Goal: Task Accomplishment & Management: Manage account settings

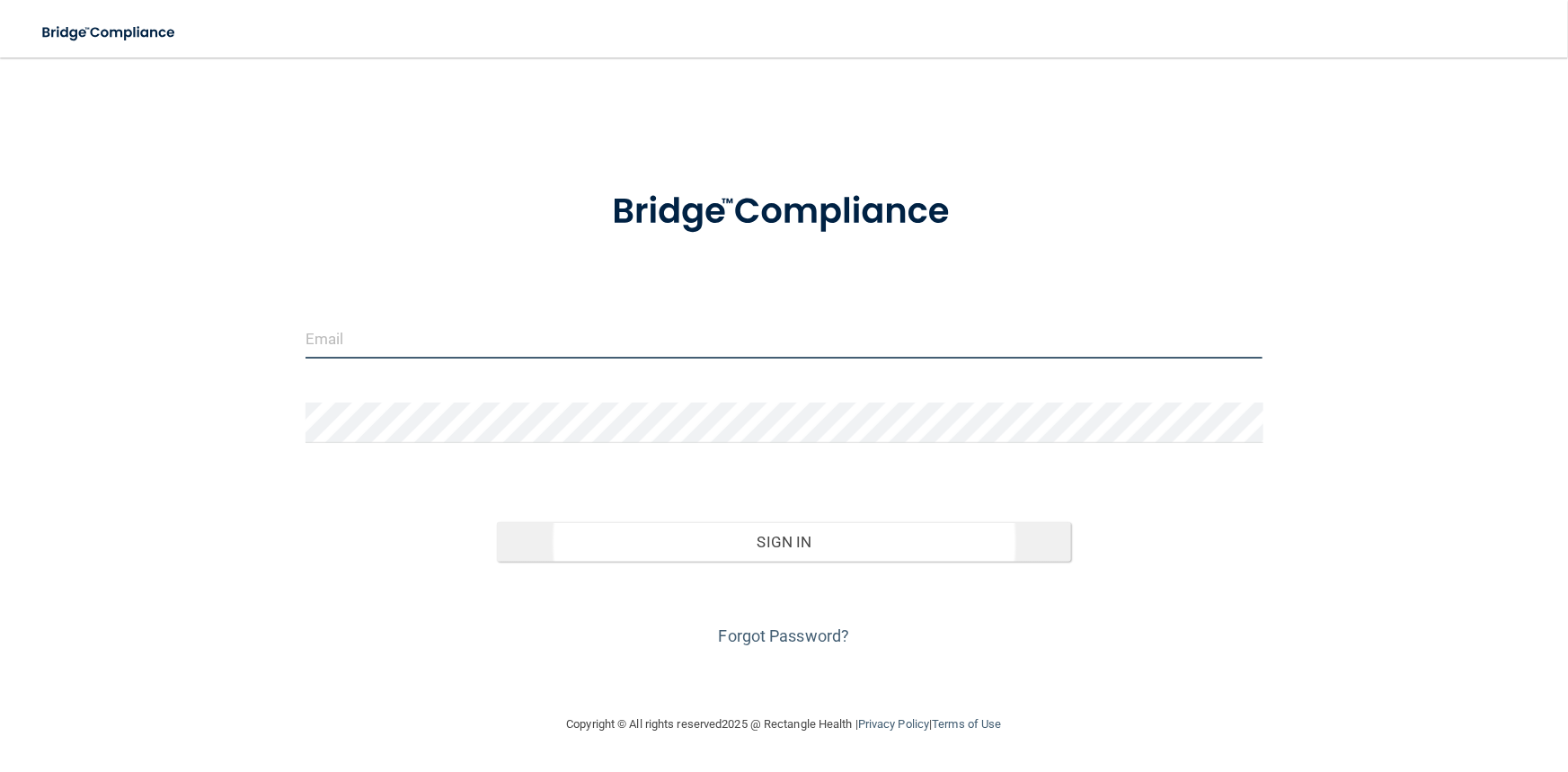
type input "[PERSON_NAME][EMAIL_ADDRESS][DOMAIN_NAME]"
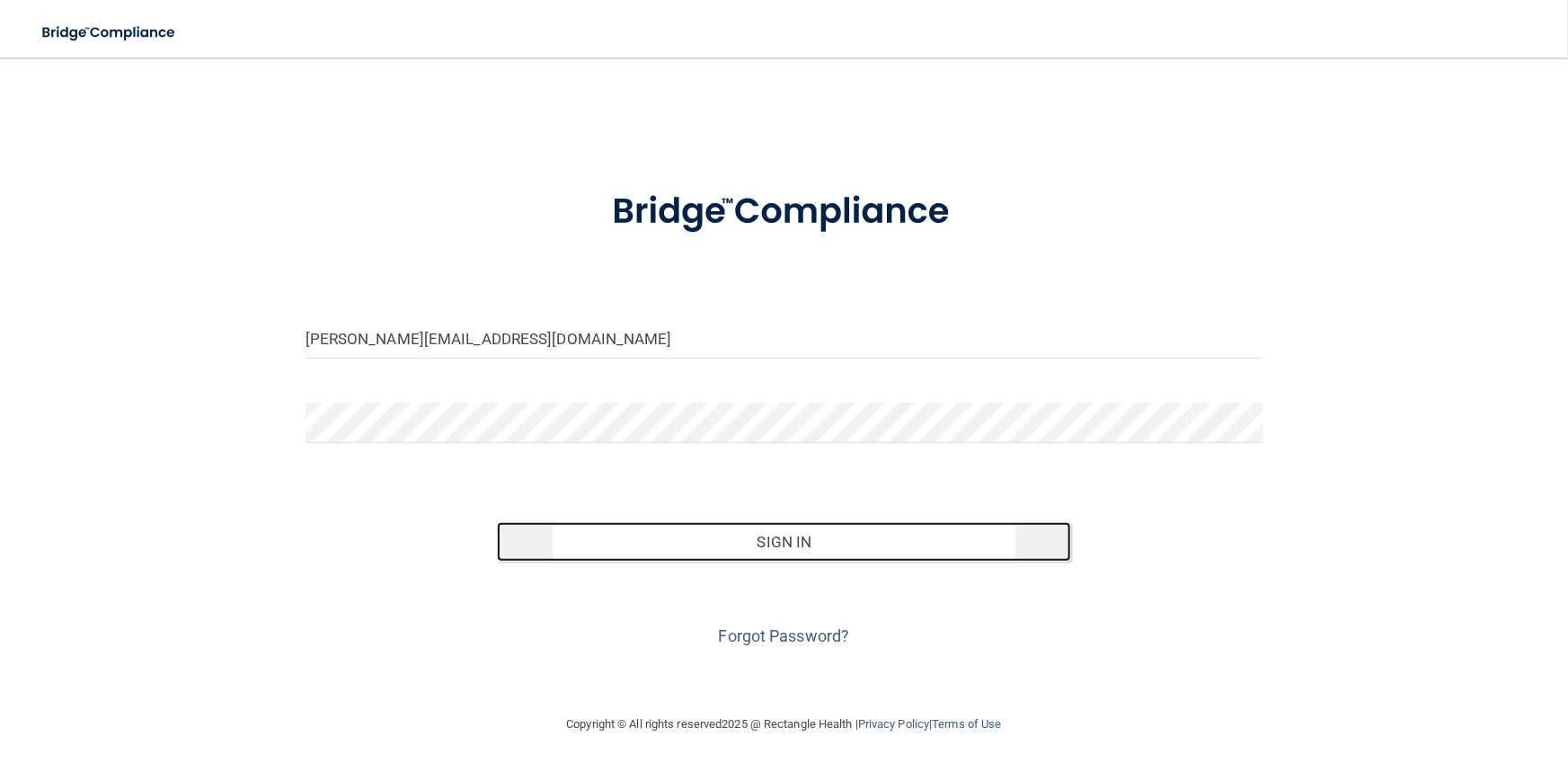
click at [670, 550] on button "Sign In" at bounding box center [784, 542] width 574 height 39
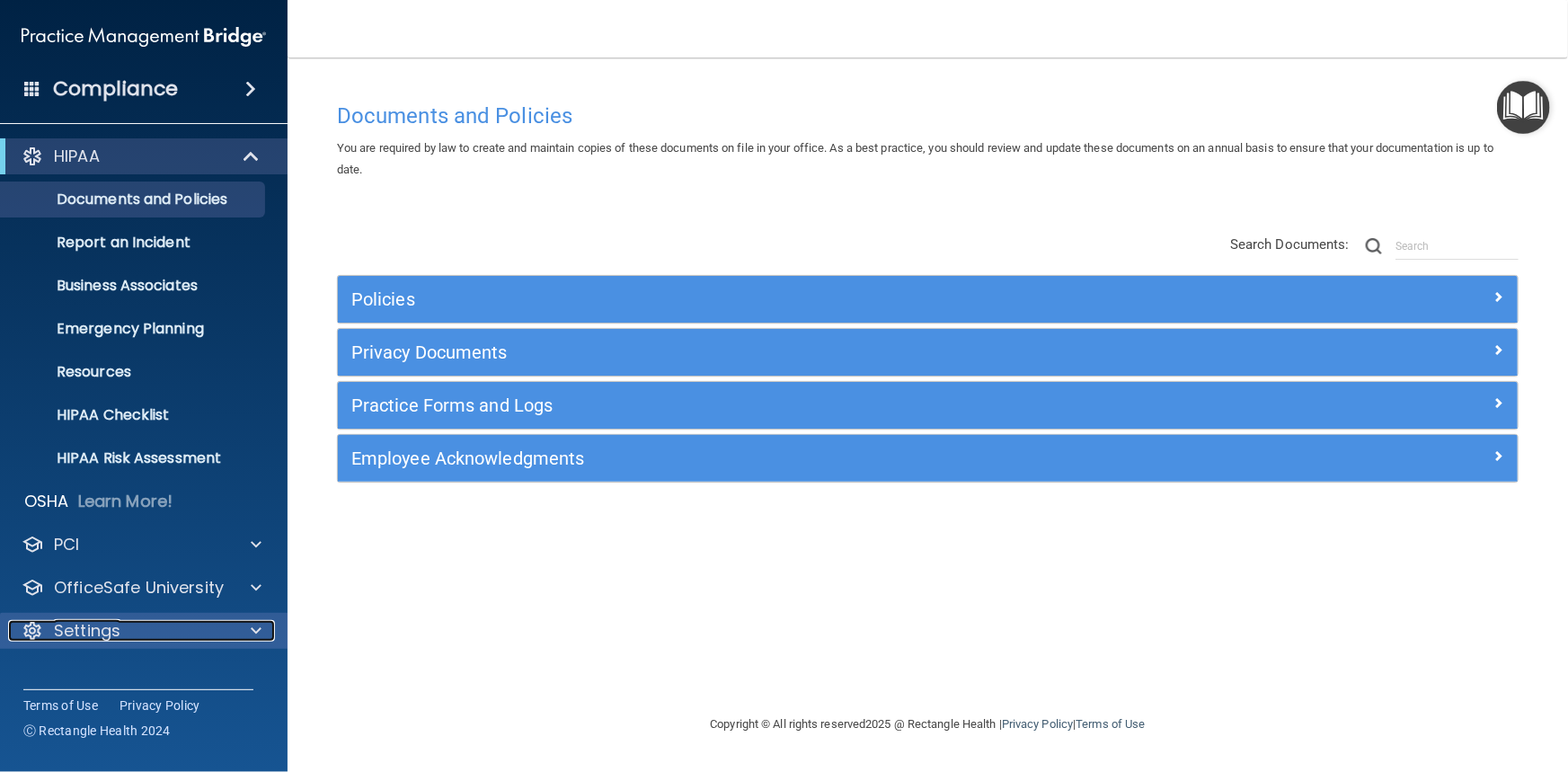
click at [100, 638] on p "Settings" at bounding box center [87, 631] width 67 height 22
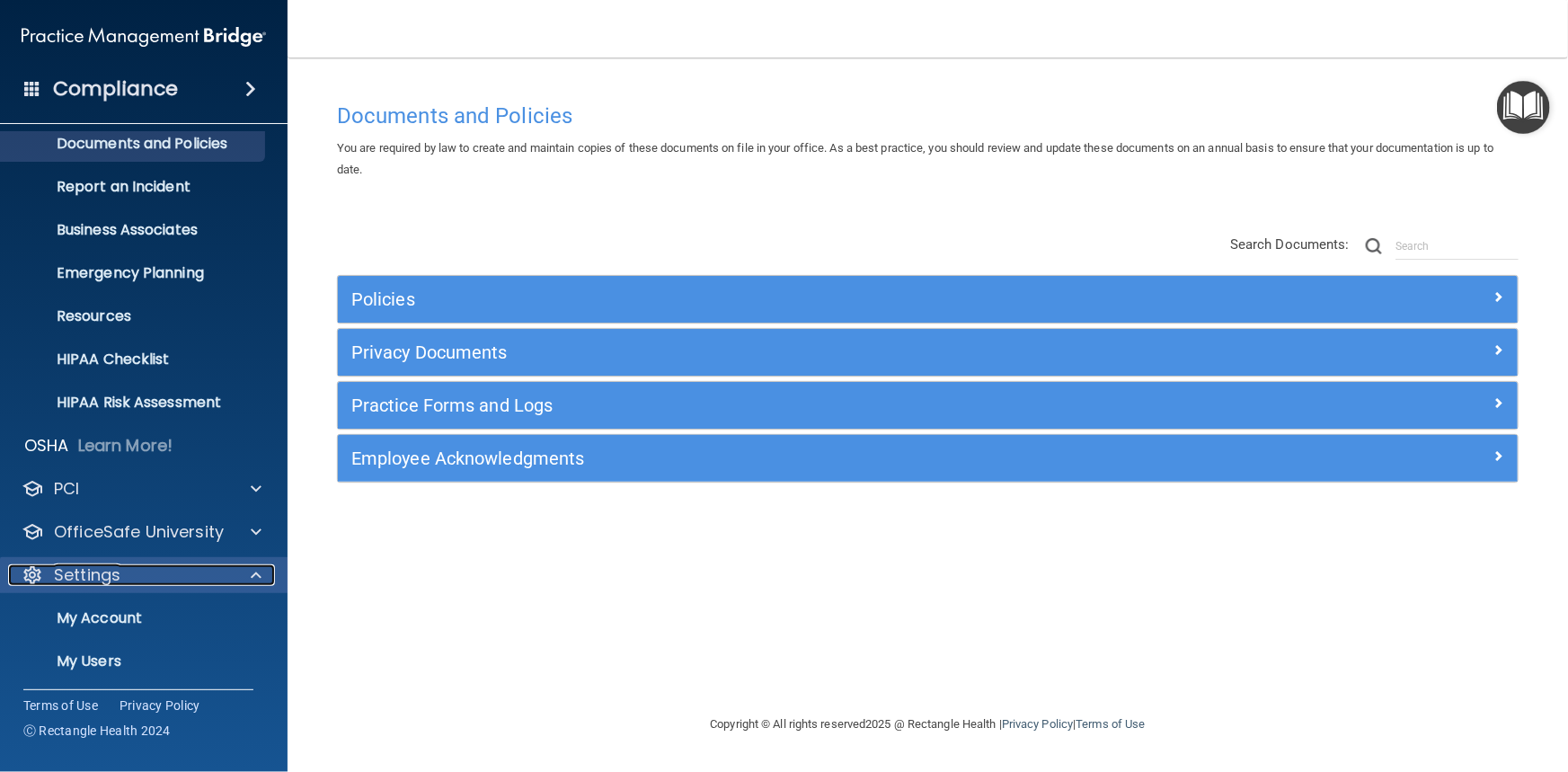
scroll to position [146, 0]
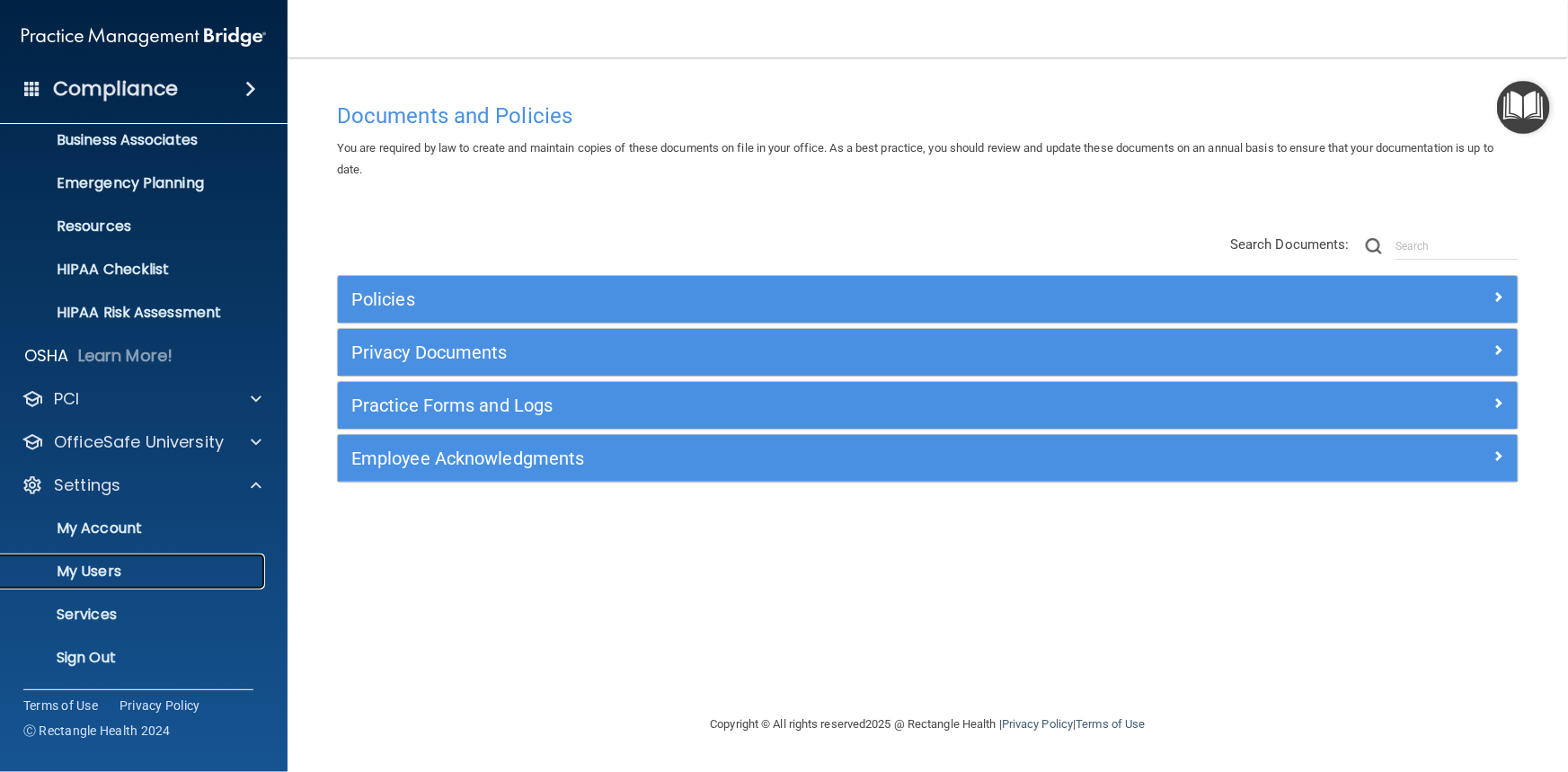
click at [113, 579] on p "My Users" at bounding box center [134, 571] width 245 height 18
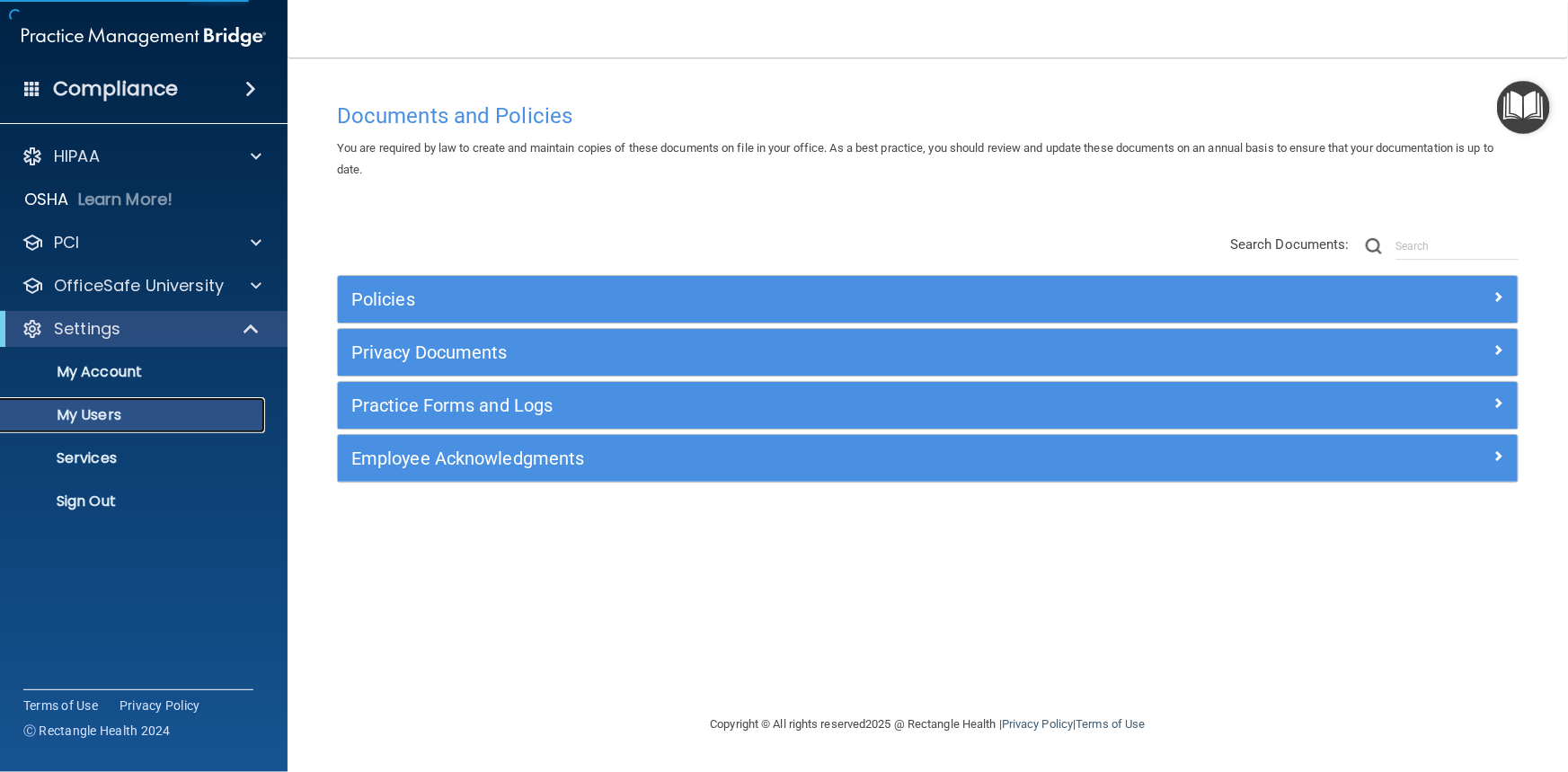
select select "20"
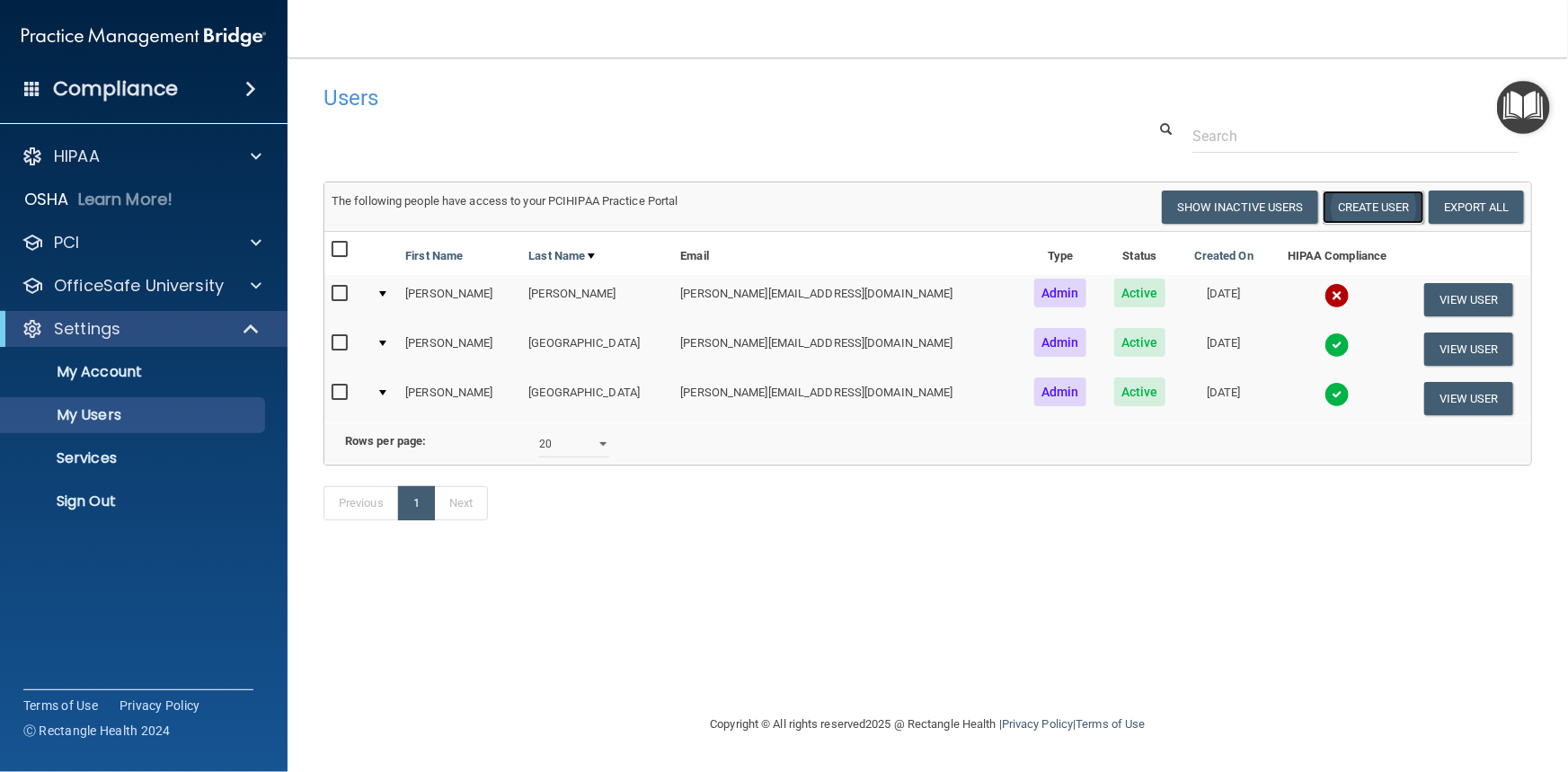
click at [1372, 204] on button "Create User" at bounding box center [1374, 208] width 102 height 33
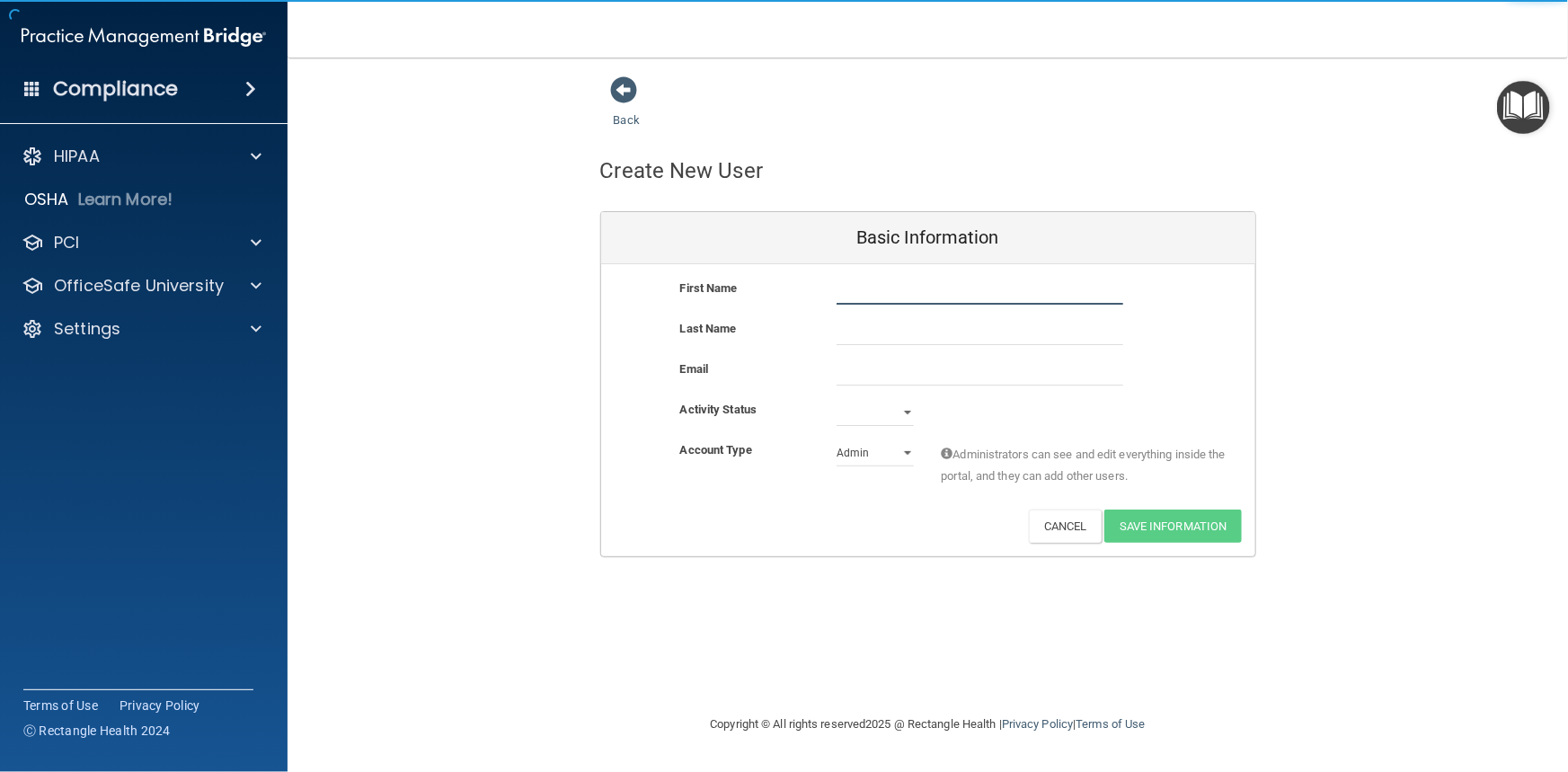
click at [948, 297] on input "text" at bounding box center [979, 292] width 287 height 27
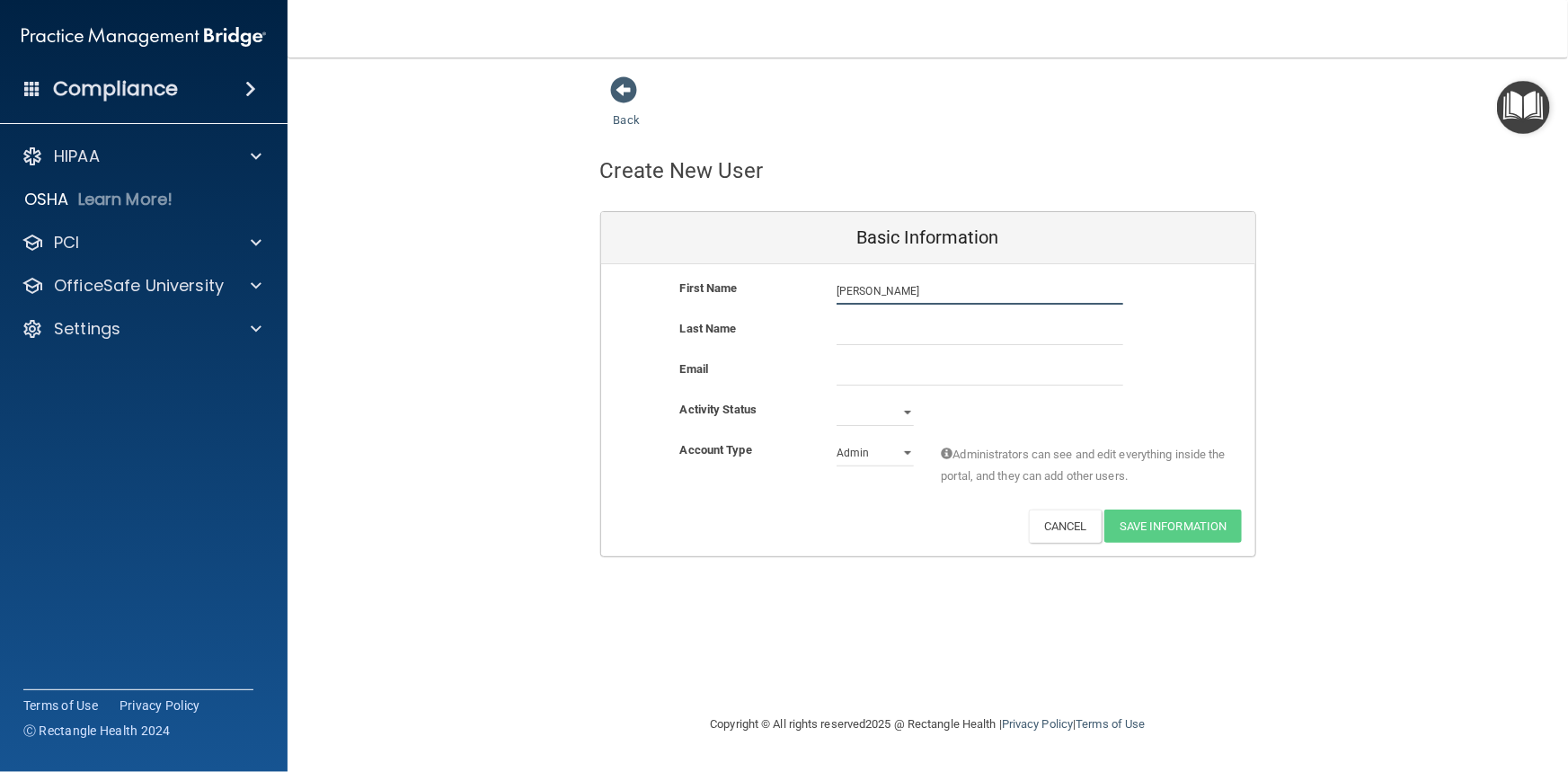
type input "[PERSON_NAME]"
click at [889, 324] on input "T" at bounding box center [979, 332] width 287 height 27
type input "[GEOGRAPHIC_DATA]"
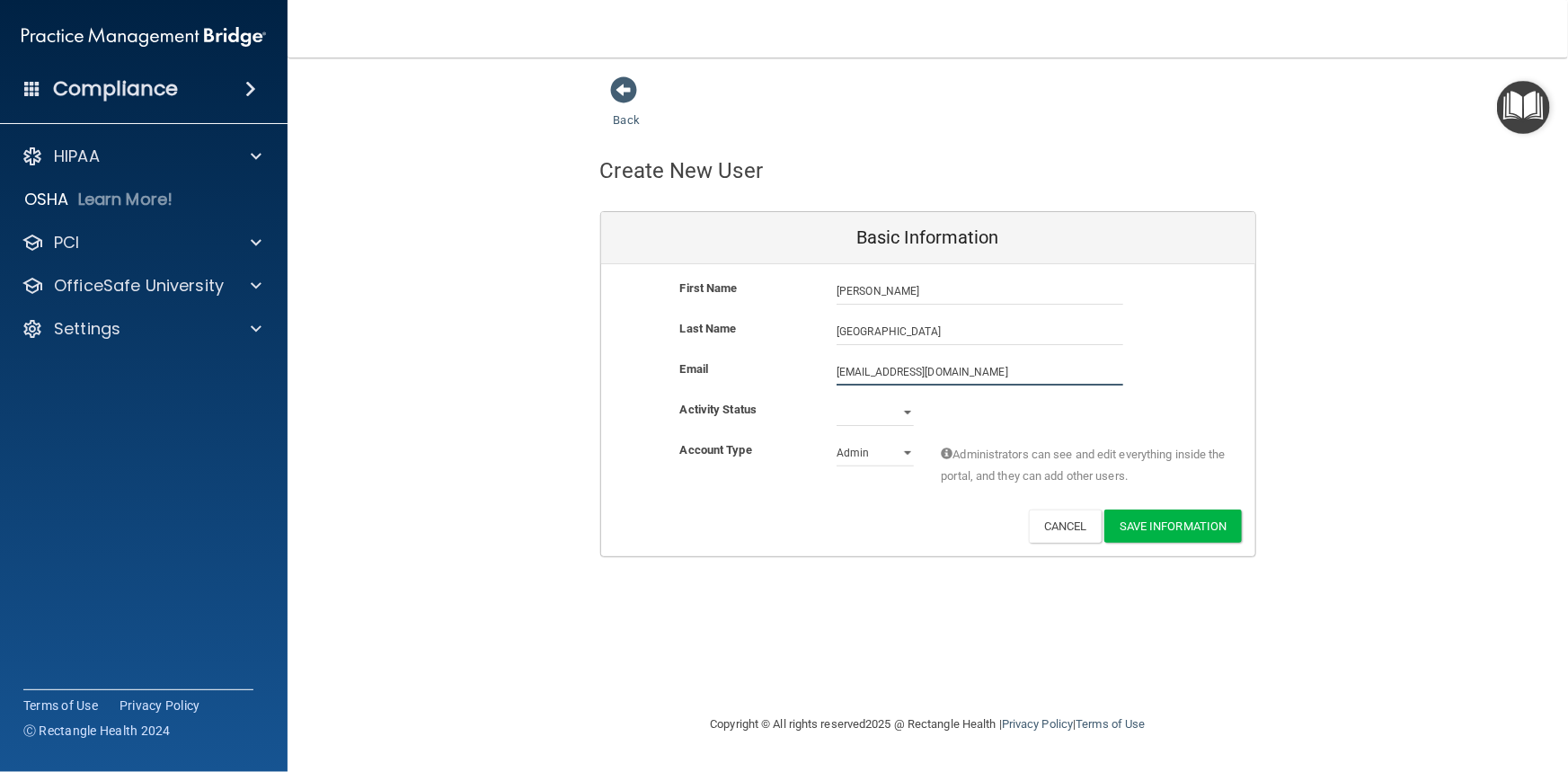
type input "CStok001@hotmail.com"
click at [905, 413] on select "Active Inactive" at bounding box center [875, 416] width 77 height 27
select select "active"
click at [836, 399] on select "Active Inactive" at bounding box center [875, 412] width 77 height 27
click at [912, 456] on select "Admin Member" at bounding box center [875, 454] width 77 height 27
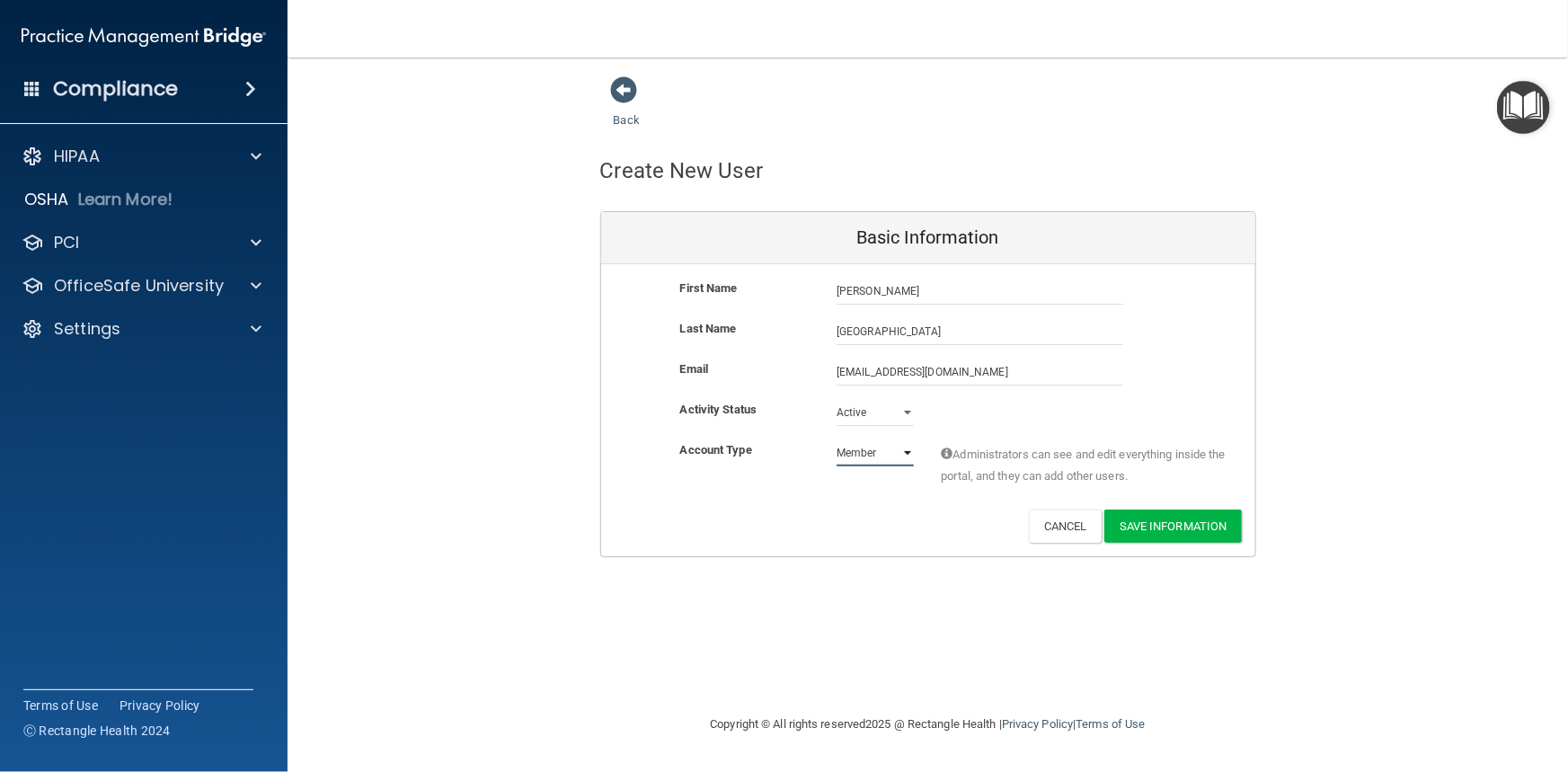
click at [836, 440] on select "Admin Member" at bounding box center [875, 454] width 77 height 27
click at [910, 453] on select "Admin Member" at bounding box center [875, 454] width 77 height 27
click at [836, 440] on select "Admin Member" at bounding box center [875, 454] width 77 height 27
click at [916, 454] on div "Admin Member" at bounding box center [875, 454] width 104 height 27
click at [903, 451] on select "Admin Member" at bounding box center [875, 454] width 77 height 27
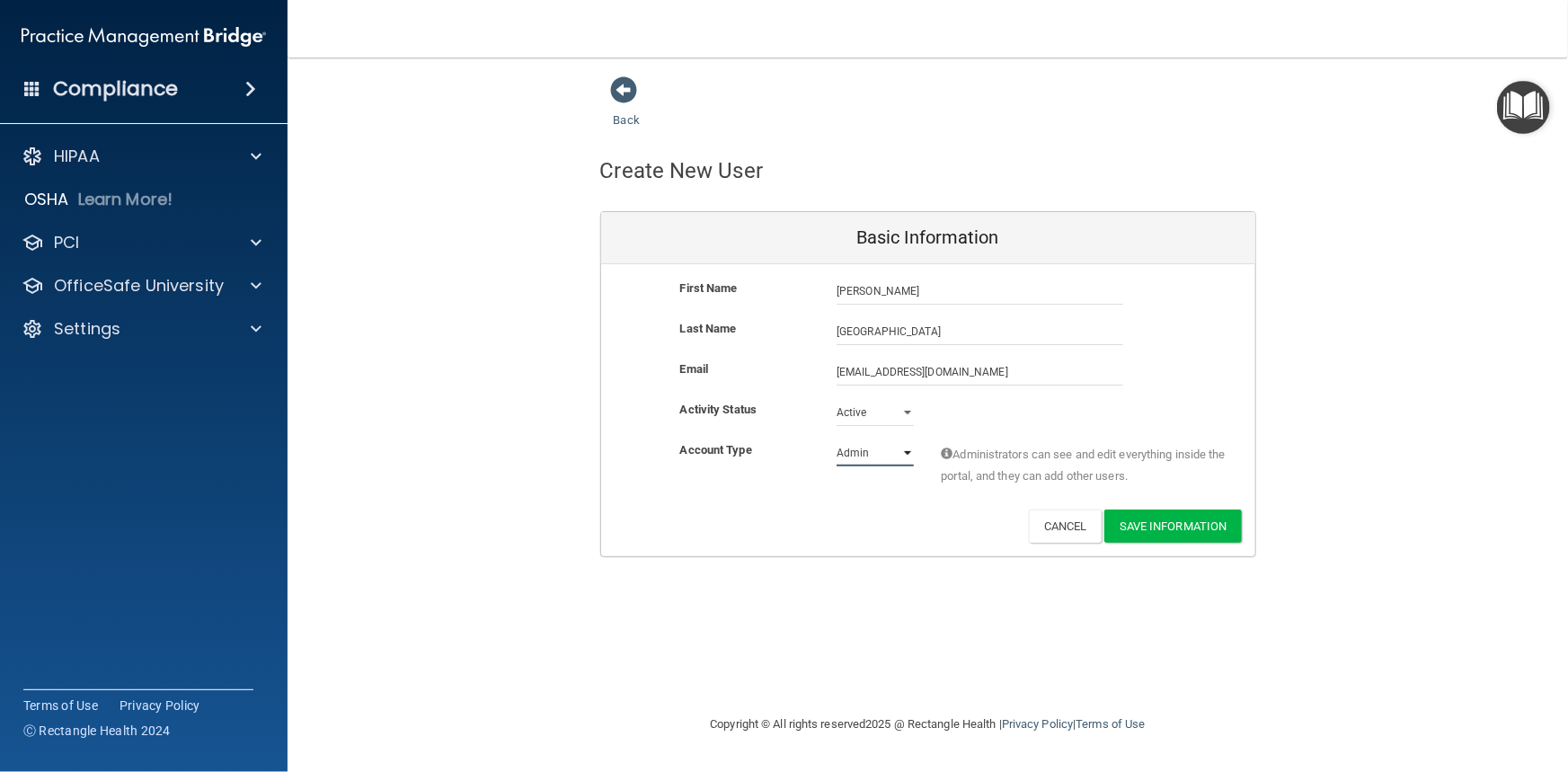
select select "practice_member"
click at [836, 440] on select "Admin Member" at bounding box center [875, 454] width 77 height 27
click at [1157, 525] on button "Save Information" at bounding box center [1173, 526] width 137 height 33
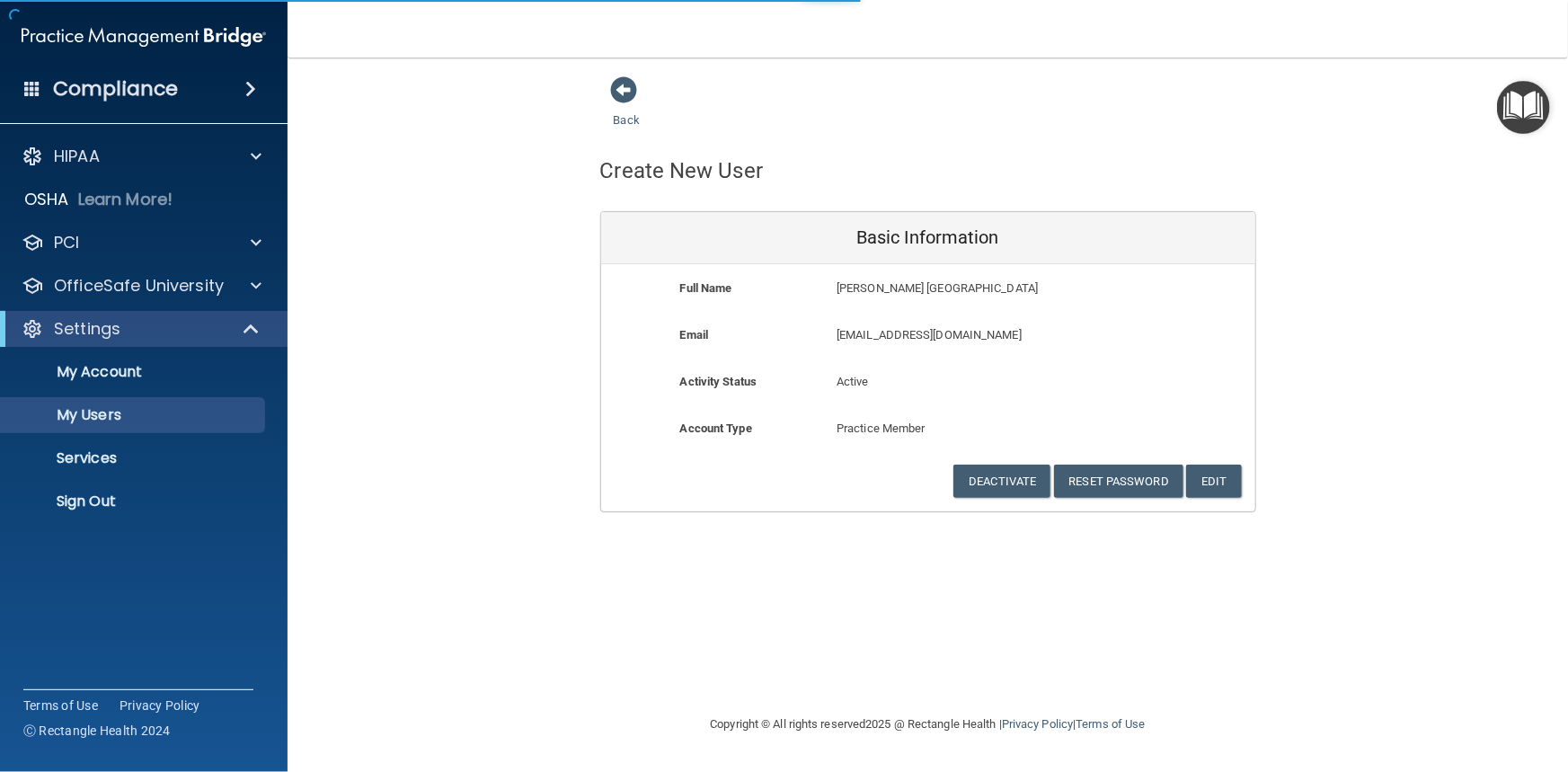
select select "20"
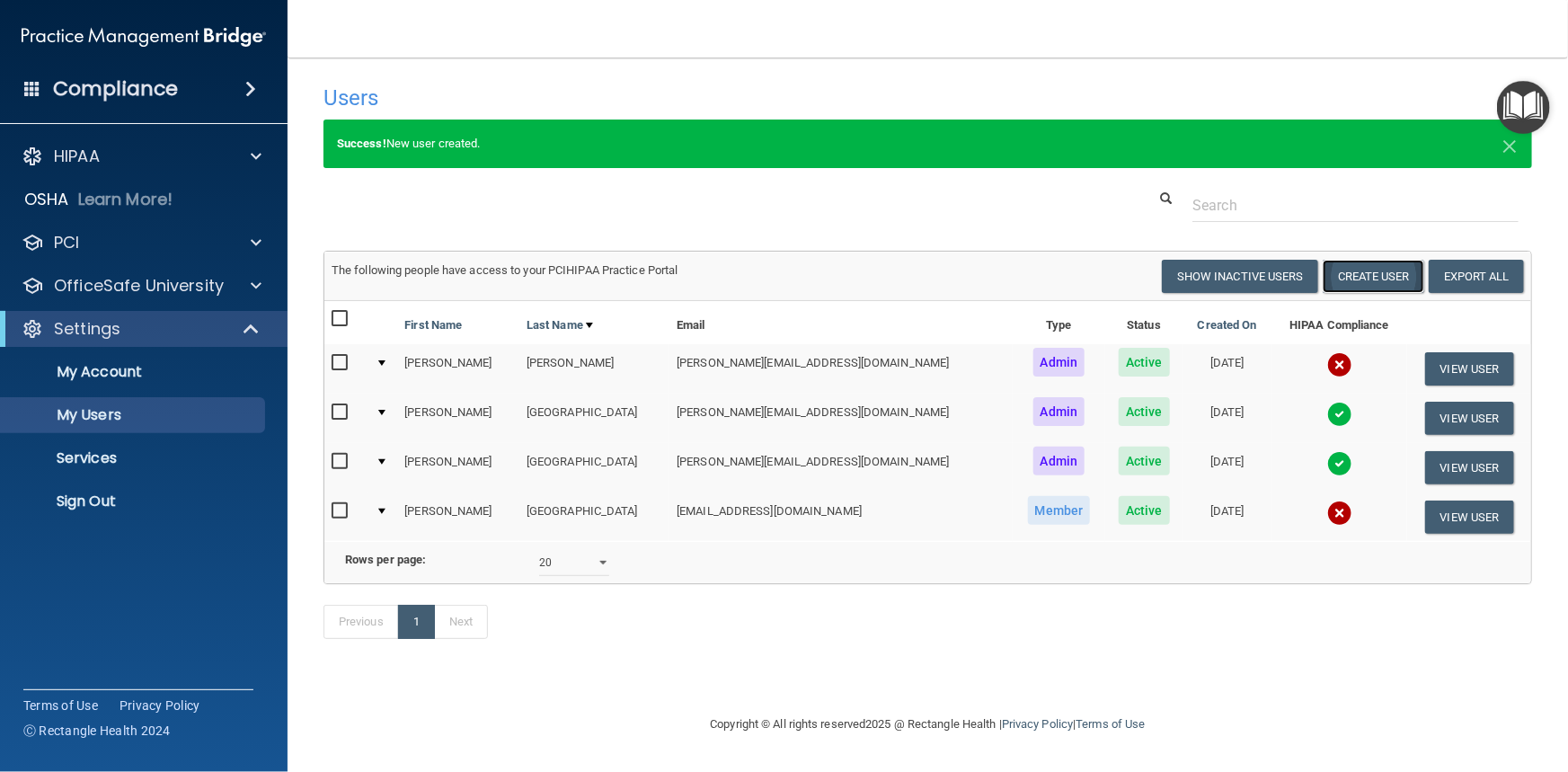
click at [1384, 270] on button "Create User" at bounding box center [1374, 276] width 102 height 33
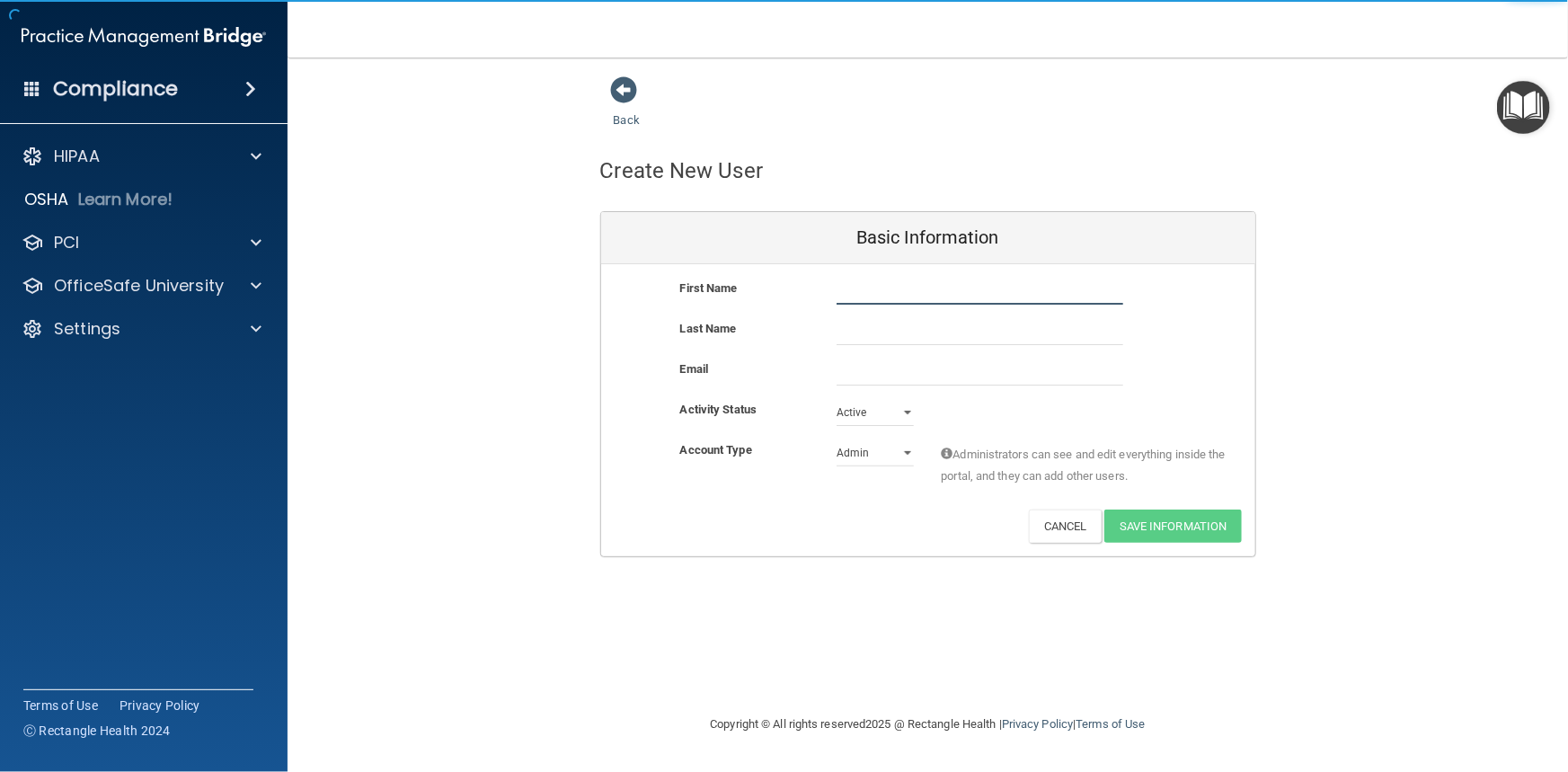
click at [916, 300] on input "text" at bounding box center [979, 292] width 287 height 27
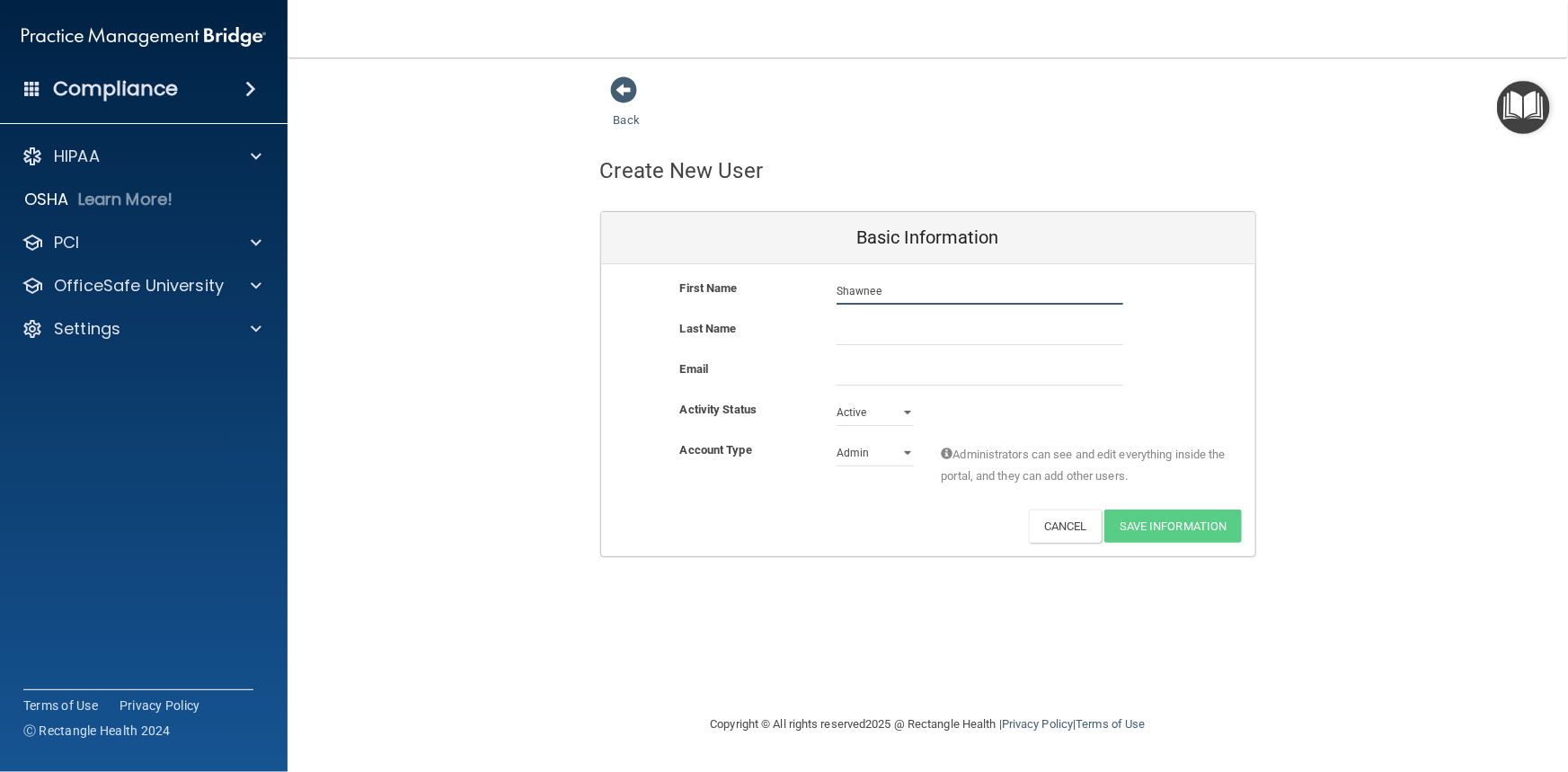
type input "Shawnee"
type input "T"
type input "[PERSON_NAME]"
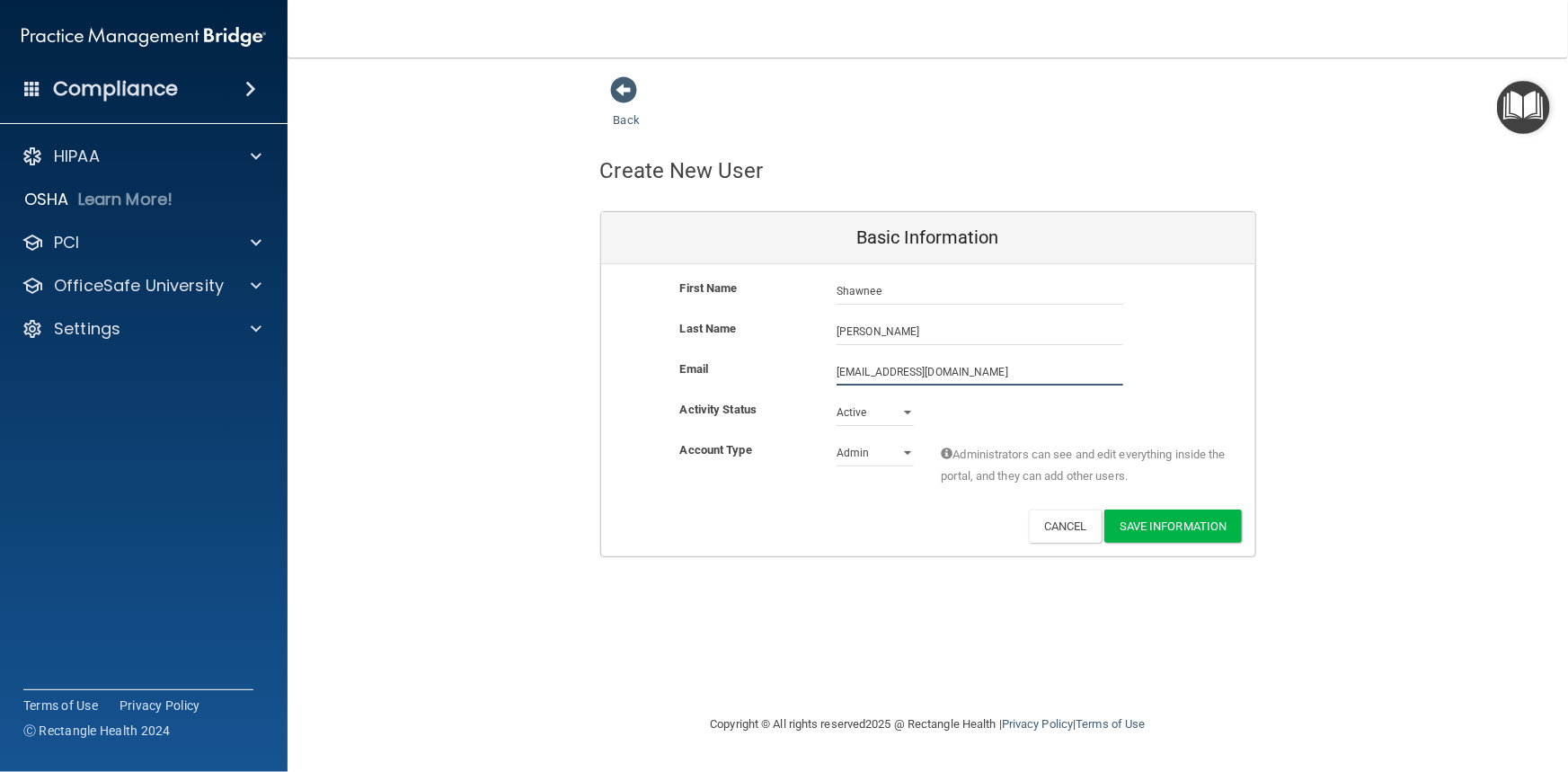
type input "Shawneereynolds8@gmail.com"
click at [903, 410] on select "Active Inactive" at bounding box center [875, 412] width 77 height 27
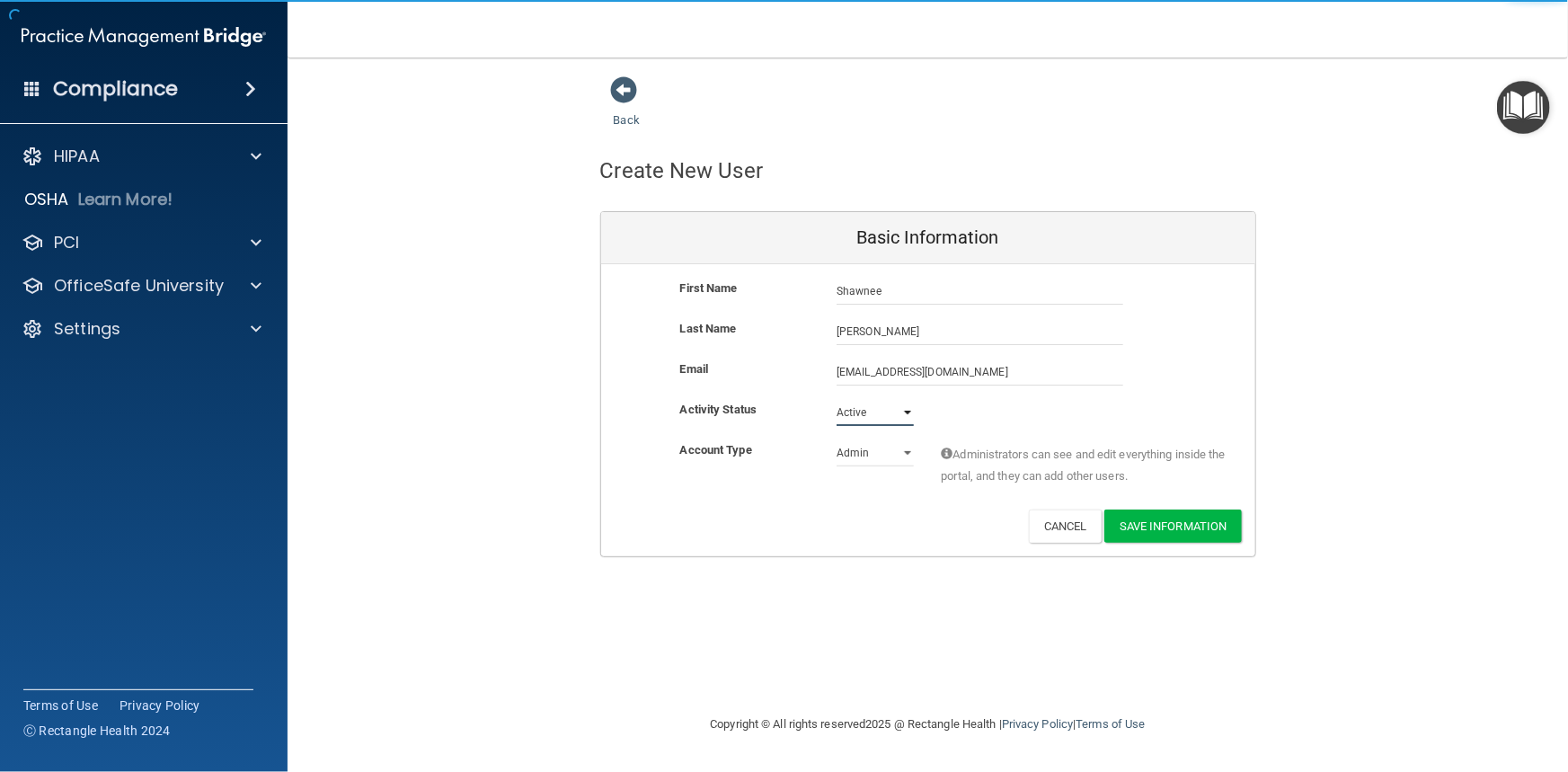
click at [903, 410] on select "Active Inactive" at bounding box center [875, 412] width 77 height 27
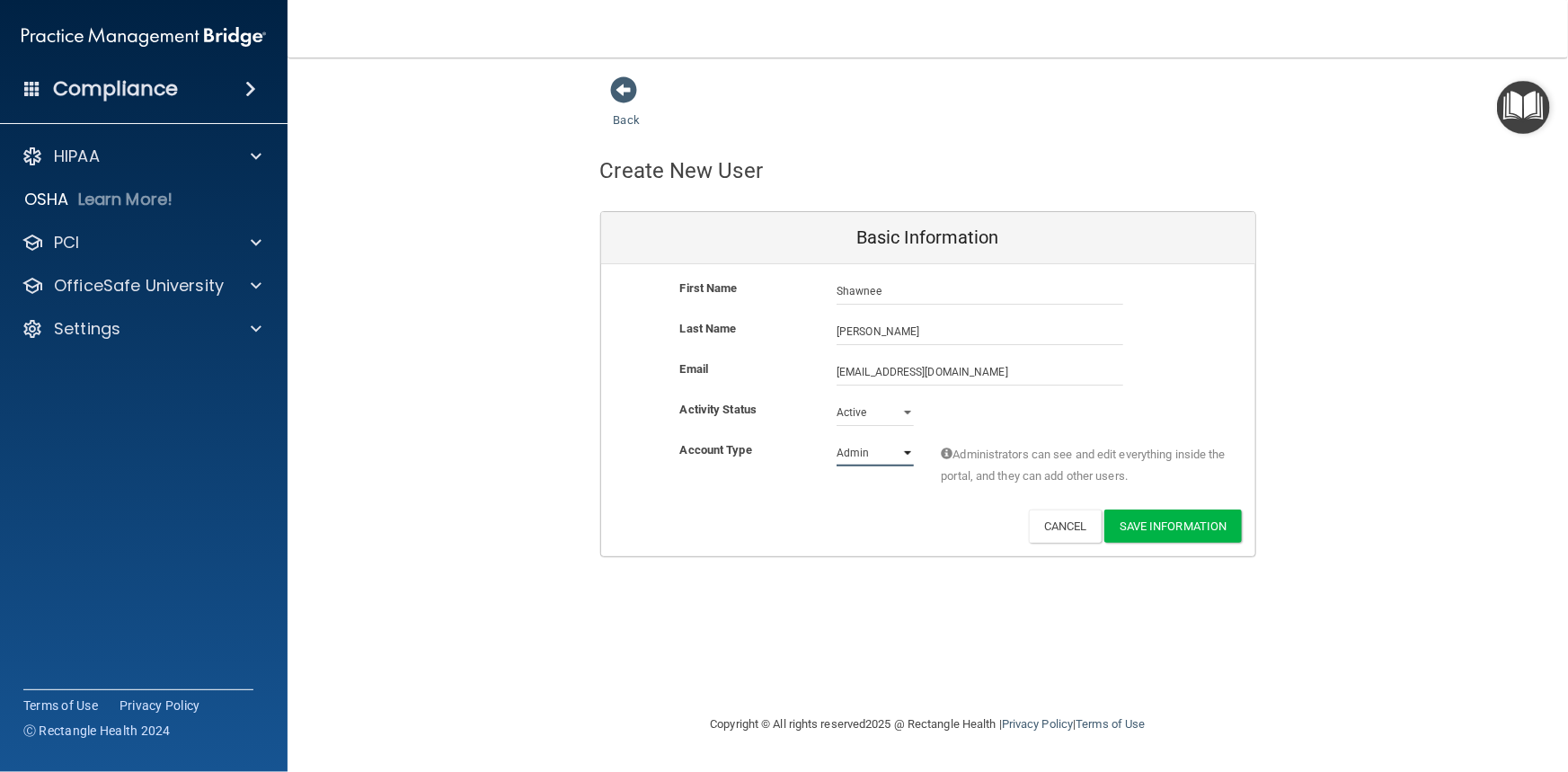
click at [907, 453] on select "Admin Member" at bounding box center [875, 454] width 77 height 27
select select "practice_member"
click at [836, 440] on select "Admin Member" at bounding box center [875, 454] width 77 height 27
click at [1165, 527] on button "Save Information" at bounding box center [1173, 526] width 137 height 33
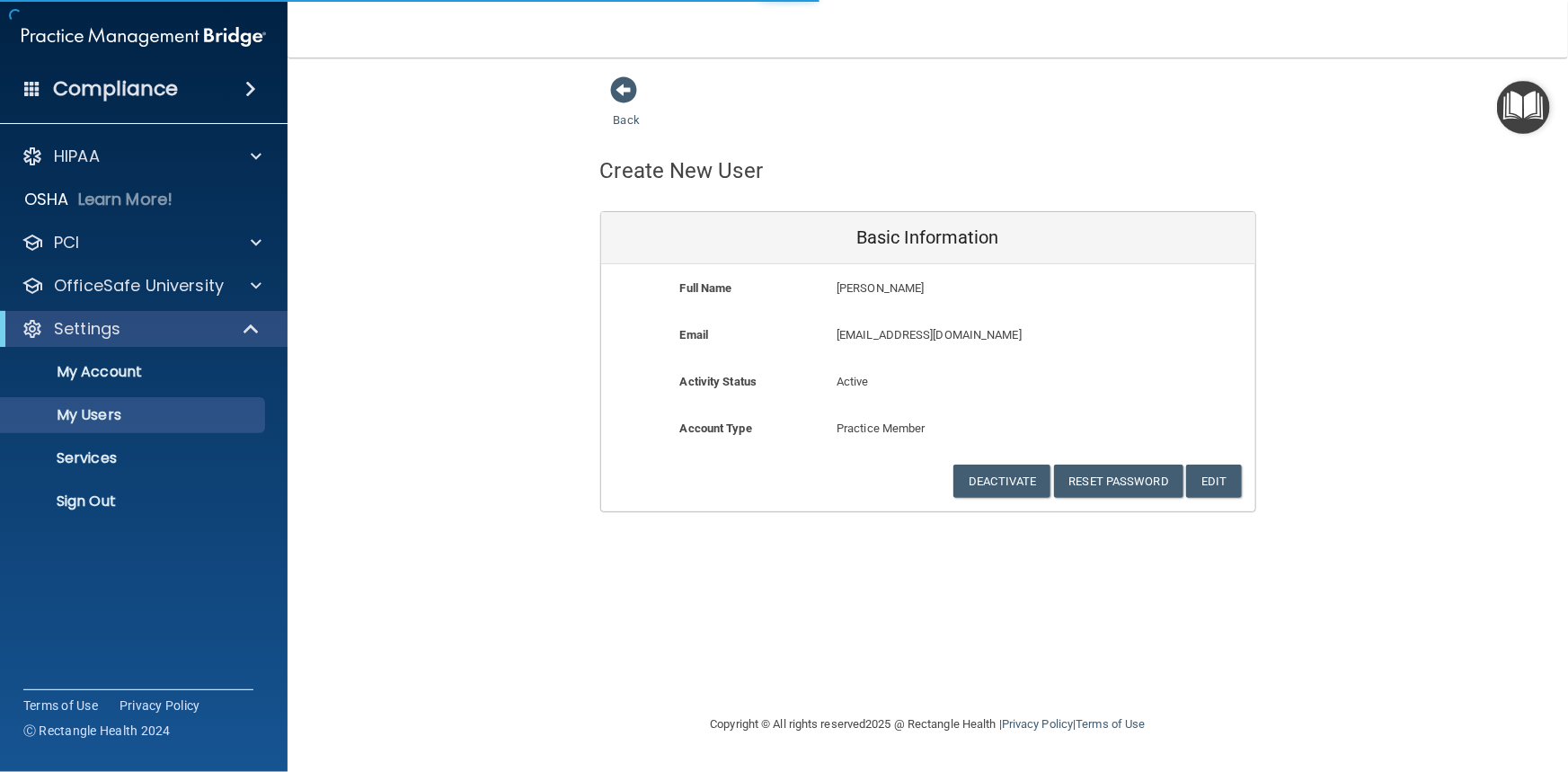
select select "20"
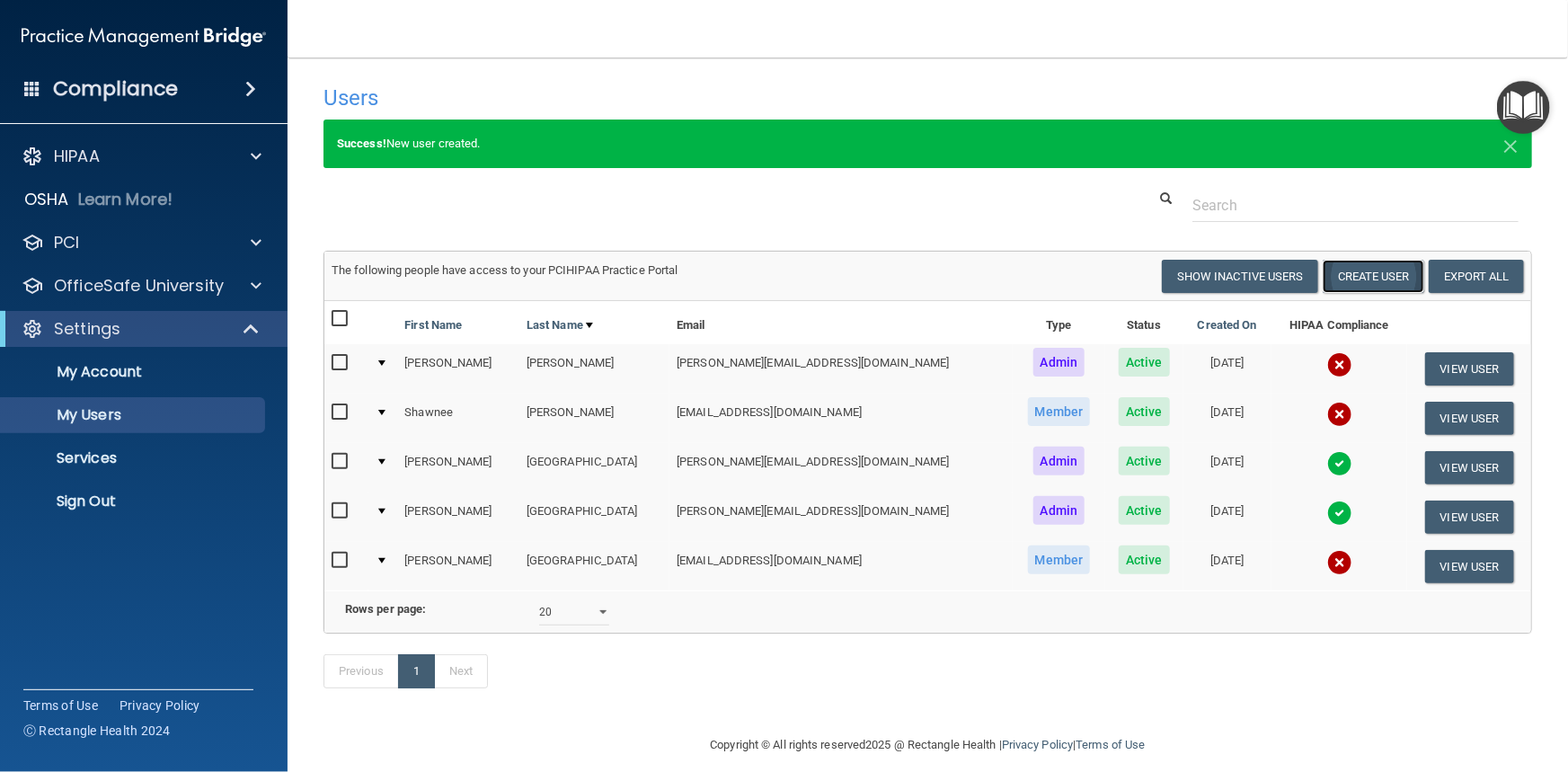
click at [1351, 281] on button "Create User" at bounding box center [1374, 276] width 102 height 33
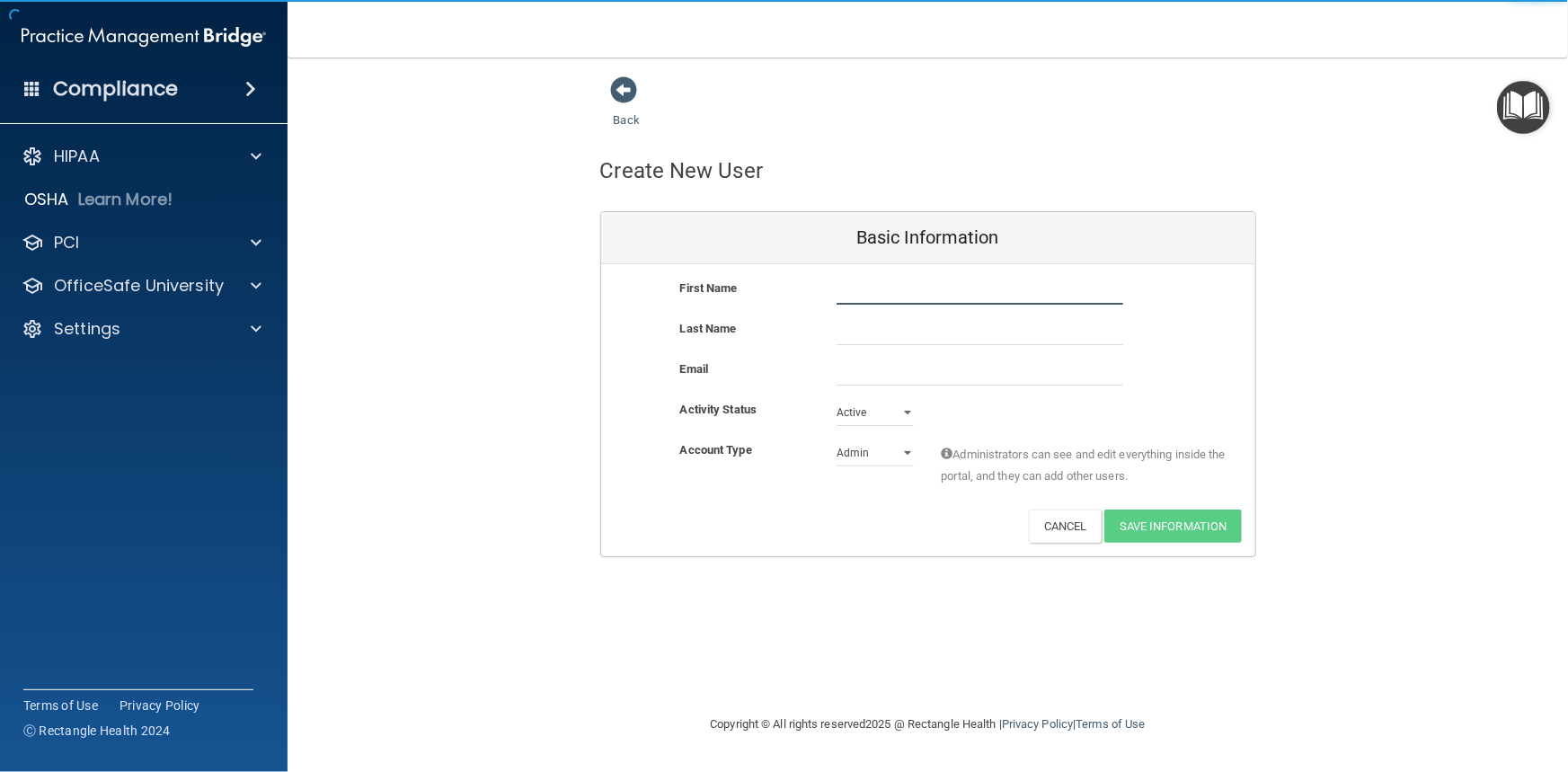
click at [912, 300] on input "text" at bounding box center [979, 292] width 287 height 27
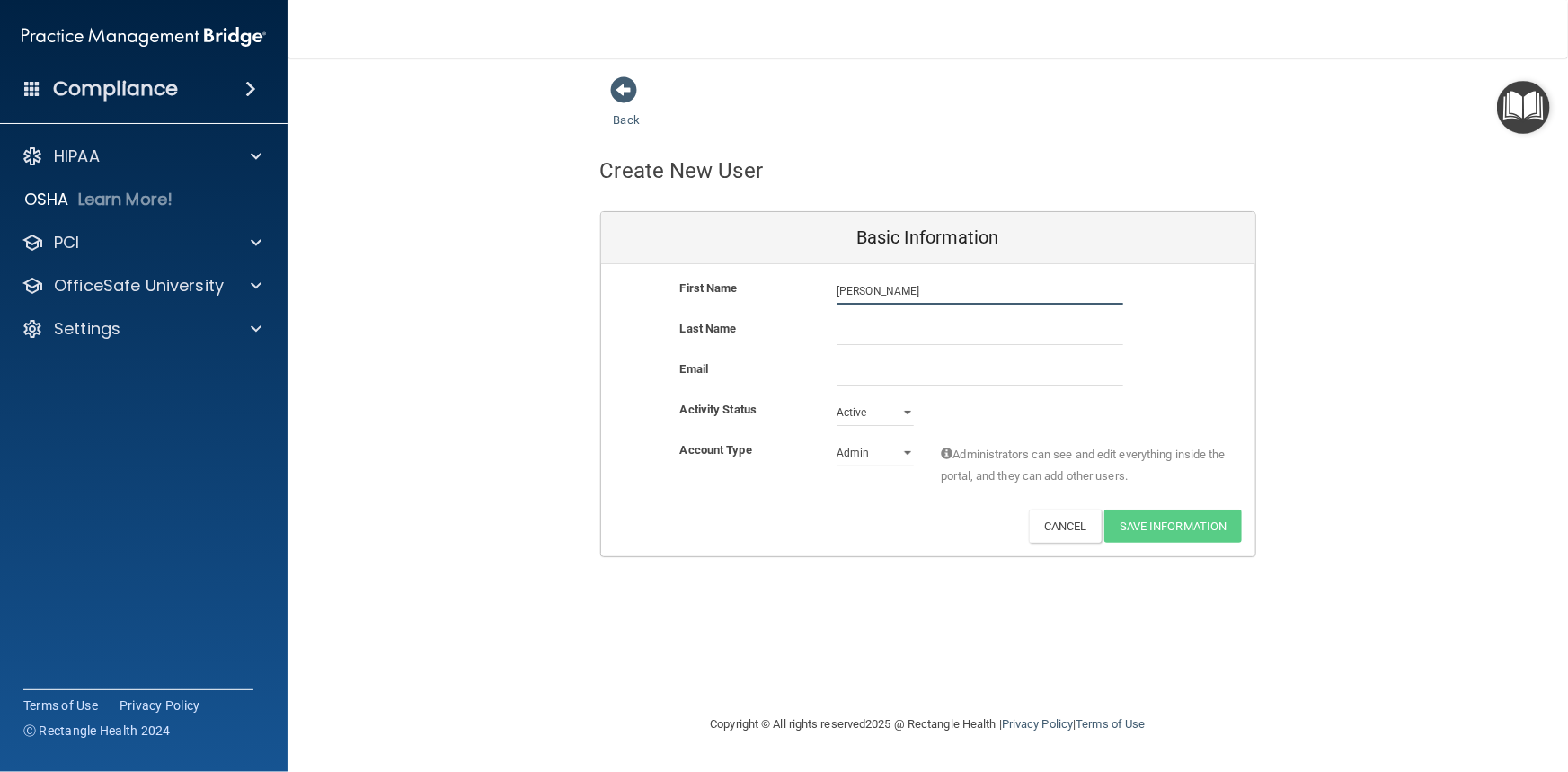
click at [873, 292] on input "Millie" at bounding box center [979, 292] width 287 height 27
click at [853, 288] on input "Millie" at bounding box center [979, 292] width 287 height 27
type input "[PERSON_NAME]"
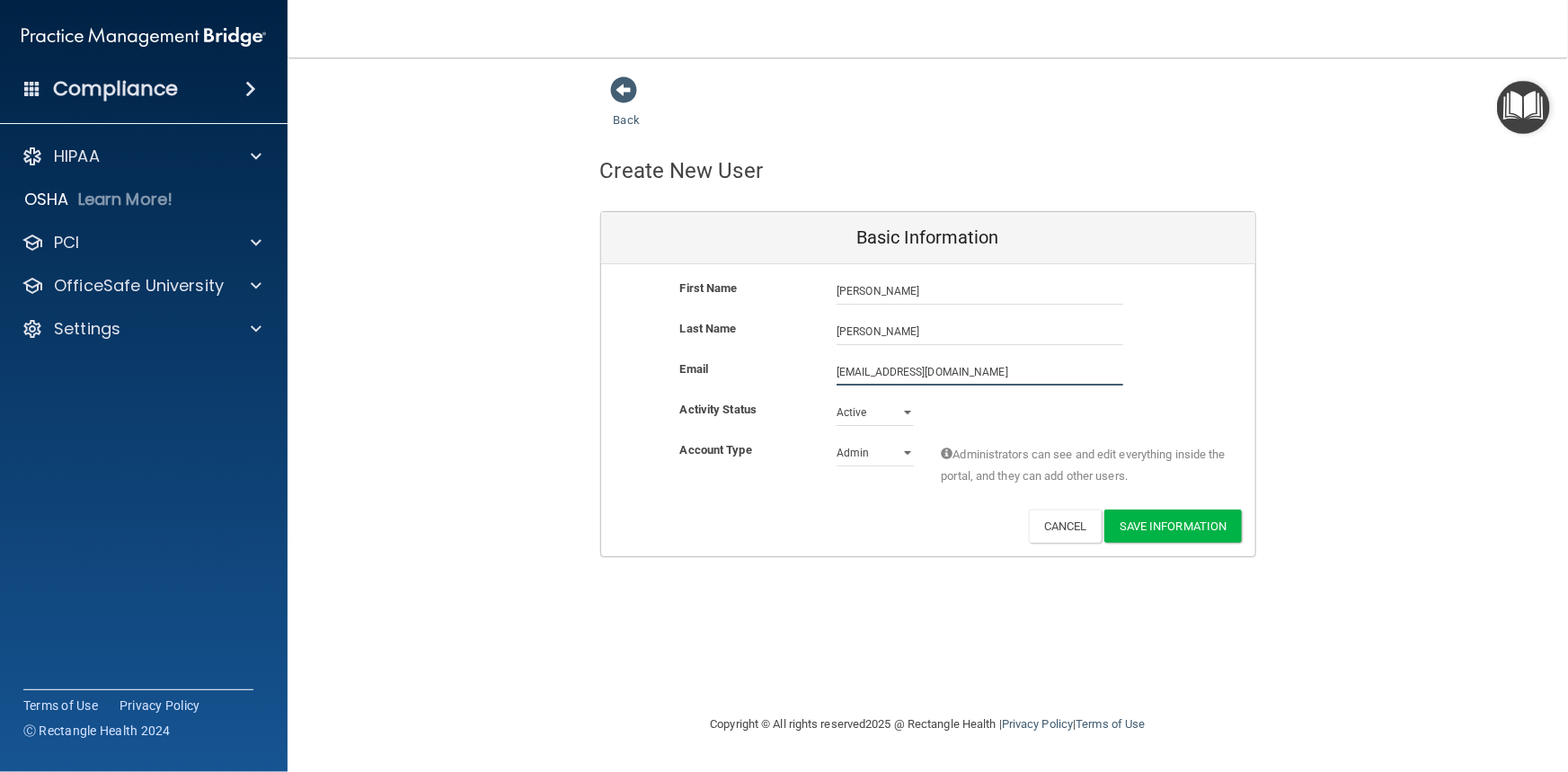
type input "Magdaliaadams1@gmail.com"
click at [901, 451] on select "Admin Member" at bounding box center [875, 457] width 77 height 27
select select "practice_member"
click at [836, 440] on select "Admin Member" at bounding box center [875, 454] width 77 height 27
click at [1149, 528] on button "Save Information" at bounding box center [1173, 526] width 137 height 33
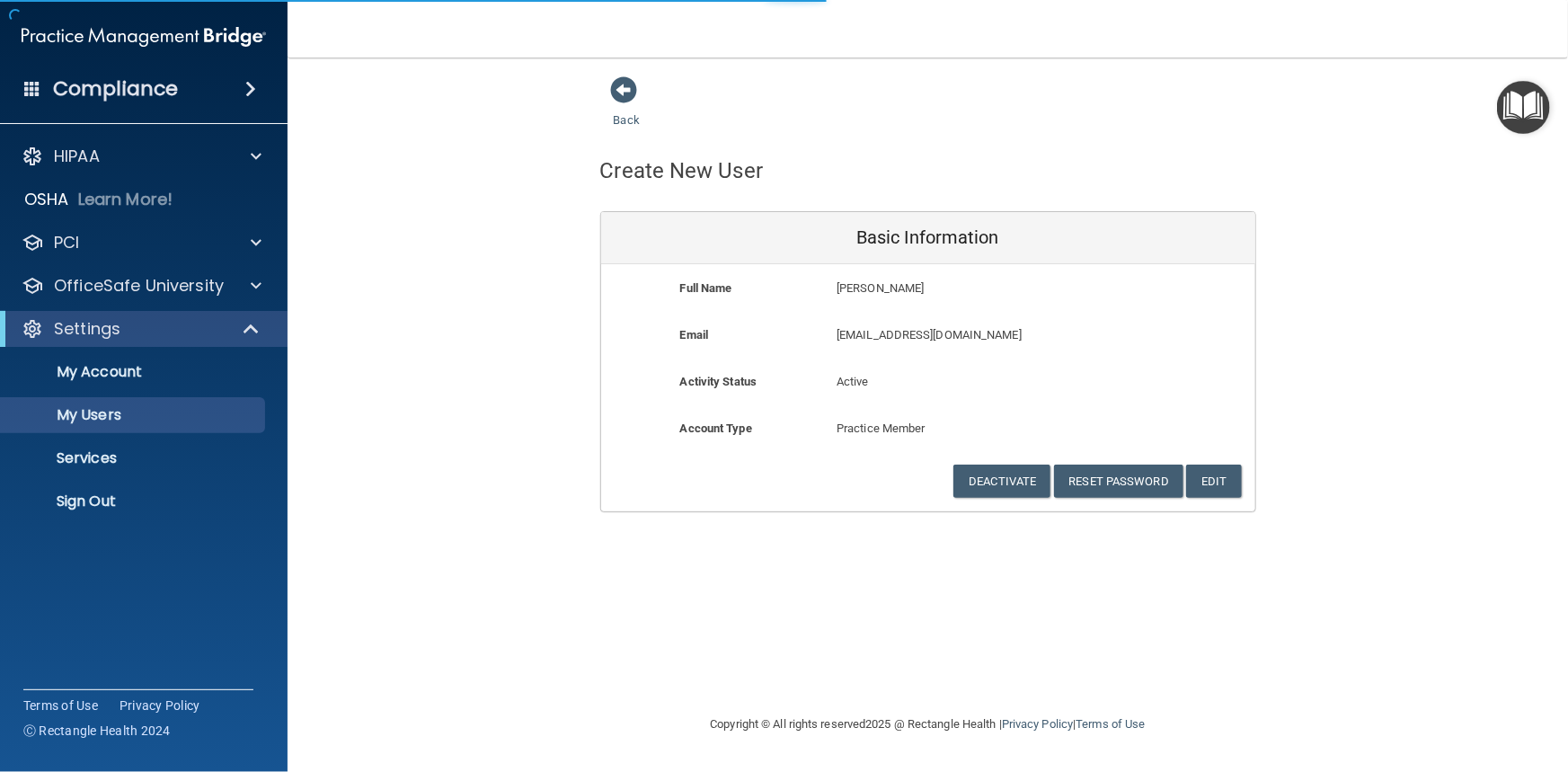
select select "20"
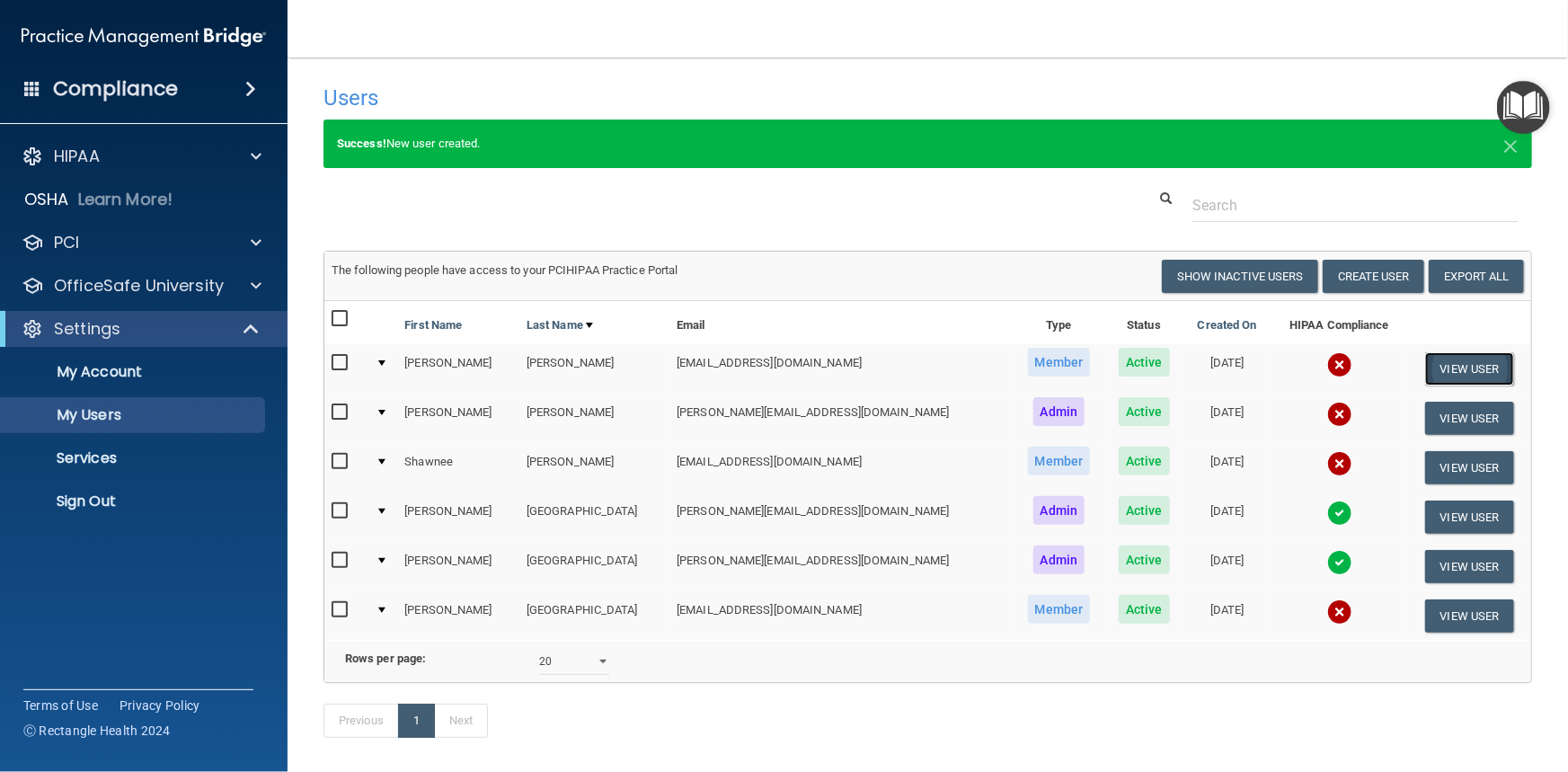
click at [1425, 368] on button "View User" at bounding box center [1469, 369] width 89 height 33
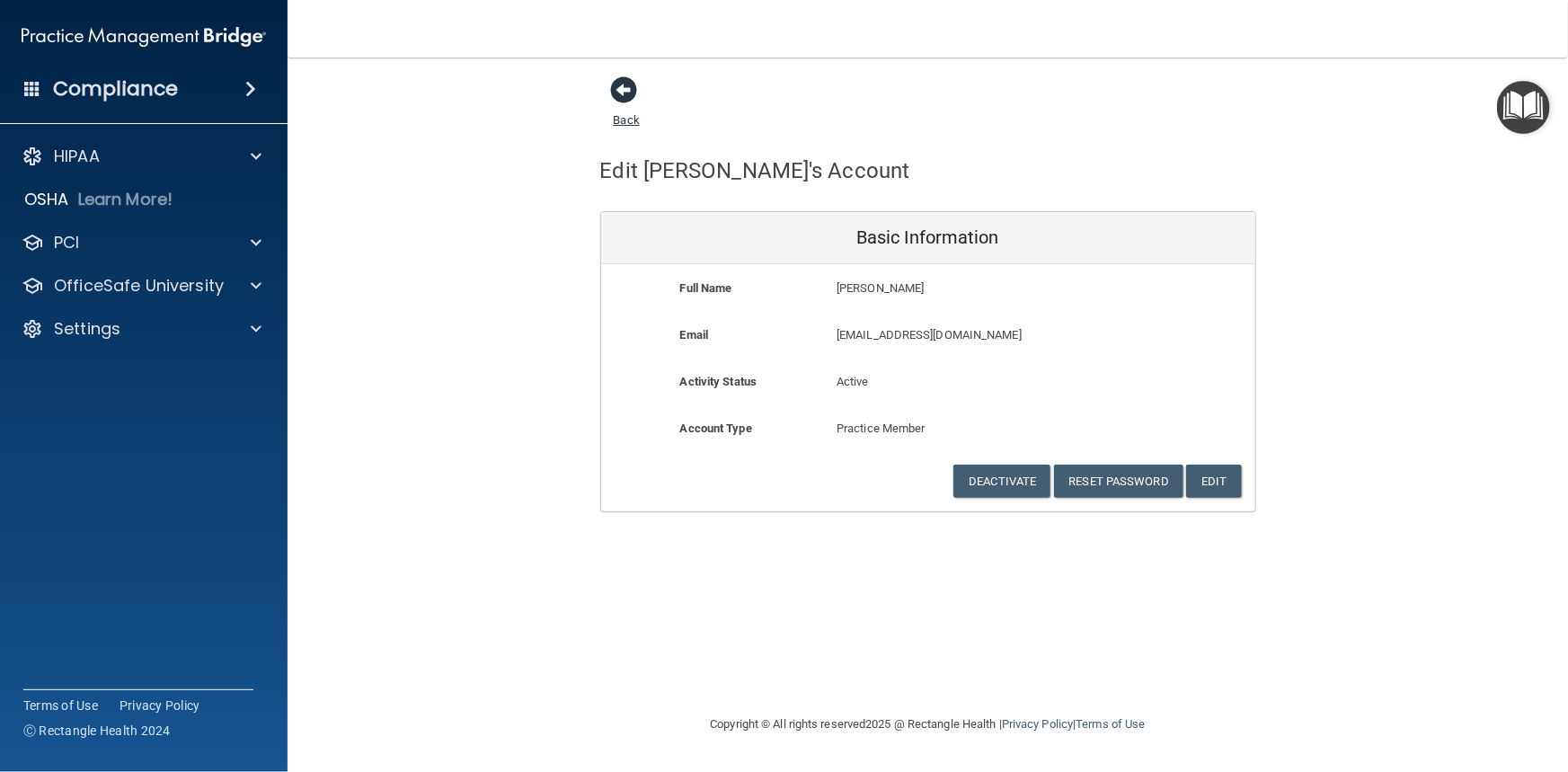
click at [627, 89] on span at bounding box center [625, 90] width 27 height 27
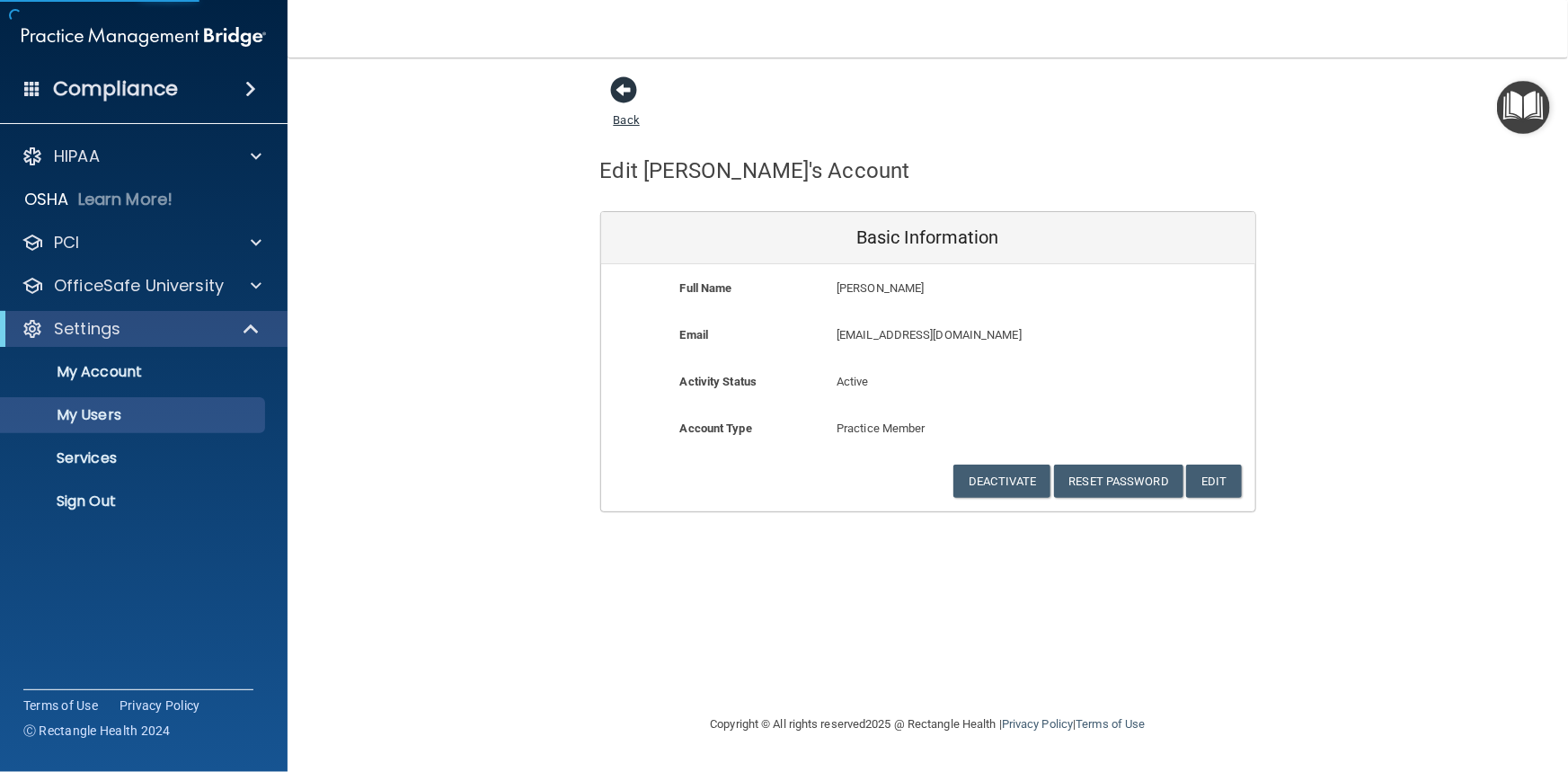
select select "20"
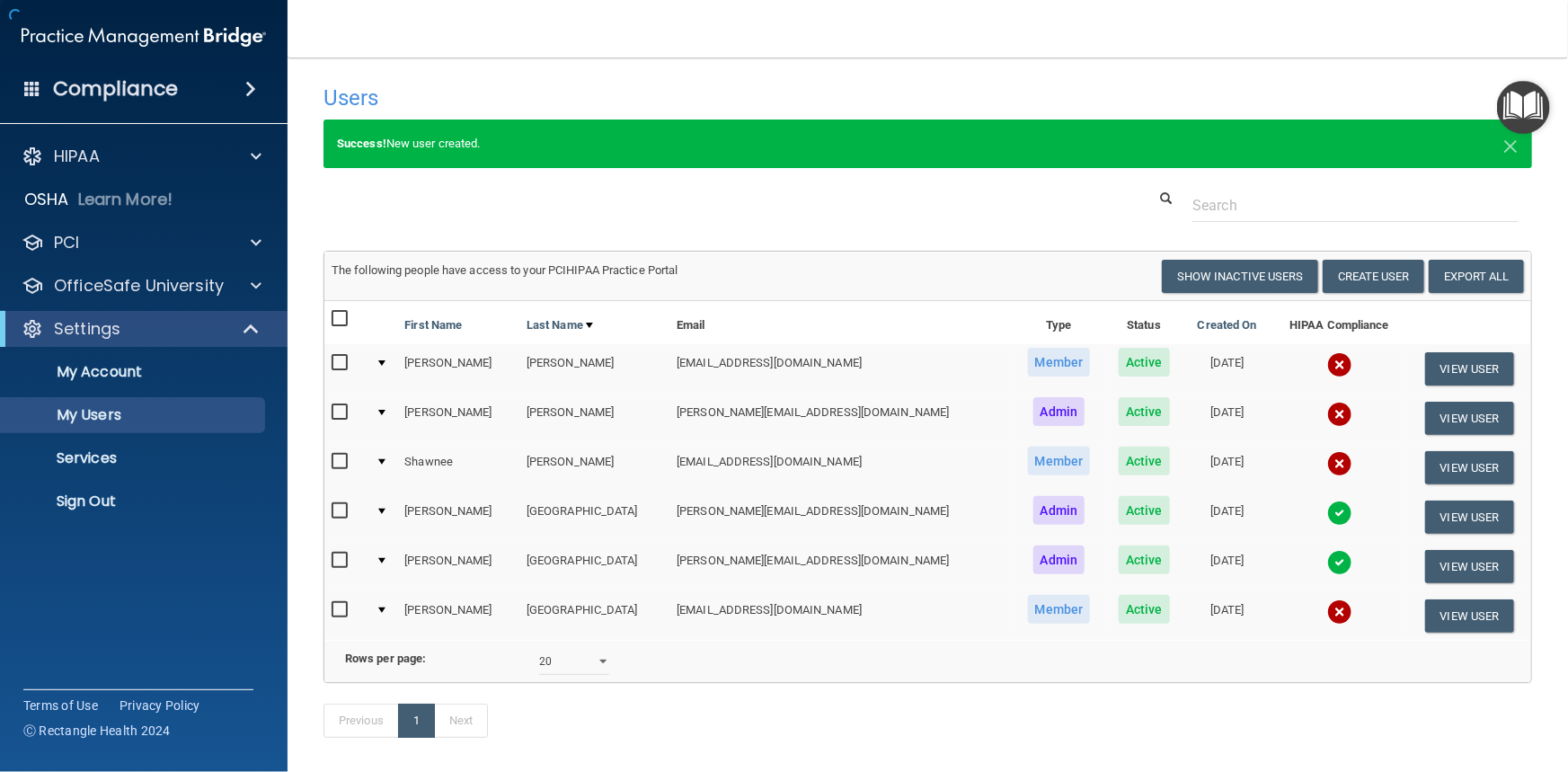
click at [627, 89] on h4 "Users" at bounding box center [670, 98] width 693 height 24
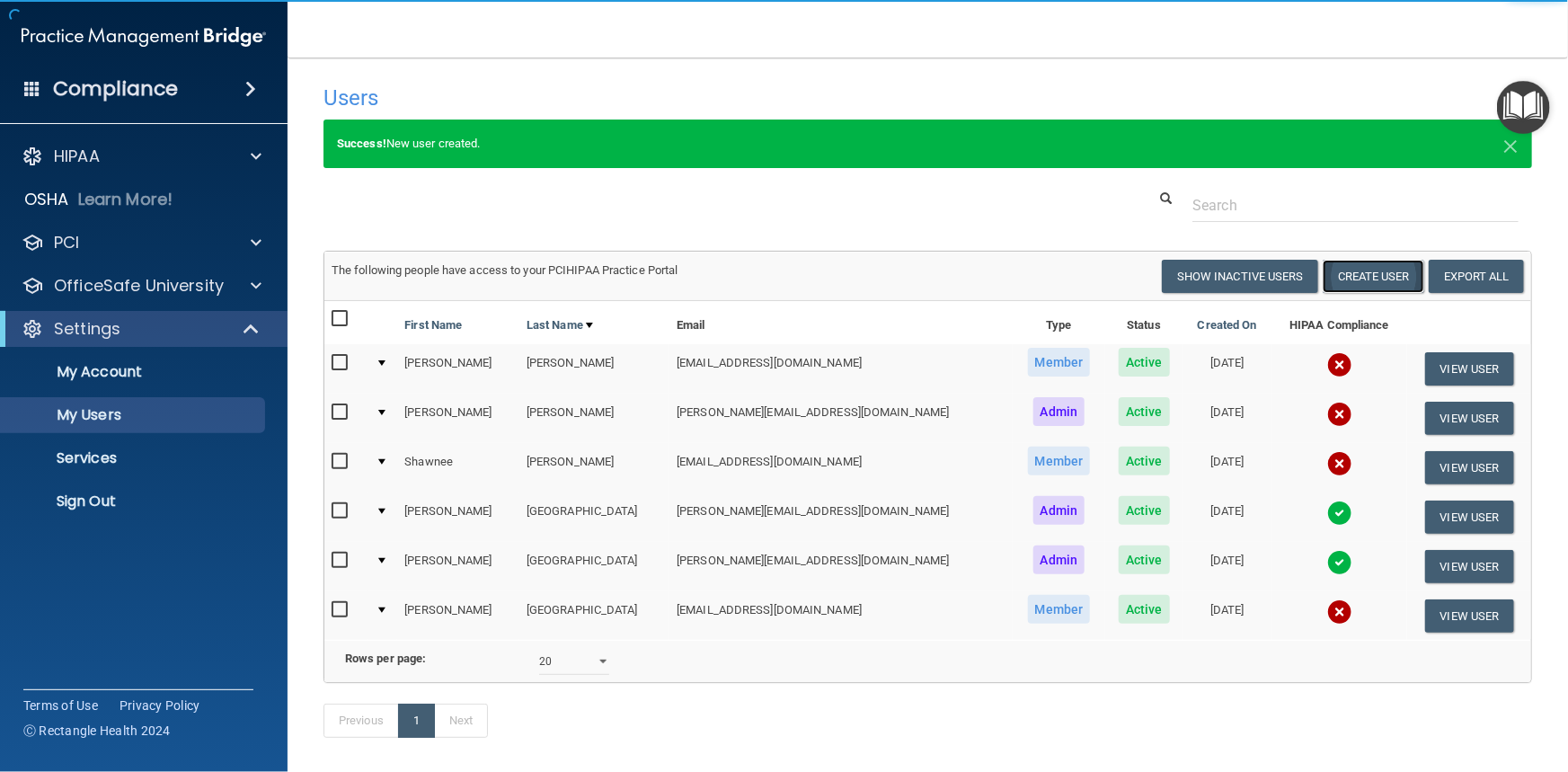
click at [1360, 271] on button "Create User" at bounding box center [1374, 276] width 102 height 33
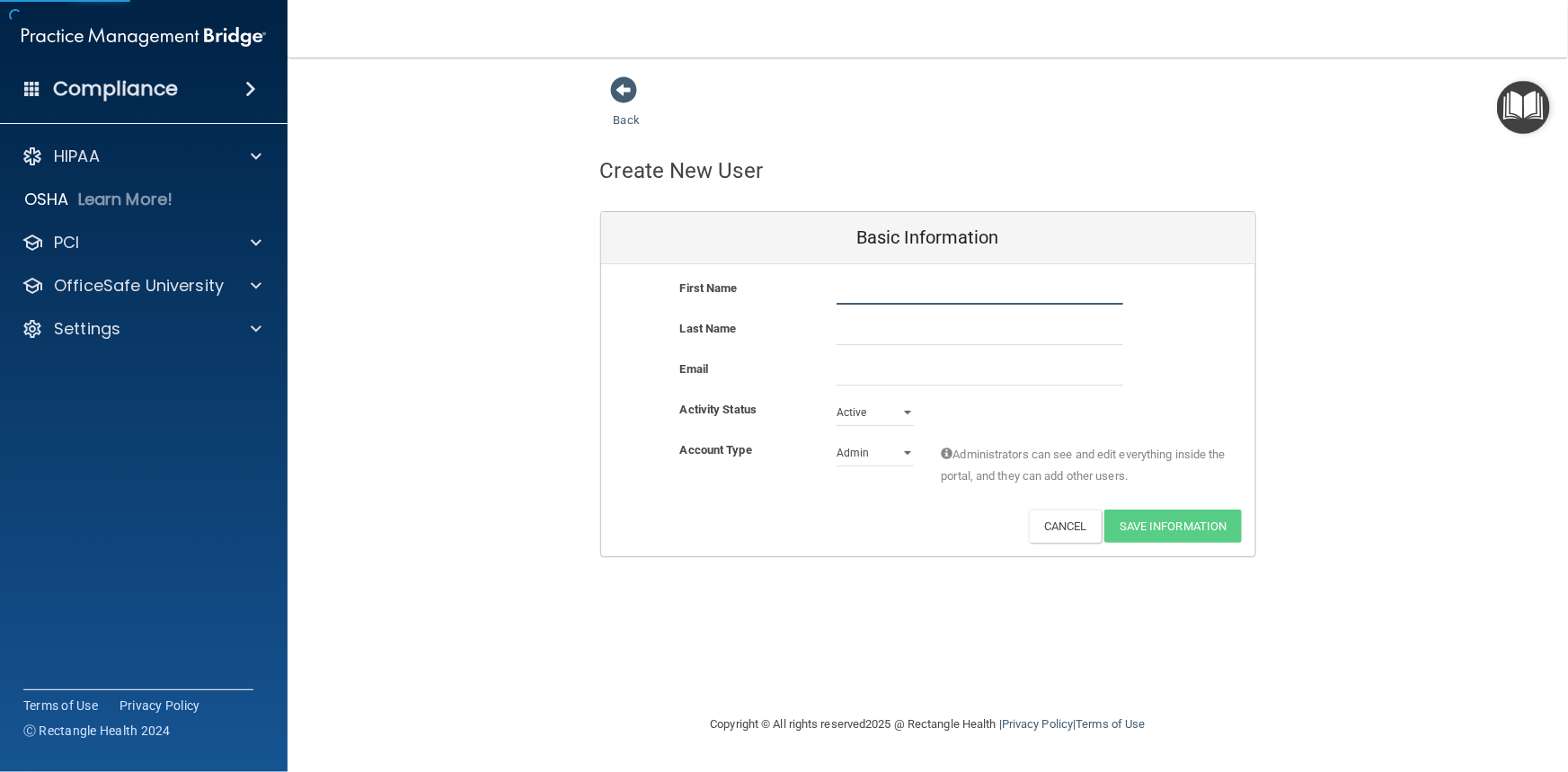
click at [898, 289] on input "text" at bounding box center [979, 292] width 287 height 27
type input "[PERSON_NAME]"
type input "Fenwick"
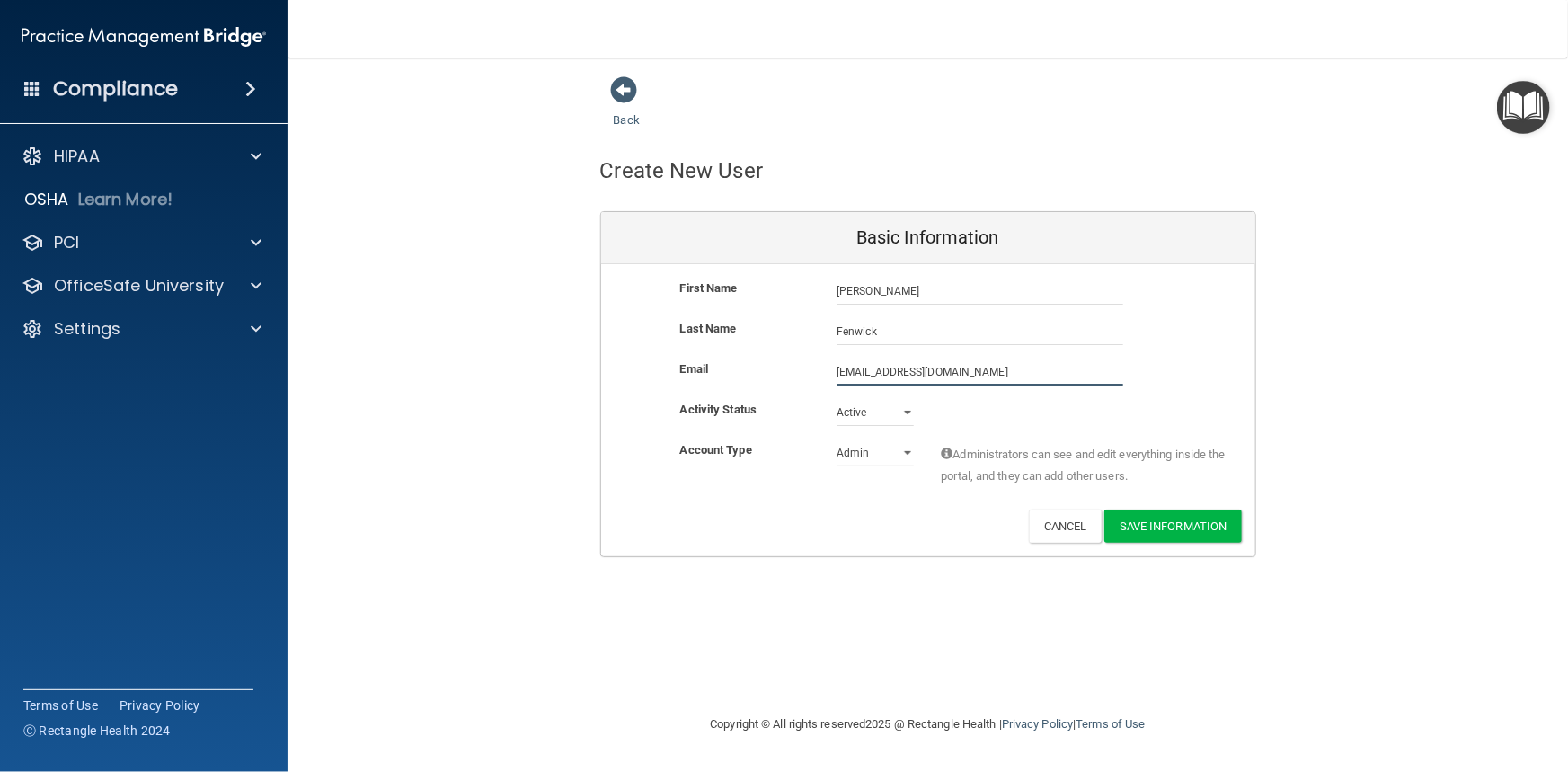
type input "Michelle_38@yahoo.com"
click at [897, 455] on select "Admin Member" at bounding box center [875, 454] width 77 height 27
select select "practice_member"
click at [836, 440] on select "Admin Member" at bounding box center [875, 454] width 77 height 27
click at [1151, 527] on button "Save Information" at bounding box center [1173, 526] width 137 height 33
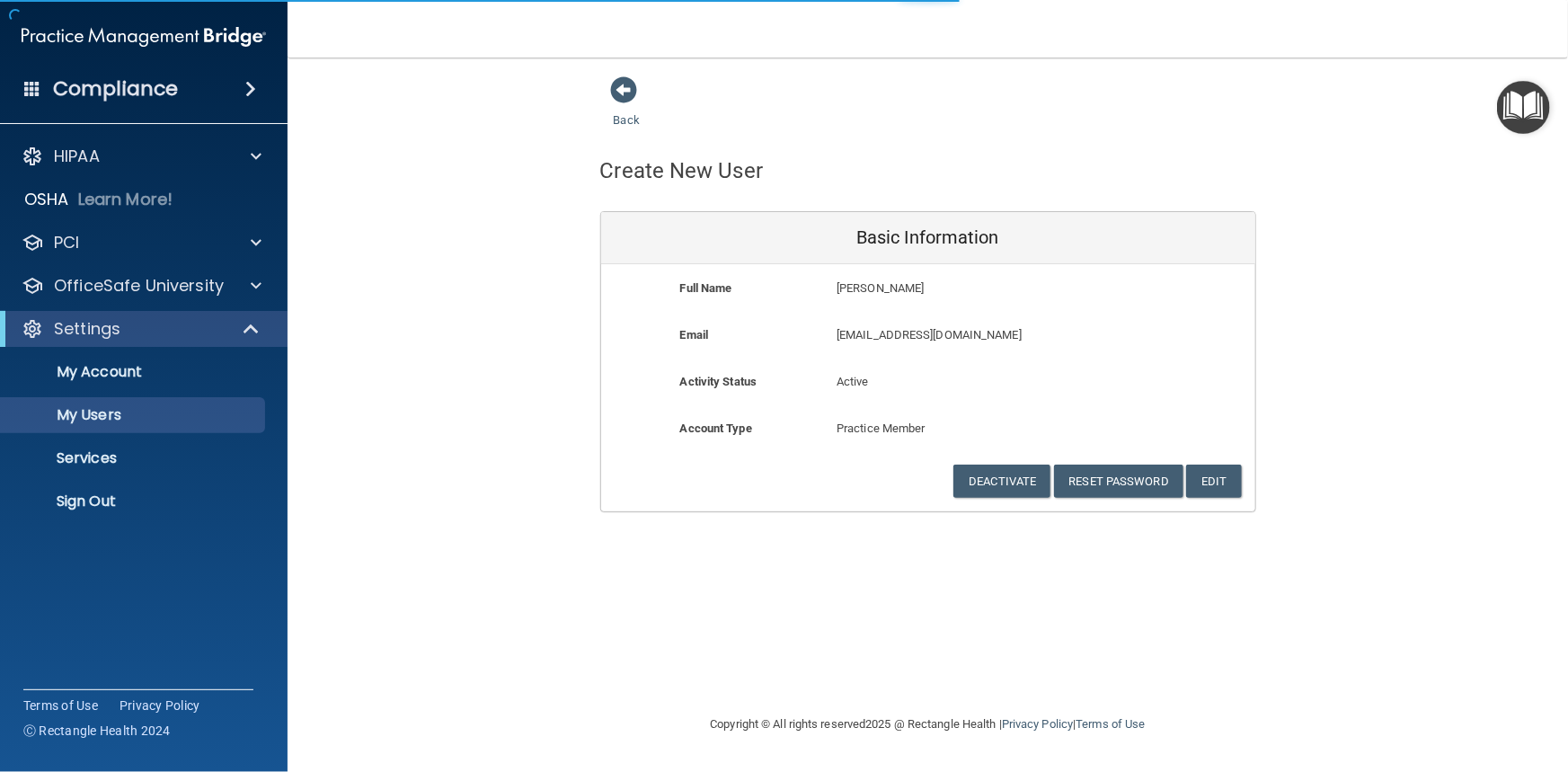
select select "20"
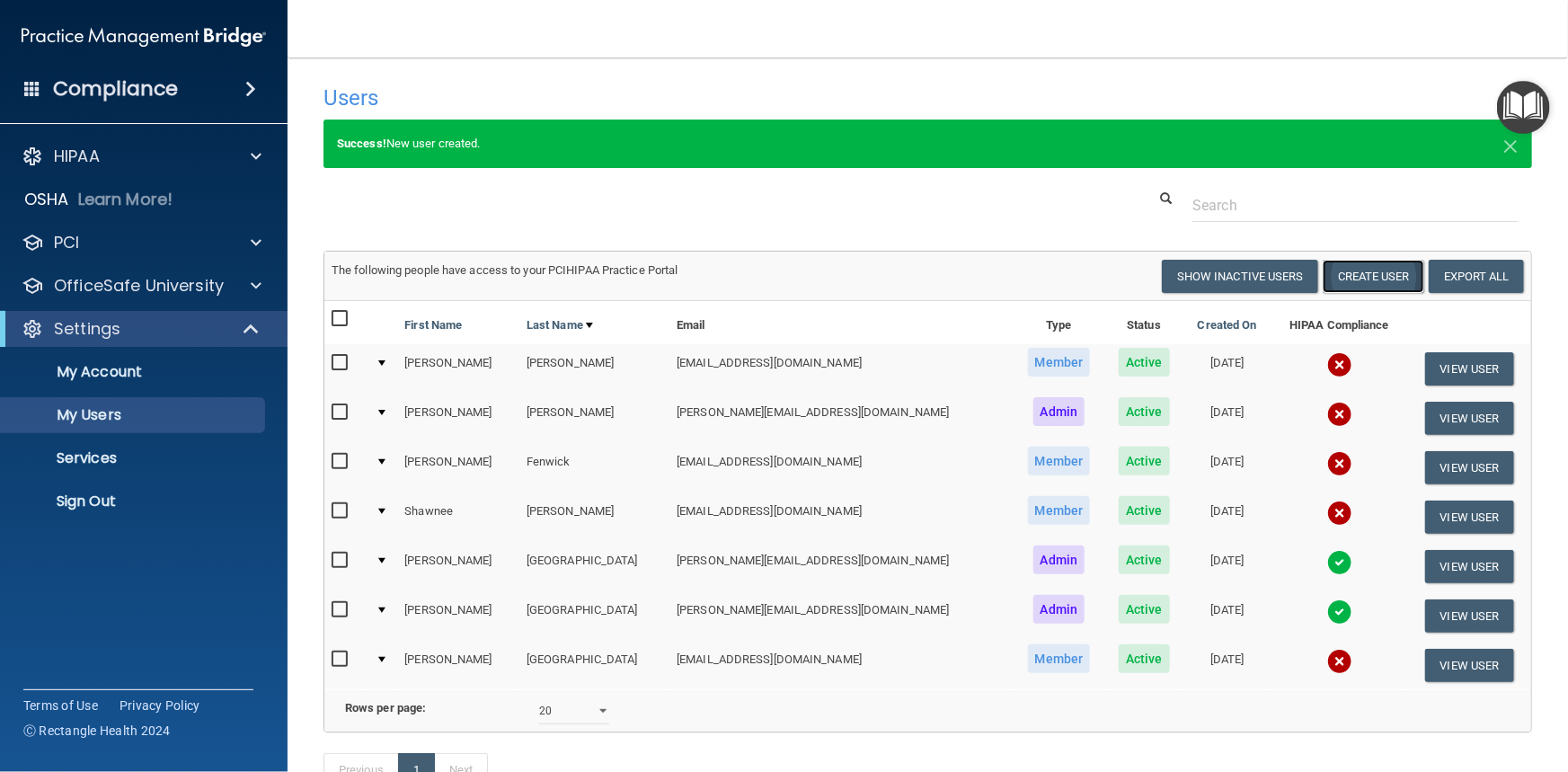
click at [1373, 279] on button "Create User" at bounding box center [1374, 276] width 102 height 33
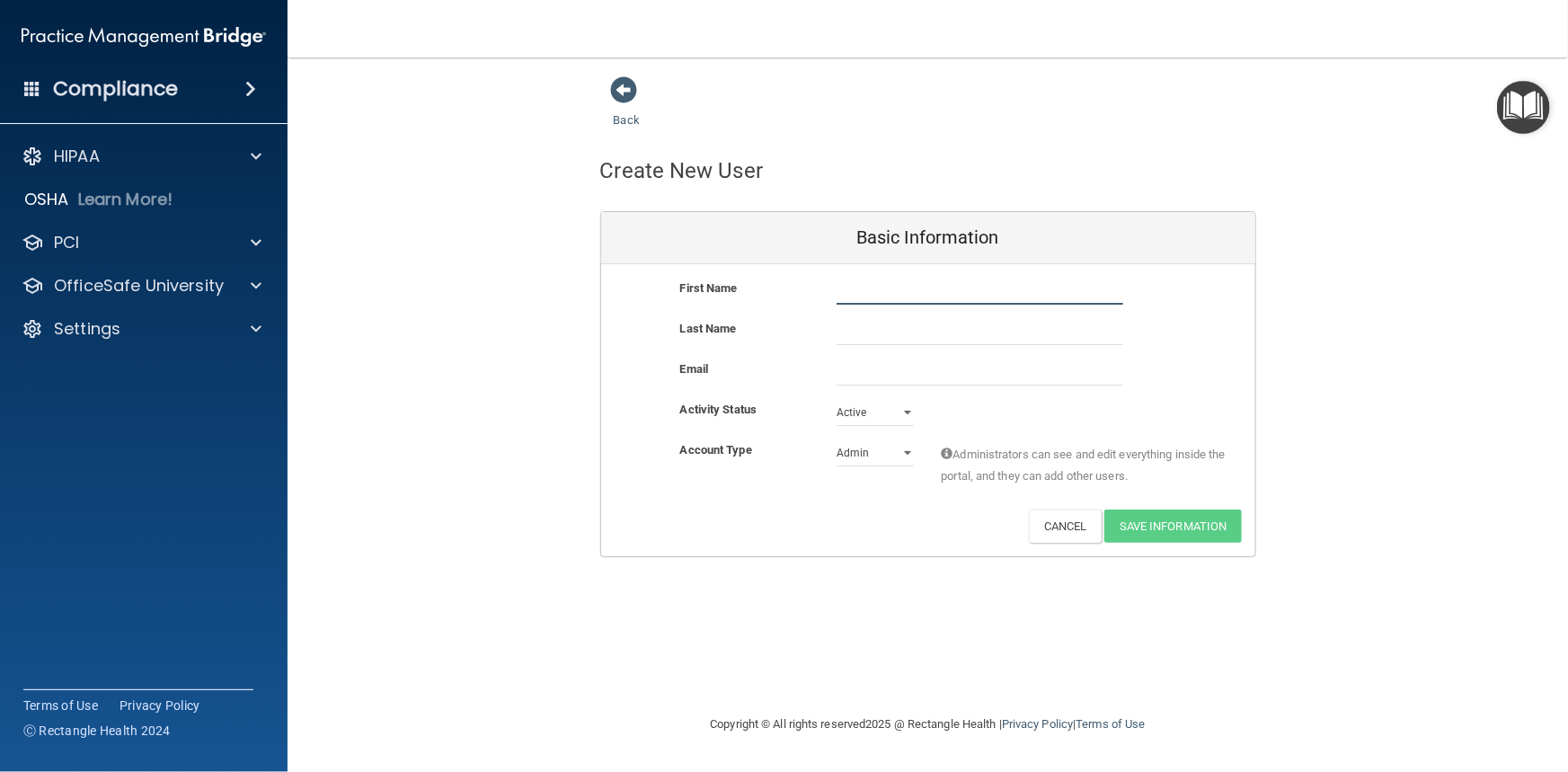
click at [877, 296] on input "text" at bounding box center [979, 292] width 287 height 27
type input "[PERSON_NAME]"
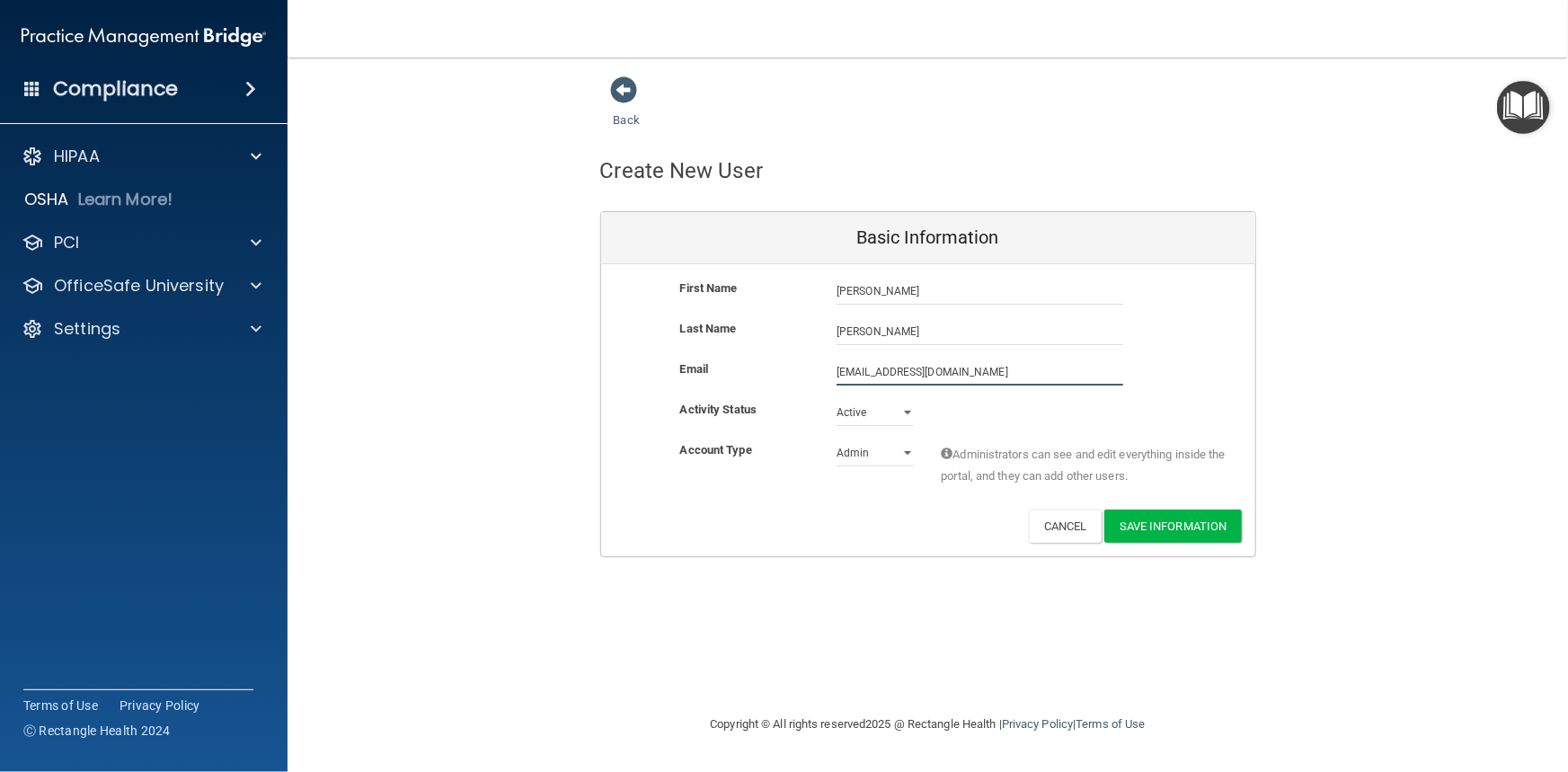
type input "[EMAIL_ADDRESS][DOMAIN_NAME]"
click at [910, 413] on select "Active Inactive" at bounding box center [875, 412] width 77 height 27
click at [836, 399] on select "Active Inactive" at bounding box center [875, 412] width 77 height 27
click at [904, 453] on select "Admin Member" at bounding box center [875, 454] width 77 height 27
select select "practice_member"
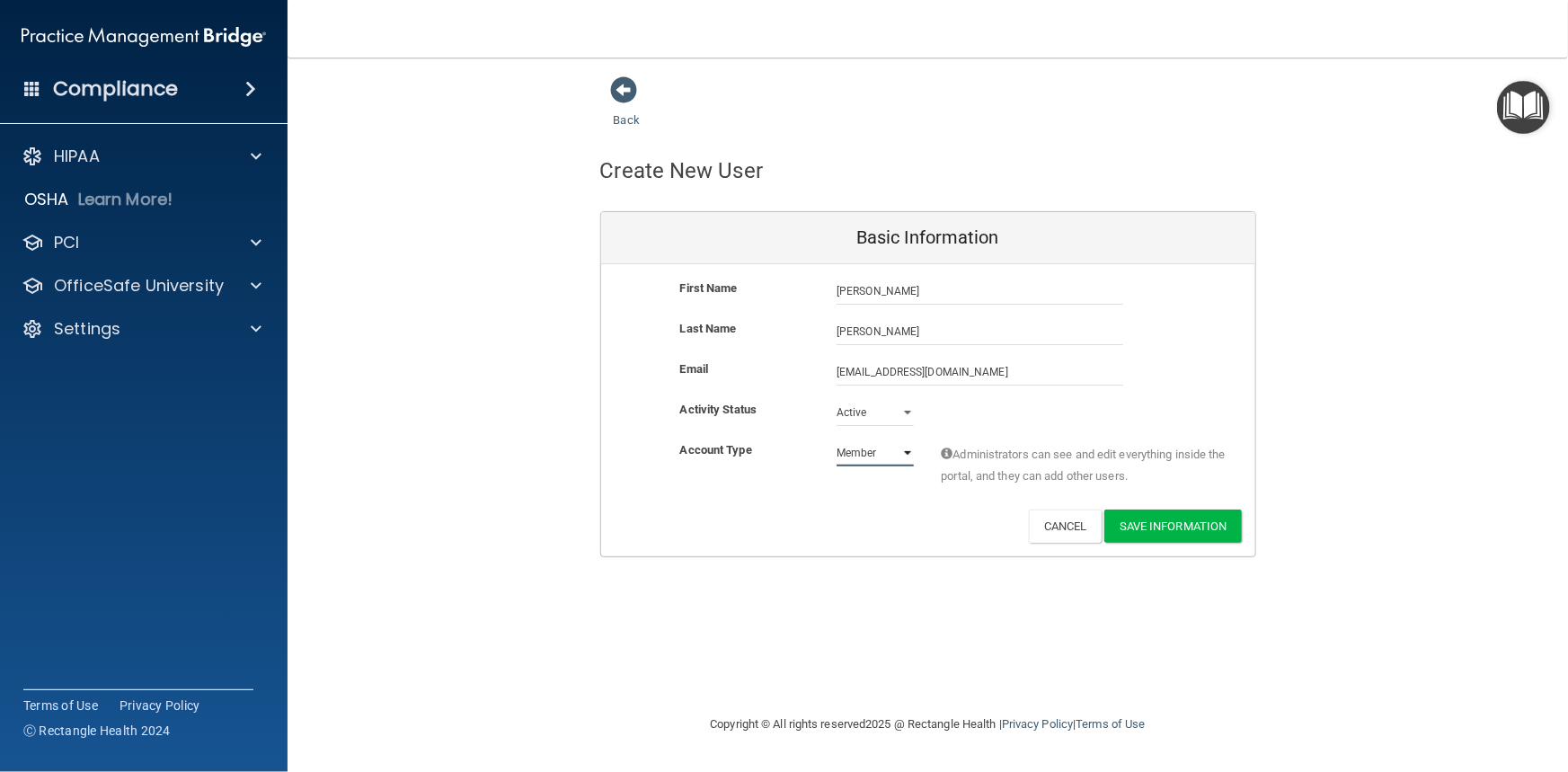
click at [836, 440] on select "Admin Member" at bounding box center [875, 454] width 77 height 27
click at [1170, 534] on button "Save Information" at bounding box center [1173, 526] width 137 height 33
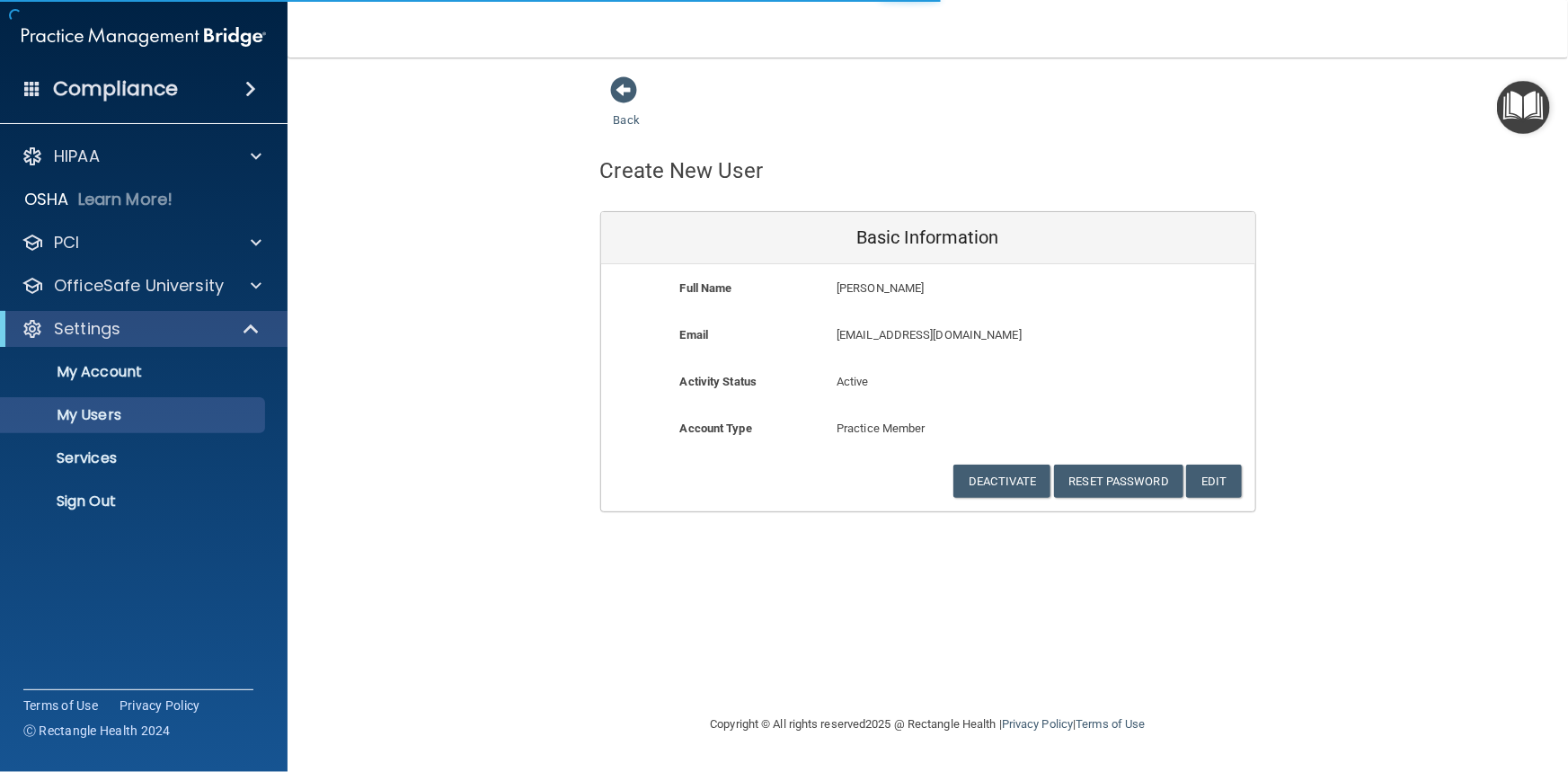
select select "20"
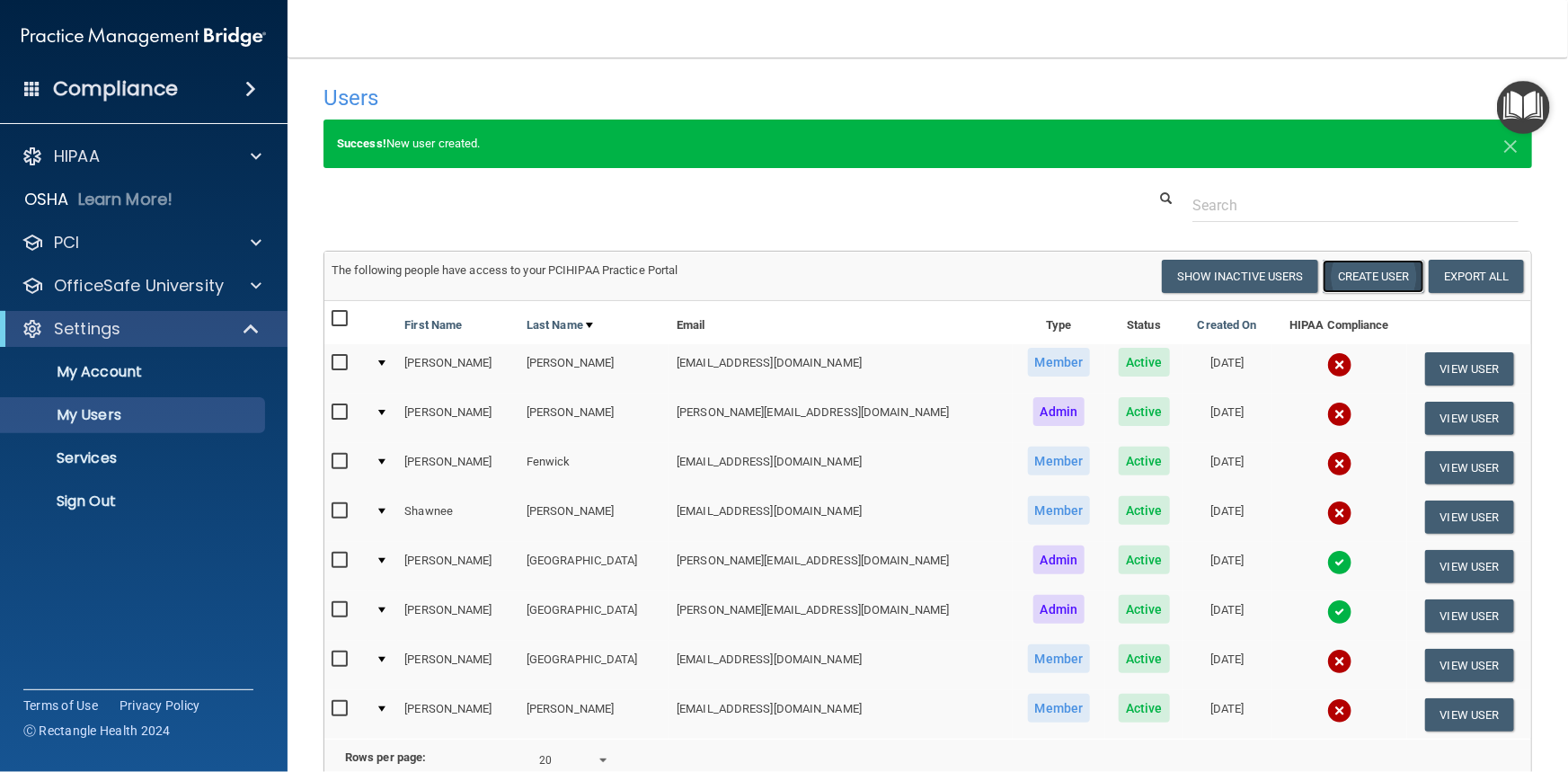
click at [1386, 275] on button "Create User" at bounding box center [1374, 276] width 102 height 33
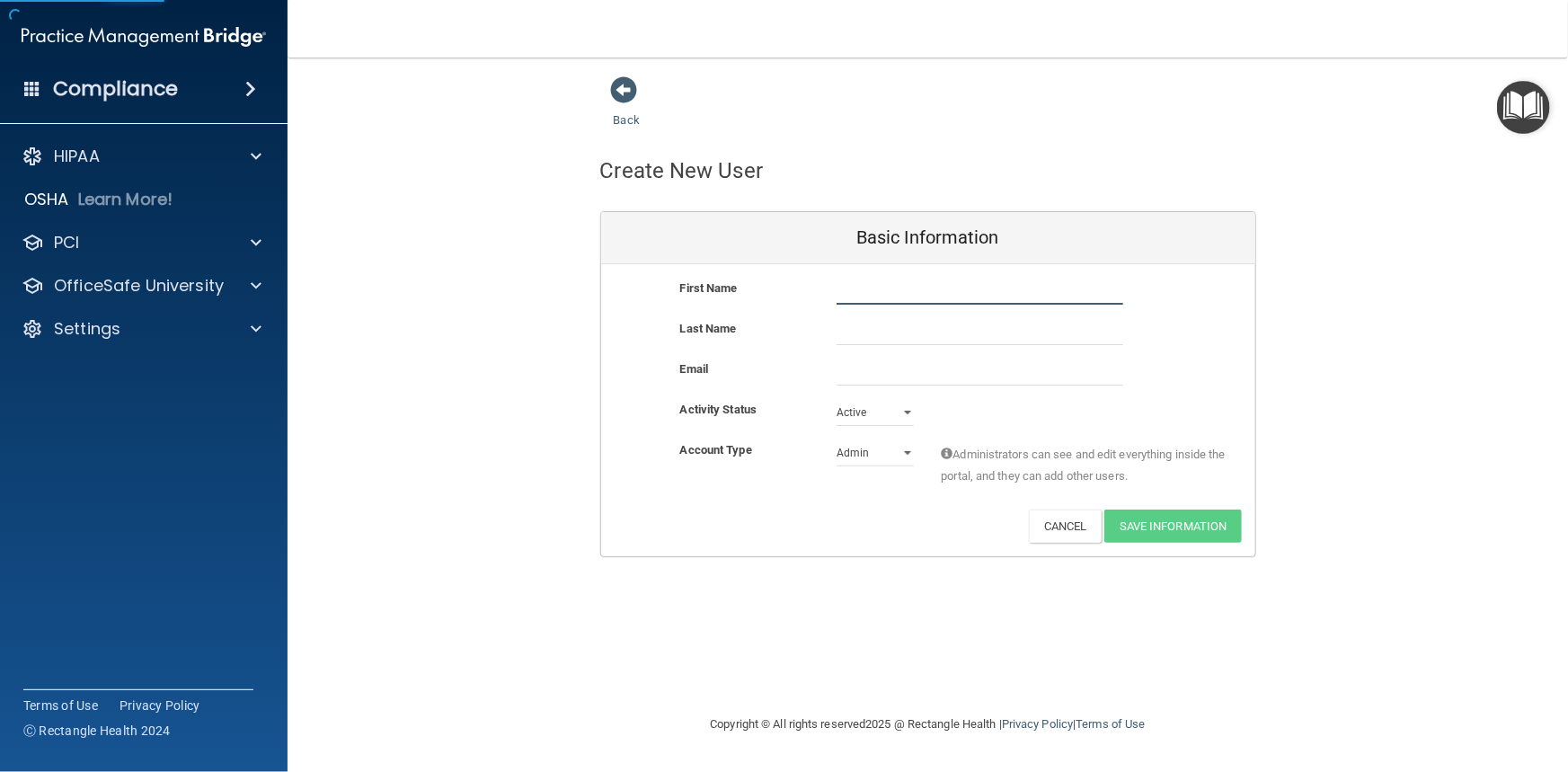
click at [865, 281] on input "text" at bounding box center [979, 292] width 287 height 27
type input "[PERSON_NAME]"
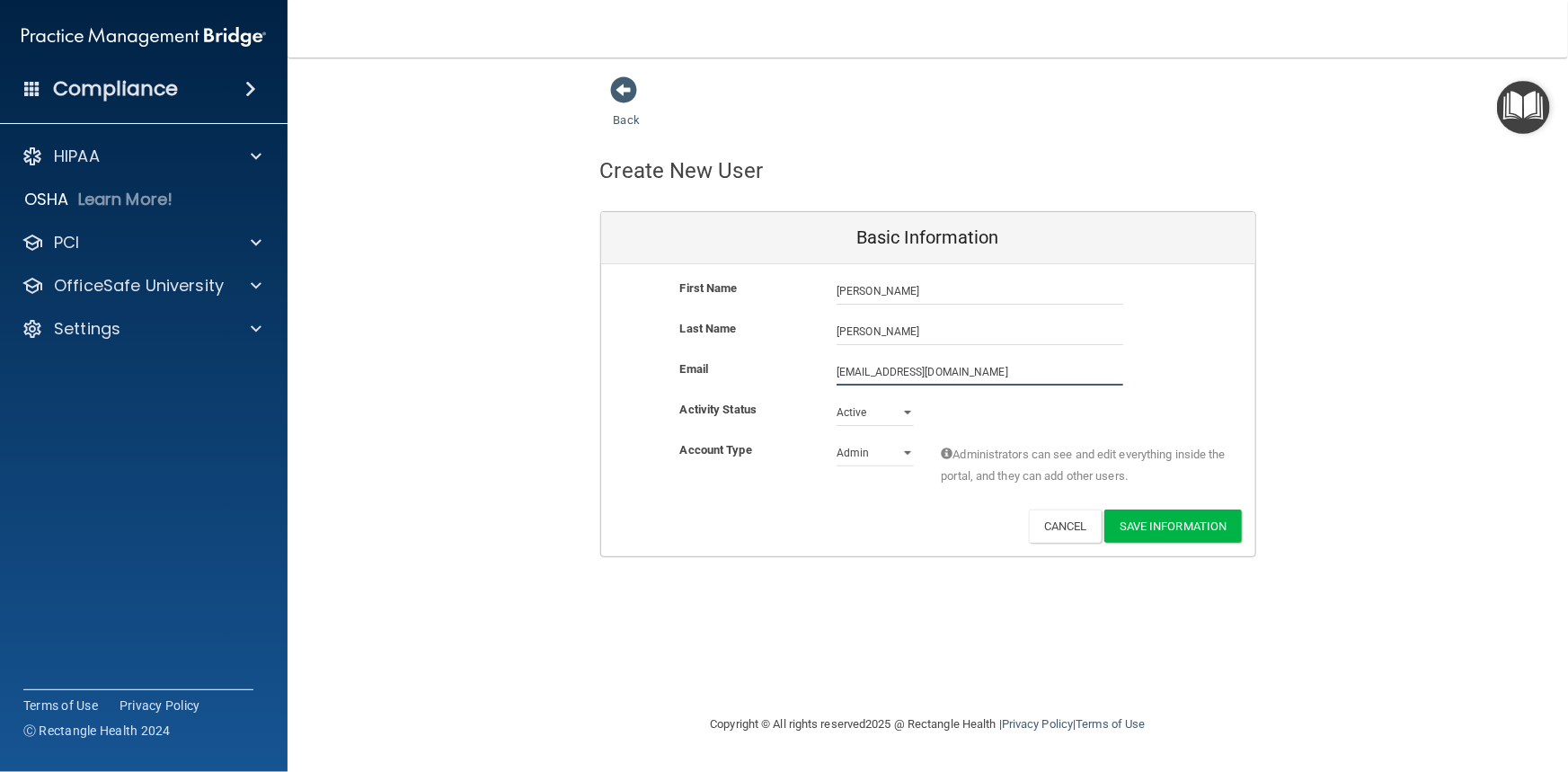
type input "Jasminjen308@gmail.com"
click at [905, 453] on select "Admin Member" at bounding box center [875, 457] width 77 height 27
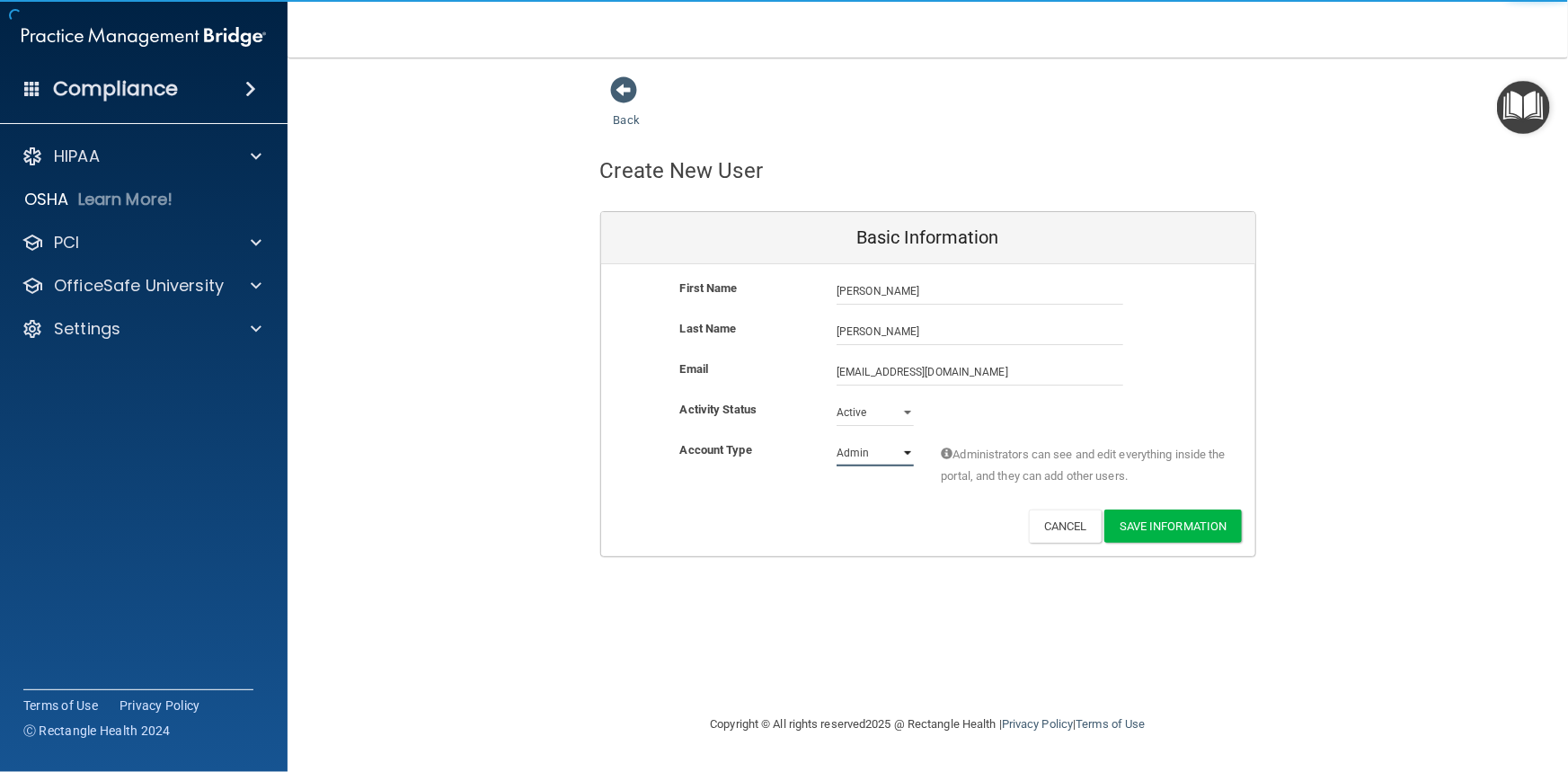
select select "practice_member"
click at [836, 440] on select "Admin Member" at bounding box center [875, 454] width 77 height 27
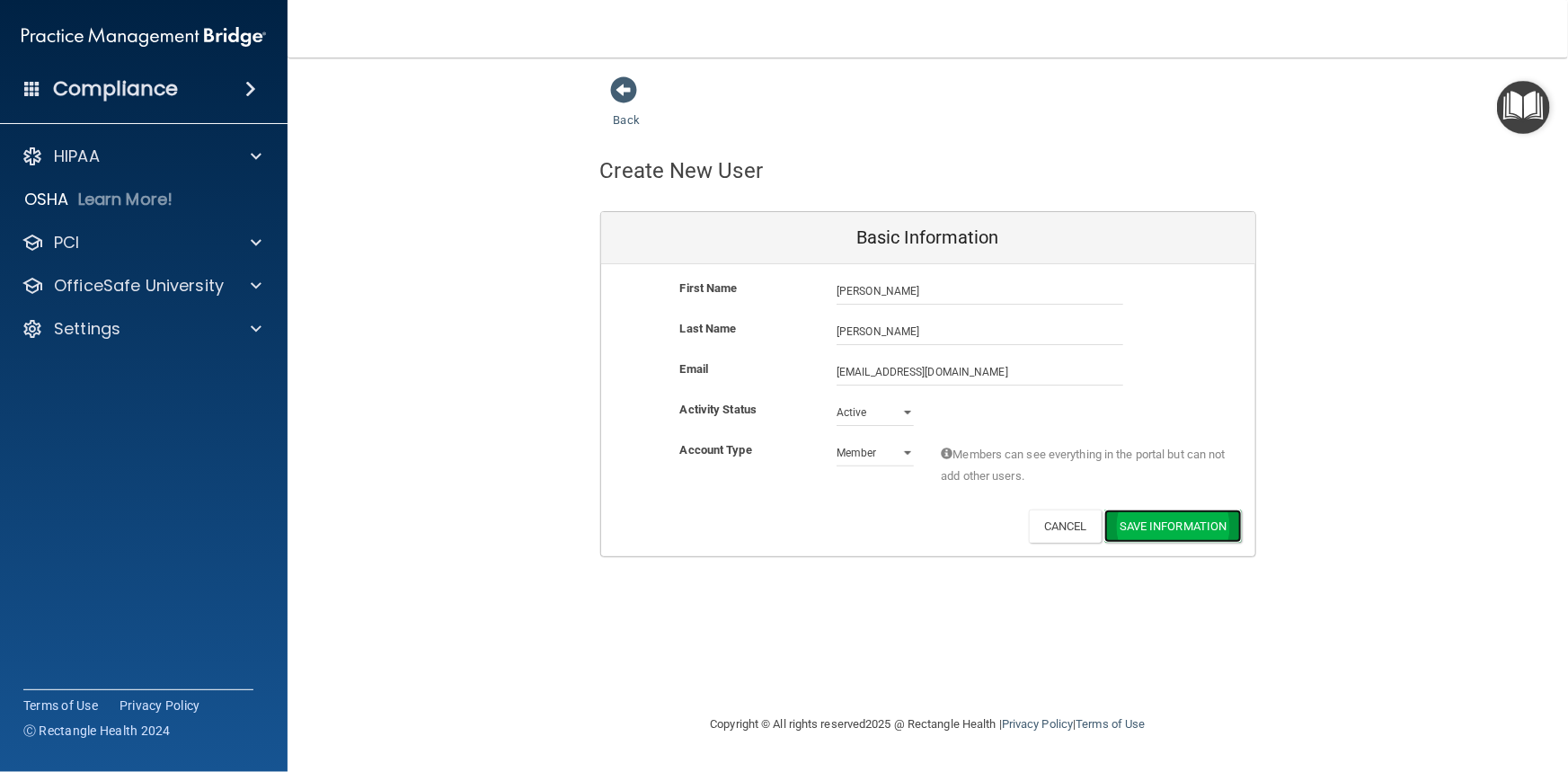
click at [1154, 531] on button "Save Information" at bounding box center [1173, 526] width 137 height 33
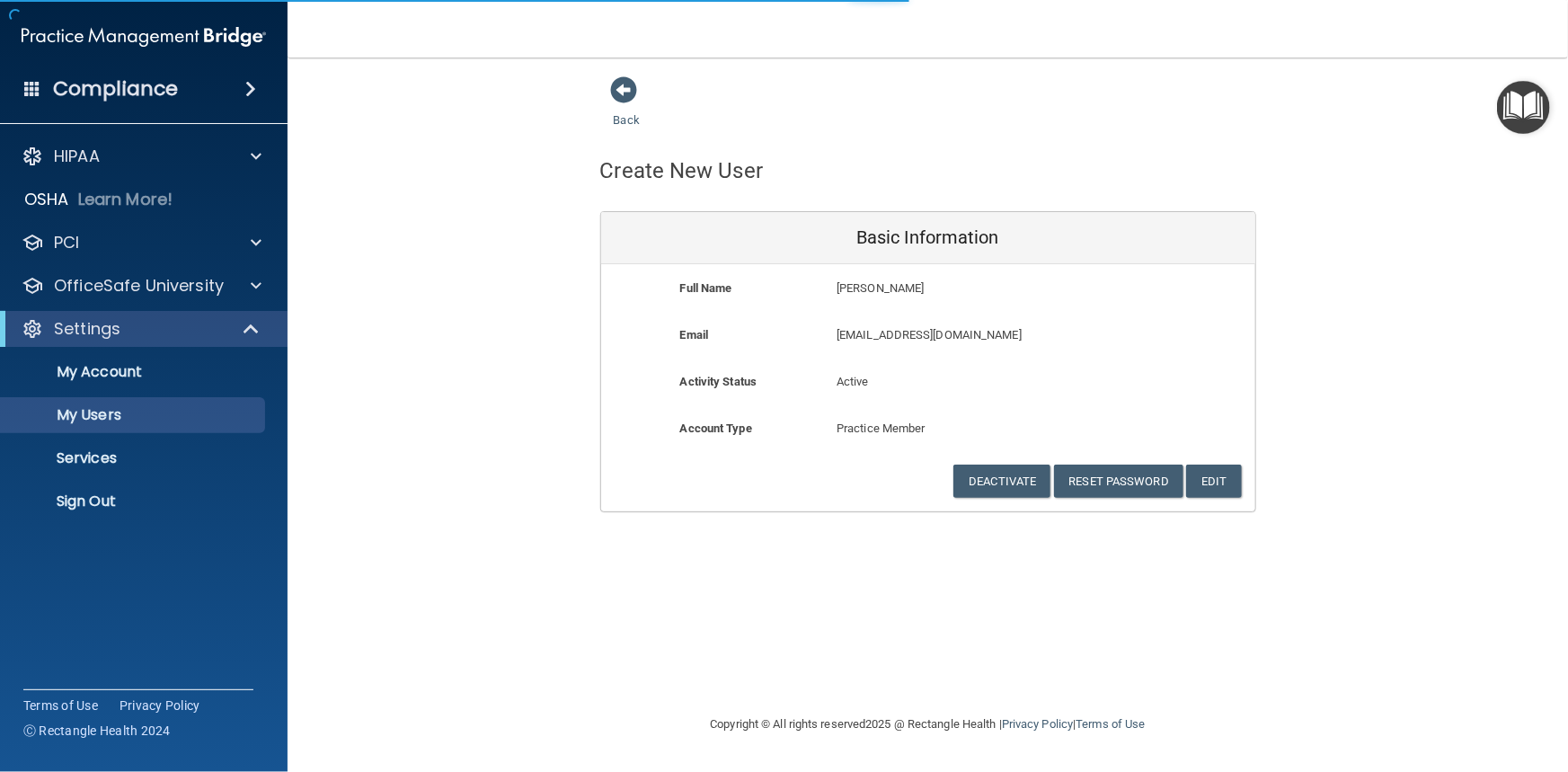
select select "20"
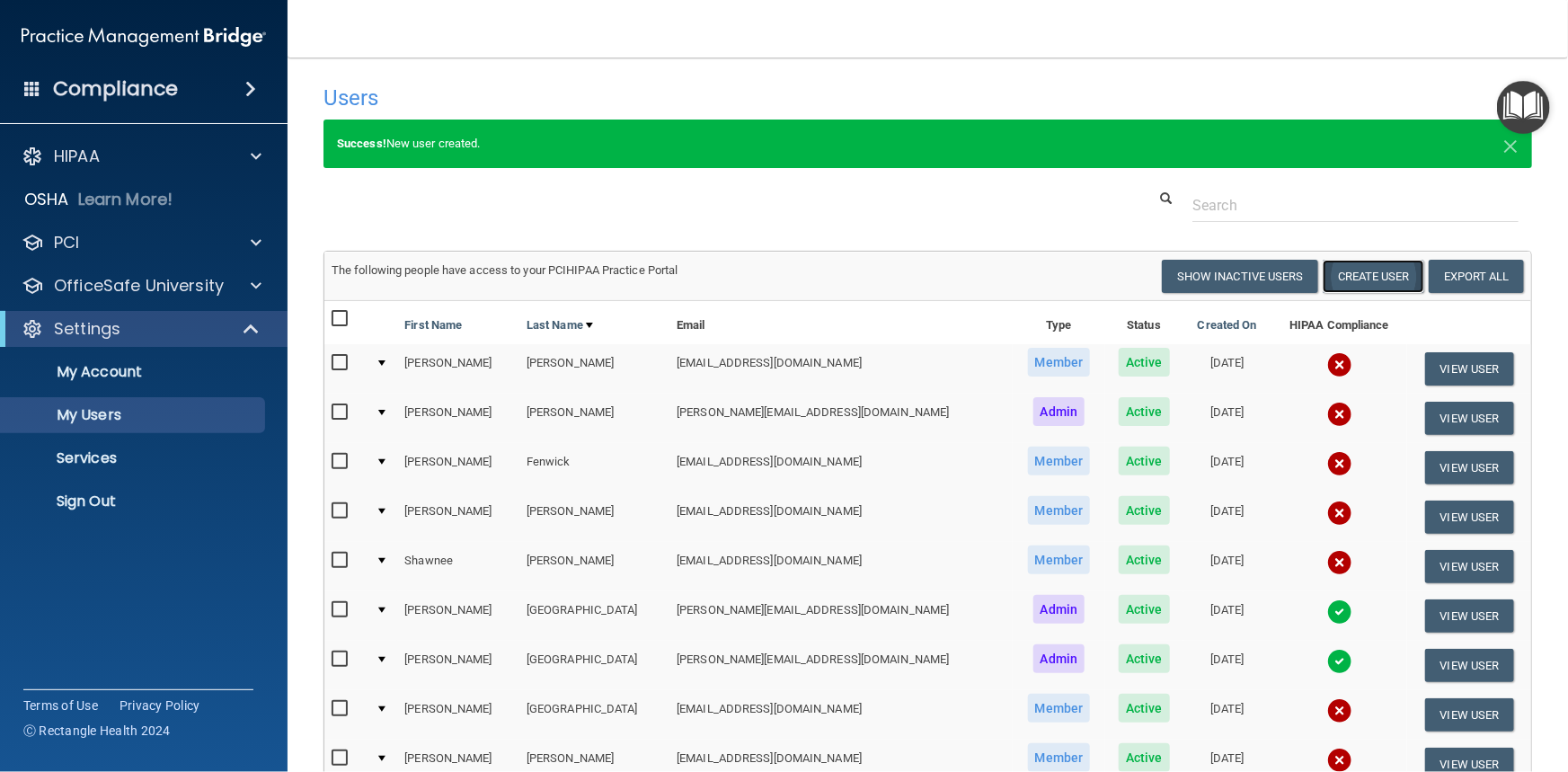
click at [1347, 280] on button "Create User" at bounding box center [1374, 276] width 102 height 33
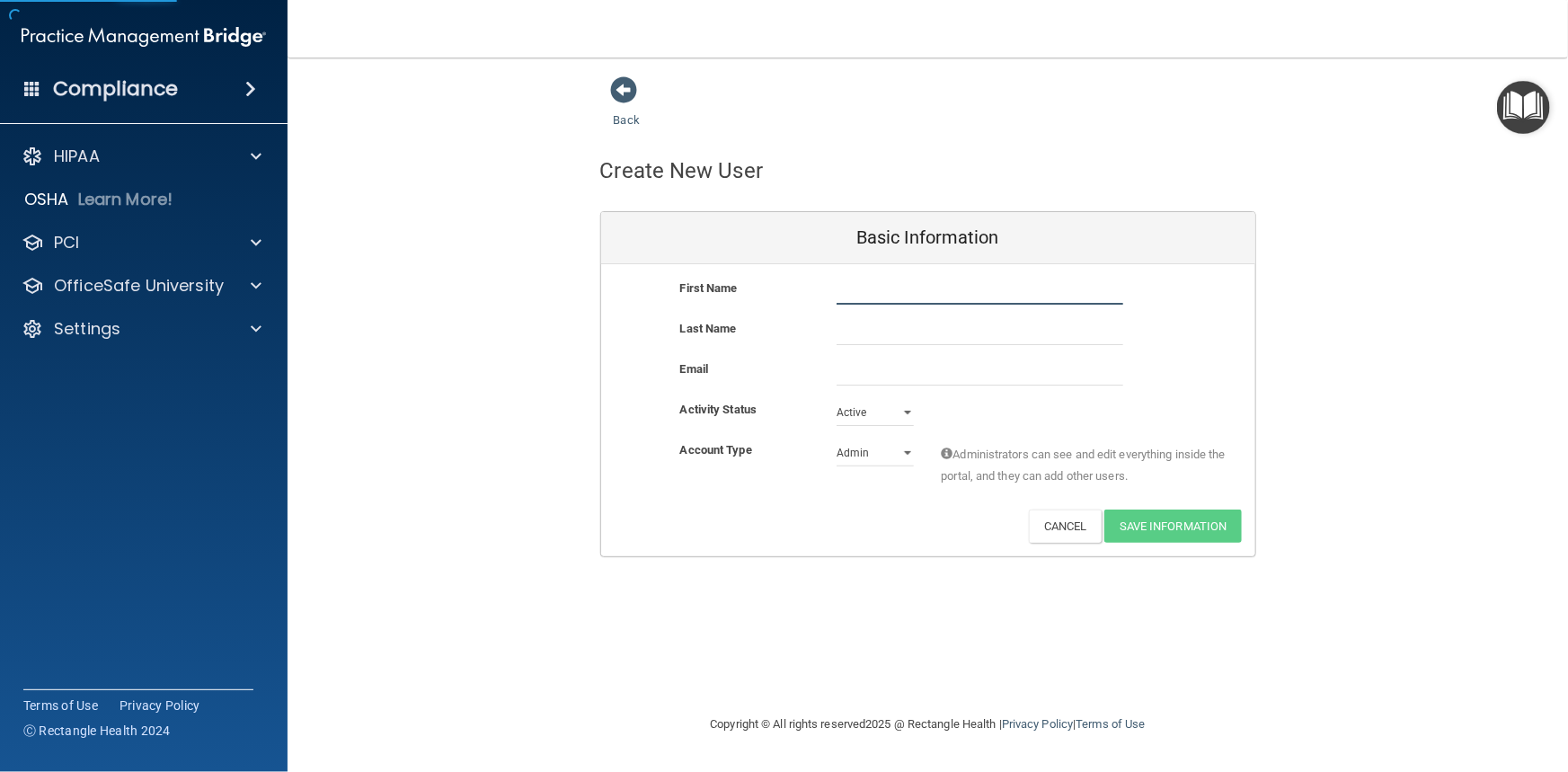
click at [859, 300] on input "text" at bounding box center [979, 292] width 287 height 27
type input "T"
type input "Faith"
type input "Simiyu"
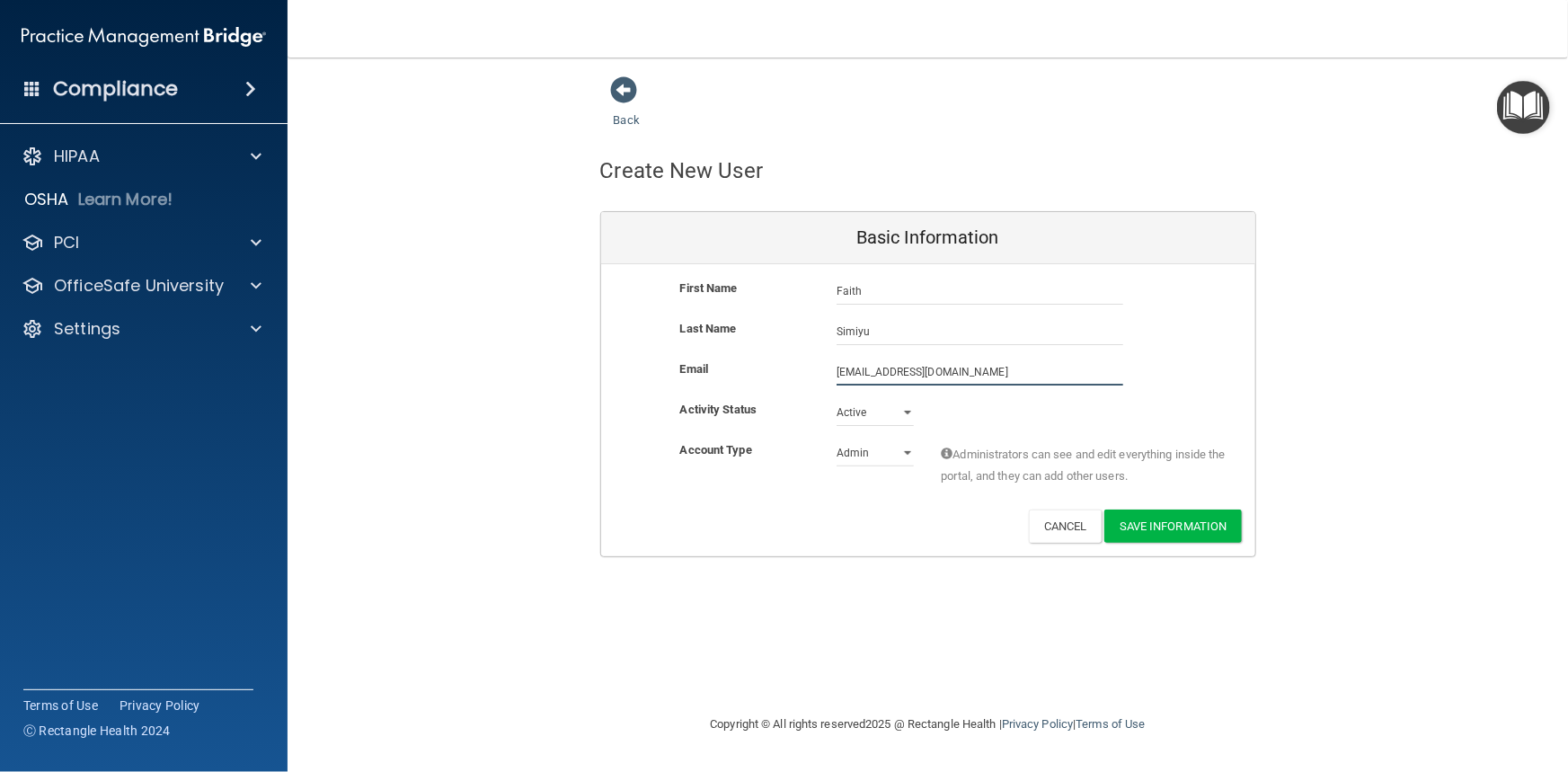
type input "DrSimiyu@harborviewdentists.com"
click at [909, 452] on select "Admin Member" at bounding box center [875, 454] width 77 height 27
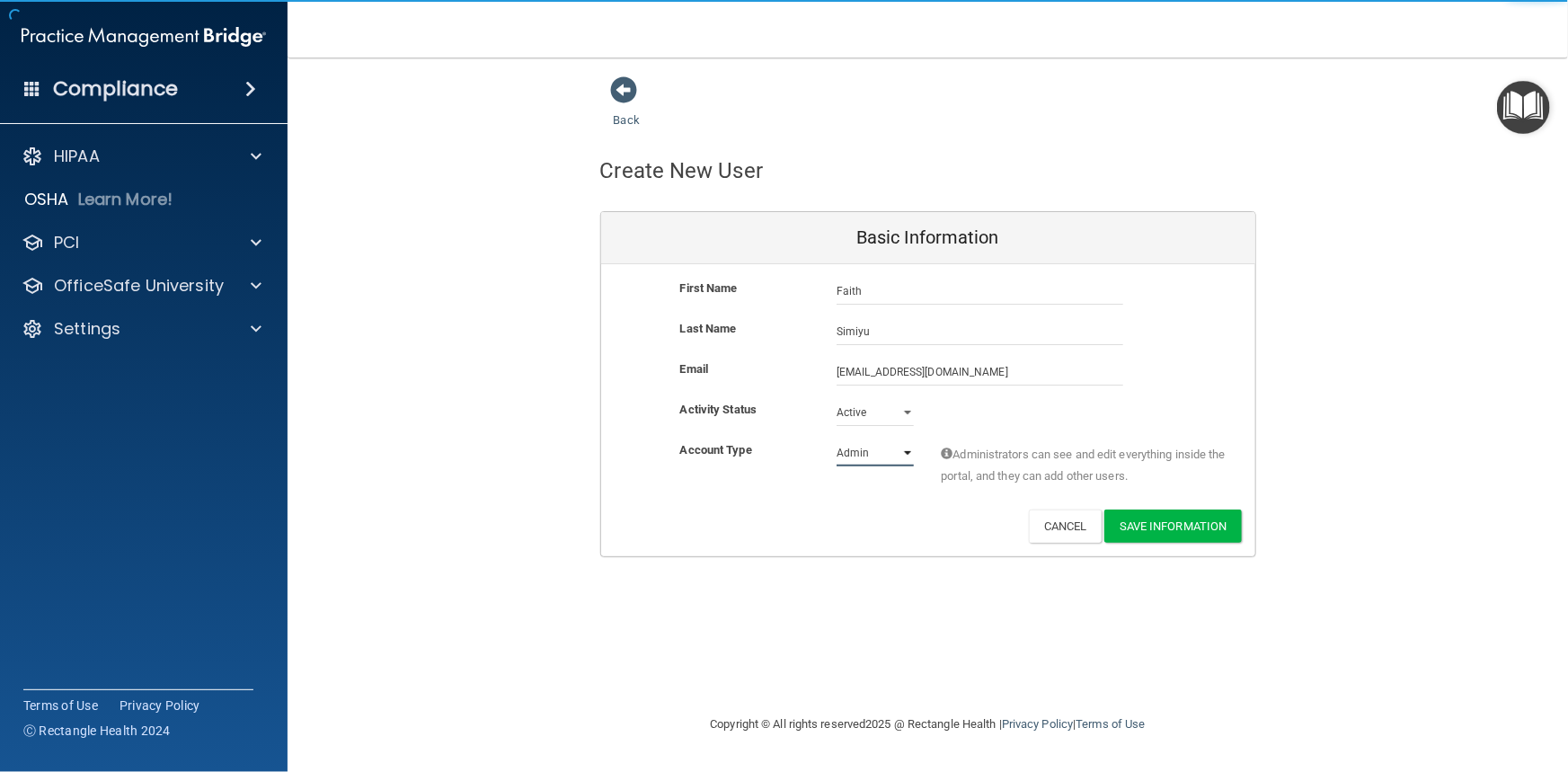
select select "practice_member"
click at [836, 440] on select "Admin Member" at bounding box center [875, 454] width 77 height 27
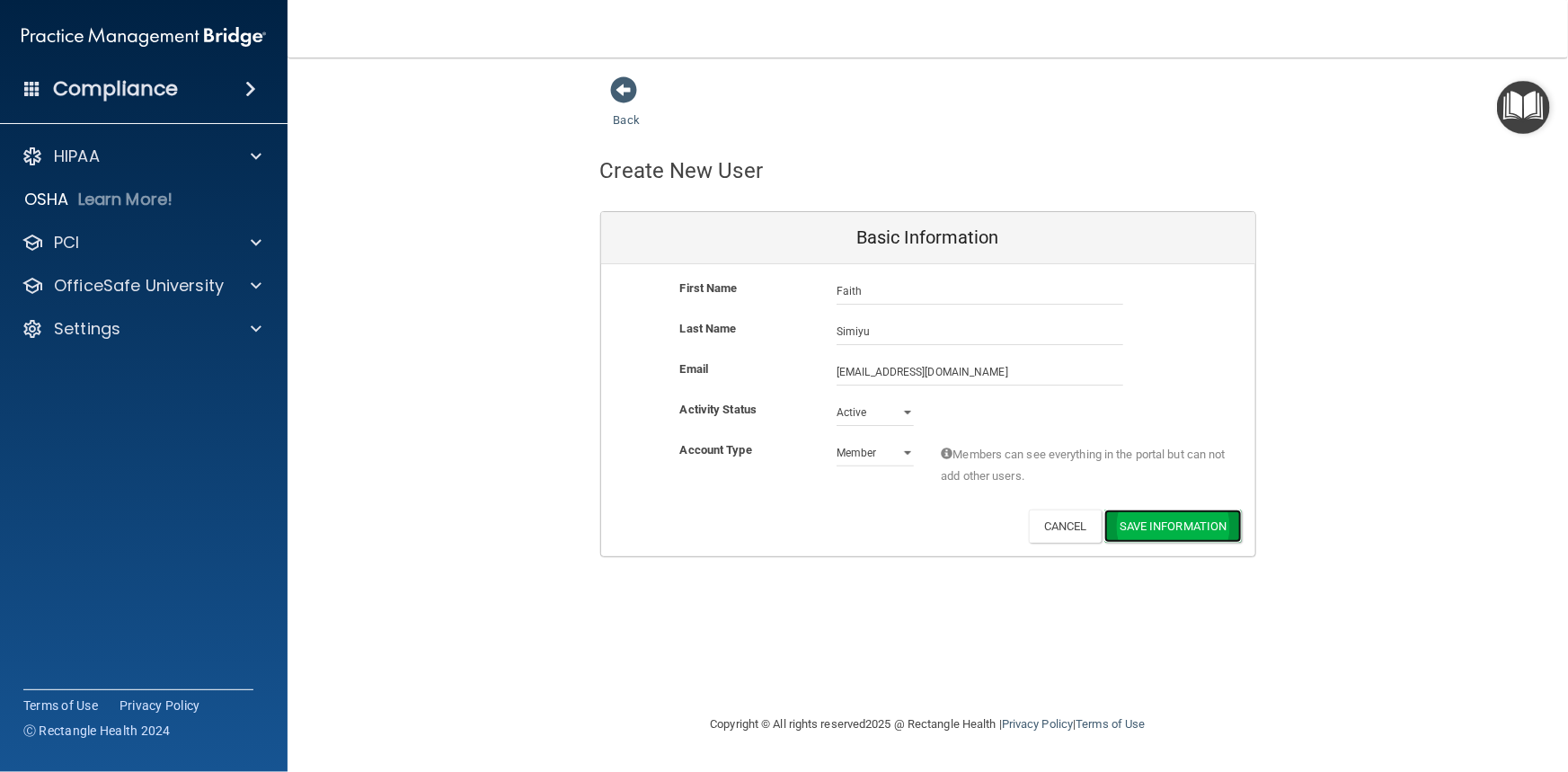
click at [1168, 527] on button "Save Information" at bounding box center [1173, 526] width 137 height 33
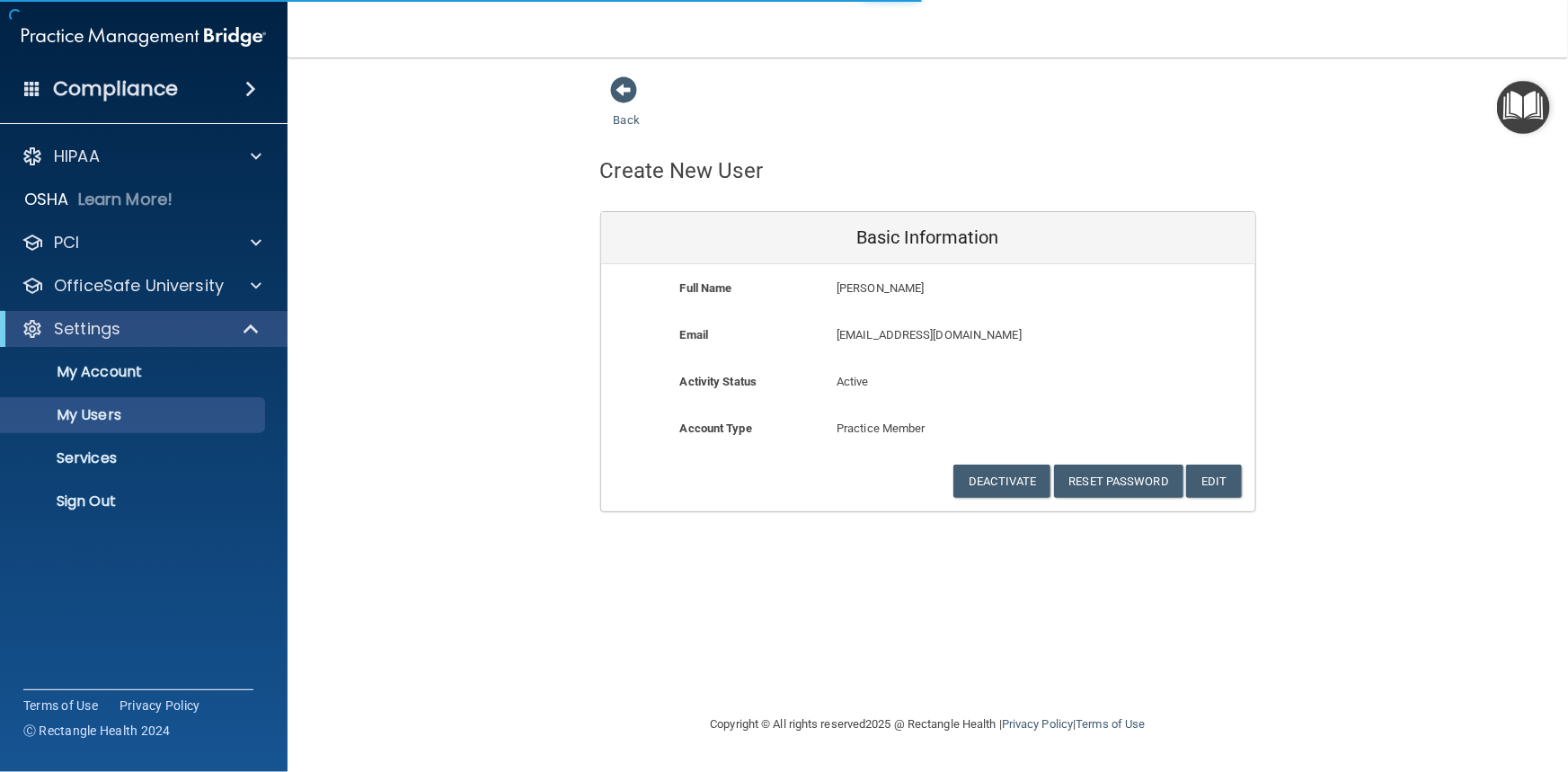
select select "20"
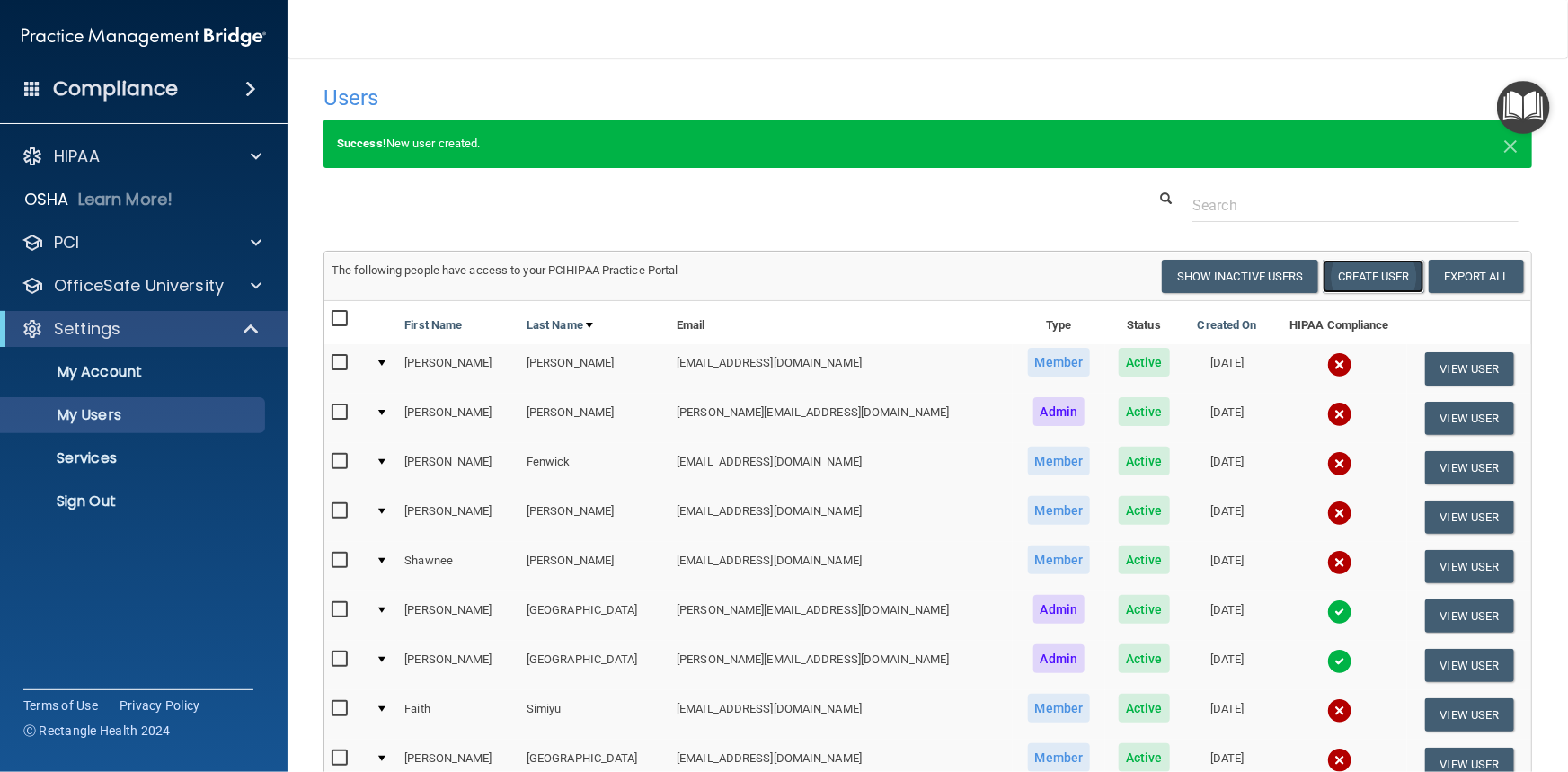
click at [1366, 280] on button "Create User" at bounding box center [1374, 276] width 102 height 33
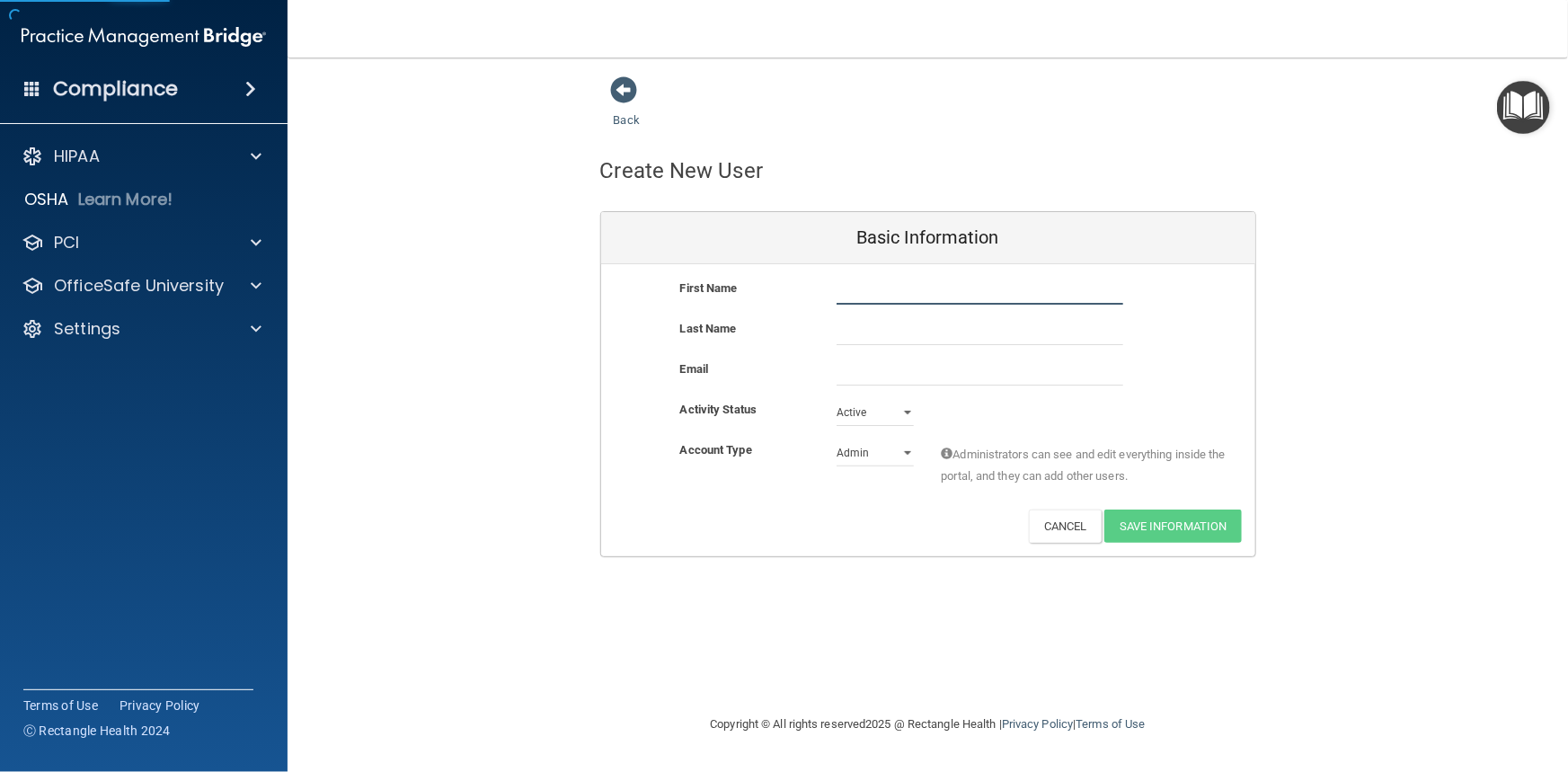
click at [881, 303] on input "text" at bounding box center [979, 292] width 287 height 27
click at [865, 293] on input "Darryl" at bounding box center [979, 292] width 287 height 27
type input "[PERSON_NAME]"
type input "White"
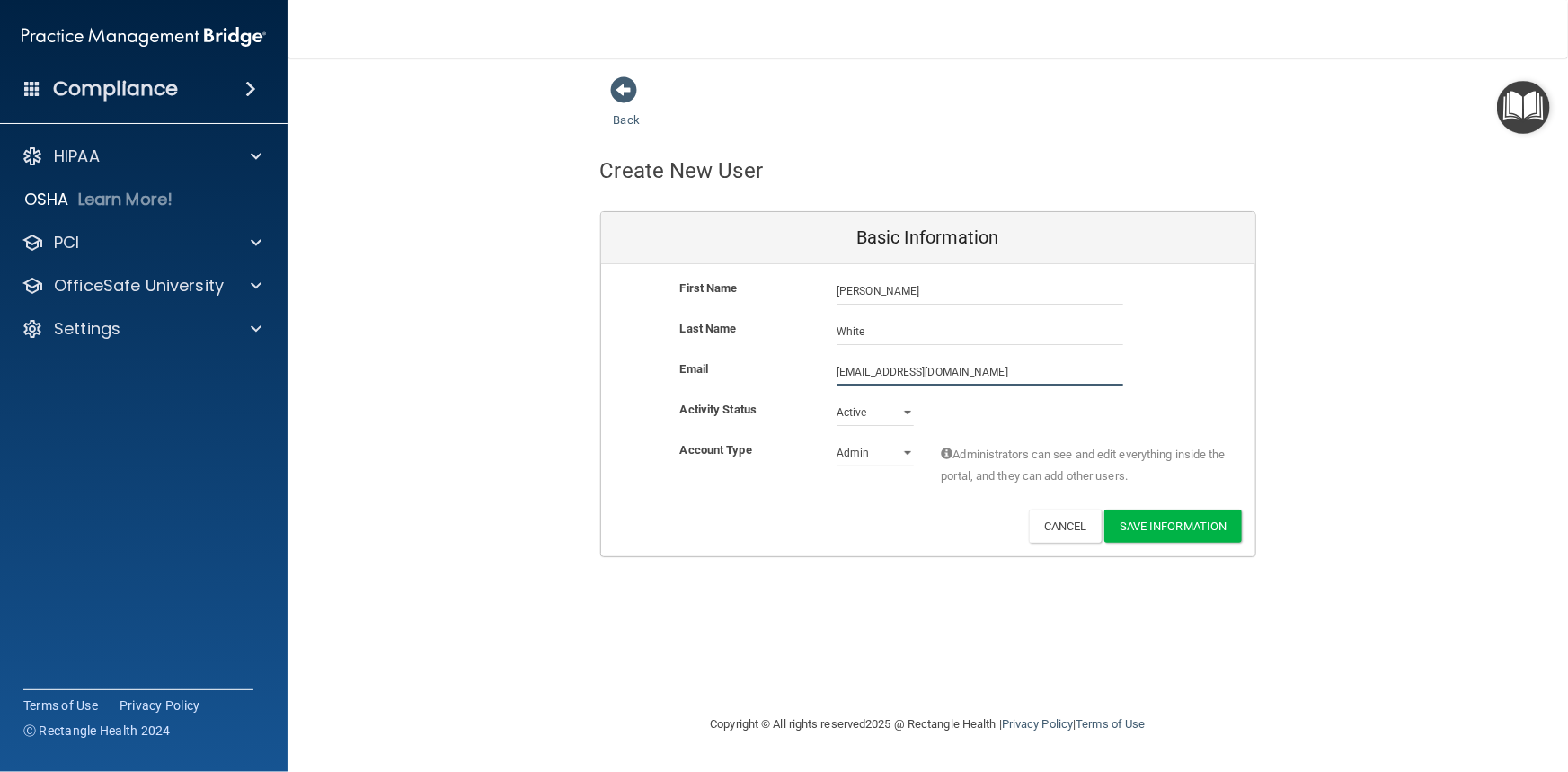
type input "DrWhite@harborviewdentists.com"
click at [904, 450] on select "Admin Member" at bounding box center [875, 454] width 77 height 27
select select "practice_member"
click at [836, 440] on select "Admin Member" at bounding box center [875, 454] width 77 height 27
click at [1173, 530] on button "Save Information" at bounding box center [1173, 526] width 137 height 33
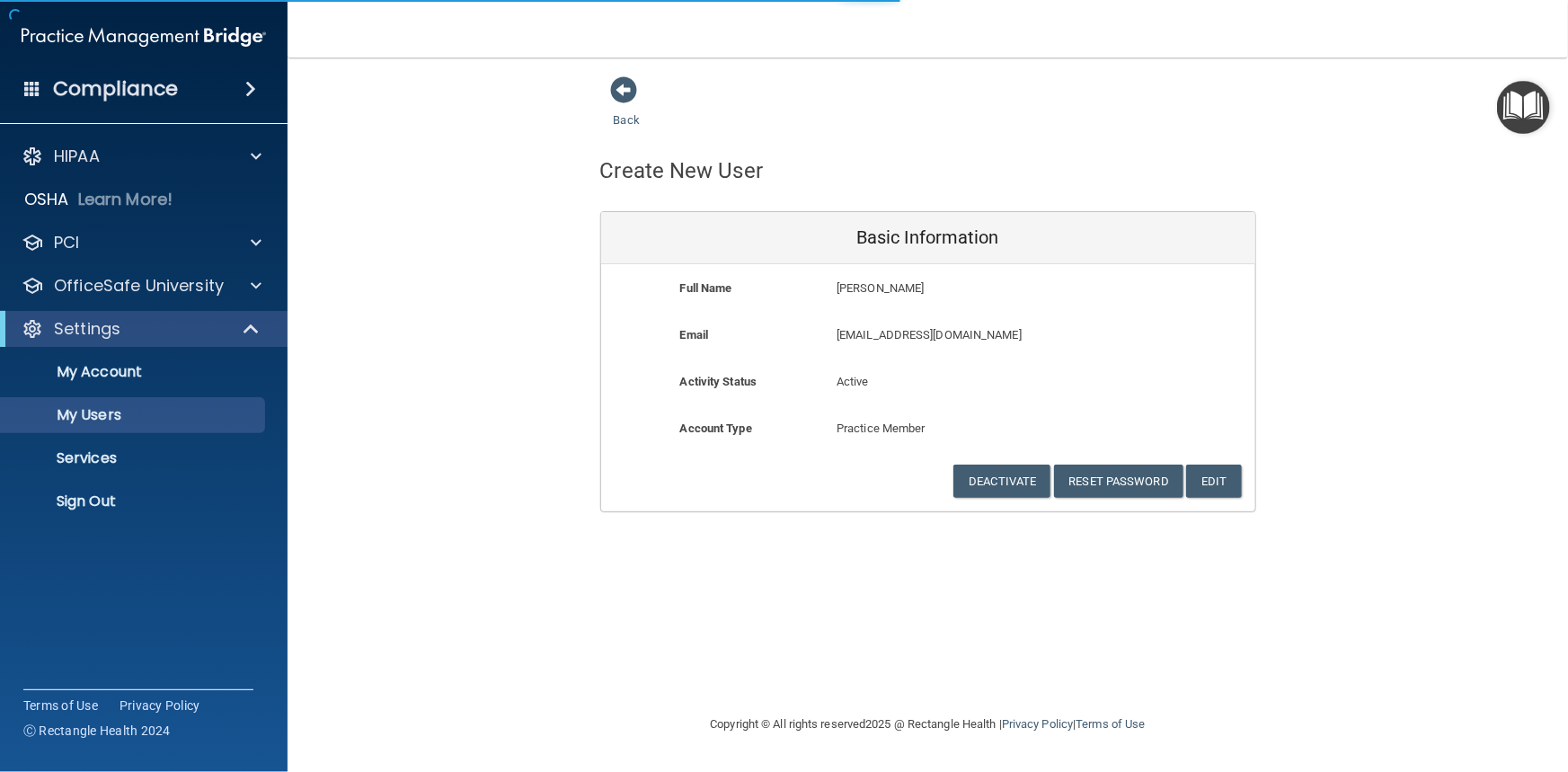
select select "20"
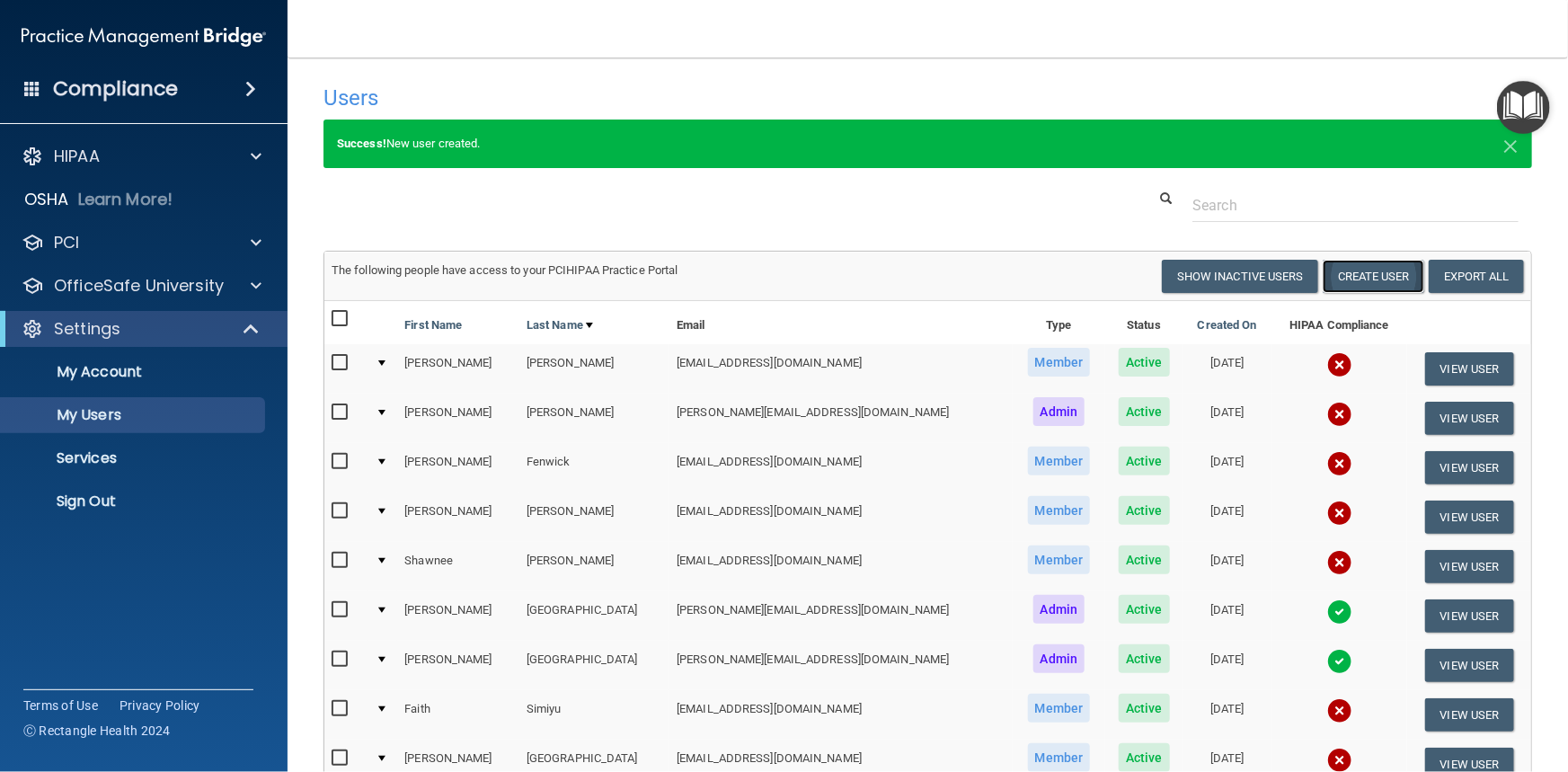
click at [1343, 285] on button "Create User" at bounding box center [1374, 276] width 102 height 33
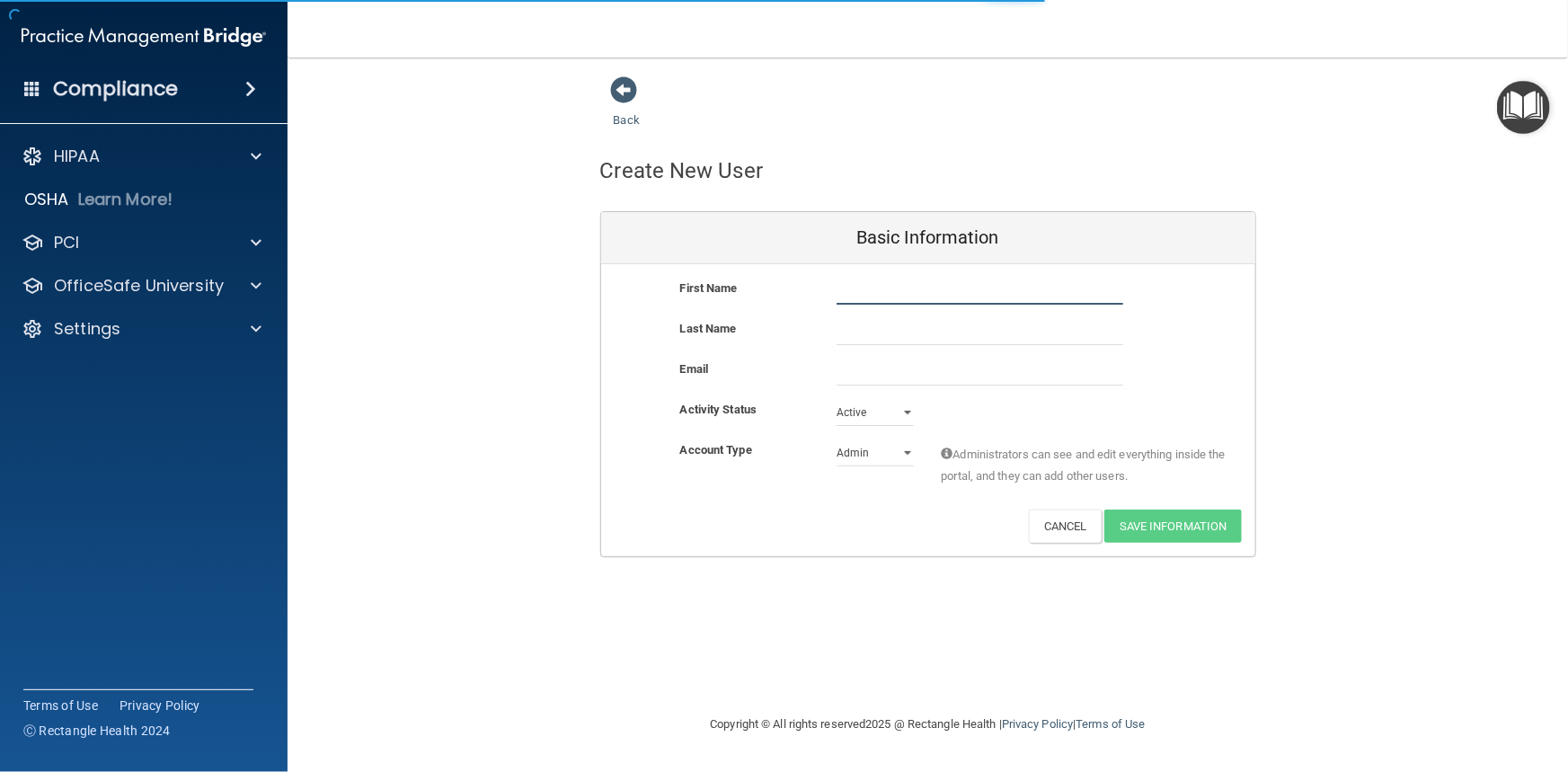
click at [912, 289] on input "text" at bounding box center [979, 292] width 287 height 27
type input "Eva"
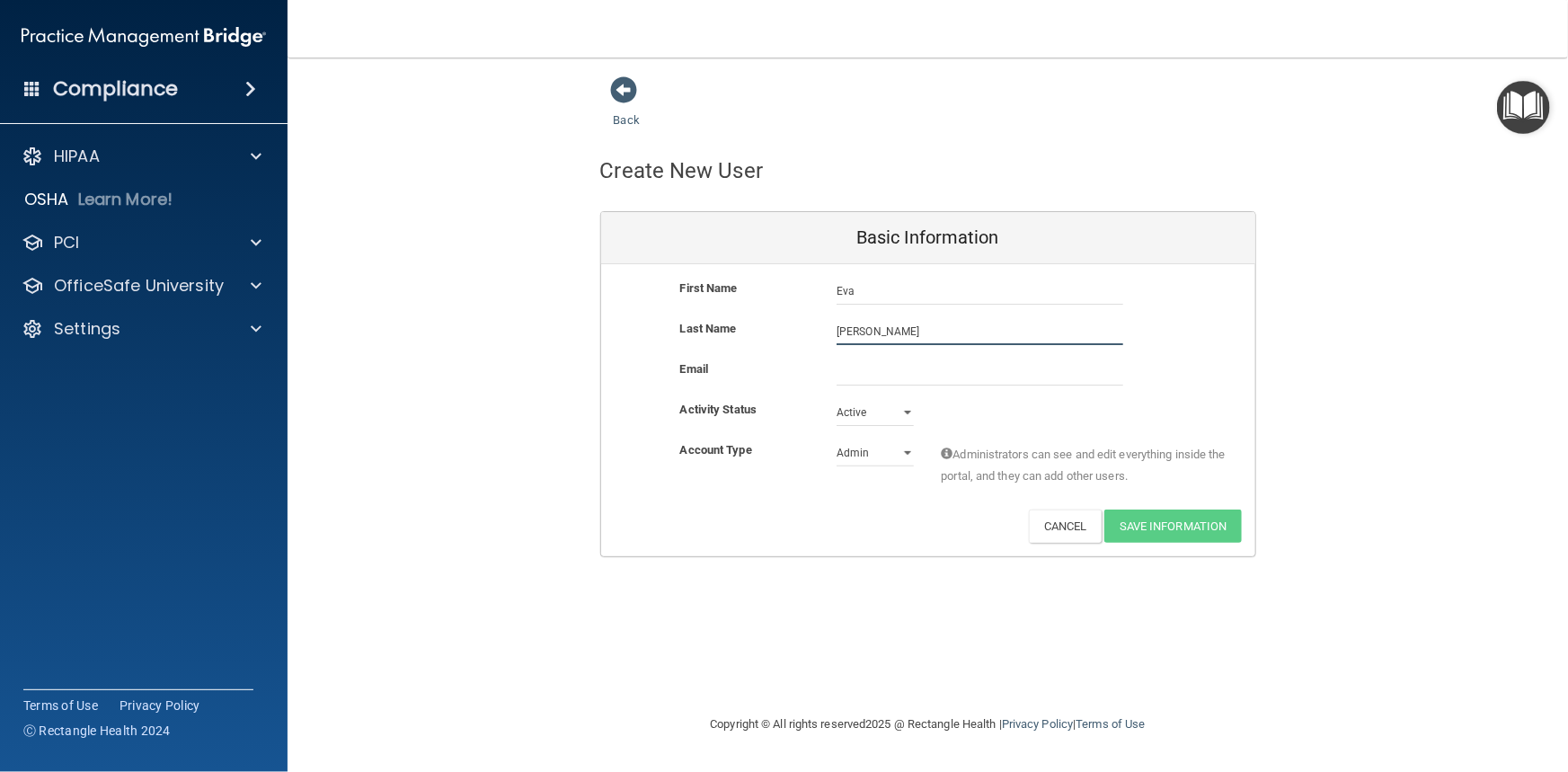
type input "[PERSON_NAME]"
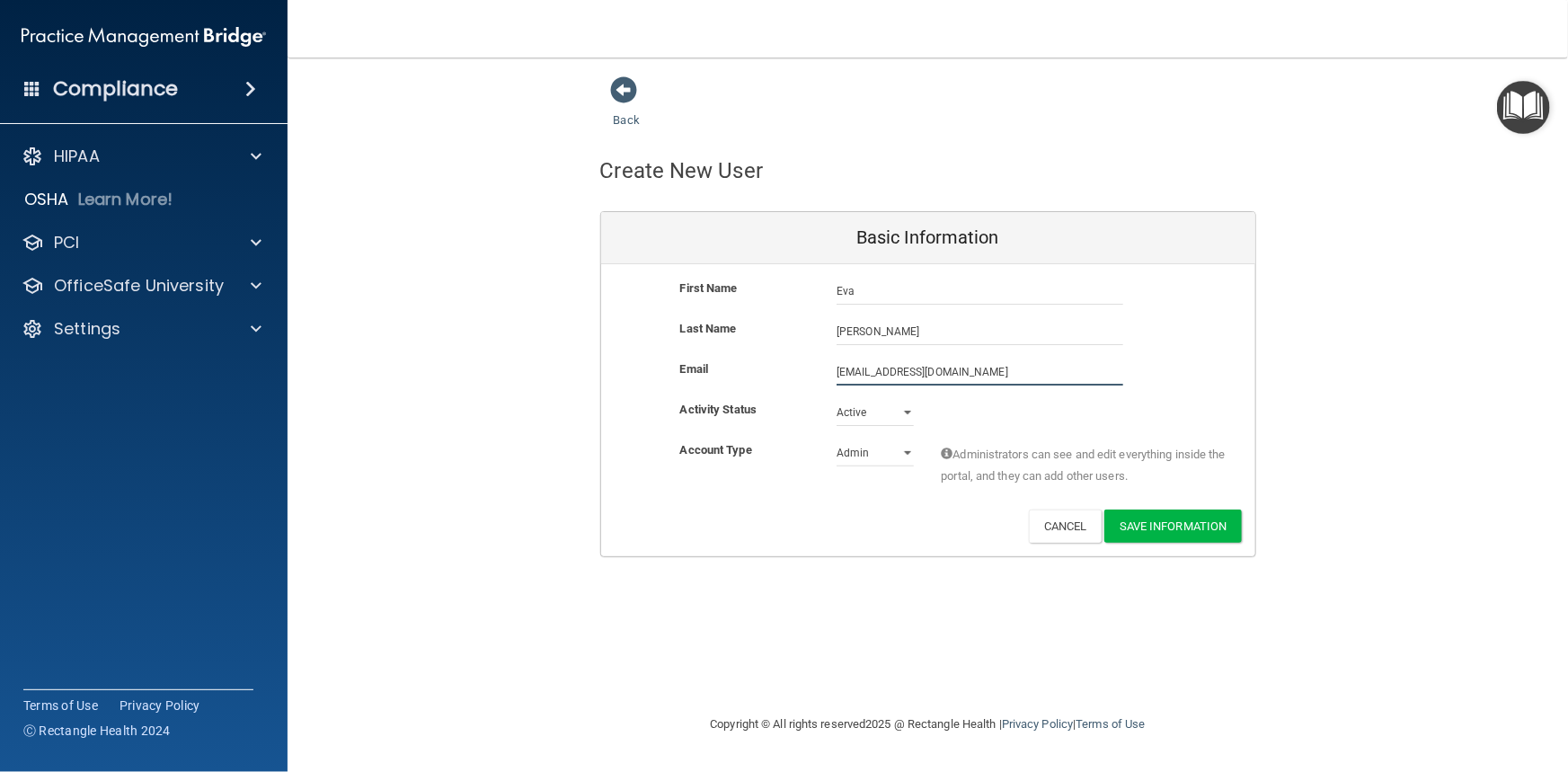
type input "DrScott@harborviewdentists.com"
click at [896, 454] on select "Admin Member" at bounding box center [875, 454] width 77 height 27
select select "practice_member"
click at [836, 440] on select "Admin Member" at bounding box center [875, 454] width 77 height 27
click at [1174, 521] on button "Save Information" at bounding box center [1173, 526] width 137 height 33
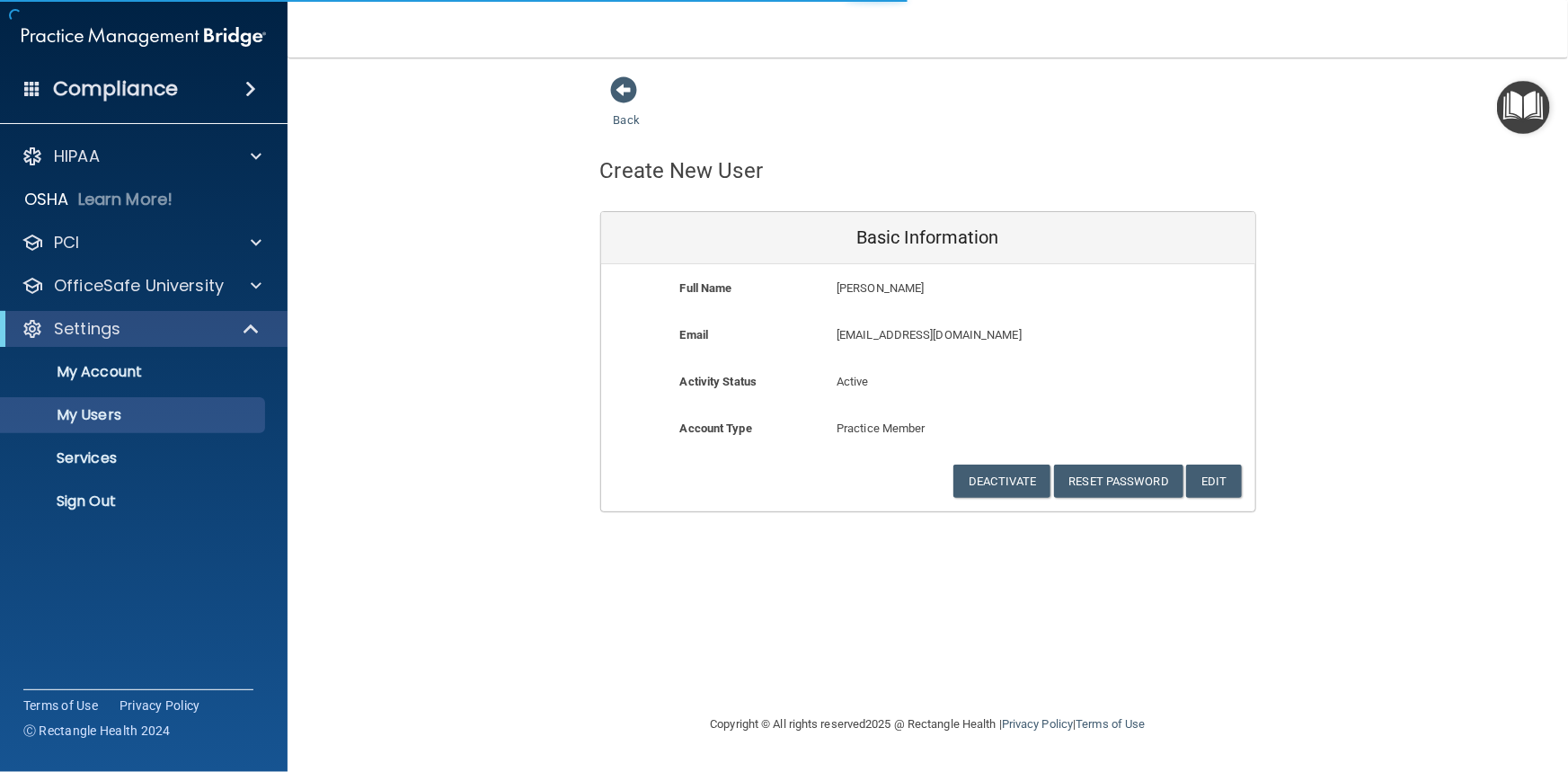
select select "20"
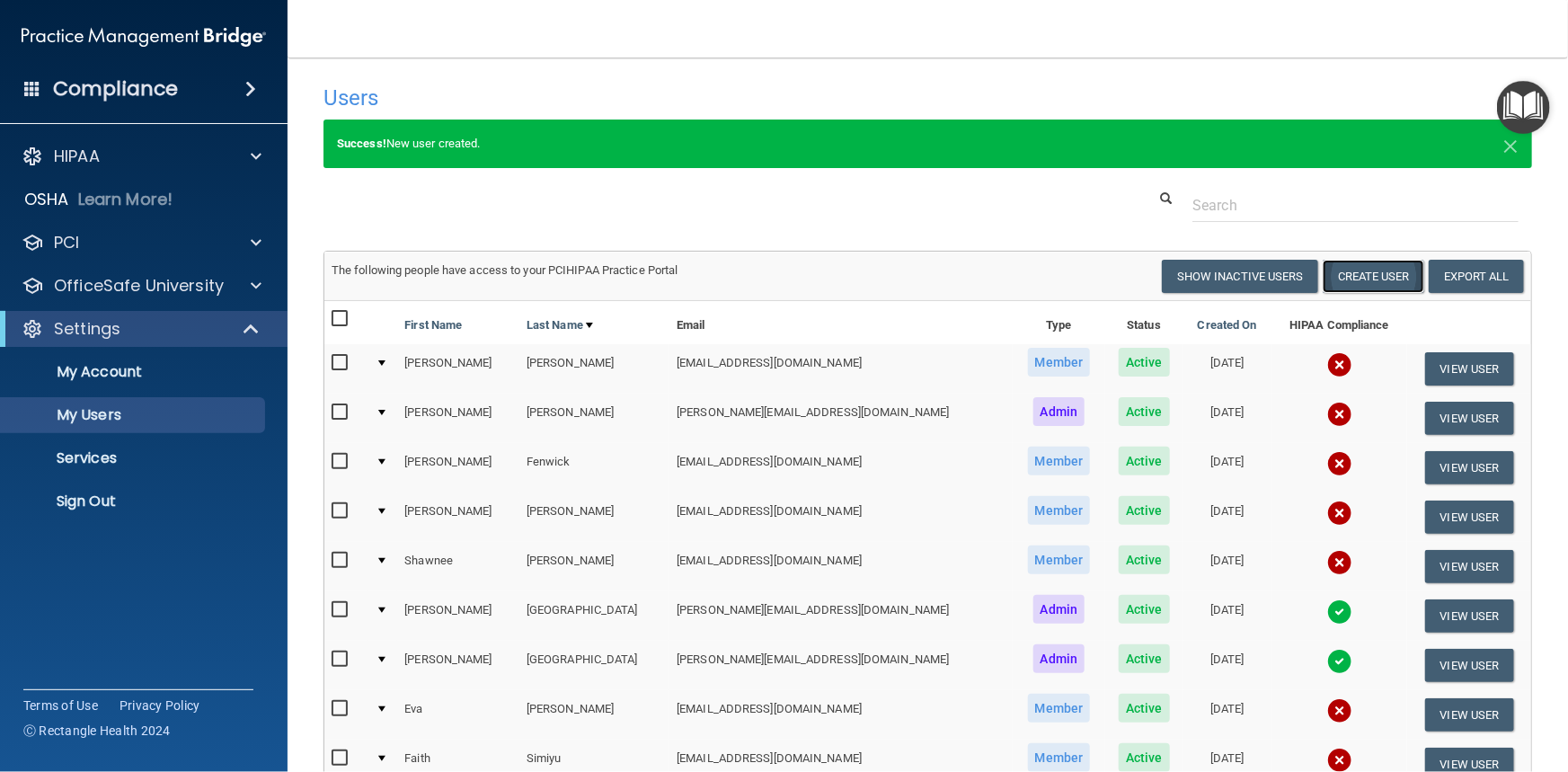
click at [1335, 282] on button "Create User" at bounding box center [1374, 276] width 102 height 33
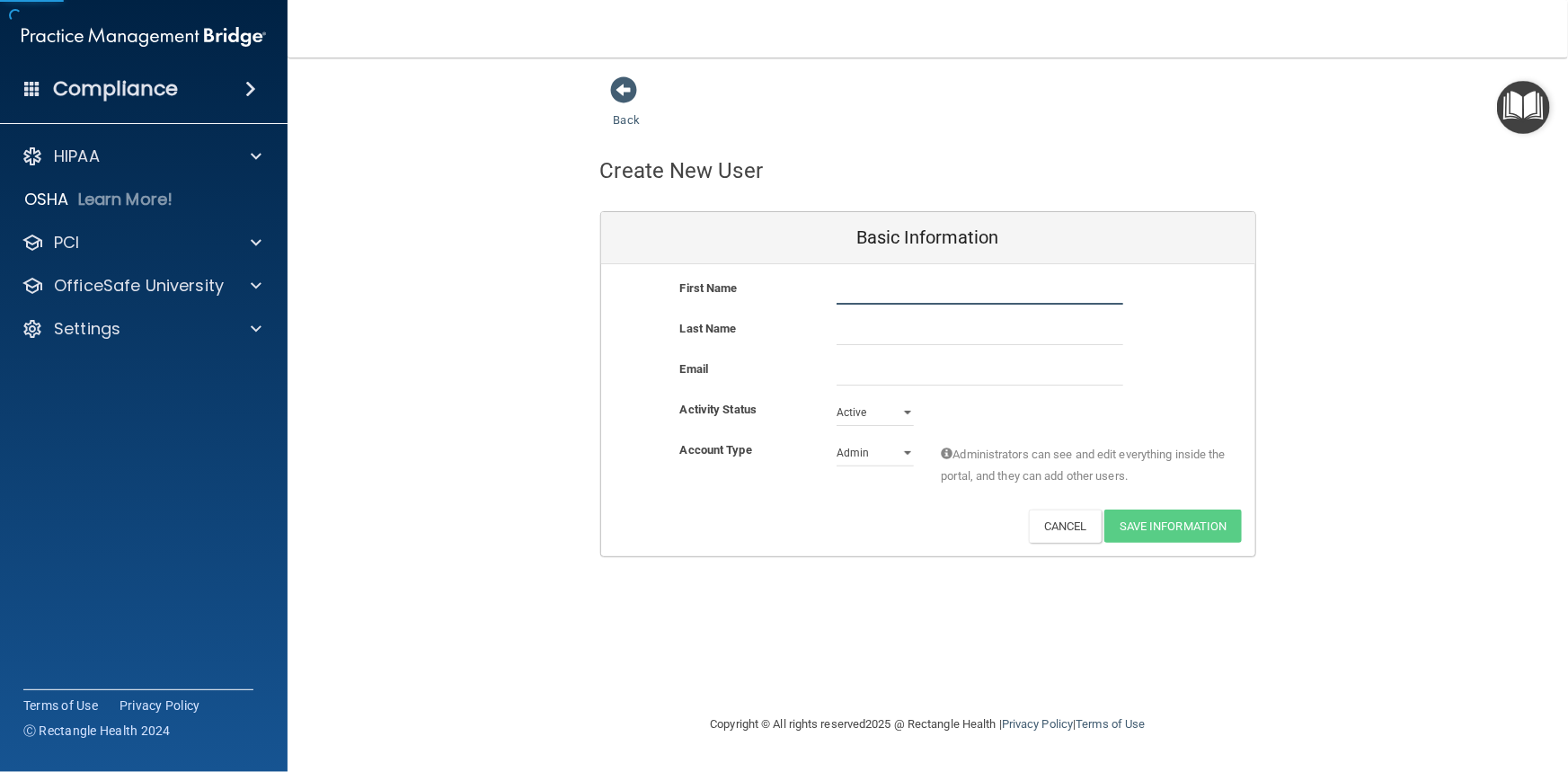
click at [922, 281] on input "text" at bounding box center [979, 292] width 287 height 27
type input "Ameda"
type input "[PERSON_NAME]"
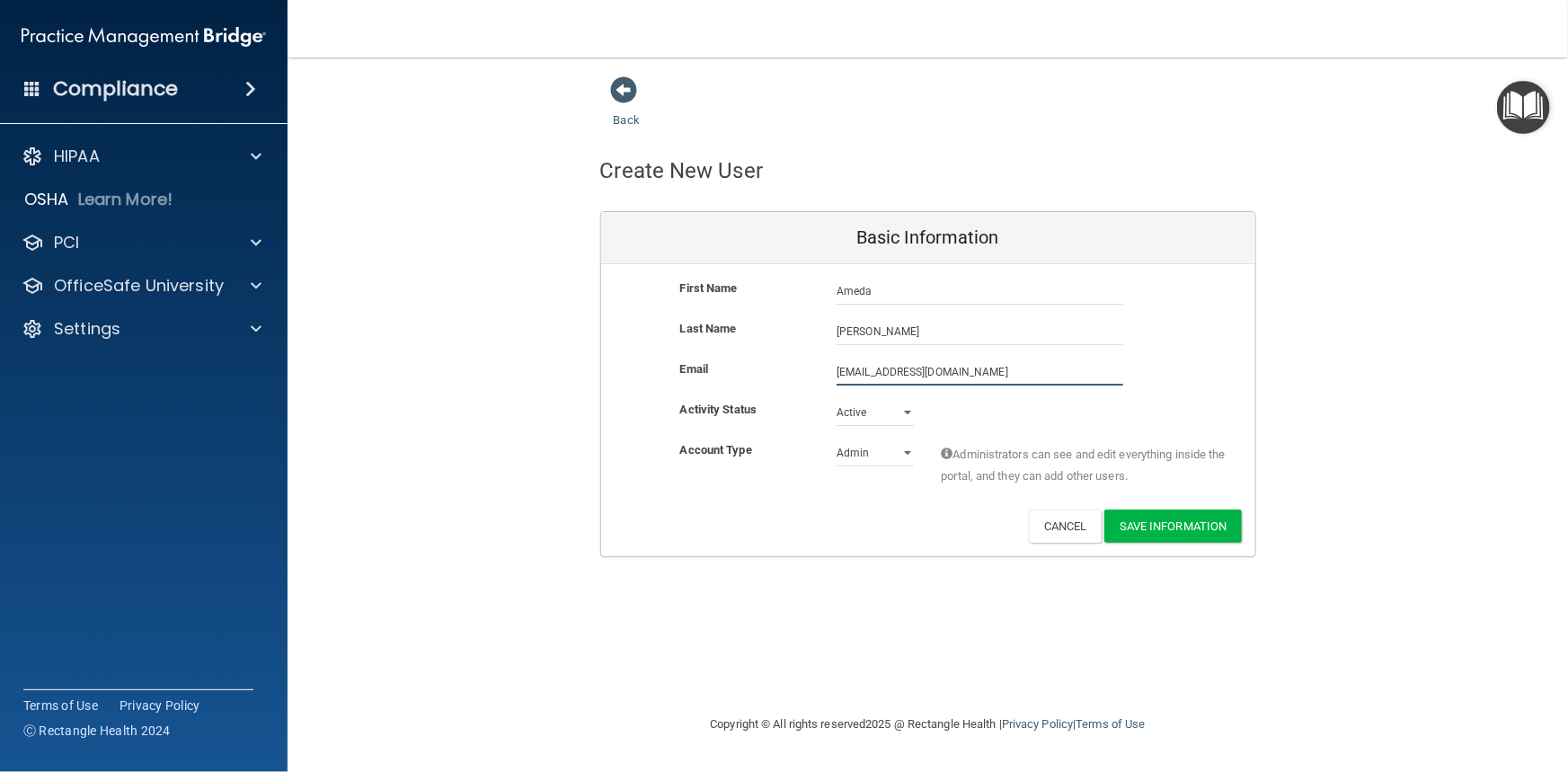
type input "Williamsmarlenetyj1@gmail.com"
click at [900, 450] on select "Admin Member" at bounding box center [875, 454] width 77 height 27
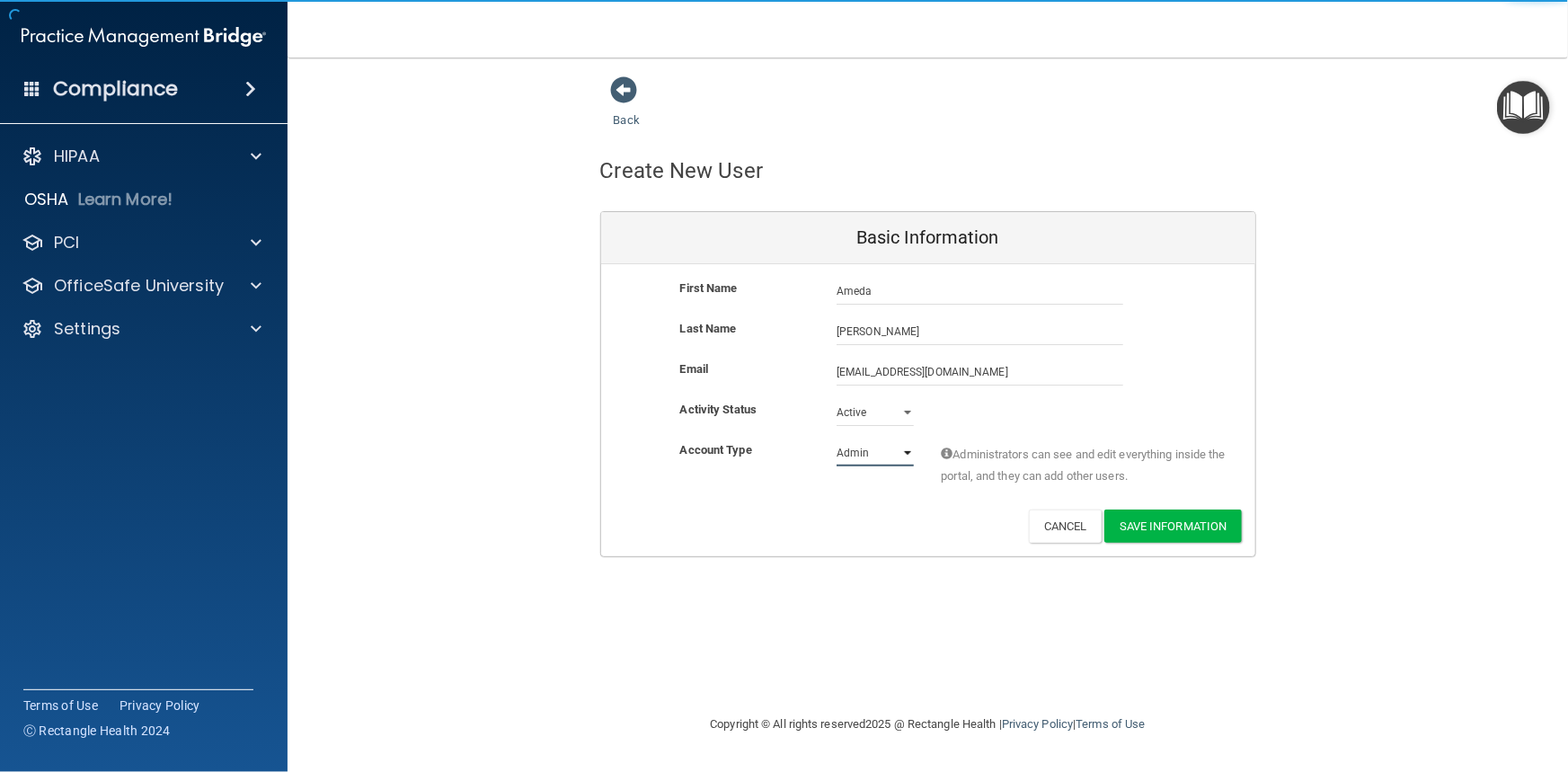
select select "practice_member"
click at [836, 440] on select "Admin Member" at bounding box center [875, 454] width 77 height 27
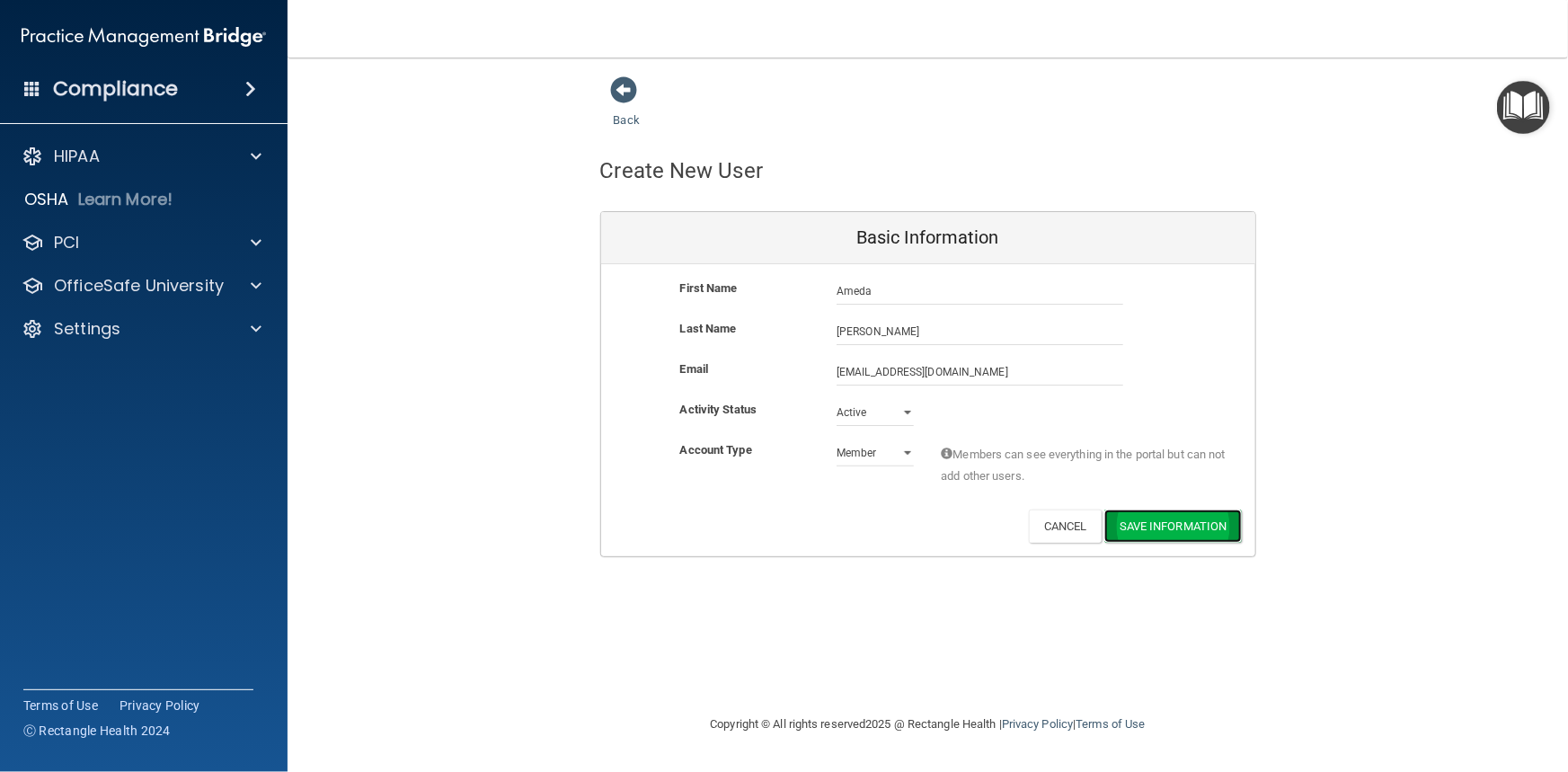
click at [1172, 513] on button "Save Information" at bounding box center [1173, 526] width 137 height 33
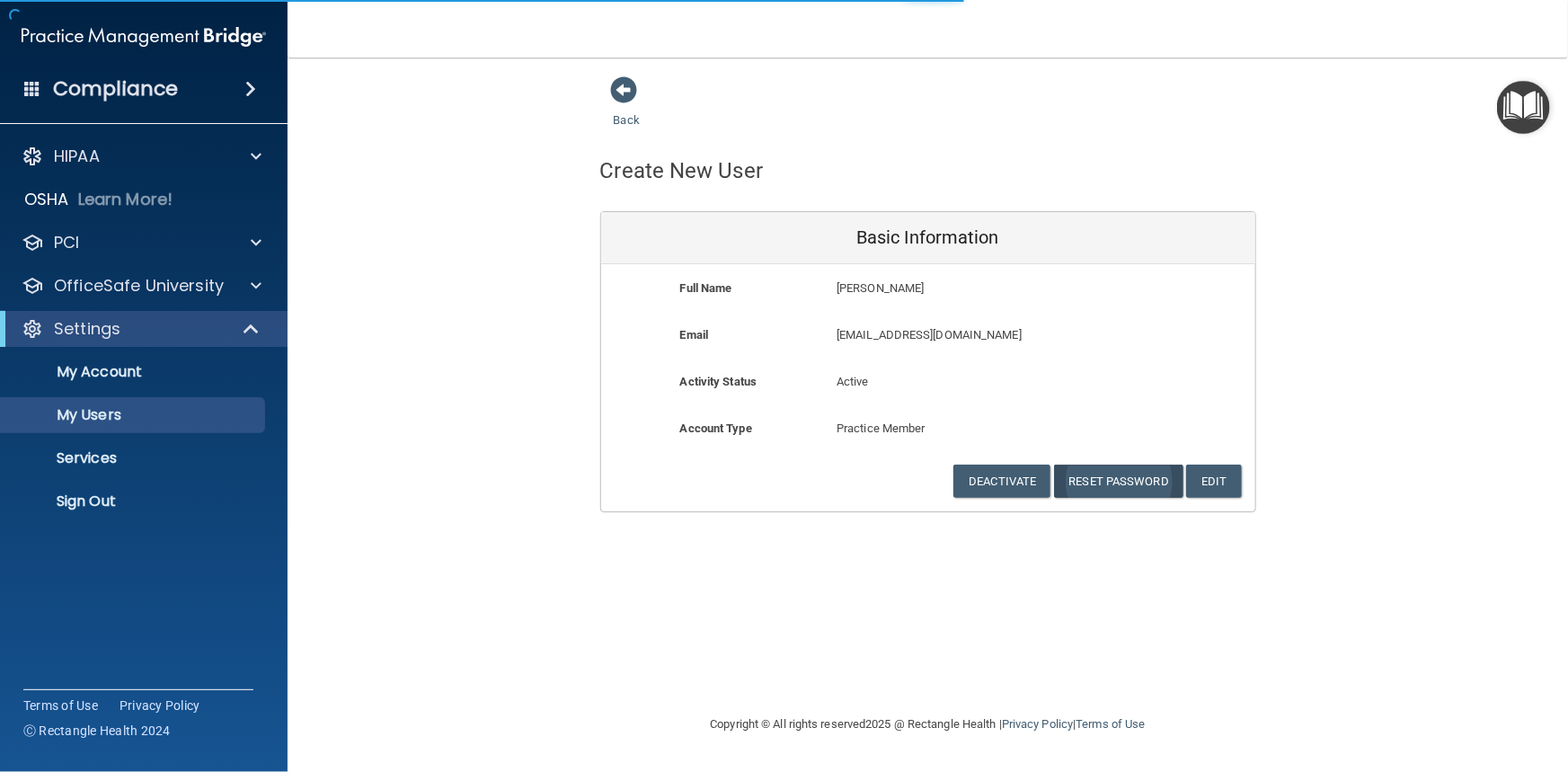
select select "20"
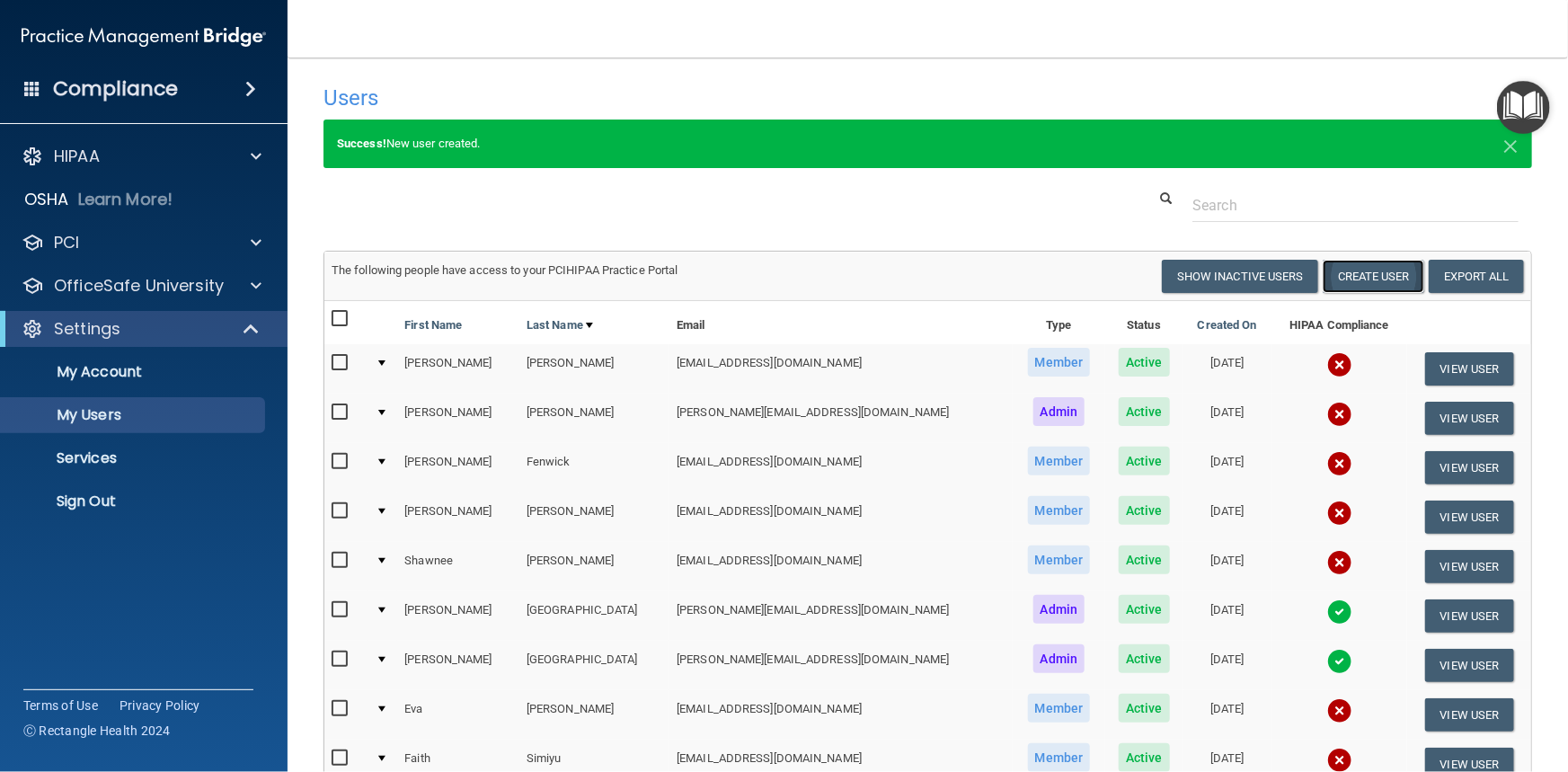
click at [1354, 278] on button "Create User" at bounding box center [1374, 276] width 102 height 33
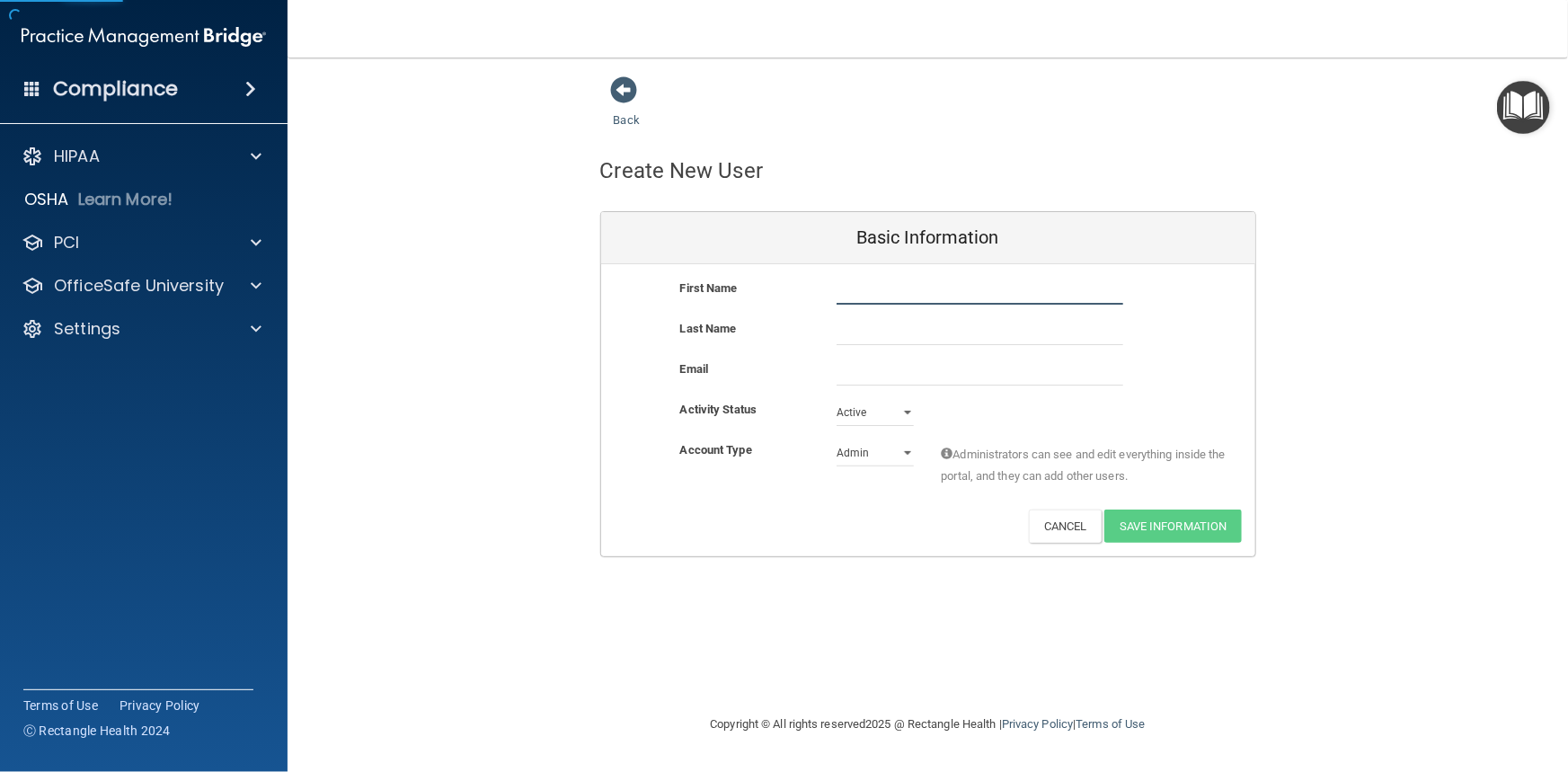
click at [904, 285] on input "text" at bounding box center [979, 292] width 287 height 27
type input "[PERSON_NAME]"
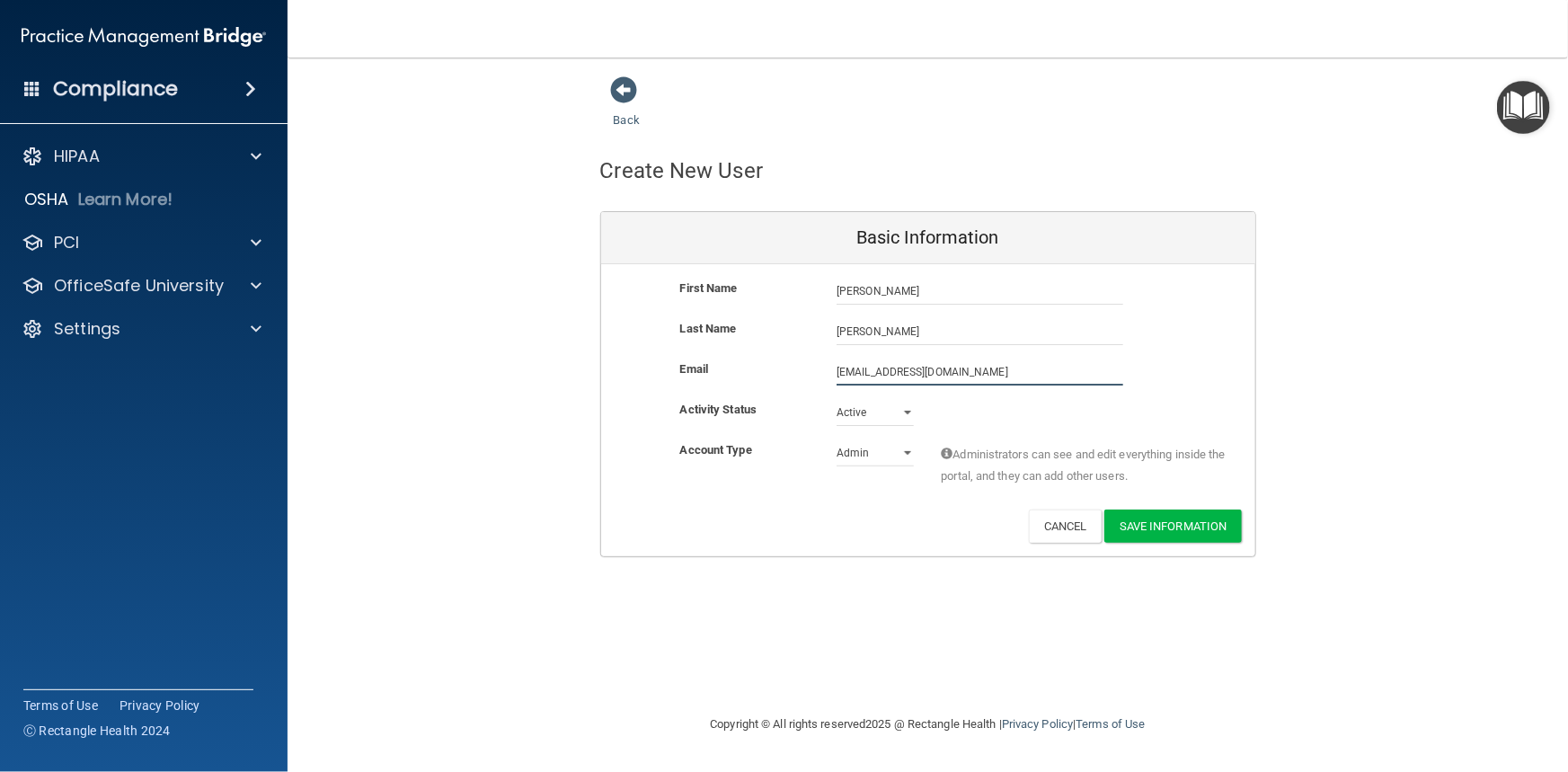
type input "Btrcup47@gmail.com"
click at [899, 452] on select "Admin Member" at bounding box center [875, 457] width 77 height 27
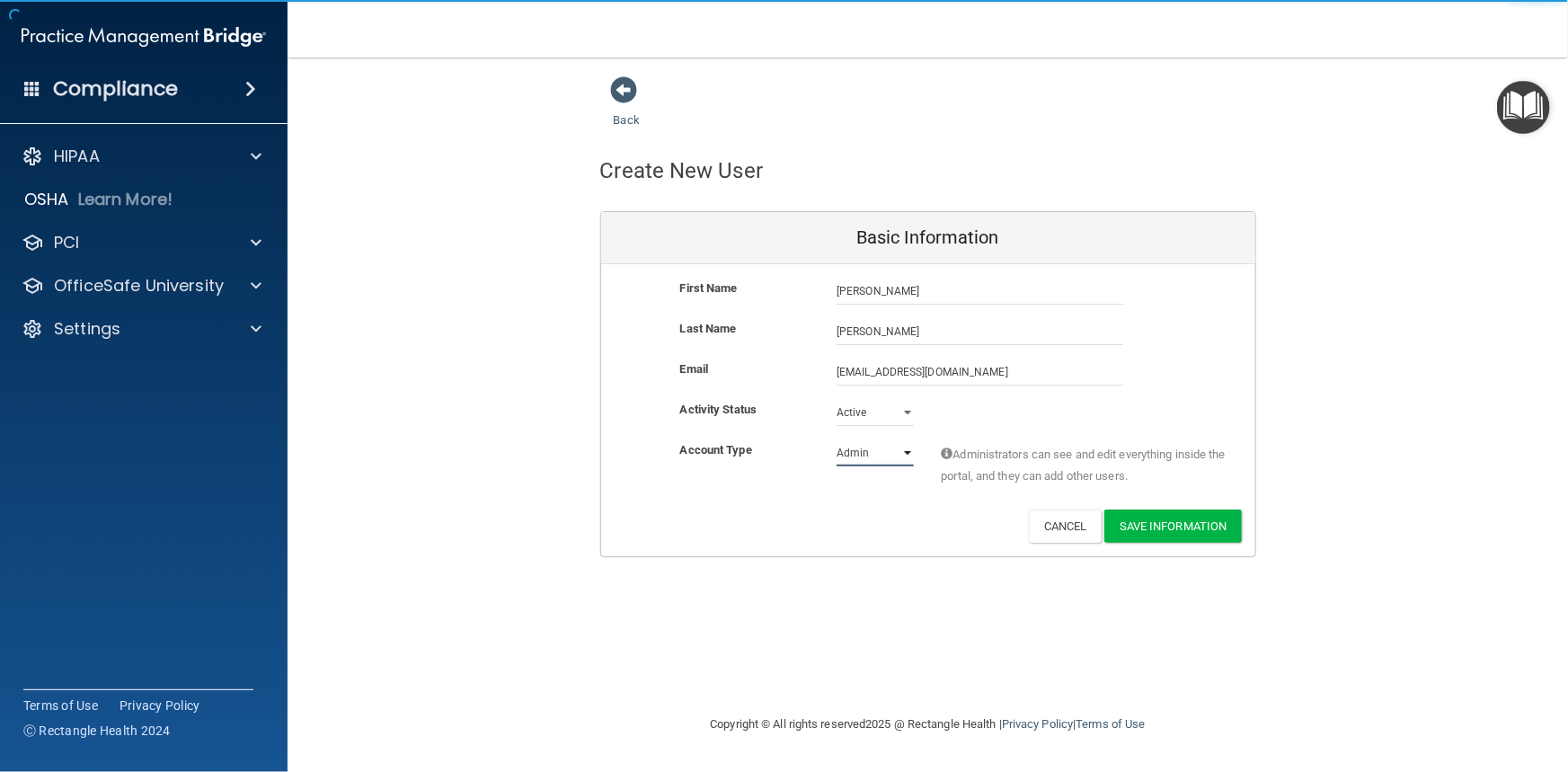
select select "practice_member"
click at [836, 440] on select "Admin Member" at bounding box center [875, 454] width 77 height 27
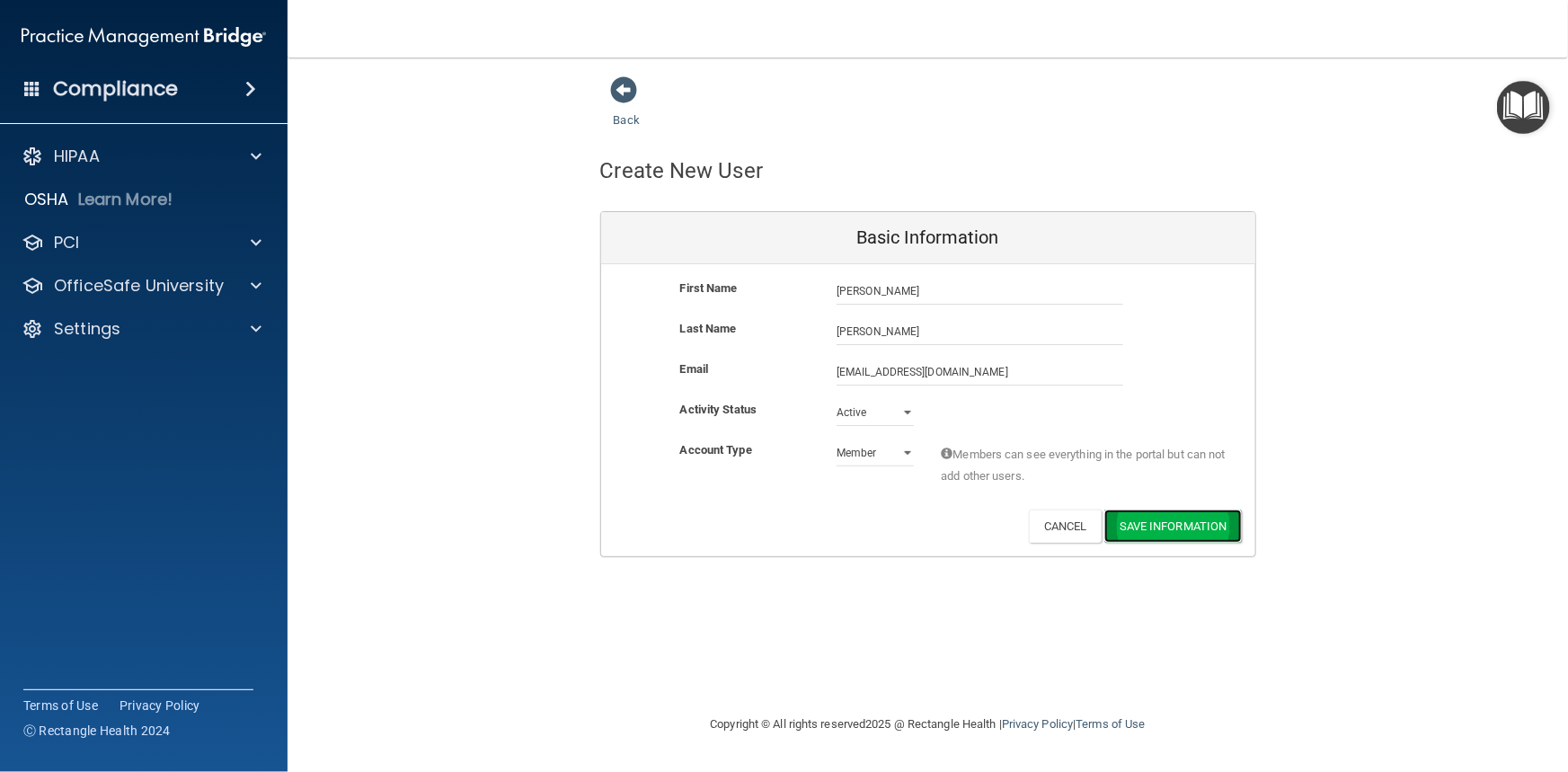
click at [1158, 528] on button "Save Information" at bounding box center [1173, 526] width 137 height 33
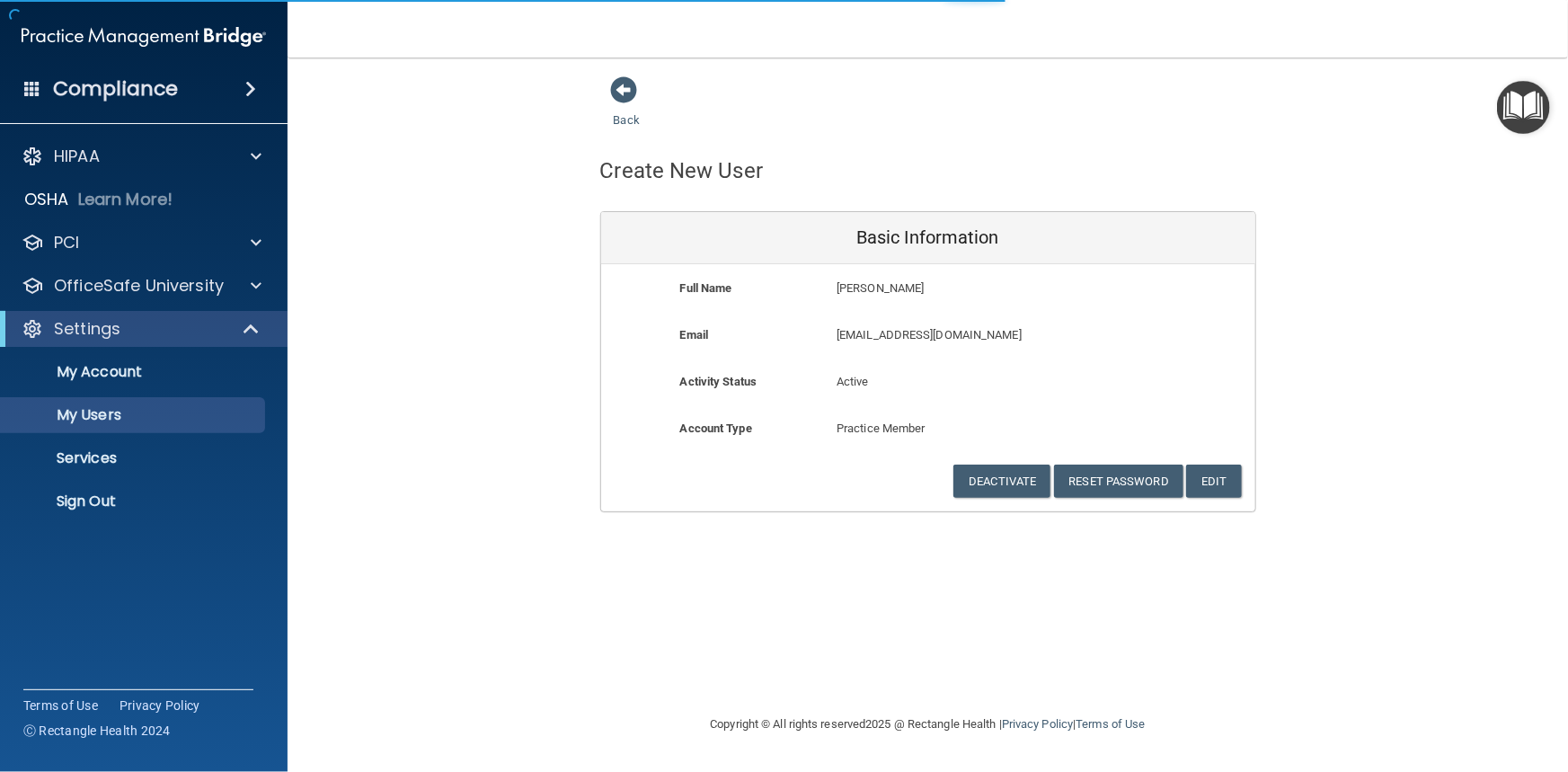
select select "20"
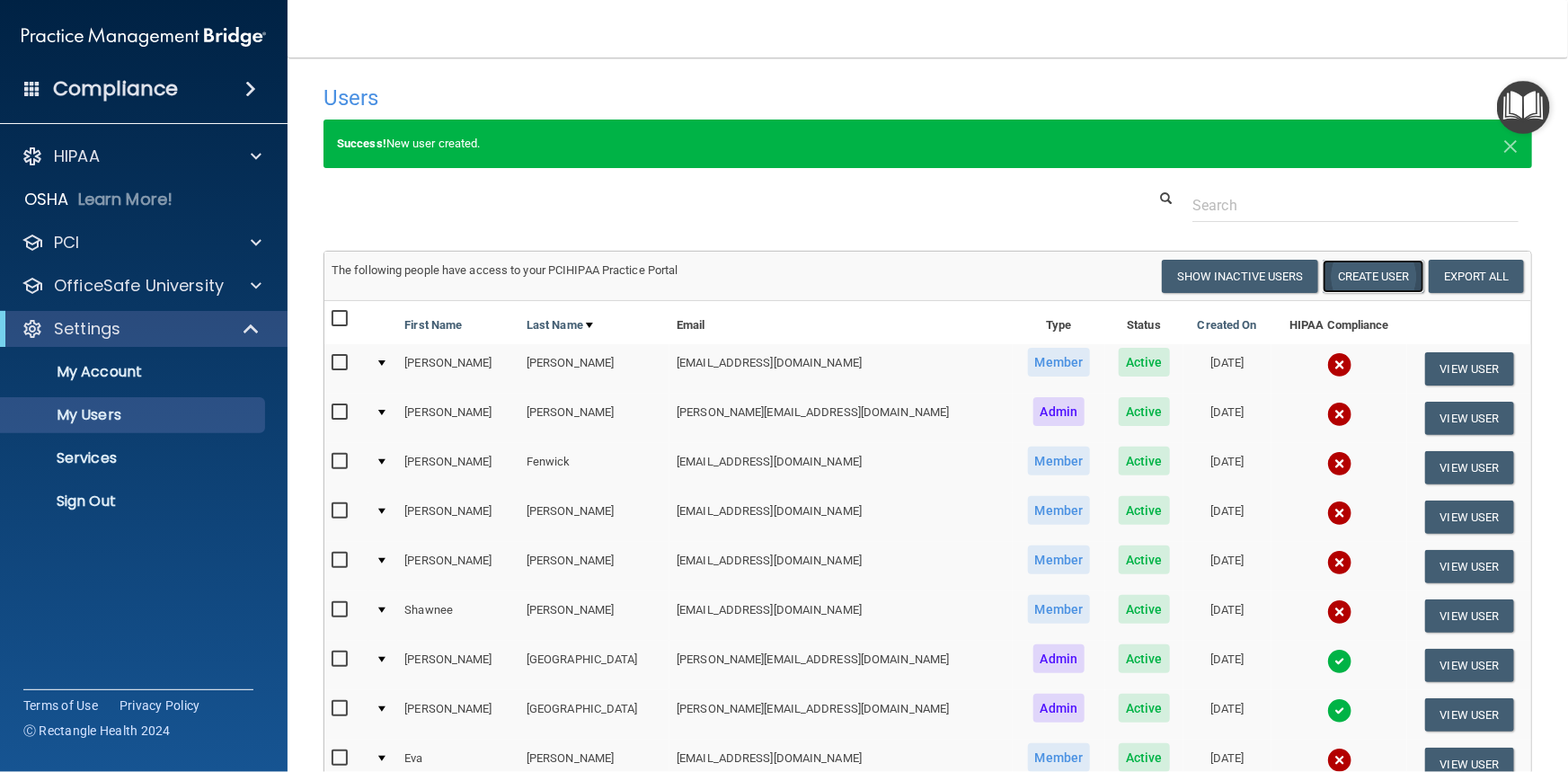
click at [1361, 279] on button "Create User" at bounding box center [1374, 276] width 102 height 33
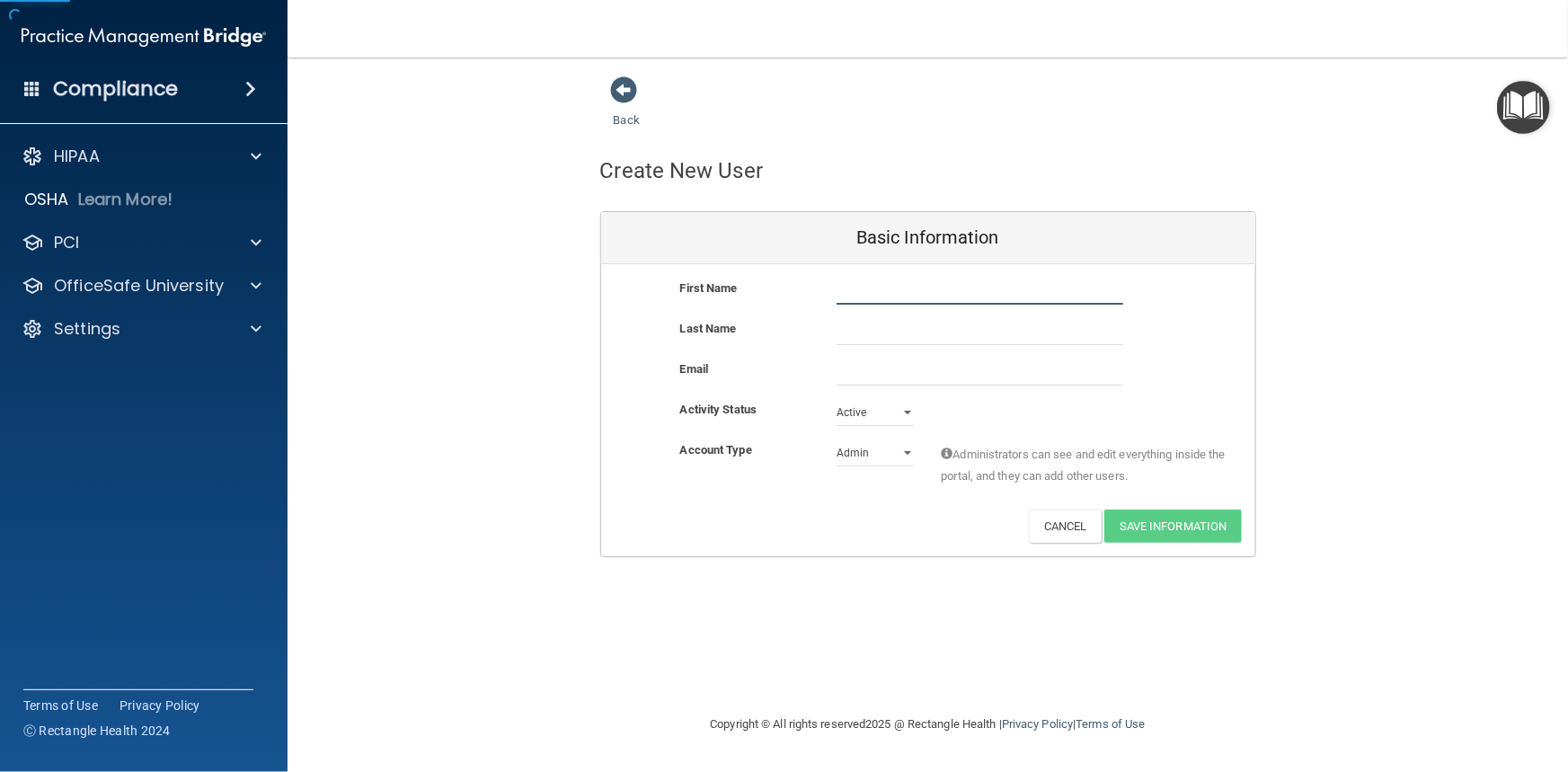
click at [865, 298] on input "text" at bounding box center [979, 292] width 287 height 27
drag, startPoint x: 934, startPoint y: 278, endPoint x: 800, endPoint y: 289, distance: 134.5
click at [800, 289] on div "First Name Caterriaberry Caterriaberry" at bounding box center [928, 292] width 654 height 27
type input "Caterra"
type input "B"
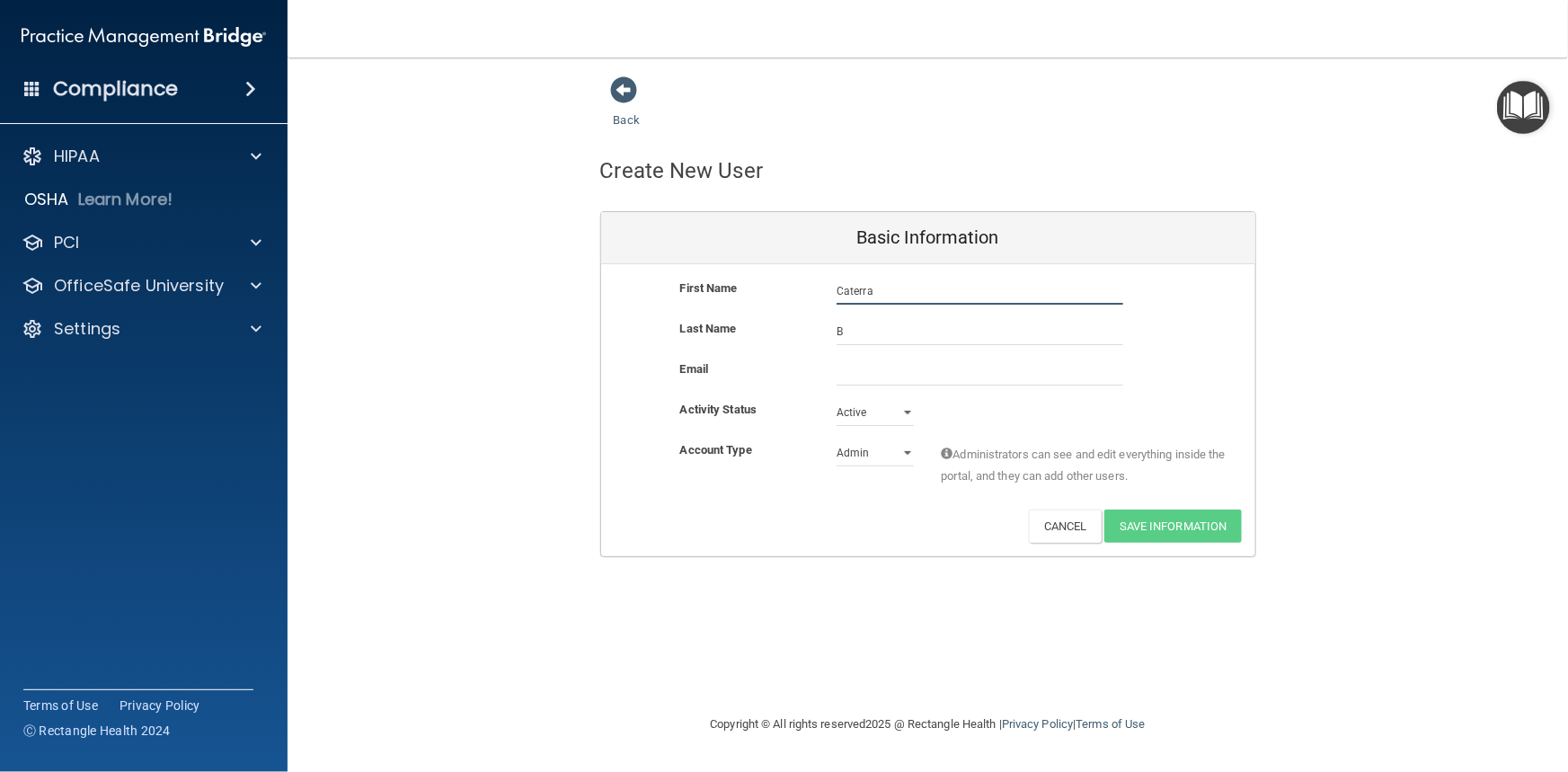
click at [865, 289] on input "Caterra" at bounding box center [979, 292] width 287 height 27
type input "Caterria"
drag, startPoint x: 862, startPoint y: 334, endPoint x: 818, endPoint y: 335, distance: 44.0
click at [818, 335] on div "Last Name B" at bounding box center [928, 332] width 654 height 27
type input "Berru"
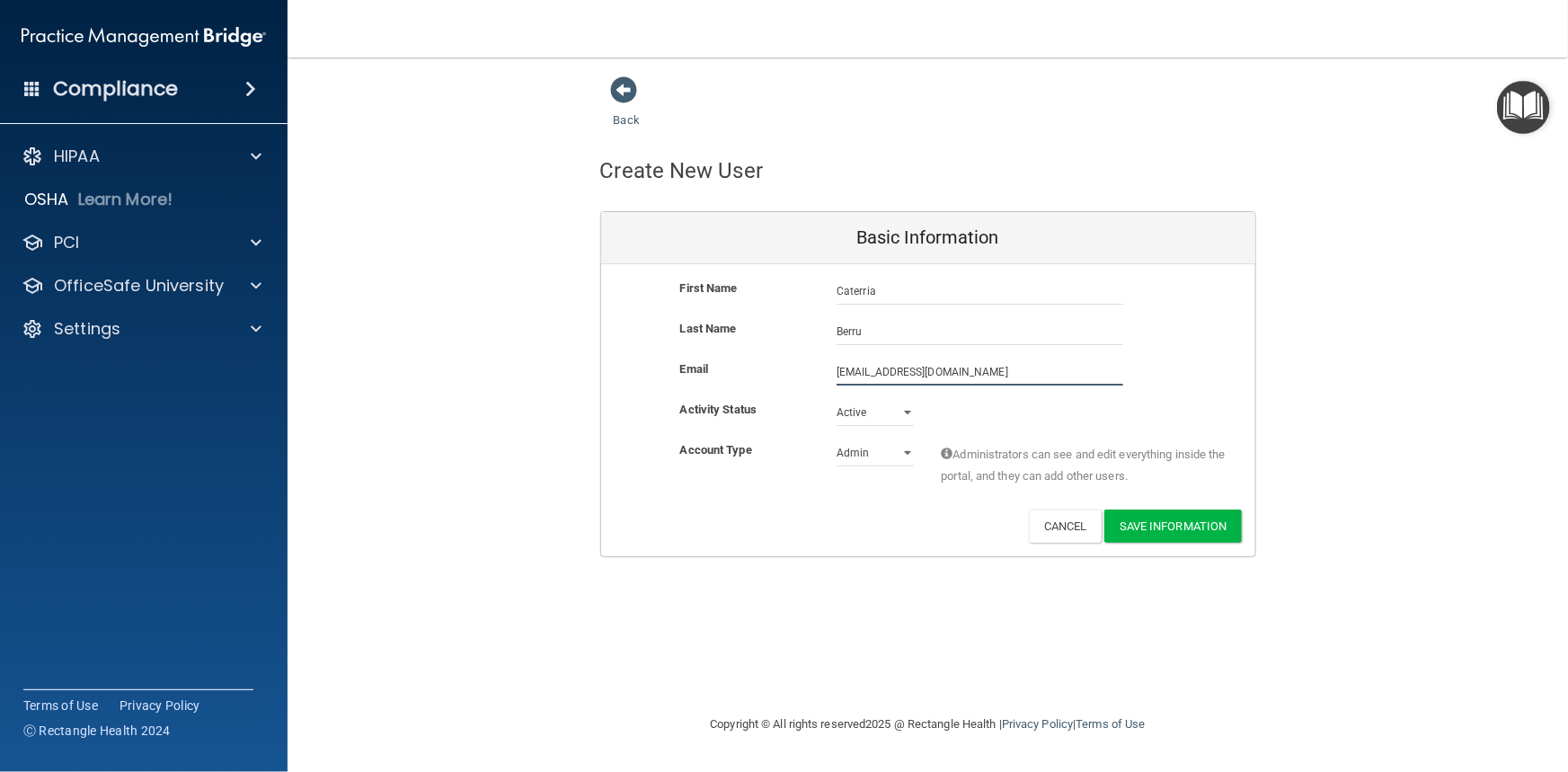
type input "Caterriaberry@icloud.com"
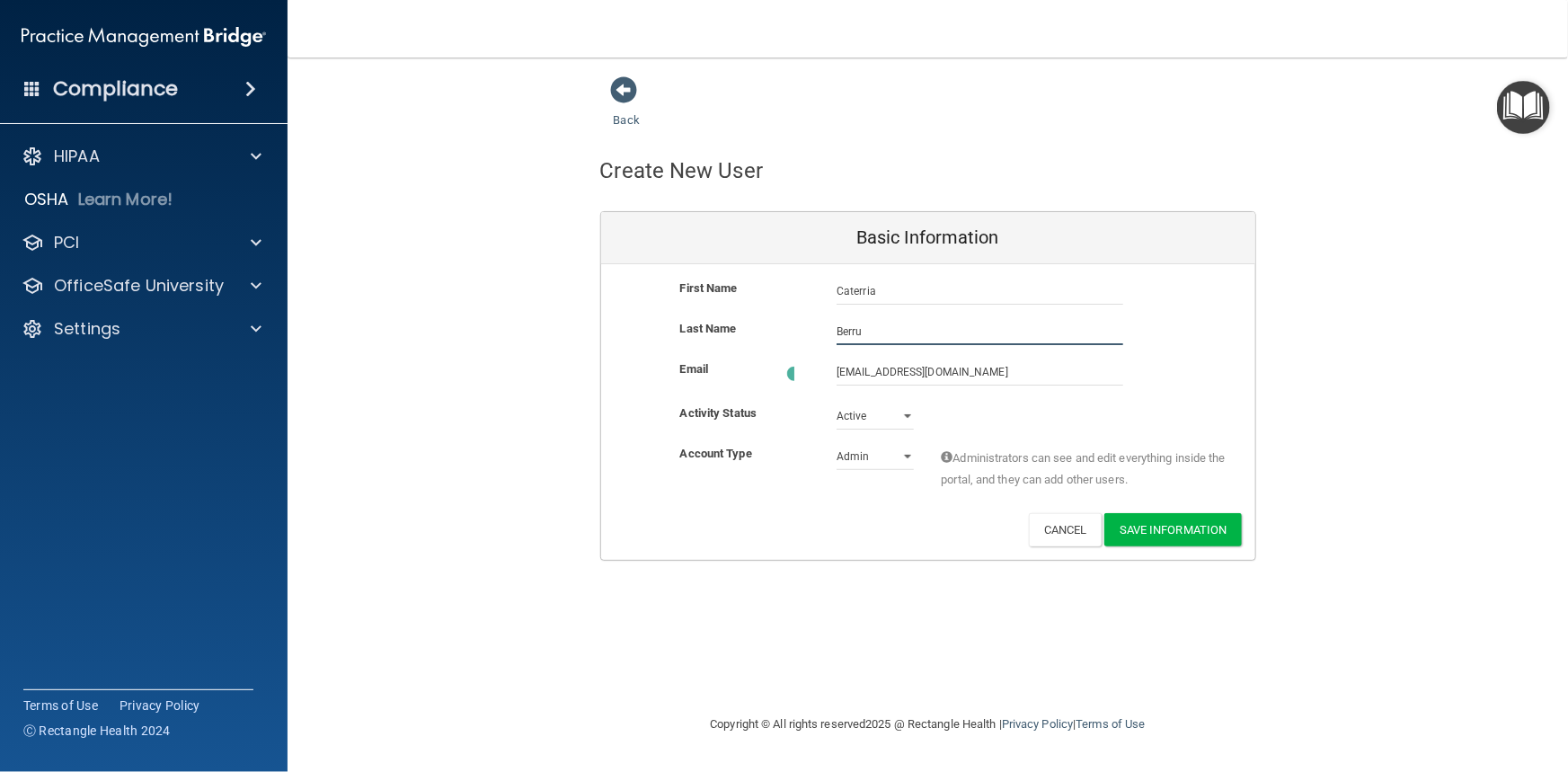
click at [865, 332] on input "Berru" at bounding box center [979, 332] width 287 height 27
type input "[PERSON_NAME]"
click at [908, 449] on select "Admin Member" at bounding box center [875, 454] width 77 height 27
select select "practice_member"
click at [836, 440] on select "Admin Member" at bounding box center [875, 454] width 77 height 27
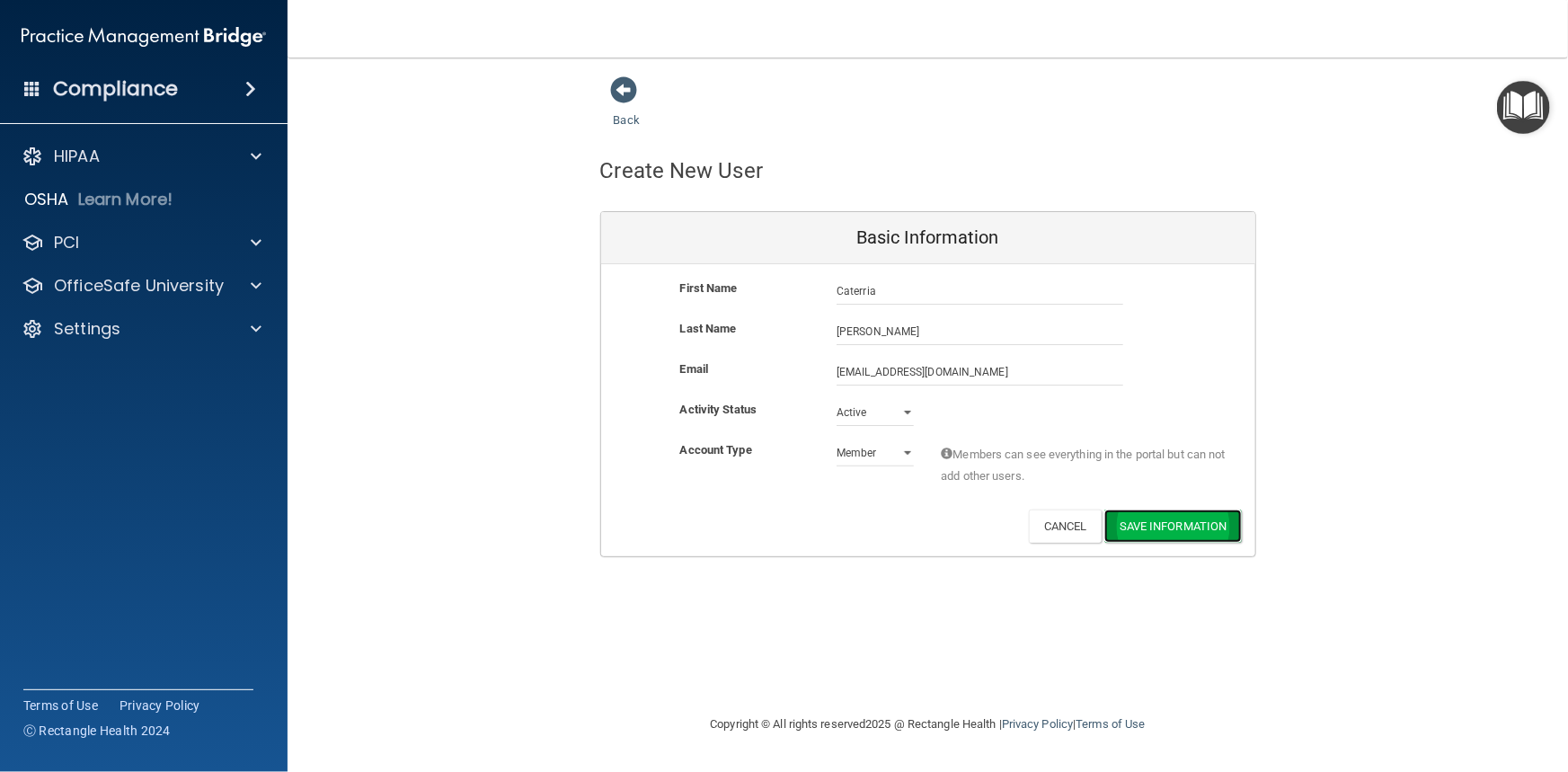
click at [1164, 533] on button "Save Information" at bounding box center [1173, 526] width 137 height 33
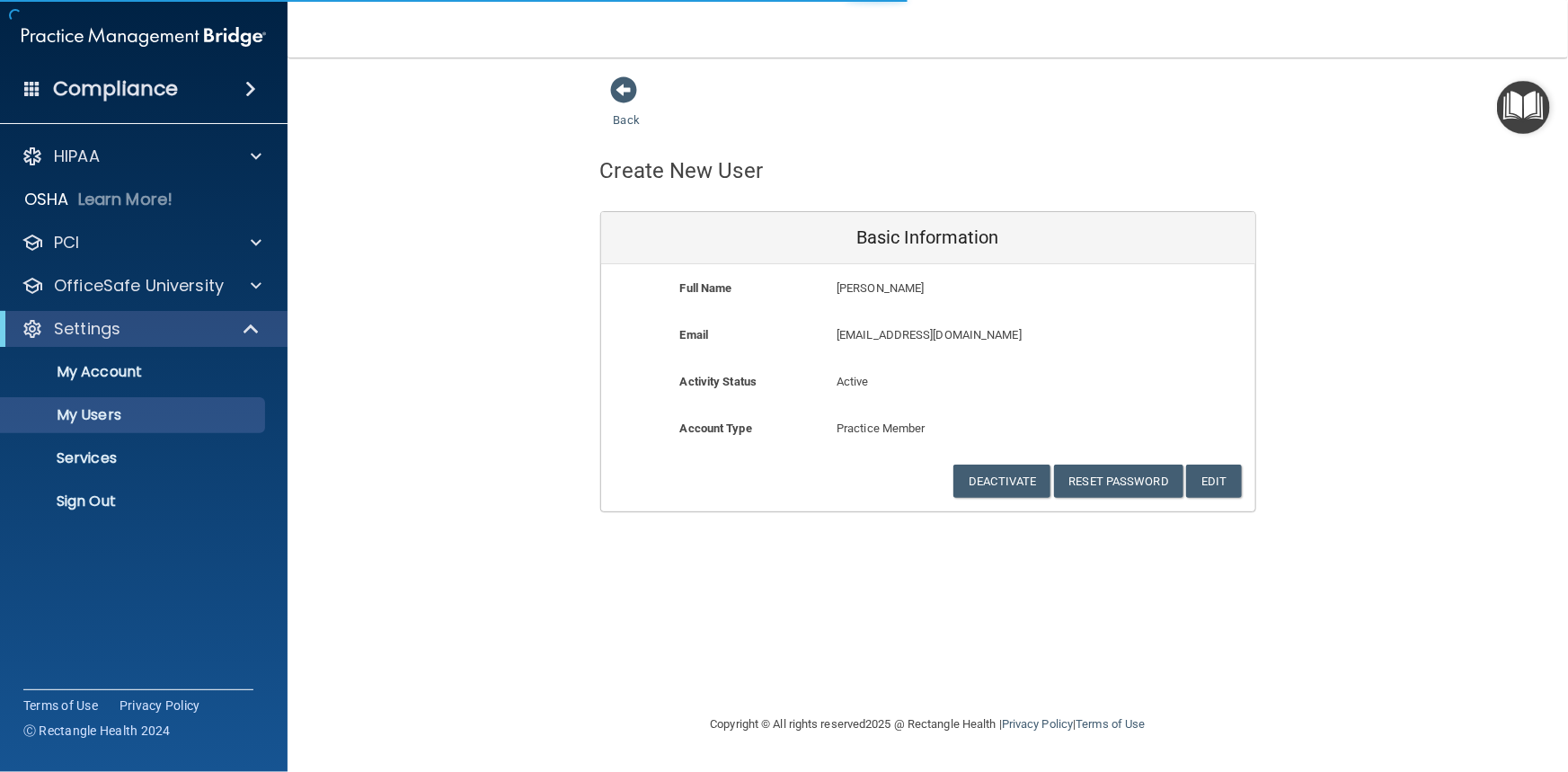
select select "20"
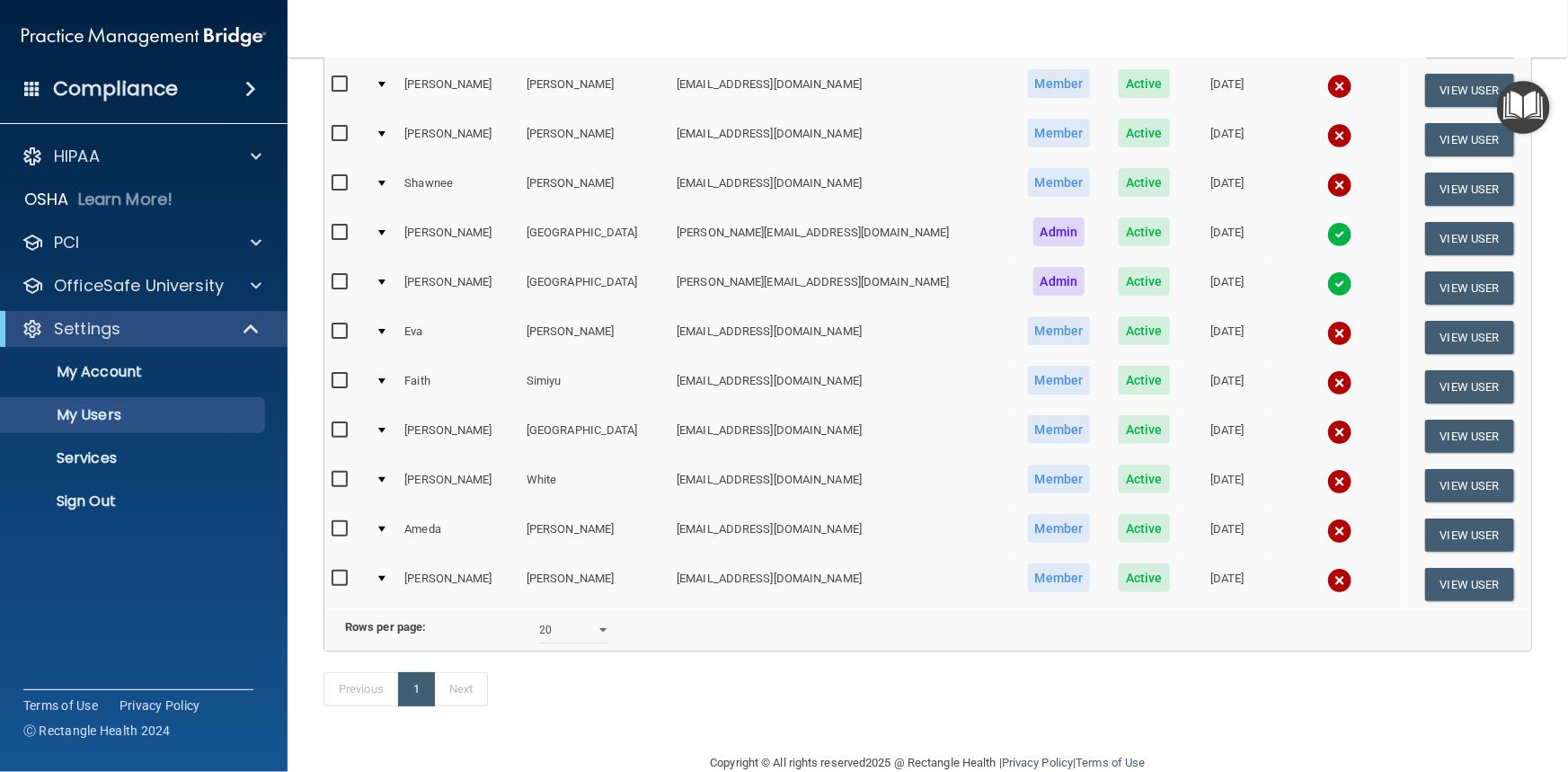
scroll to position [529, 0]
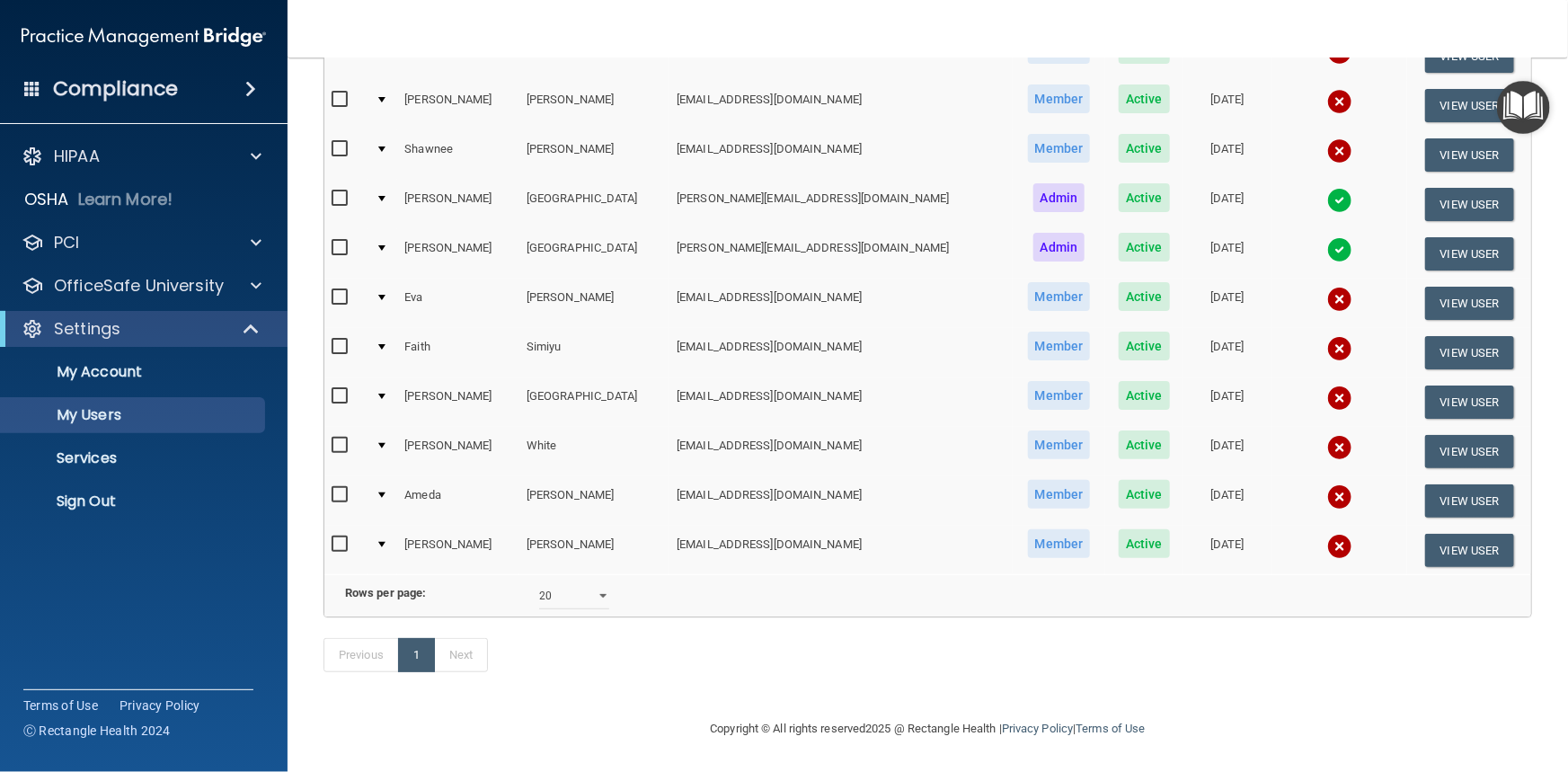
click at [386, 295] on div at bounding box center [381, 298] width 7 height 6
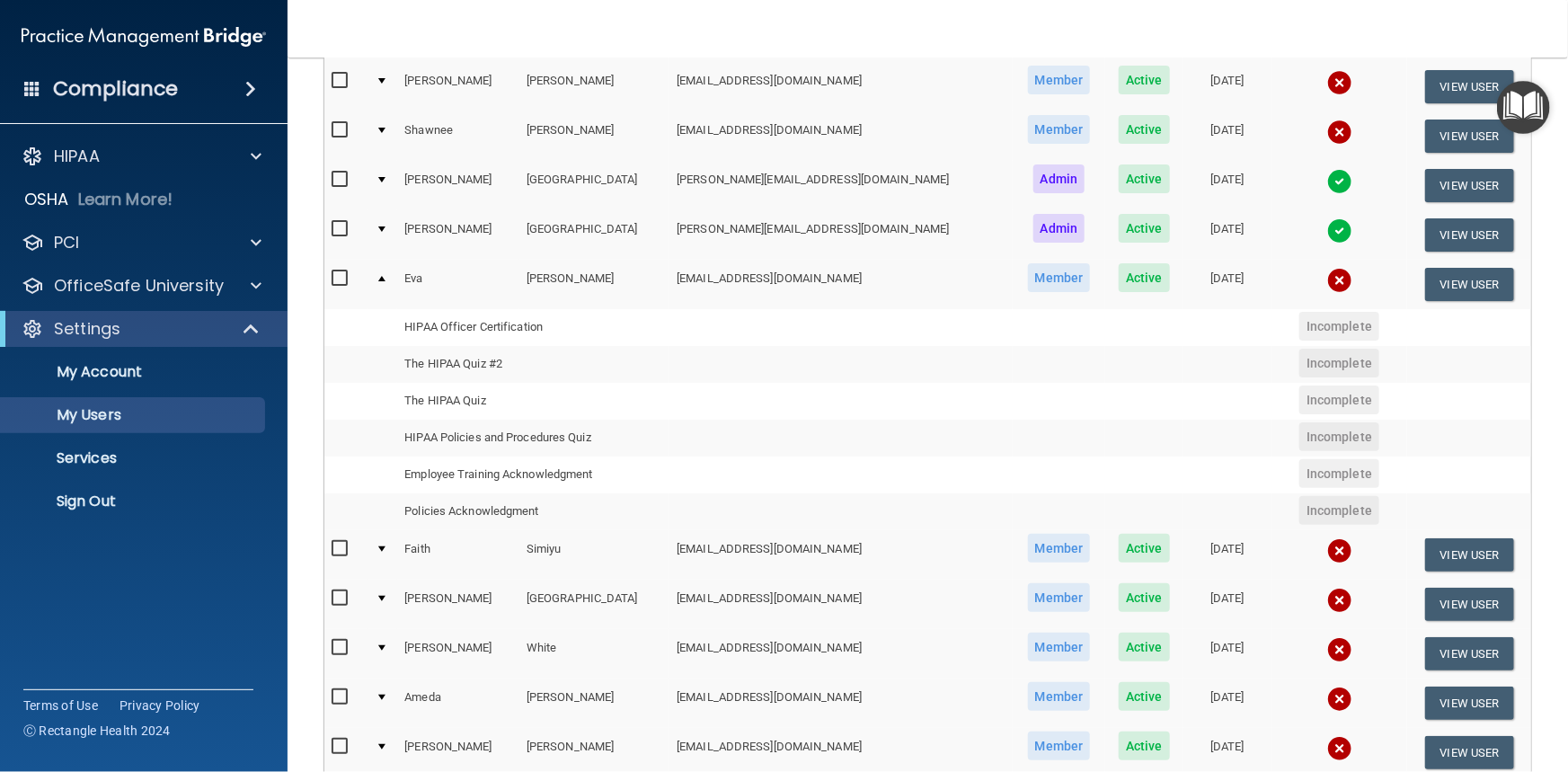
click at [382, 277] on div at bounding box center [381, 279] width 7 height 6
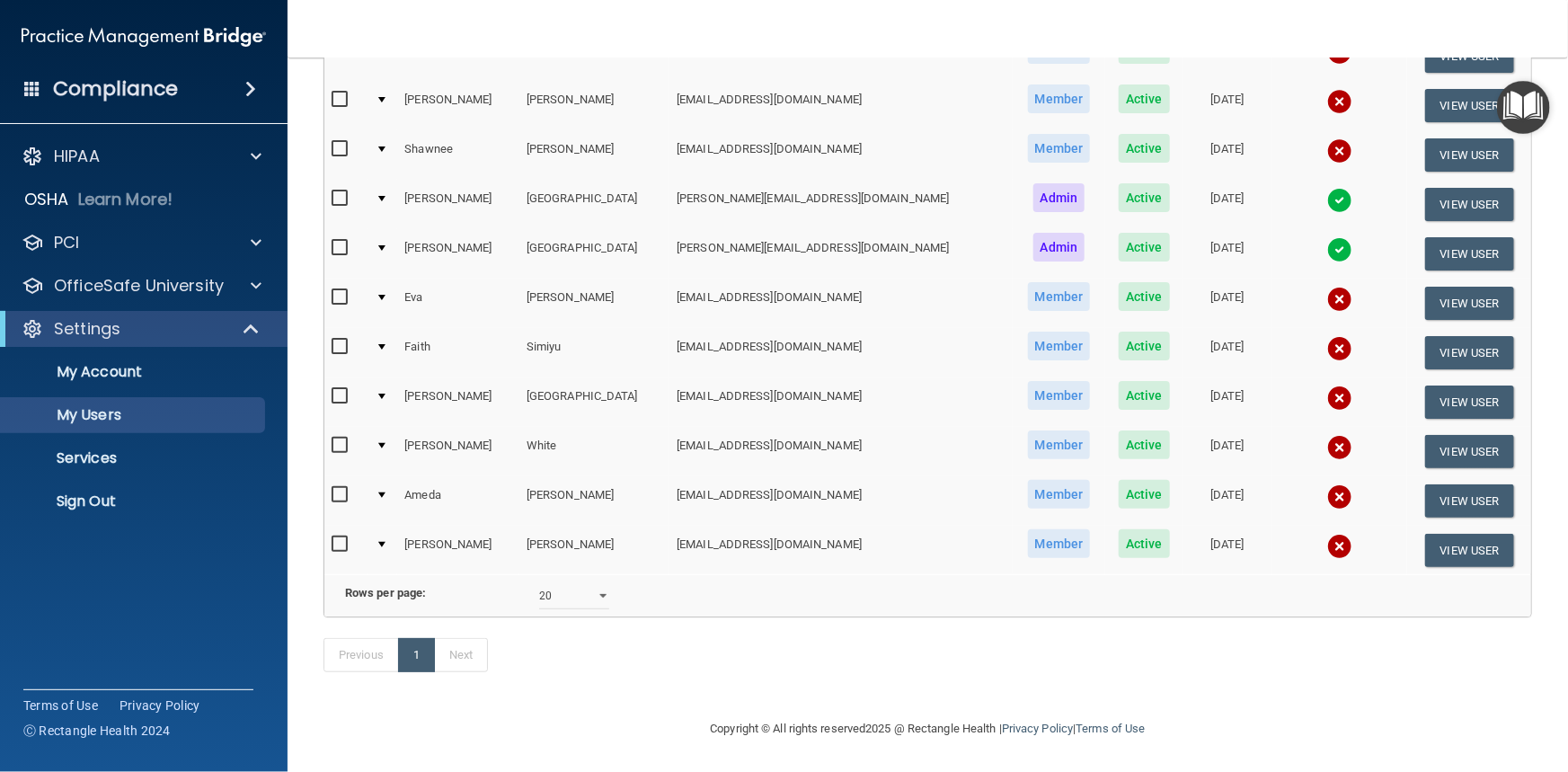
click at [386, 295] on div at bounding box center [381, 298] width 7 height 6
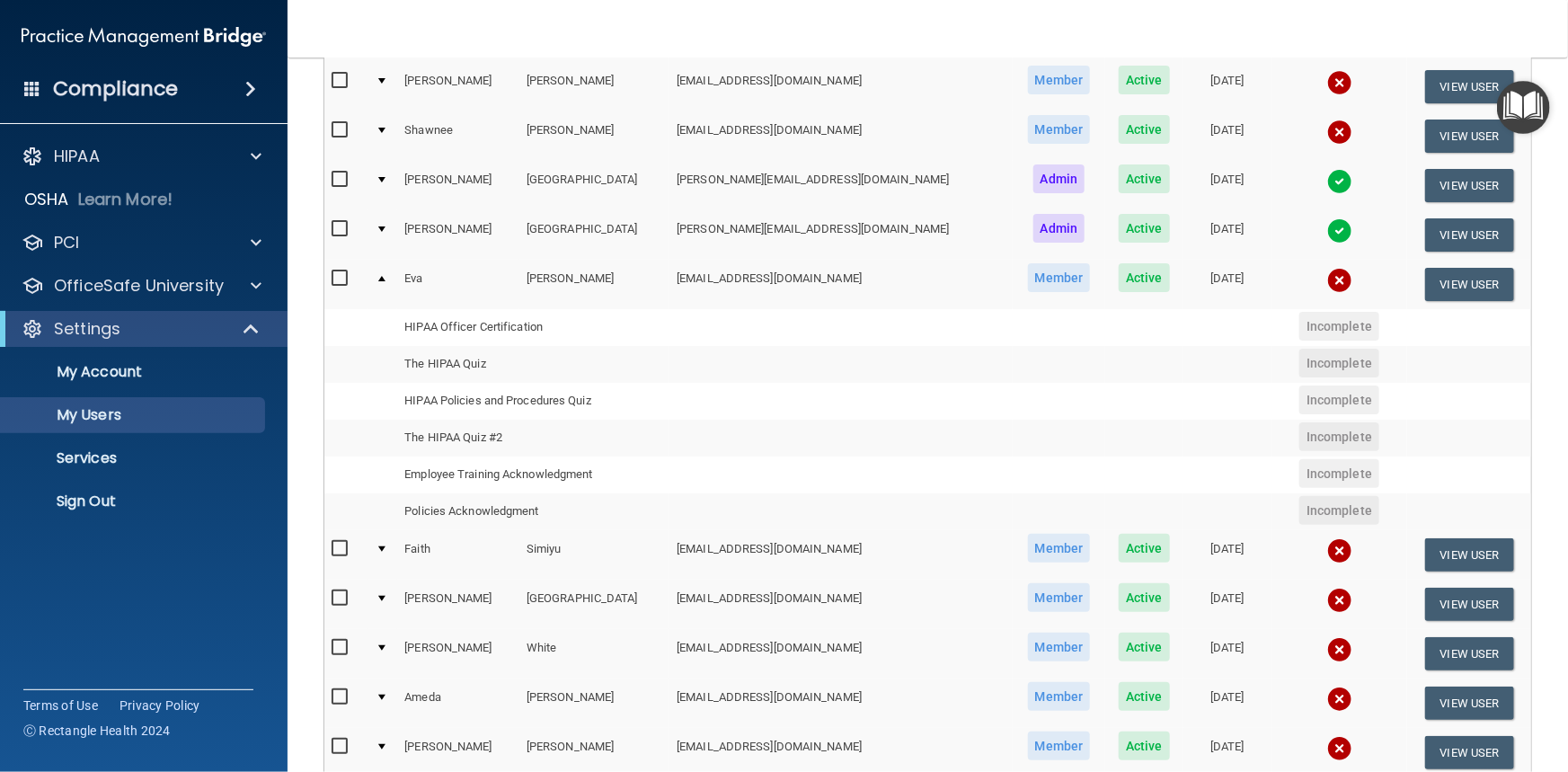
click at [390, 277] on td at bounding box center [382, 284] width 28 height 49
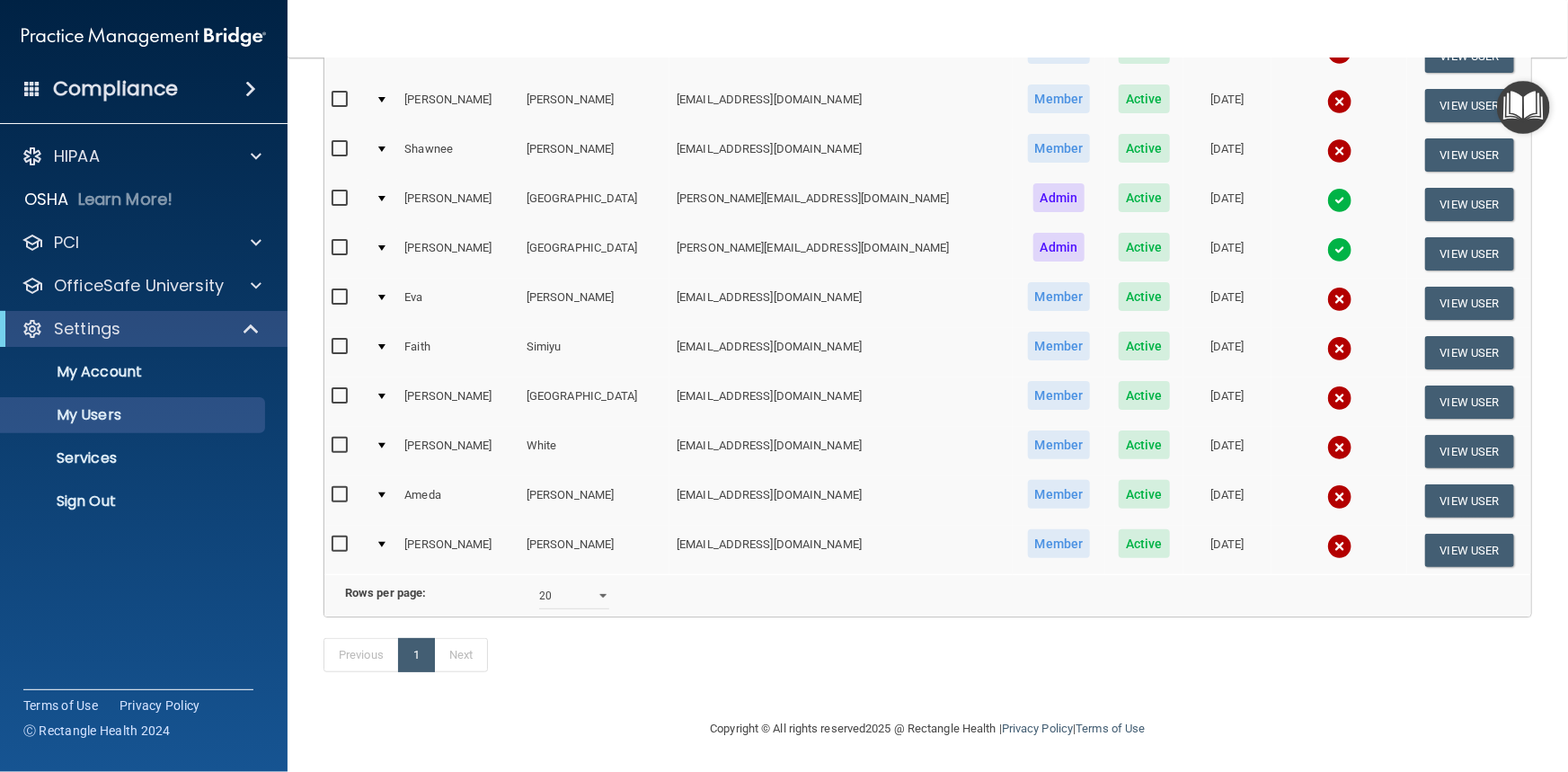
click at [386, 245] on div at bounding box center [381, 248] width 7 height 6
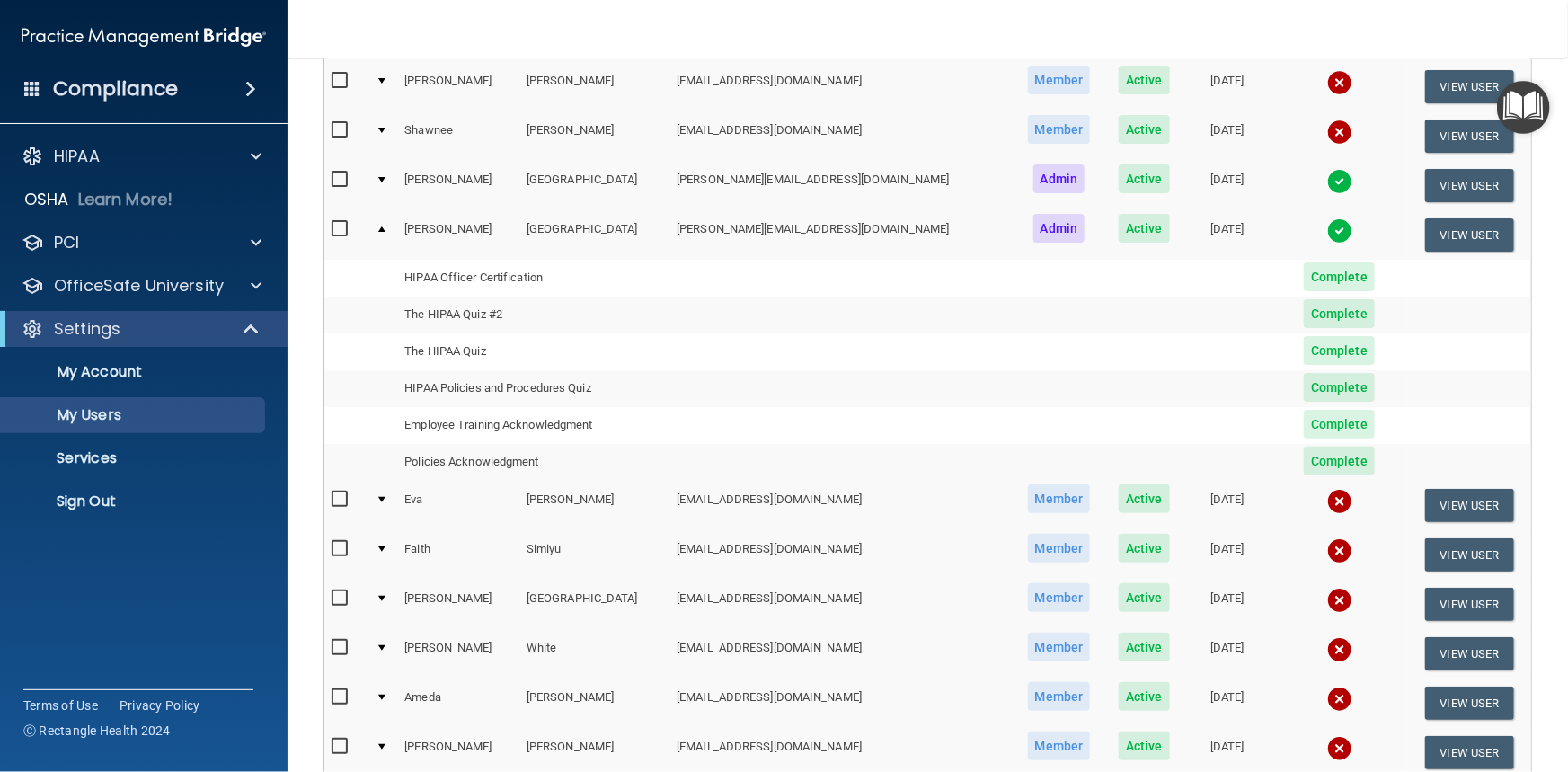
click at [386, 227] on div at bounding box center [381, 229] width 7 height 6
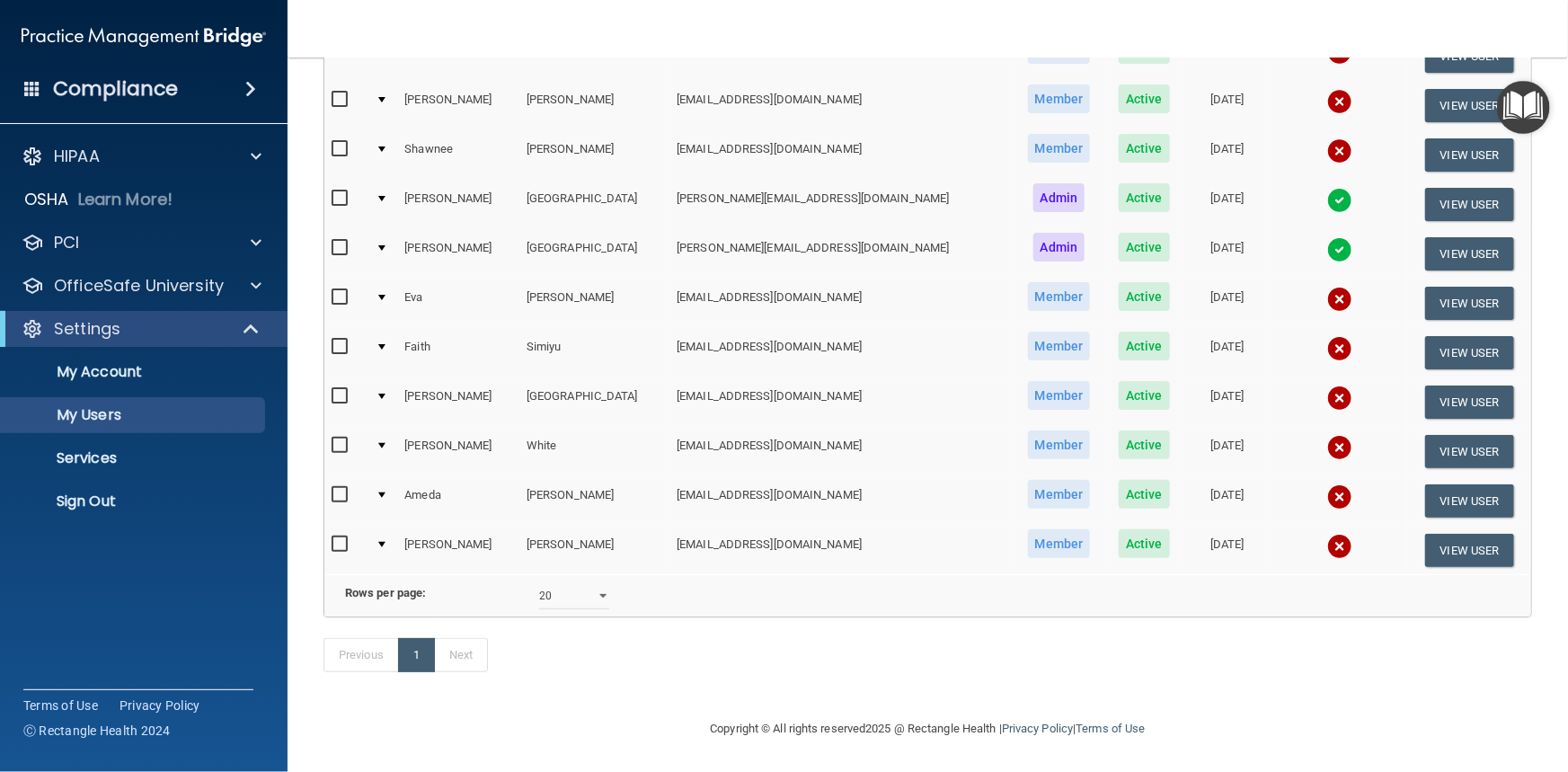
click at [387, 377] on td at bounding box center [382, 402] width 28 height 49
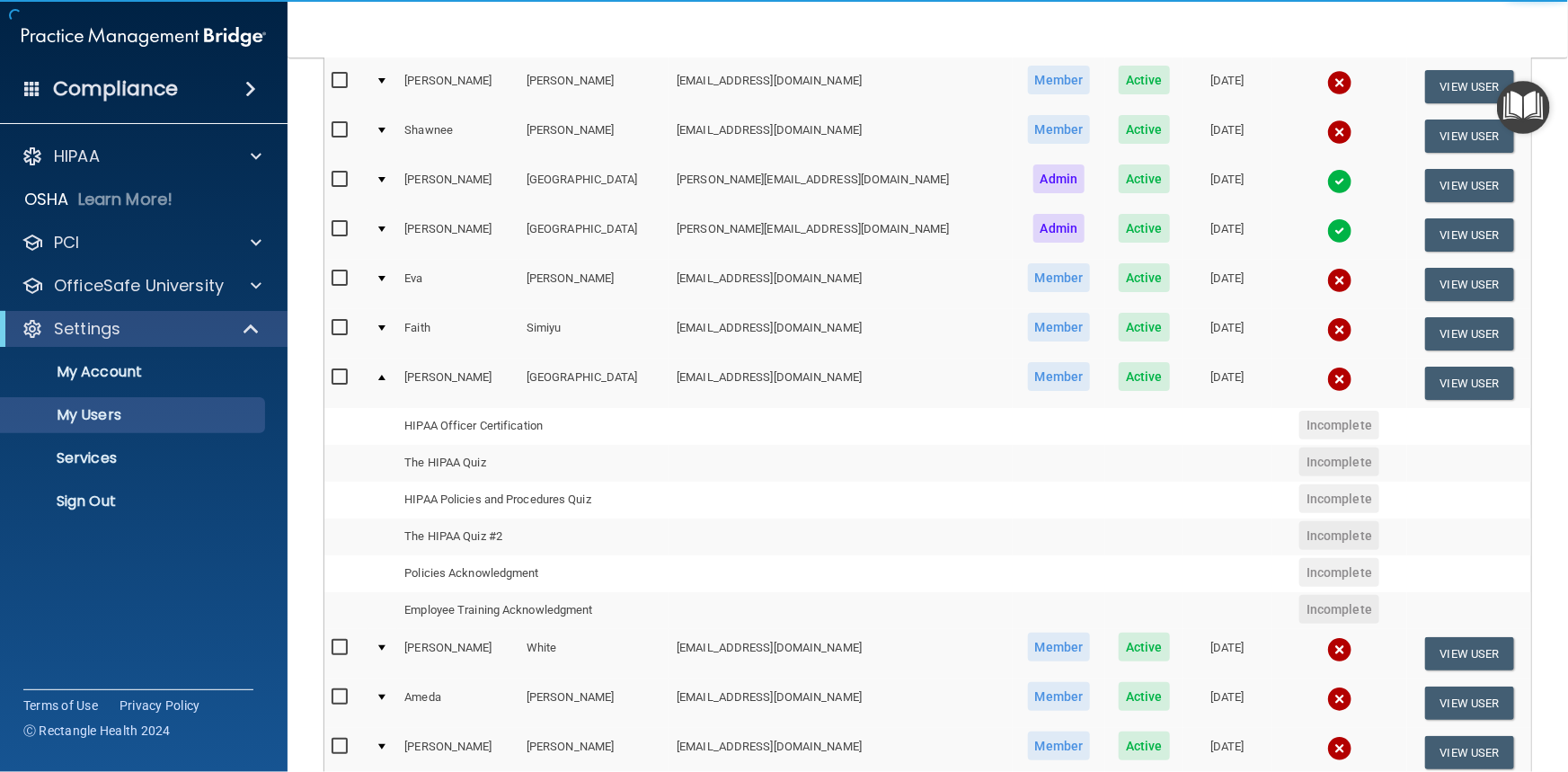
click at [390, 375] on td at bounding box center [382, 383] width 28 height 49
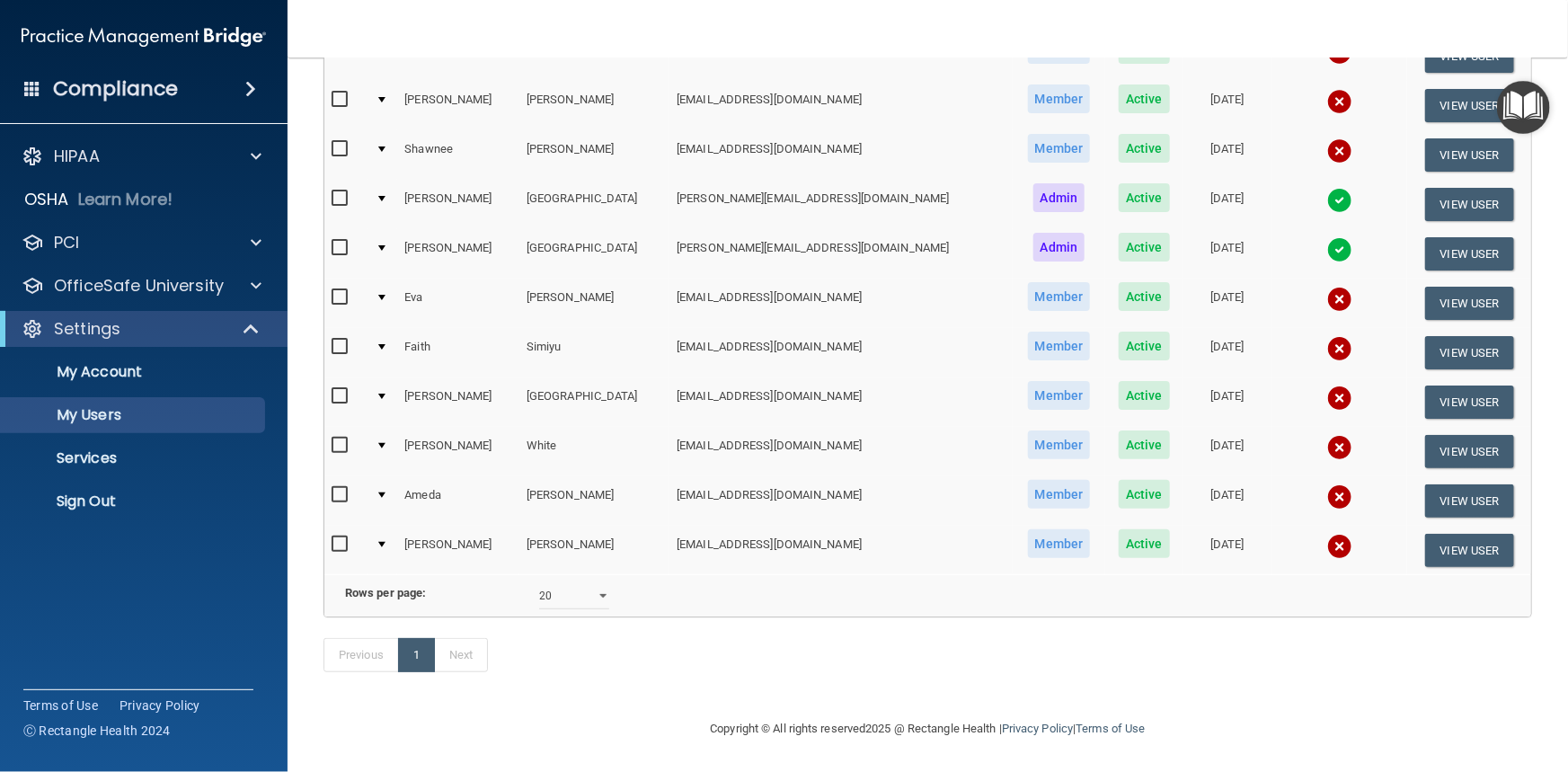
click at [386, 394] on div at bounding box center [381, 397] width 7 height 6
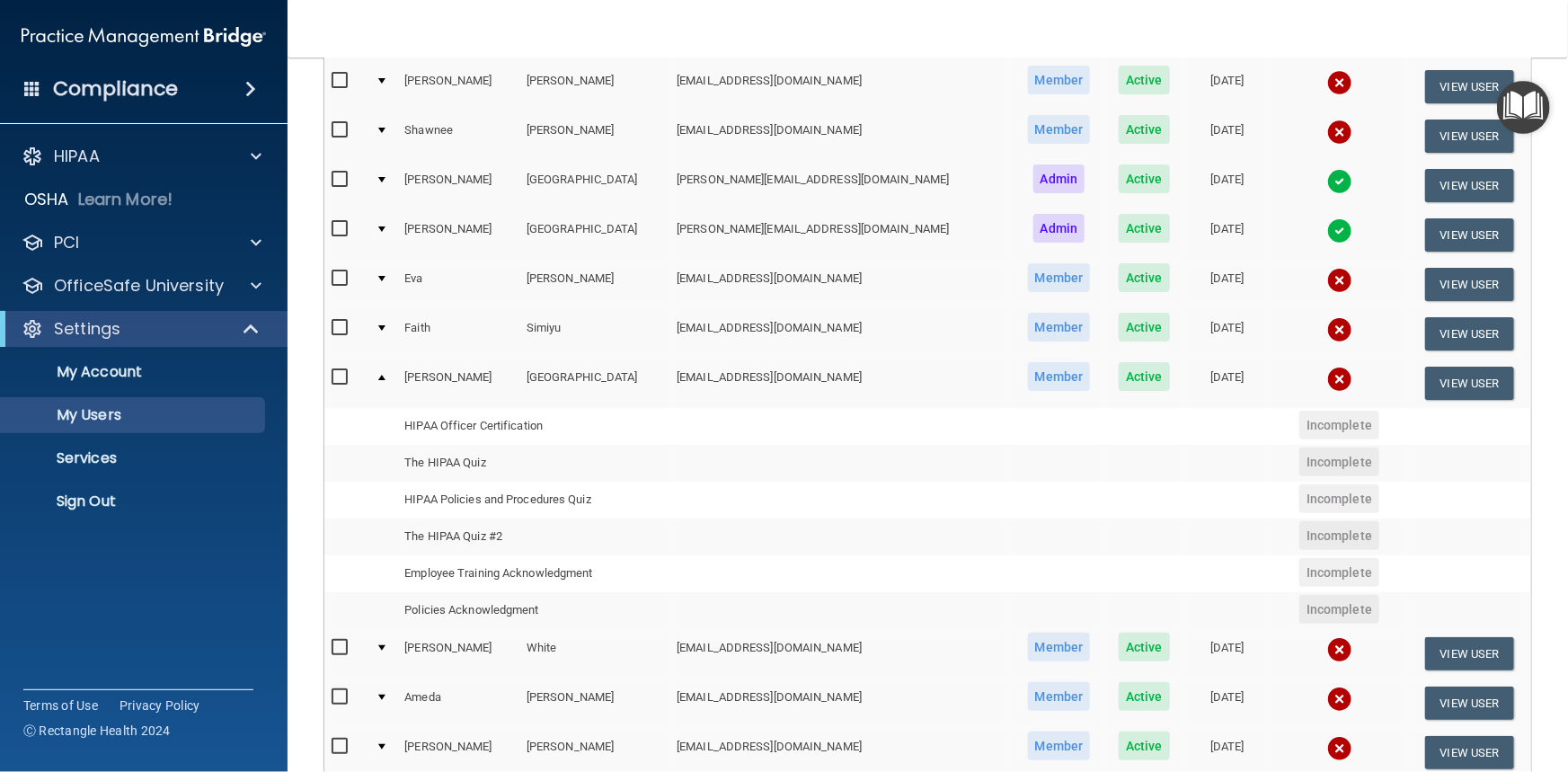
click at [386, 375] on div at bounding box center [381, 378] width 7 height 6
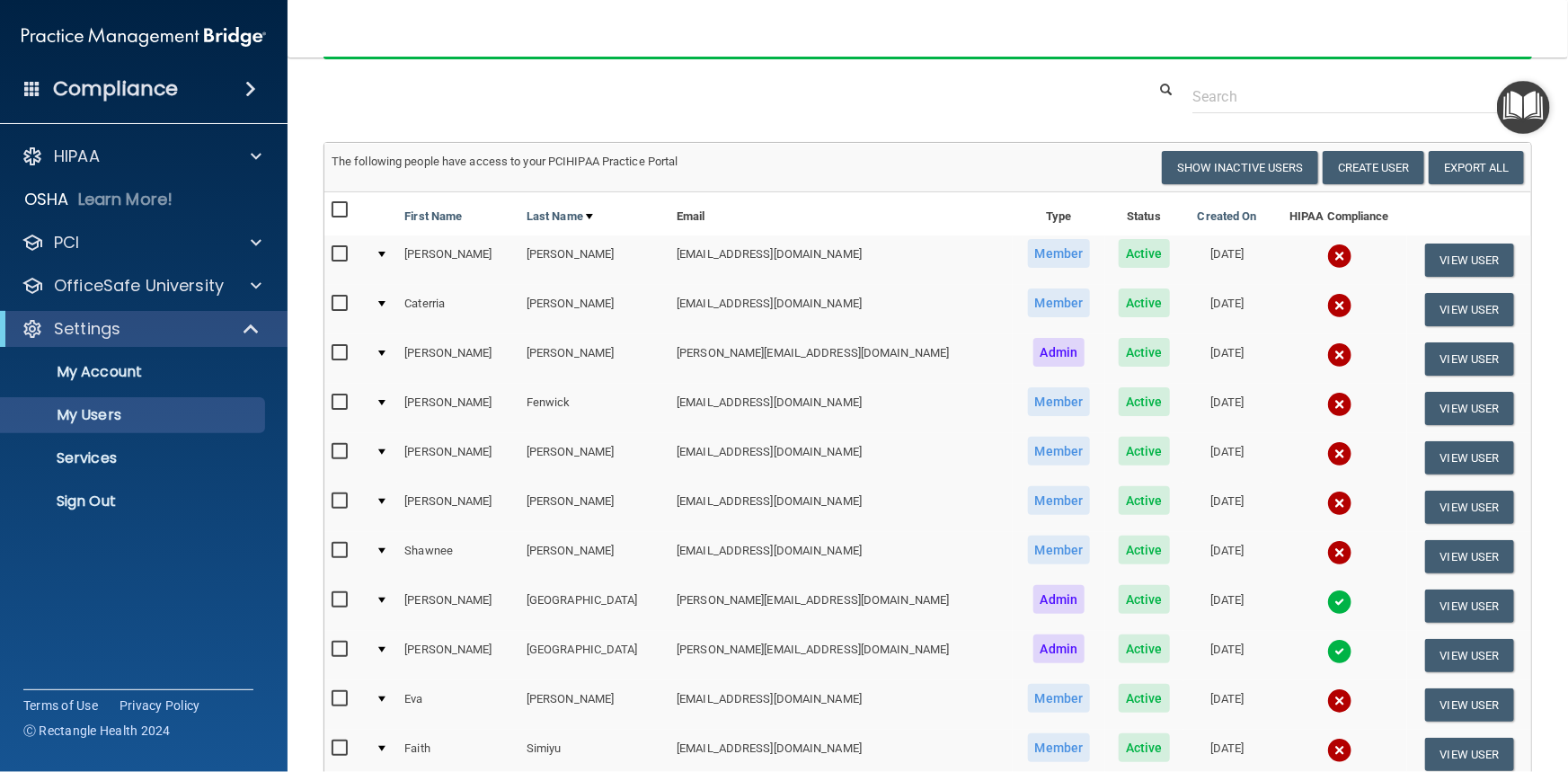
scroll to position [0, 0]
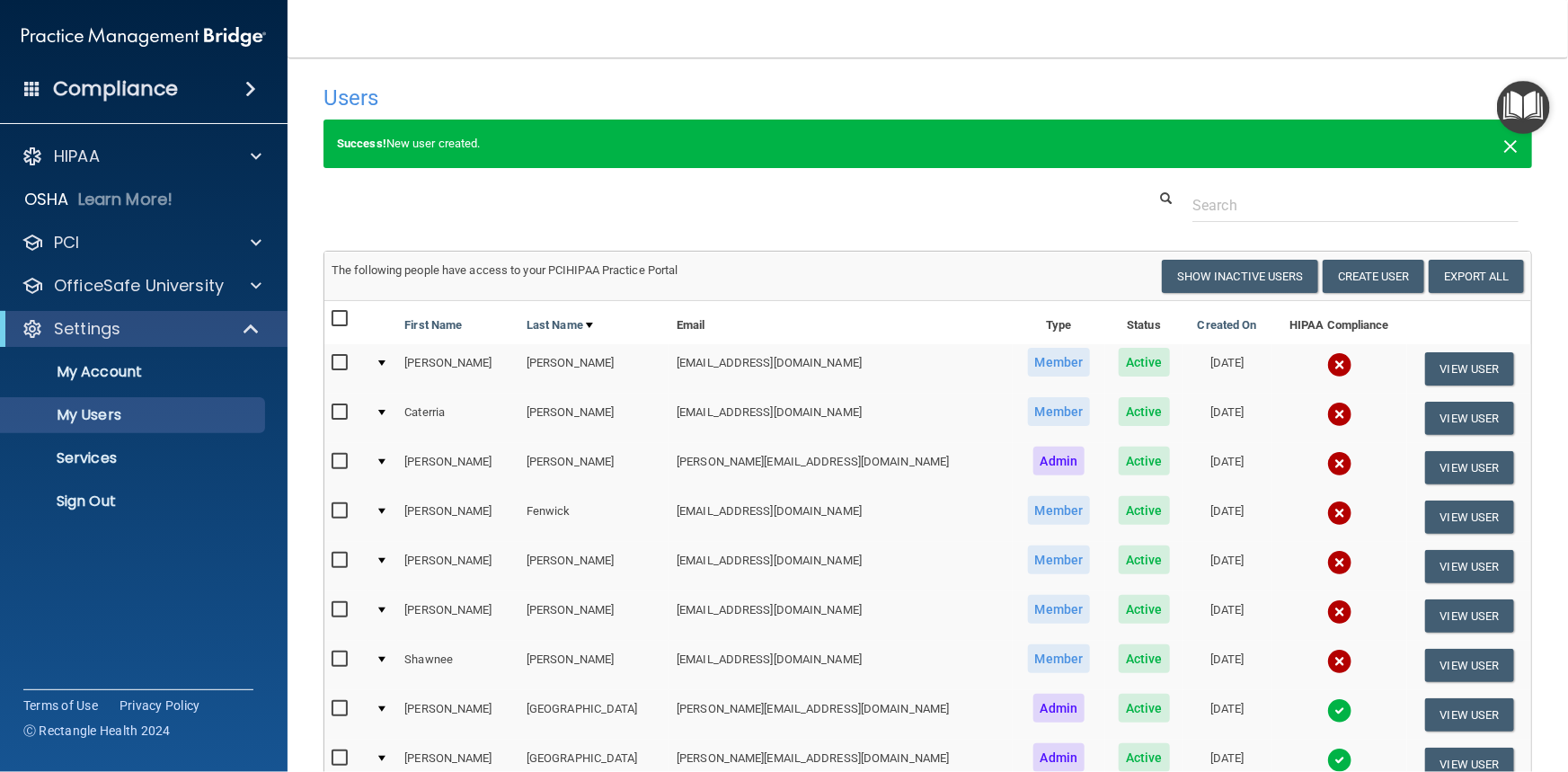
click at [1502, 145] on span "×" at bounding box center [1510, 143] width 17 height 36
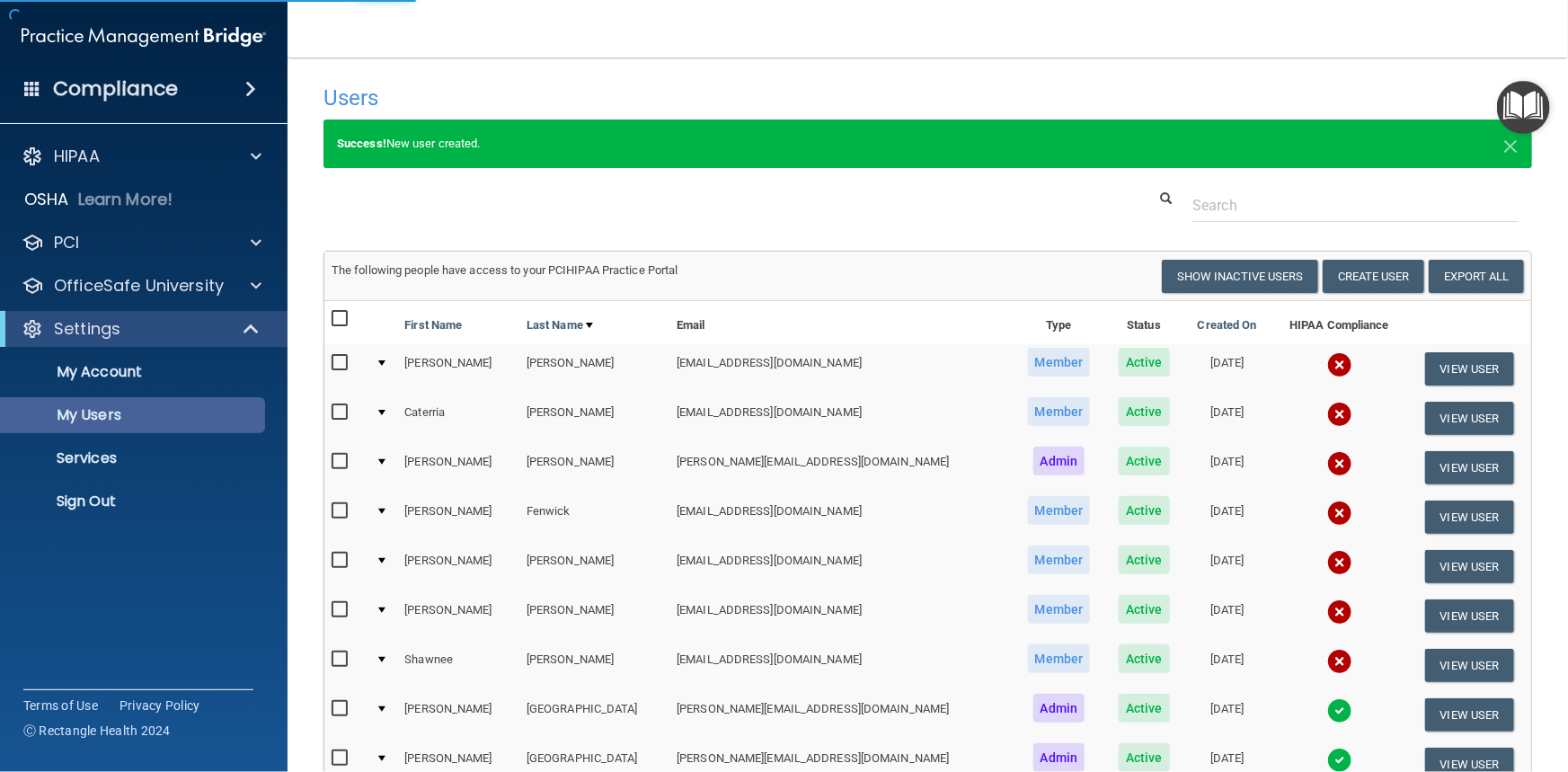
select select "20"
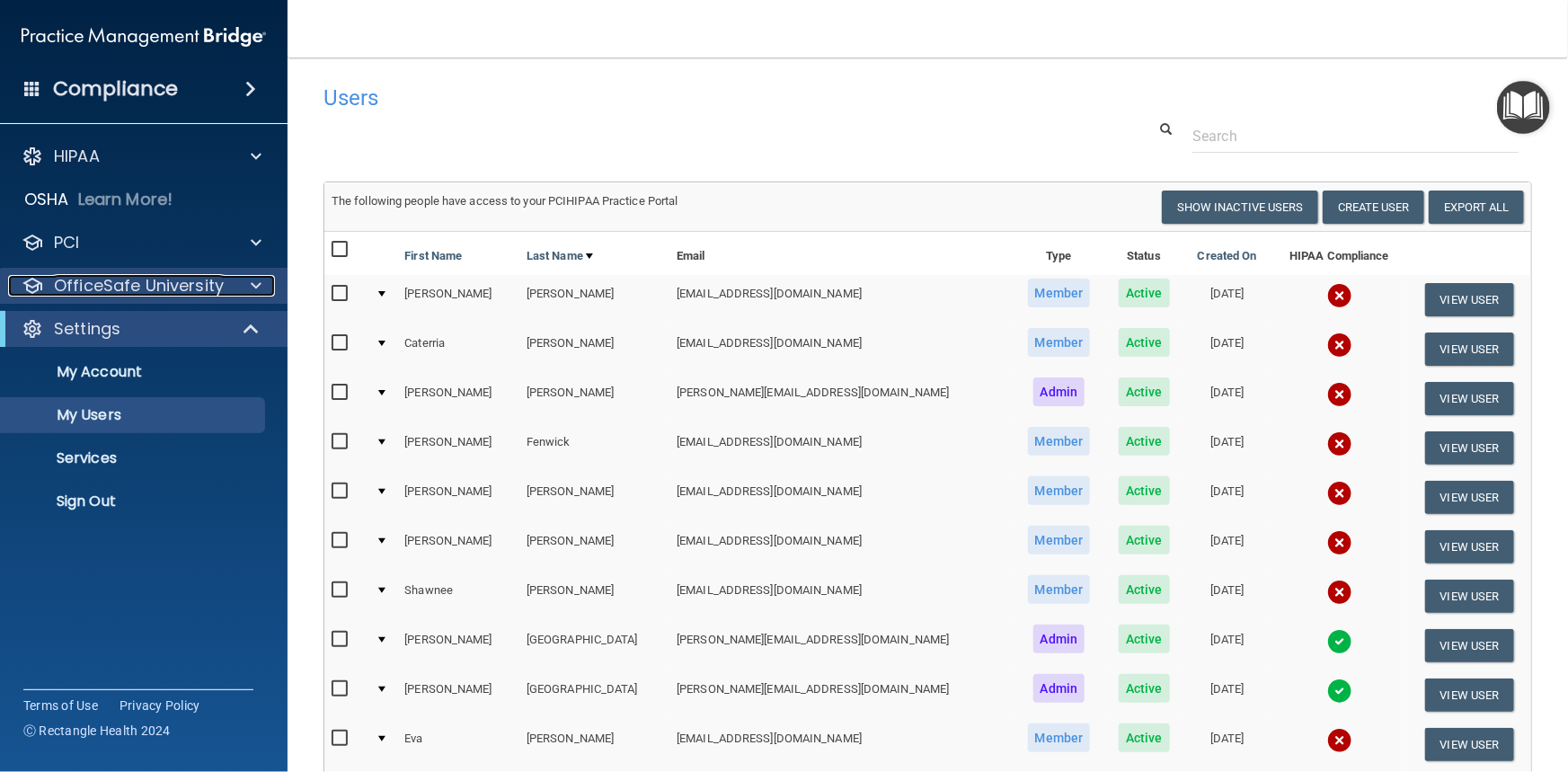
click at [256, 284] on span at bounding box center [256, 286] width 11 height 22
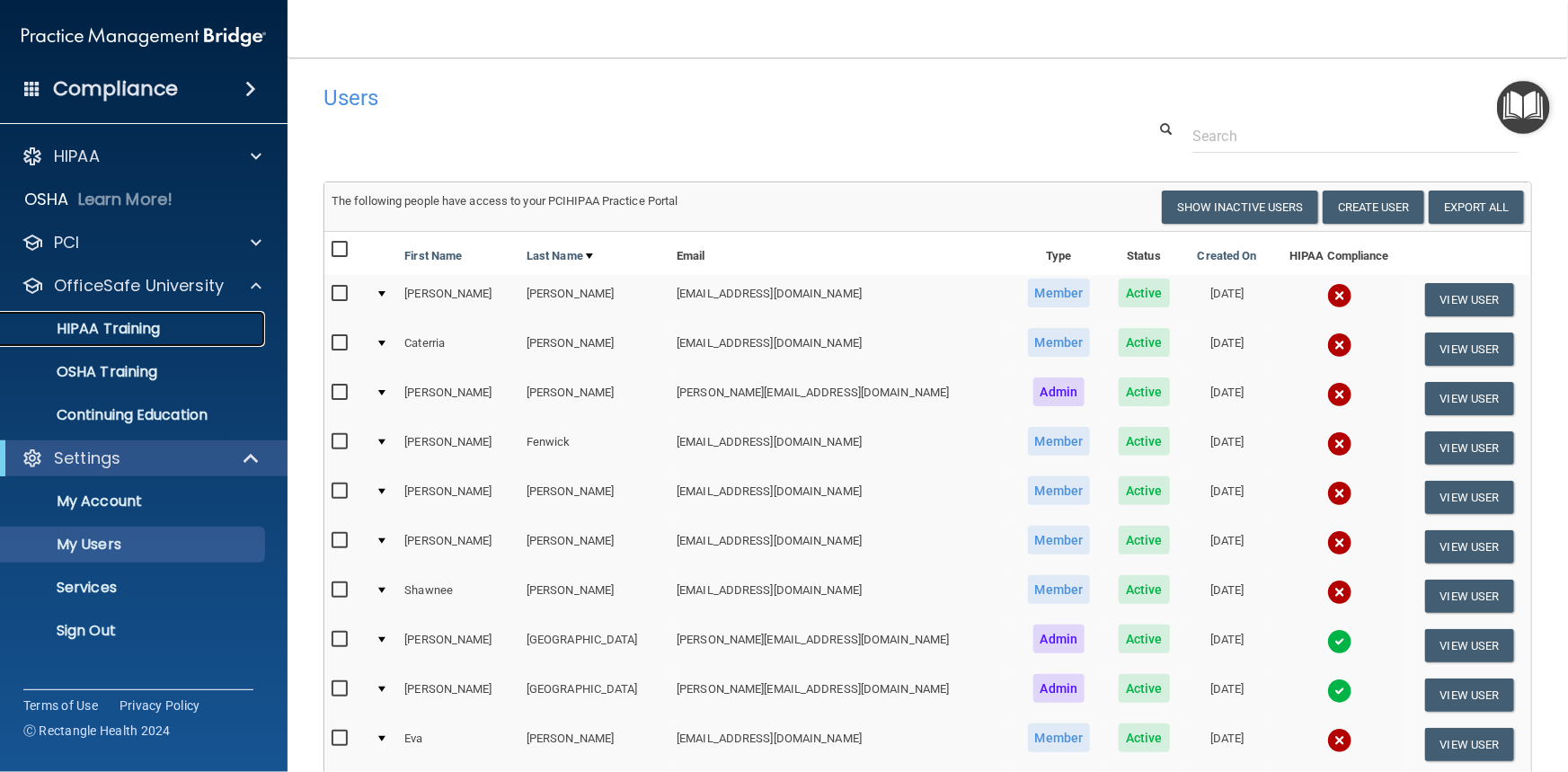
click at [148, 328] on p "HIPAA Training" at bounding box center [85, 329] width 148 height 18
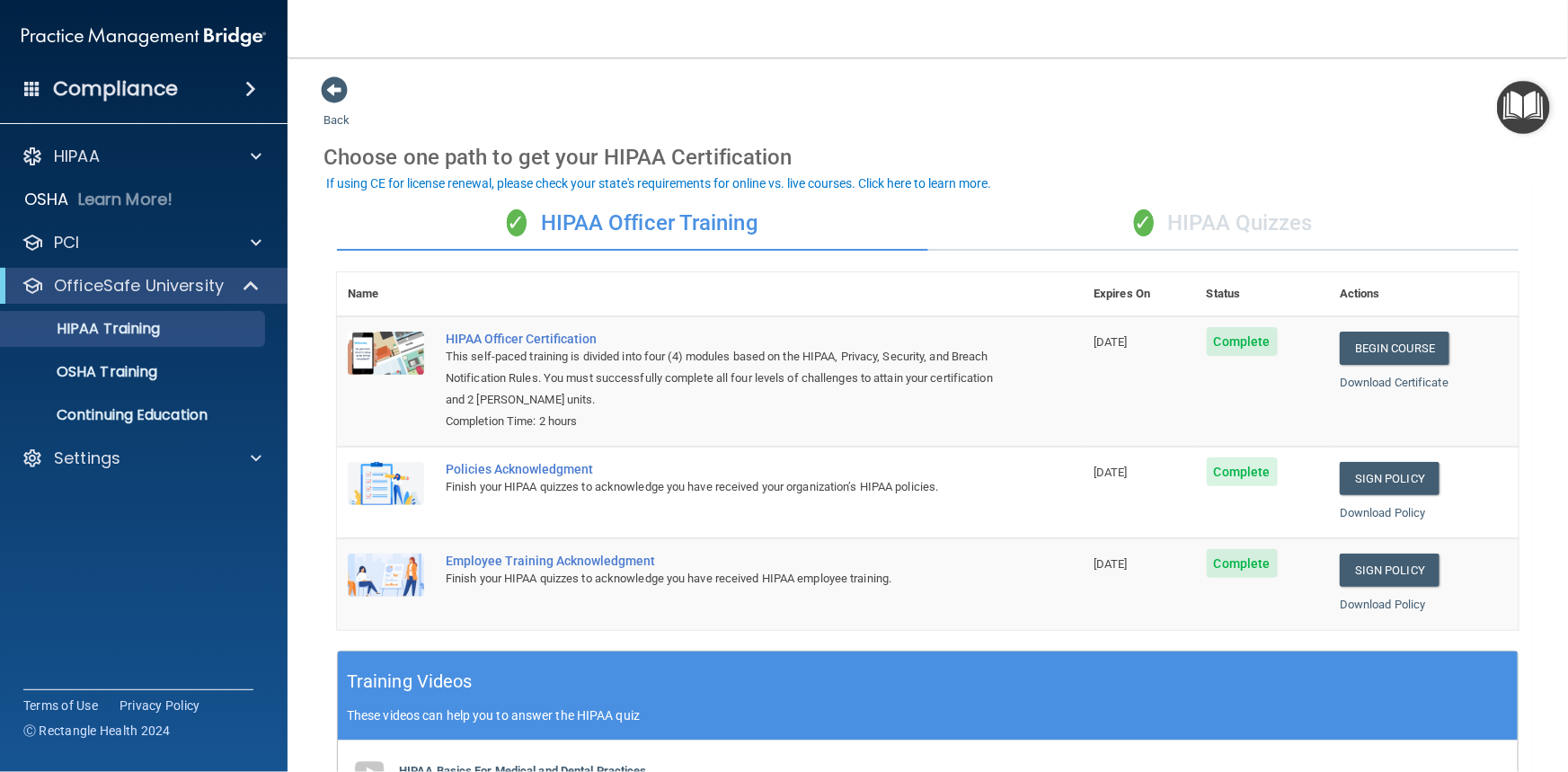
click at [1222, 222] on div "✓ HIPAA Quizzes" at bounding box center [1224, 223] width 592 height 54
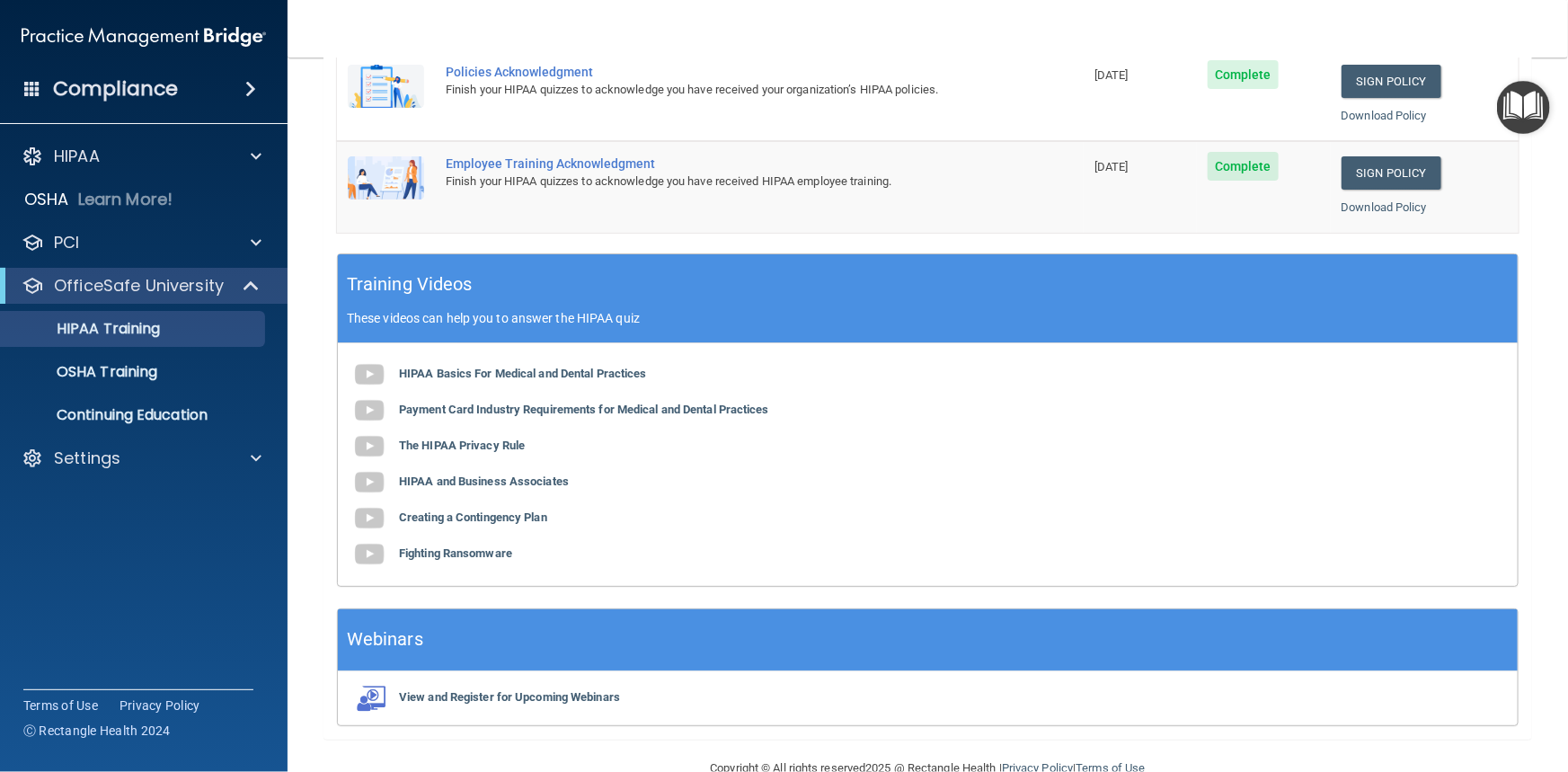
scroll to position [579, 0]
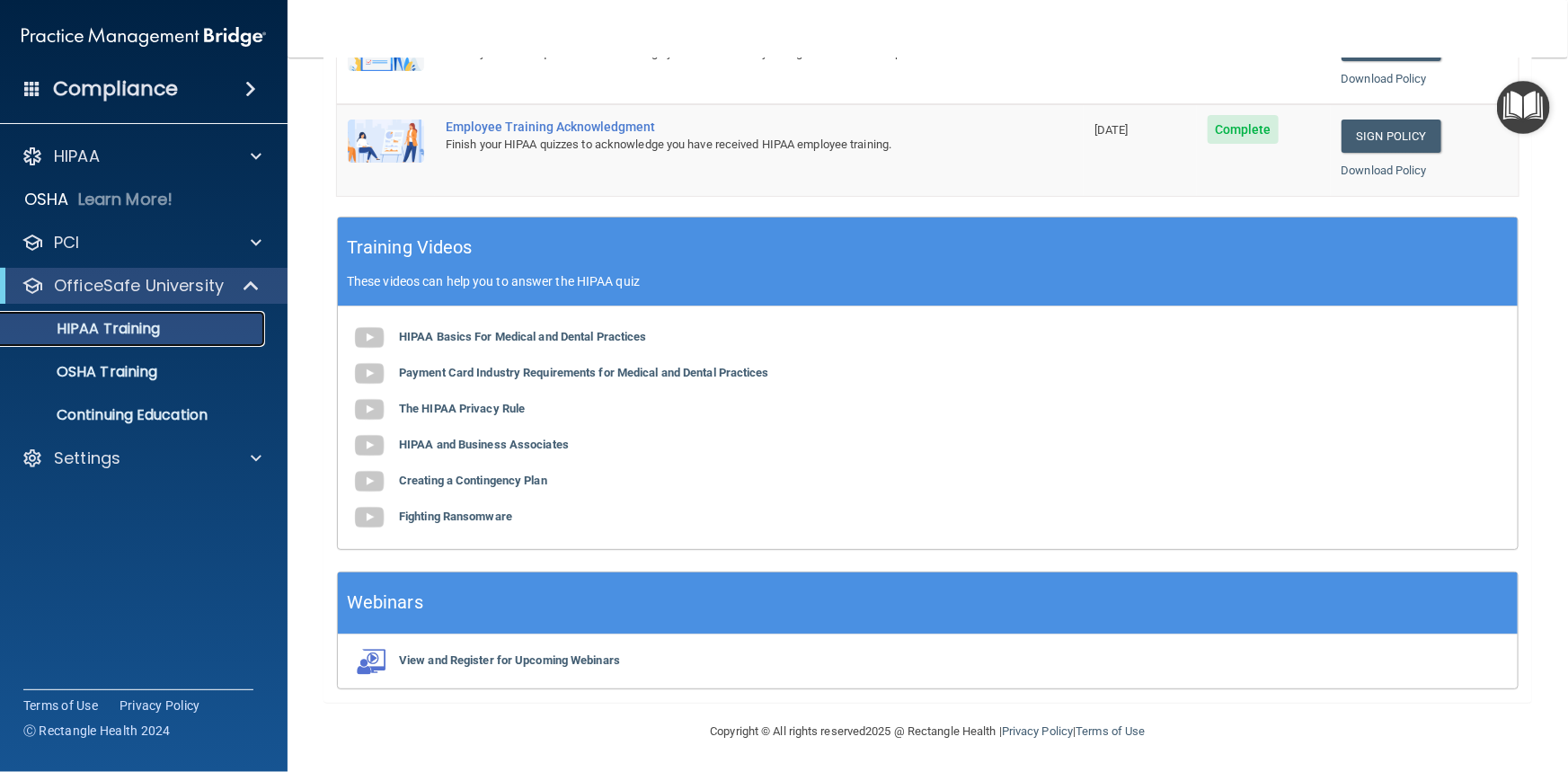
click at [144, 332] on p "HIPAA Training" at bounding box center [85, 329] width 148 height 18
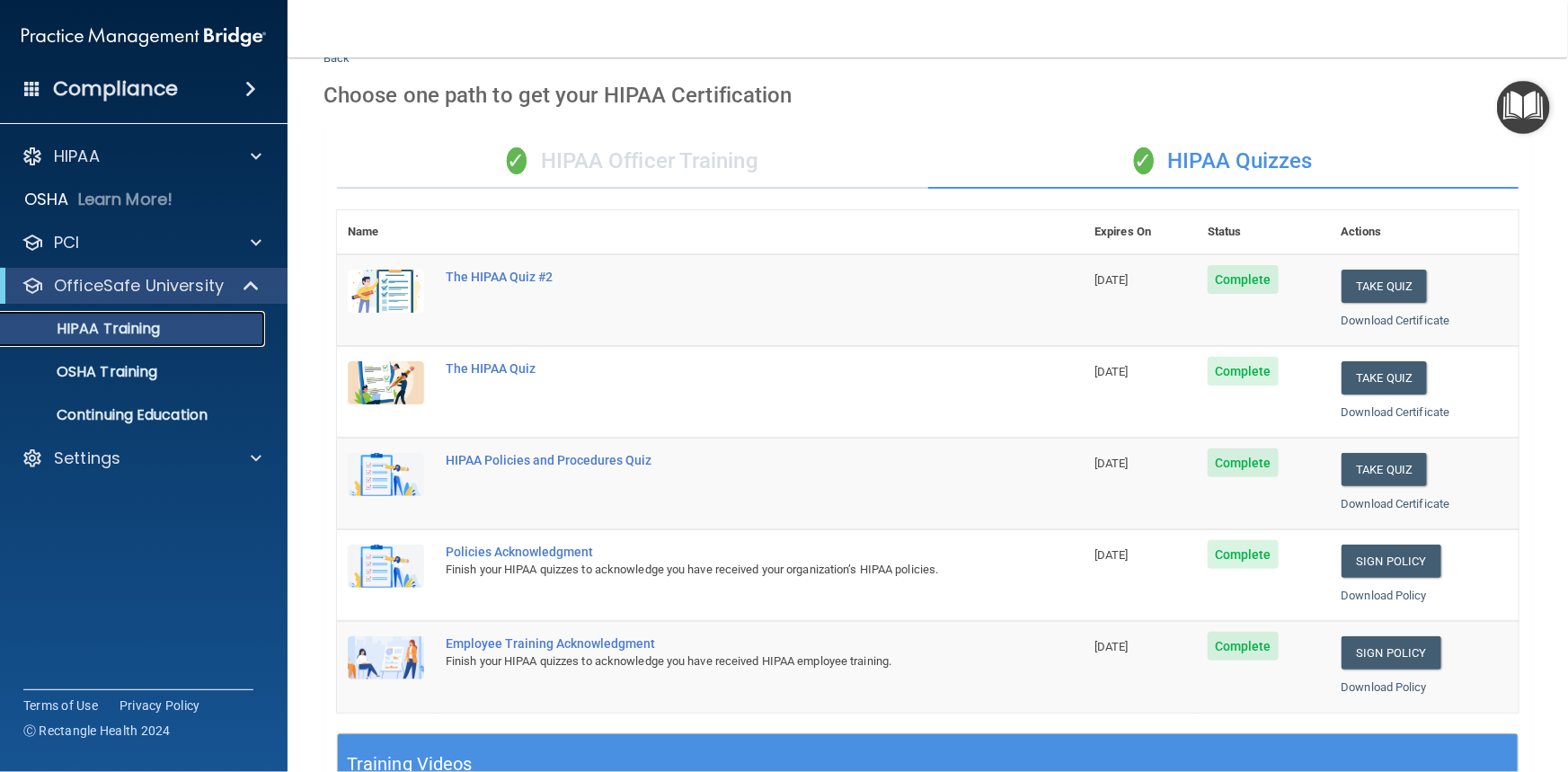
scroll to position [7, 0]
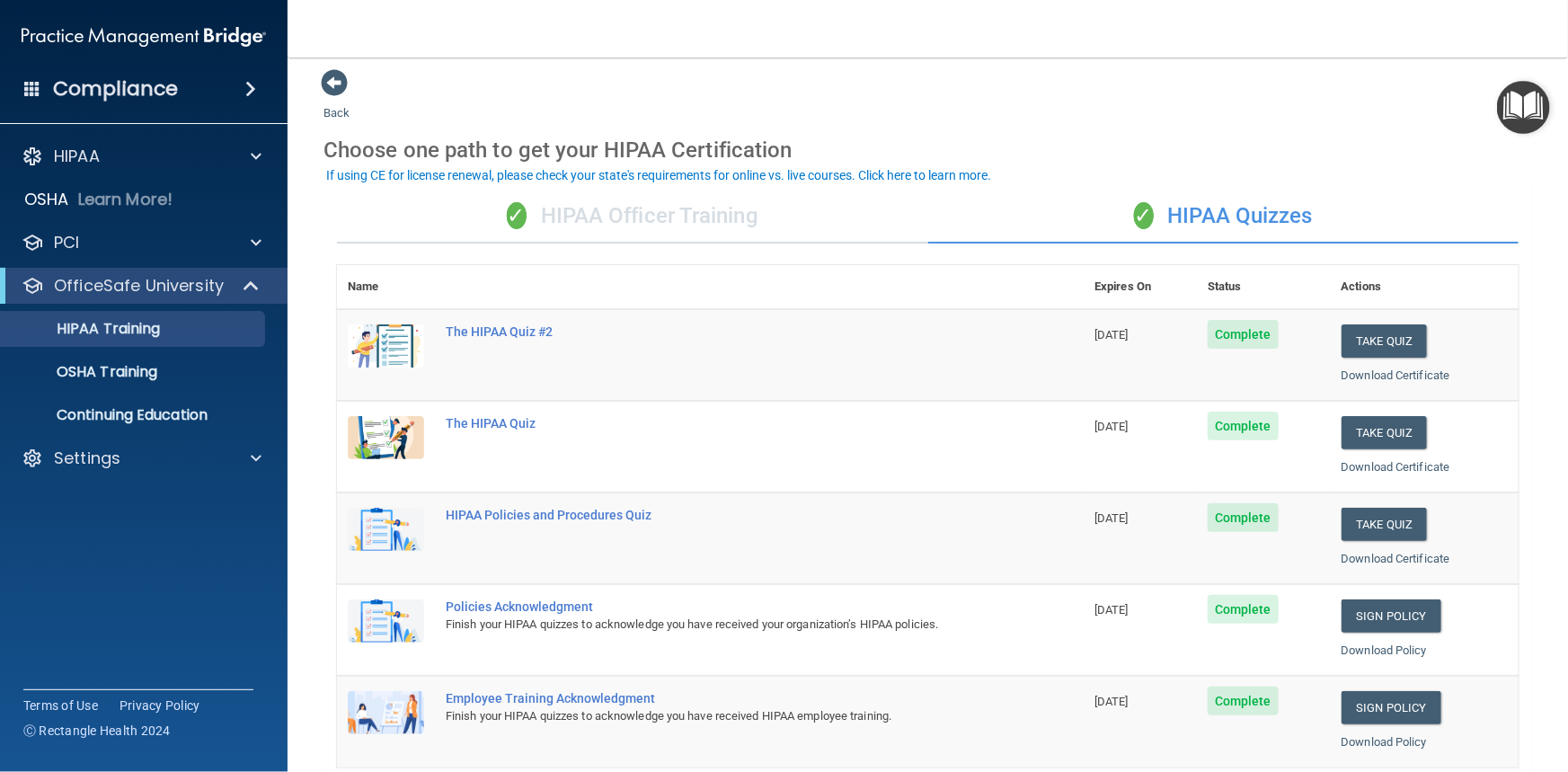
click at [727, 222] on div "✓ HIPAA Officer Training" at bounding box center [633, 217] width 592 height 54
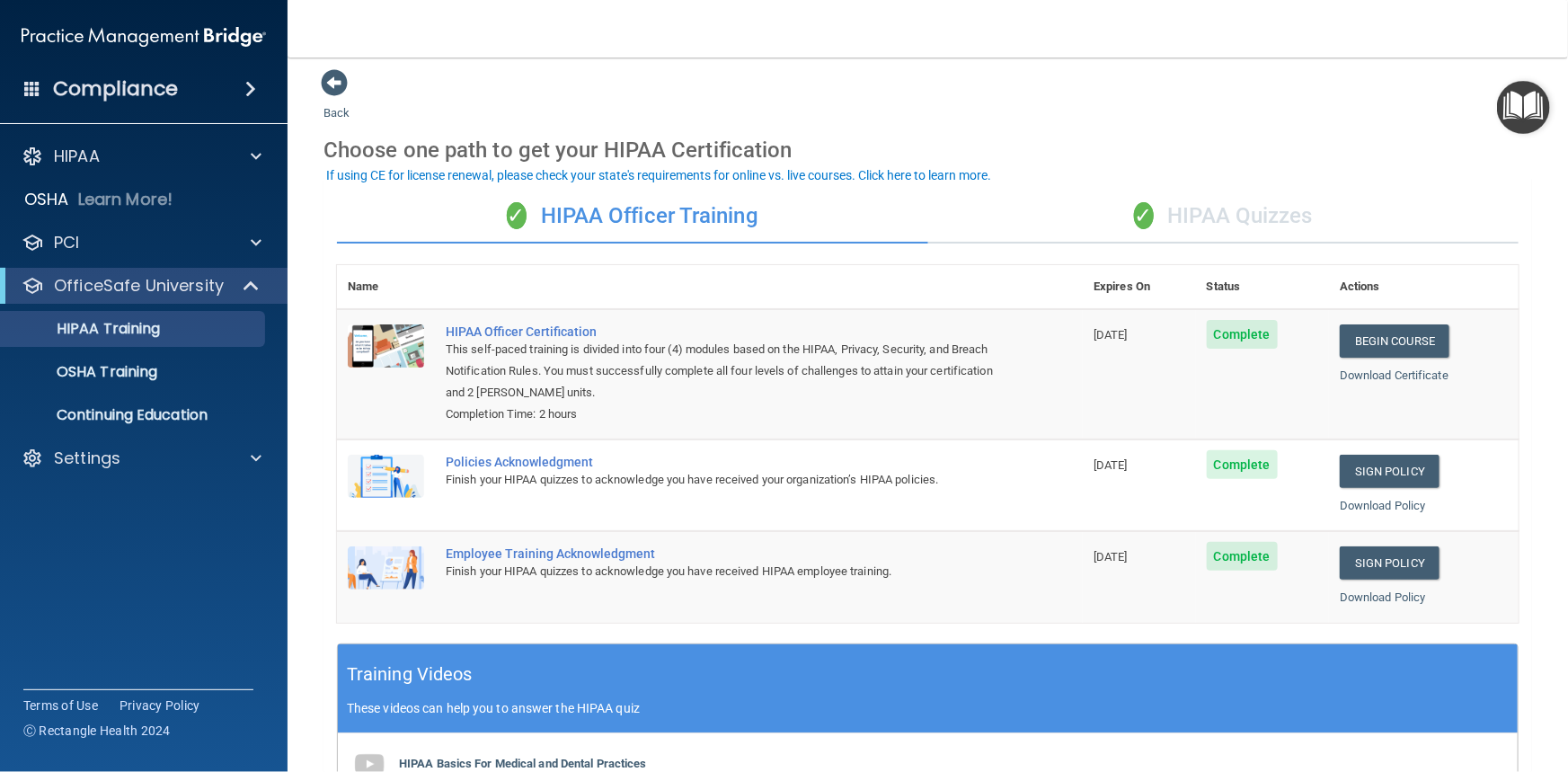
click at [711, 173] on div "If using CE for license renewal, please check your state's requirements for onl…" at bounding box center [658, 174] width 665 height 13
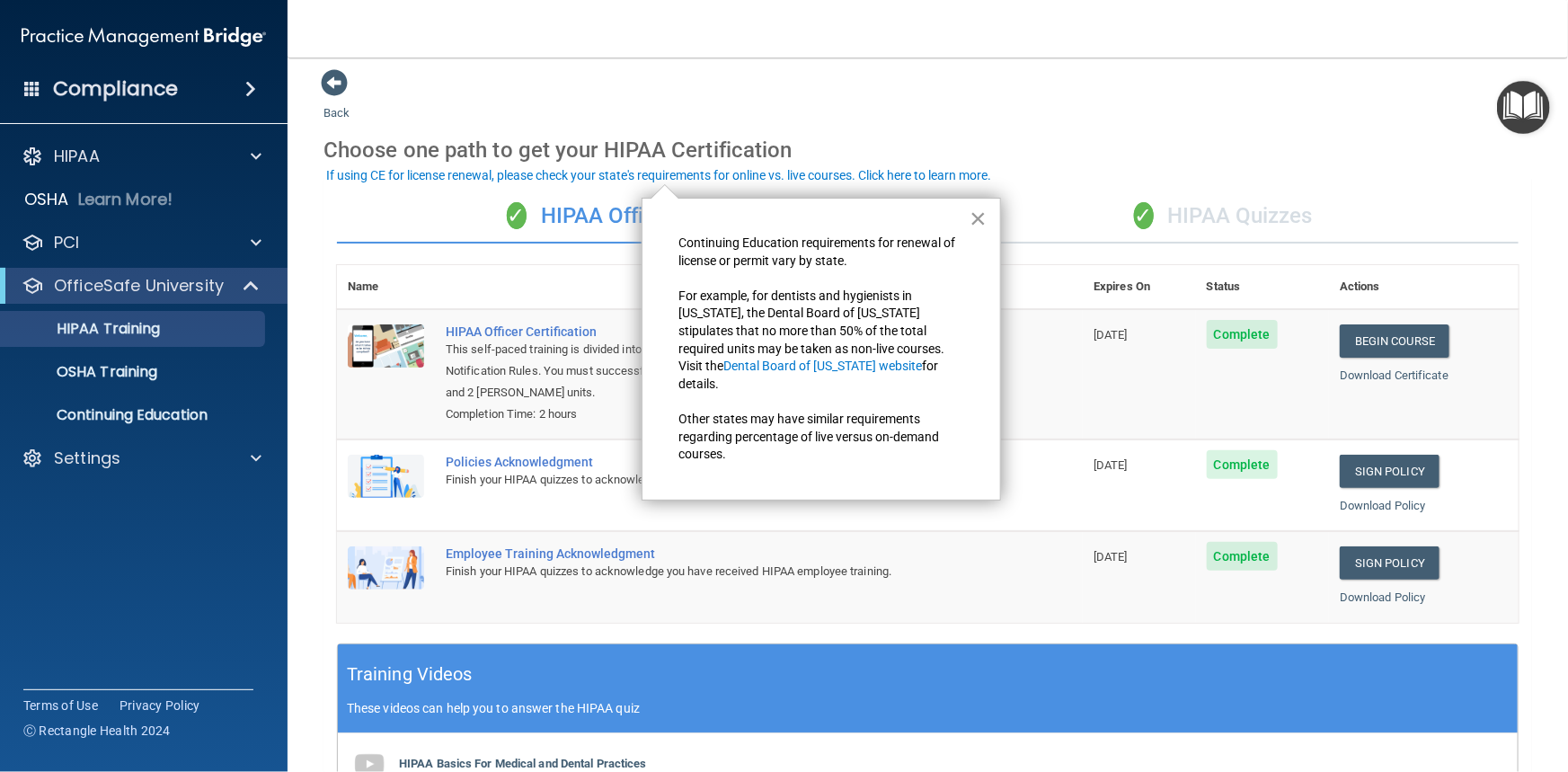
click at [977, 216] on button "×" at bounding box center [977, 217] width 17 height 28
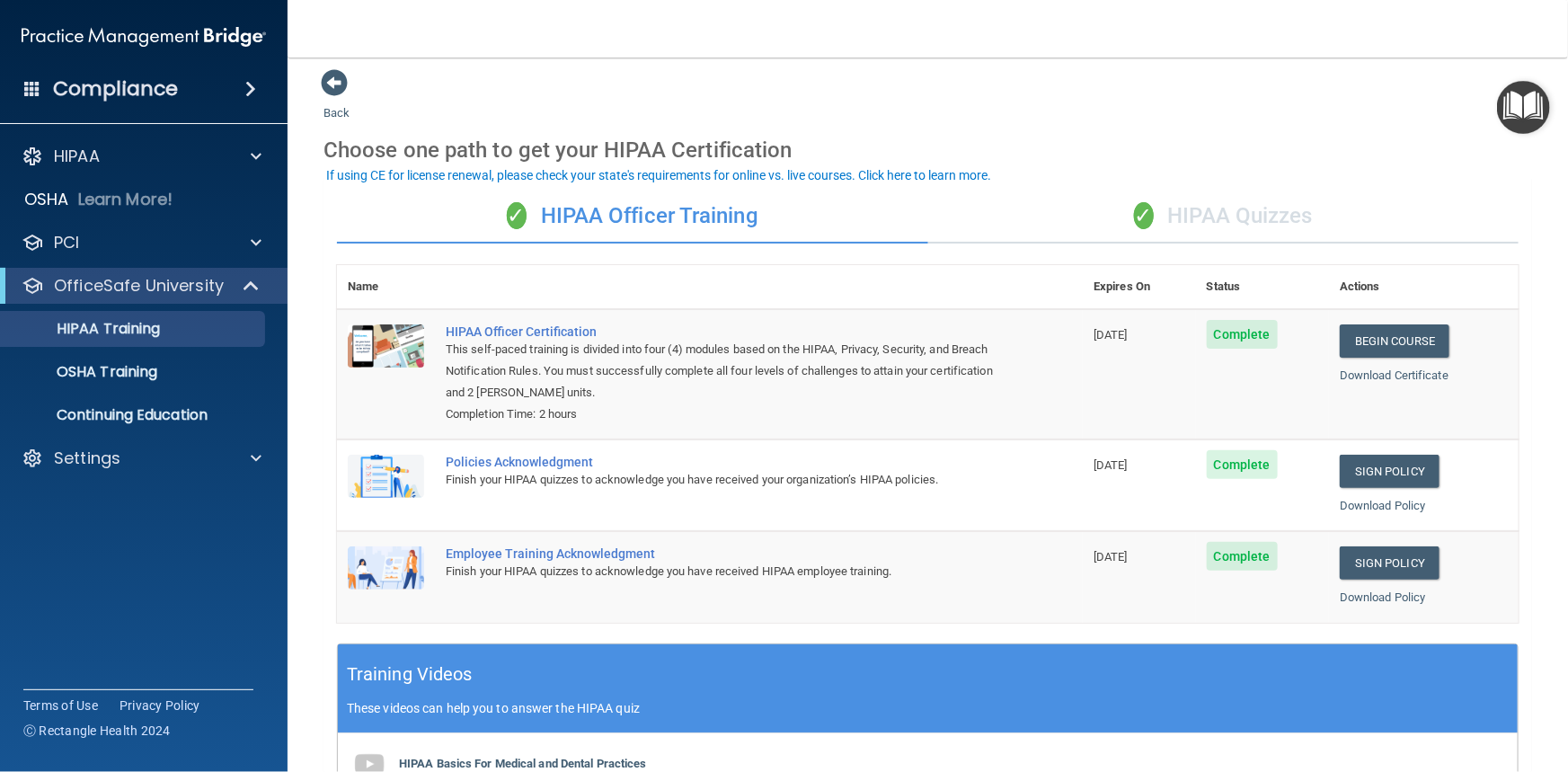
click at [1539, 99] on img "Open Resource Center" at bounding box center [1524, 108] width 53 height 53
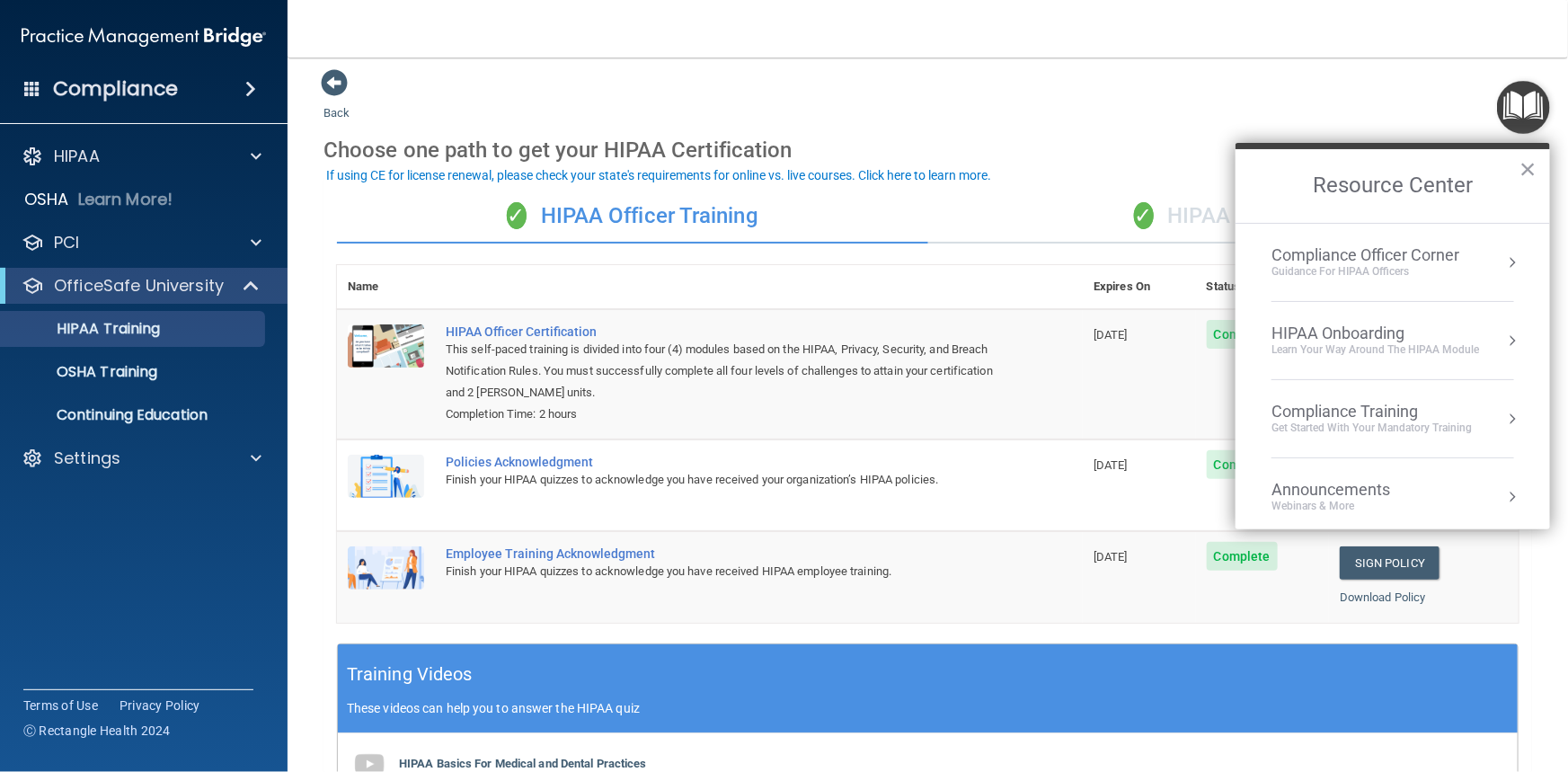
click at [1477, 345] on div "Learn Your Way around the HIPAA module" at bounding box center [1375, 351] width 208 height 16
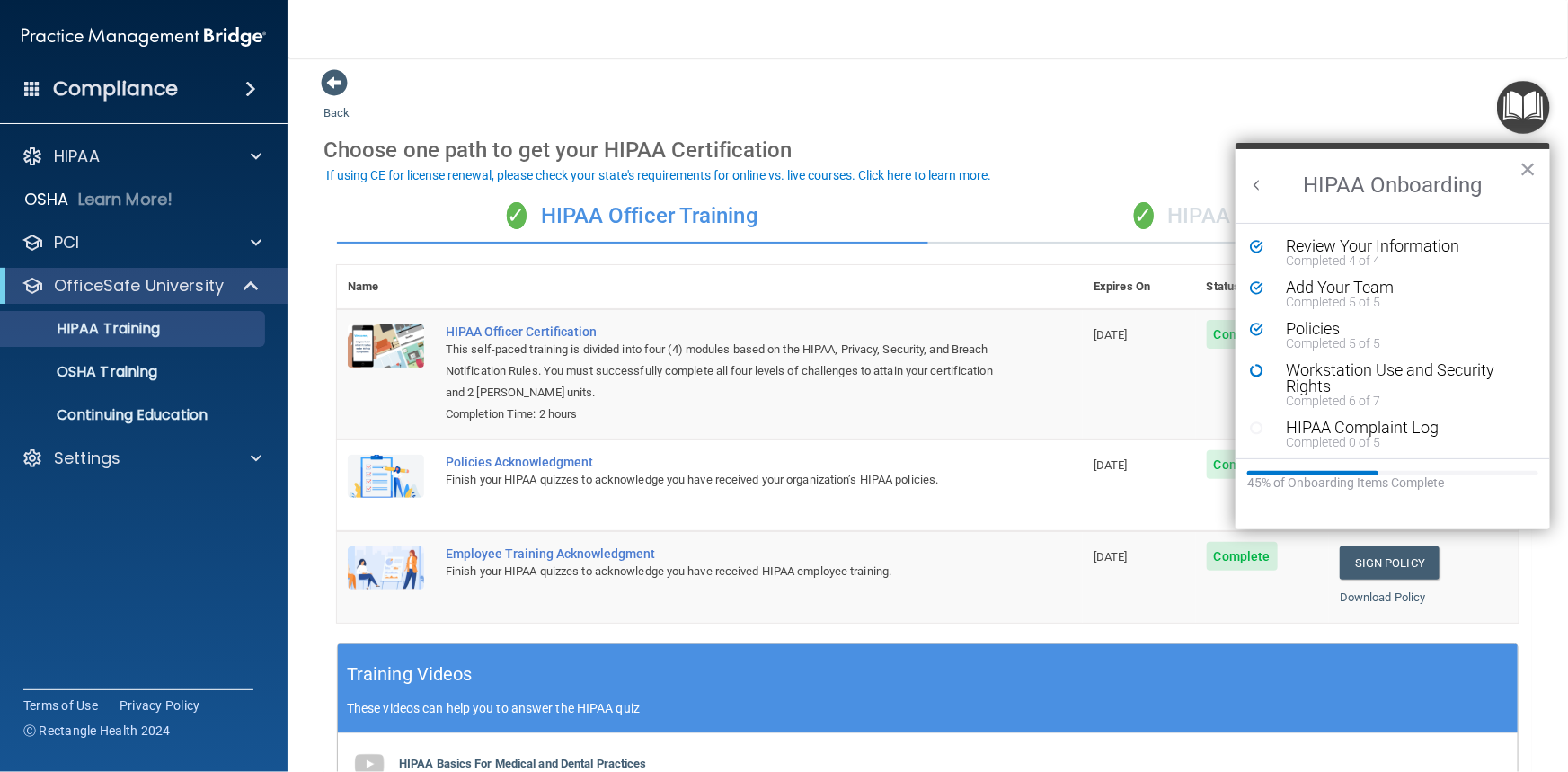
scroll to position [0, 0]
click at [1345, 287] on div "Add Your Team" at bounding box center [1400, 287] width 228 height 17
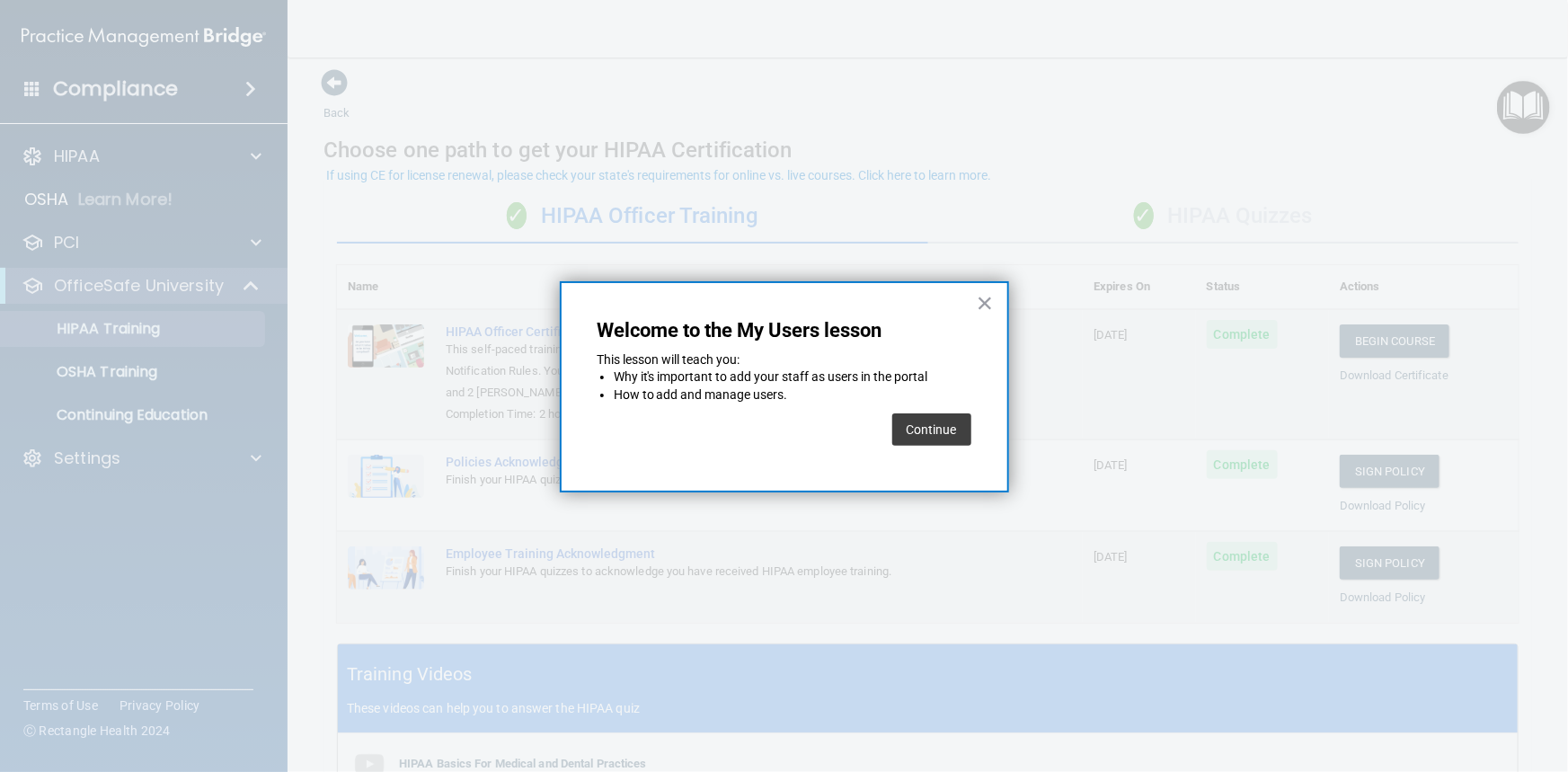
click at [903, 430] on button "Continue" at bounding box center [931, 429] width 79 height 32
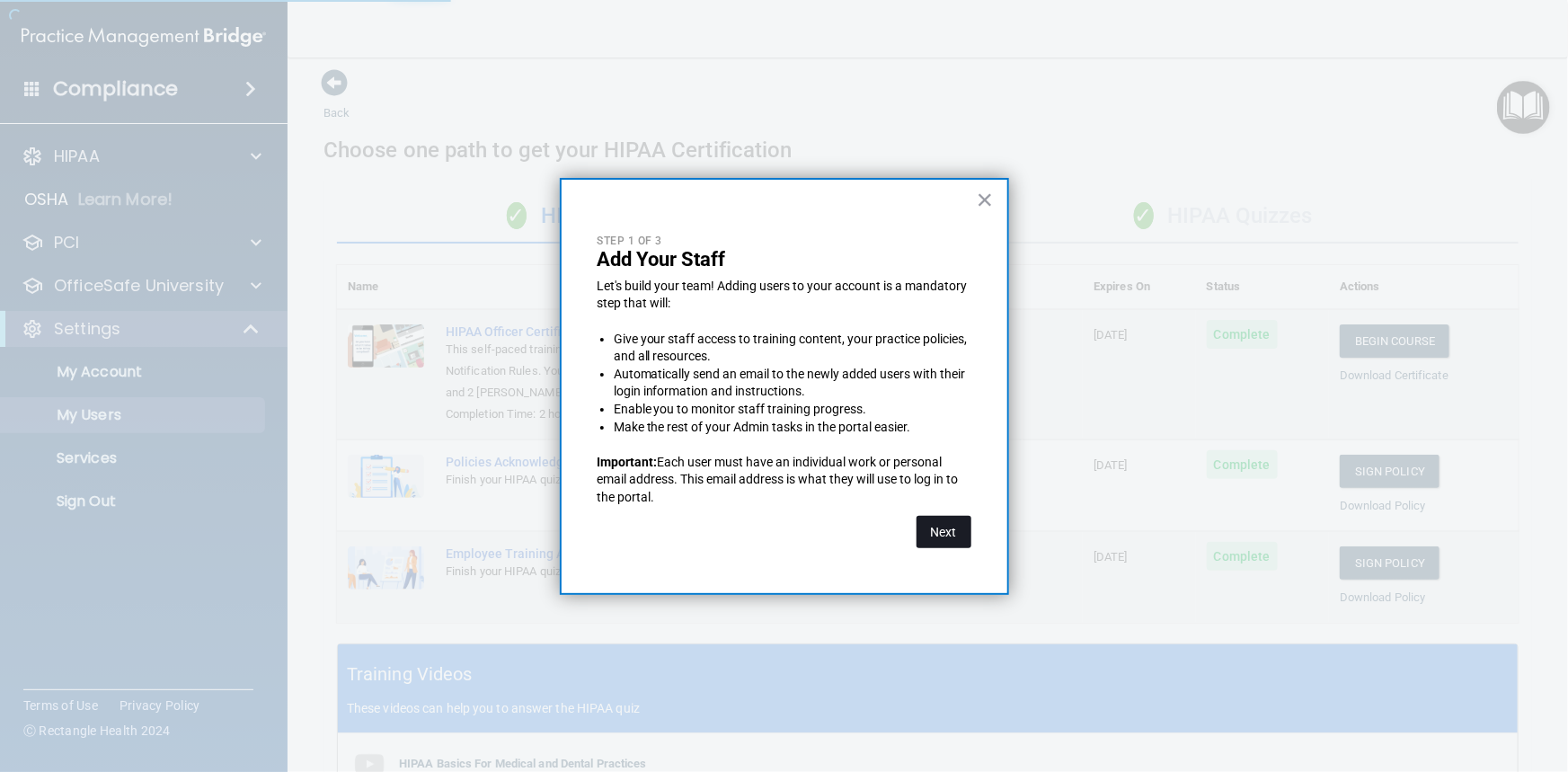
select select "20"
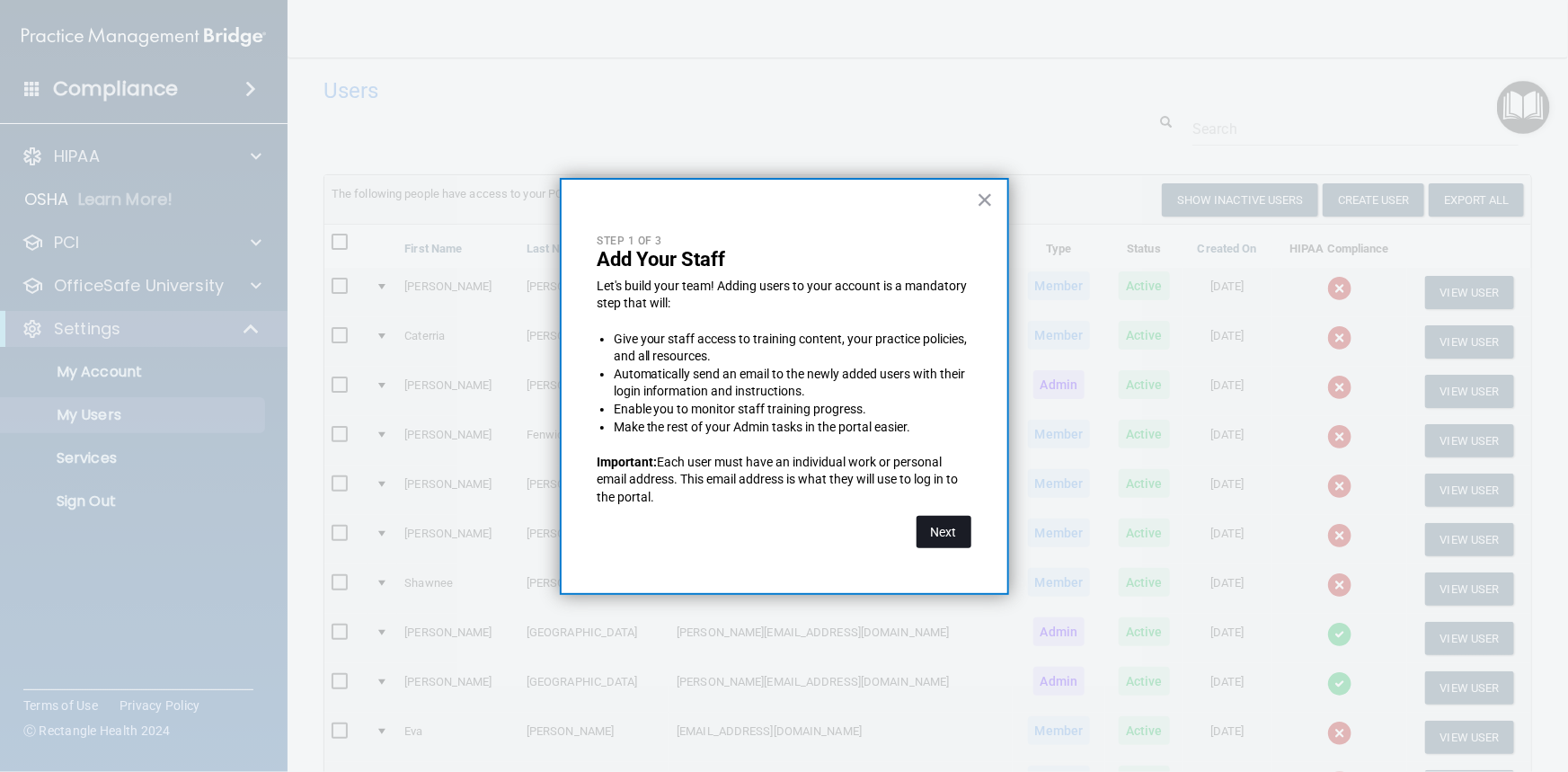
click at [932, 528] on button "Next" at bounding box center [944, 532] width 55 height 32
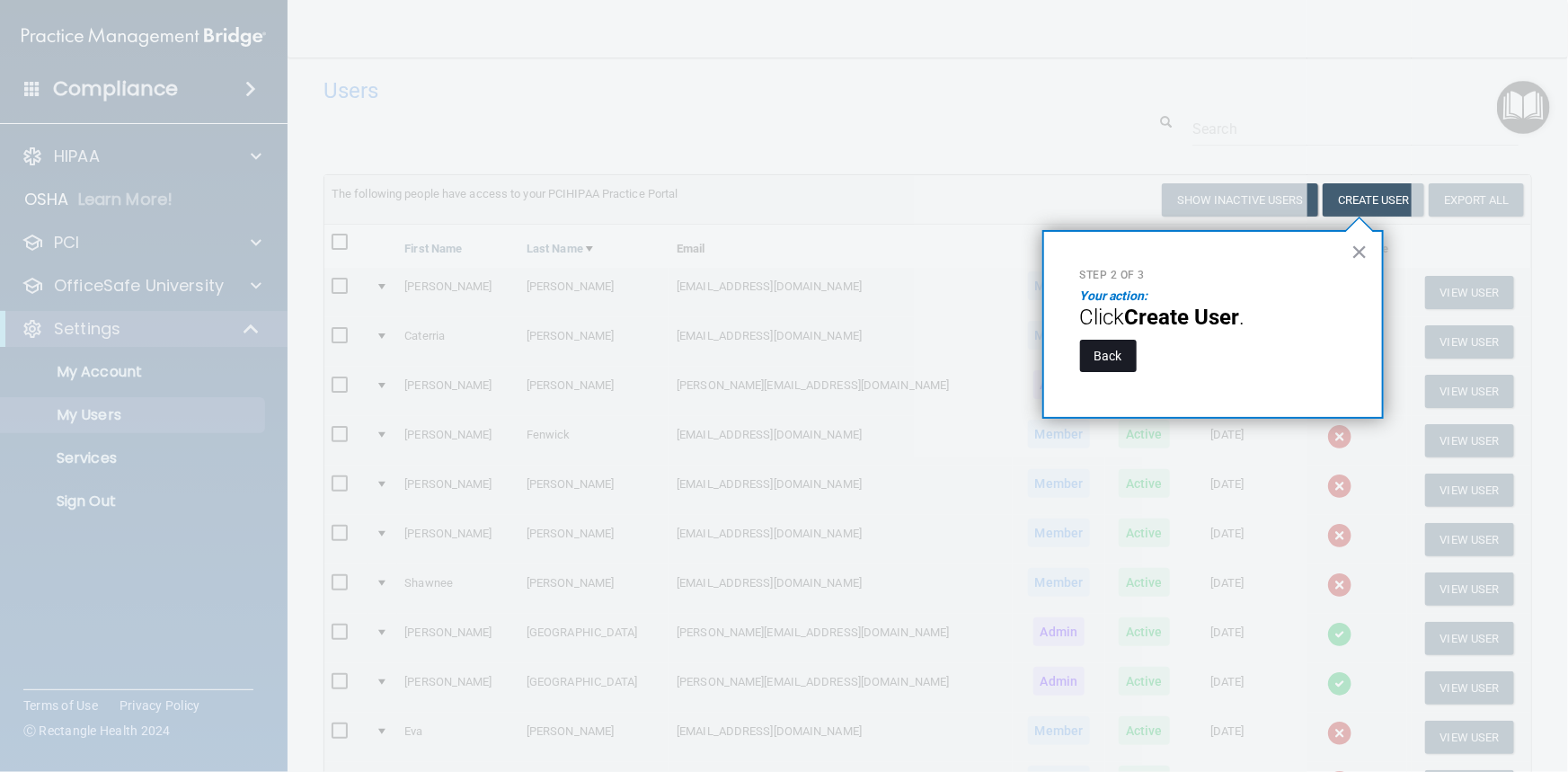
click at [1109, 355] on button "Back" at bounding box center [1109, 356] width 57 height 32
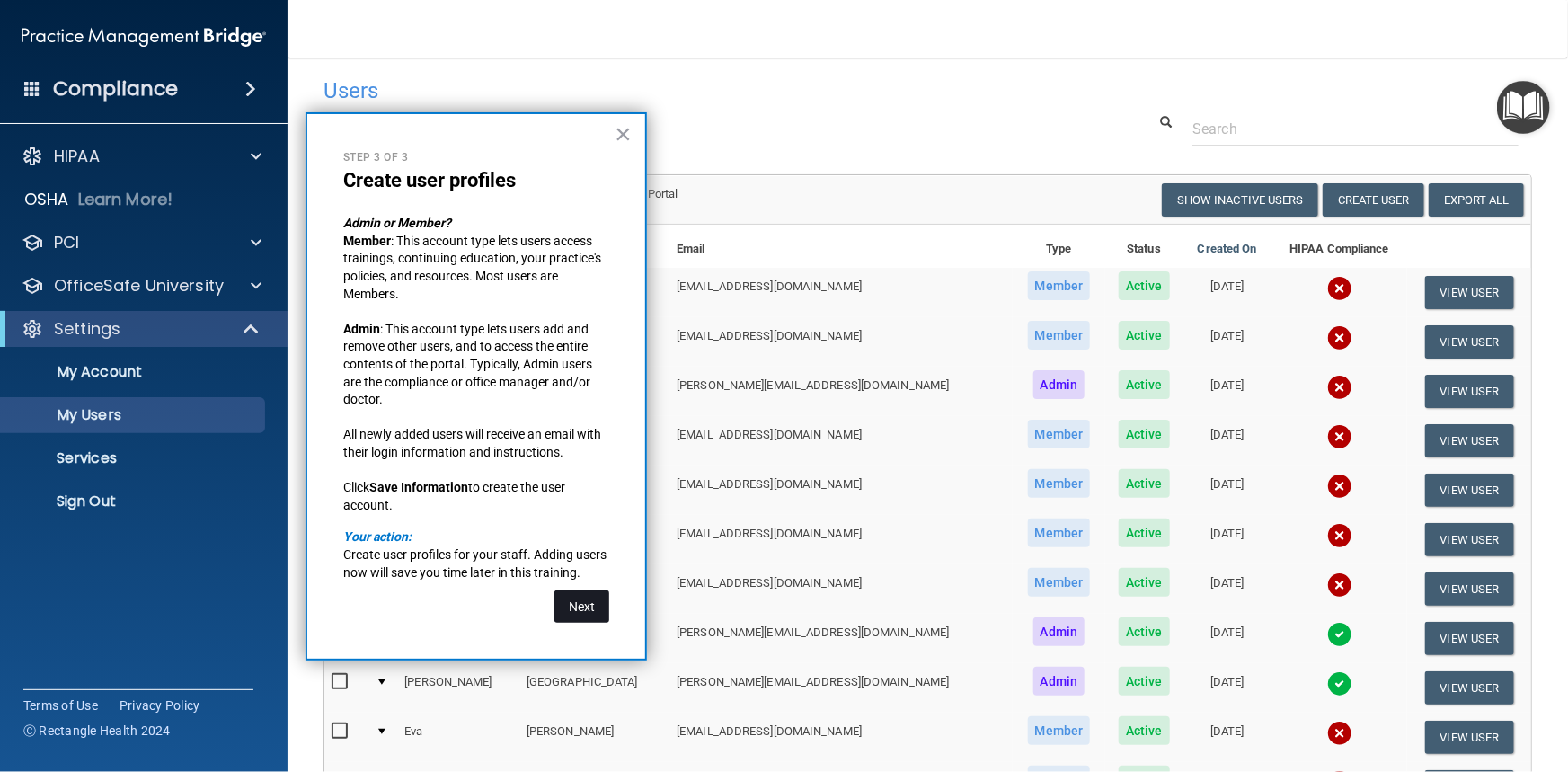
click at [578, 613] on button "Next" at bounding box center [582, 606] width 55 height 32
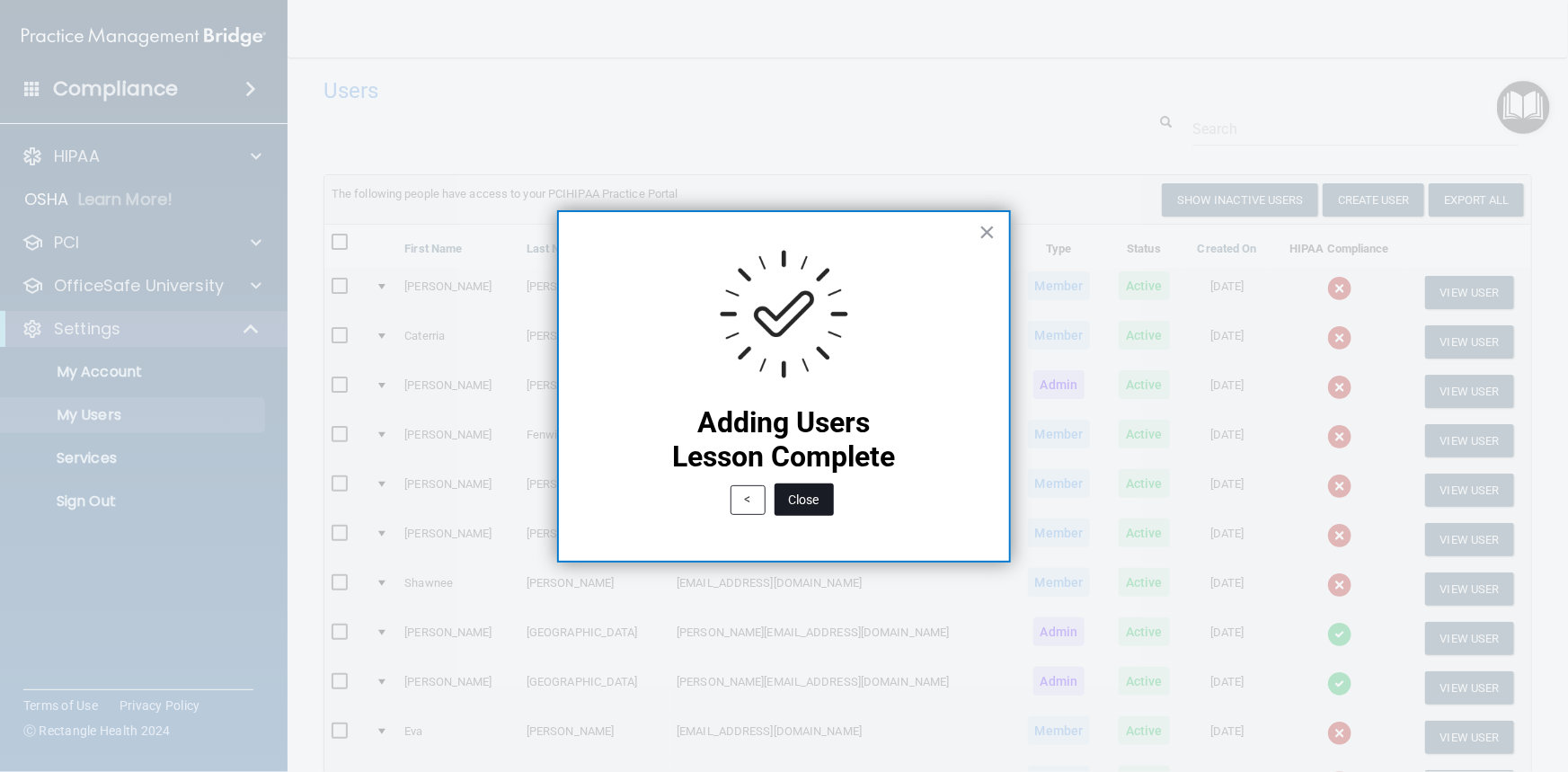
click at [794, 500] on button "Close" at bounding box center [804, 500] width 60 height 32
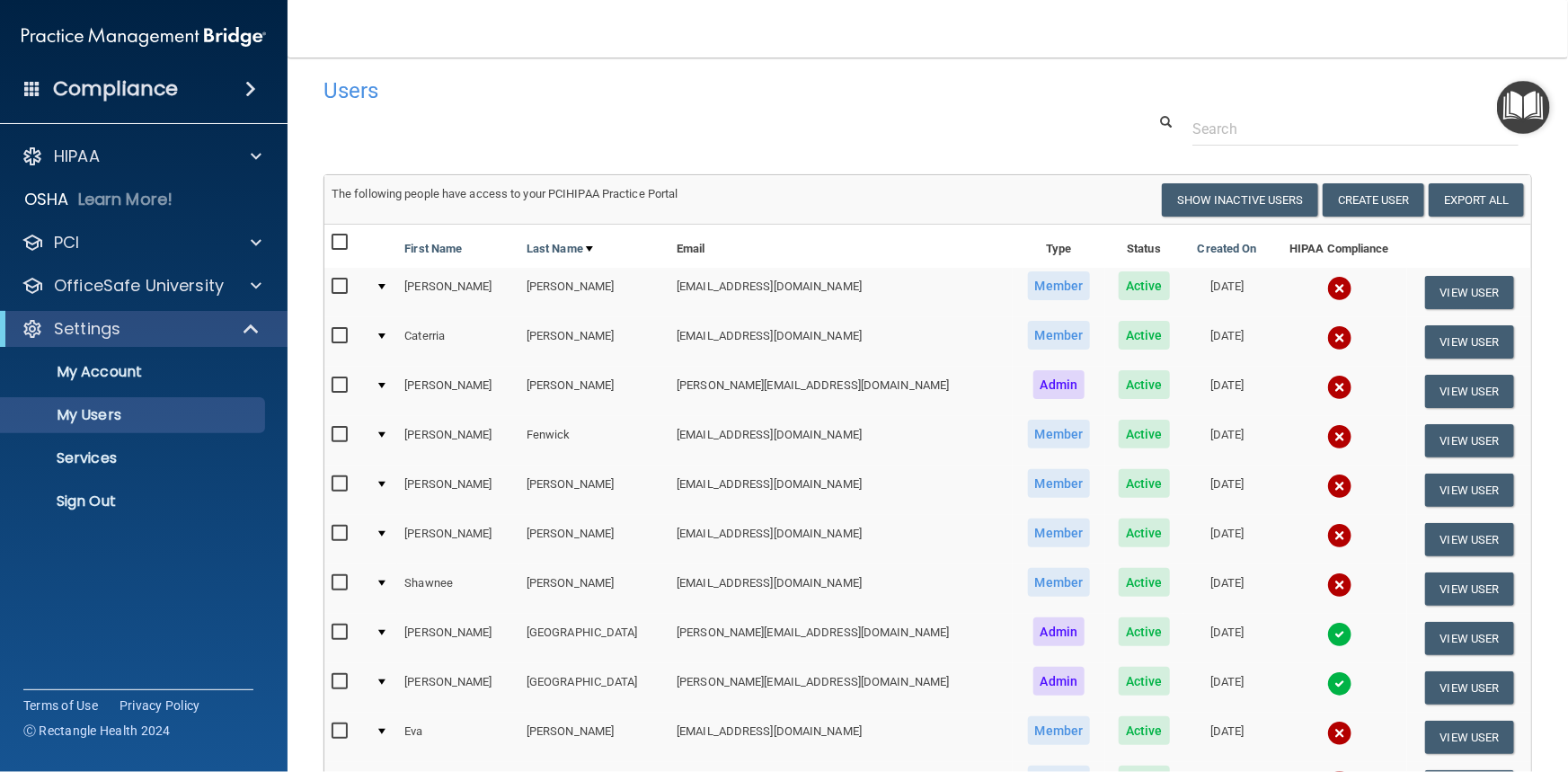
click at [1530, 93] on img "Open Resource Center" at bounding box center [1524, 108] width 53 height 53
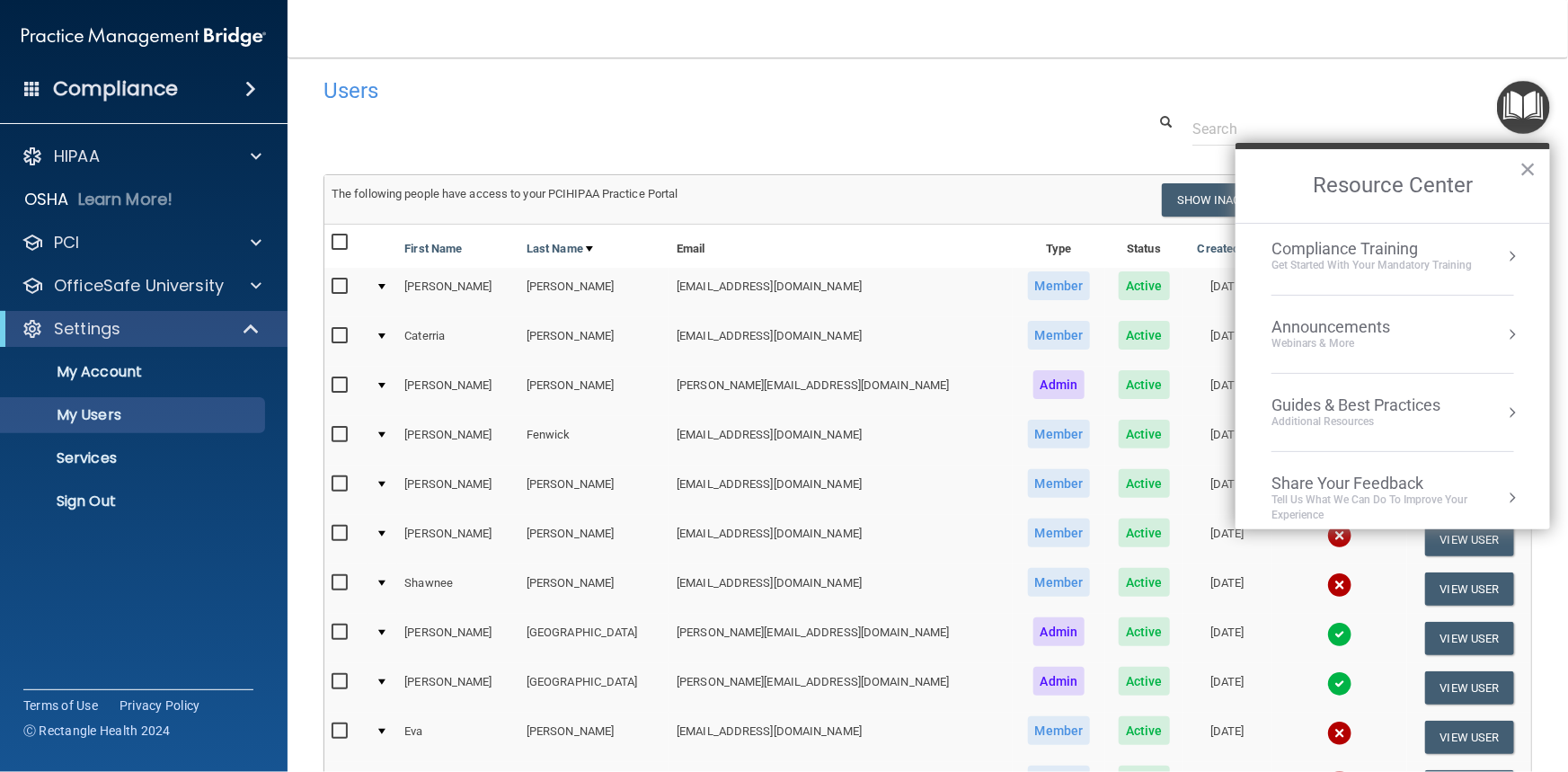
scroll to position [177, 0]
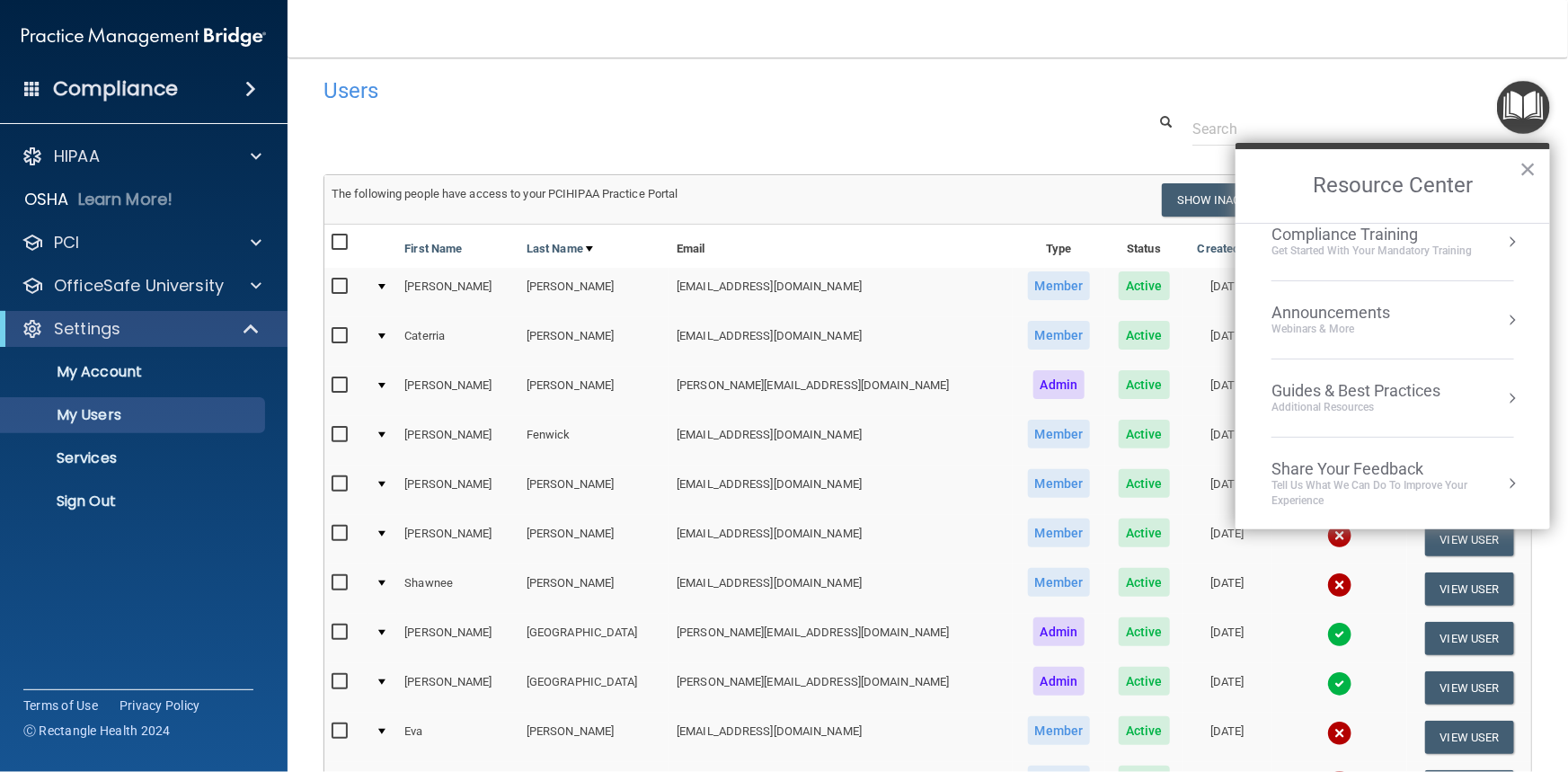
click at [1376, 387] on div "Guides & Best Practices" at bounding box center [1355, 391] width 168 height 20
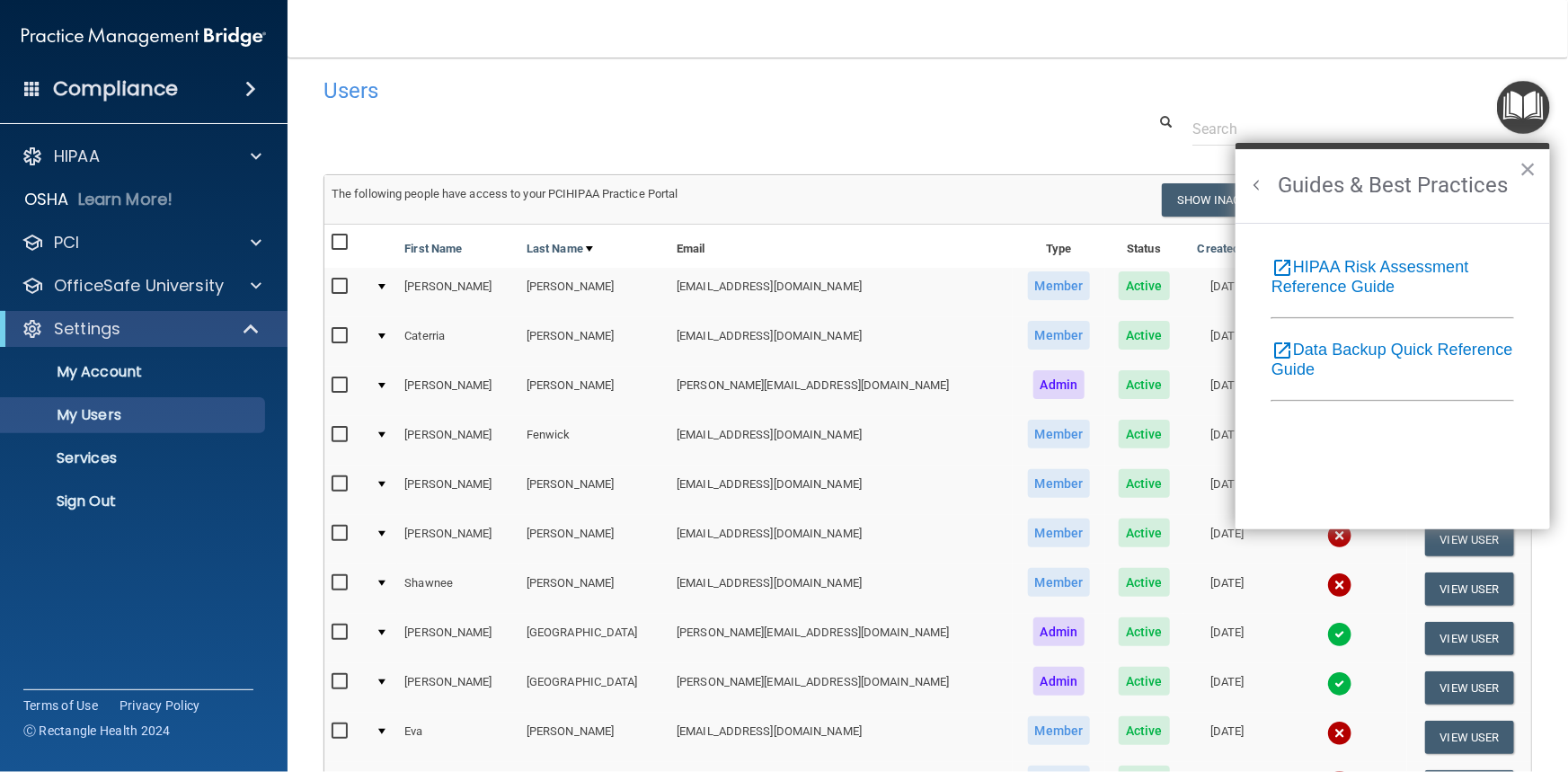
scroll to position [0, 0]
click at [1513, 169] on h2 "Guides & Best Practices" at bounding box center [1393, 185] width 314 height 73
click at [1532, 168] on button "×" at bounding box center [1527, 169] width 17 height 28
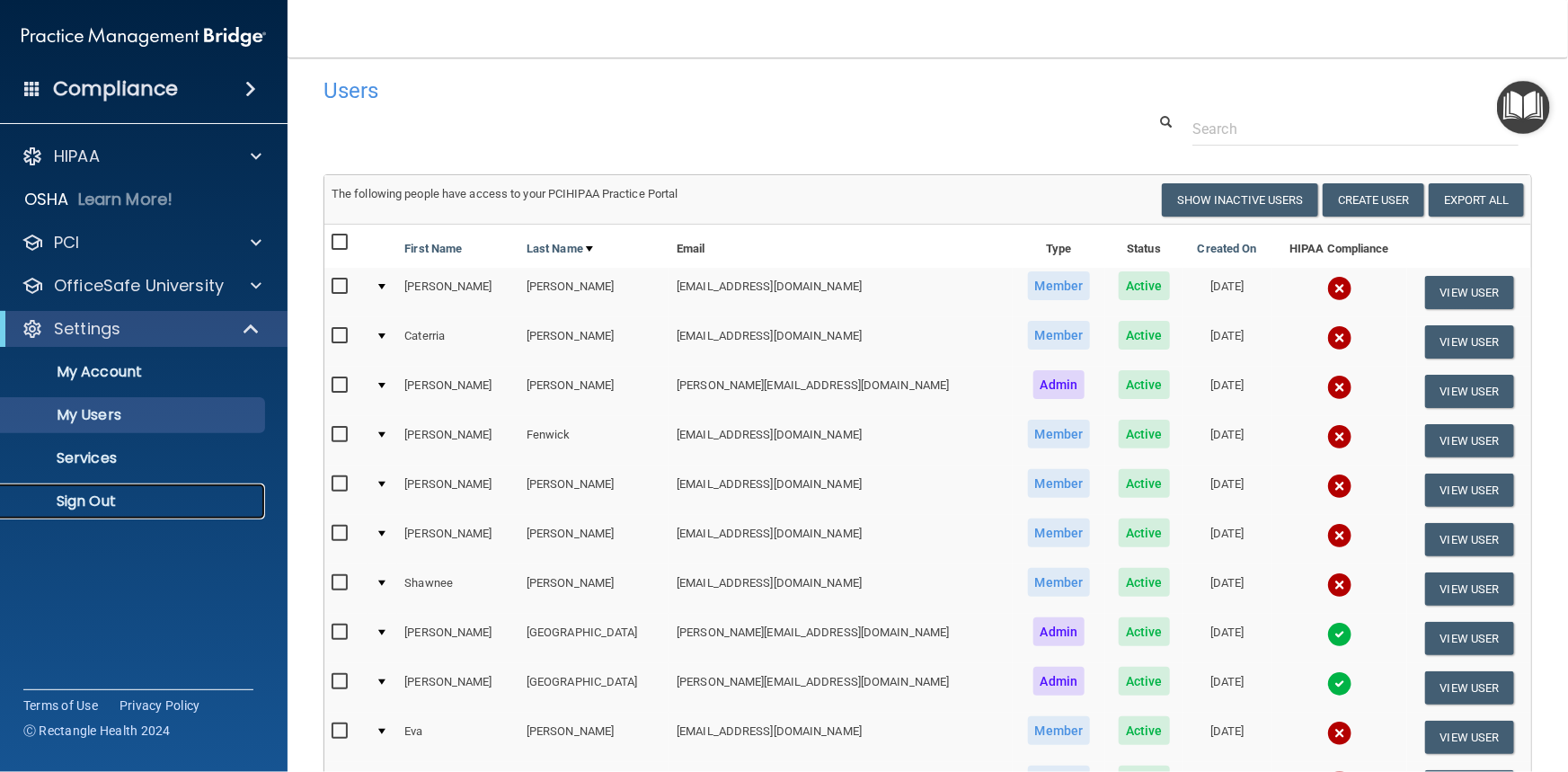
click at [84, 499] on p "Sign Out" at bounding box center [134, 502] width 245 height 18
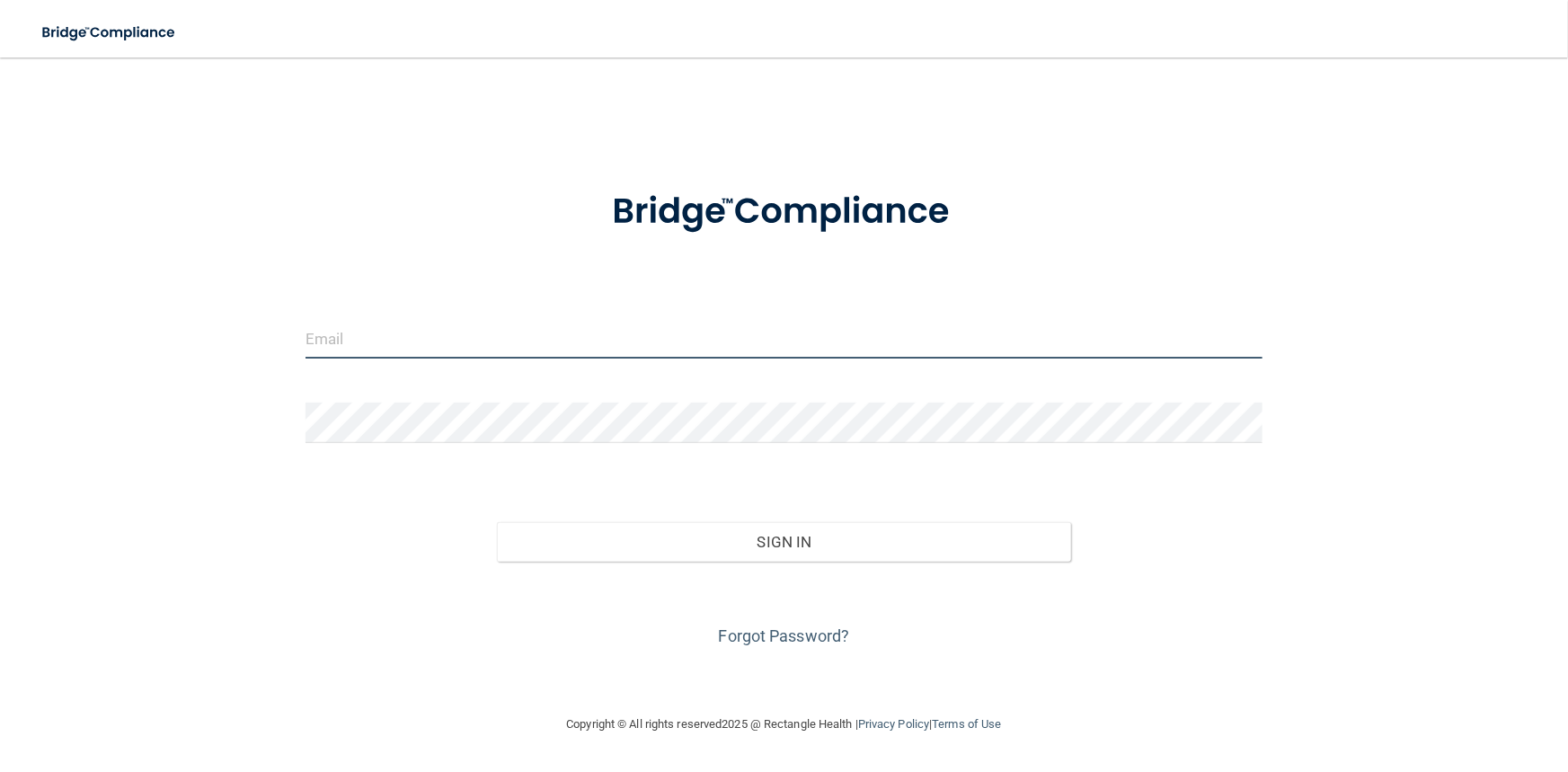
type input "[PERSON_NAME][EMAIL_ADDRESS][DOMAIN_NAME]"
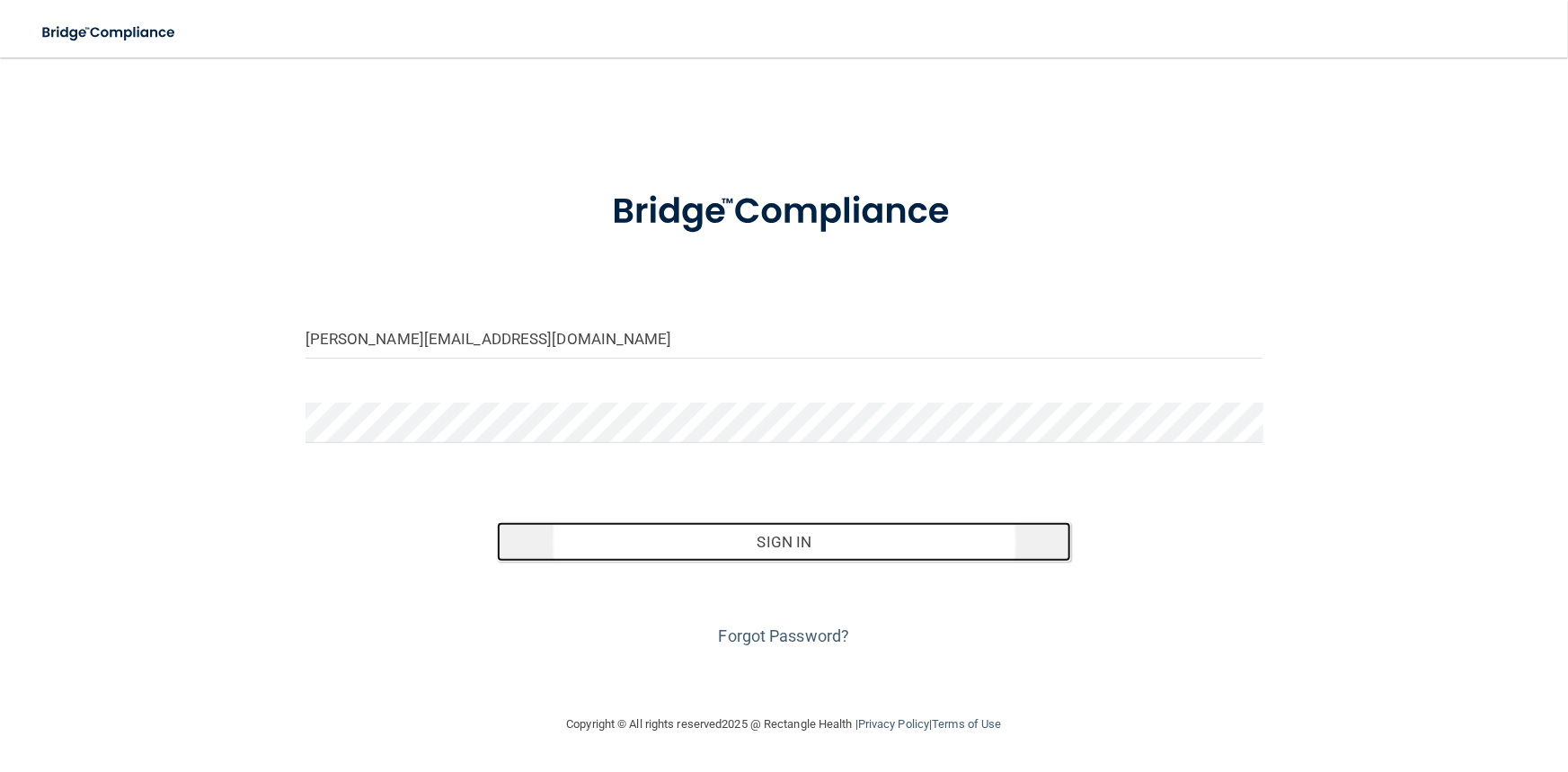
click at [808, 542] on button "Sign In" at bounding box center [784, 542] width 574 height 39
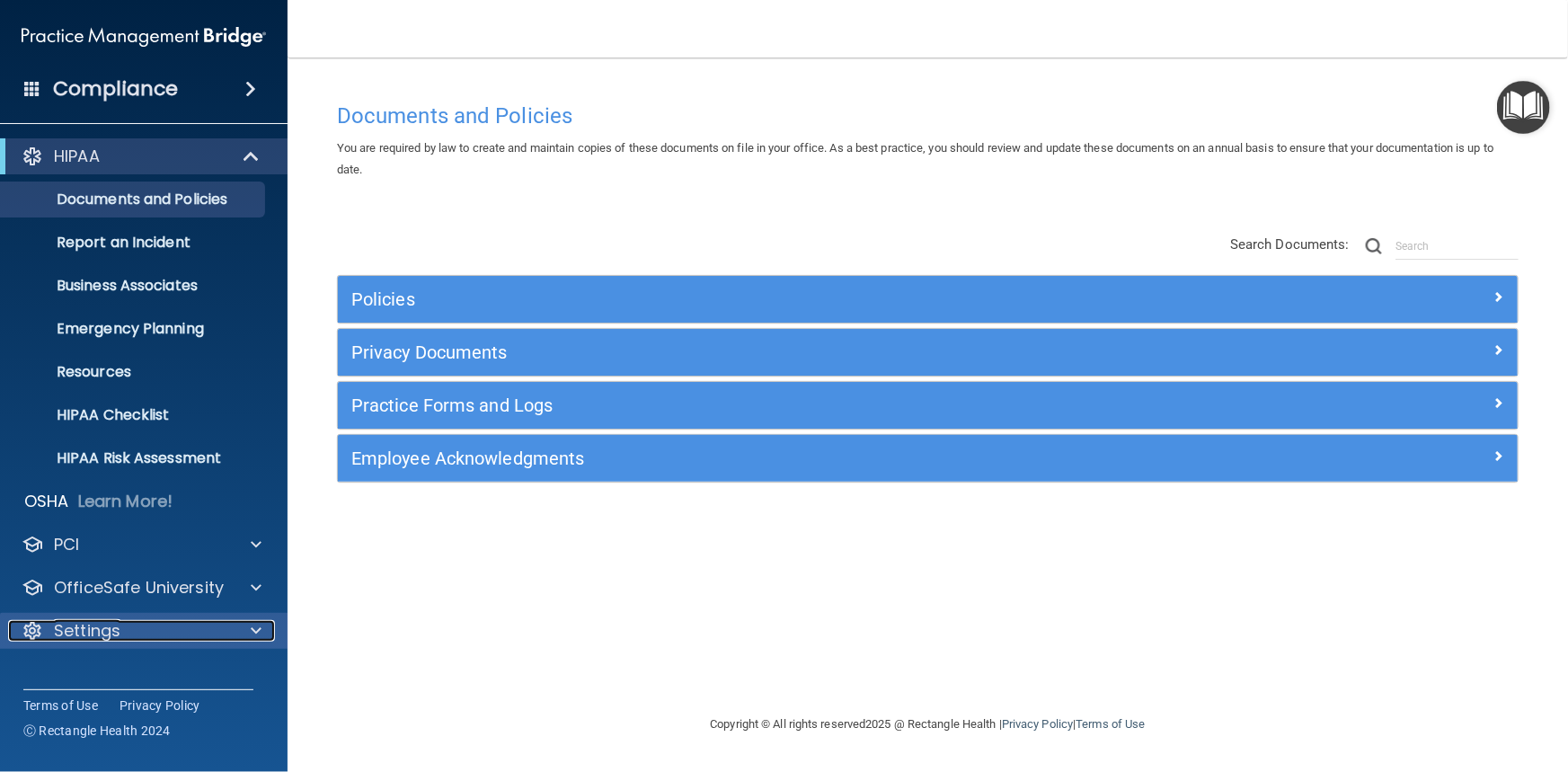
click at [123, 624] on div "Settings" at bounding box center [119, 631] width 223 height 22
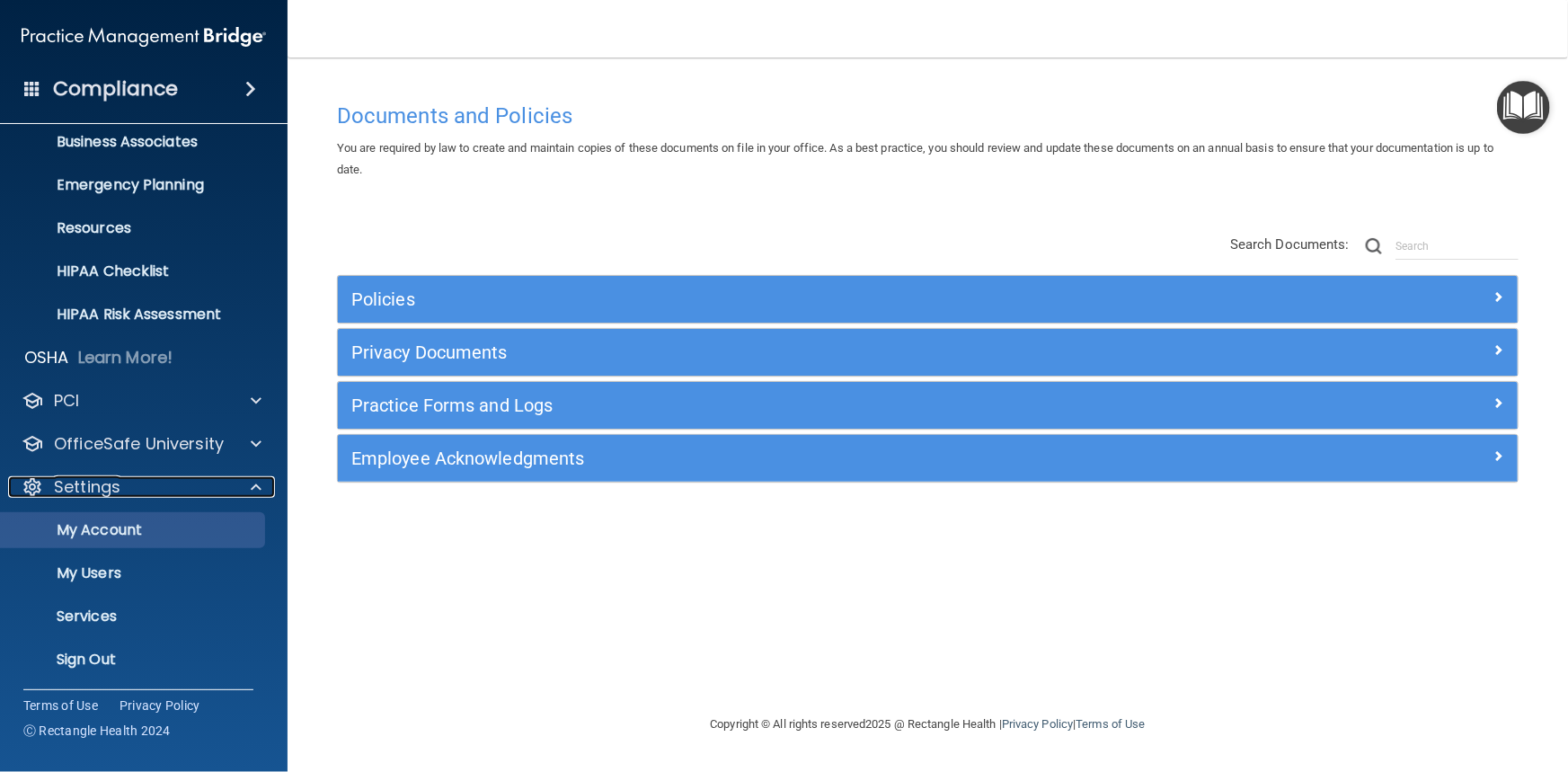
scroll to position [146, 0]
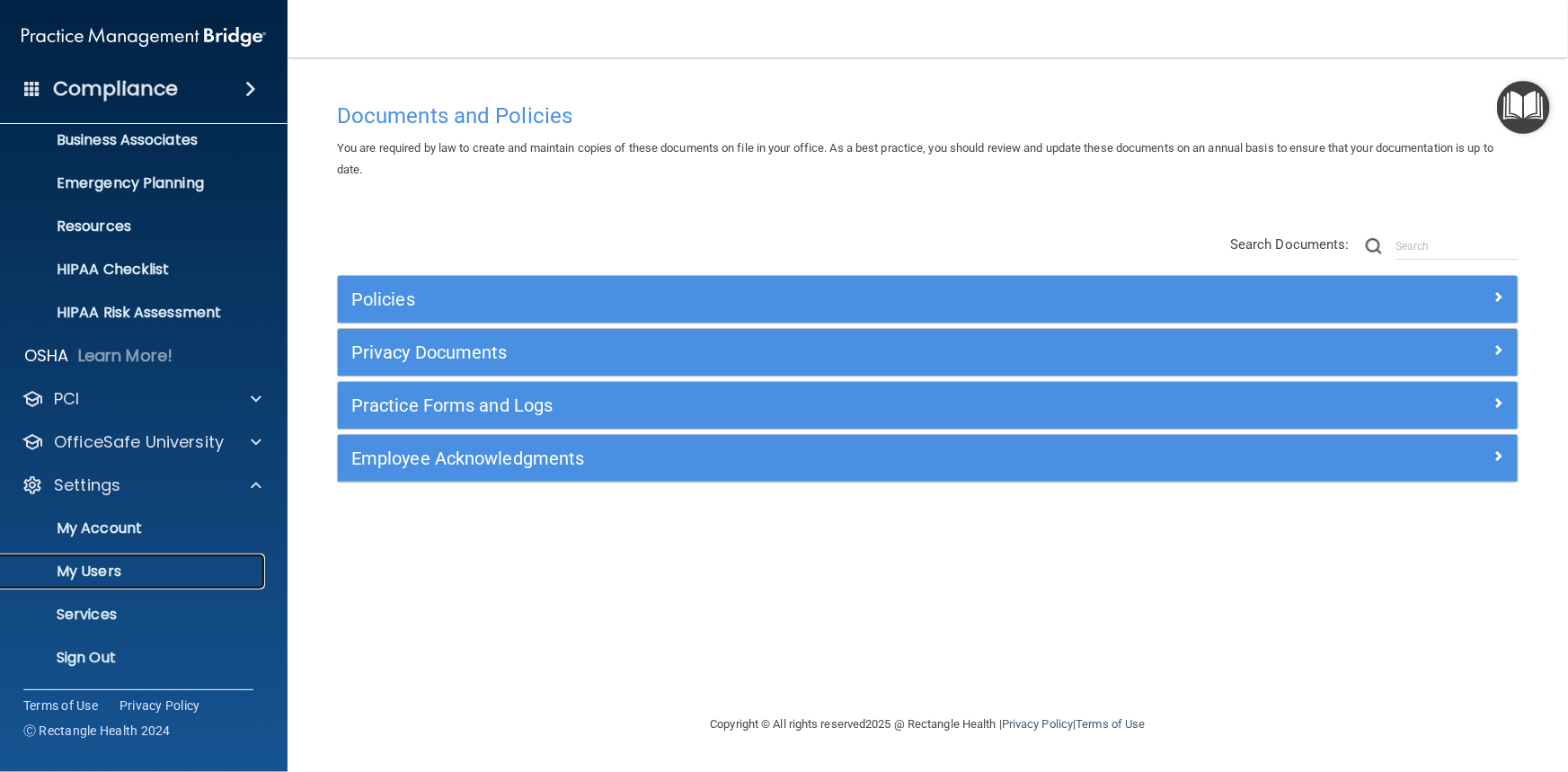
click at [125, 565] on p "My Users" at bounding box center [134, 571] width 245 height 18
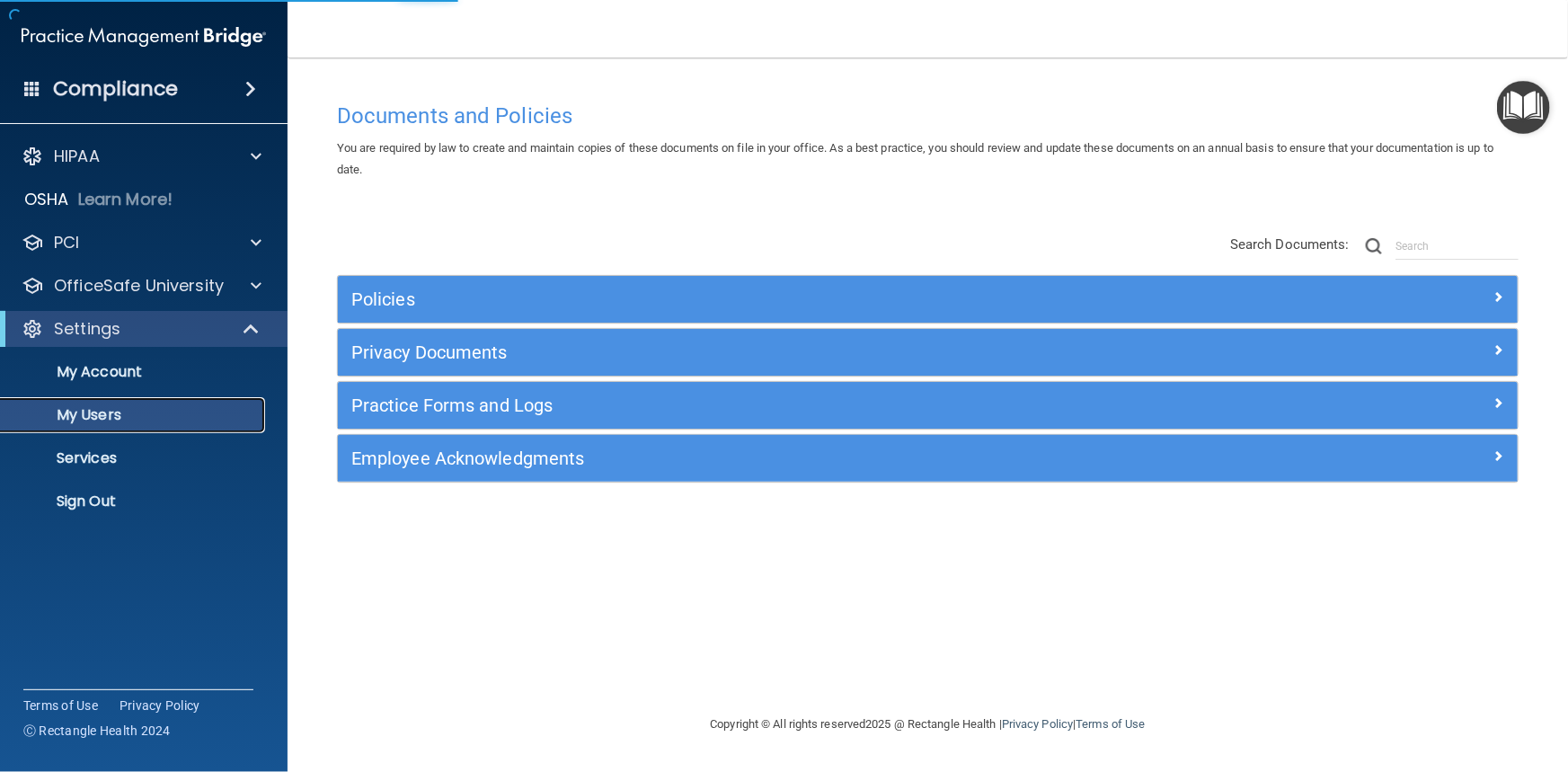
select select "20"
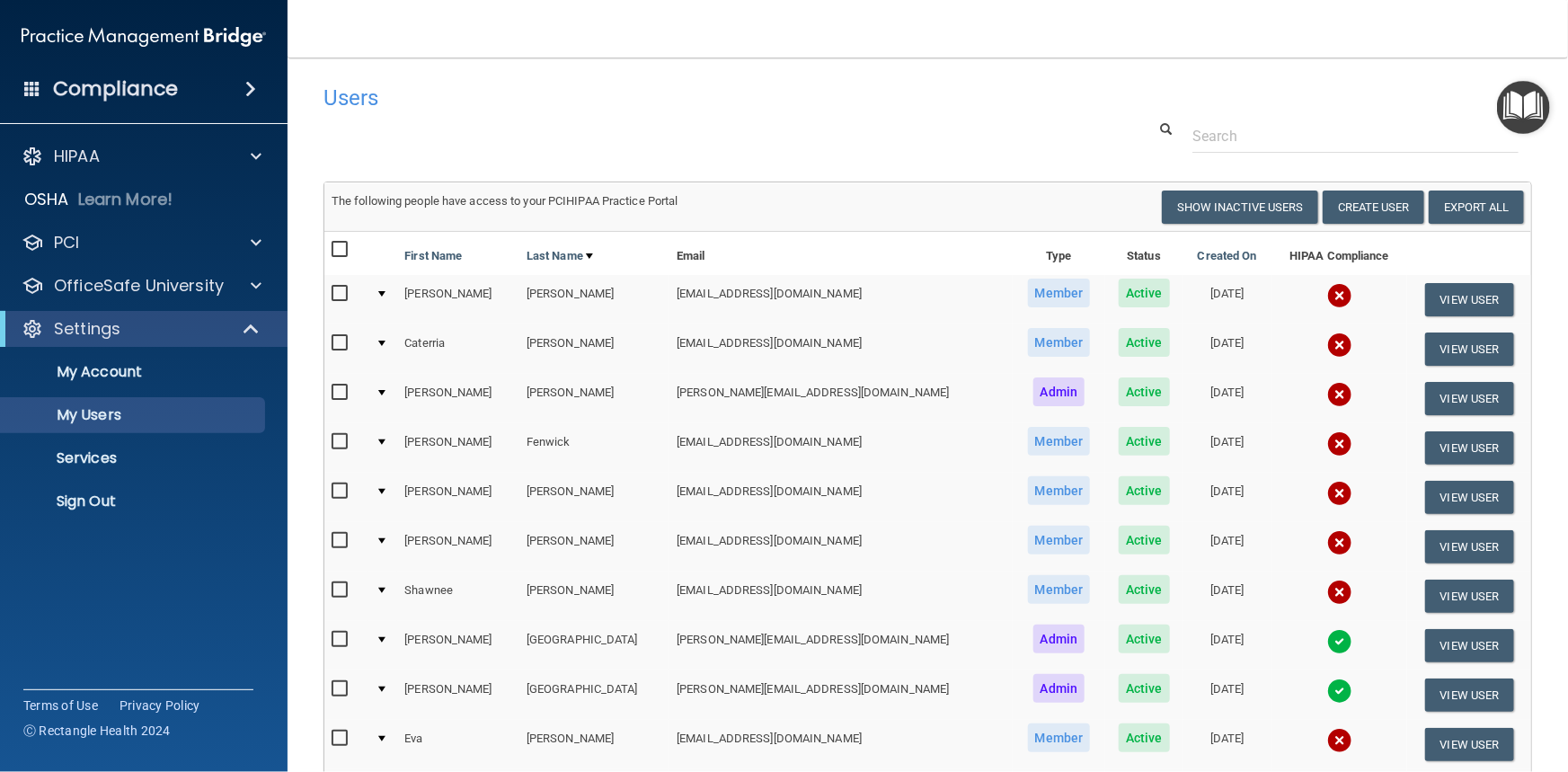
click at [1534, 107] on img "Open Resource Center" at bounding box center [1524, 108] width 53 height 53
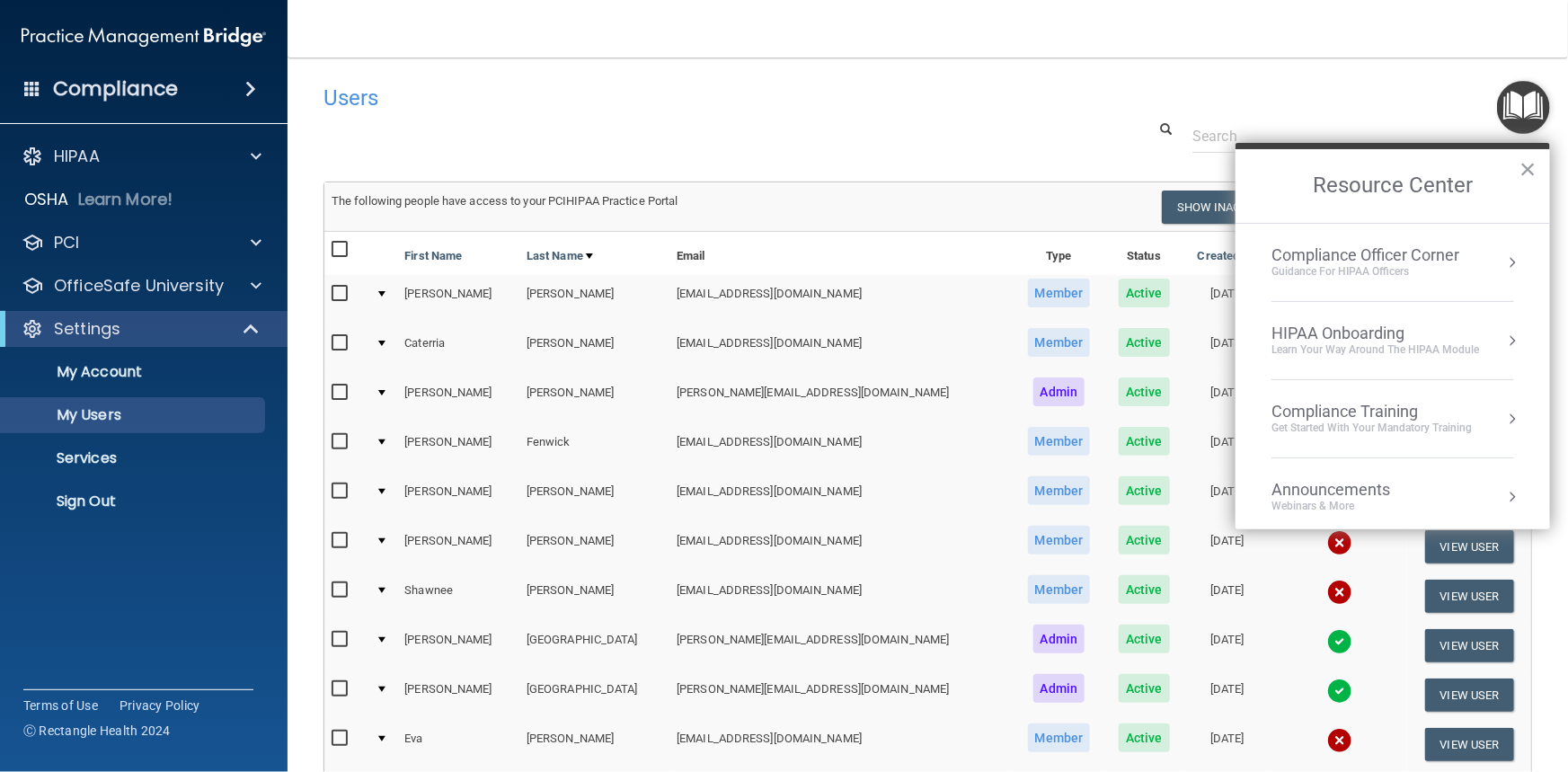
click at [1382, 332] on div "HIPAA Onboarding" at bounding box center [1375, 333] width 208 height 20
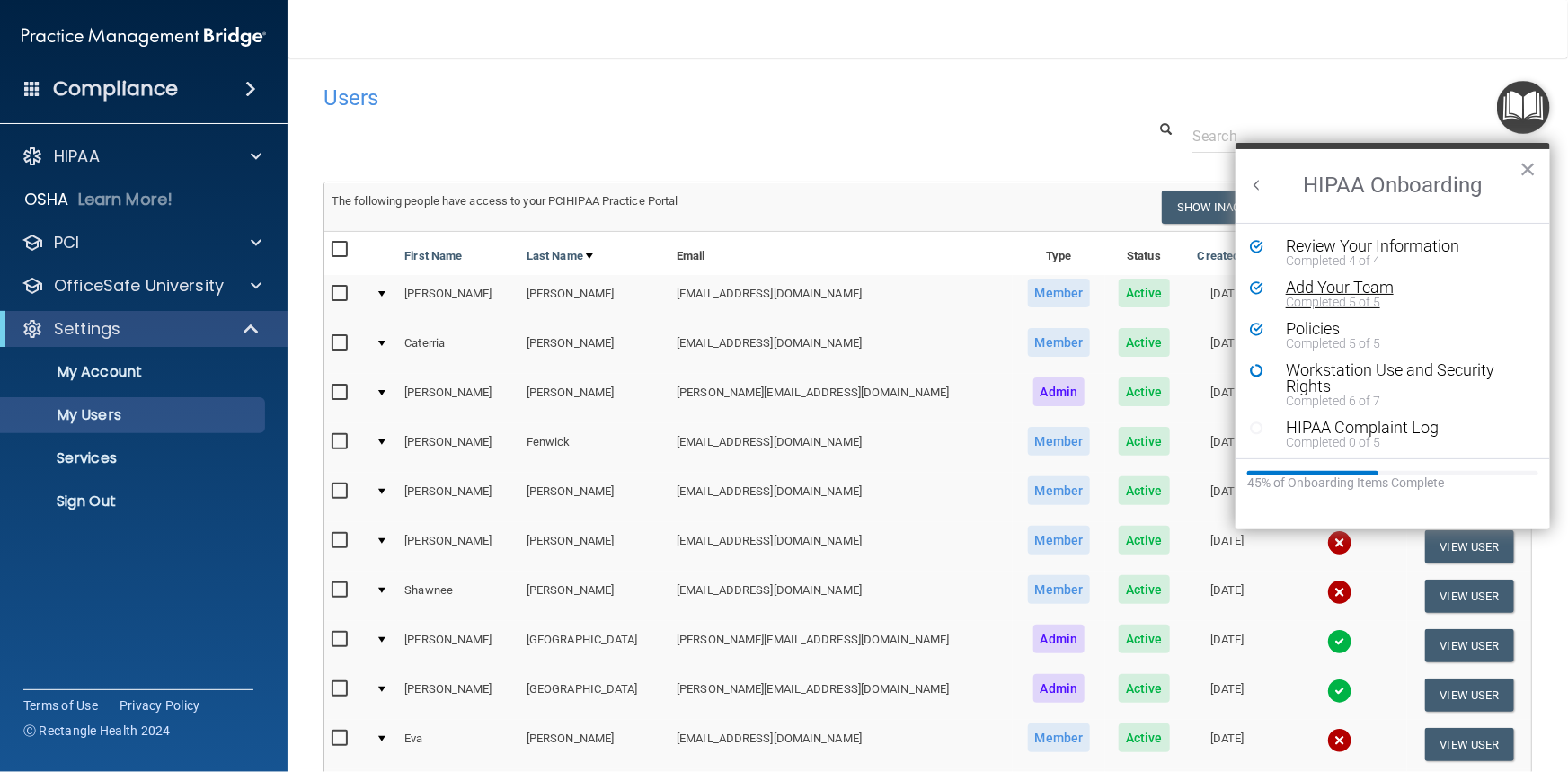
click at [1375, 282] on div "Add Your Team" at bounding box center [1400, 287] width 228 height 17
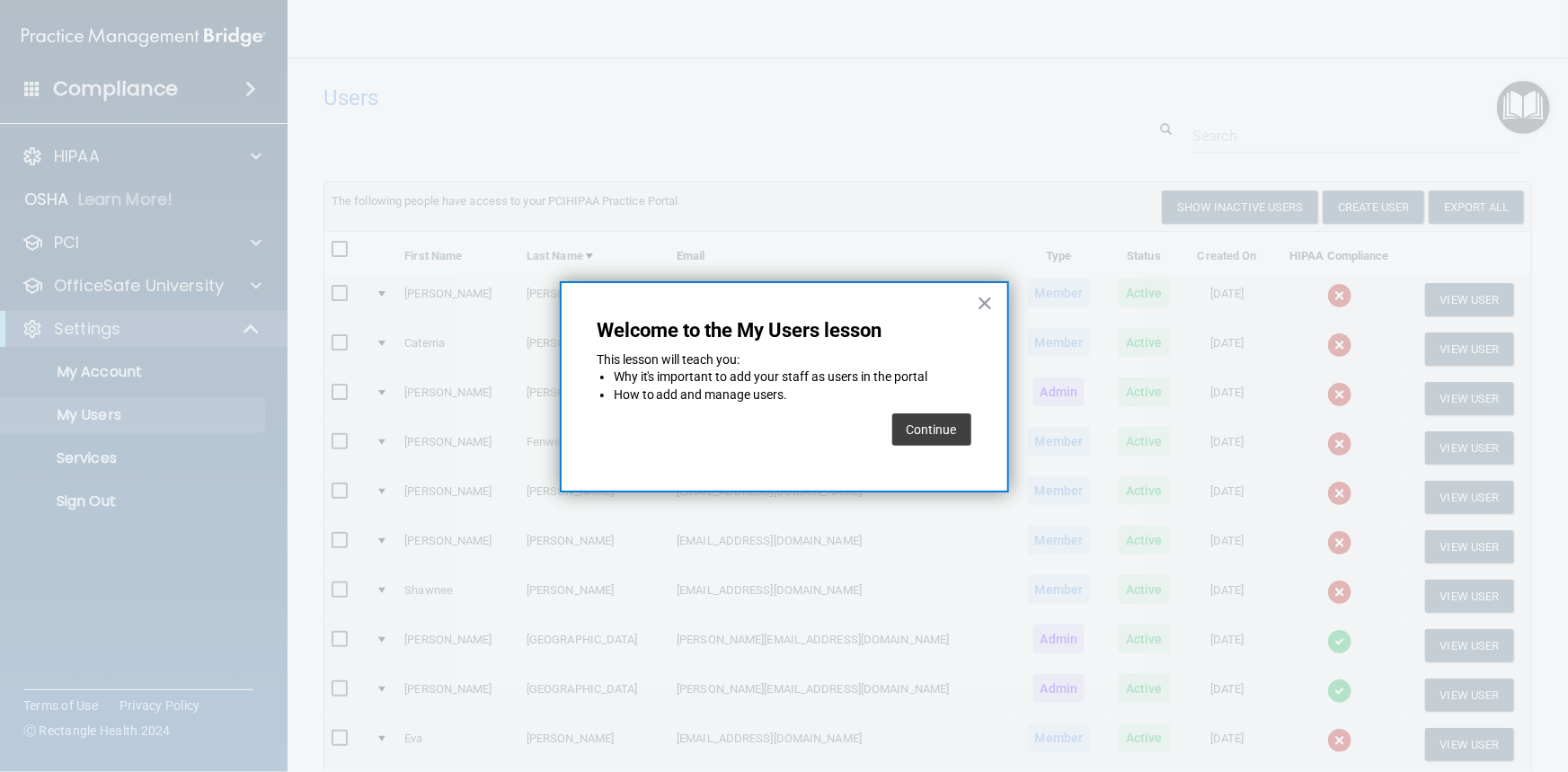
click at [949, 429] on button "Continue" at bounding box center [931, 429] width 79 height 32
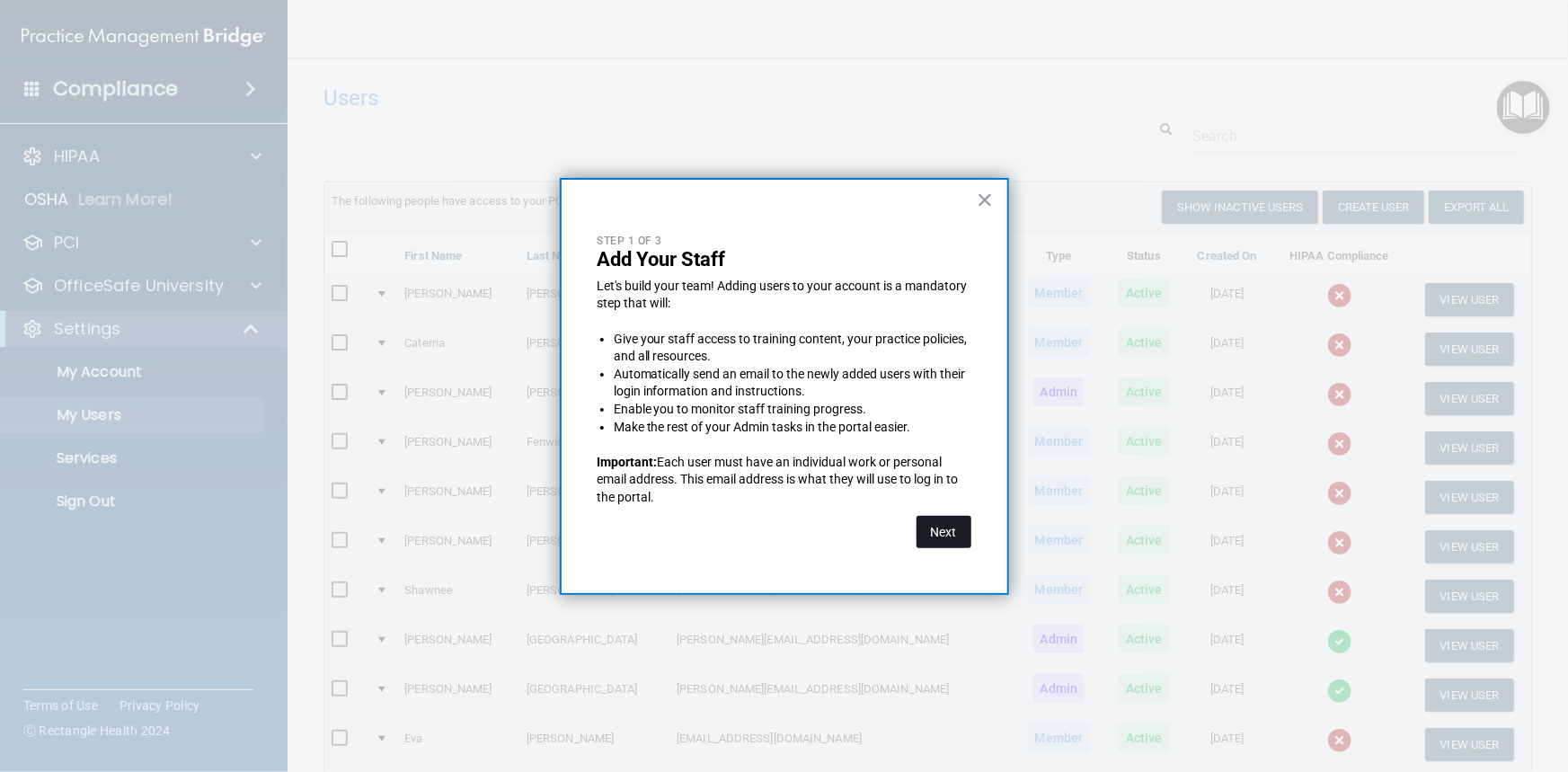
click at [943, 532] on button "Next" at bounding box center [944, 532] width 55 height 32
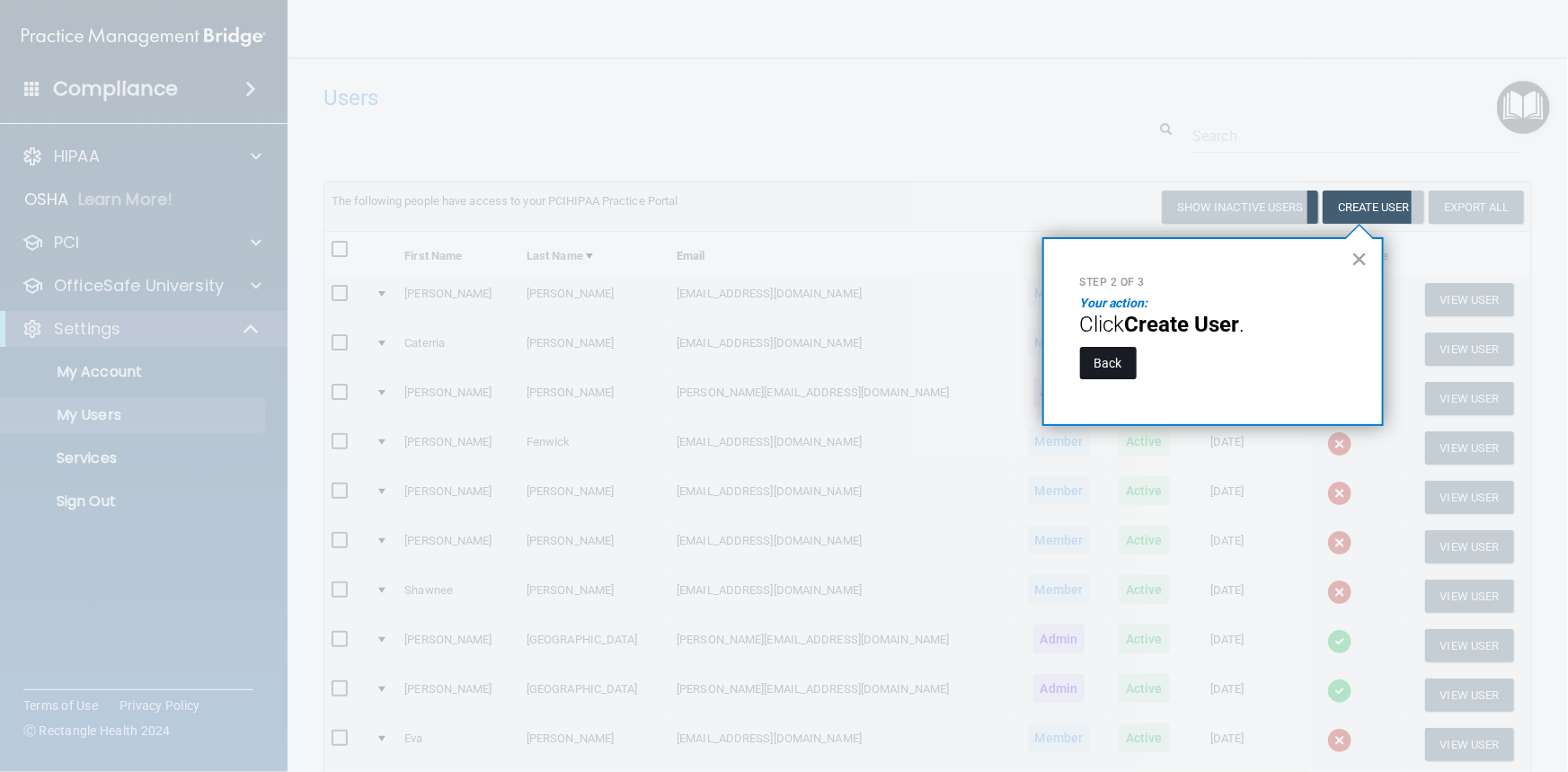
click at [1114, 365] on button "Back" at bounding box center [1109, 362] width 57 height 32
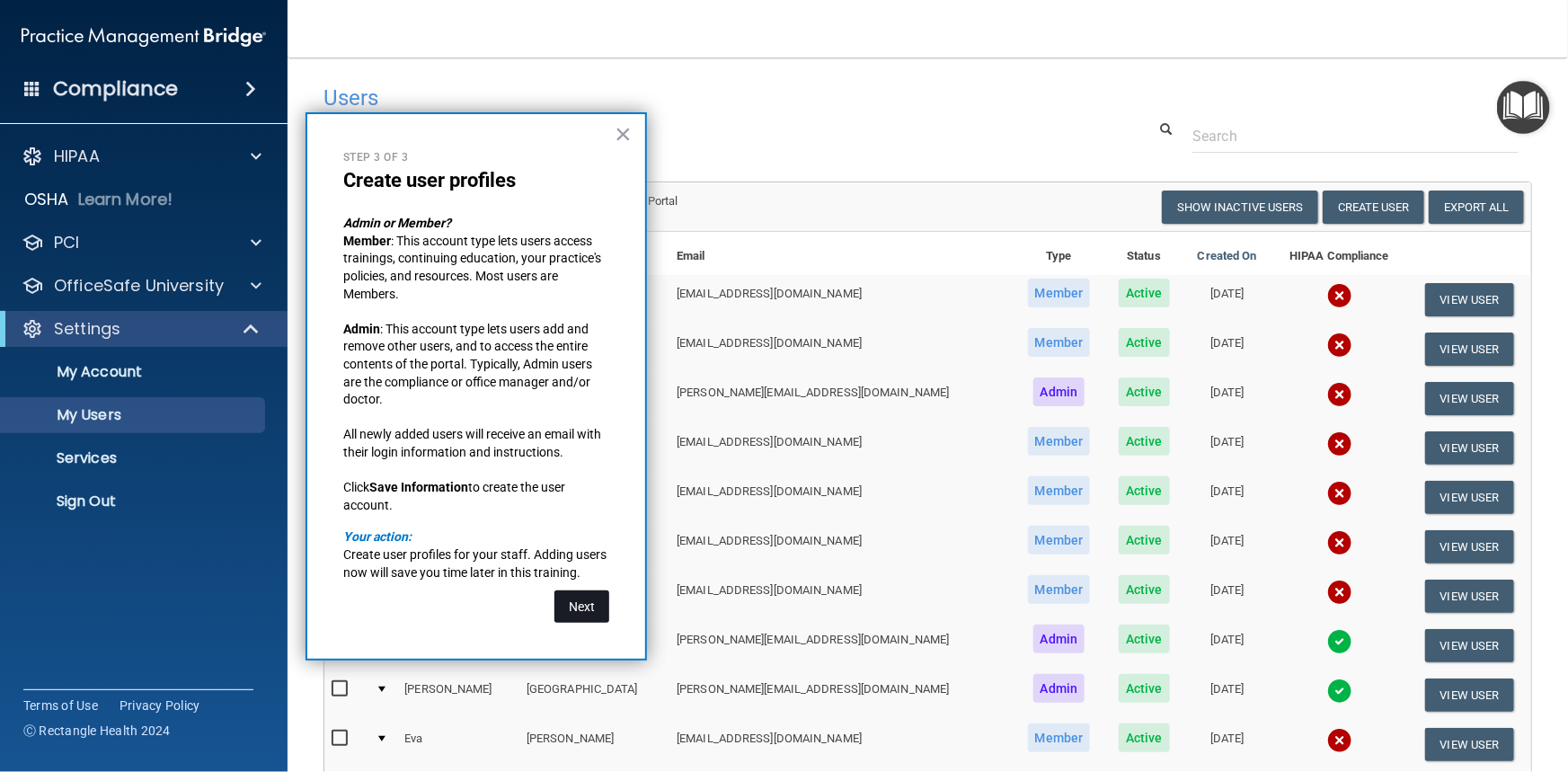
click at [585, 617] on button "Next" at bounding box center [582, 606] width 55 height 32
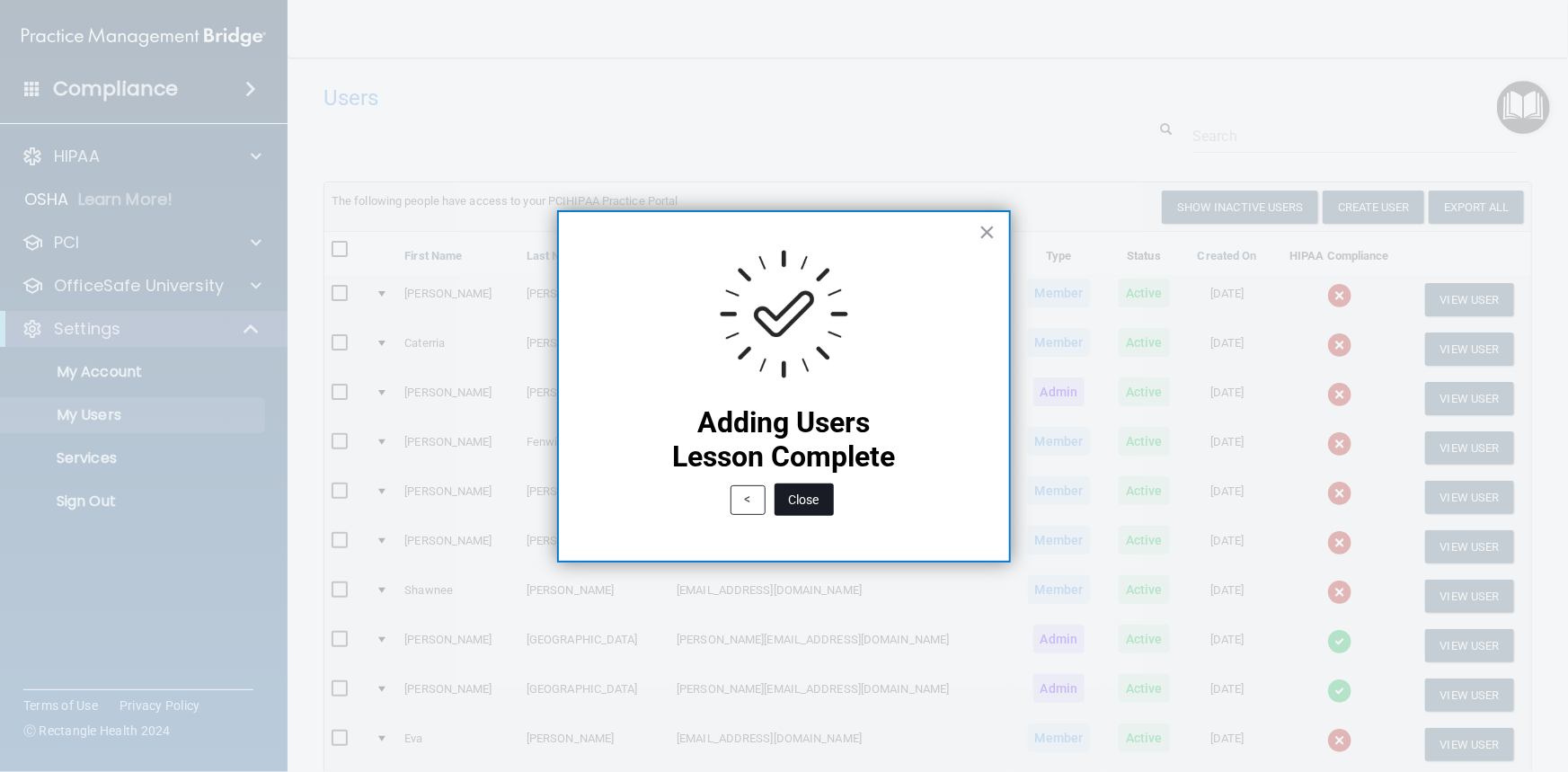
click at [812, 485] on button "Close" at bounding box center [804, 500] width 60 height 32
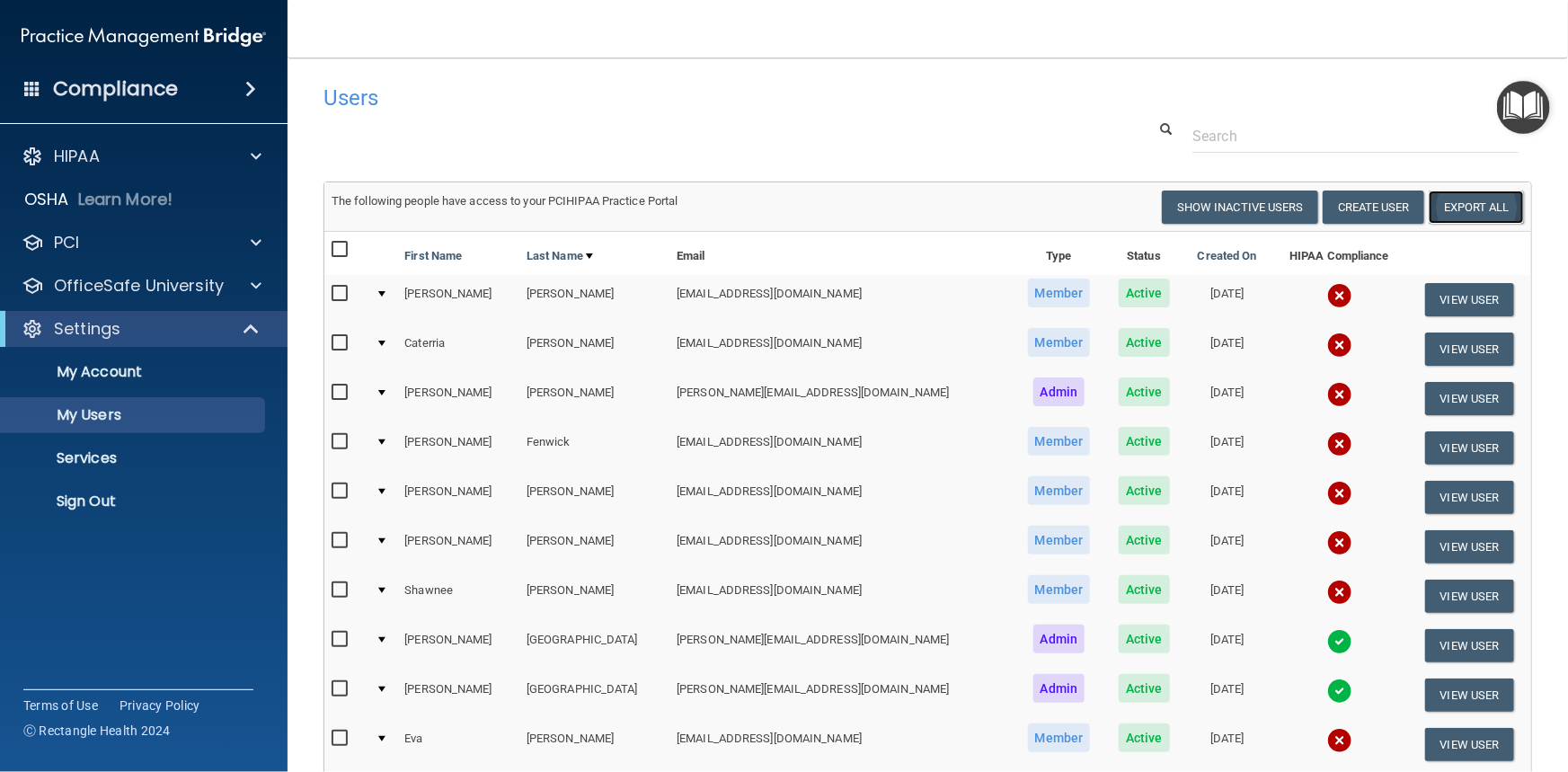
click at [1466, 206] on link "Export All" at bounding box center [1476, 208] width 95 height 33
click at [344, 254] on input "checkbox" at bounding box center [342, 250] width 21 height 15
checkbox input "true"
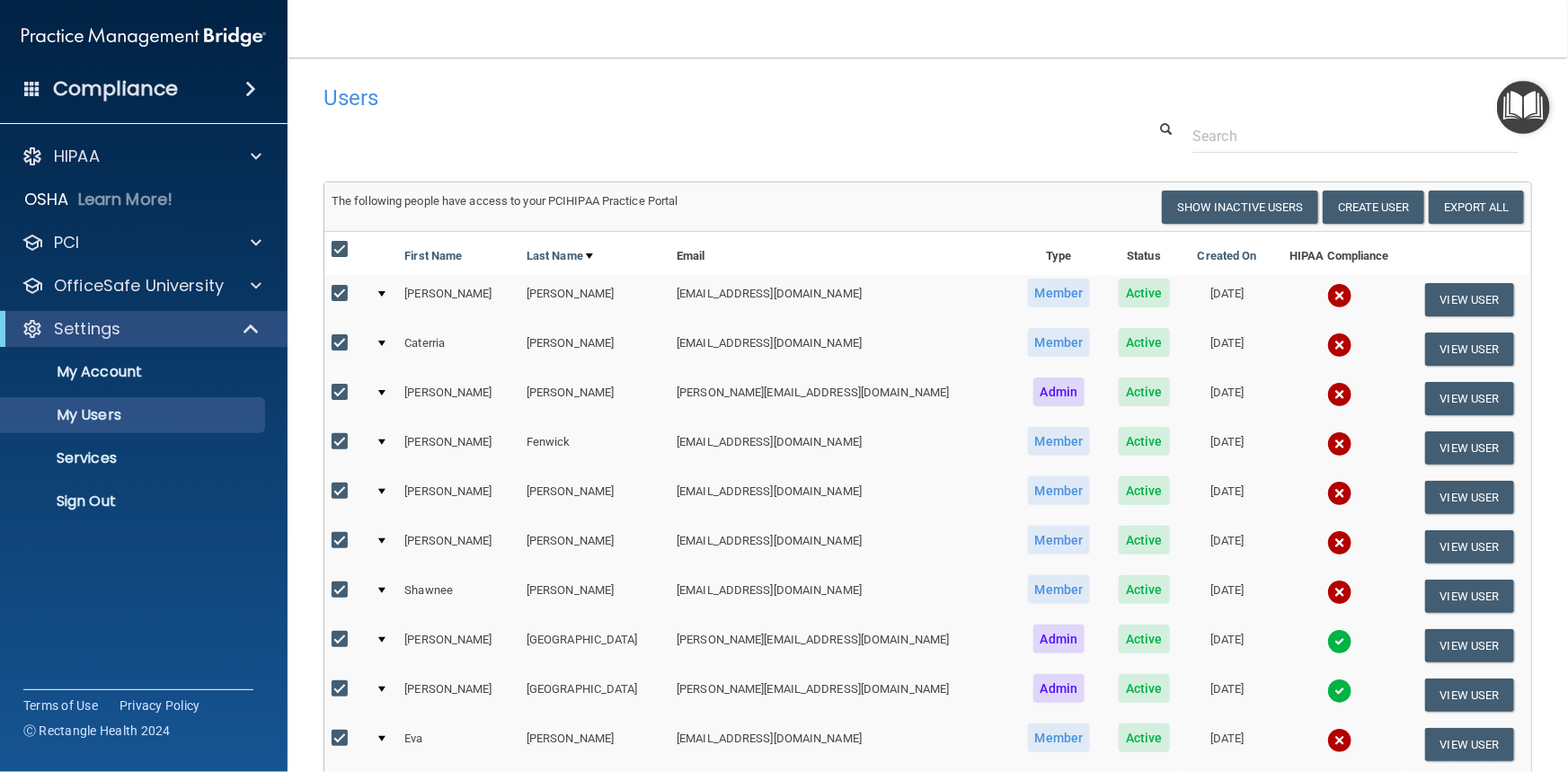
checkbox input "true"
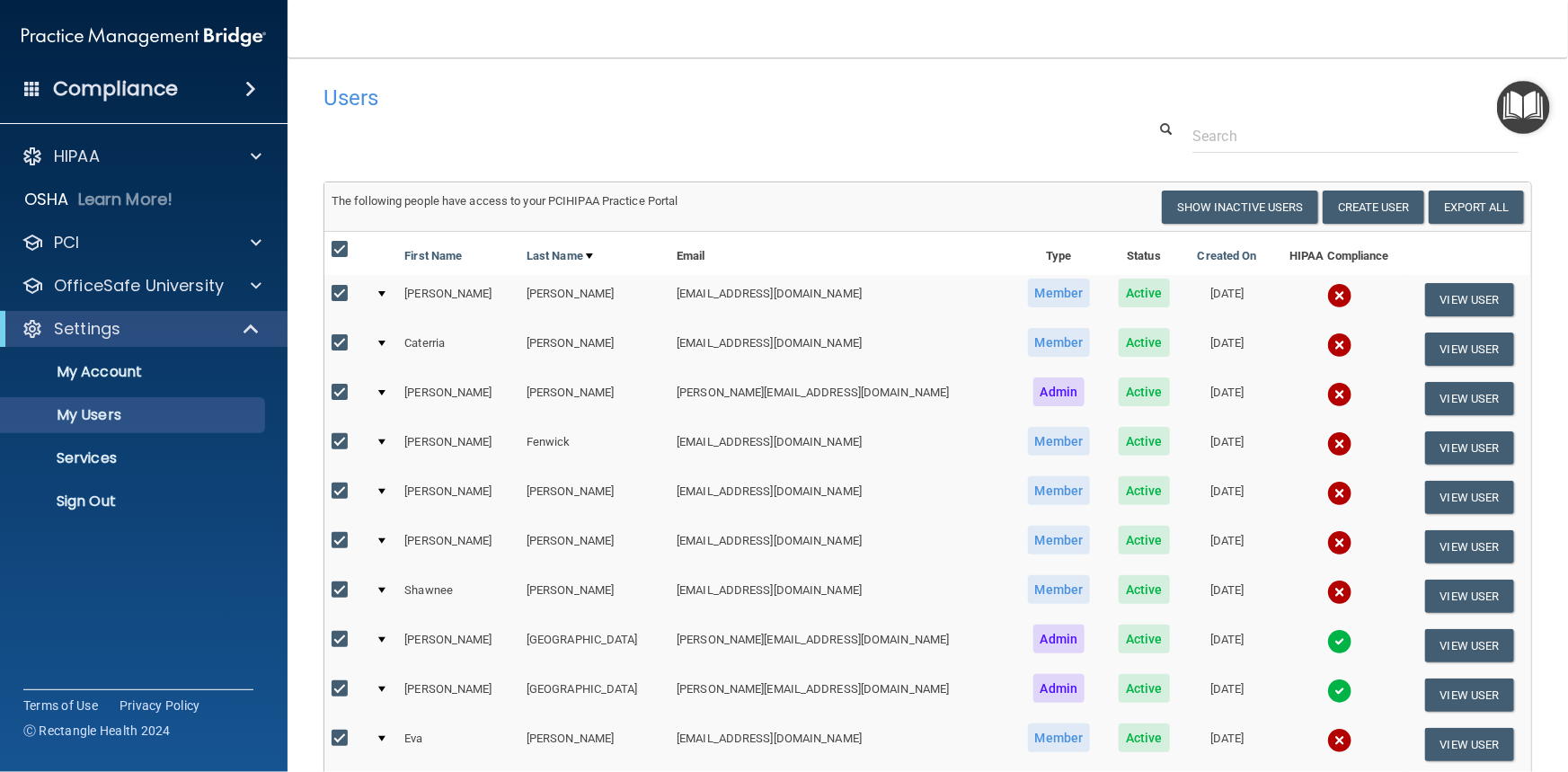
checkbox input "true"
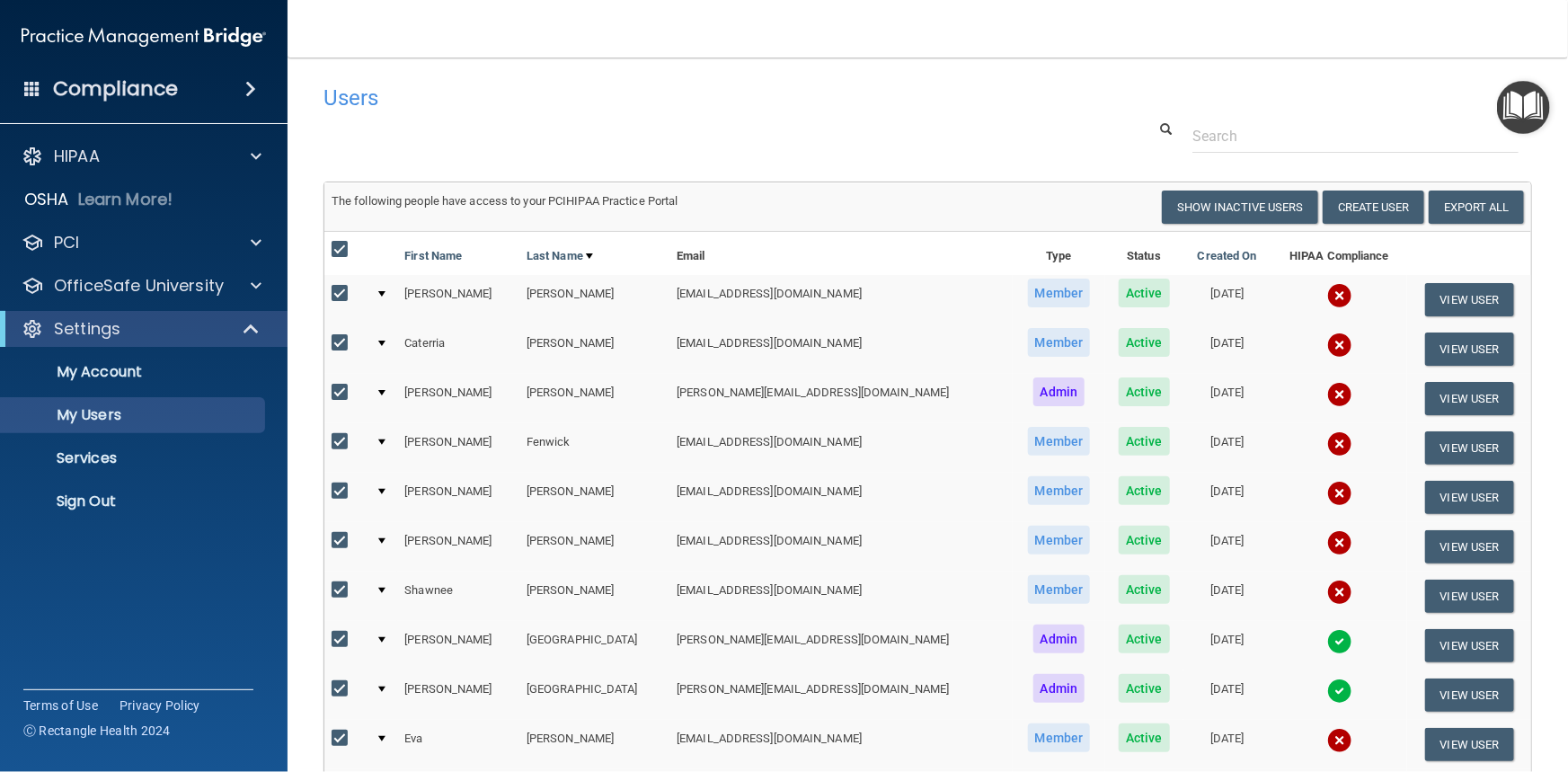
checkbox input "true"
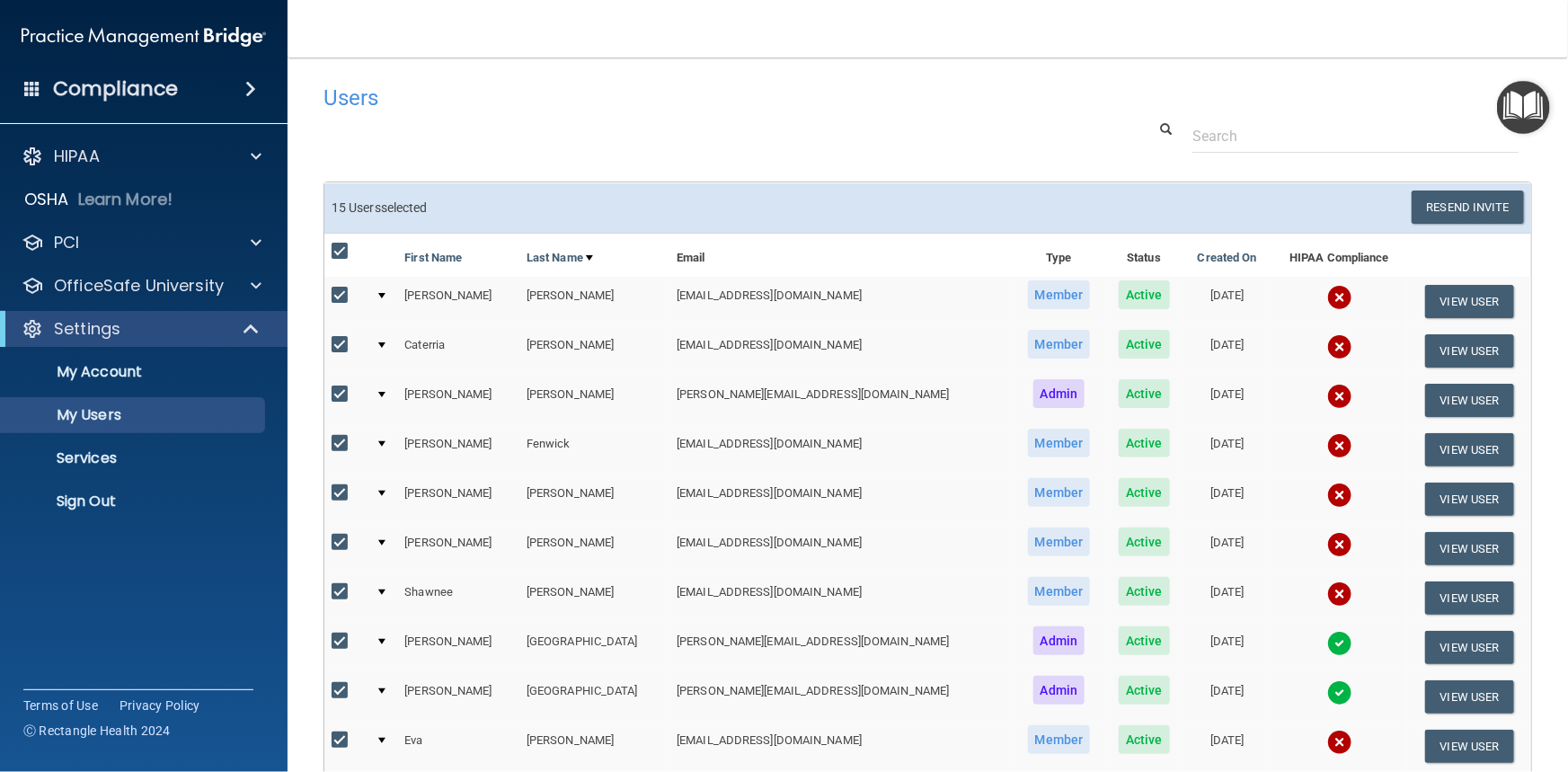
click at [344, 254] on input "checkbox" at bounding box center [342, 252] width 21 height 15
checkbox input "false"
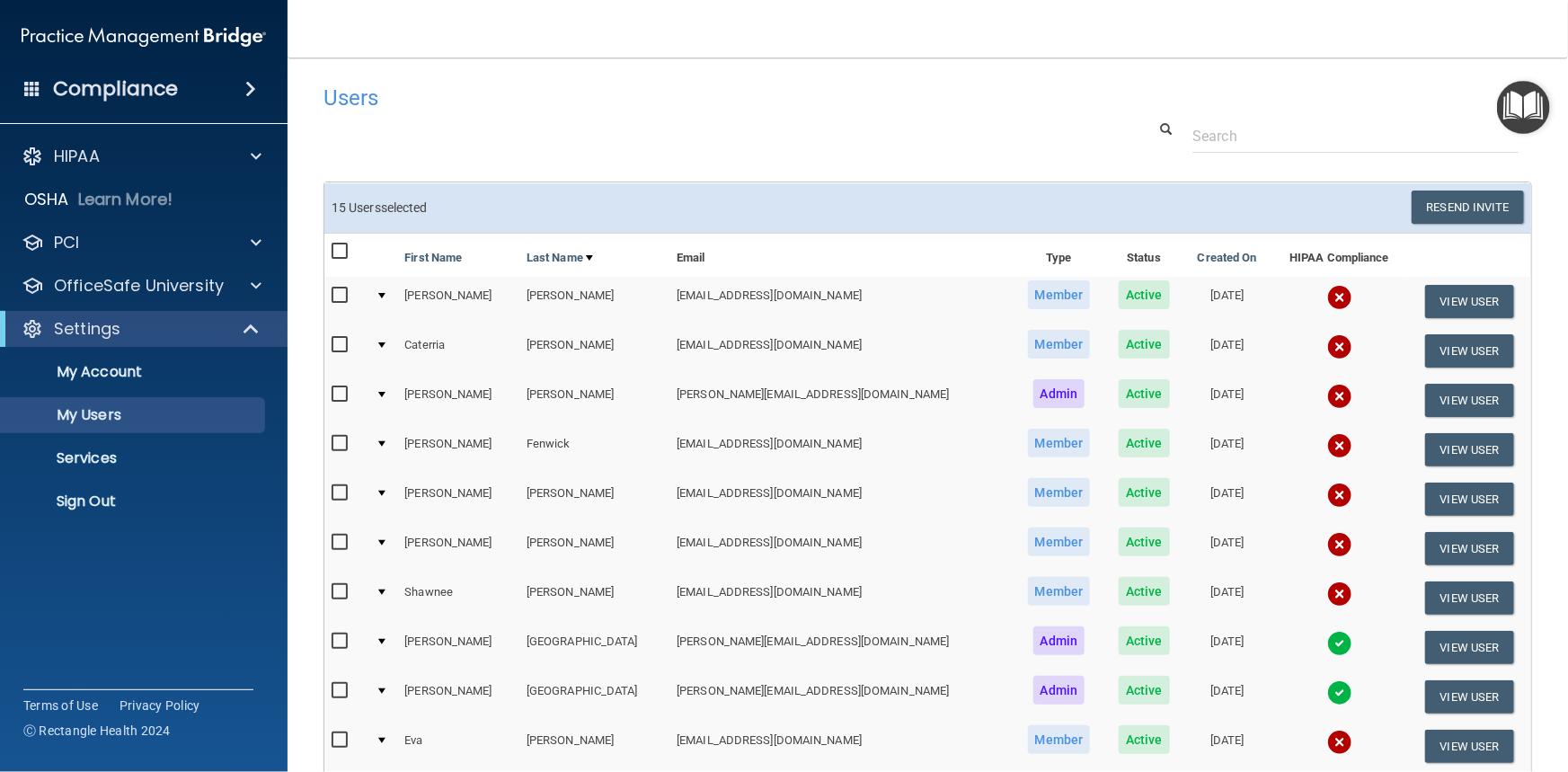
checkbox input "false"
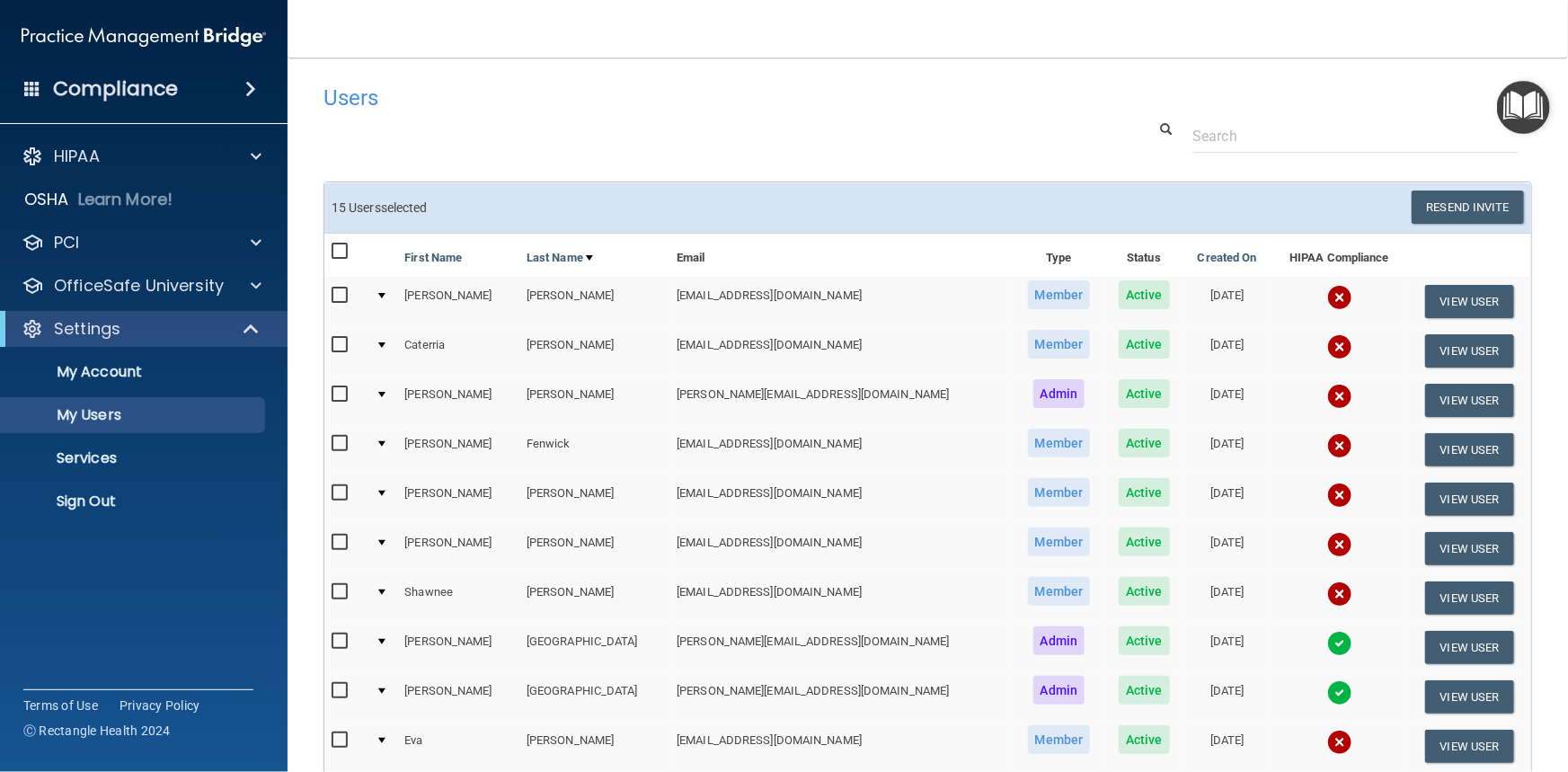
checkbox input "false"
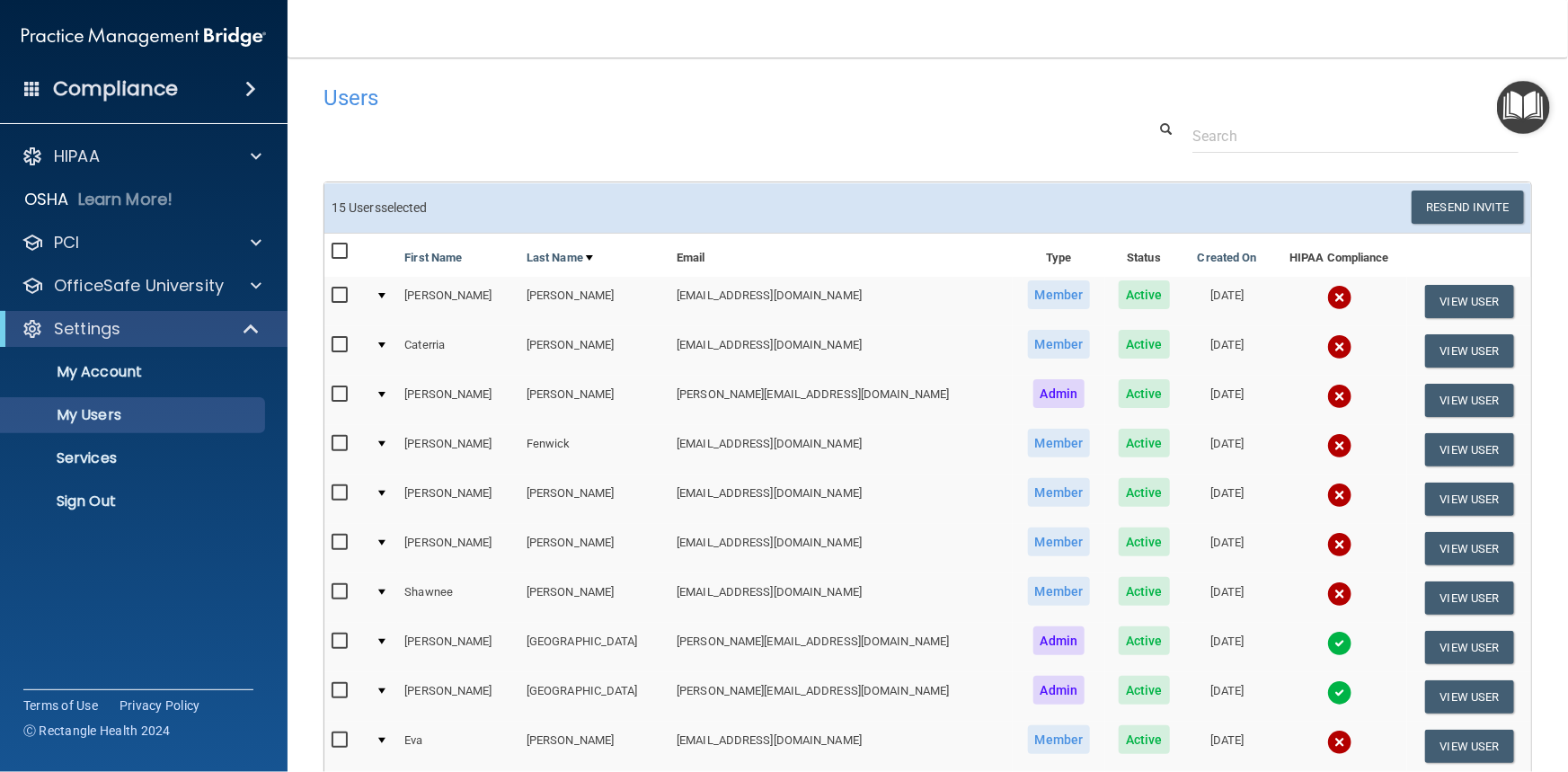
checkbox input "false"
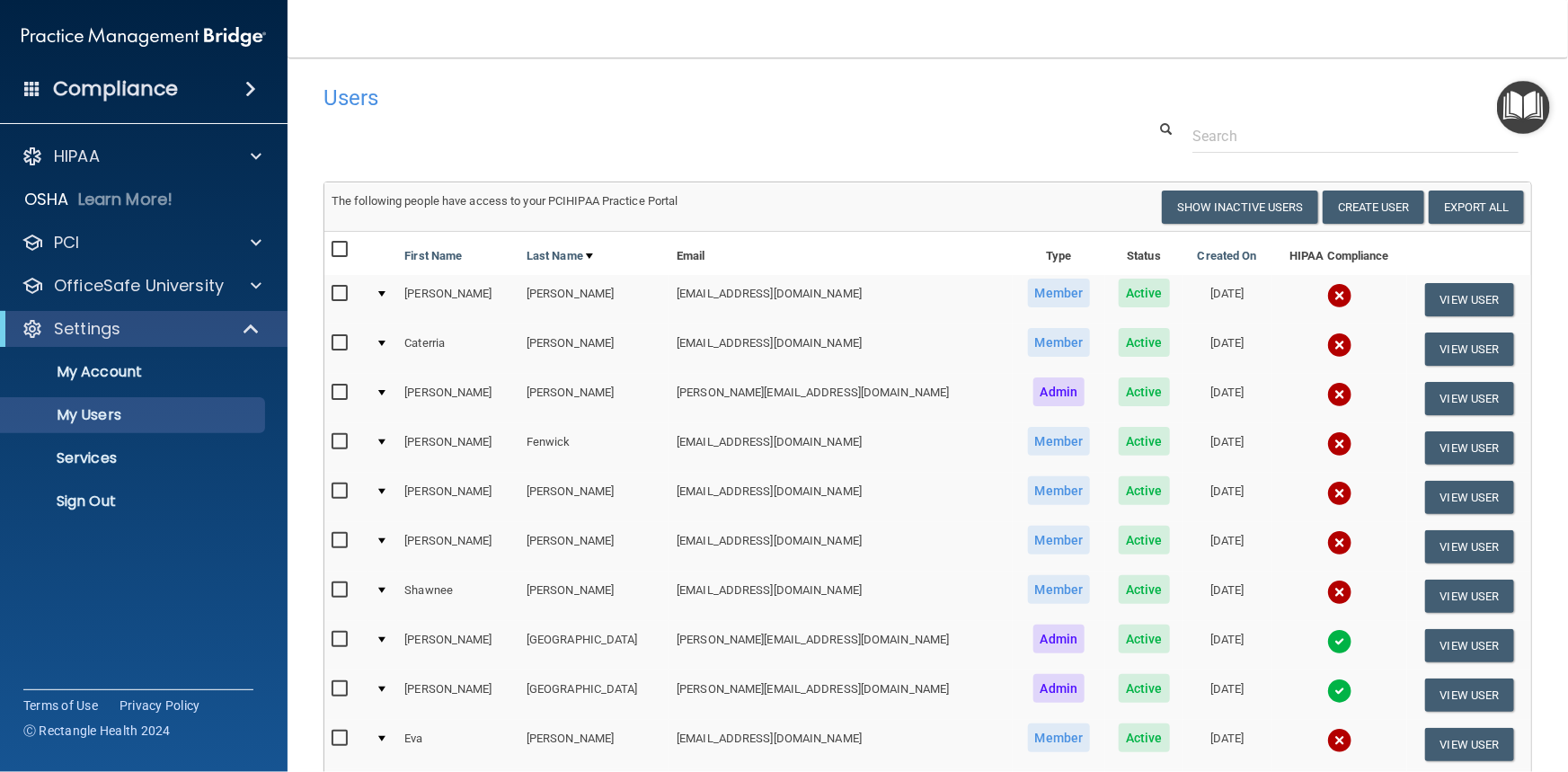
click at [342, 435] on input "checkbox" at bounding box center [342, 442] width 21 height 15
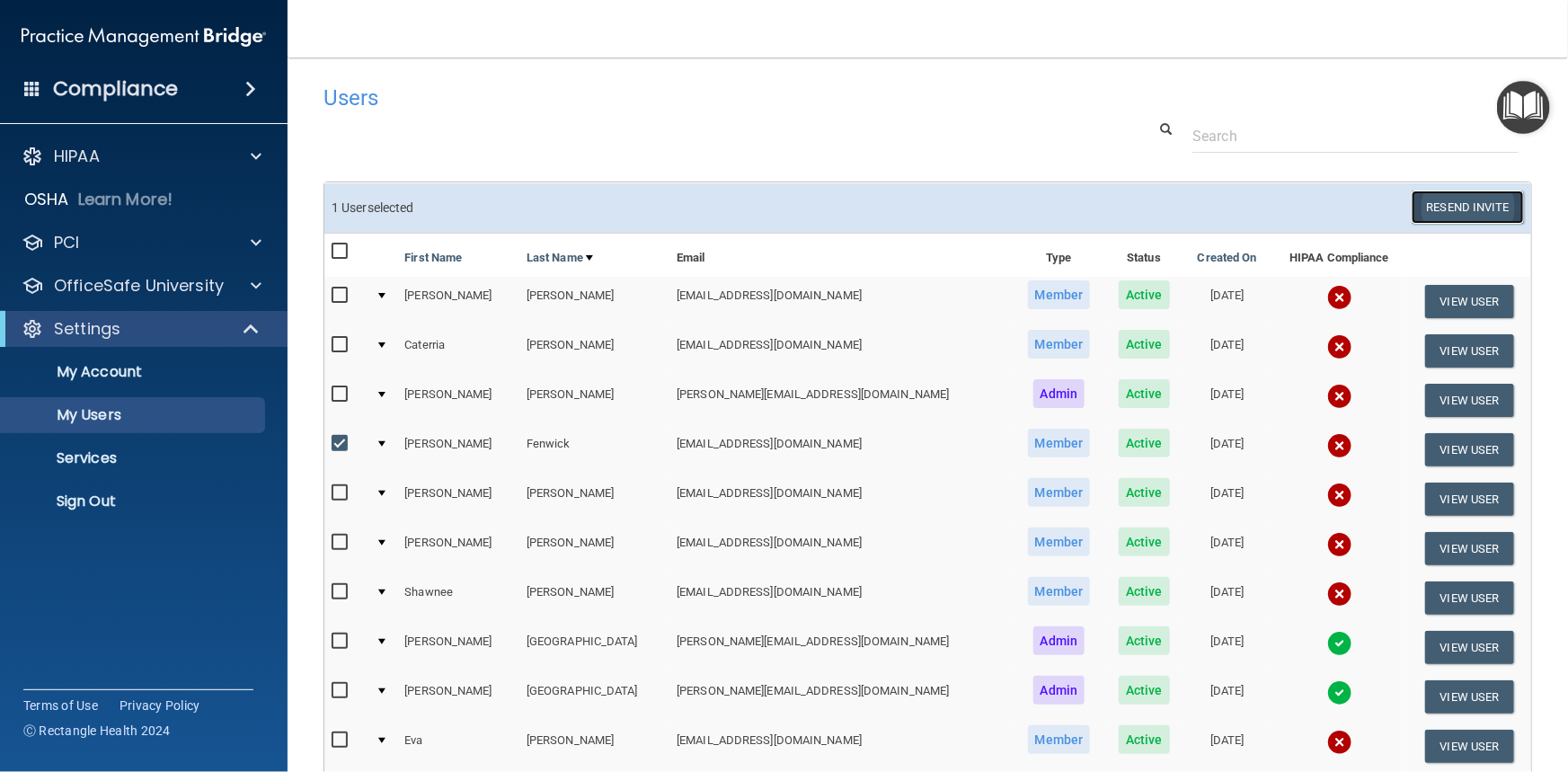
click at [1441, 214] on button "Resend Invite" at bounding box center [1467, 208] width 113 height 33
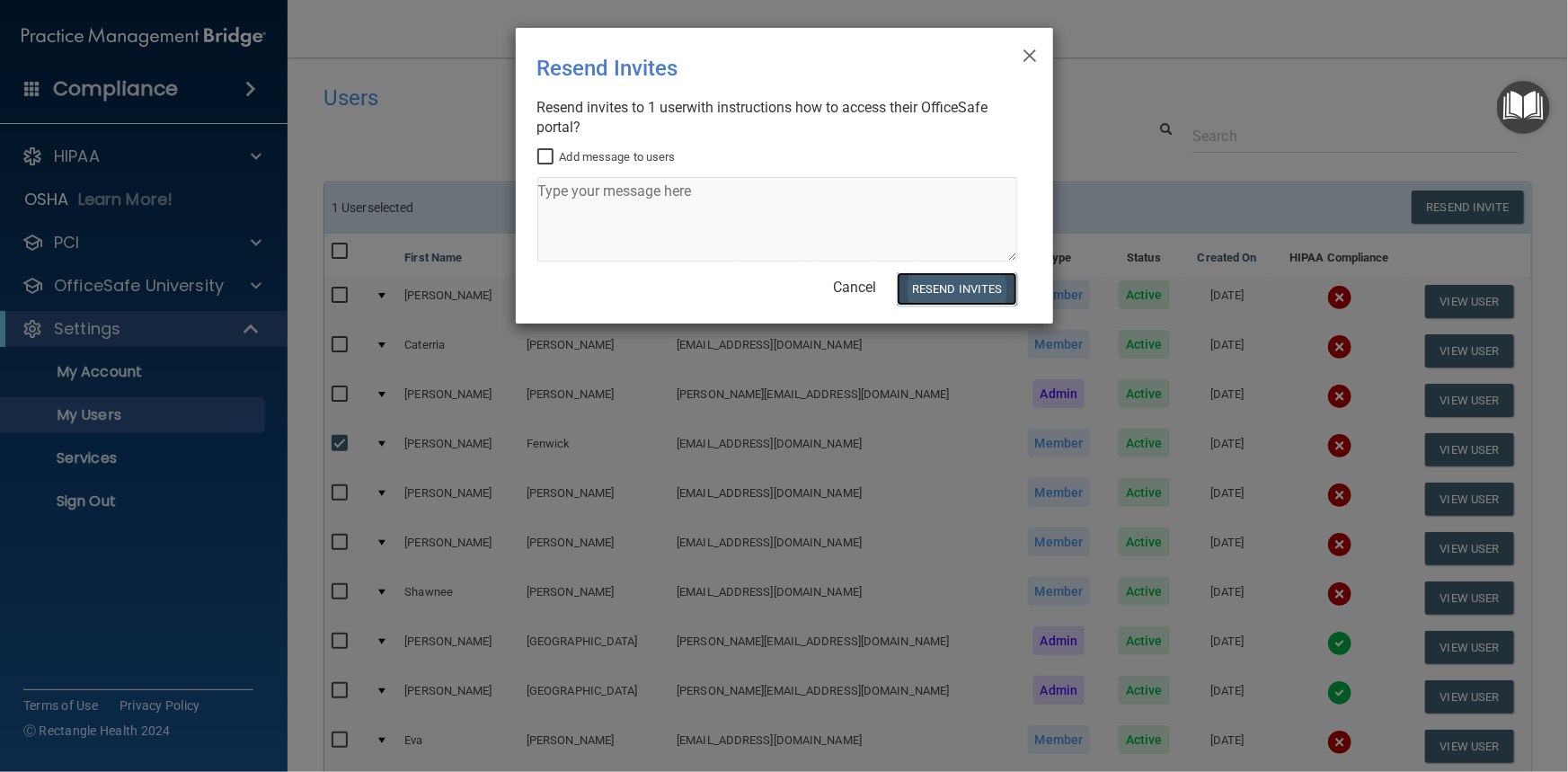
click at [923, 291] on button "Resend Invites" at bounding box center [957, 289] width 119 height 33
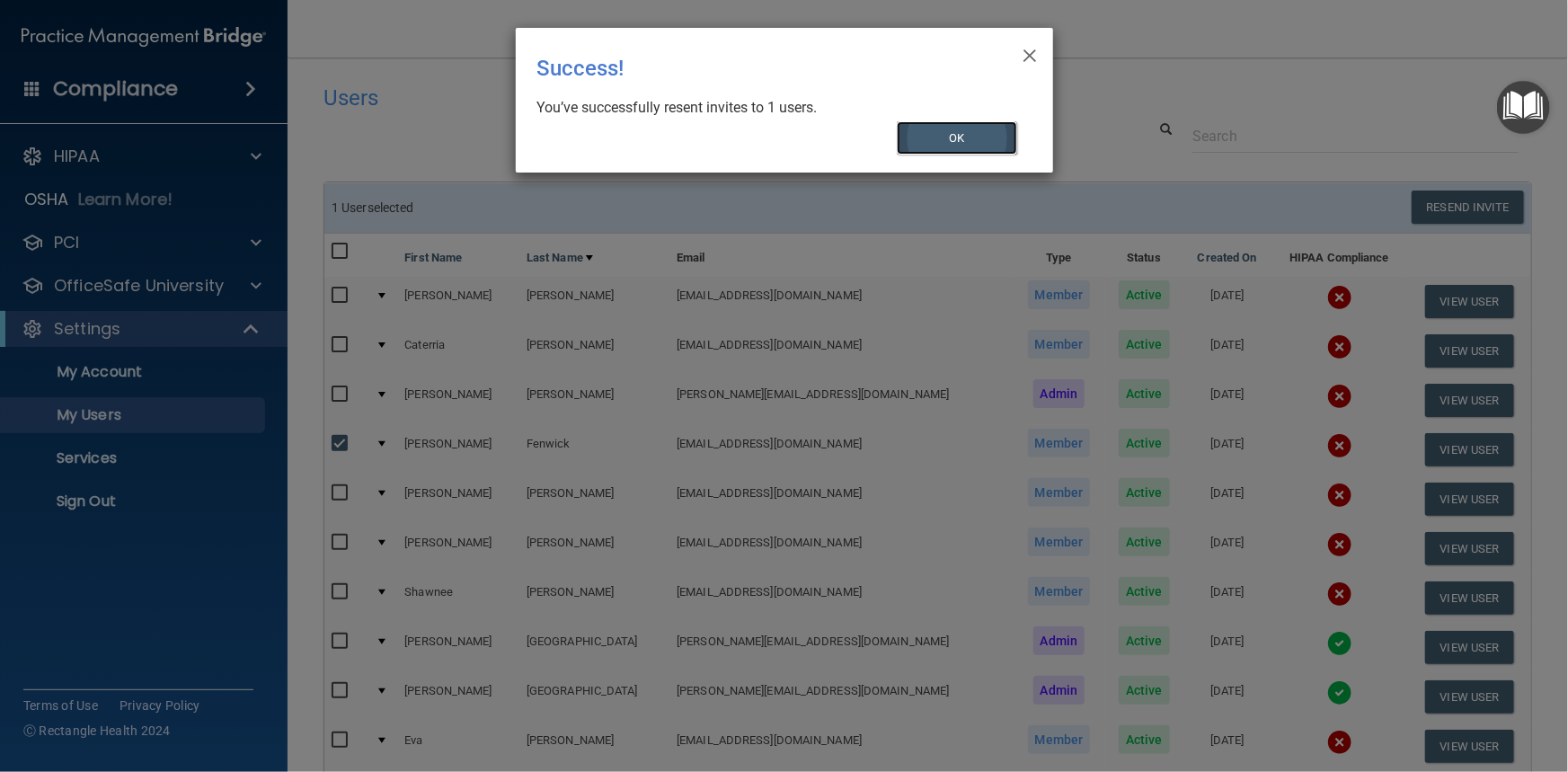
click at [974, 147] on button "OK" at bounding box center [957, 138] width 120 height 33
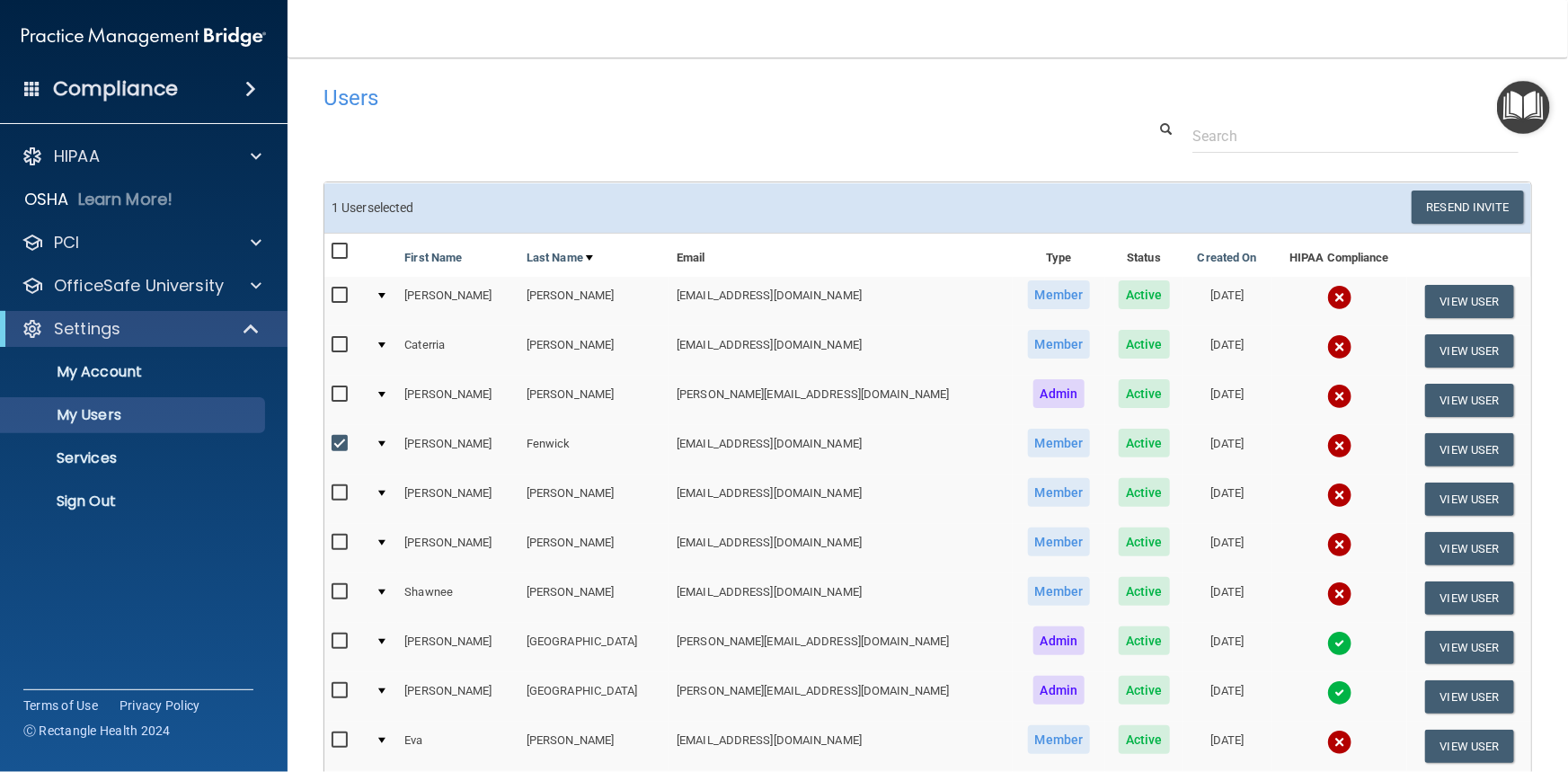
click at [343, 442] on input "checkbox" at bounding box center [342, 444] width 21 height 15
checkbox input "false"
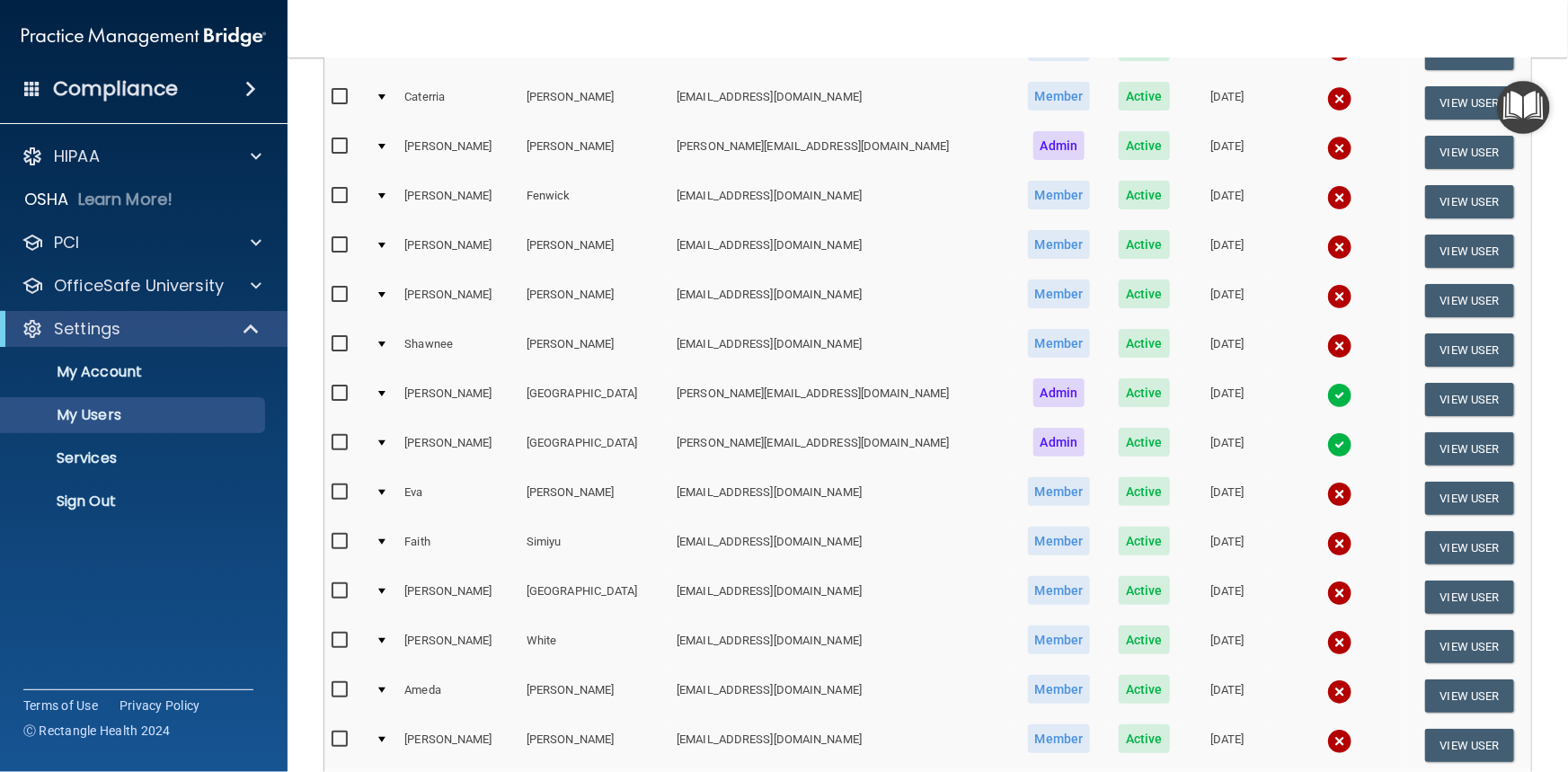
scroll to position [326, 0]
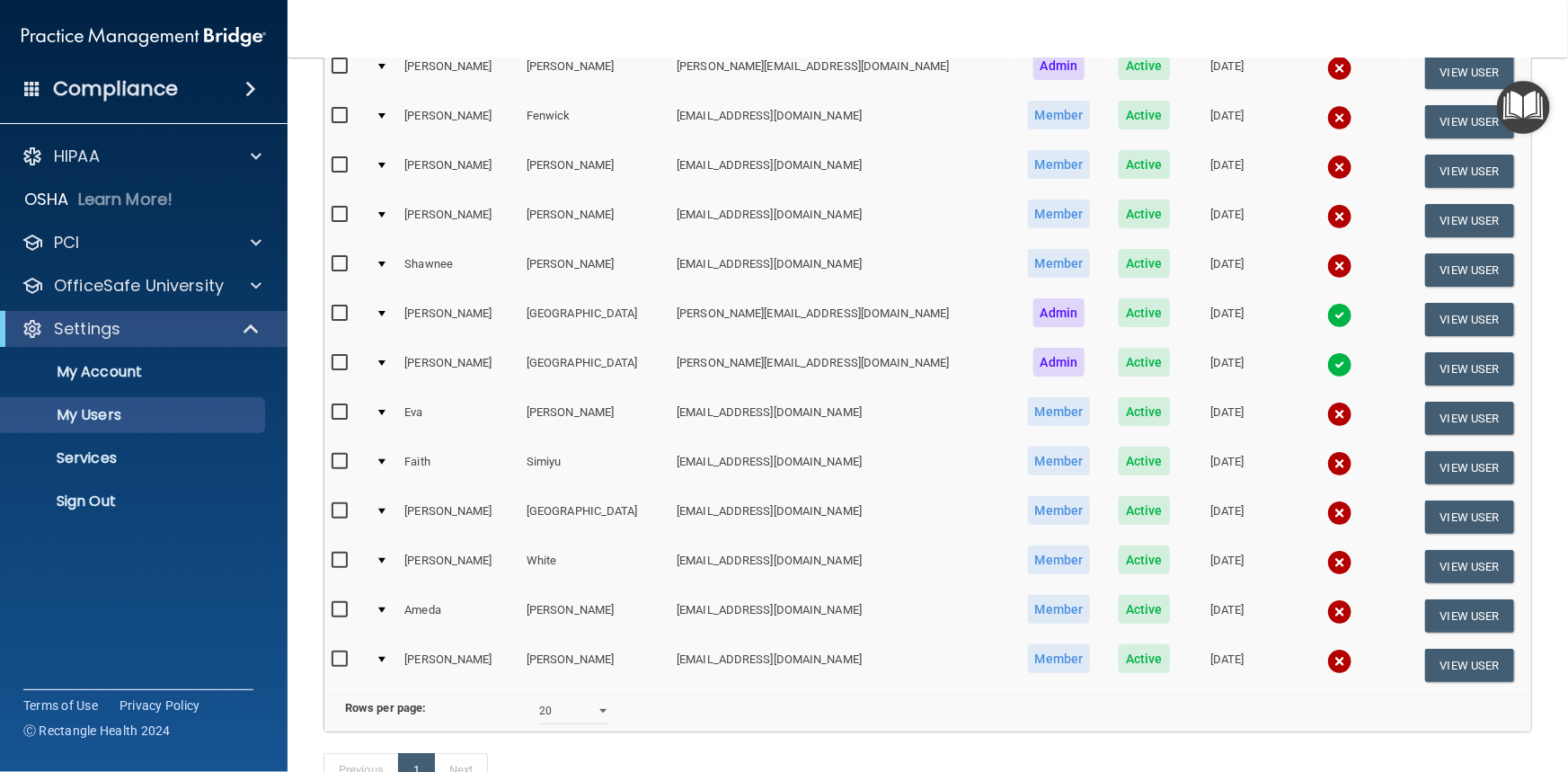
click at [342, 307] on input "checkbox" at bounding box center [342, 314] width 21 height 15
checkbox input "true"
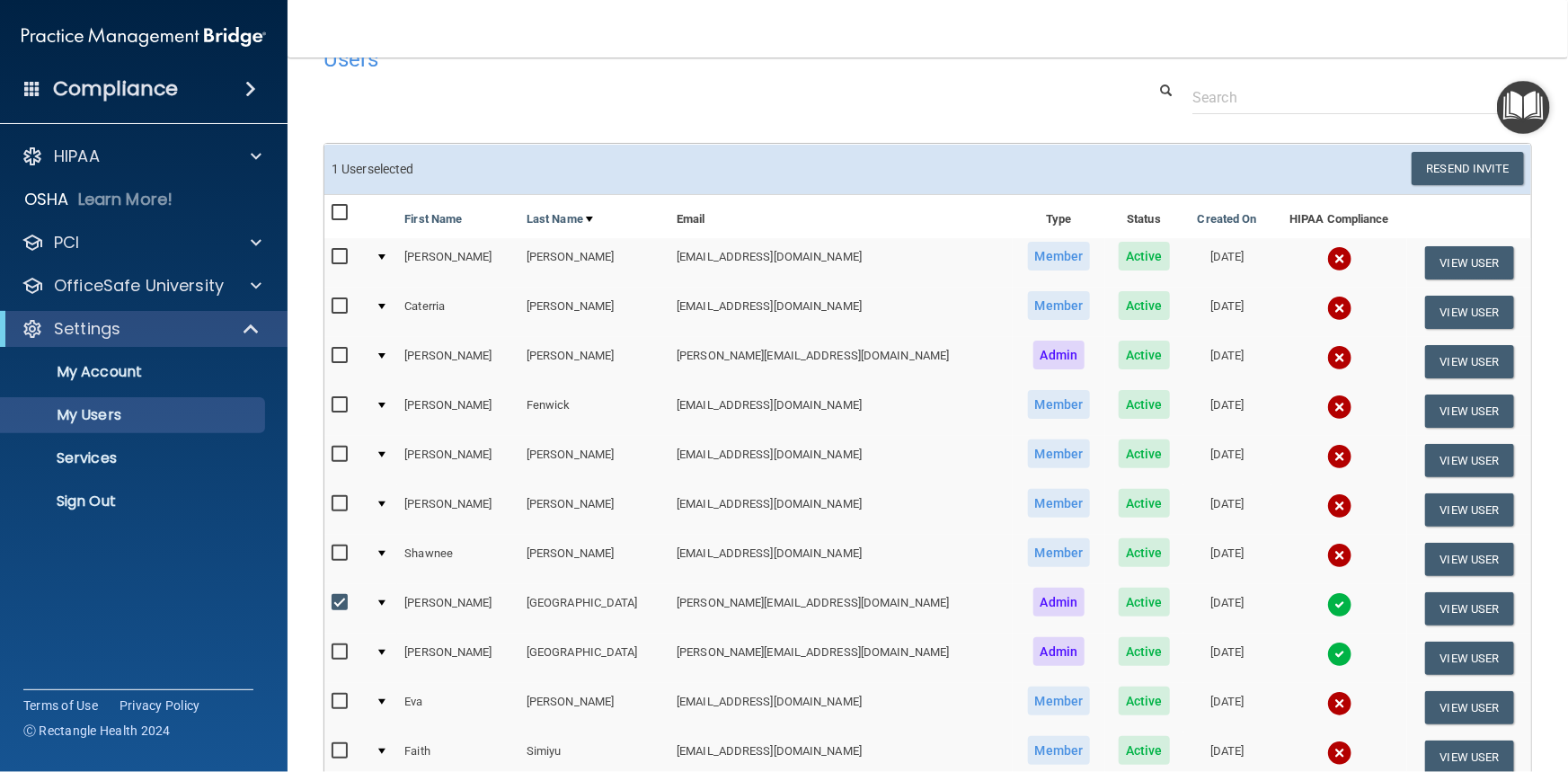
scroll to position [1, 0]
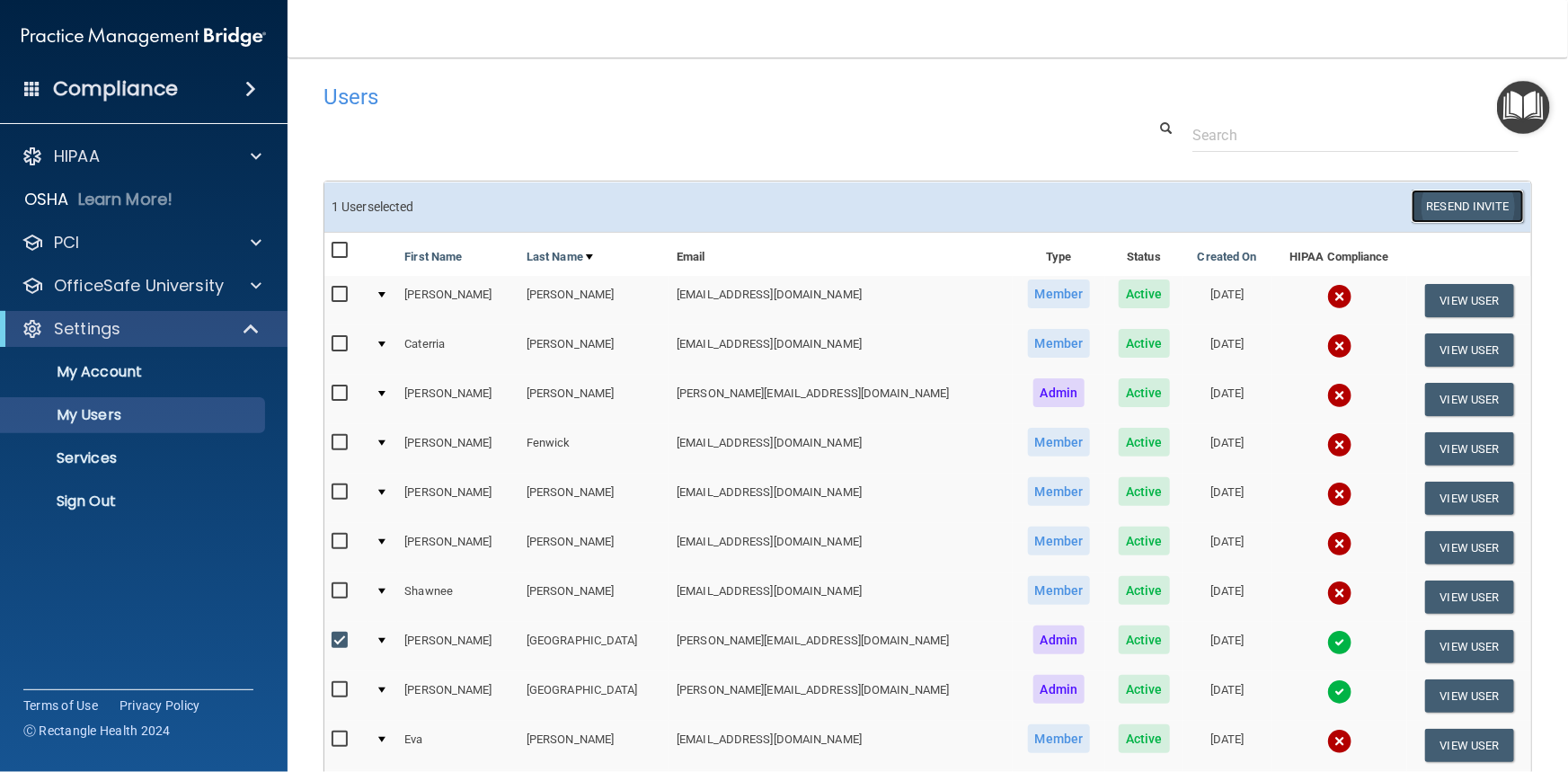
click at [1476, 206] on button "Resend Invite" at bounding box center [1467, 207] width 113 height 33
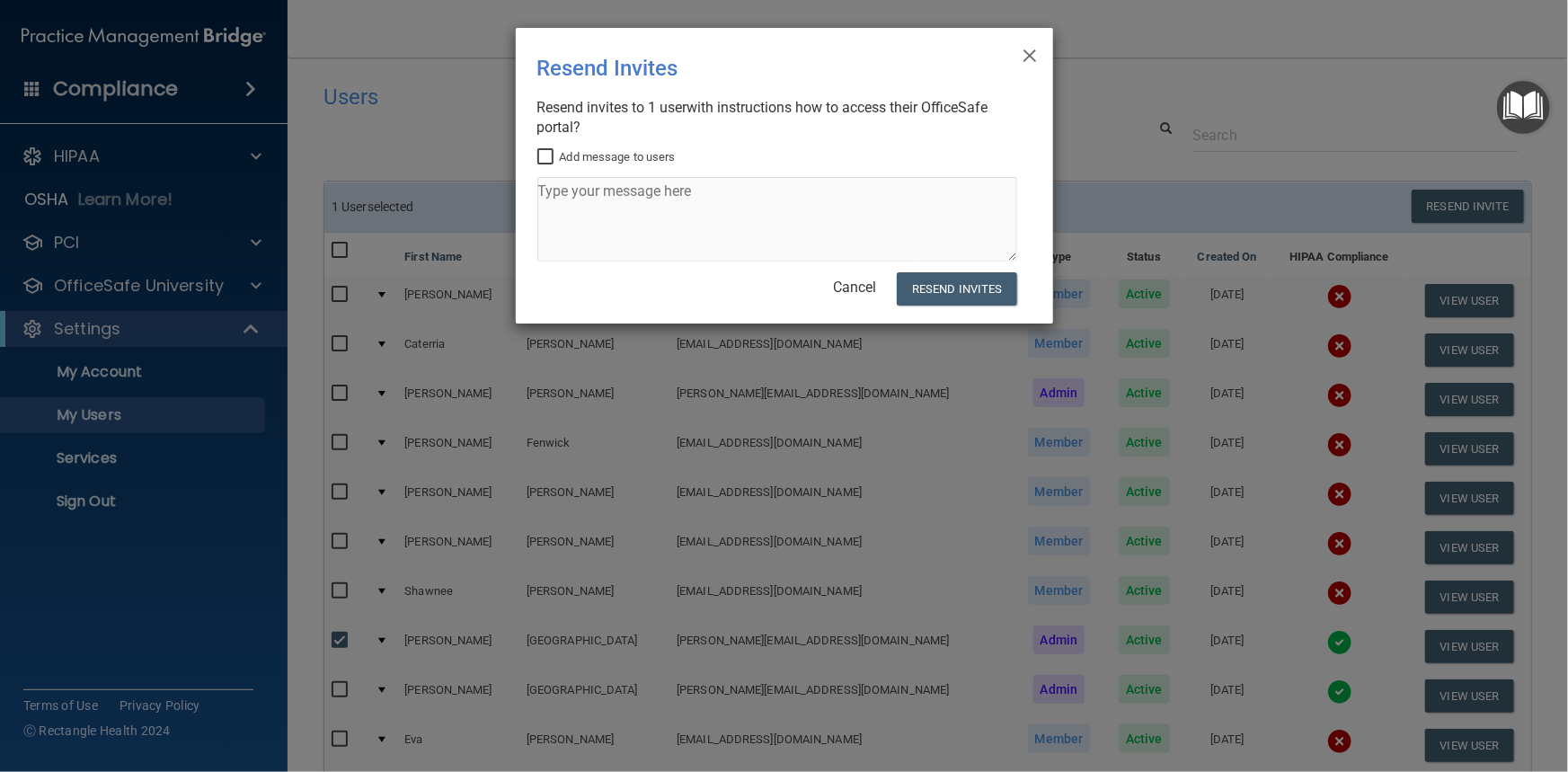
click at [544, 155] on input "Add message to users" at bounding box center [547, 157] width 21 height 15
click at [621, 214] on textarea at bounding box center [778, 219] width 480 height 84
click at [546, 158] on input "Add message to users" at bounding box center [547, 157] width 21 height 15
checkbox input "false"
click at [926, 295] on button "Resend Invites" at bounding box center [957, 289] width 119 height 33
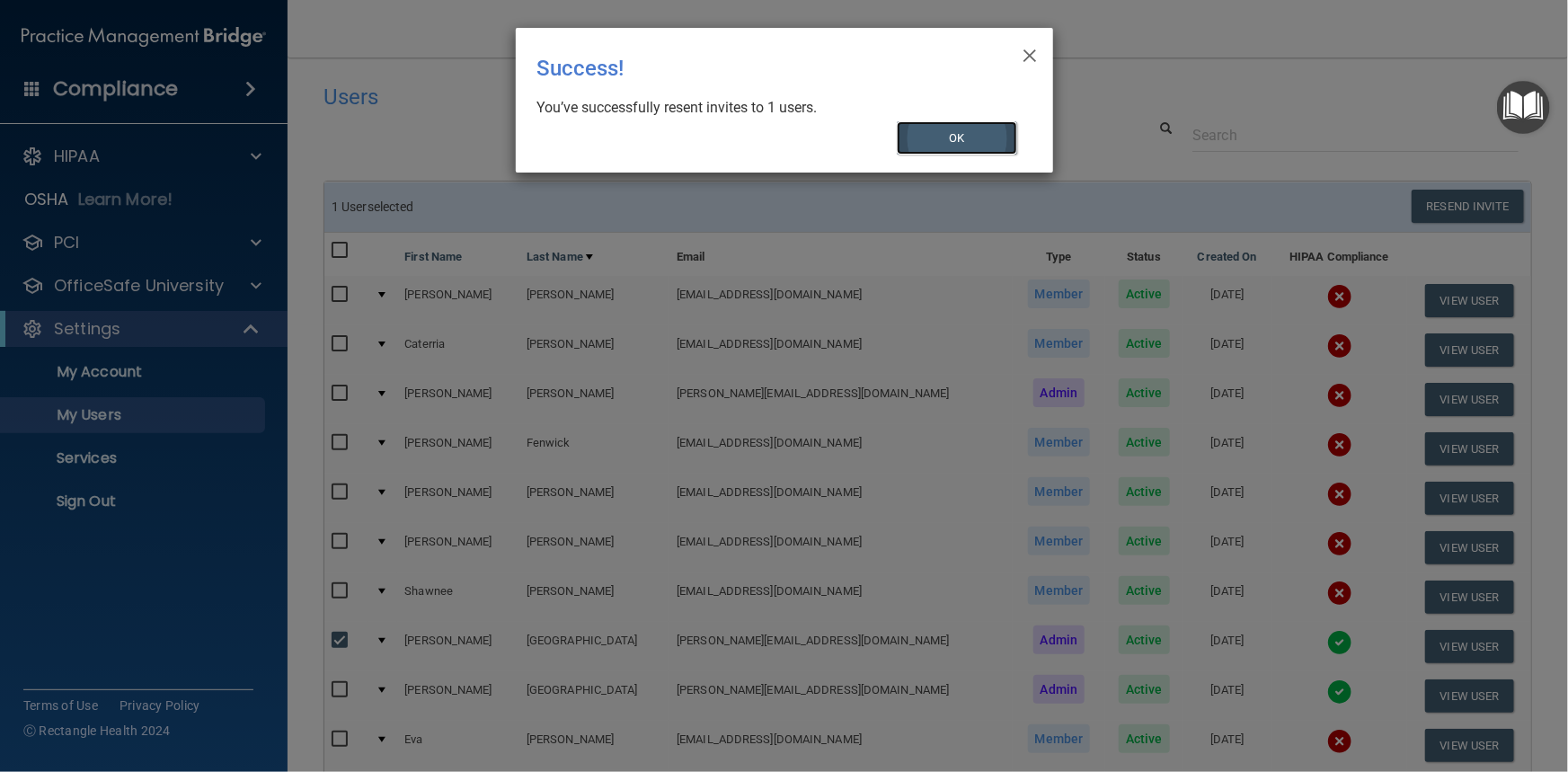
click at [978, 140] on button "OK" at bounding box center [957, 138] width 120 height 33
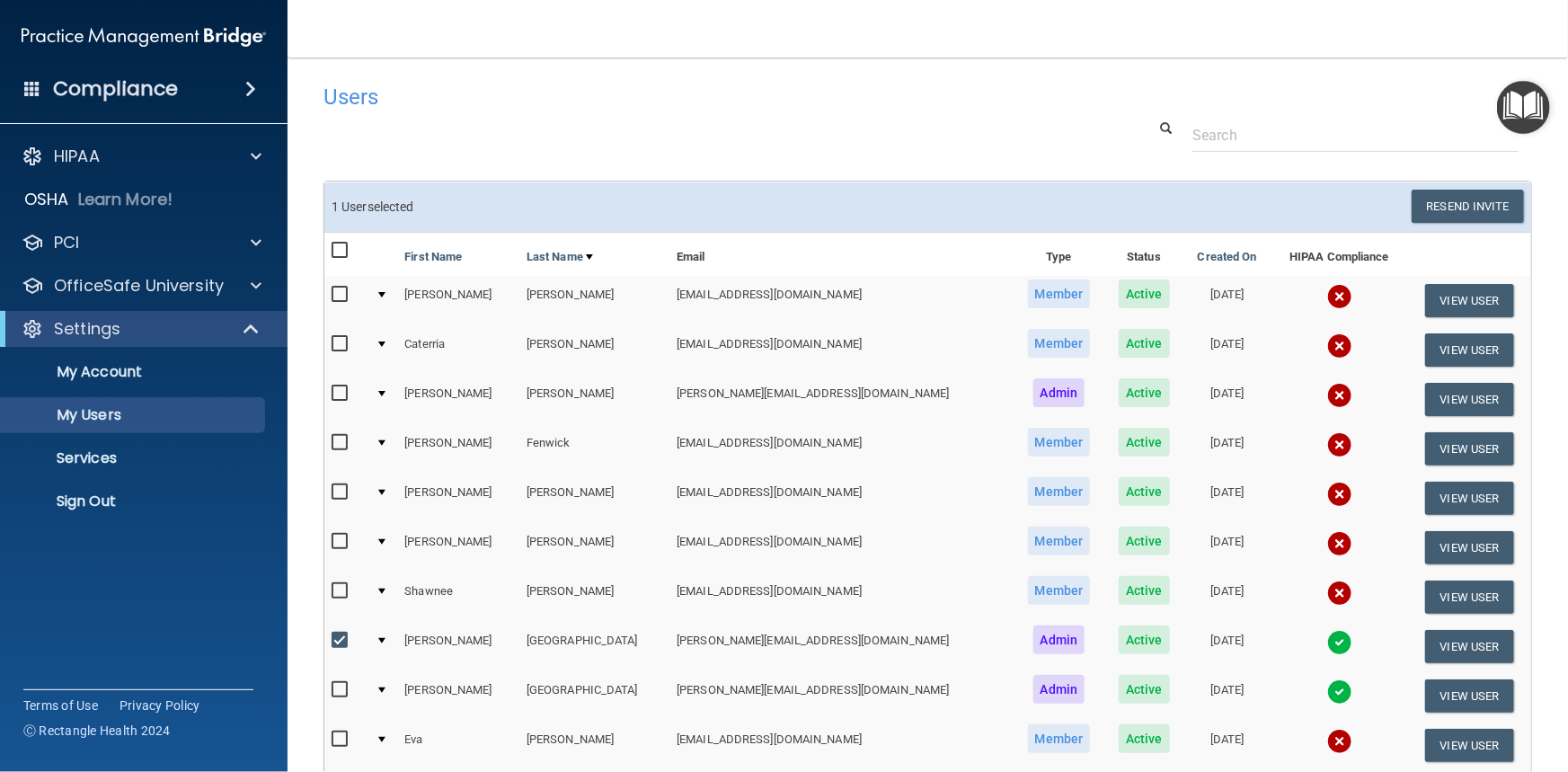
click at [341, 644] on input "checkbox" at bounding box center [342, 641] width 21 height 15
checkbox input "false"
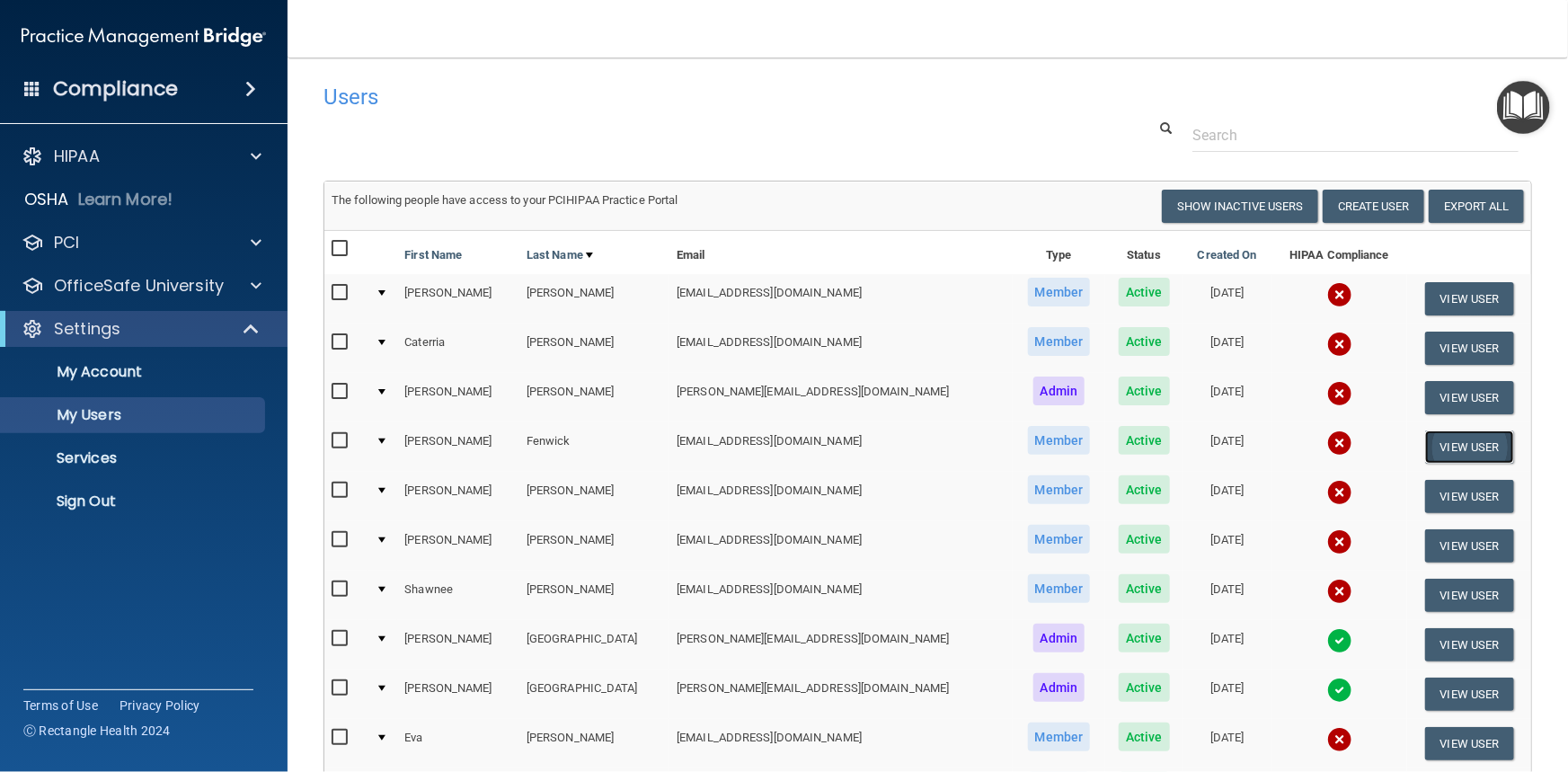
click at [1434, 451] on button "View User" at bounding box center [1469, 447] width 89 height 33
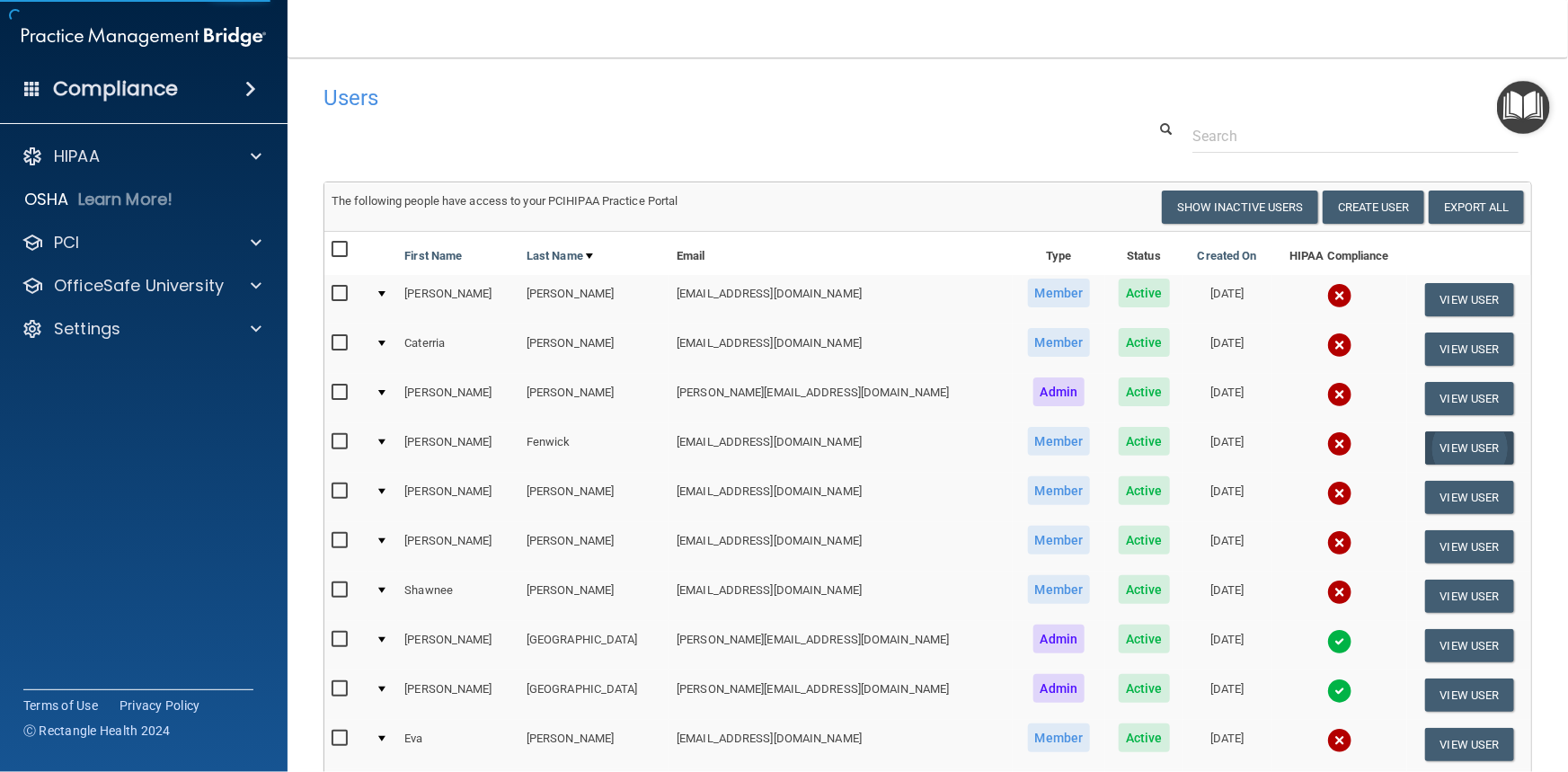
select select "practice_member"
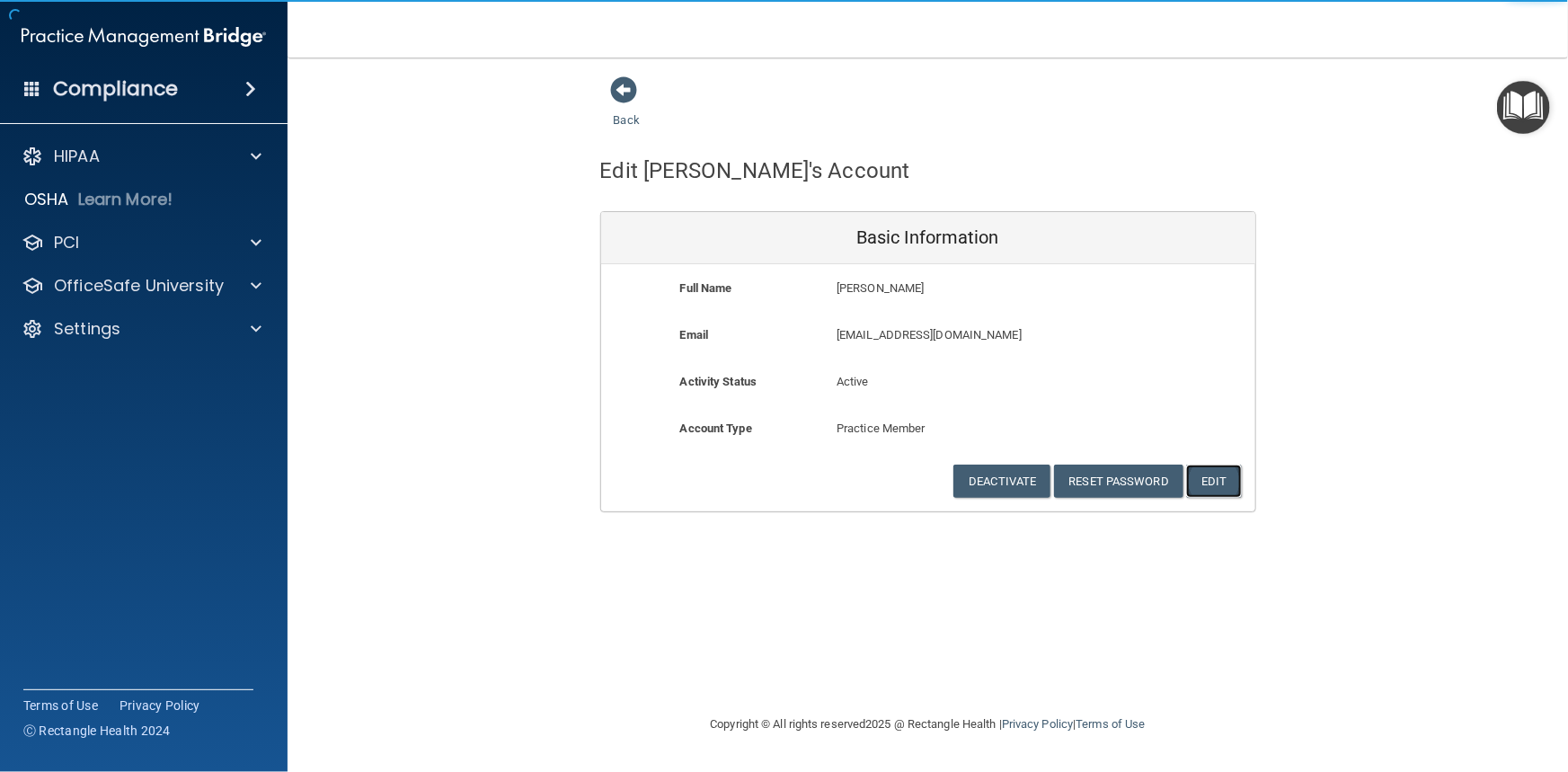
click at [1222, 484] on button "Edit" at bounding box center [1213, 481] width 55 height 33
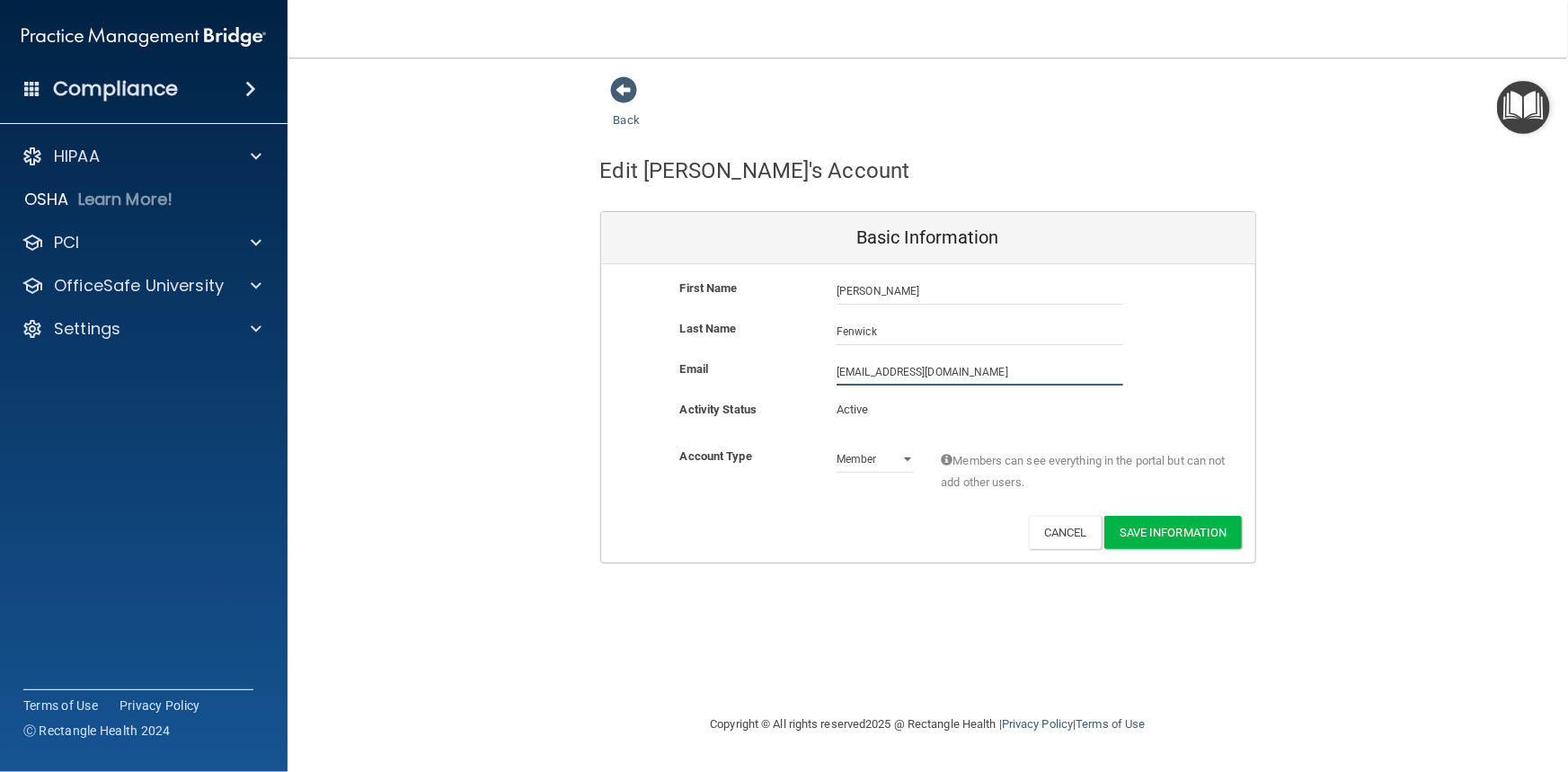
click at [877, 369] on input "michelle_38@yahoo.com" at bounding box center [979, 372] width 287 height 27
type input "[EMAIL_ADDRESS][DOMAIN_NAME]"
click at [1178, 535] on button "Save Information" at bounding box center [1173, 533] width 137 height 33
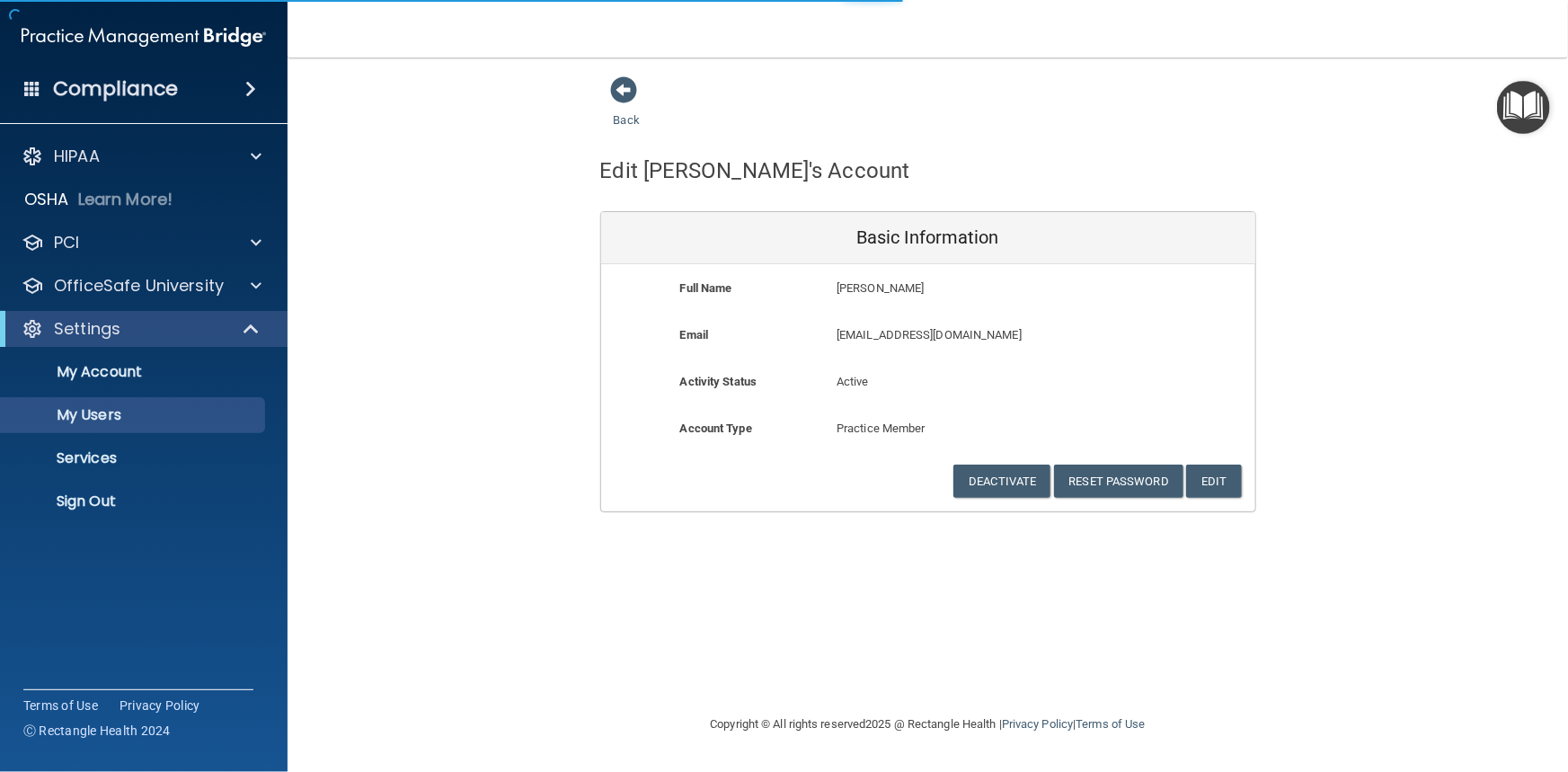
select select "20"
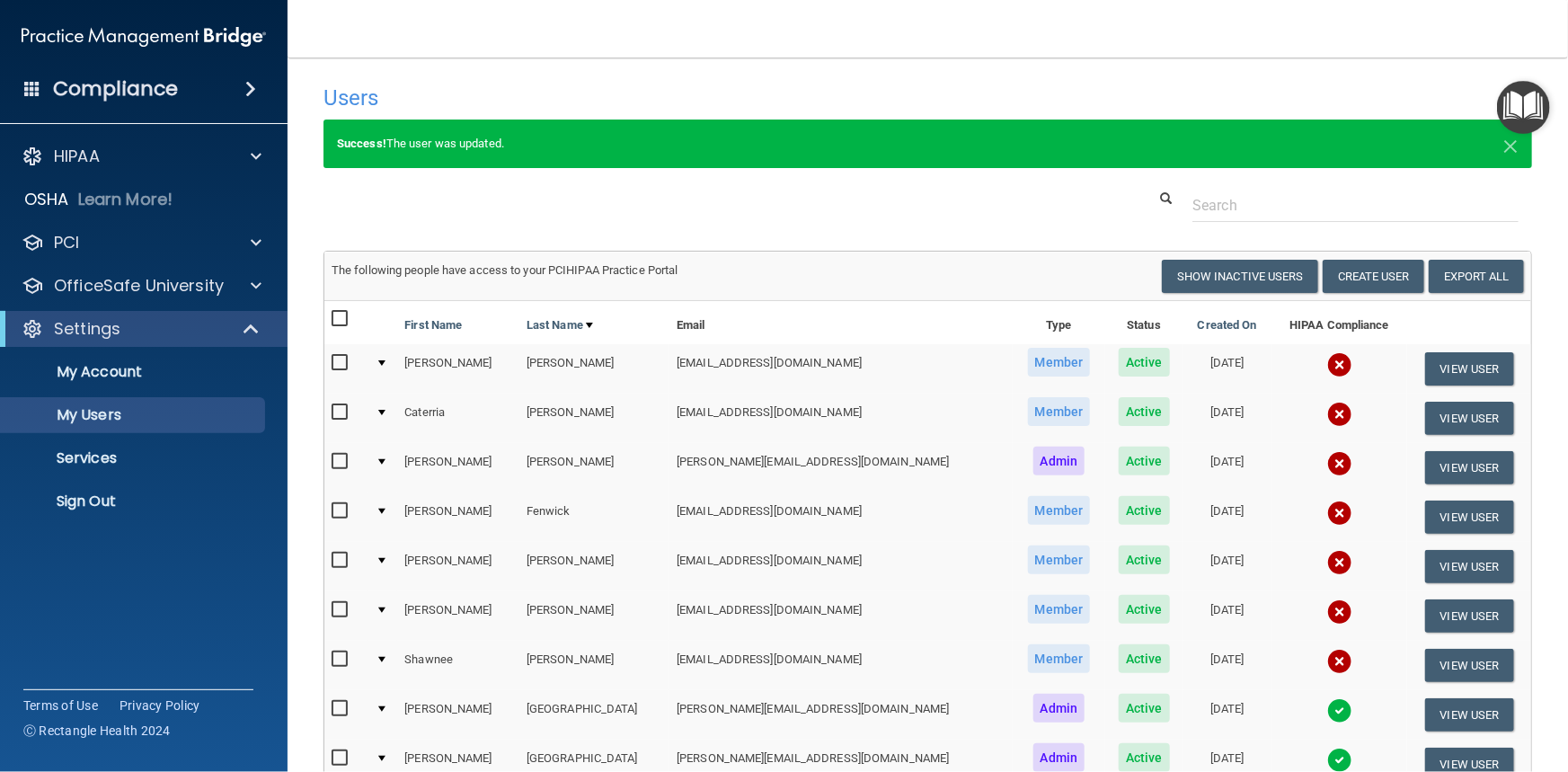
click at [342, 507] on input "checkbox" at bounding box center [342, 511] width 21 height 15
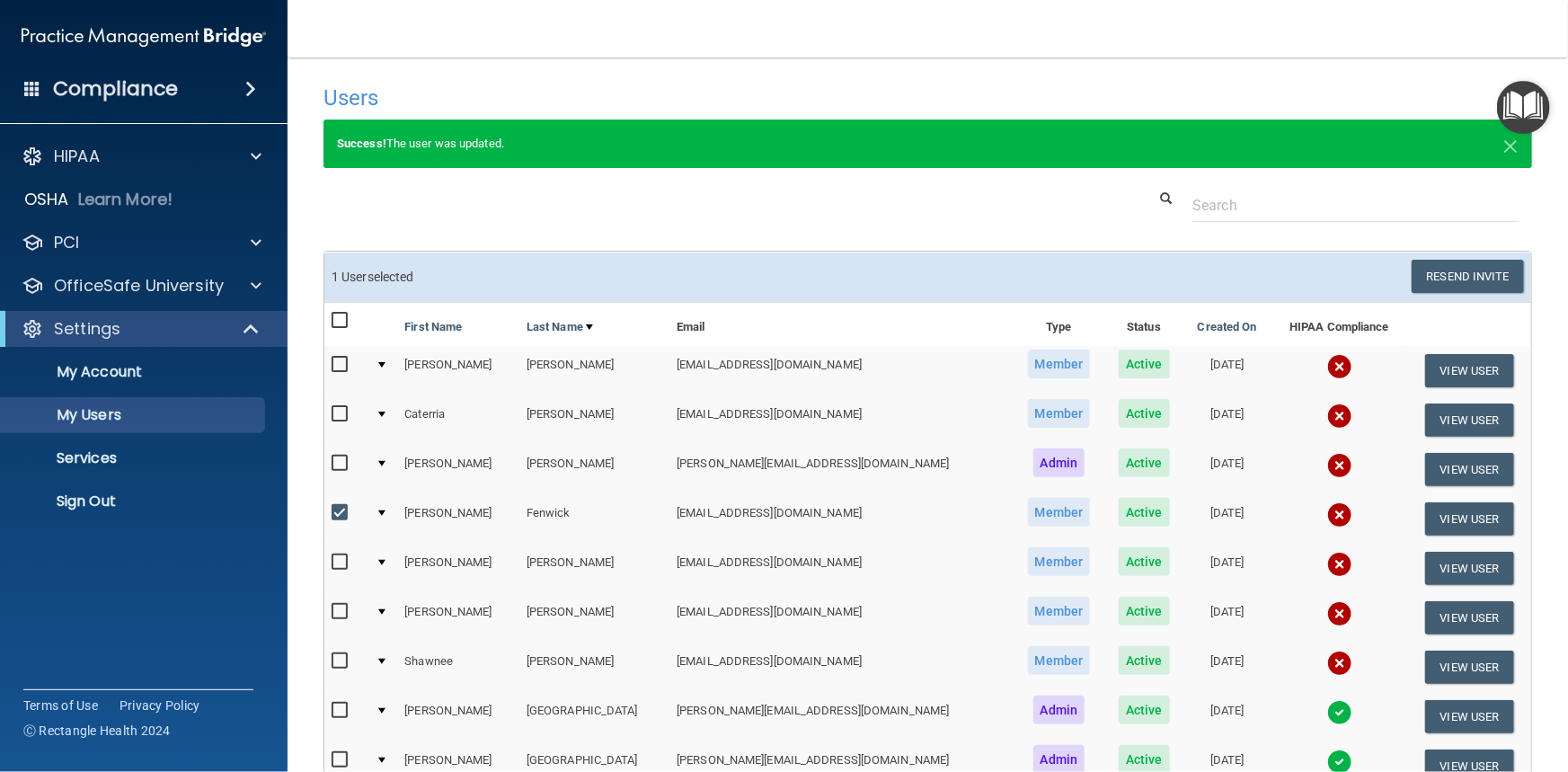
click at [1447, 259] on td "1 User selected Resend Invite Export All Create User Show Inactive Users" at bounding box center [927, 277] width 1207 height 49
click at [1452, 276] on button "Resend Invite" at bounding box center [1467, 276] width 113 height 33
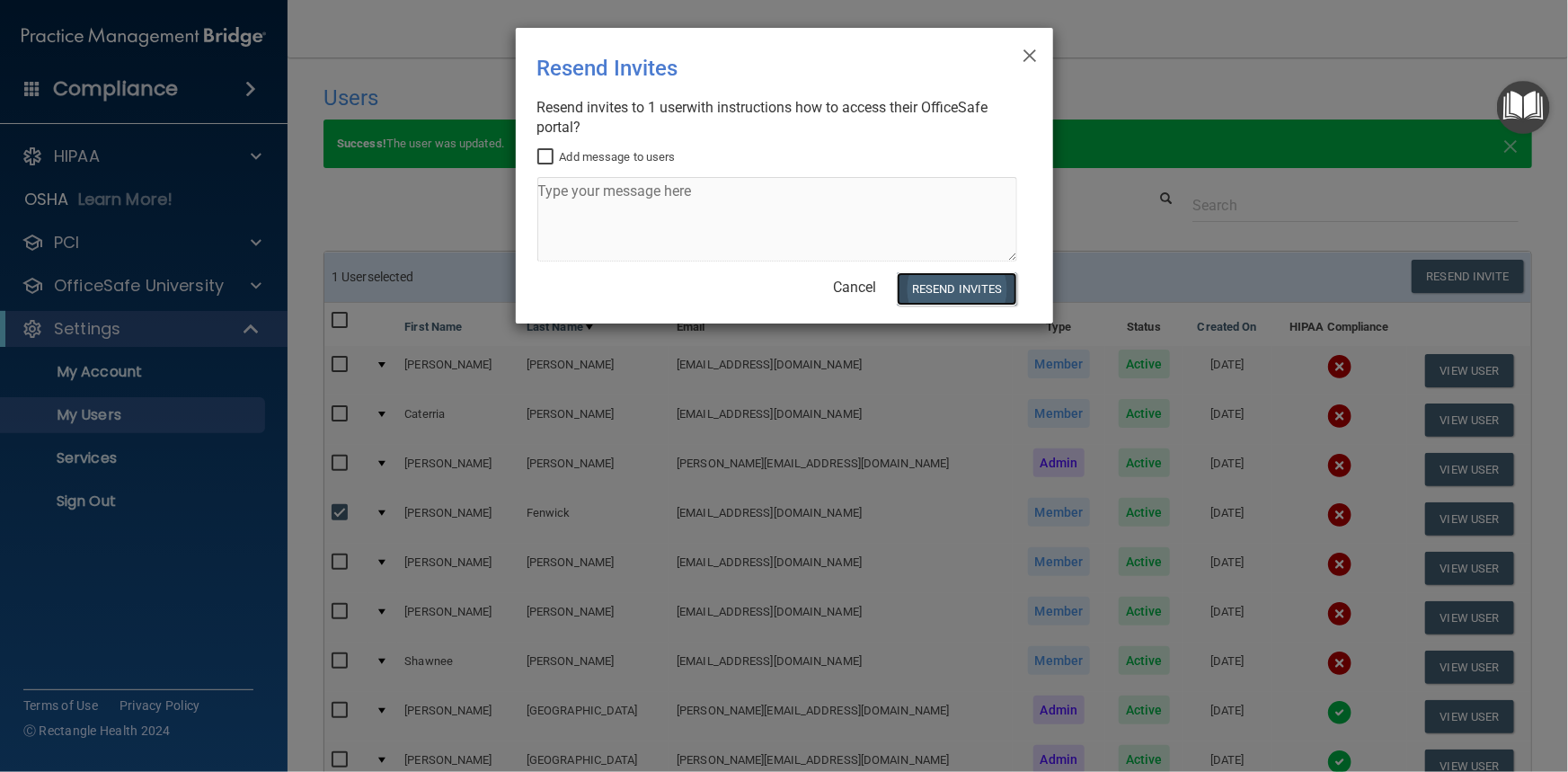
click at [979, 291] on button "Resend Invites" at bounding box center [957, 289] width 119 height 33
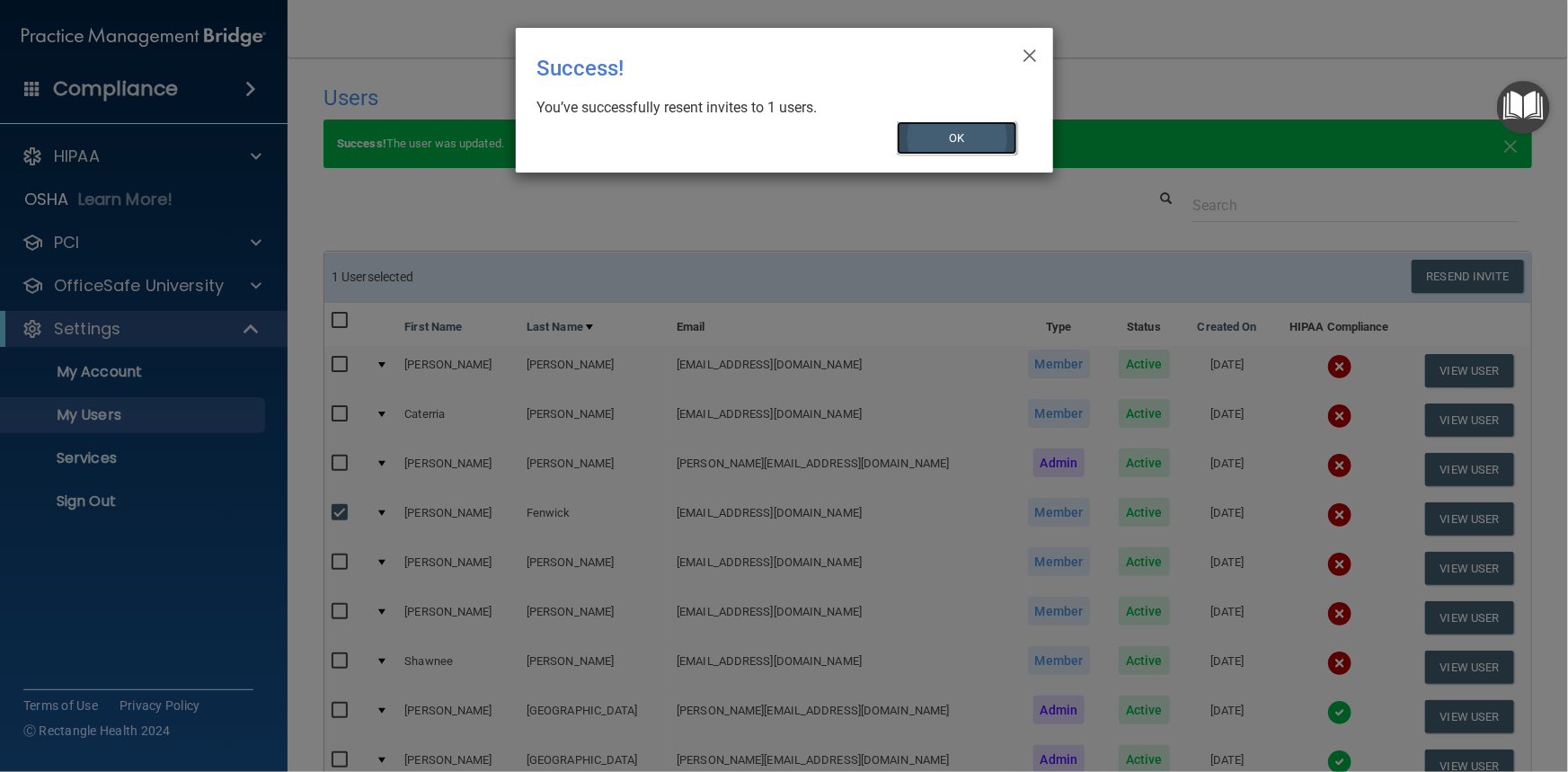
click at [960, 125] on button "OK" at bounding box center [957, 138] width 120 height 33
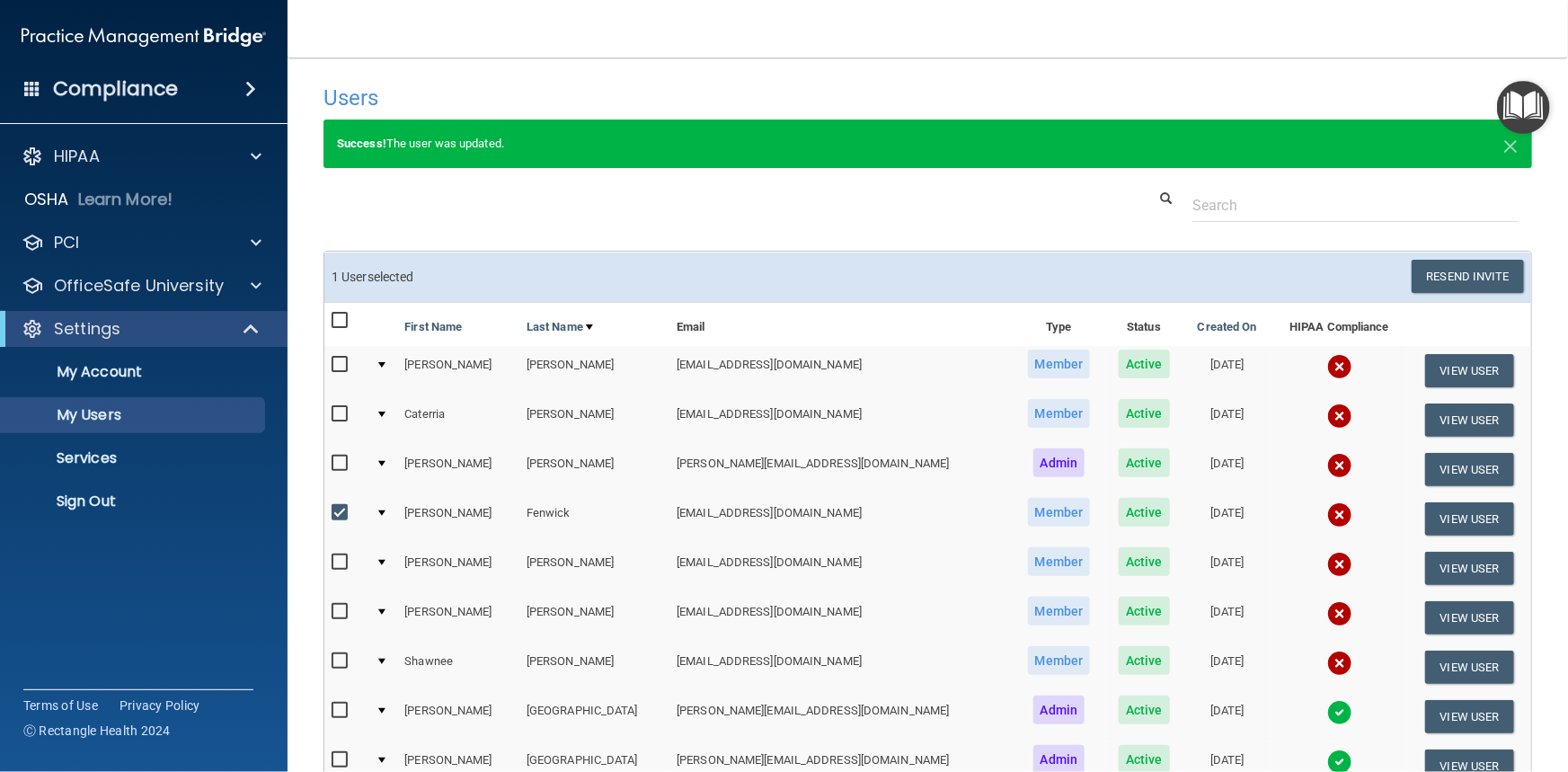
click at [340, 507] on input "checkbox" at bounding box center [342, 513] width 21 height 15
checkbox input "false"
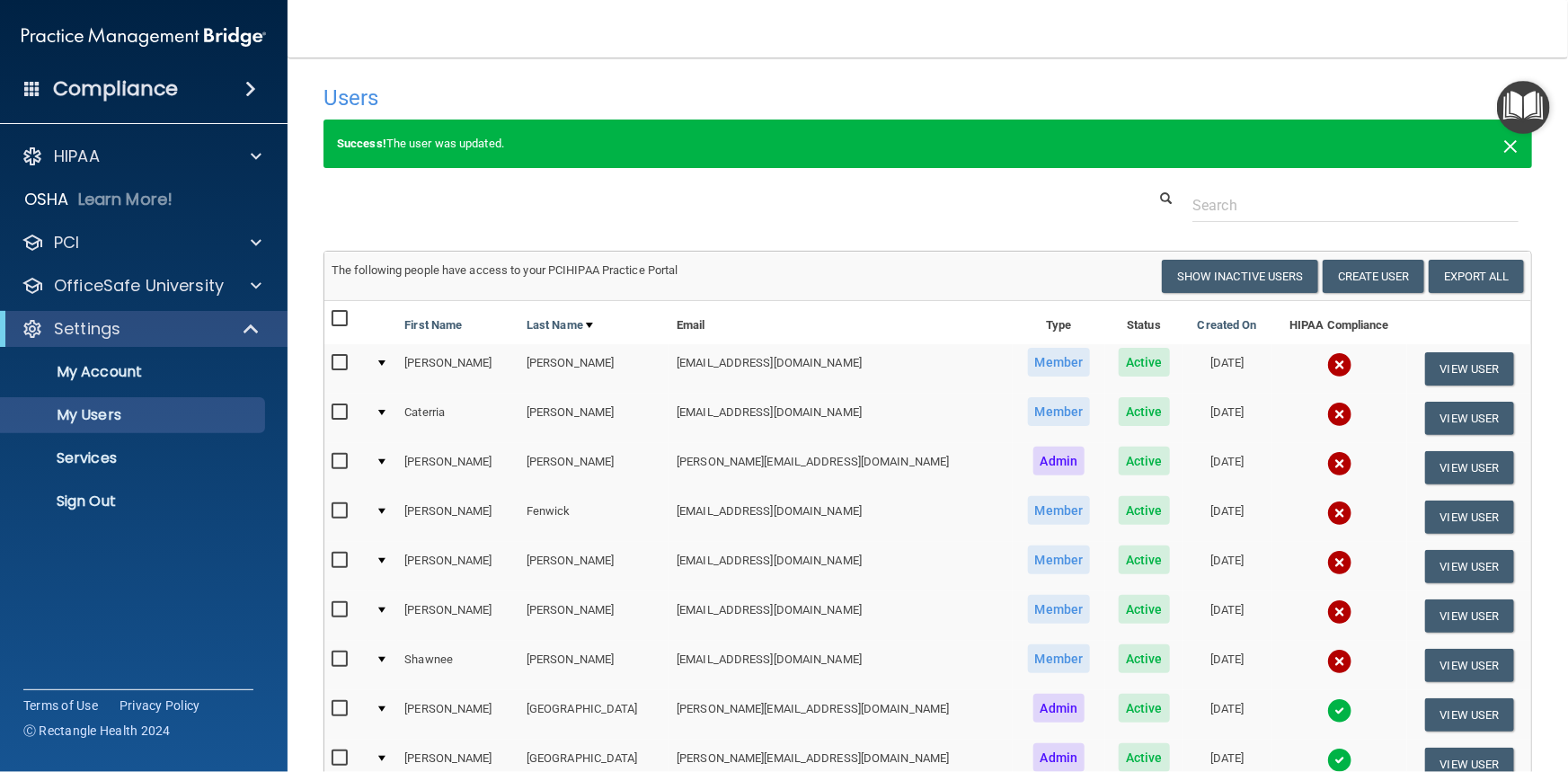
click at [1502, 145] on span "×" at bounding box center [1510, 143] width 17 height 36
select select "20"
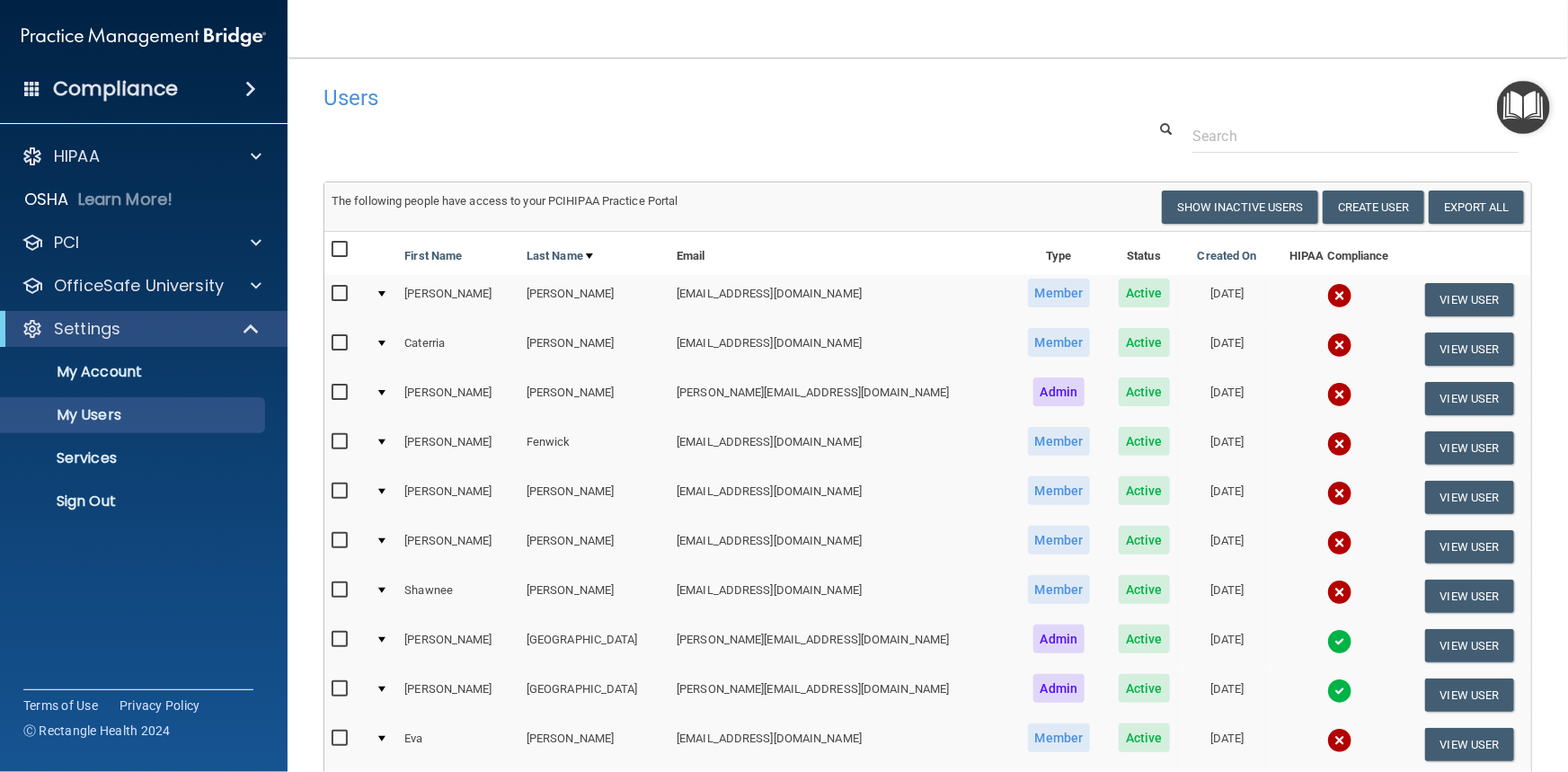
click at [1512, 111] on img "Open Resource Center" at bounding box center [1524, 108] width 53 height 53
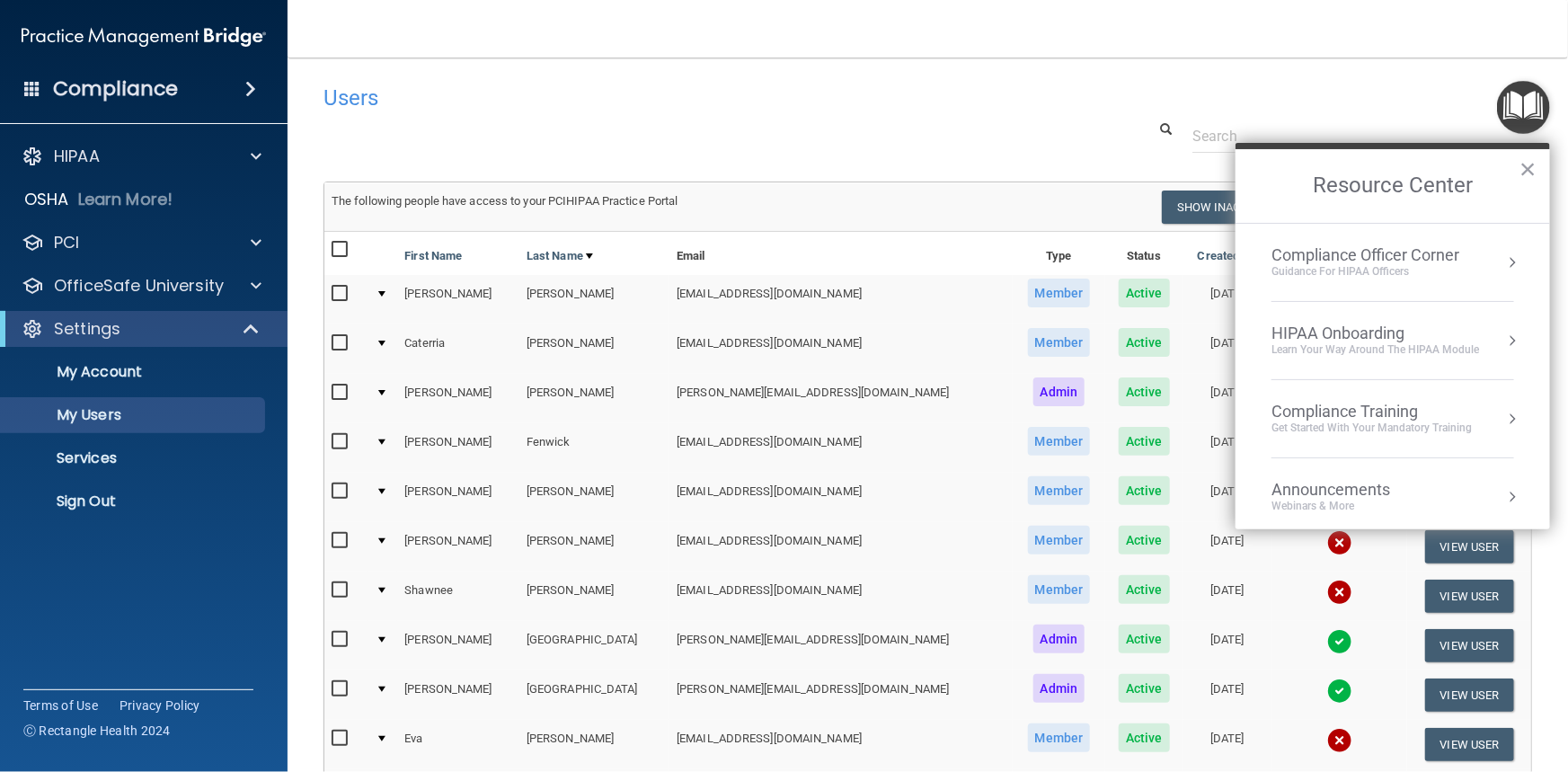
click at [1387, 420] on div "Get Started with your mandatory training" at bounding box center [1371, 428] width 201 height 16
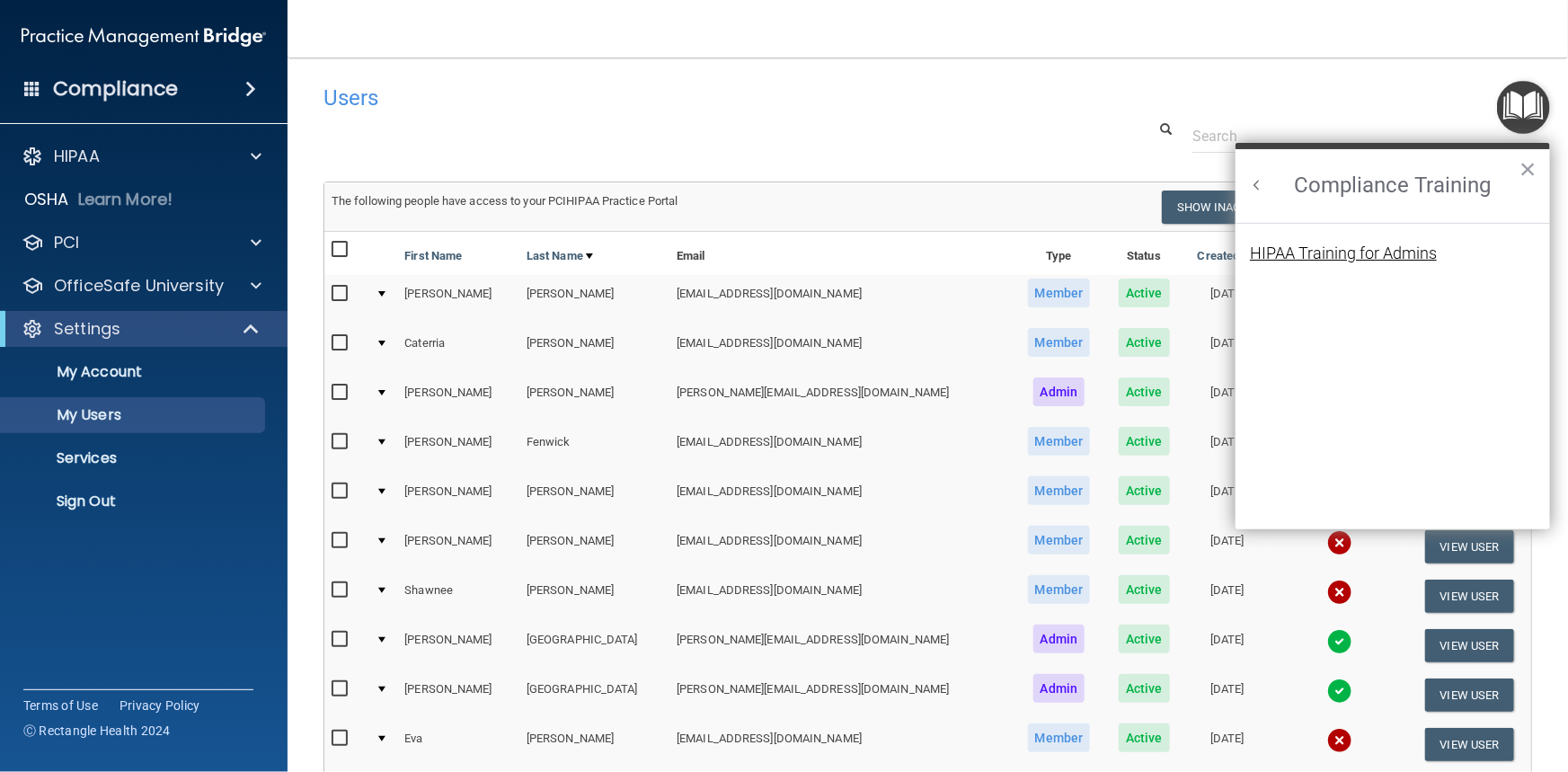
click at [1384, 256] on div "HIPAA Training for Admins" at bounding box center [1343, 253] width 187 height 17
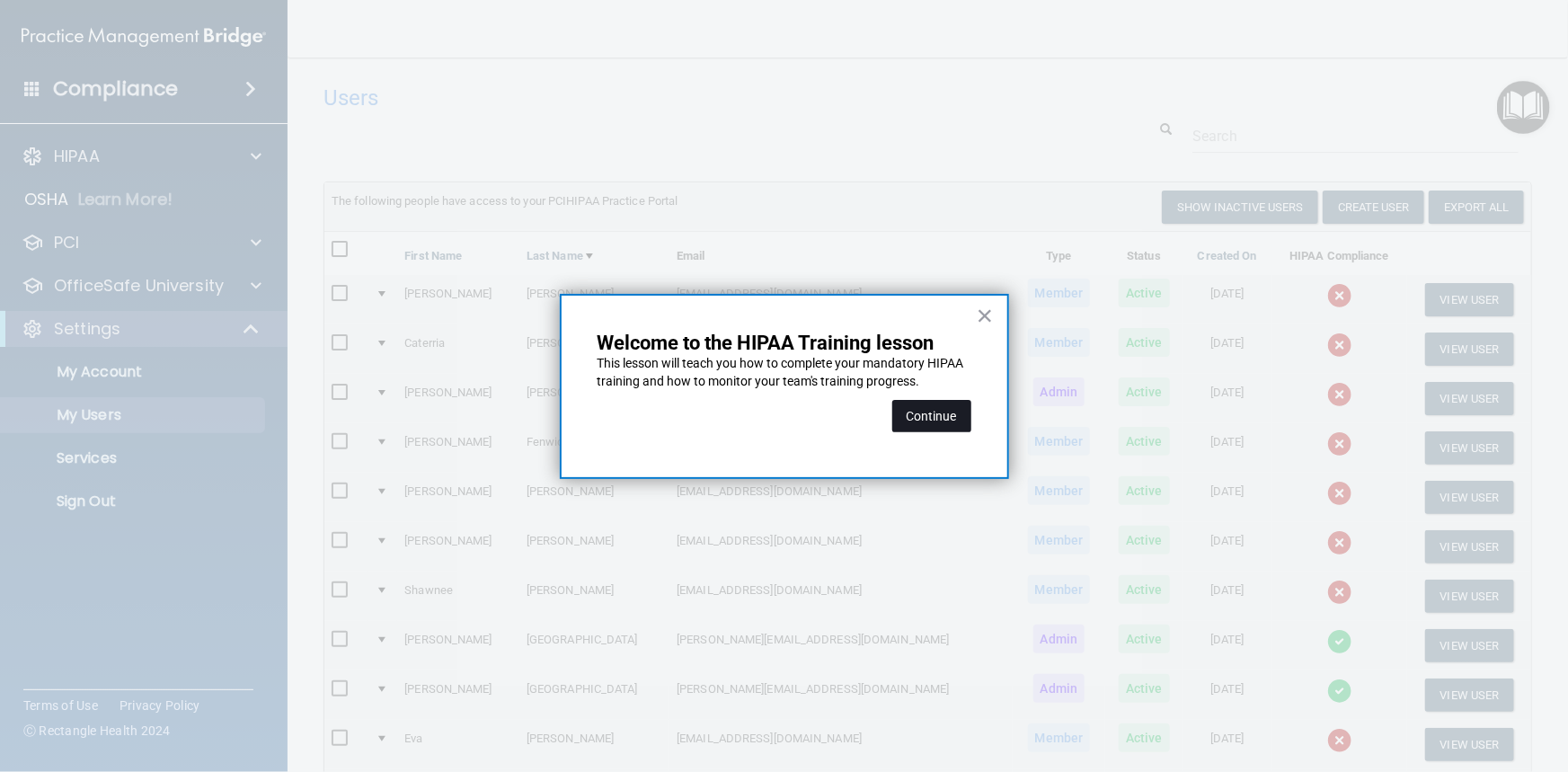
click at [932, 416] on button "Continue" at bounding box center [931, 415] width 79 height 32
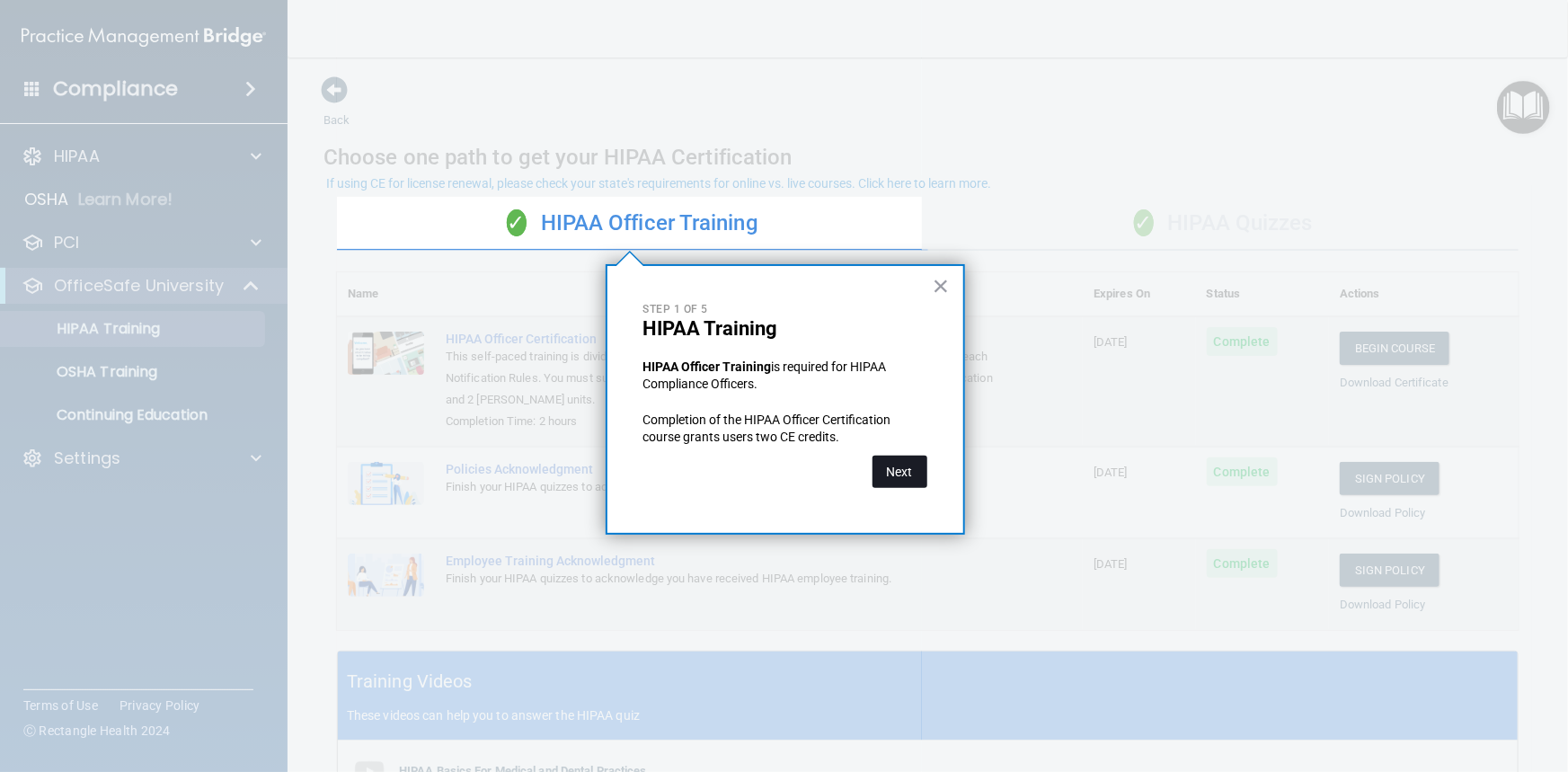
click at [891, 472] on button "Next" at bounding box center [900, 471] width 55 height 32
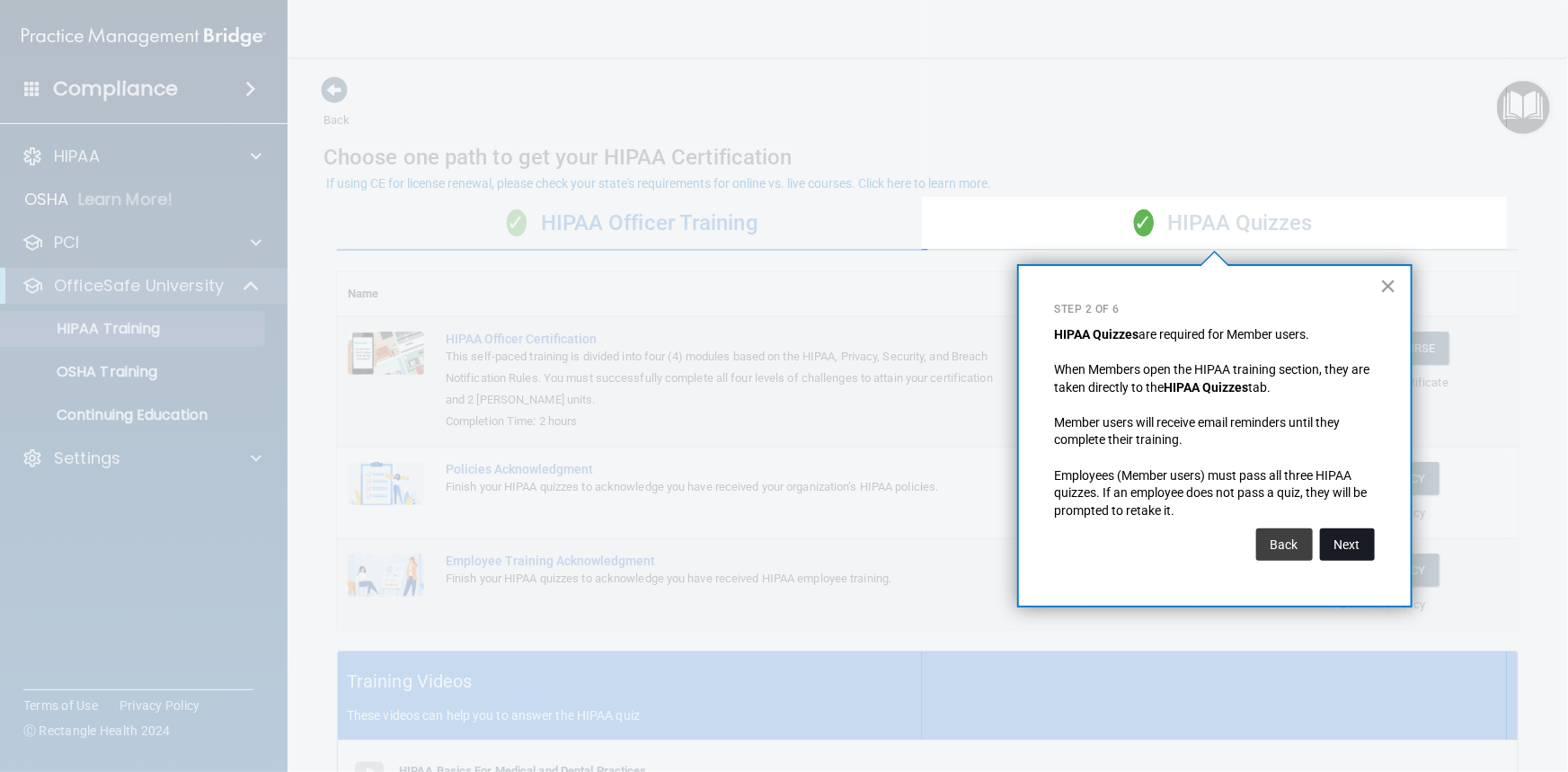
click at [1343, 544] on button "Next" at bounding box center [1348, 544] width 55 height 32
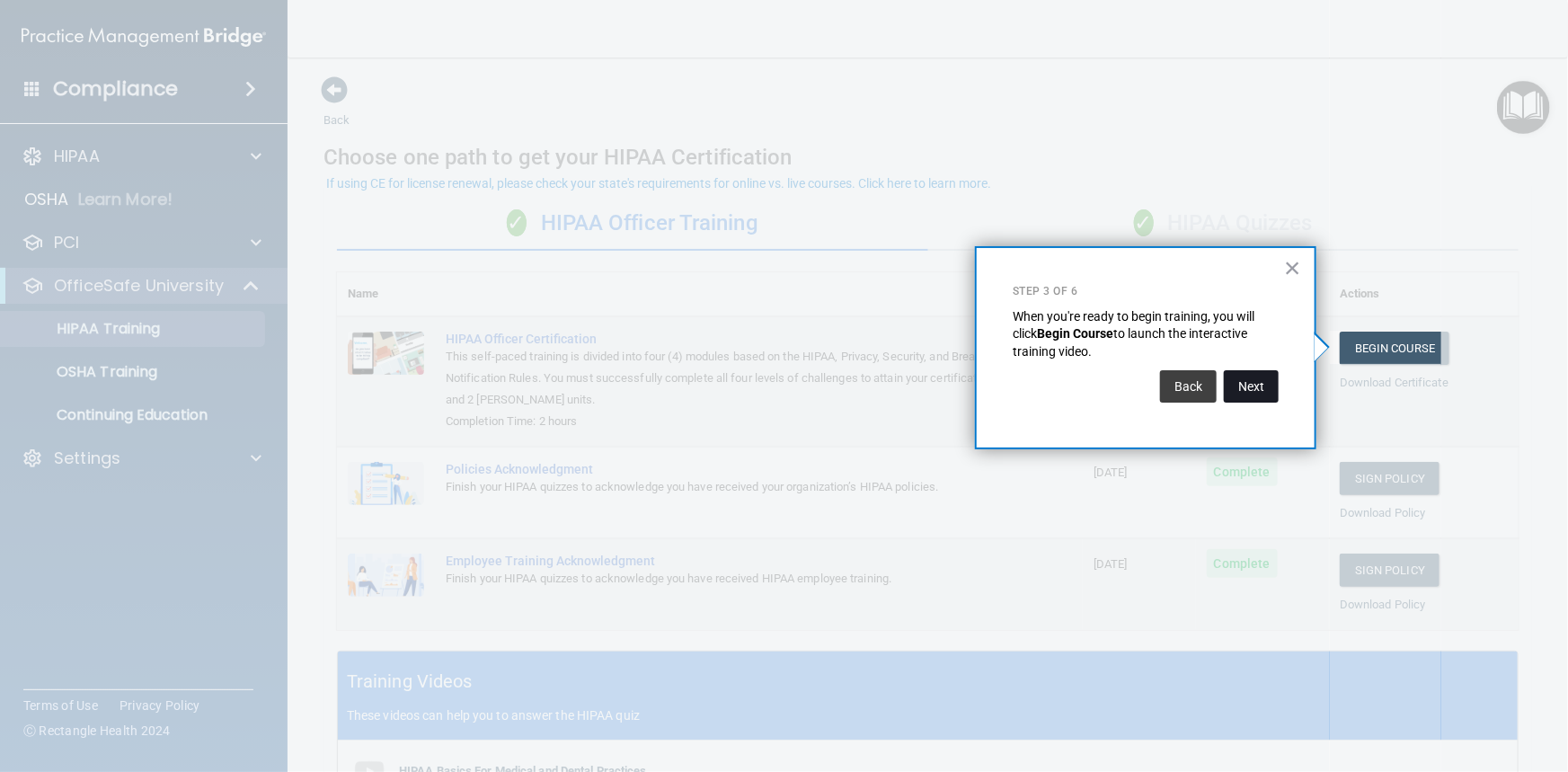
click at [1241, 387] on button "Next" at bounding box center [1252, 386] width 55 height 32
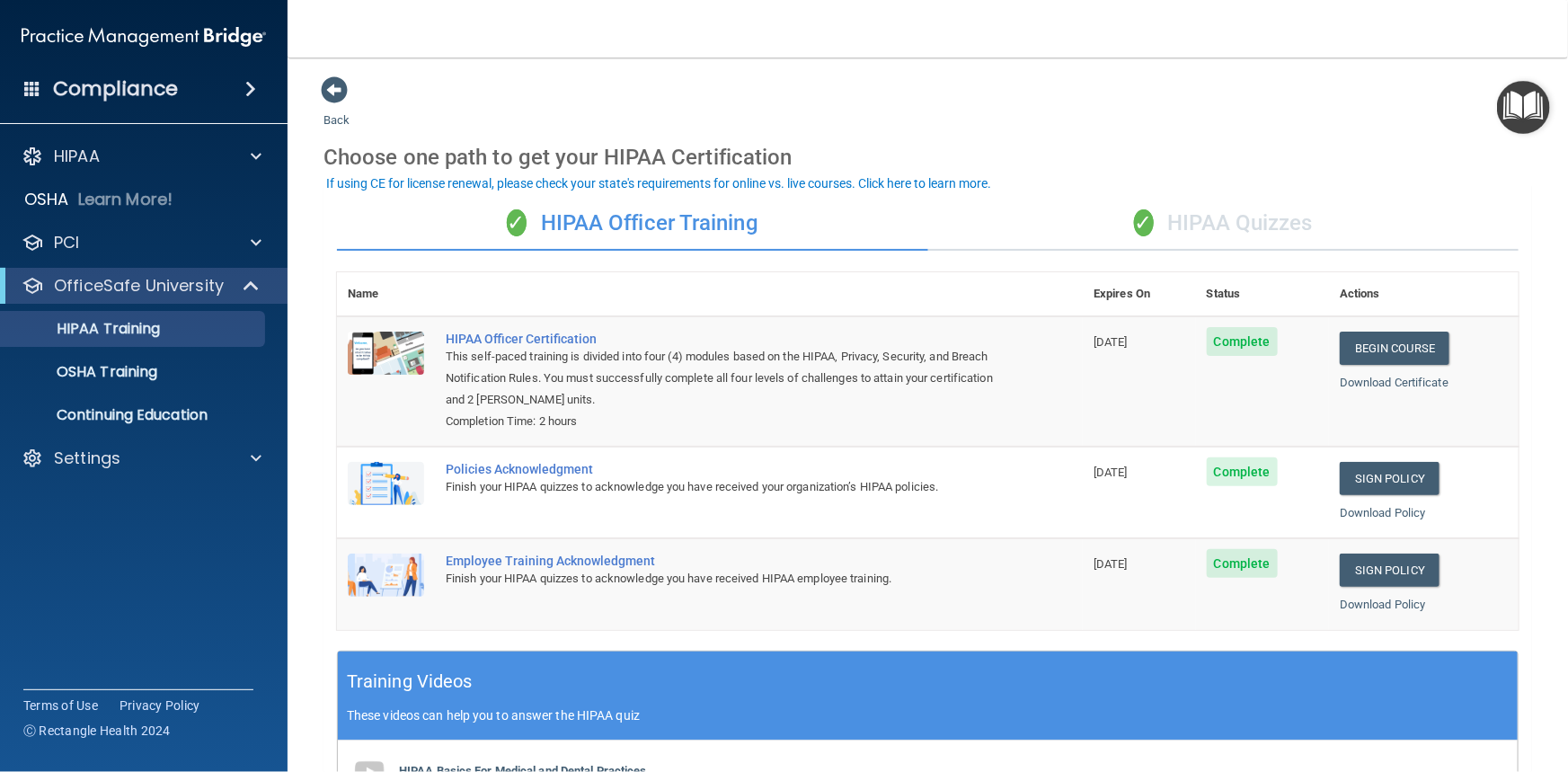
click at [1211, 220] on div "✓ HIPAA Quizzes" at bounding box center [1224, 223] width 592 height 54
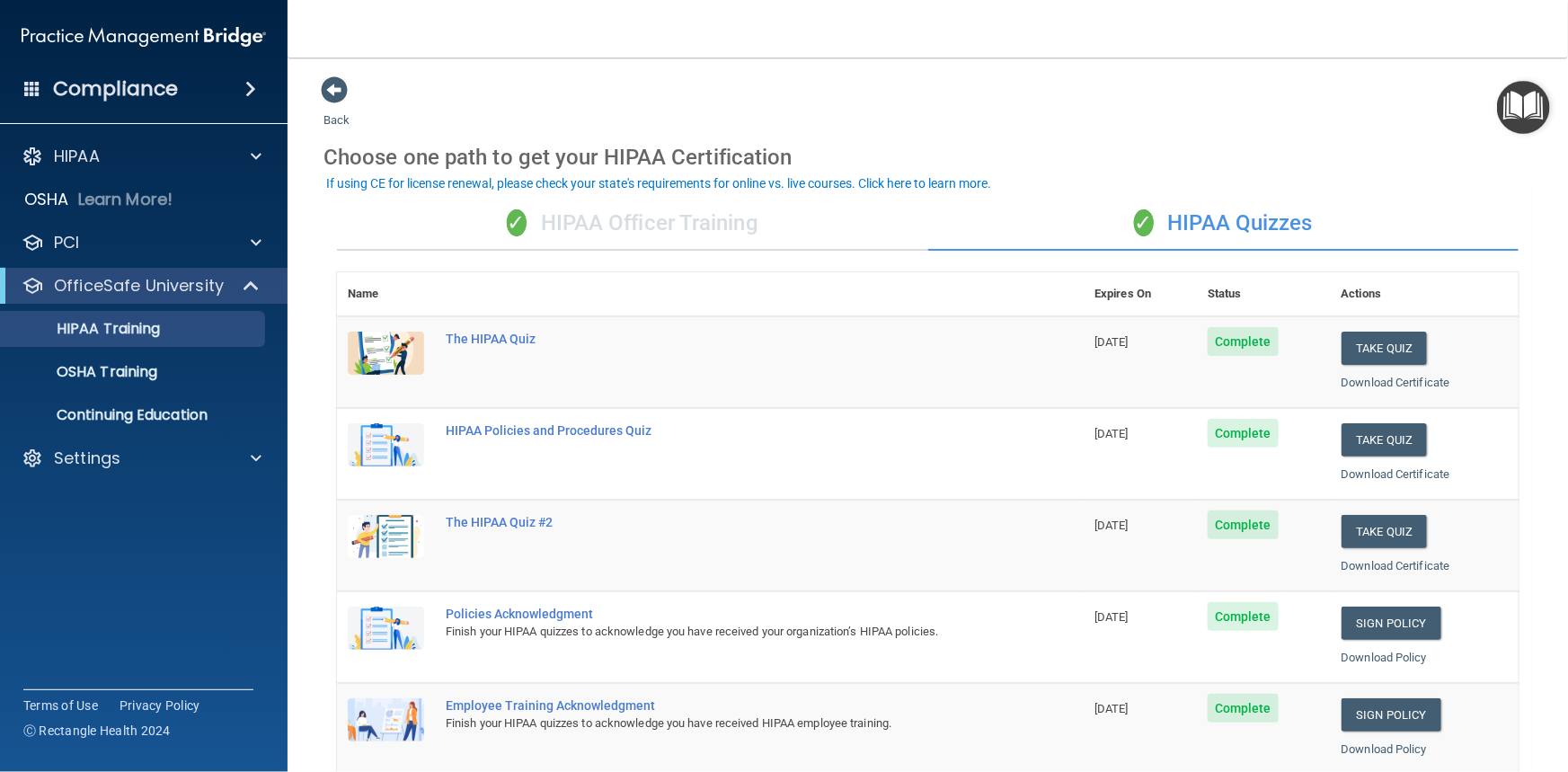
click at [716, 222] on div "✓ HIPAA Officer Training" at bounding box center [633, 223] width 592 height 54
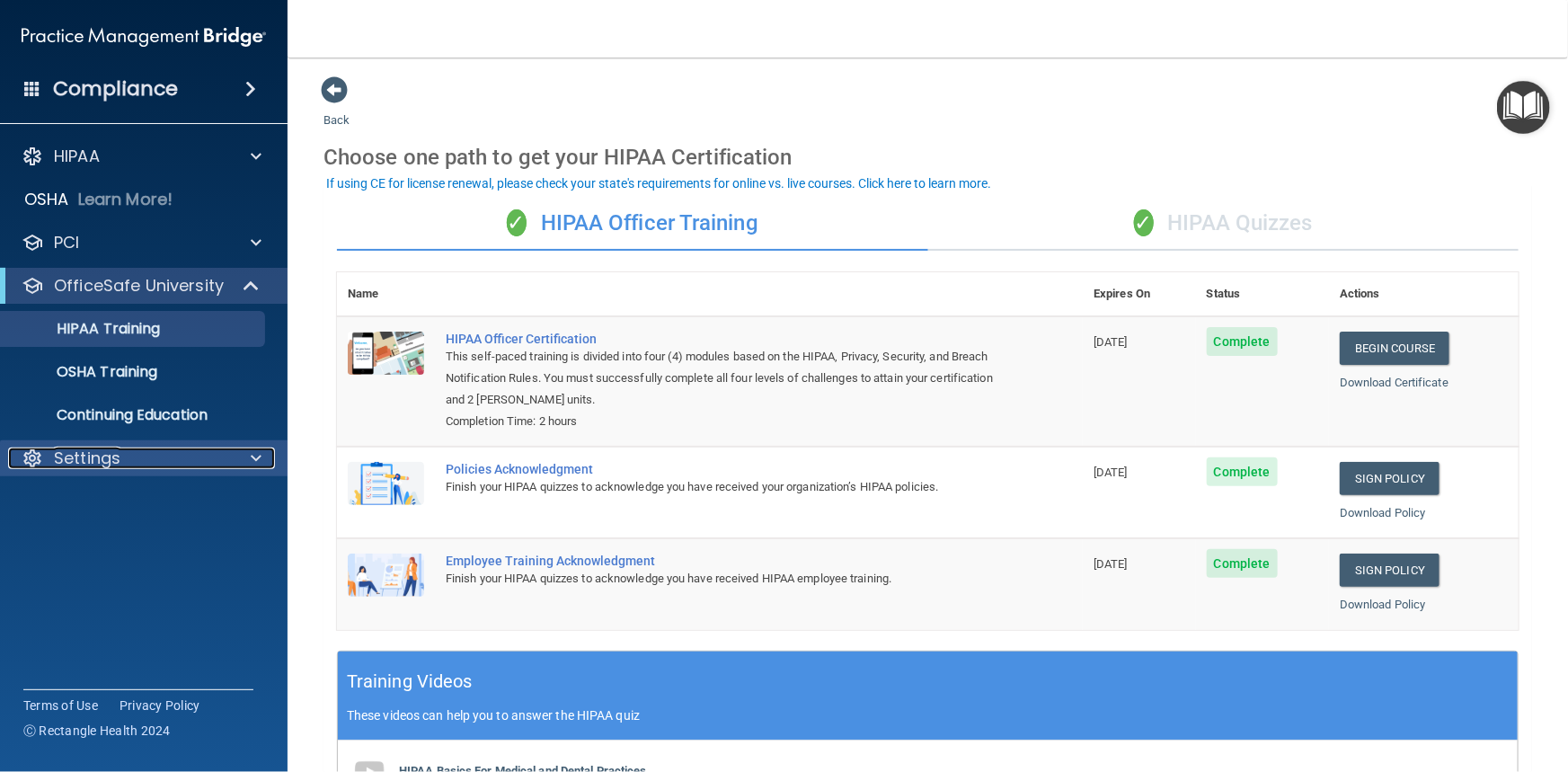
click at [155, 448] on div "Settings" at bounding box center [119, 458] width 223 height 22
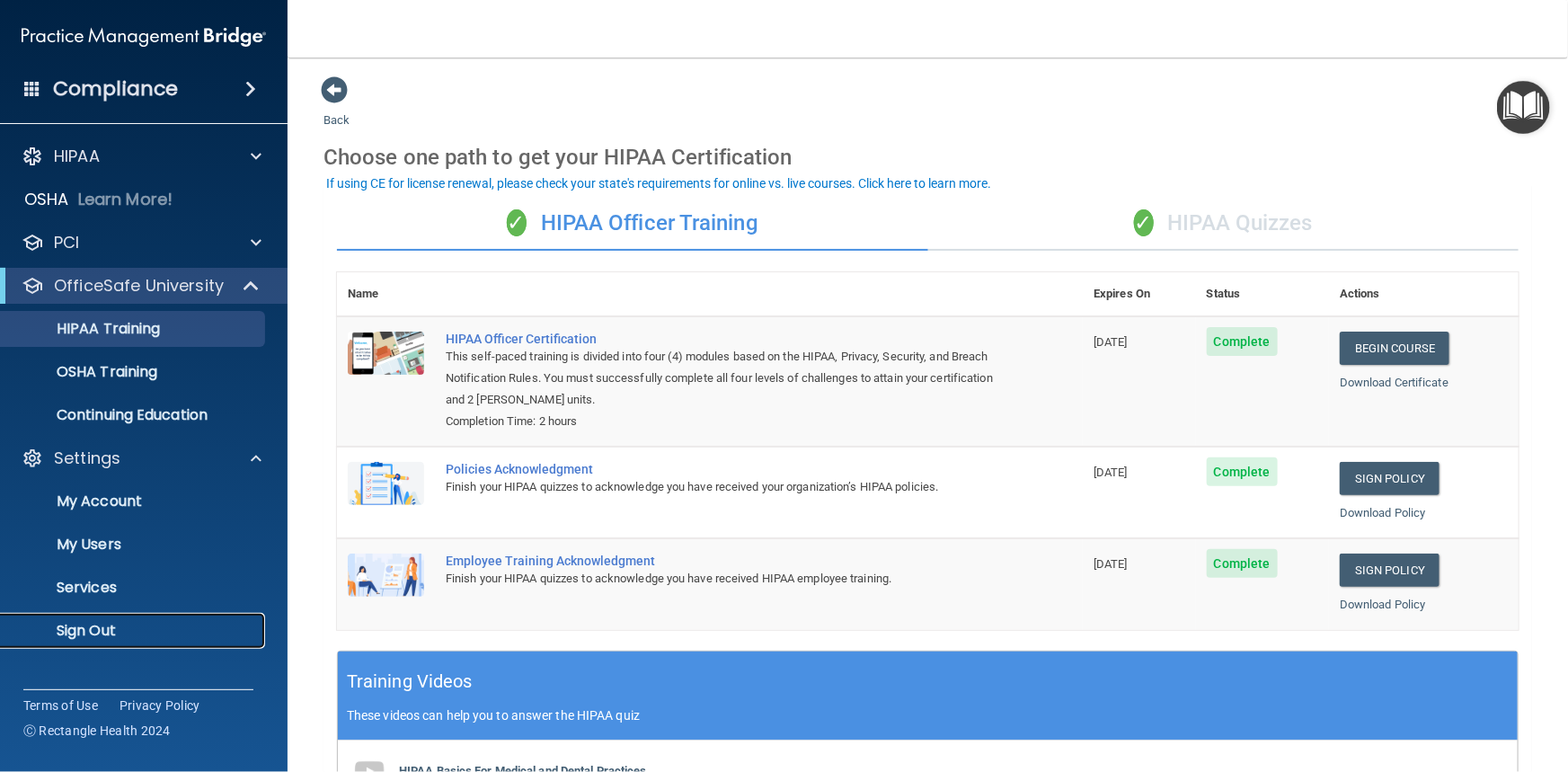
click at [85, 626] on p "Sign Out" at bounding box center [134, 631] width 245 height 18
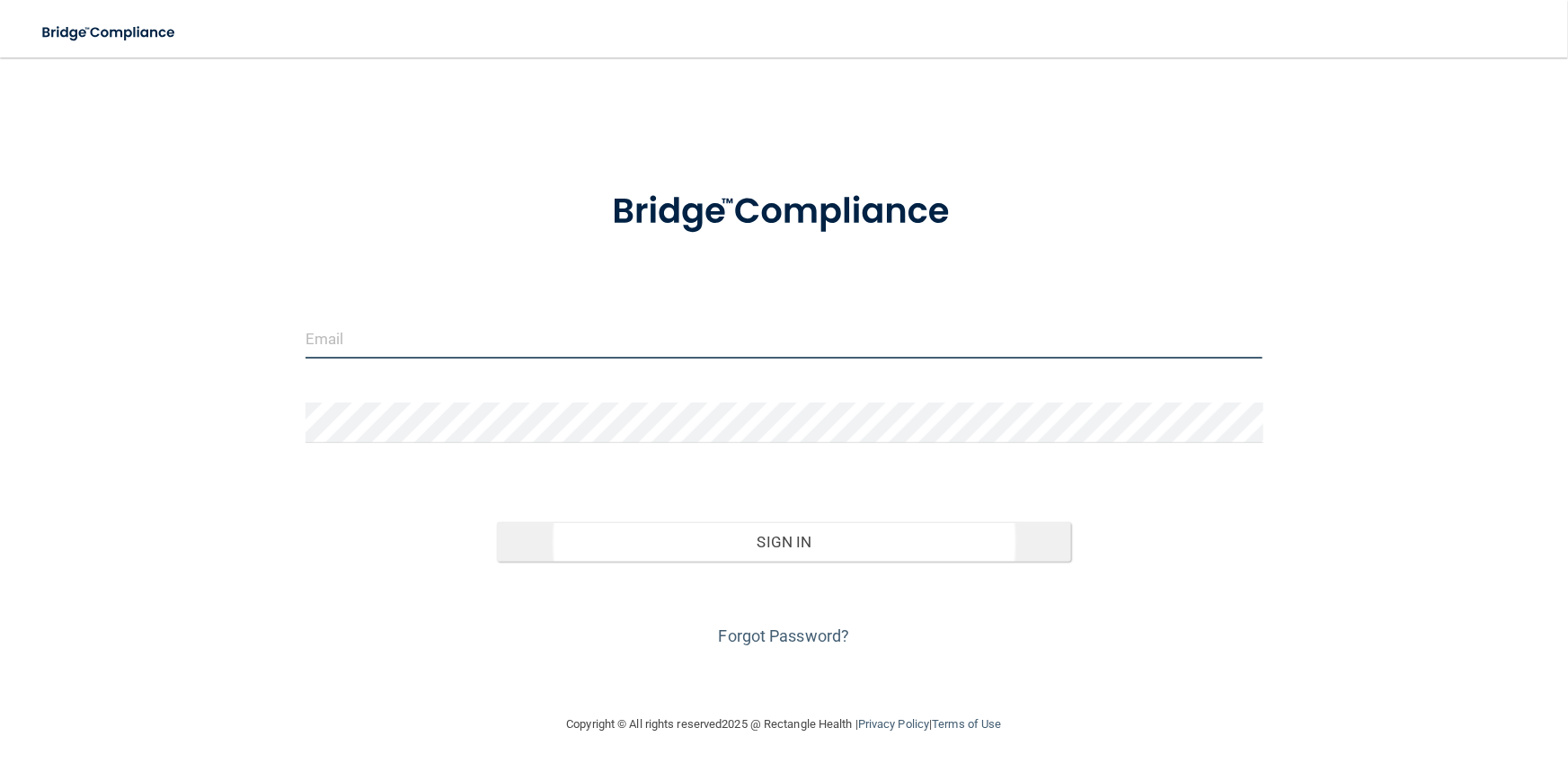
type input "[PERSON_NAME][EMAIL_ADDRESS][DOMAIN_NAME]"
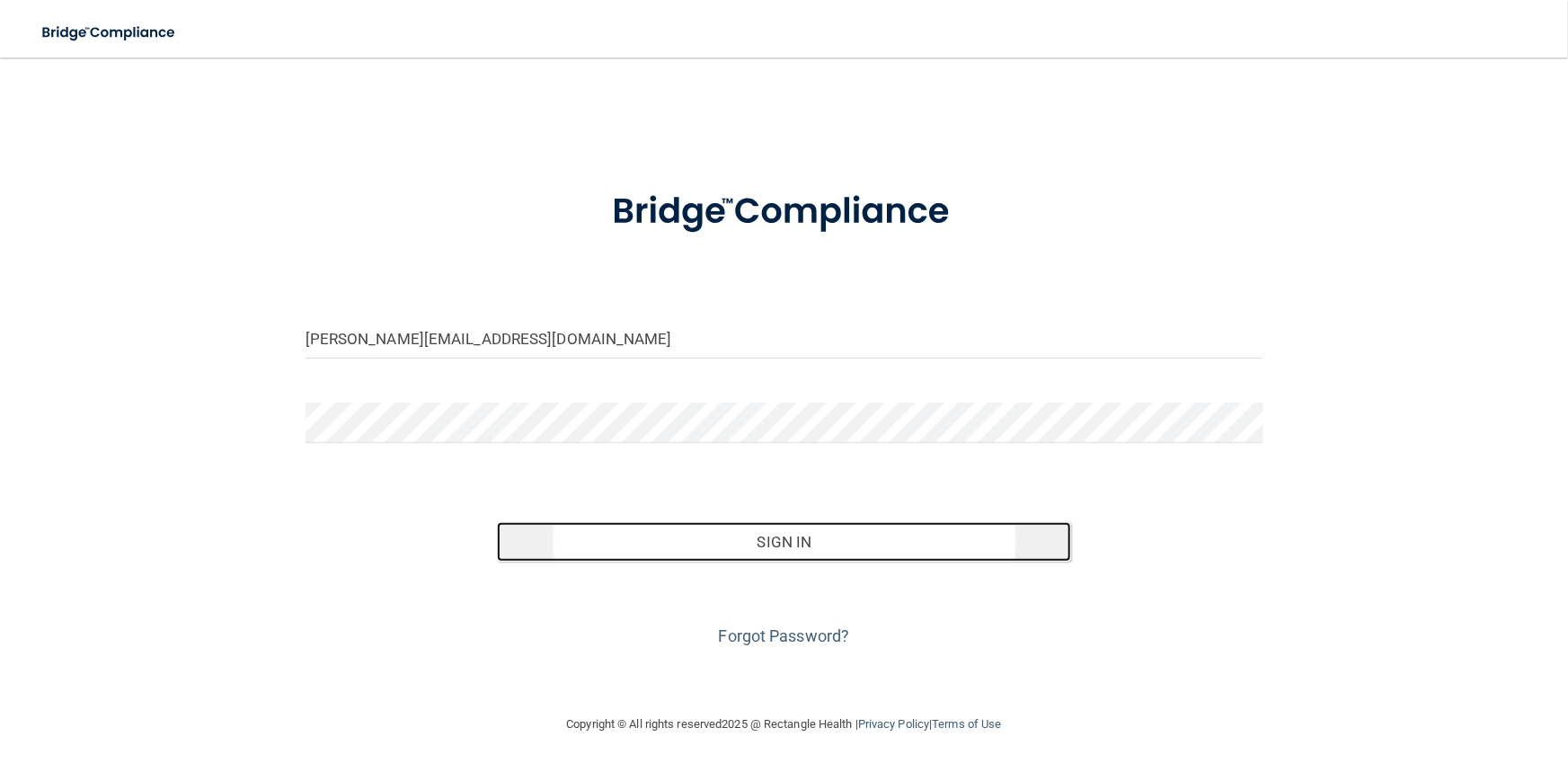
click at [829, 551] on button "Sign In" at bounding box center [784, 542] width 574 height 39
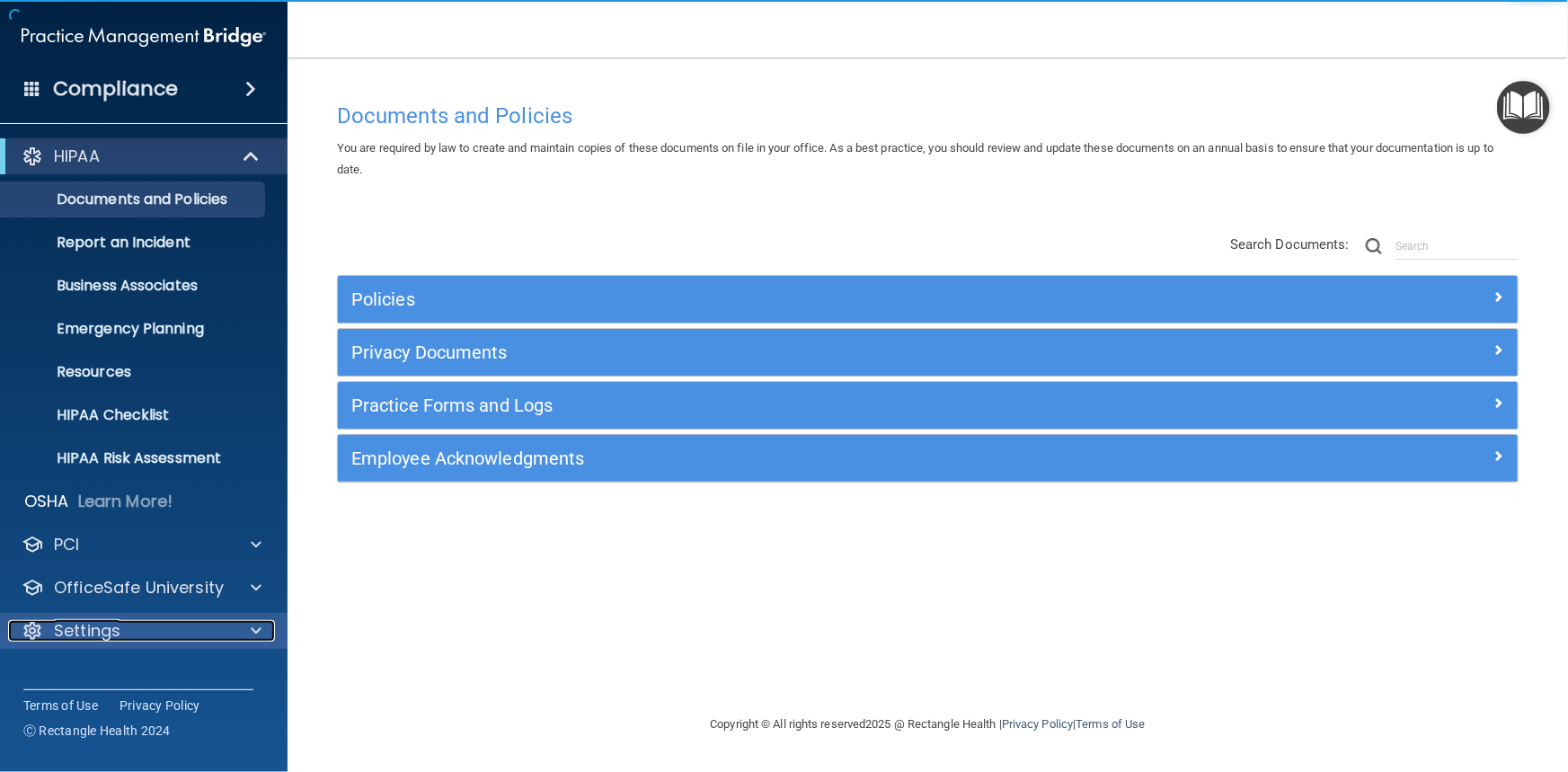
click at [249, 626] on div at bounding box center [254, 631] width 45 height 22
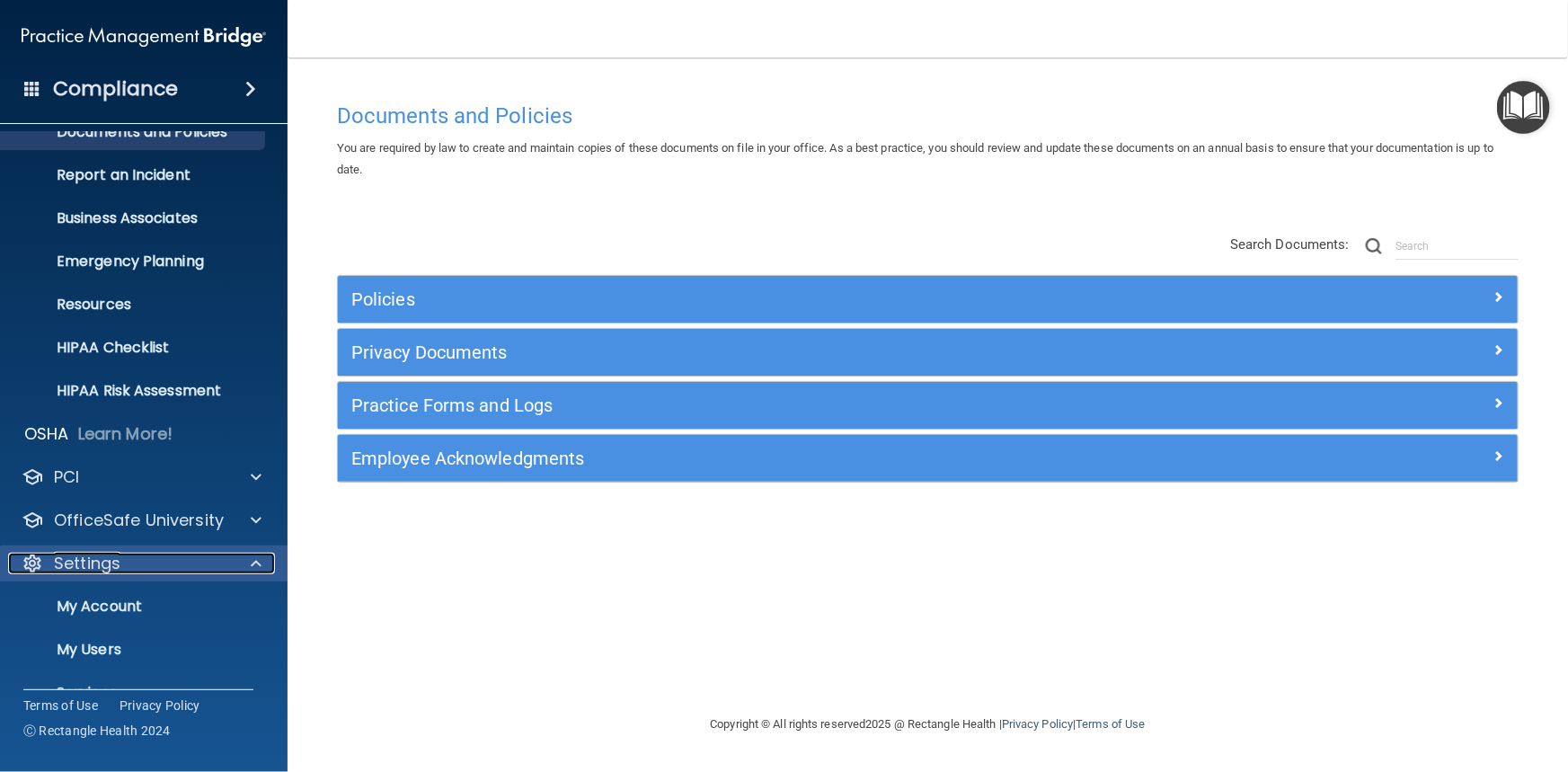
scroll to position [146, 0]
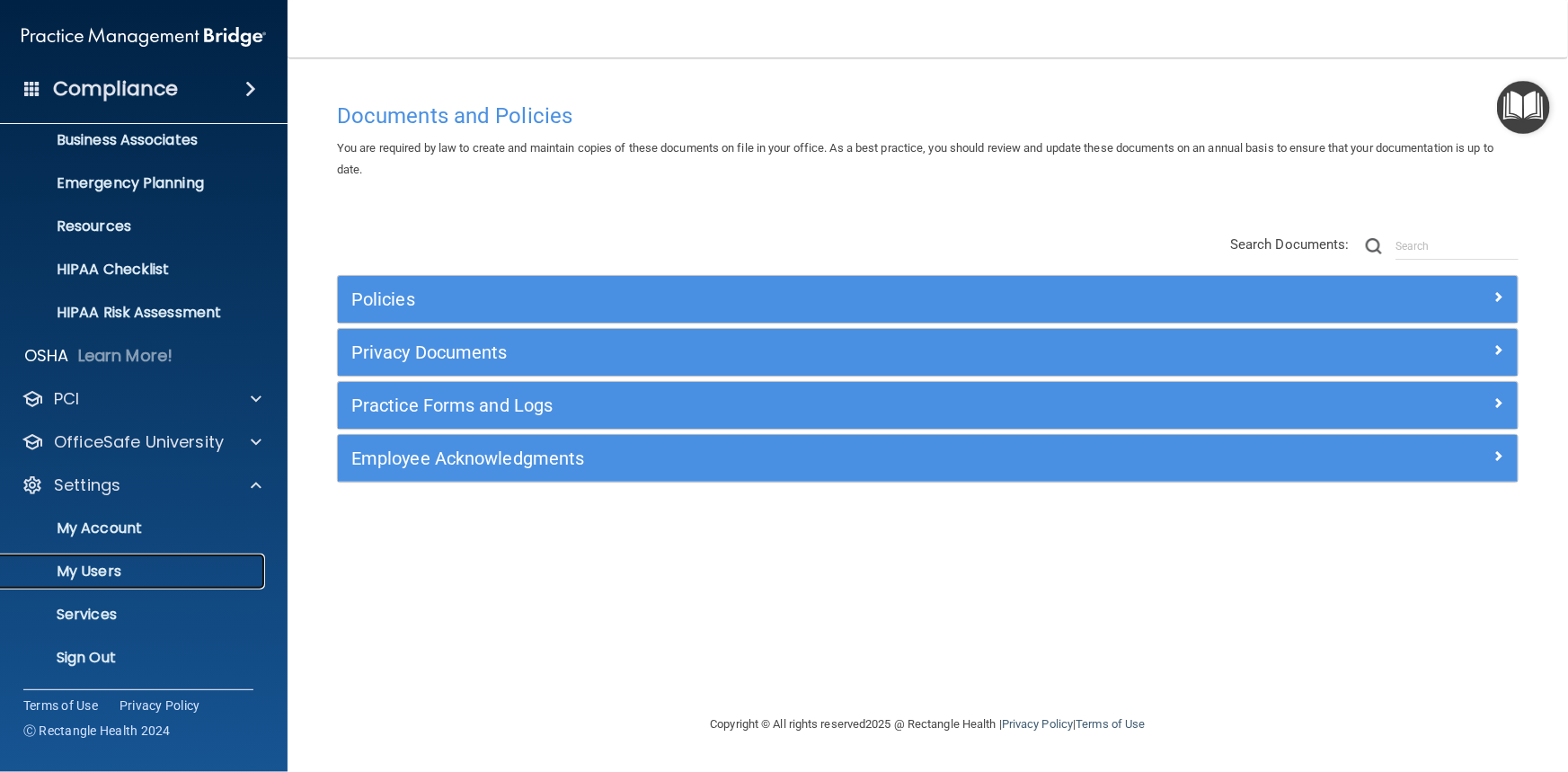
click at [120, 579] on p "My Users" at bounding box center [134, 571] width 245 height 18
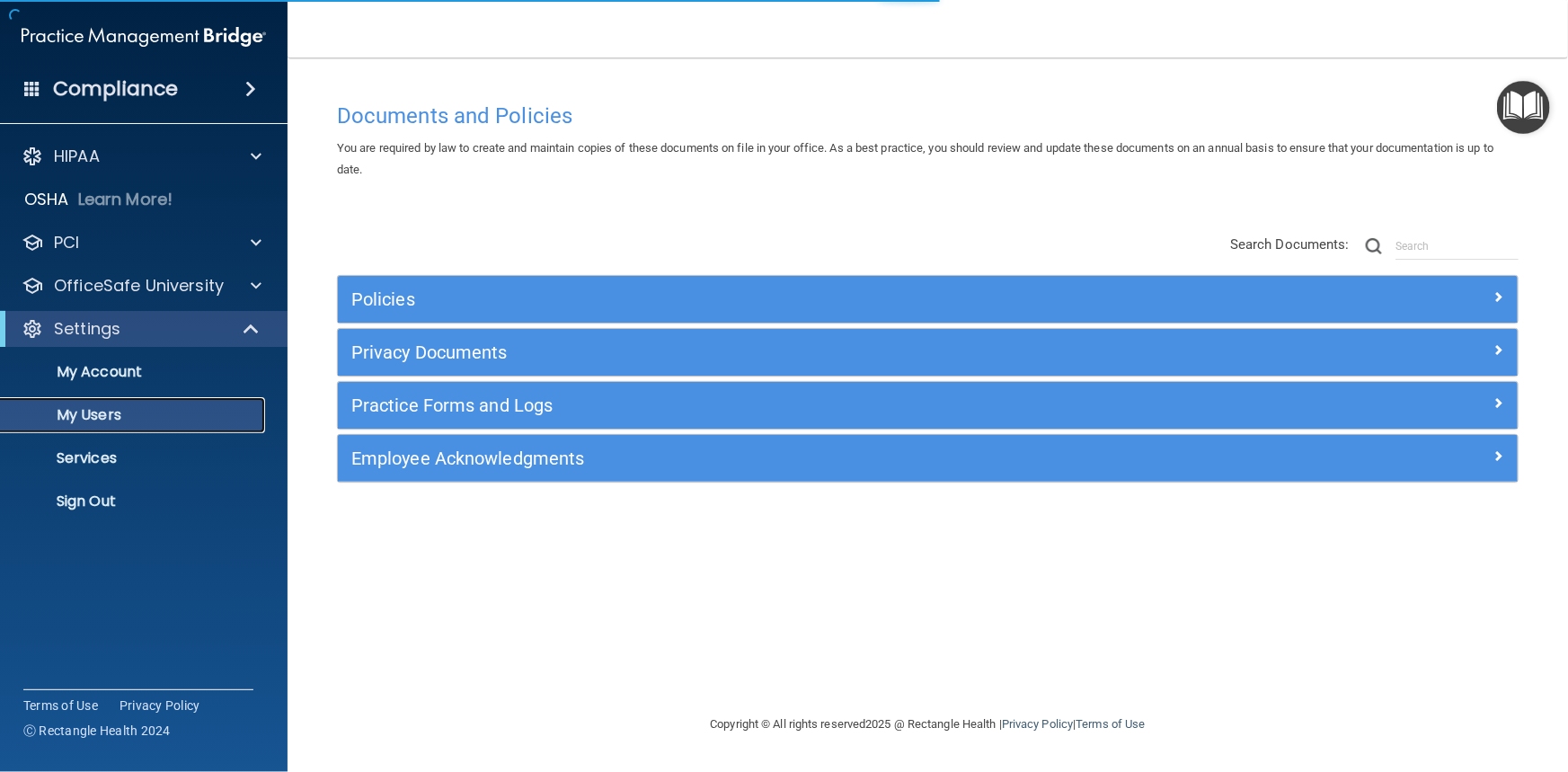
select select "20"
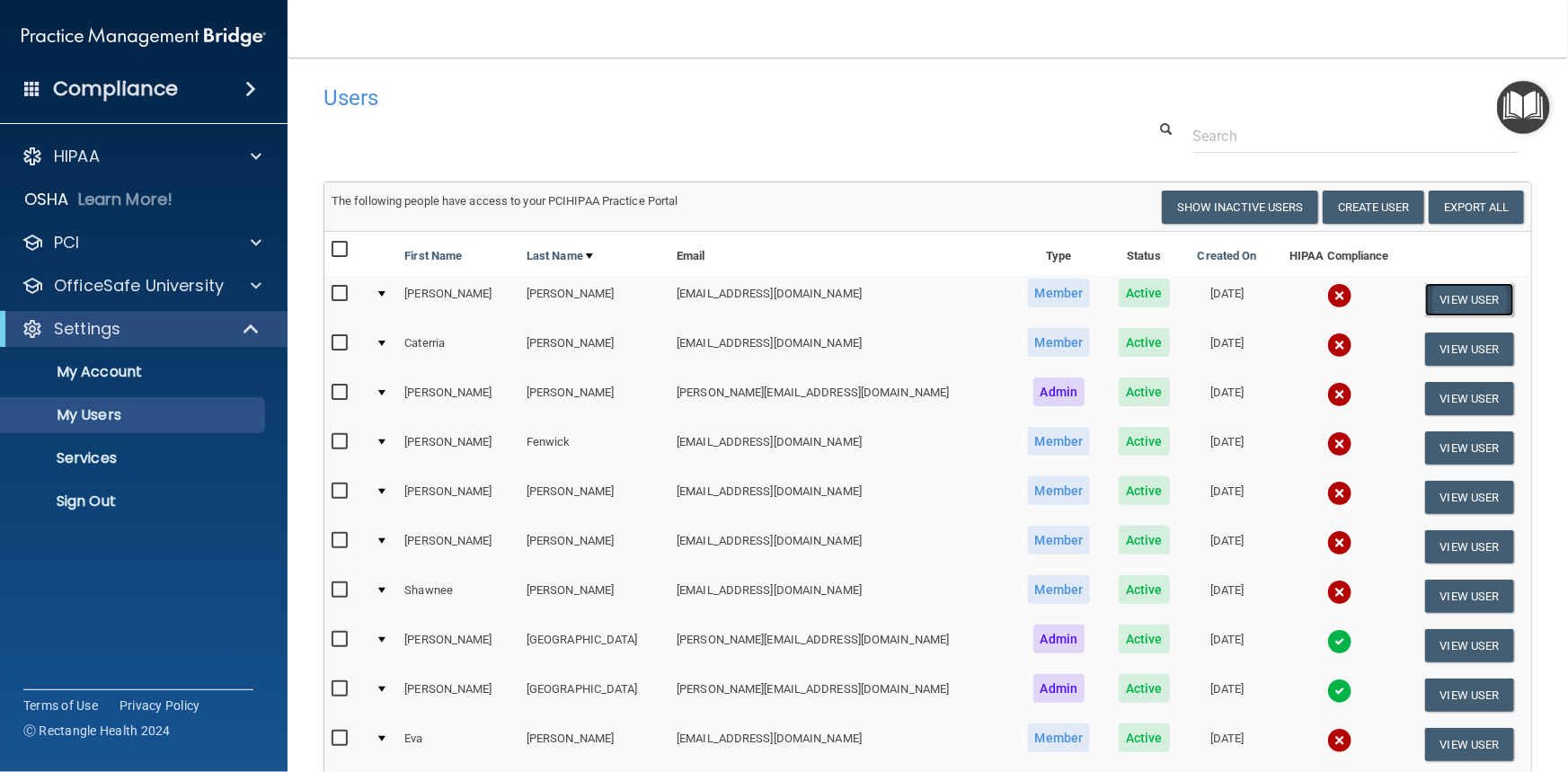
click at [1434, 300] on button "View User" at bounding box center [1469, 300] width 89 height 33
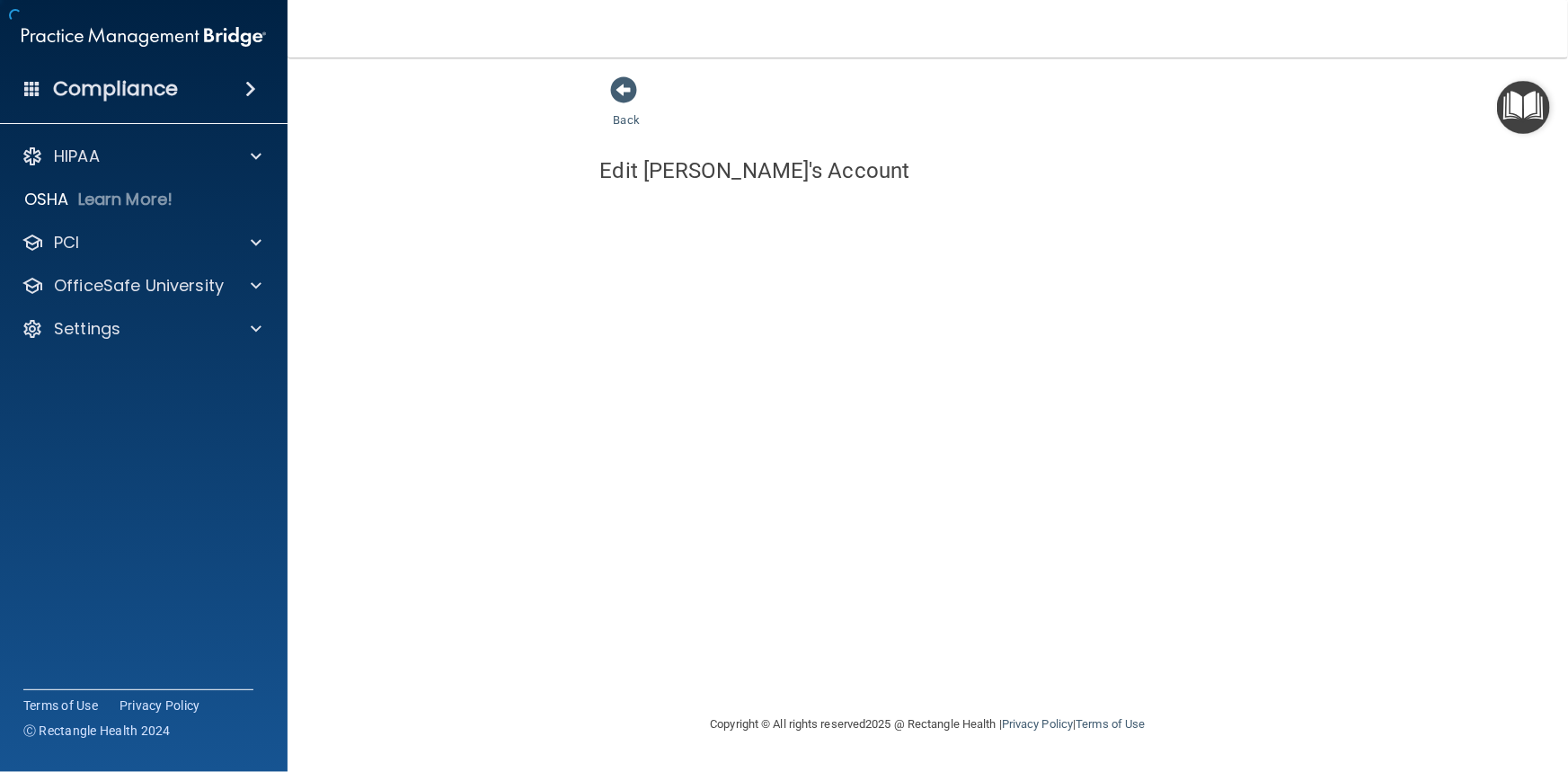
select select "practice_member"
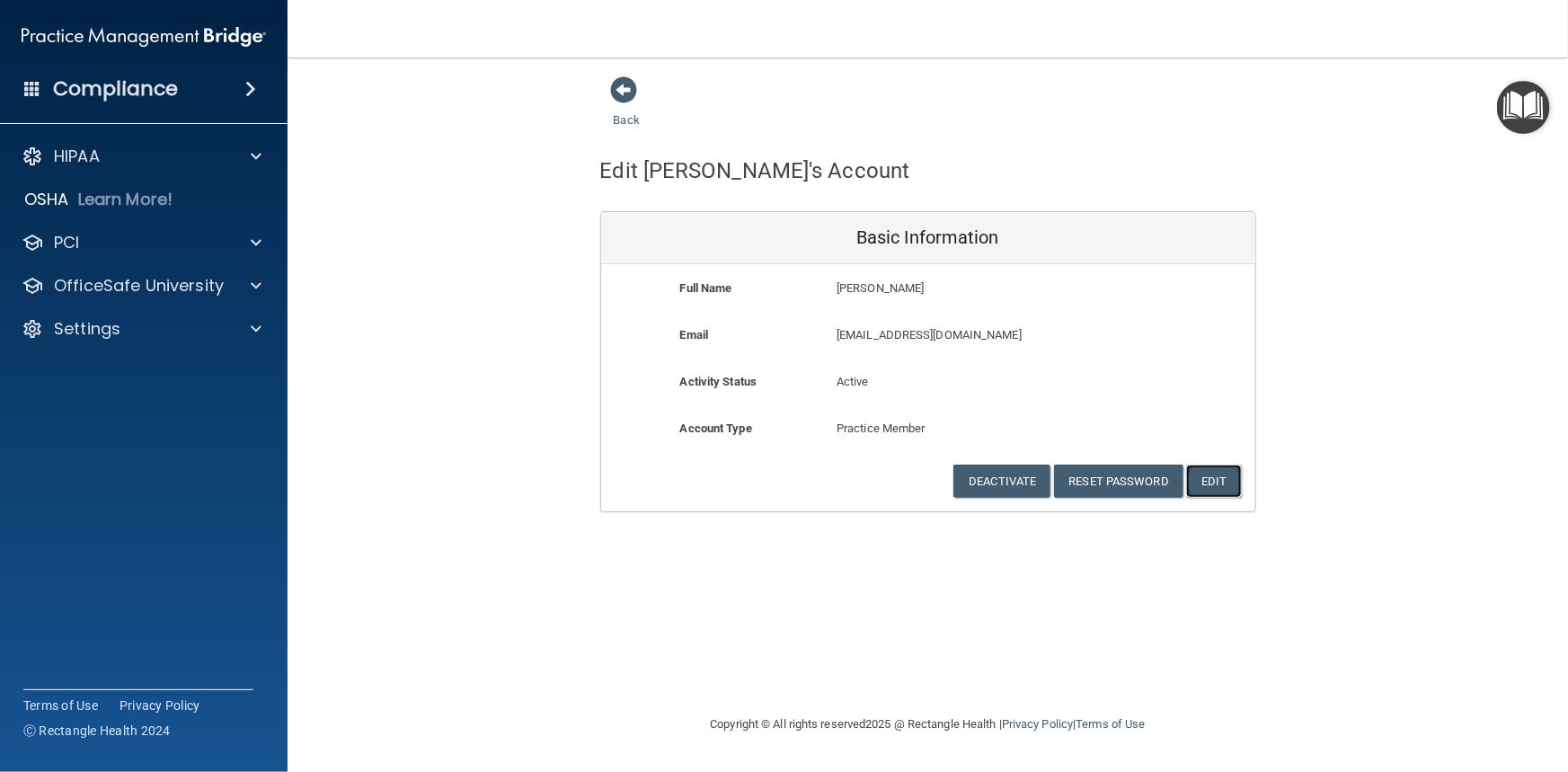
click at [1214, 476] on button "Edit" at bounding box center [1213, 481] width 55 height 33
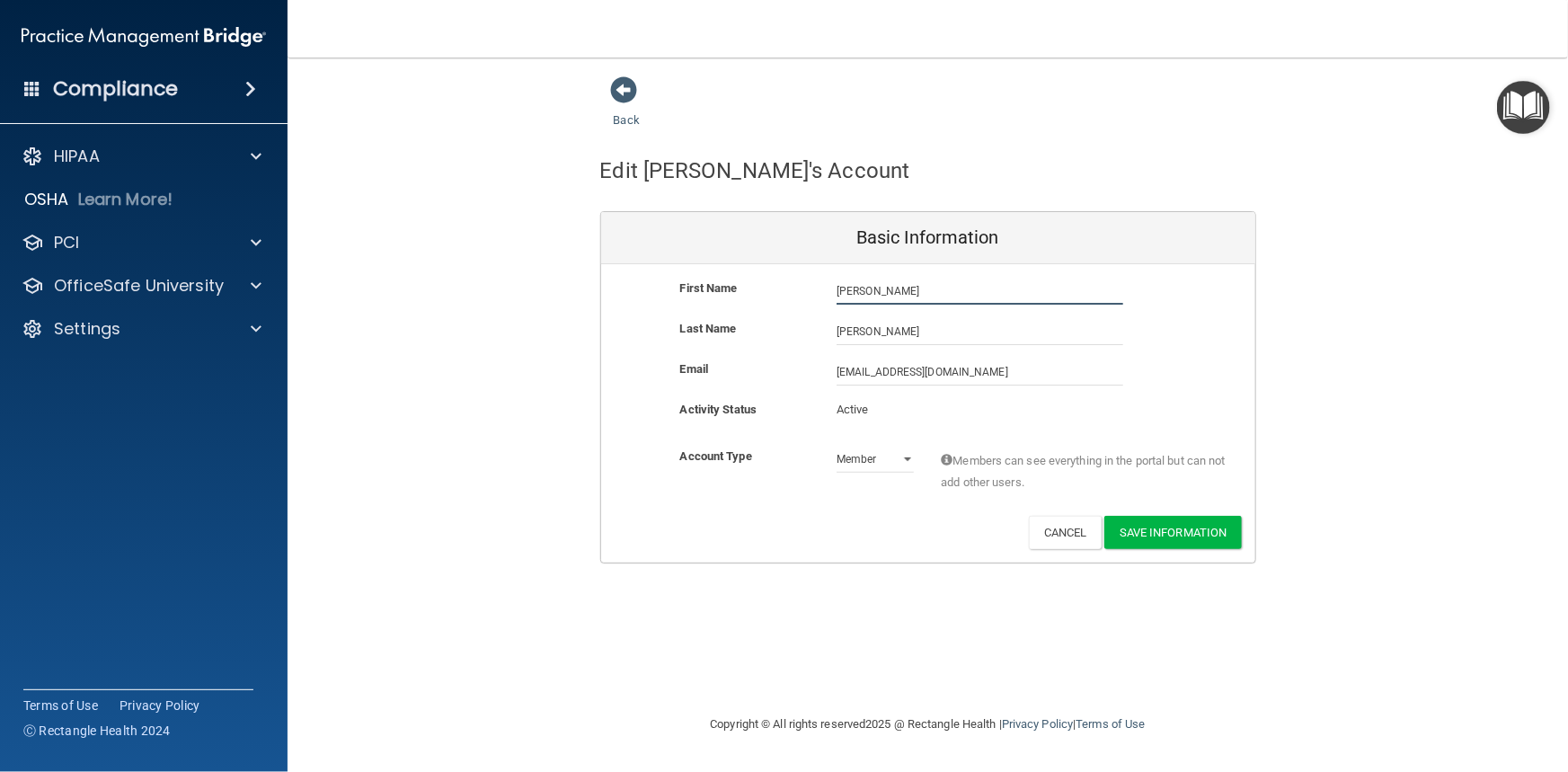
click at [853, 288] on input "[PERSON_NAME]" at bounding box center [979, 292] width 287 height 27
type input "[PERSON_NAME]"
click at [848, 368] on input "[EMAIL_ADDRESS][DOMAIN_NAME]" at bounding box center [979, 372] width 287 height 27
type input "[EMAIL_ADDRESS][DOMAIN_NAME]"
click at [1168, 533] on button "Save Information" at bounding box center [1173, 536] width 137 height 33
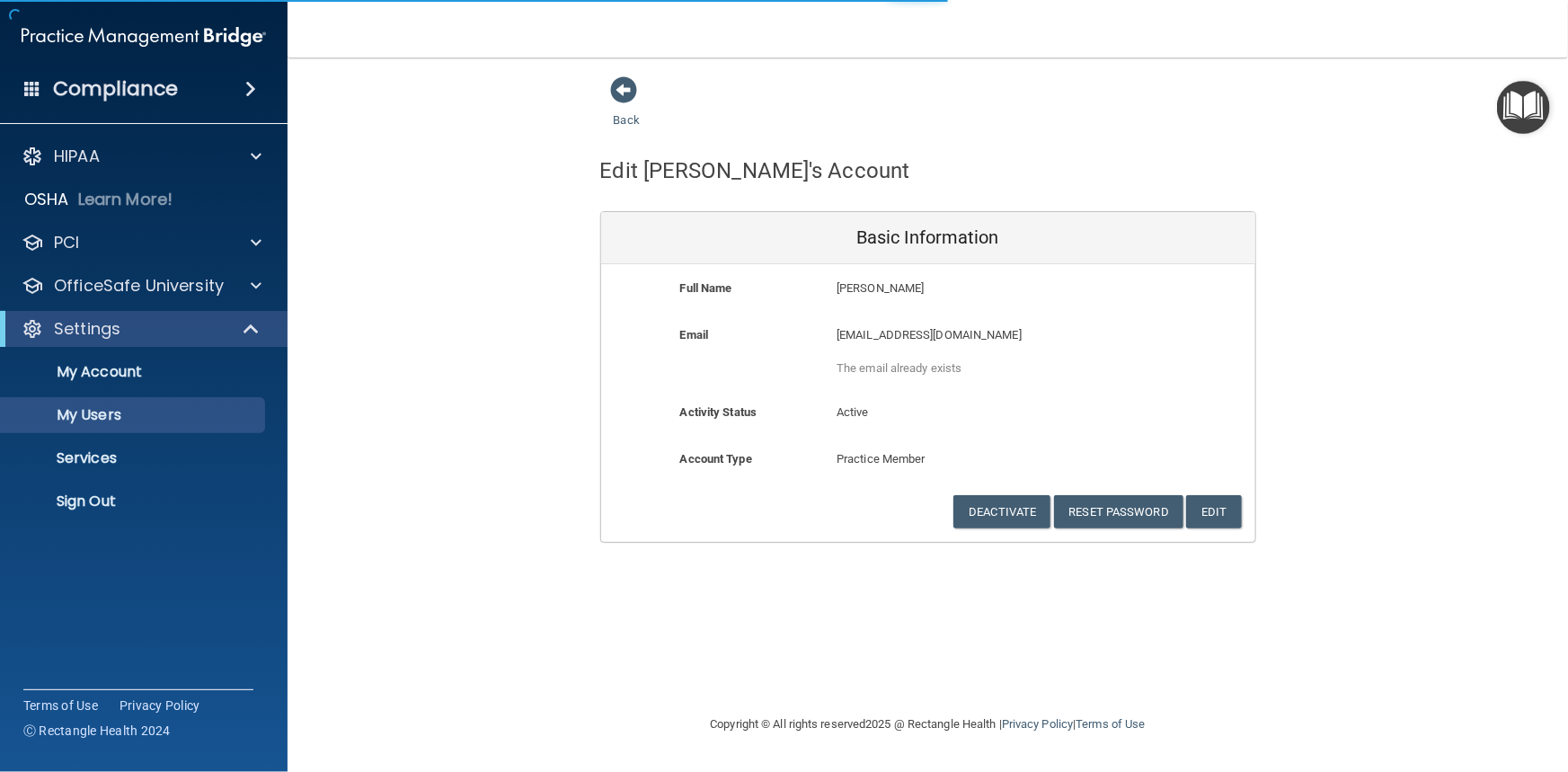
select select "20"
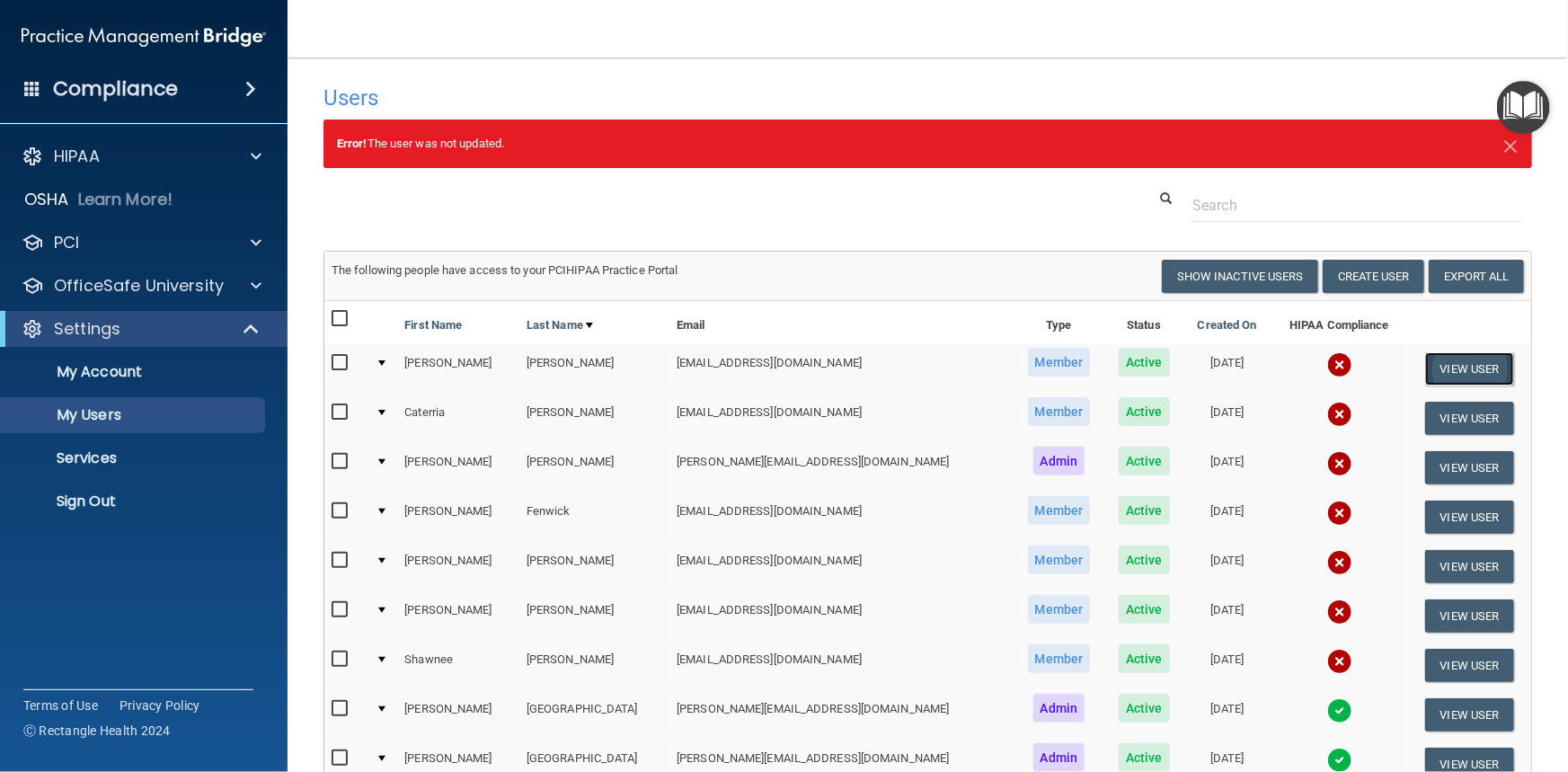
click at [1447, 369] on button "View User" at bounding box center [1469, 369] width 89 height 33
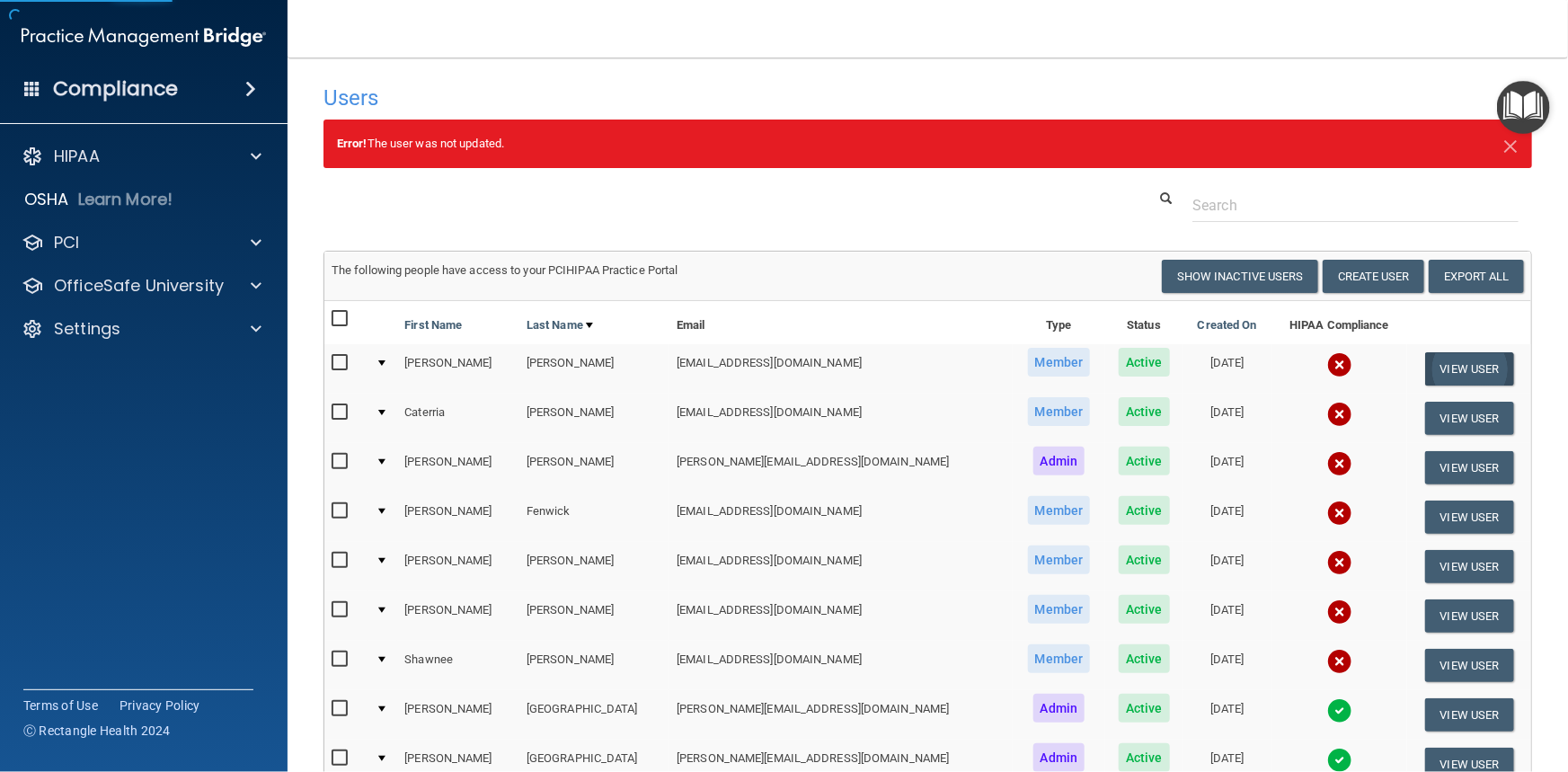
select select "practice_member"
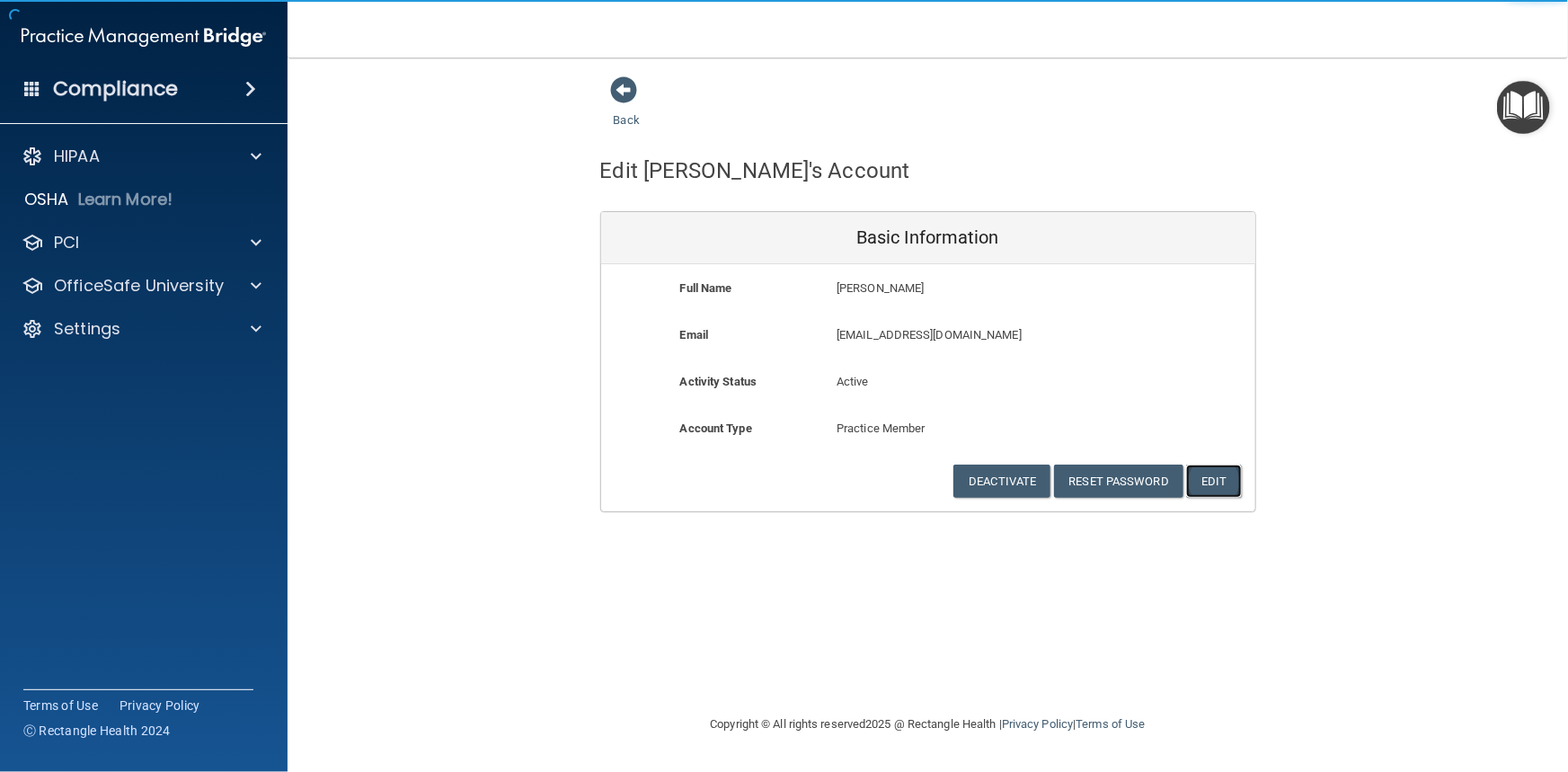
click at [1221, 479] on button "Edit" at bounding box center [1213, 481] width 55 height 33
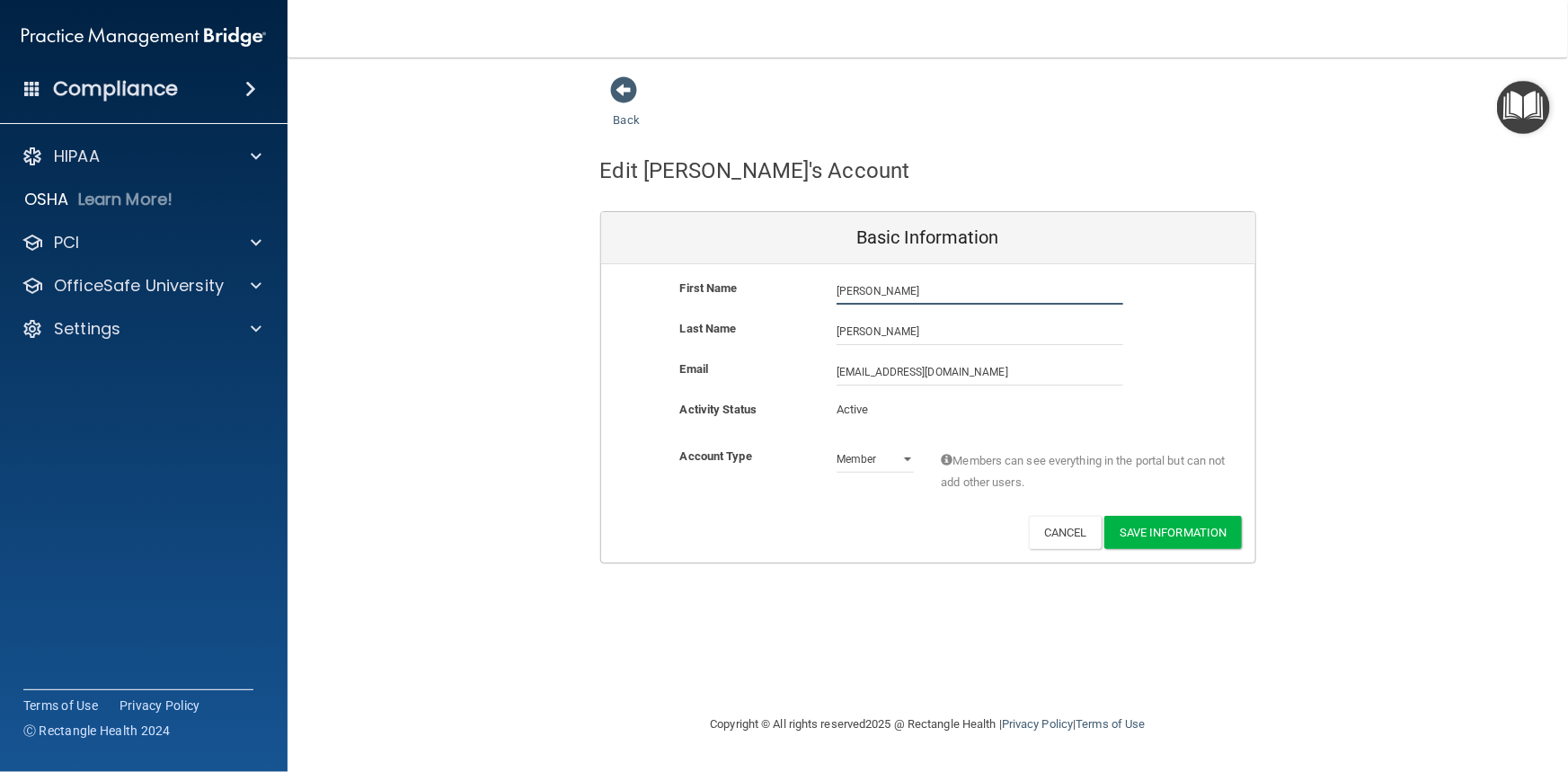
drag, startPoint x: 891, startPoint y: 286, endPoint x: 613, endPoint y: 277, distance: 278.1
click at [613, 278] on div "First Name Magdalia Adams Magdalia" at bounding box center [928, 292] width 654 height 27
type input "[PERSON_NAME]"
drag, startPoint x: 855, startPoint y: 374, endPoint x: 820, endPoint y: 371, distance: 35.1
click at [820, 373] on div "Email magdaliaadams1@gmail.com magdaliaadams1@gmail.com" at bounding box center [928, 372] width 654 height 27
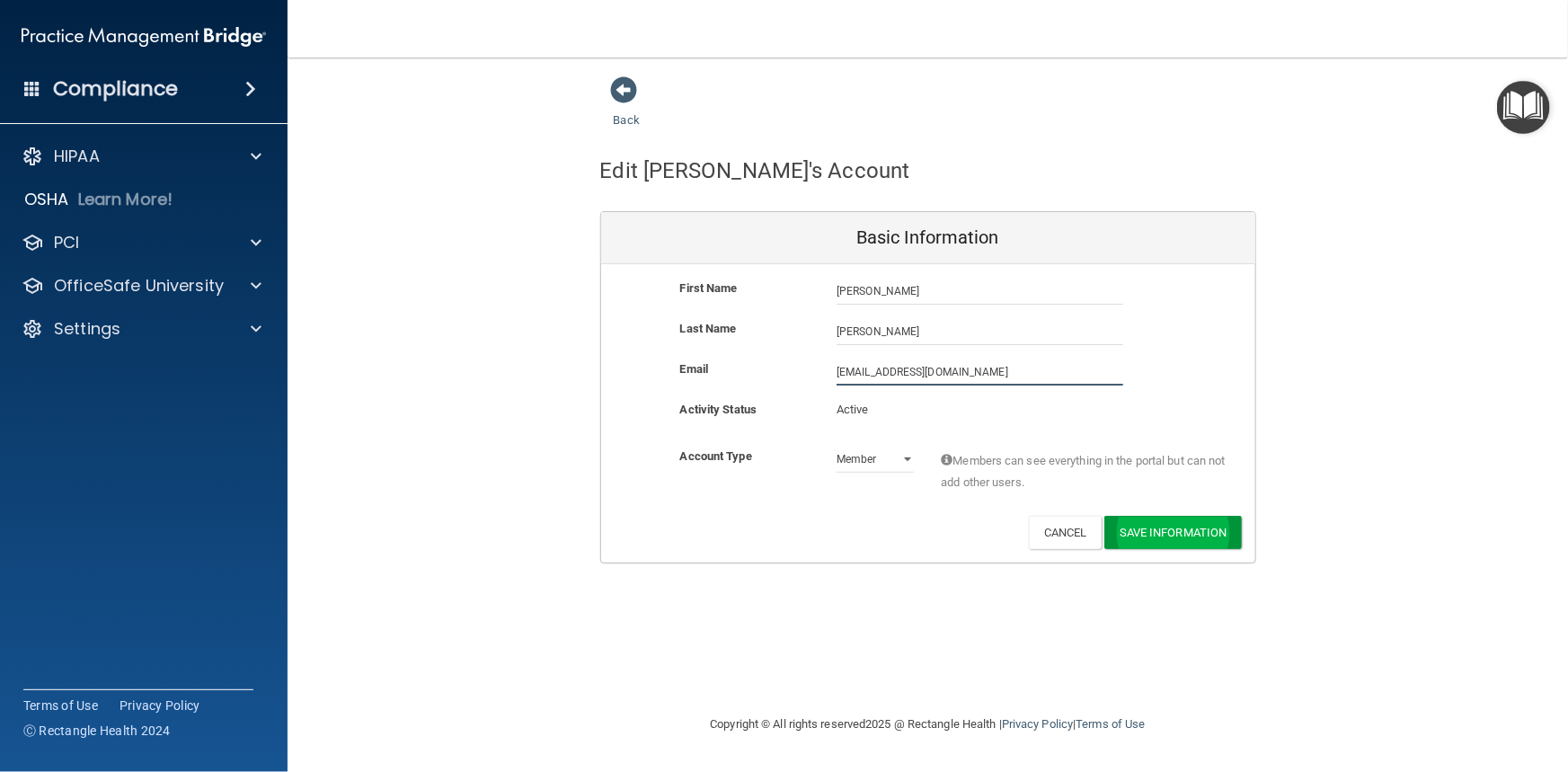
type input "[EMAIL_ADDRESS][DOMAIN_NAME]"
click at [1195, 525] on button "Save Information" at bounding box center [1173, 536] width 137 height 33
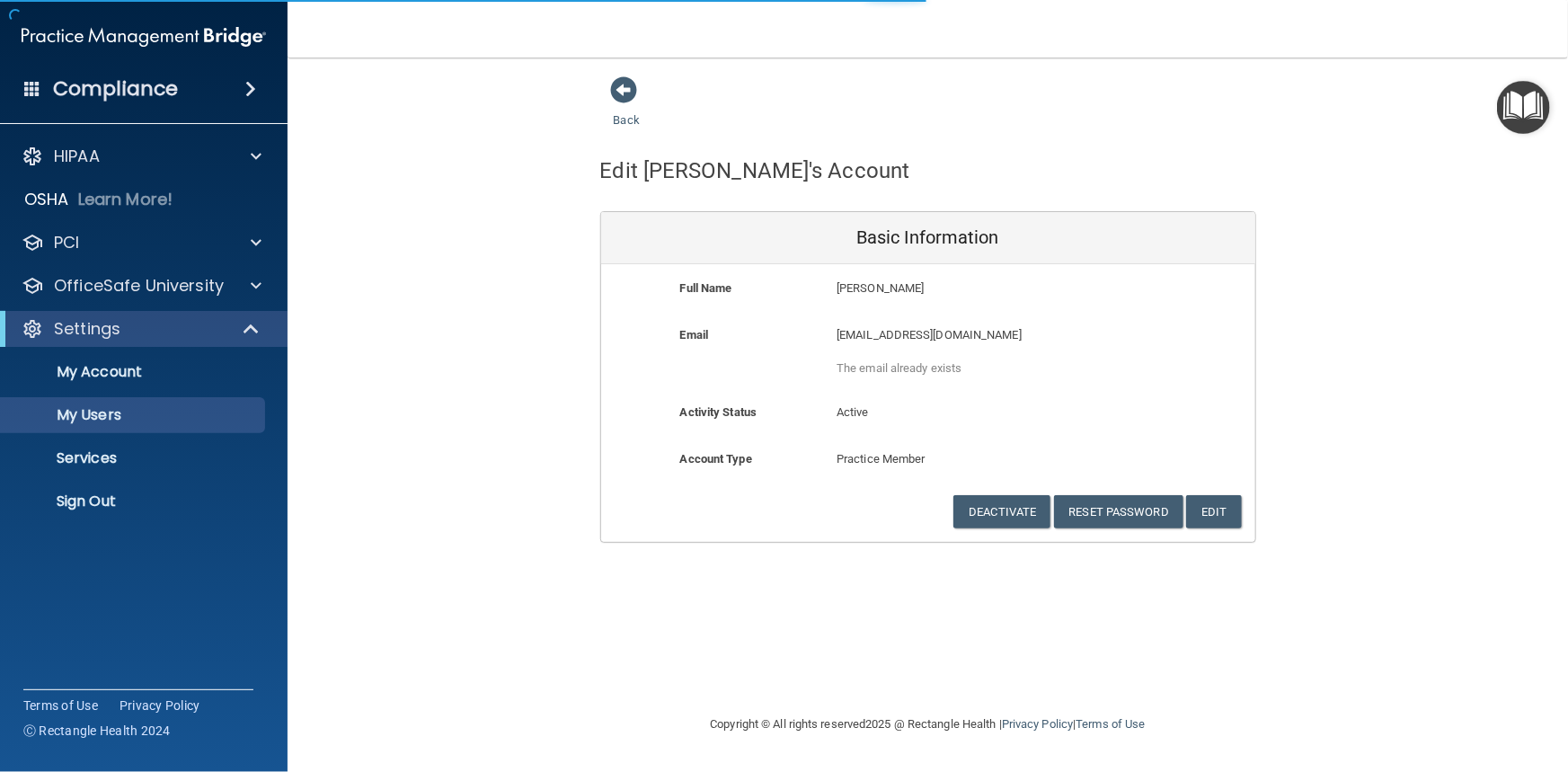
select select "20"
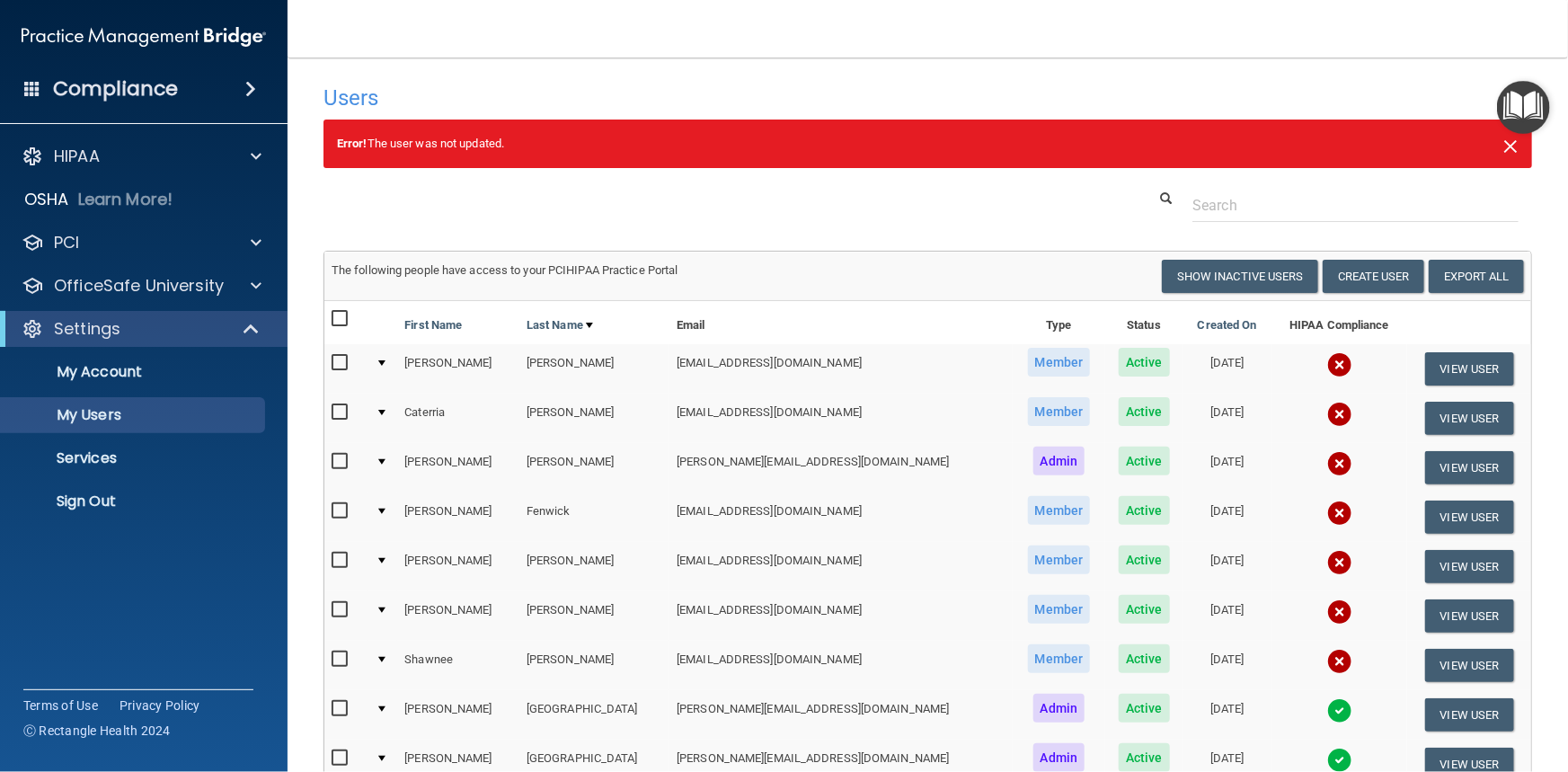
click at [1502, 153] on span "×" at bounding box center [1510, 143] width 17 height 36
select select "20"
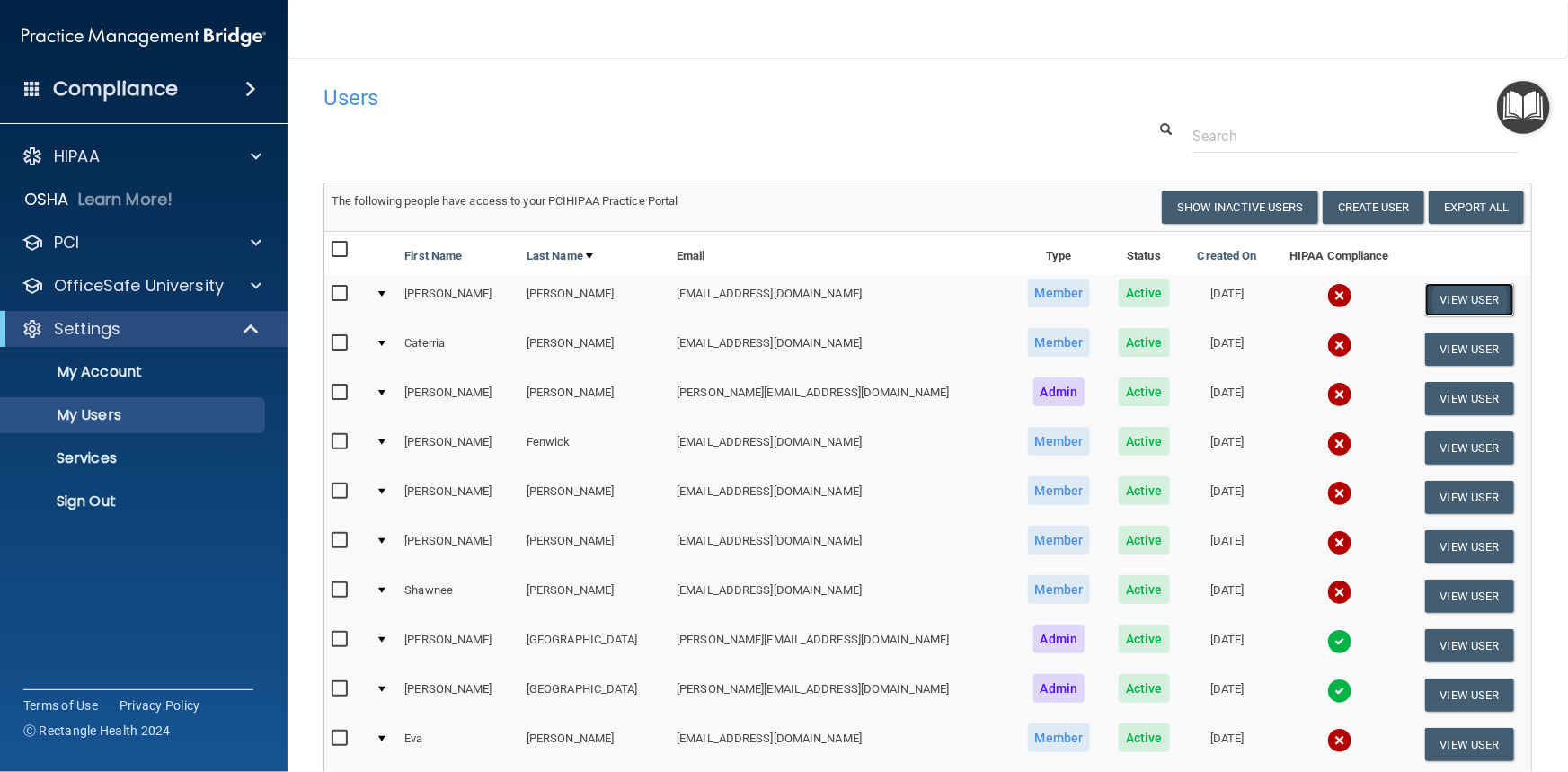
click at [1430, 297] on button "View User" at bounding box center [1469, 300] width 89 height 33
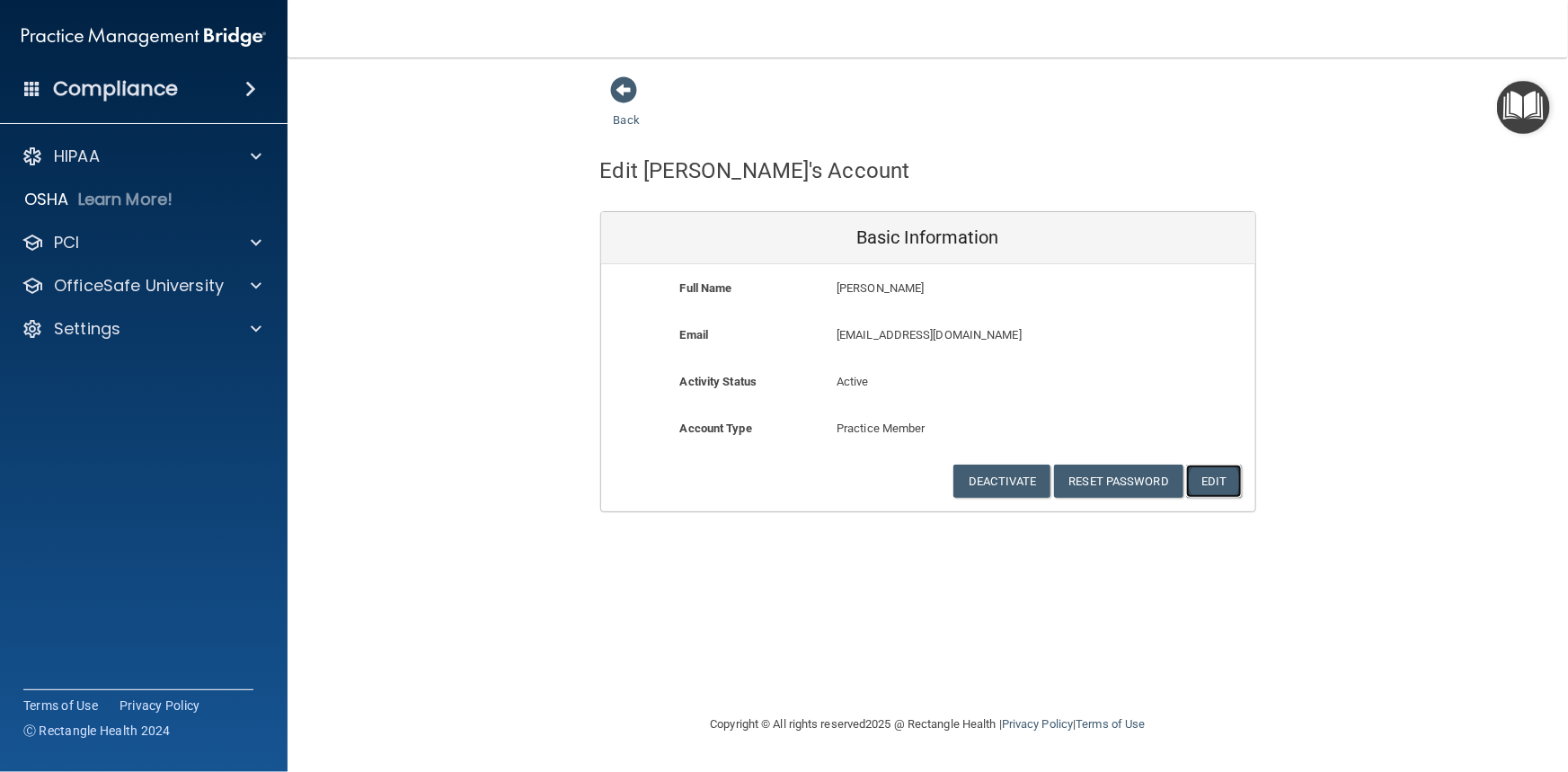
click at [1211, 476] on button "Edit" at bounding box center [1213, 481] width 55 height 33
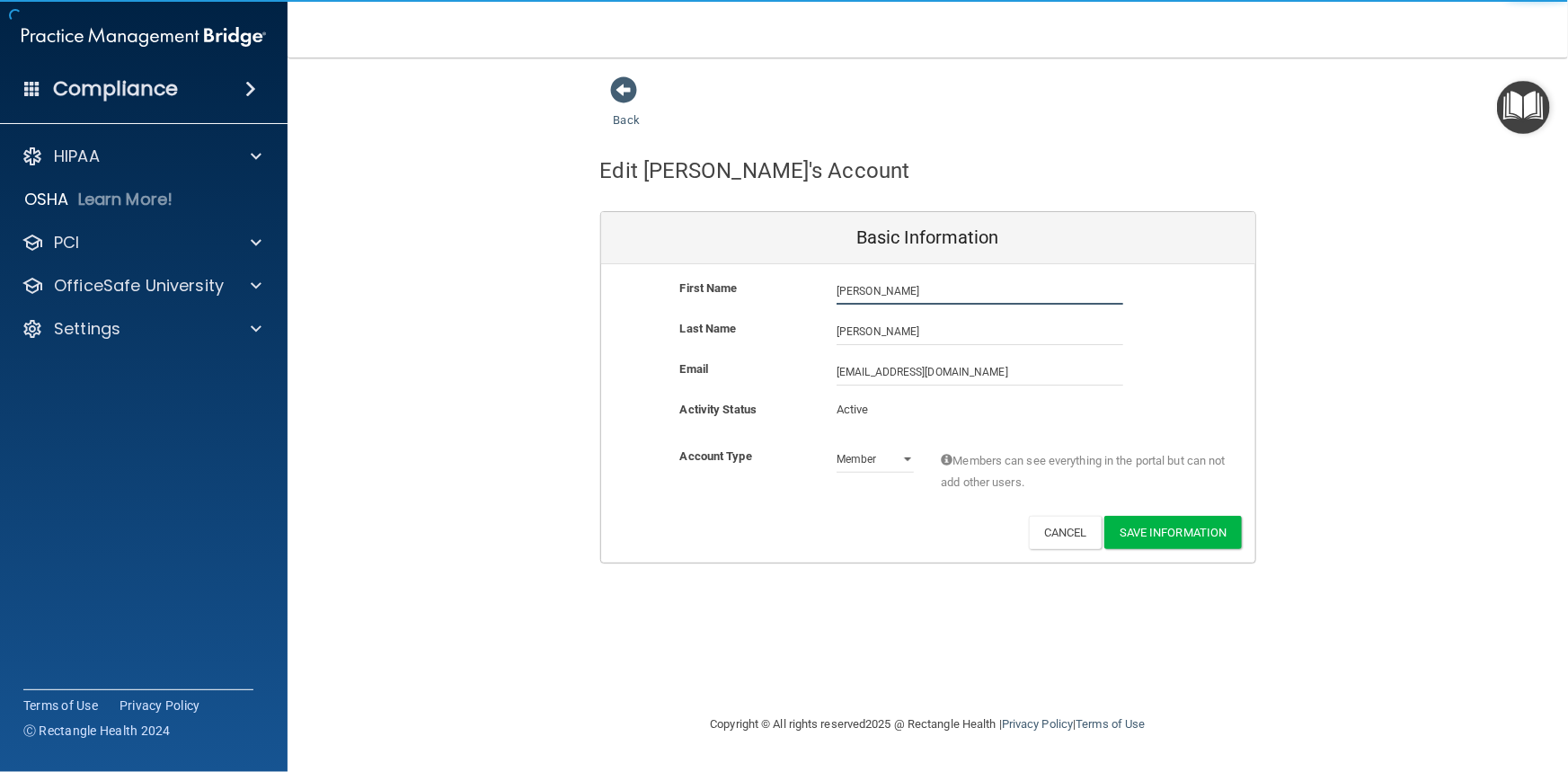
drag, startPoint x: 931, startPoint y: 297, endPoint x: 713, endPoint y: 285, distance: 218.3
click at [713, 285] on div "First Name Magdalia Adams Magdalia" at bounding box center [928, 292] width 654 height 27
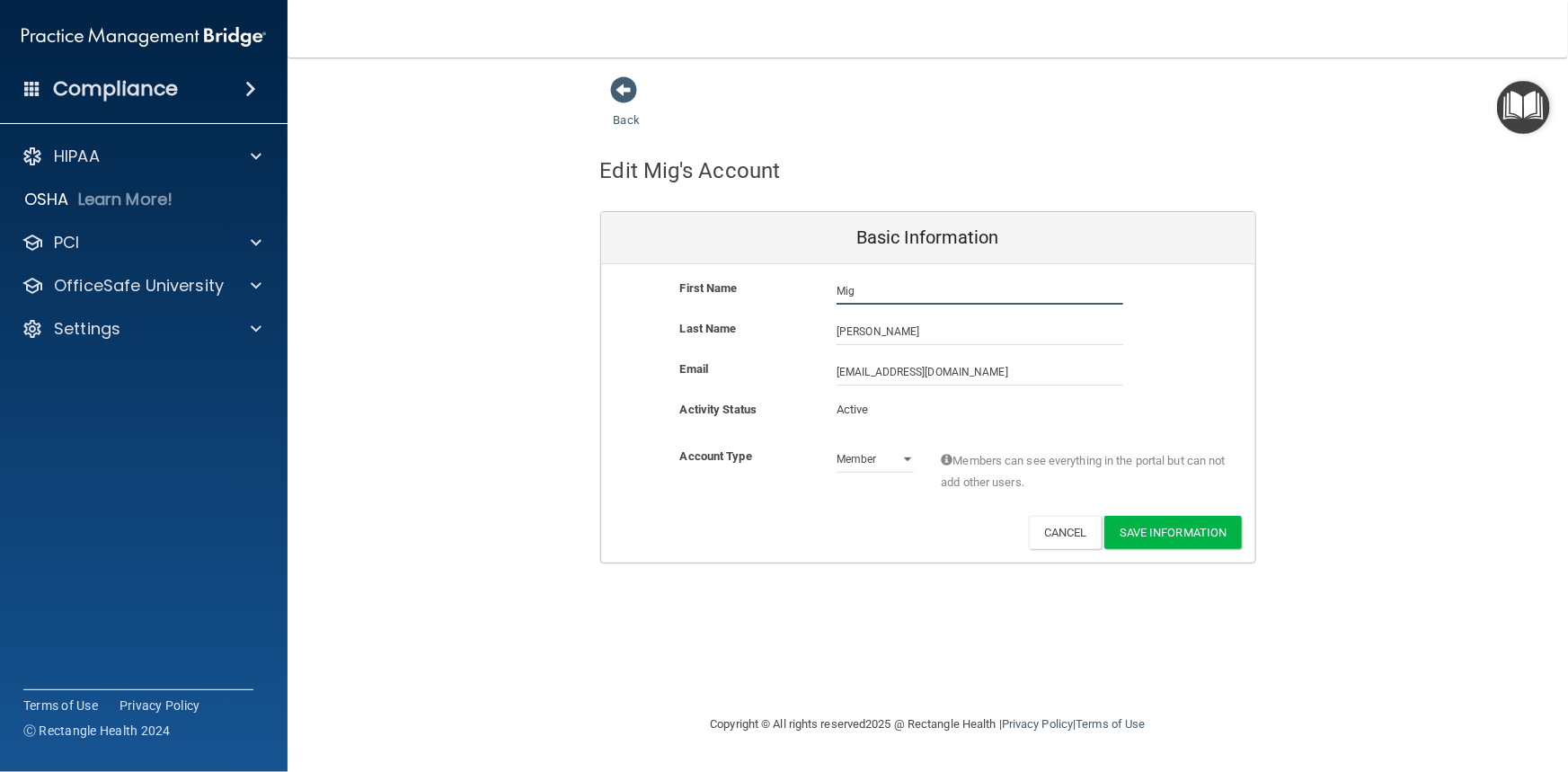
type input "[PERSON_NAME]"
drag, startPoint x: 966, startPoint y: 327, endPoint x: 757, endPoint y: 330, distance: 209.0
click at [757, 330] on div "Last Name Adams" at bounding box center [928, 332] width 654 height 27
type input "[PERSON_NAME]"
click at [871, 373] on input "magdaliaadams1@gmail.com" at bounding box center [979, 372] width 287 height 27
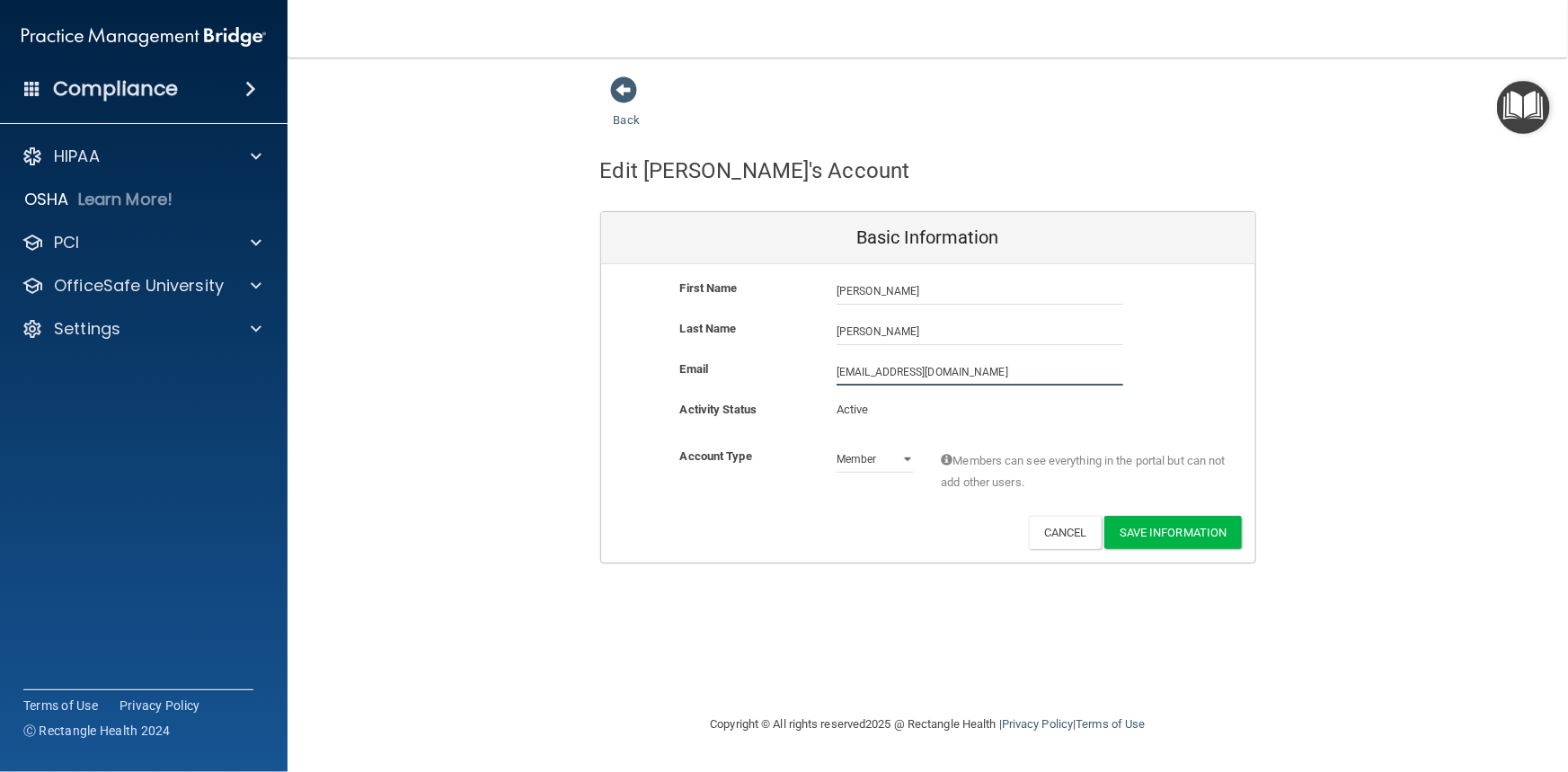
drag, startPoint x: 857, startPoint y: 370, endPoint x: 812, endPoint y: 368, distance: 45.0
click at [812, 368] on div "Email magdaliaadams1@gmail.com magdaliaadams1@gmail.com" at bounding box center [928, 372] width 654 height 27
click at [879, 407] on p "Active" at bounding box center [875, 413] width 77 height 22
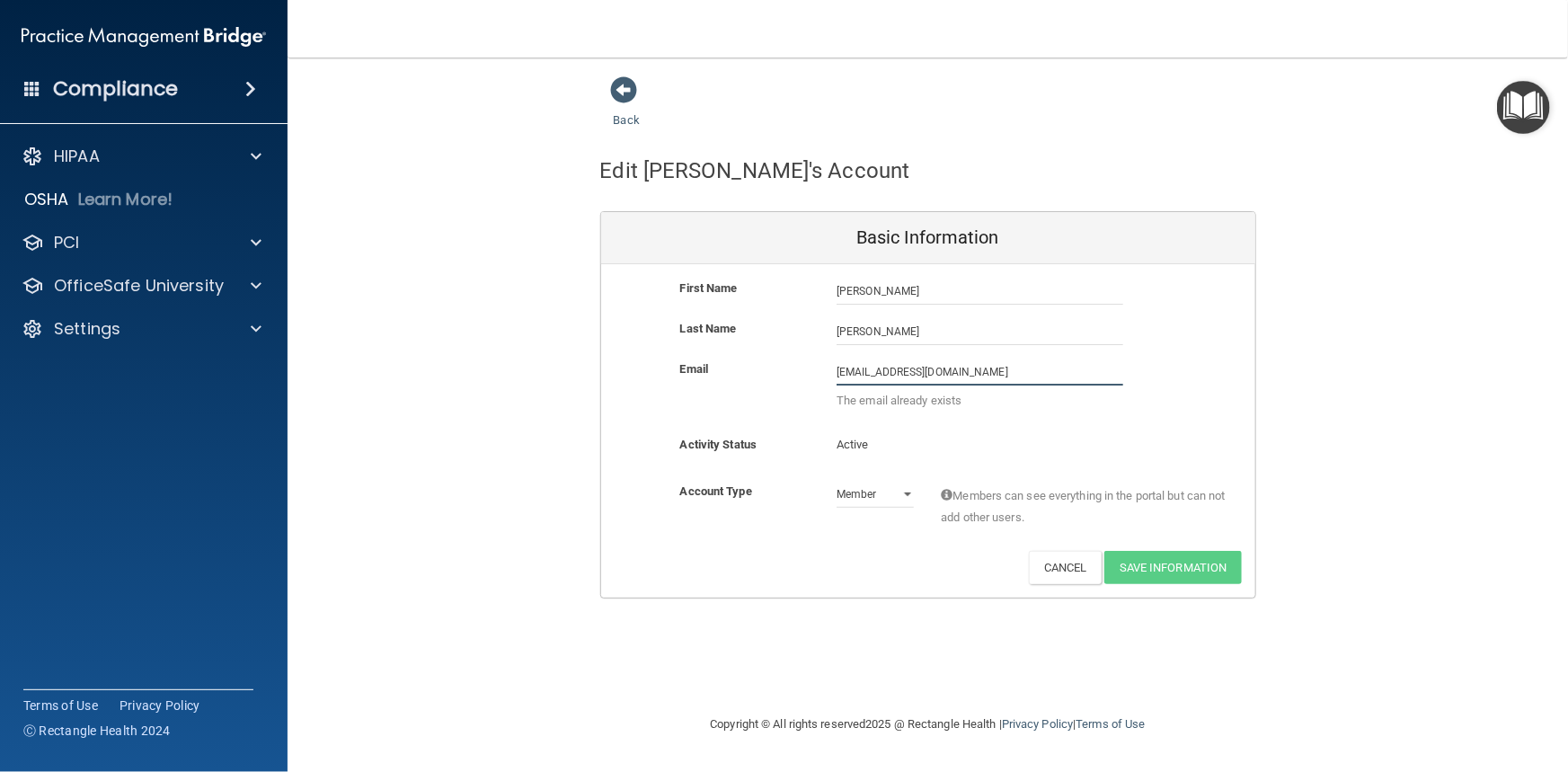
click at [1003, 373] on input "Migdaliaadams1@gmail.com" at bounding box center [979, 372] width 287 height 27
type input "[EMAIL_ADDRESS][DOMAIN_NAME]"
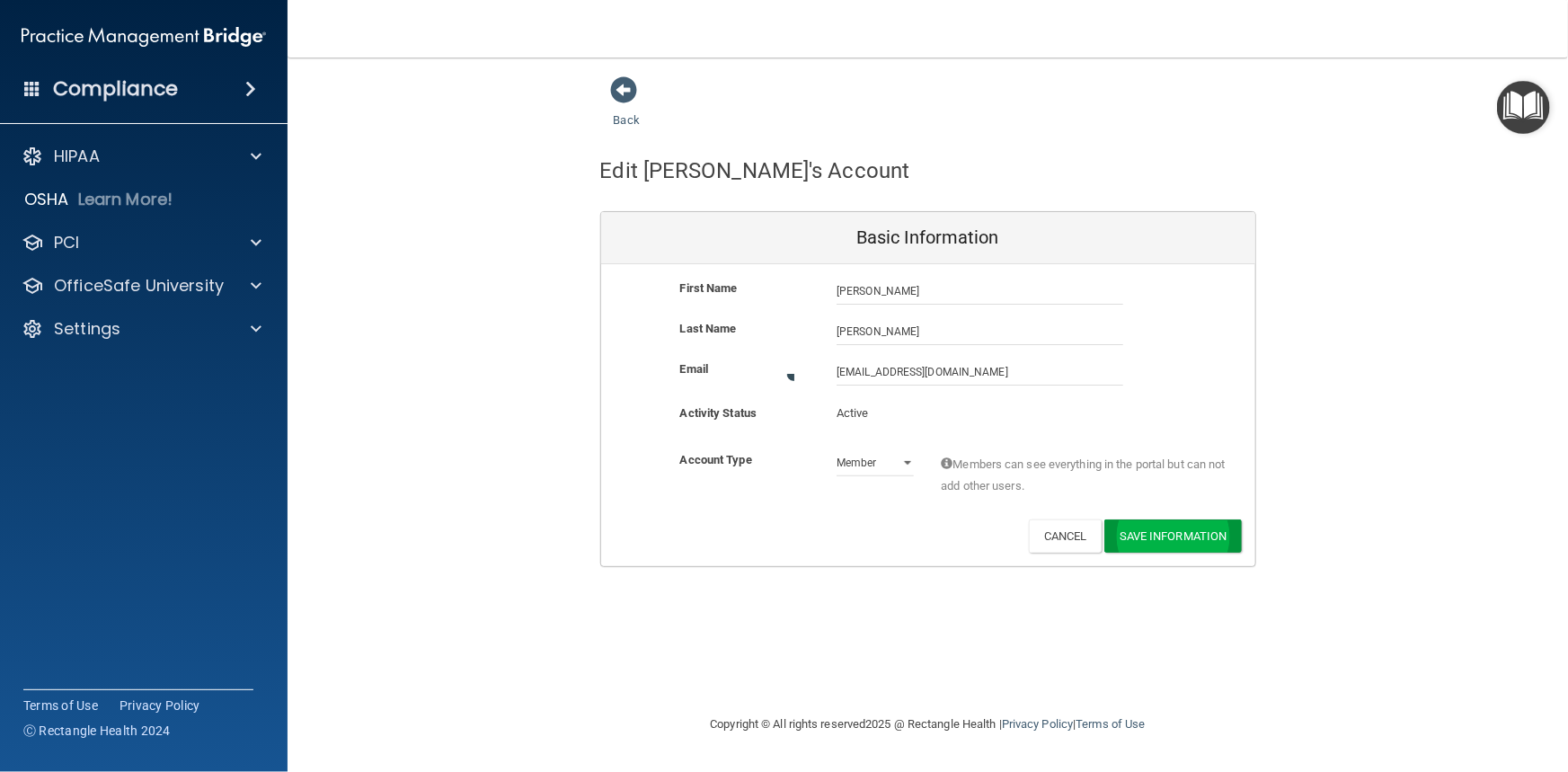
click at [1153, 572] on div "Back Edit Migdalia's Account Basic Information First Name Migdalia Adams Migdal…" at bounding box center [927, 385] width 1209 height 620
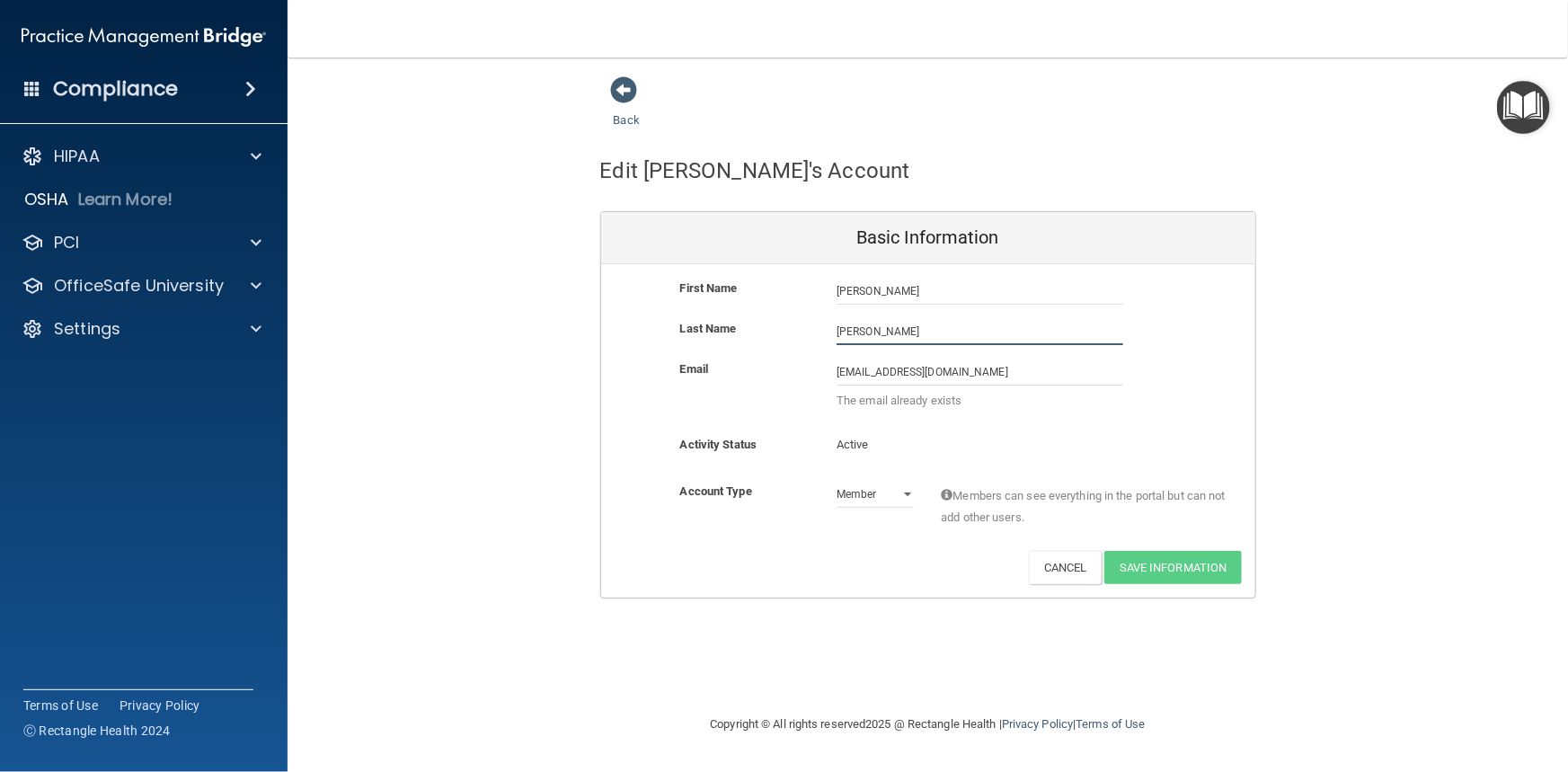
click at [906, 331] on input "[PERSON_NAME]" at bounding box center [979, 332] width 287 height 27
click at [621, 98] on span at bounding box center [625, 90] width 27 height 27
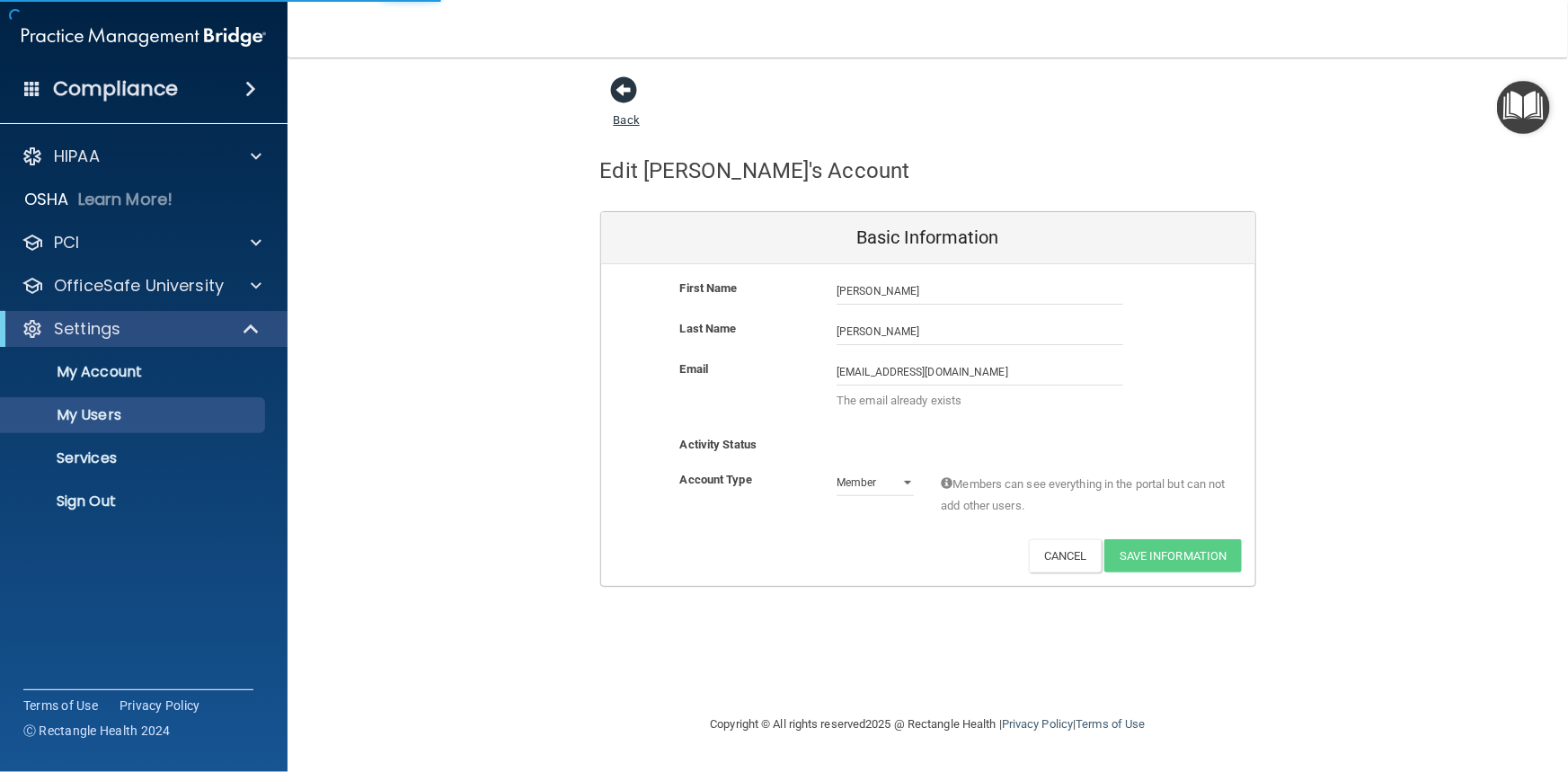
select select "20"
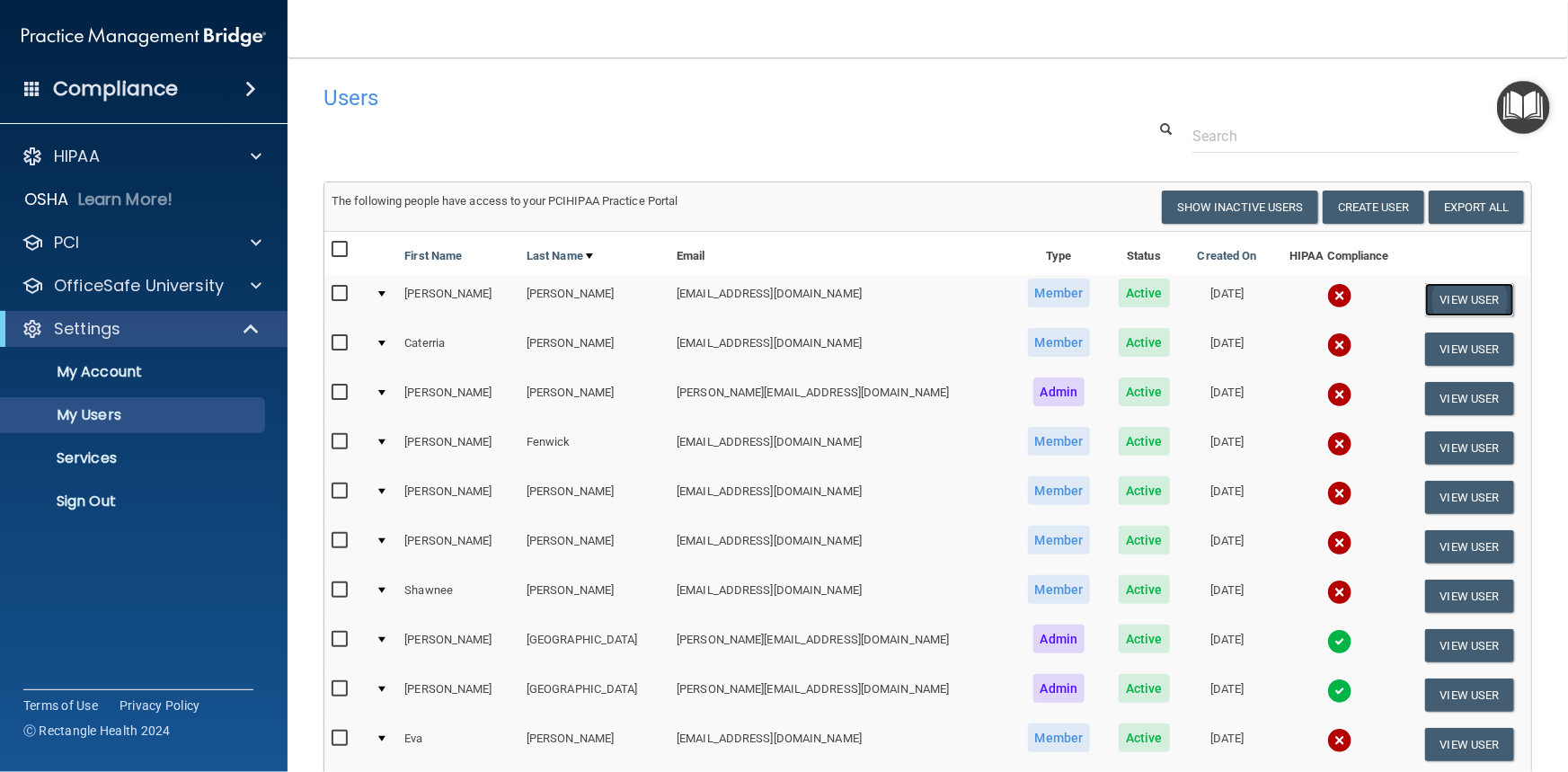
click at [1447, 293] on button "View User" at bounding box center [1469, 300] width 89 height 33
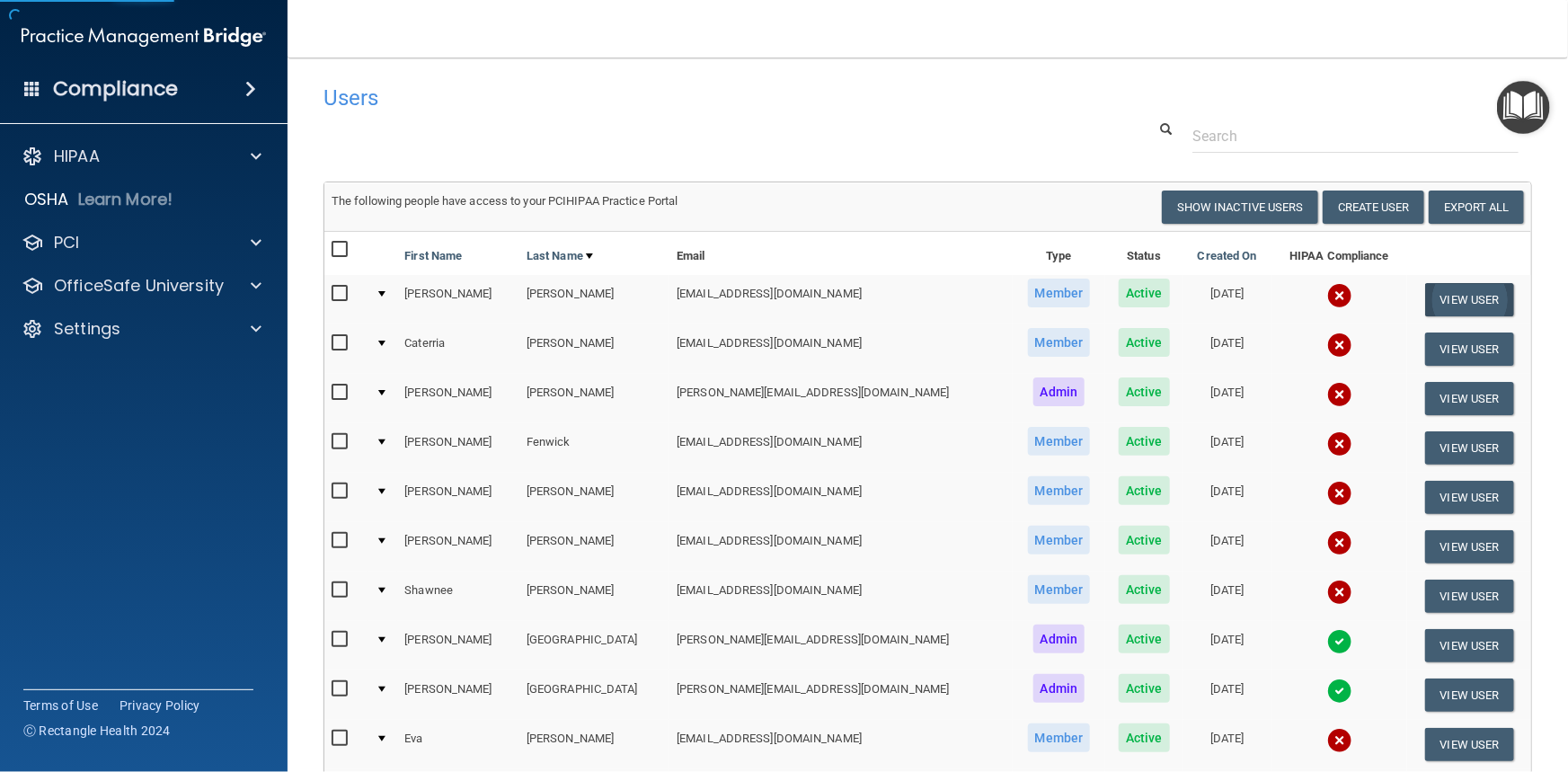
select select "practice_member"
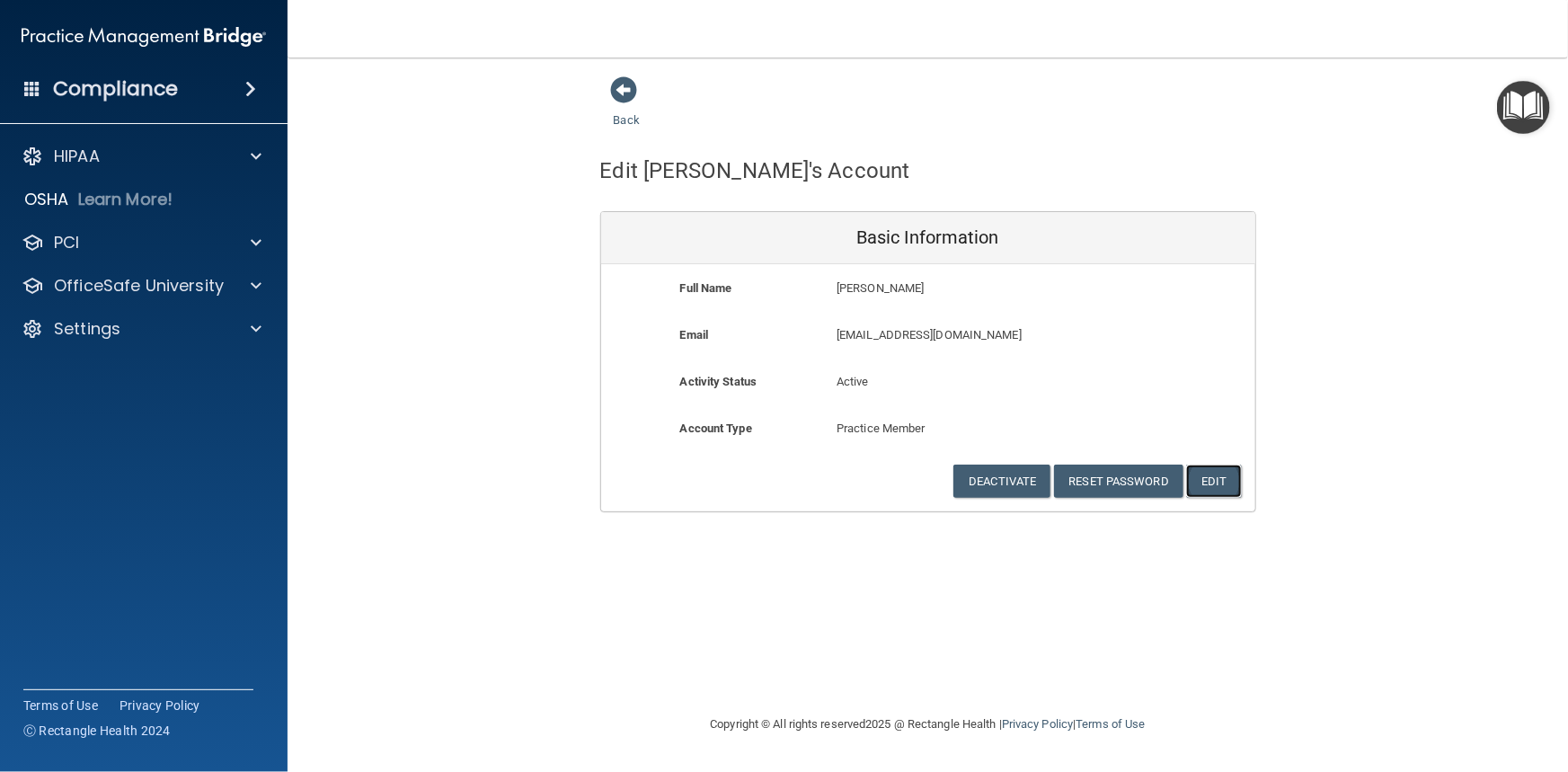
click at [1211, 479] on button "Edit" at bounding box center [1213, 481] width 55 height 33
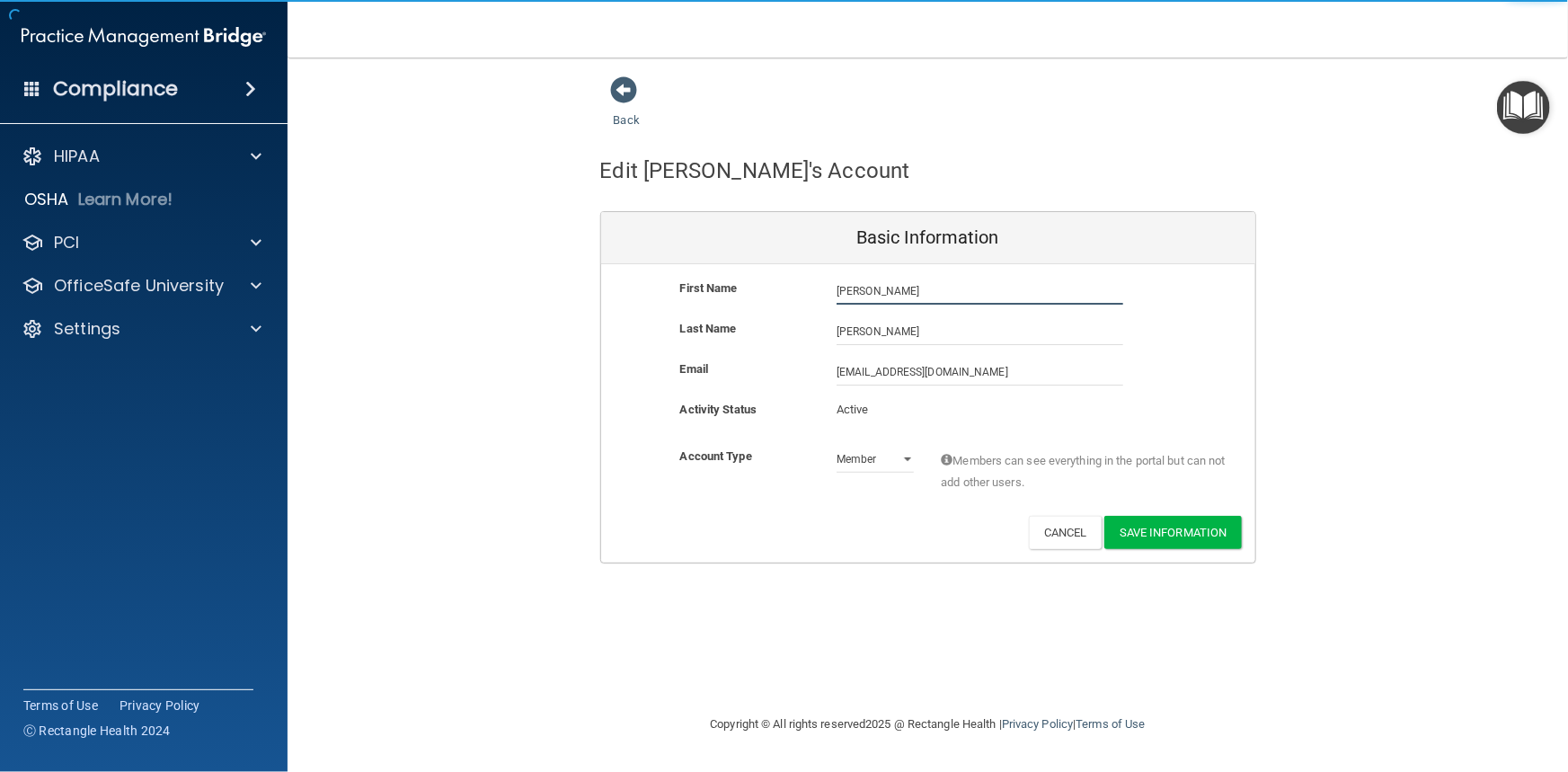
drag, startPoint x: 961, startPoint y: 299, endPoint x: 748, endPoint y: 293, distance: 213.1
click at [748, 293] on div "First Name Magdalia Adams Magdalia" at bounding box center [928, 292] width 654 height 27
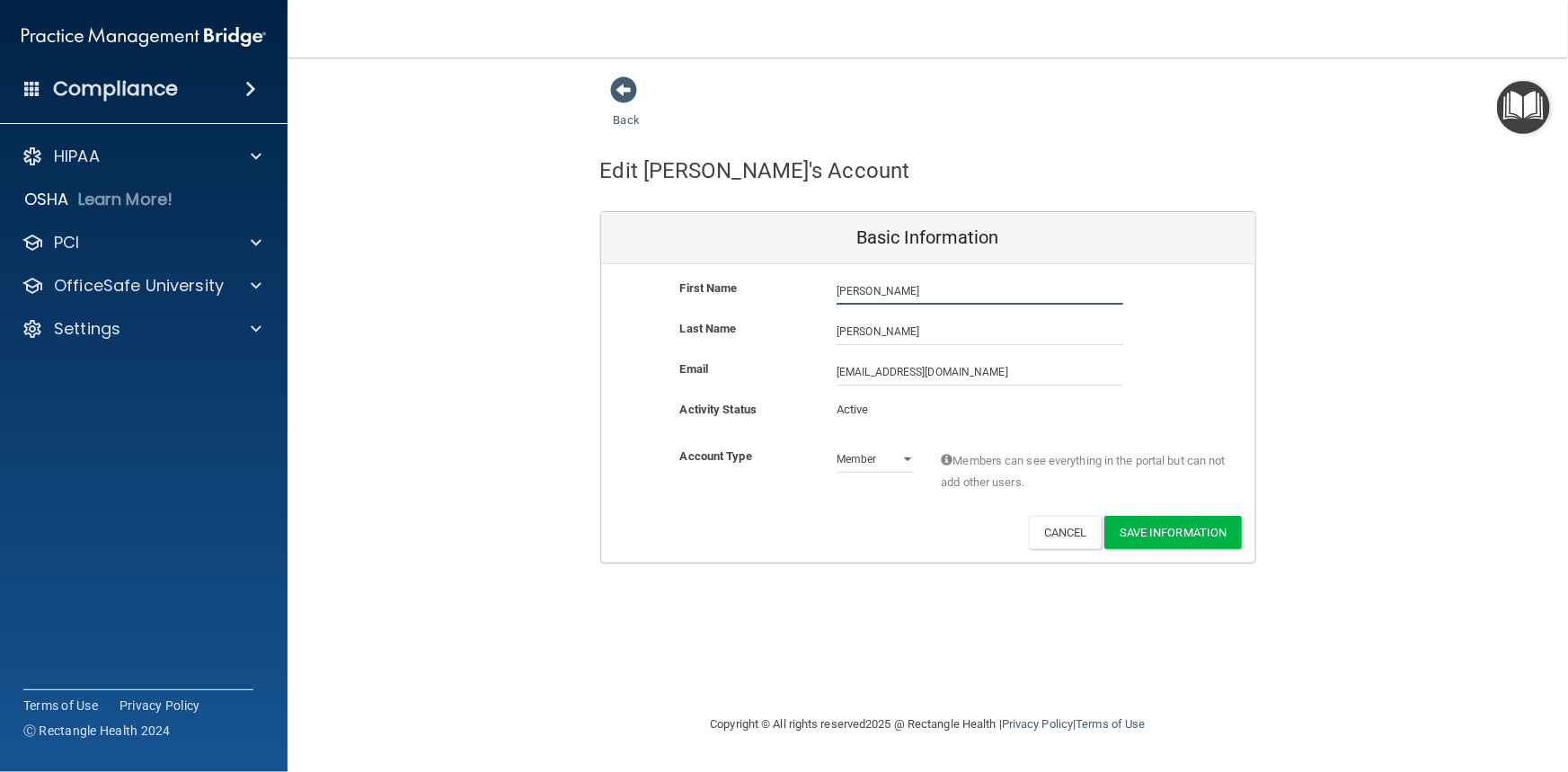
type input "[PERSON_NAME]"
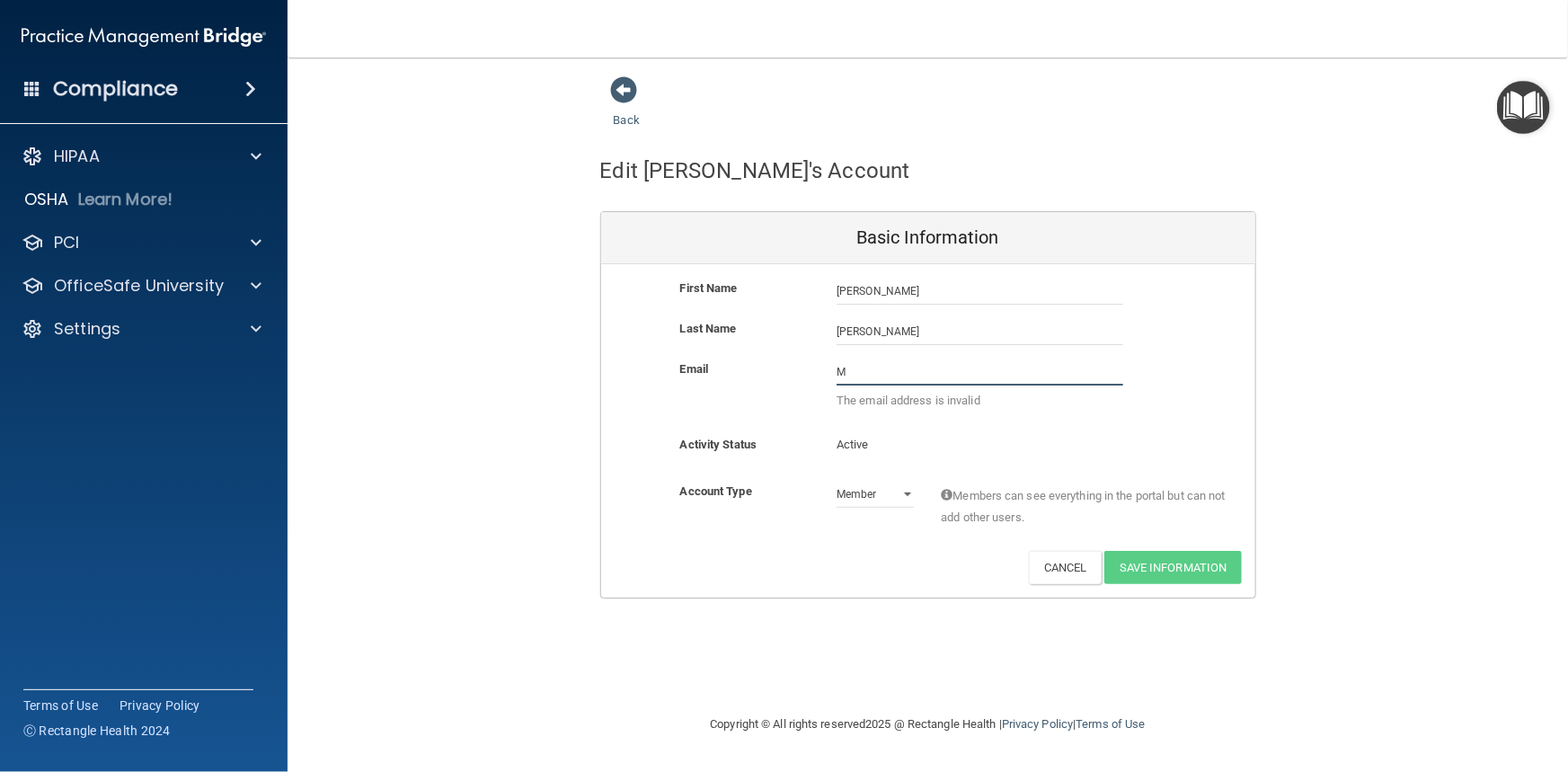
type input "[EMAIL_ADDRESS][DOMAIN_NAME]"
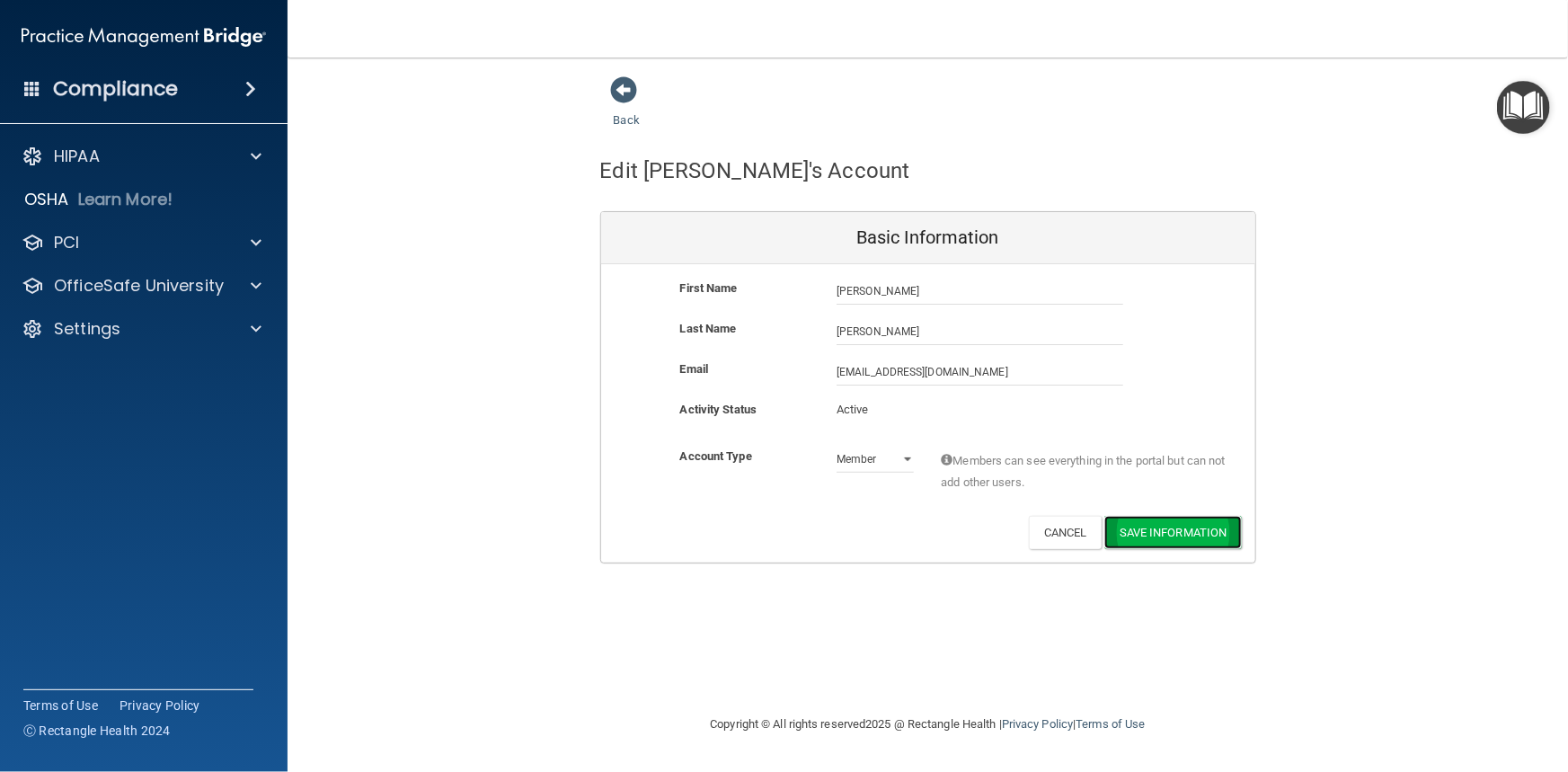
click at [1148, 534] on button "Save Information" at bounding box center [1173, 533] width 137 height 33
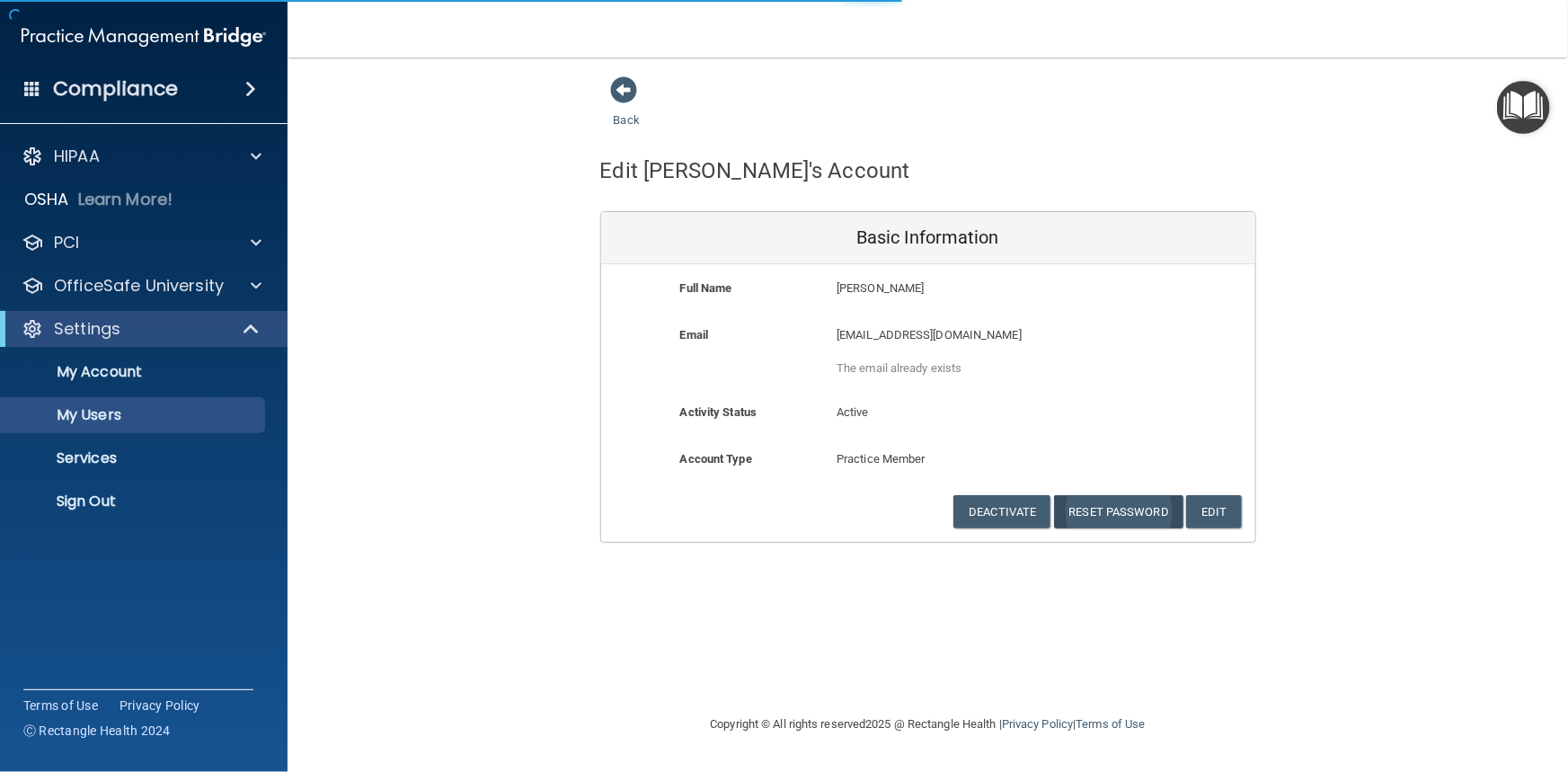
select select "20"
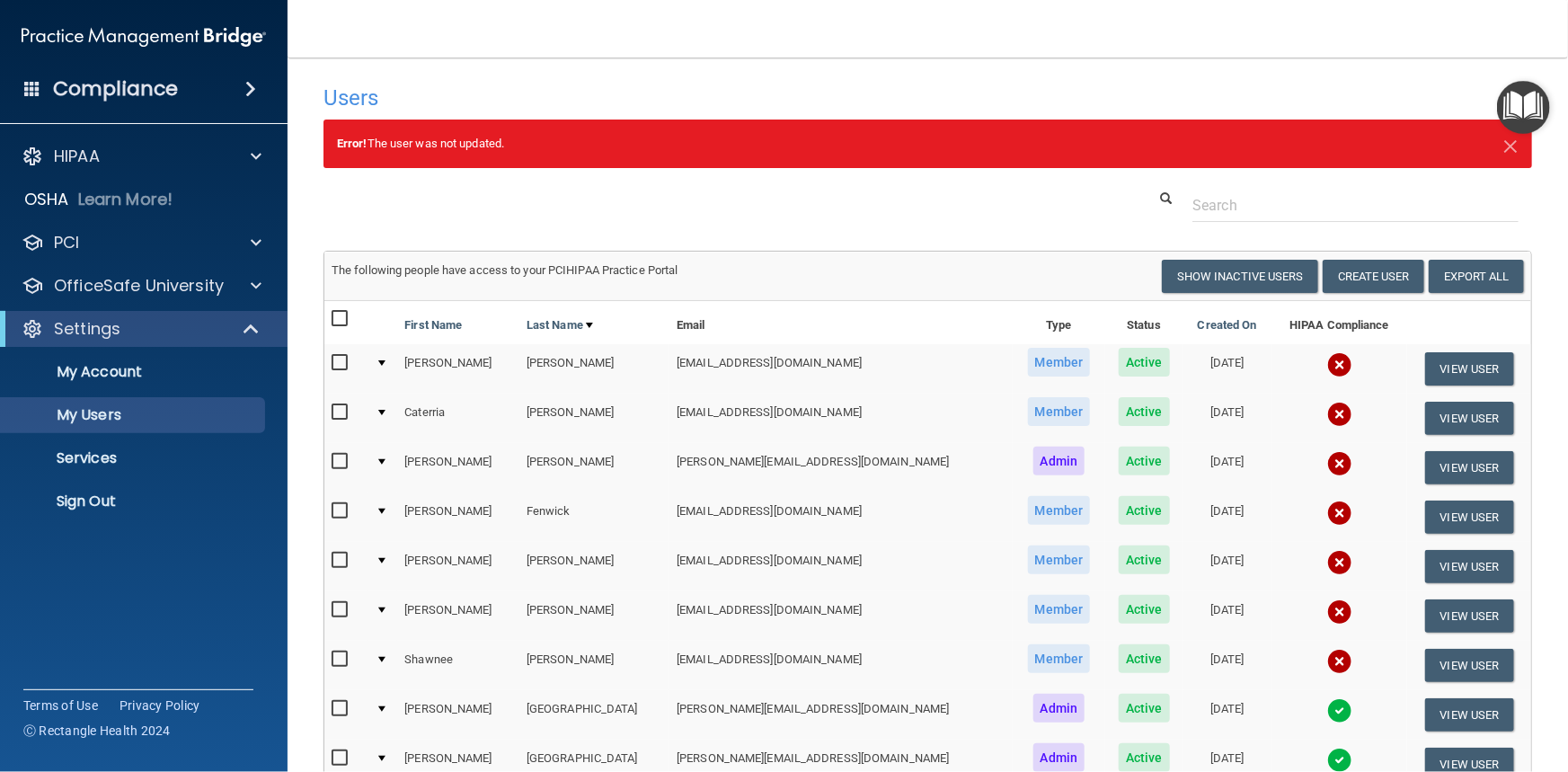
click at [1327, 368] on img at bounding box center [1340, 365] width 25 height 25
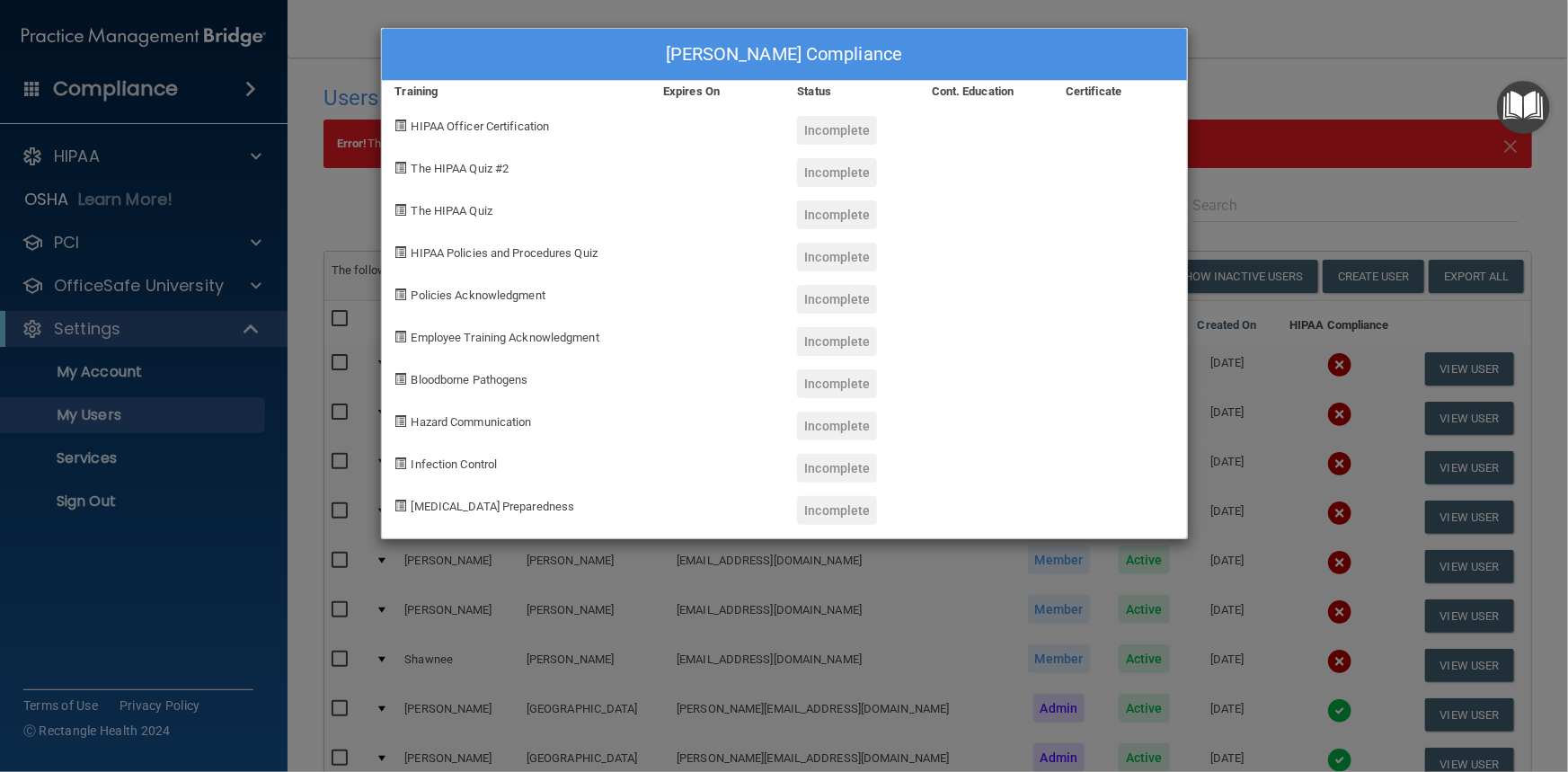
click at [1298, 81] on div "Magdalia Adams's Compliance Training Expires On Status Cont. Education Certific…" at bounding box center [784, 386] width 1568 height 772
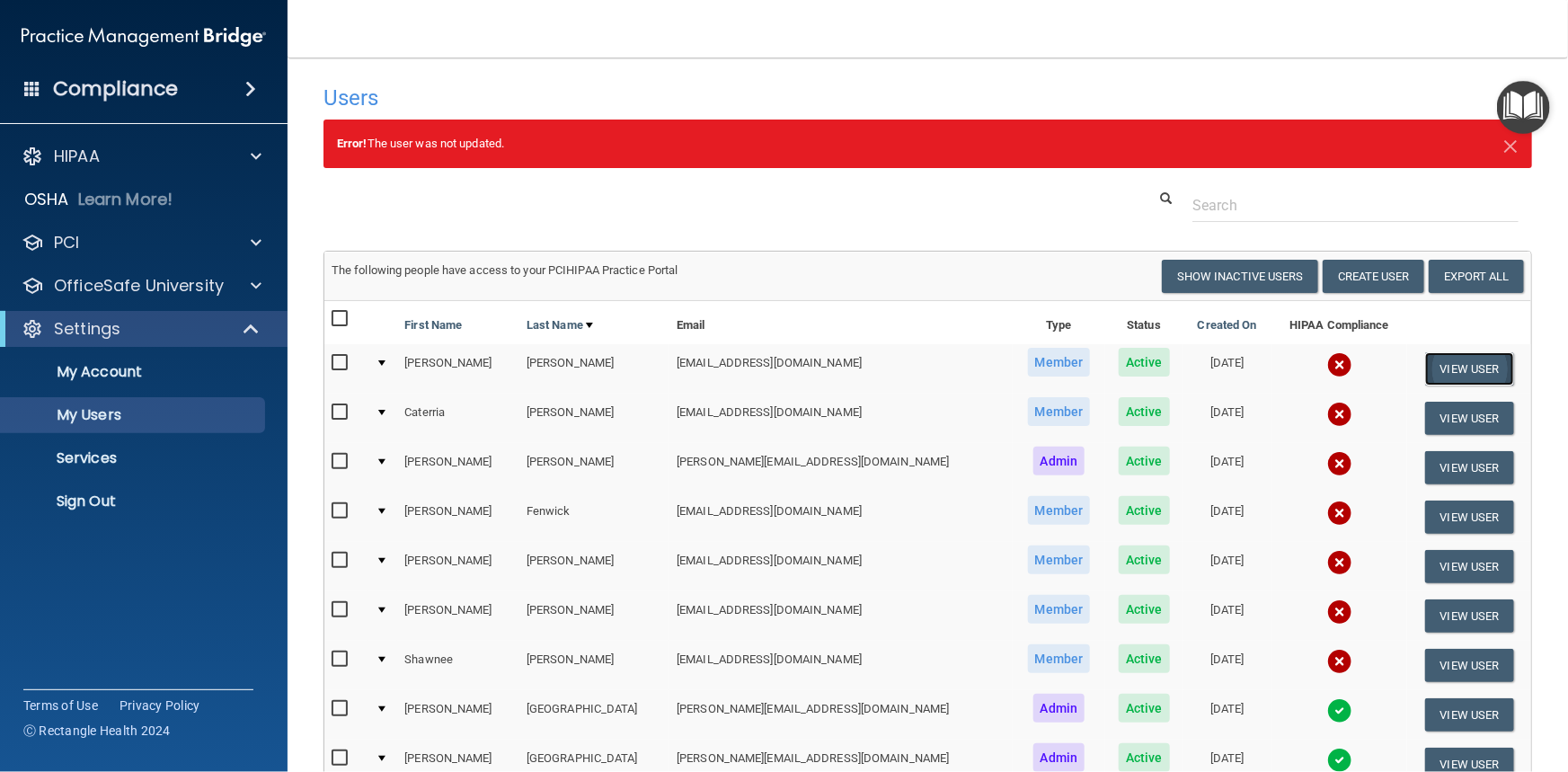
click at [1452, 369] on button "View User" at bounding box center [1469, 369] width 89 height 33
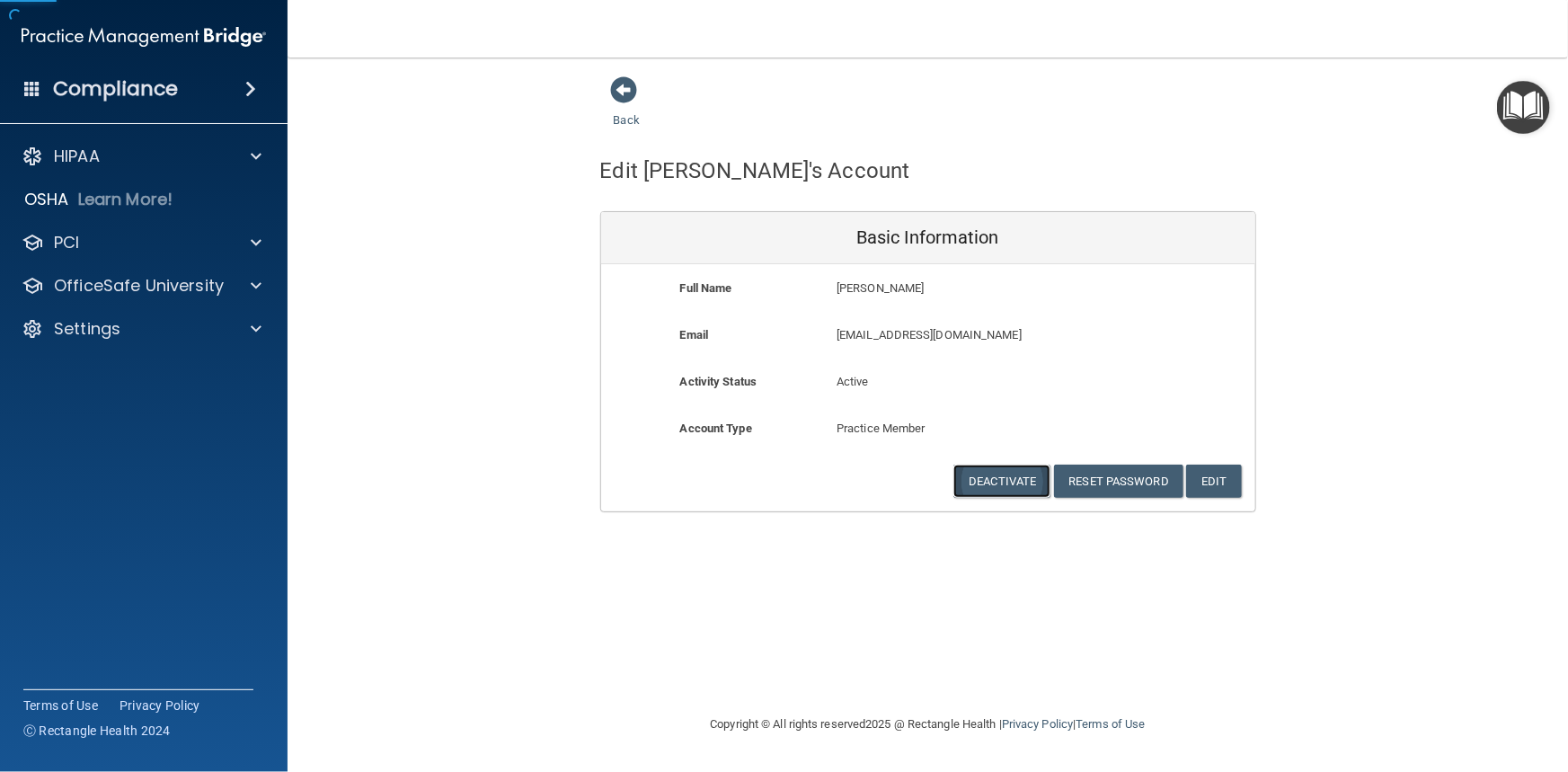
click at [1019, 483] on button "Deactivate" at bounding box center [1001, 481] width 97 height 33
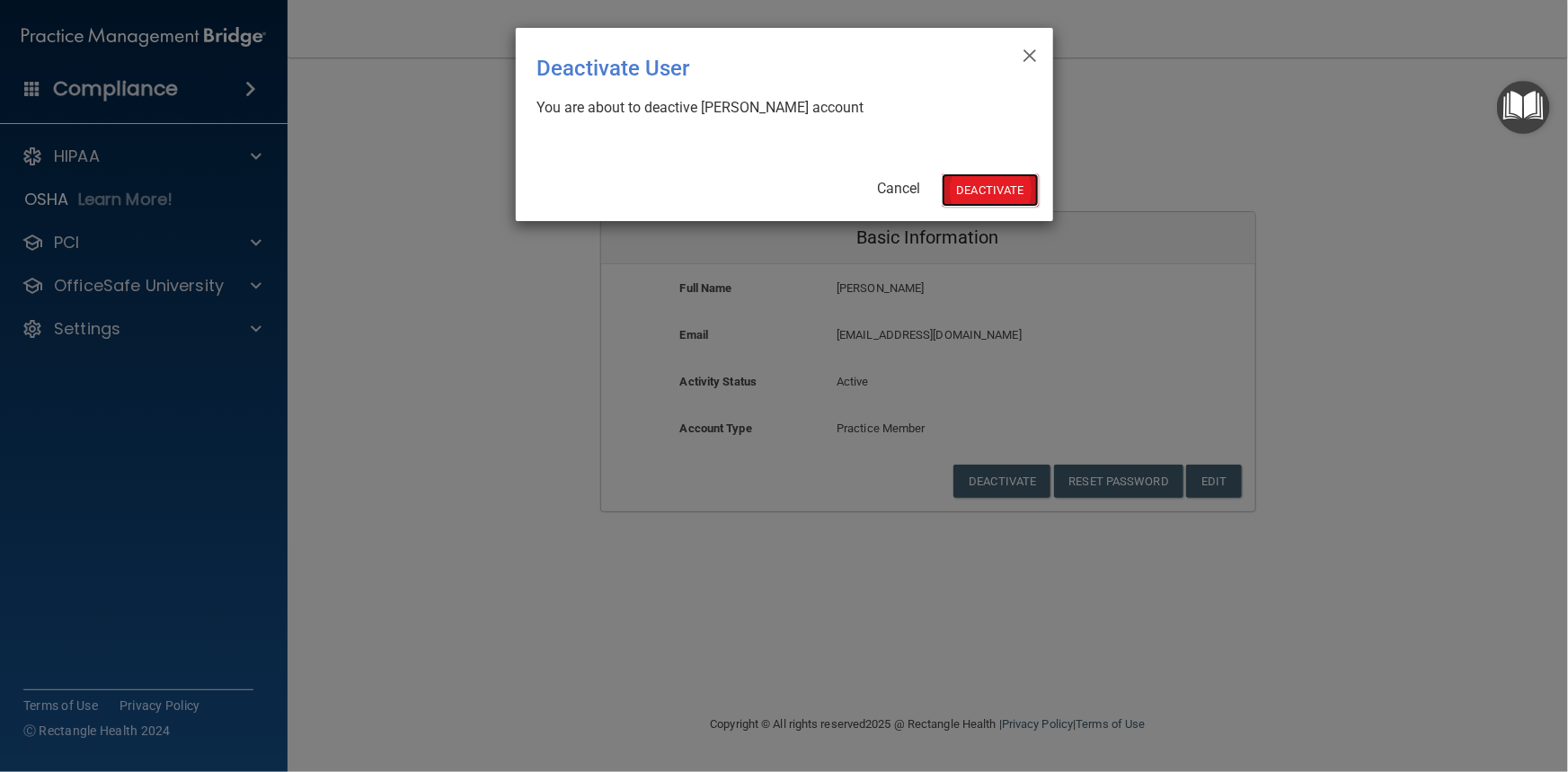
click at [990, 180] on button "Deactivate" at bounding box center [990, 190] width 97 height 33
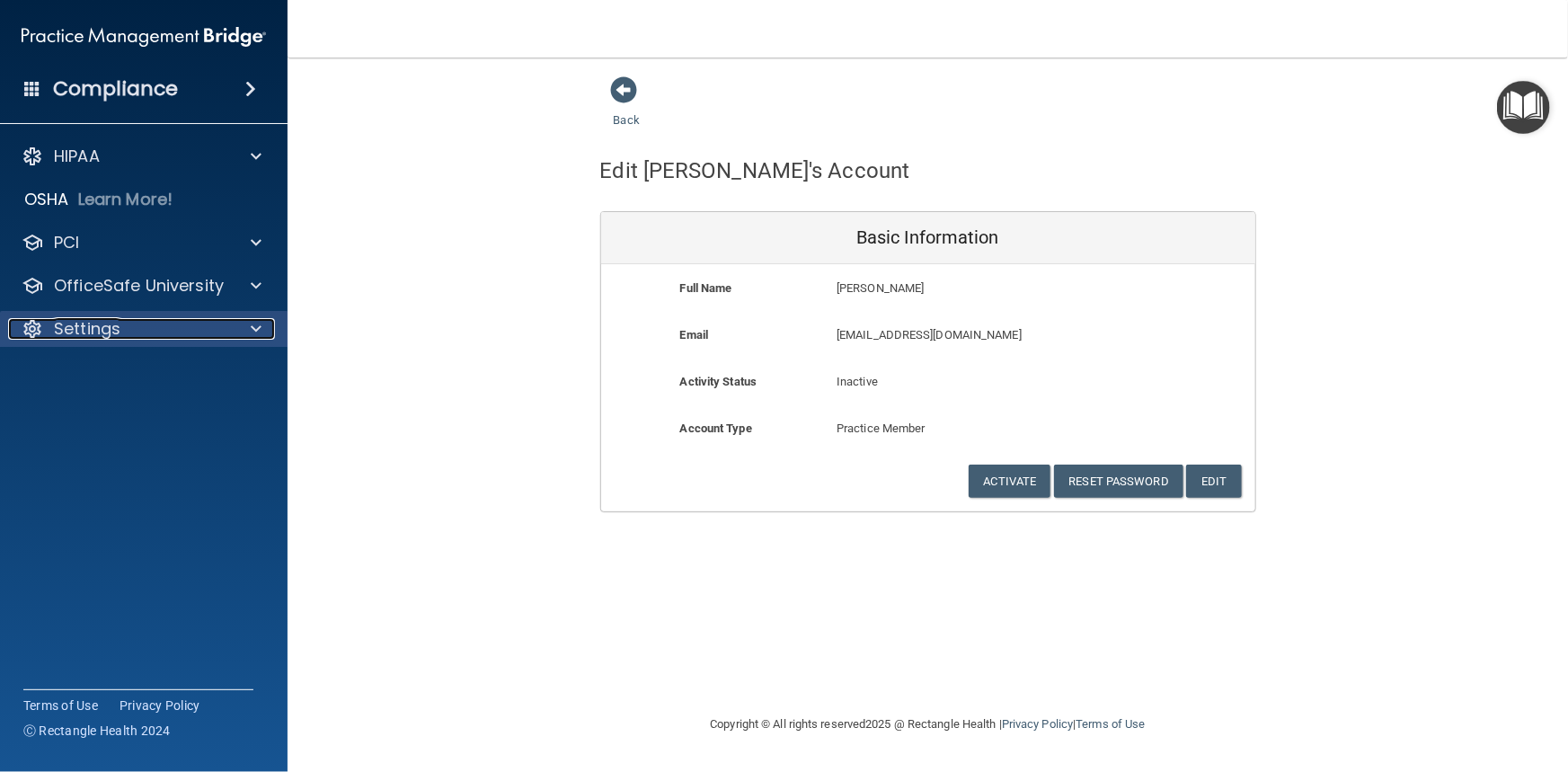
click at [116, 329] on p "Settings" at bounding box center [87, 329] width 67 height 22
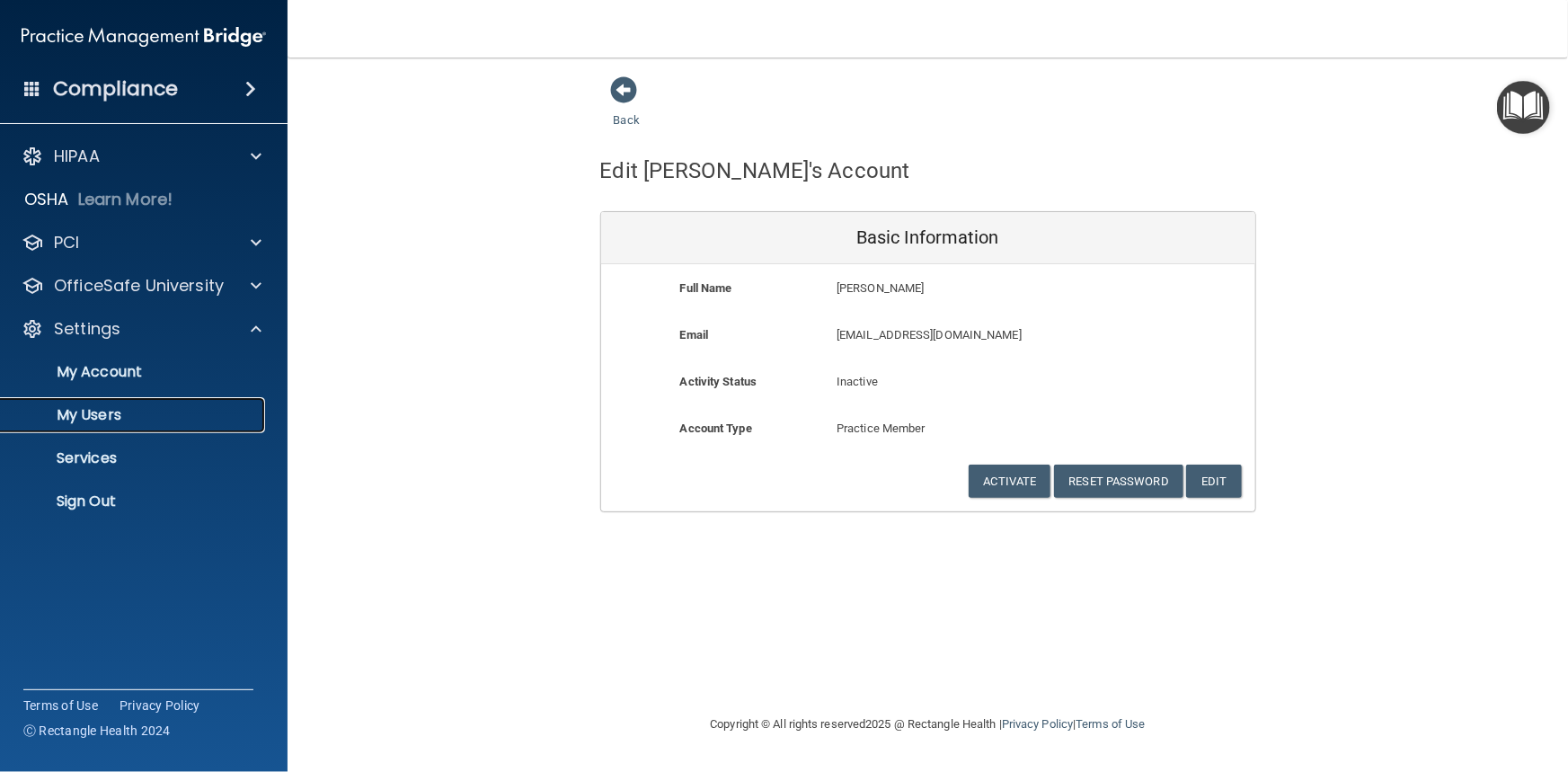
click at [90, 417] on p "My Users" at bounding box center [134, 415] width 245 height 18
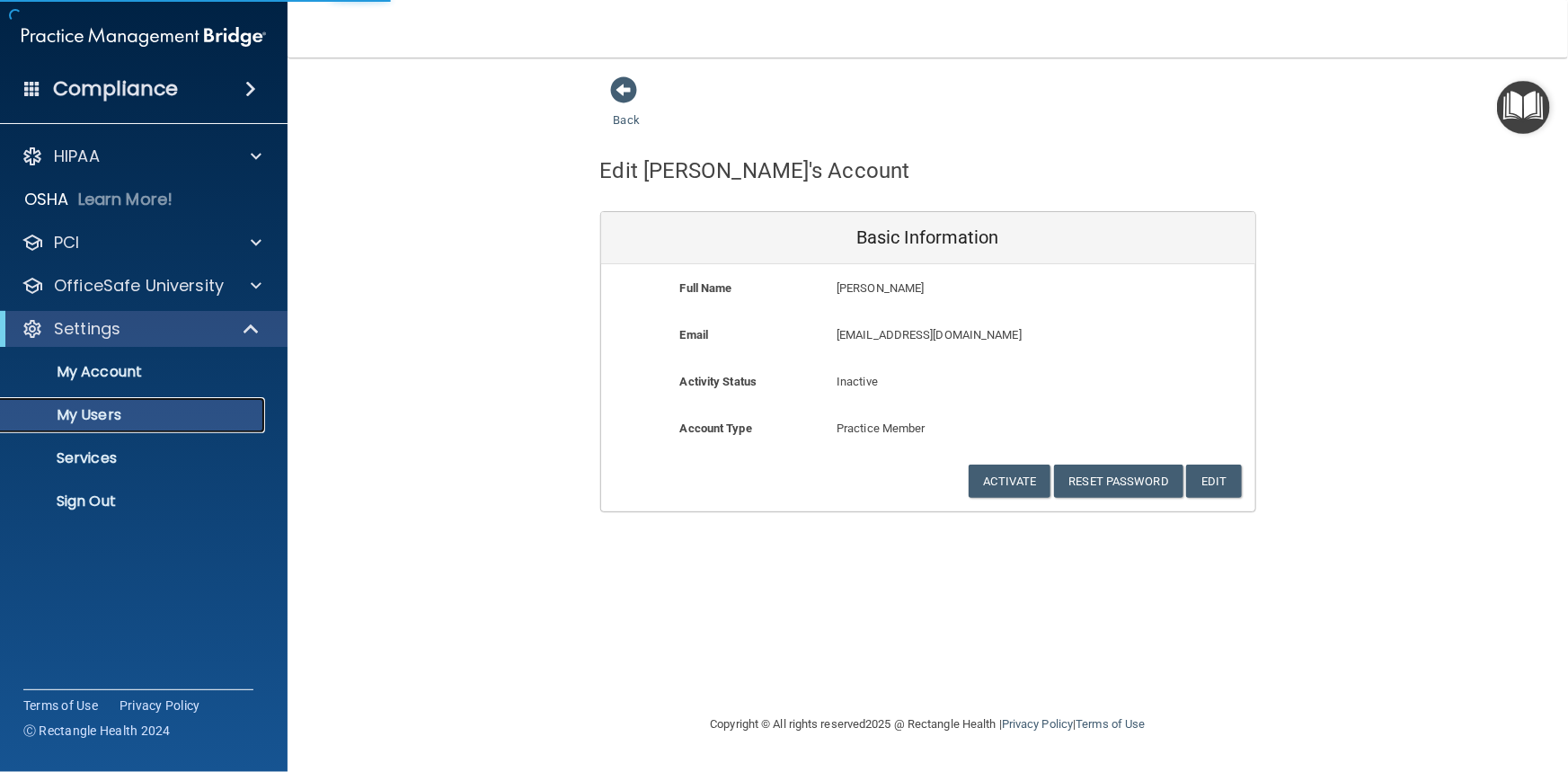
select select "20"
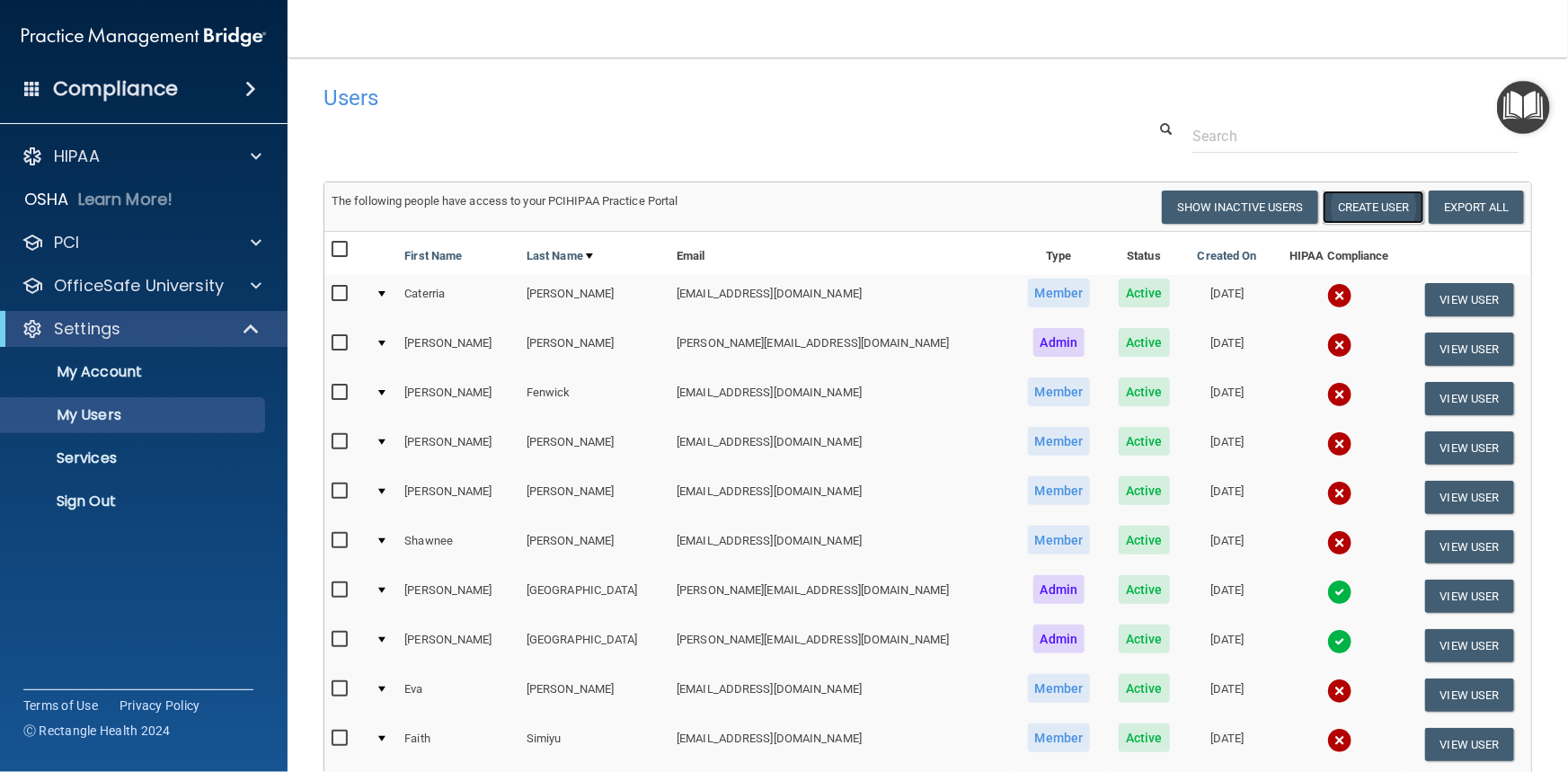
click at [1365, 209] on button "Create User" at bounding box center [1374, 208] width 102 height 33
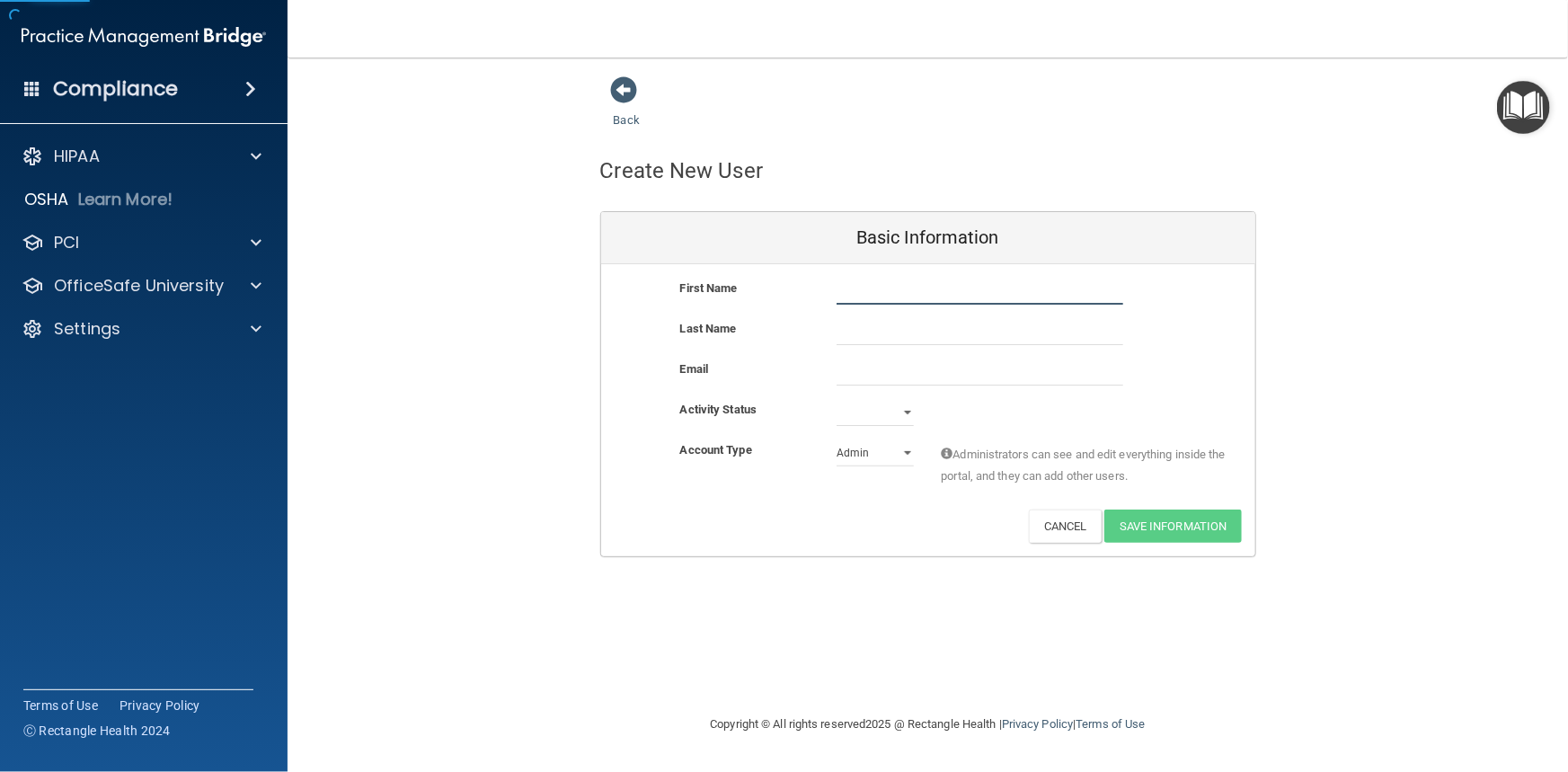
click at [869, 289] on input "text" at bounding box center [979, 292] width 287 height 27
type input "[PERSON_NAME]"
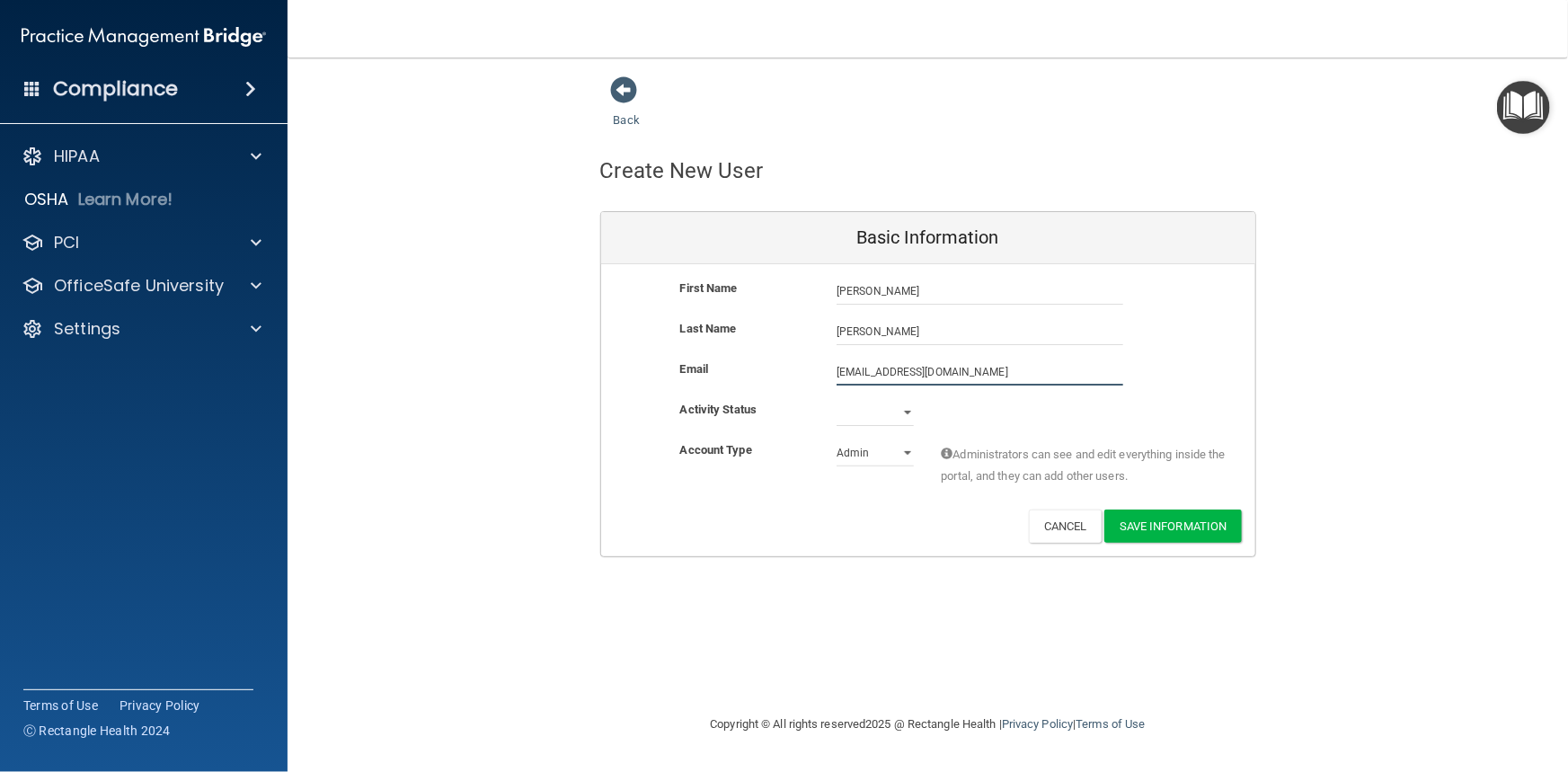
type input "[EMAIL_ADDRESS][DOMAIN_NAME]"
click at [853, 410] on select "Active Inactive" at bounding box center [875, 412] width 77 height 27
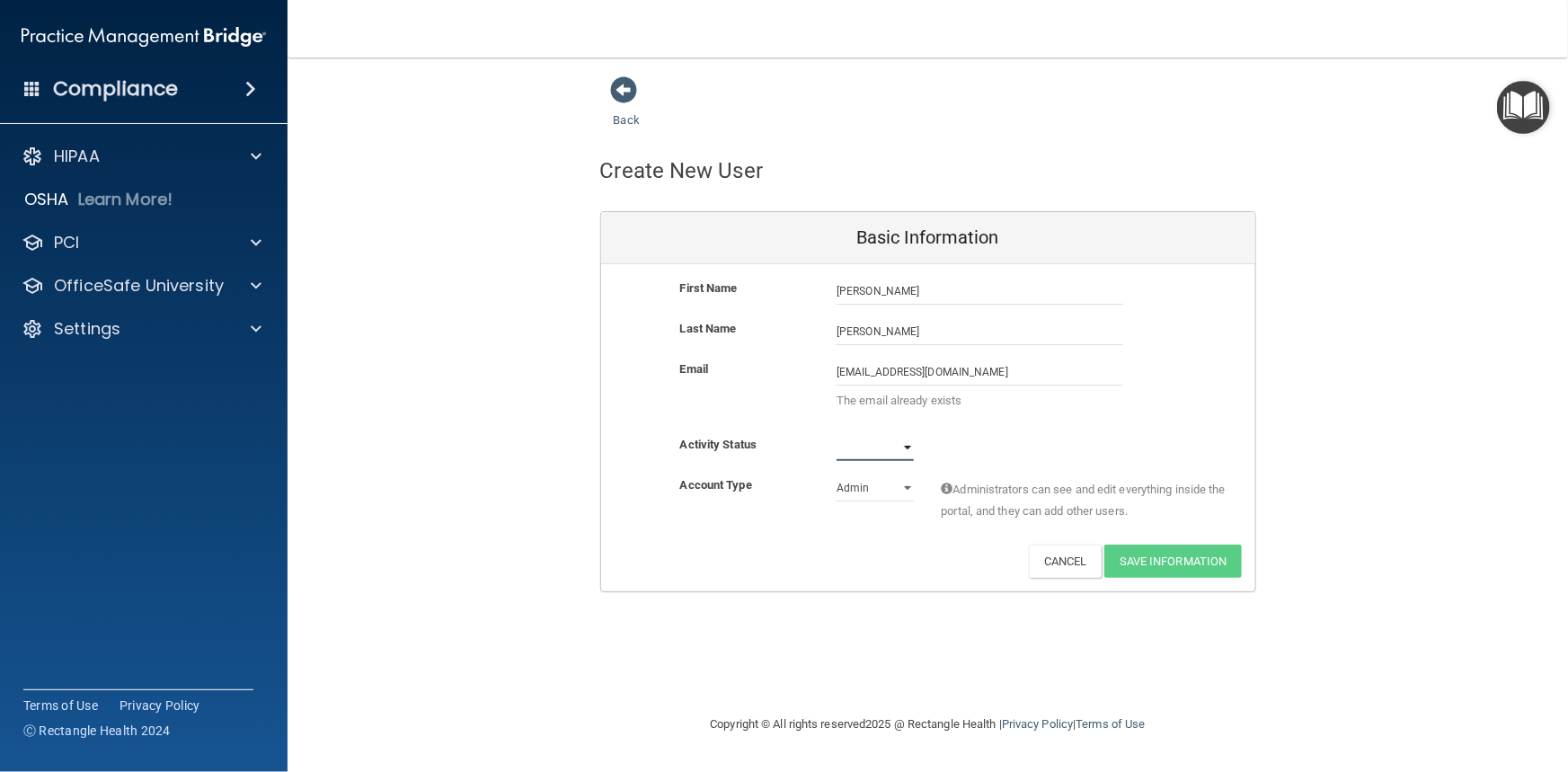
select select "active"
click at [836, 434] on select "Active Inactive" at bounding box center [875, 448] width 77 height 27
click at [902, 491] on select "Admin Member" at bounding box center [875, 488] width 77 height 27
select select "practice_member"
click at [836, 474] on select "Admin Member" at bounding box center [875, 488] width 77 height 27
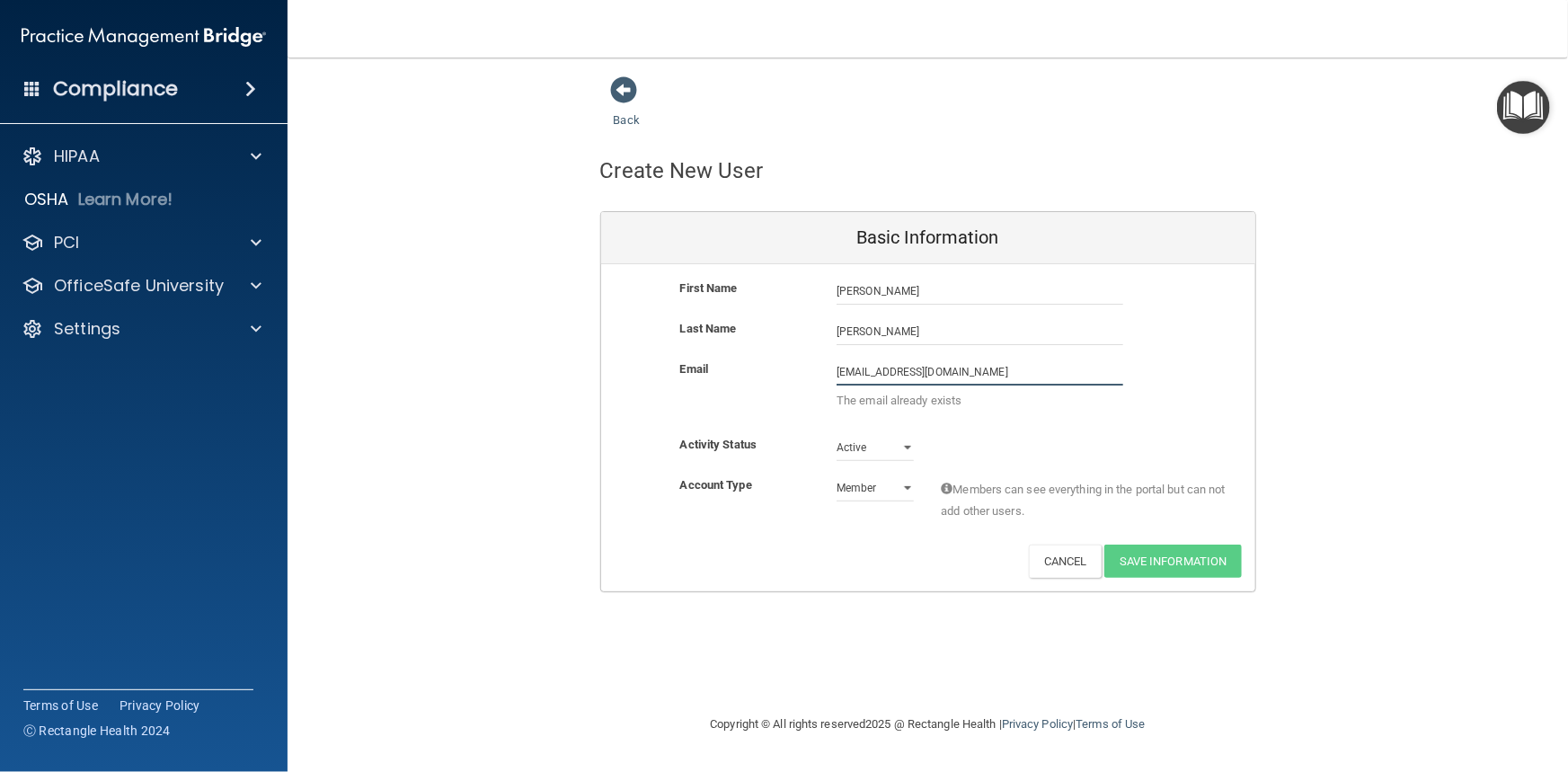
click at [1020, 360] on input "[EMAIL_ADDRESS][DOMAIN_NAME]" at bounding box center [979, 372] width 287 height 27
type input "[EMAIL_ADDRESS][DOMAIN_NAME]"
click at [617, 83] on span at bounding box center [625, 90] width 27 height 27
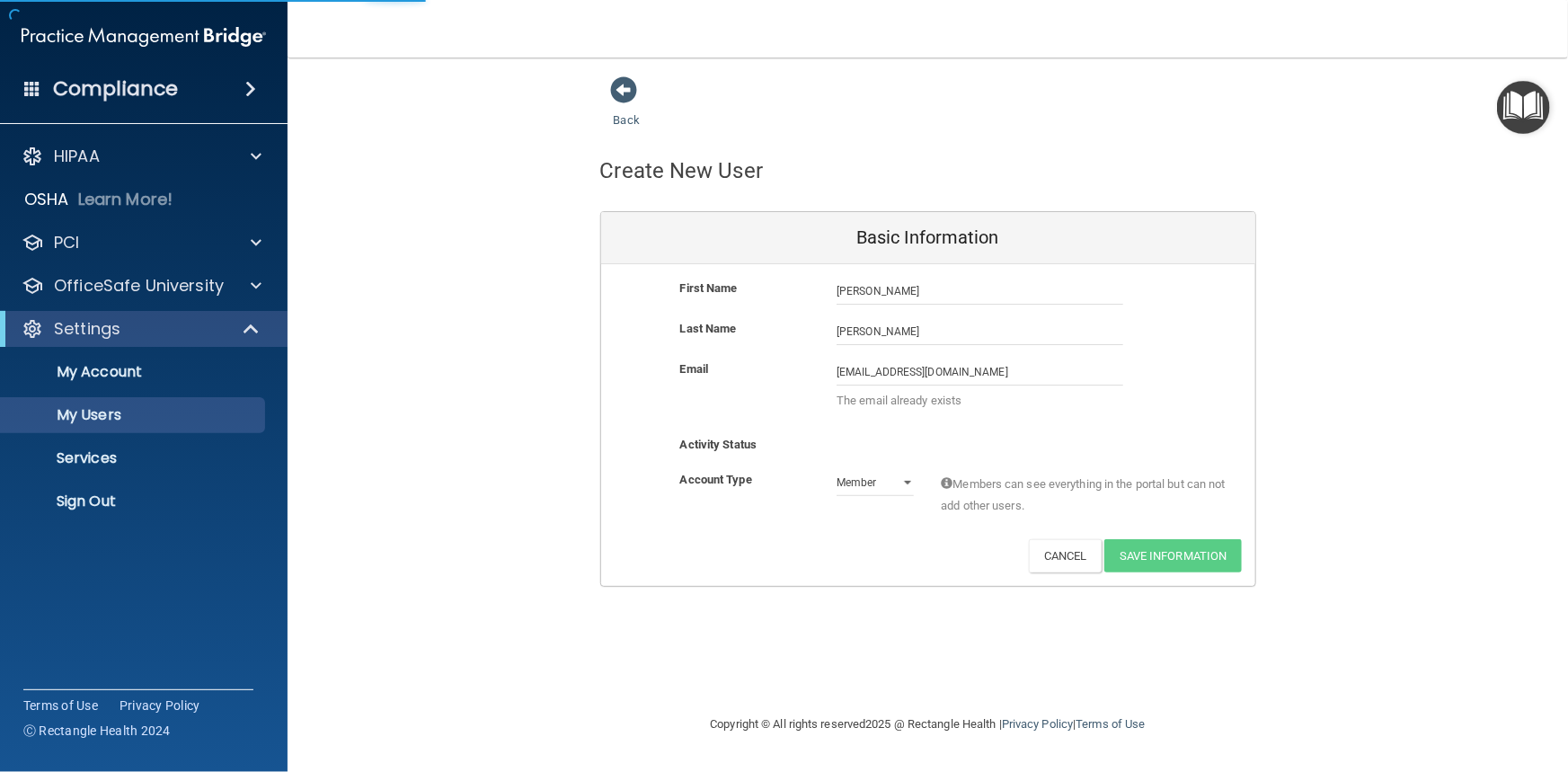
select select "20"
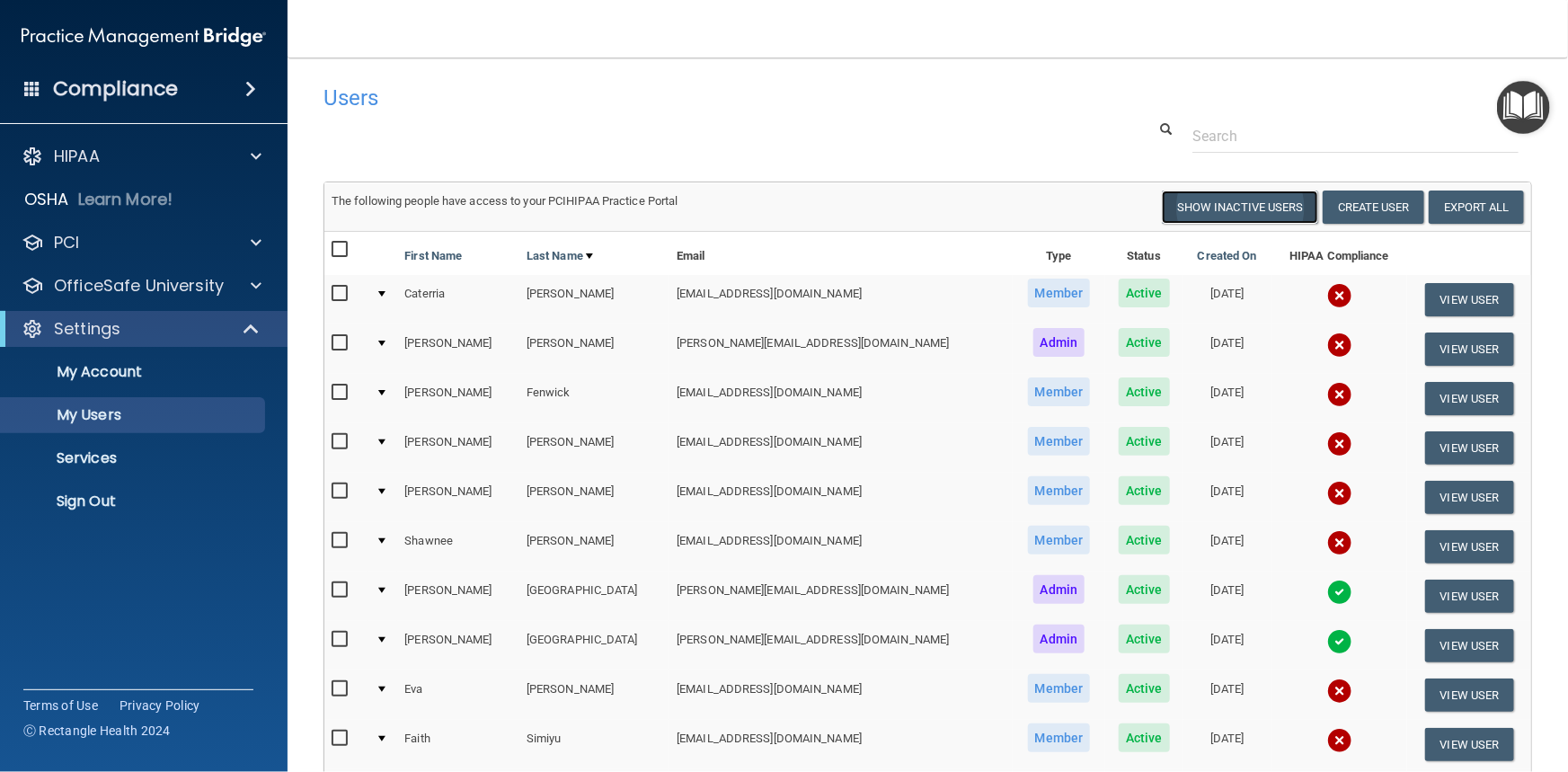
click at [1197, 210] on button "Show Inactive Users" at bounding box center [1240, 208] width 157 height 33
select select "20"
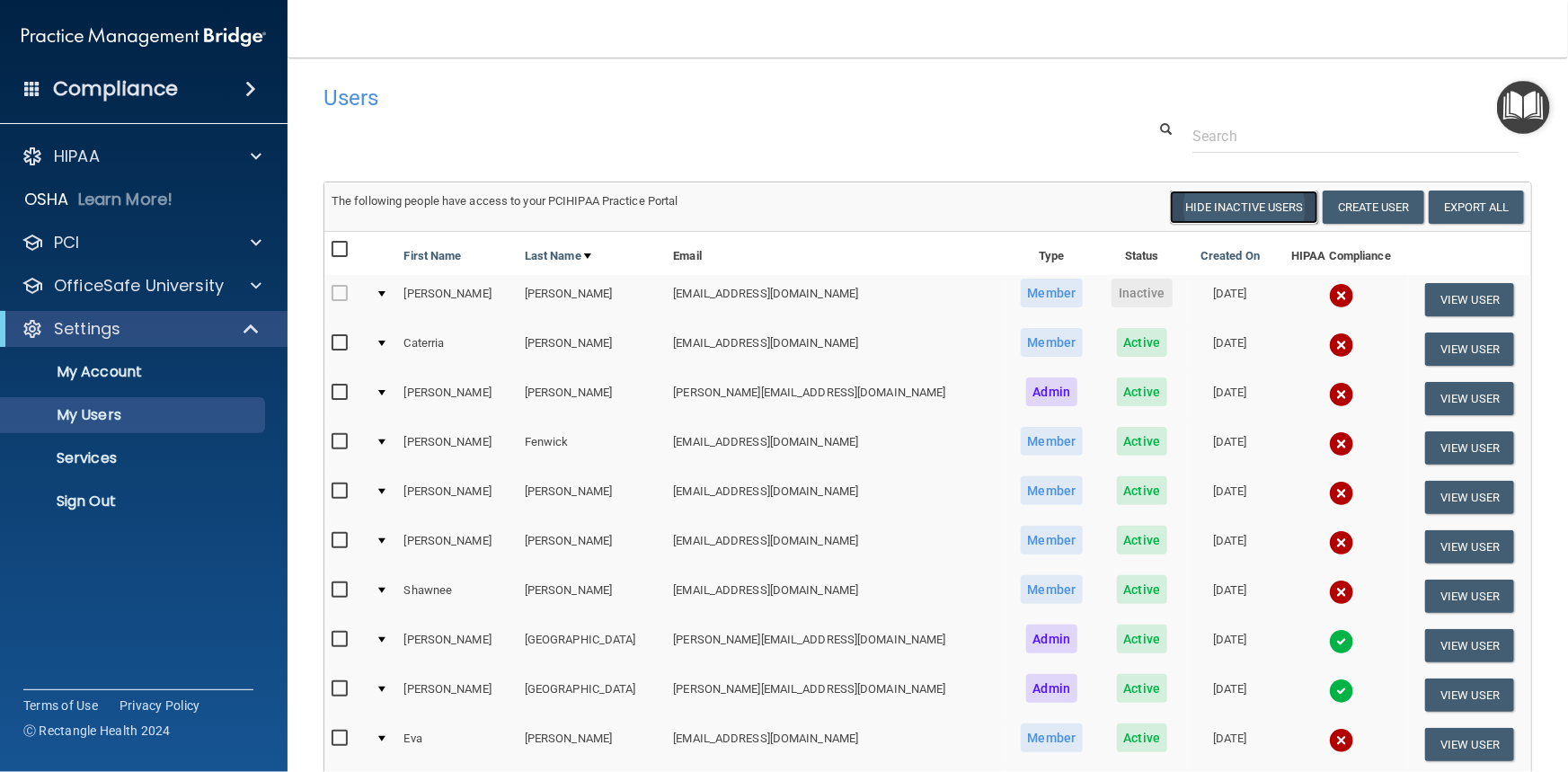
click at [1238, 206] on button "Hide Inactive Users" at bounding box center [1244, 208] width 148 height 33
select select "20"
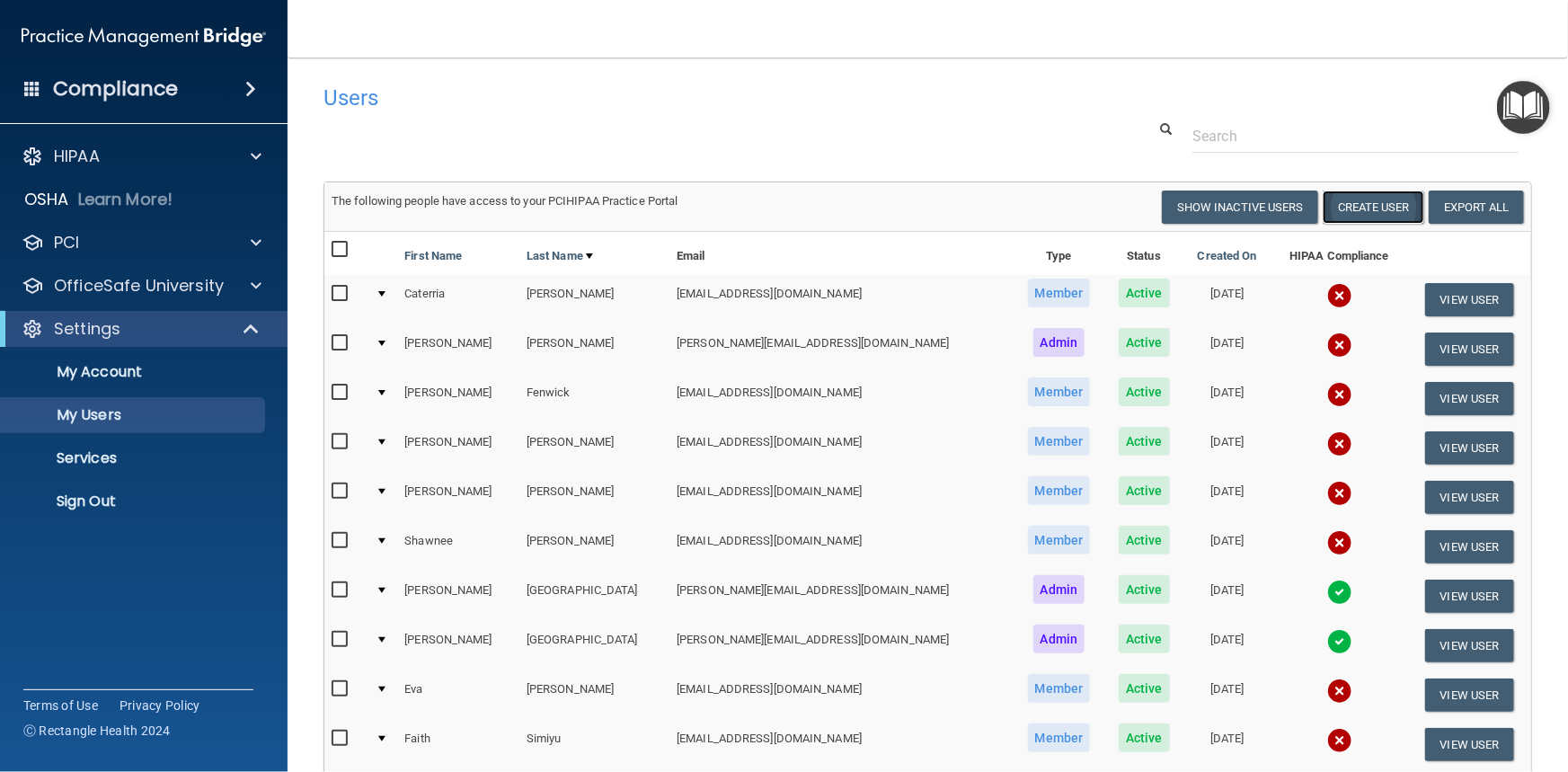
click at [1372, 209] on button "Create User" at bounding box center [1374, 208] width 102 height 33
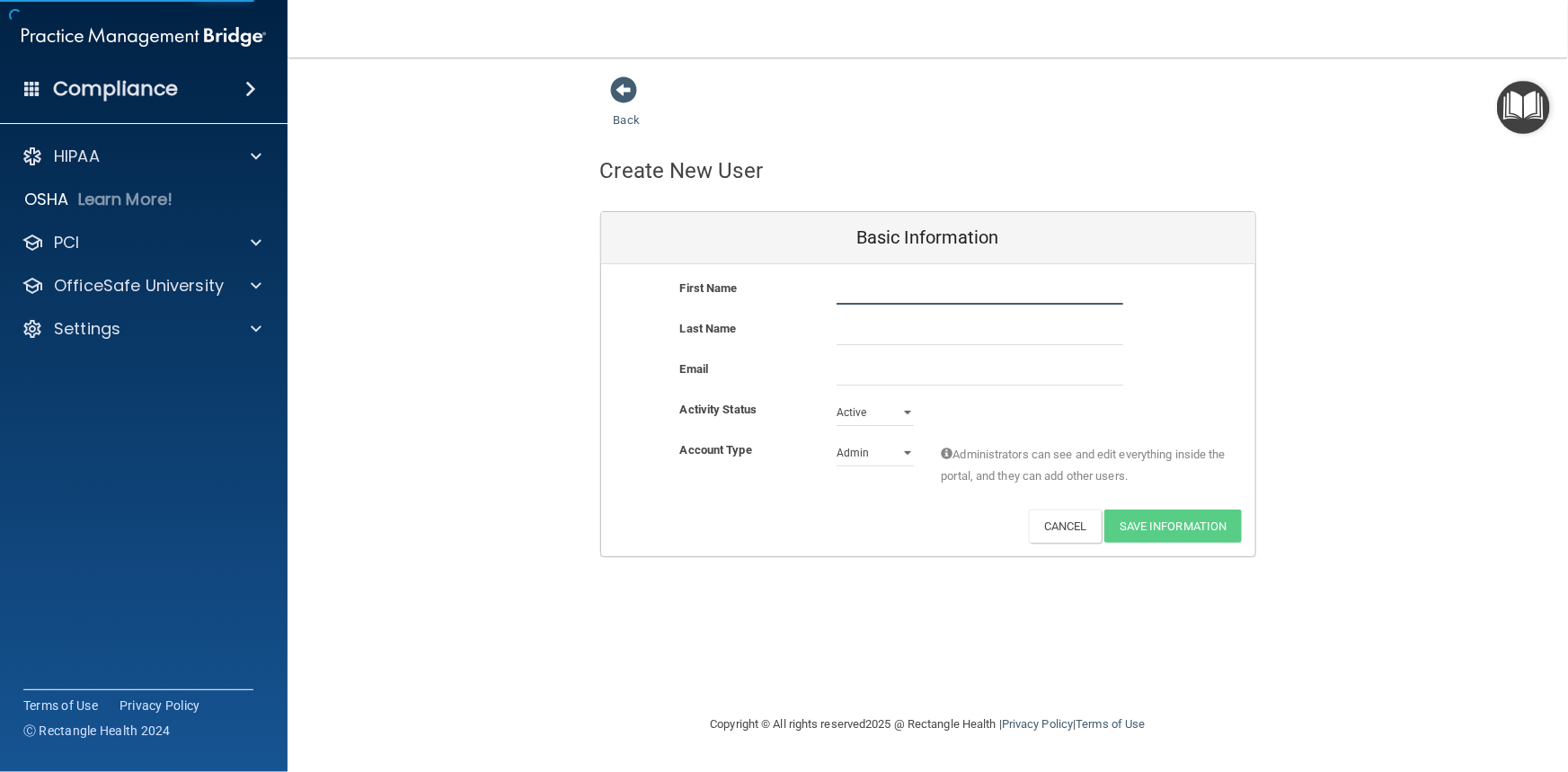
click at [936, 295] on input "text" at bounding box center [979, 292] width 287 height 27
type input "[PERSON_NAME]"
click at [936, 324] on input "text" at bounding box center [979, 332] width 287 height 27
type input "a"
type input "[PERSON_NAME]"
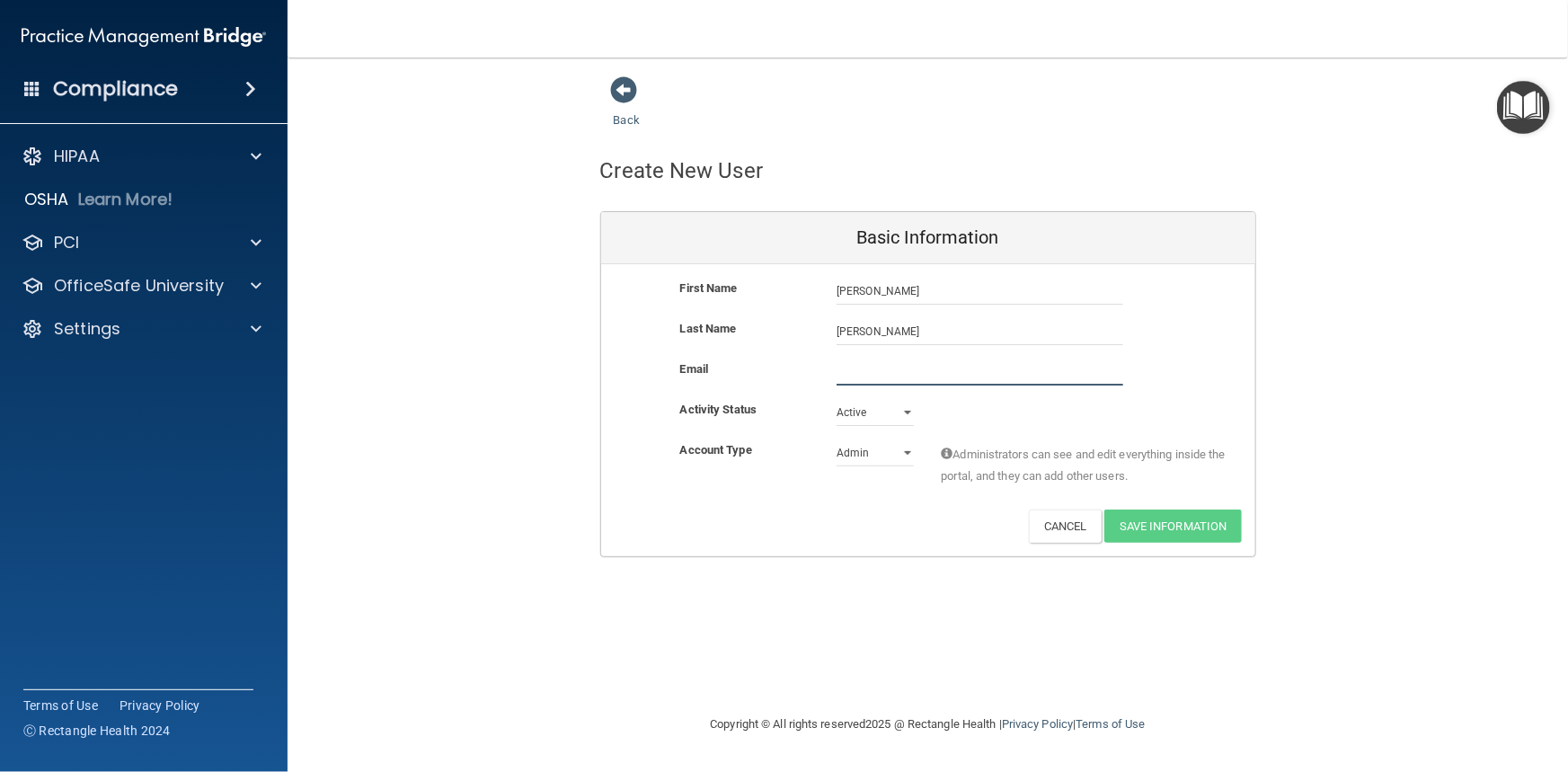
click at [932, 366] on input "email" at bounding box center [979, 372] width 287 height 27
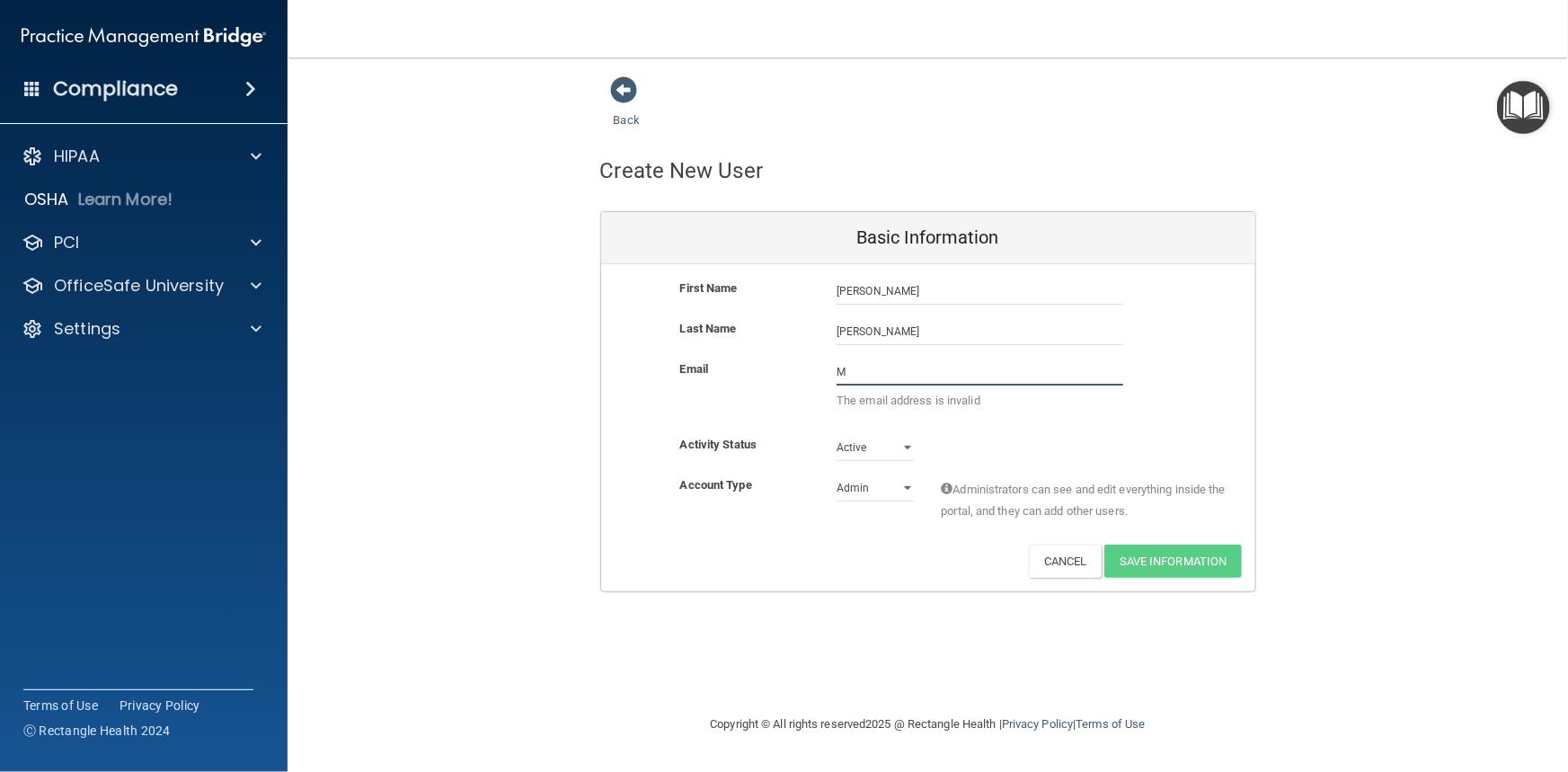
type input "[EMAIL_ADDRESS][DOMAIN_NAME]"
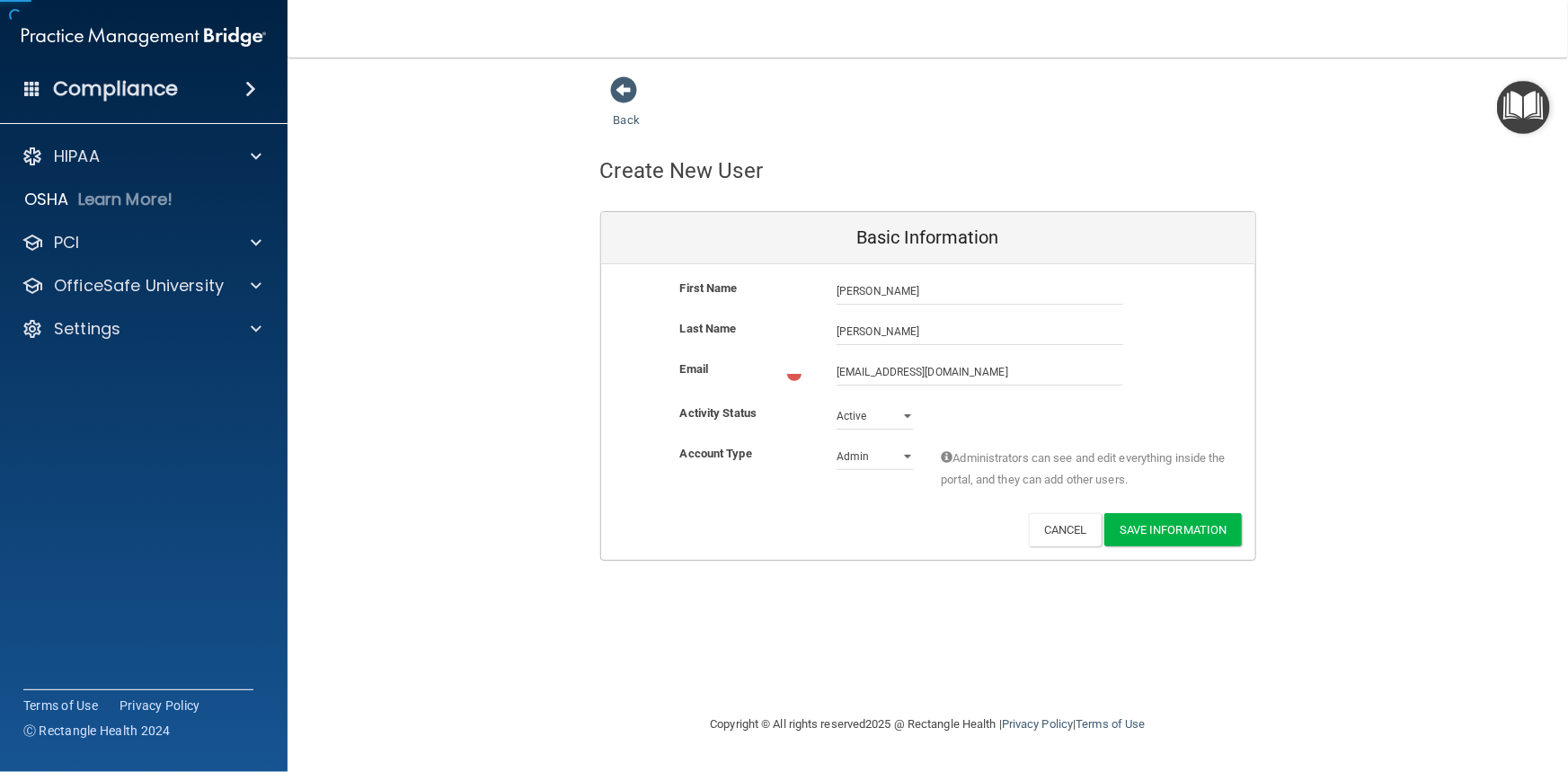
click at [852, 472] on div "Account Type Practice Admin Admin Member Financial Institution Business Associa…" at bounding box center [928, 471] width 654 height 57
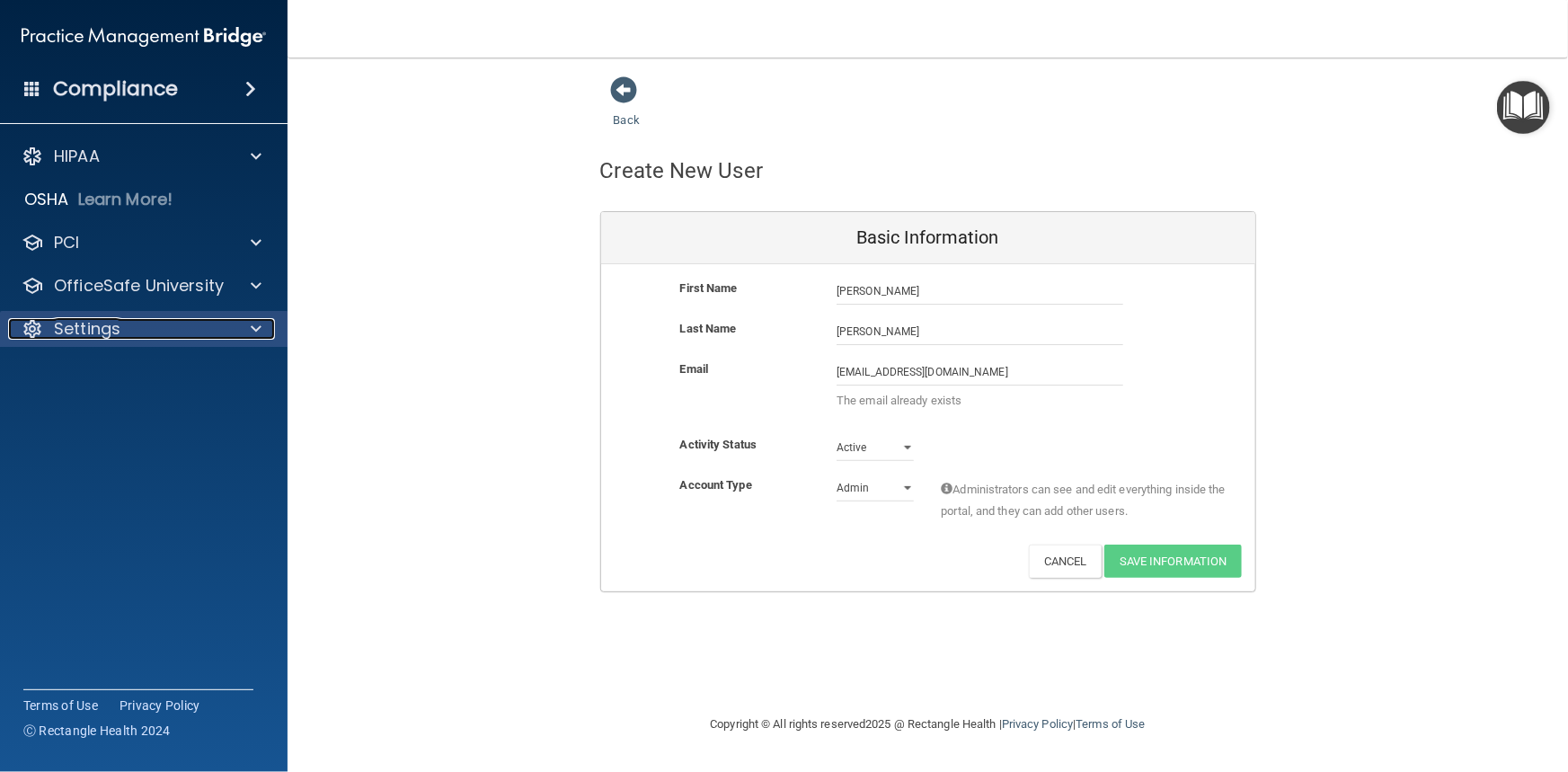
click at [265, 329] on div at bounding box center [254, 329] width 45 height 22
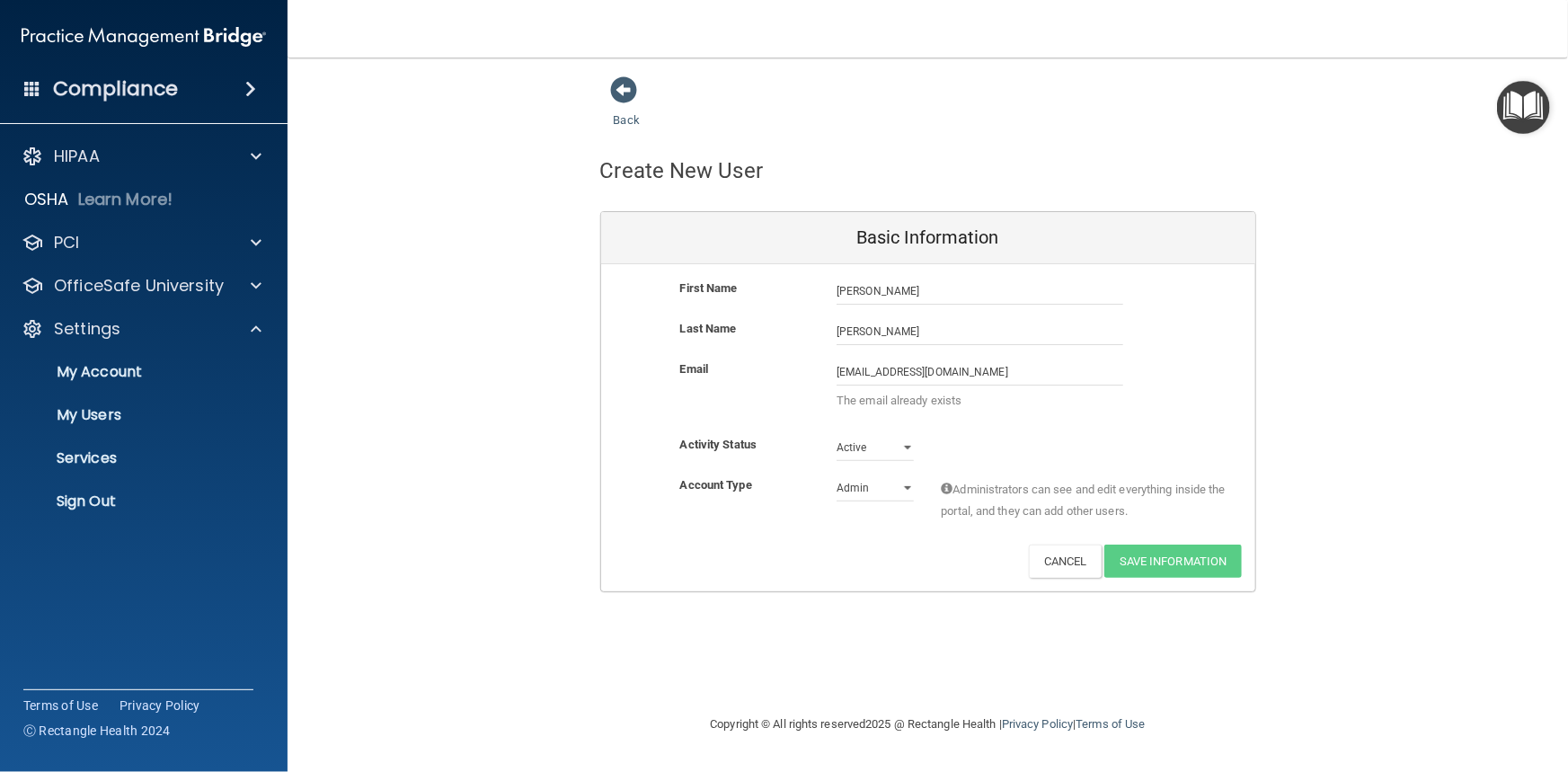
click at [1541, 114] on img "Open Resource Center" at bounding box center [1524, 108] width 53 height 53
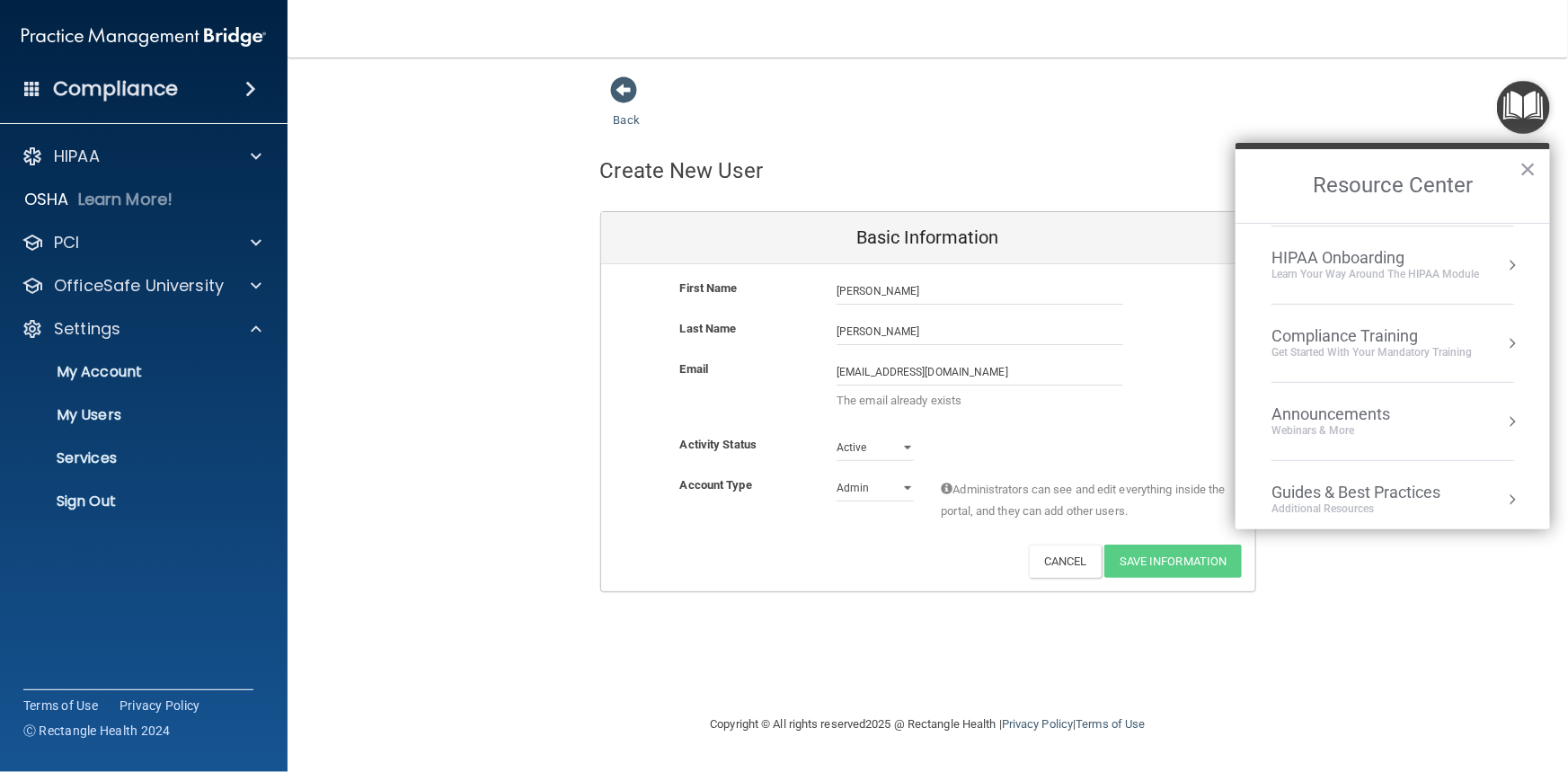
scroll to position [177, 0]
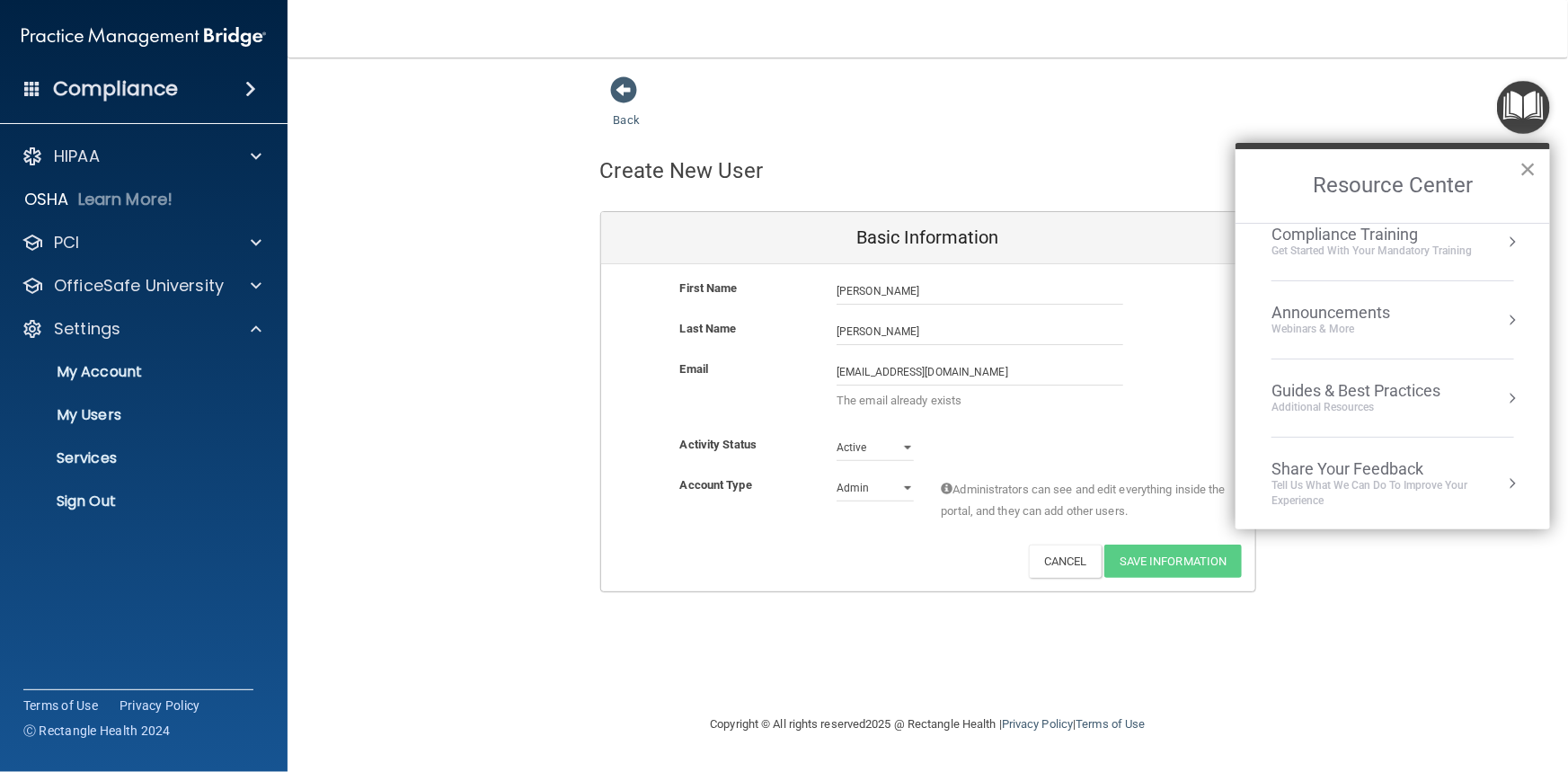
click at [1527, 164] on button "×" at bounding box center [1527, 169] width 17 height 28
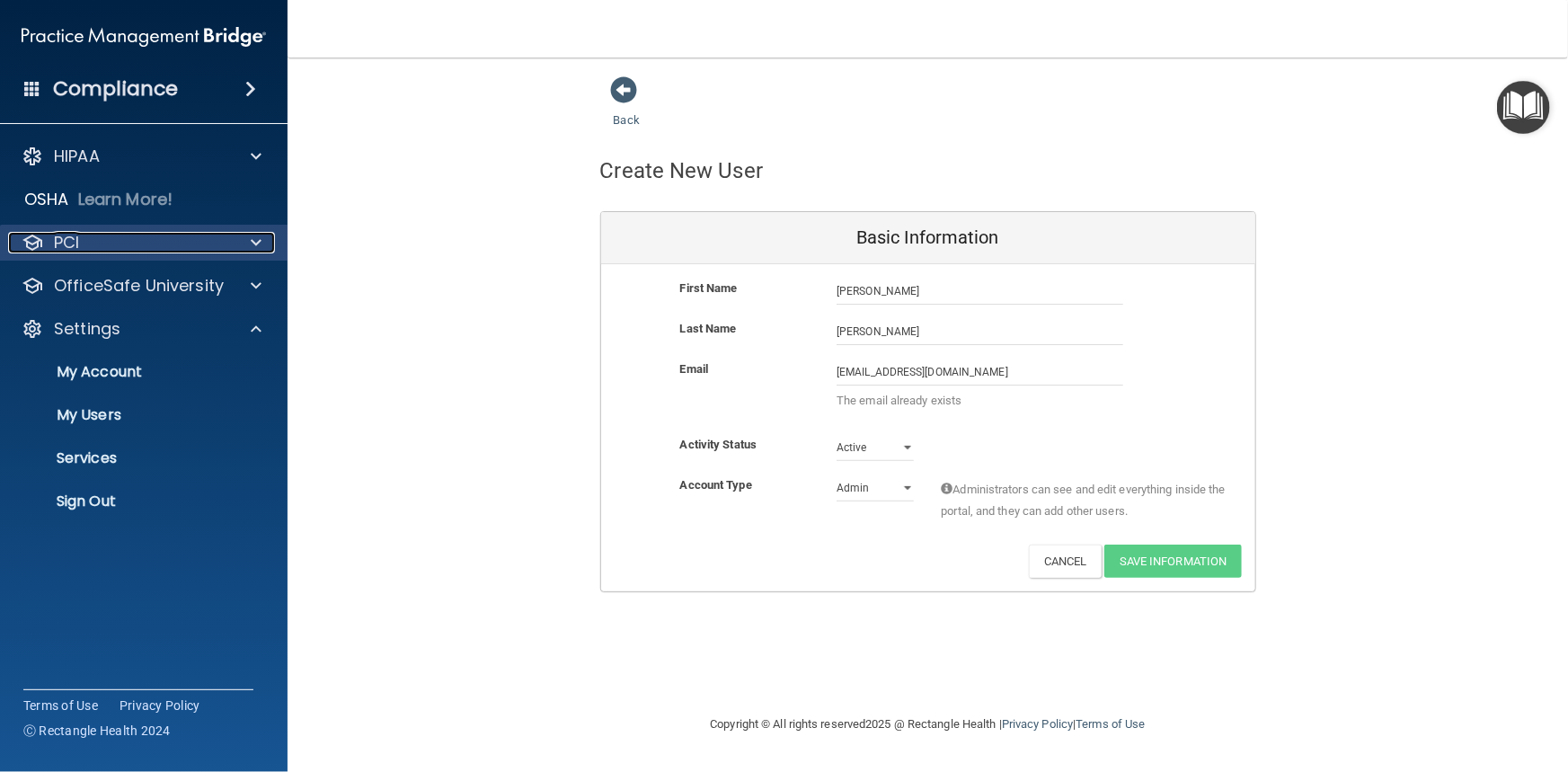
click at [251, 246] on span at bounding box center [256, 243] width 11 height 22
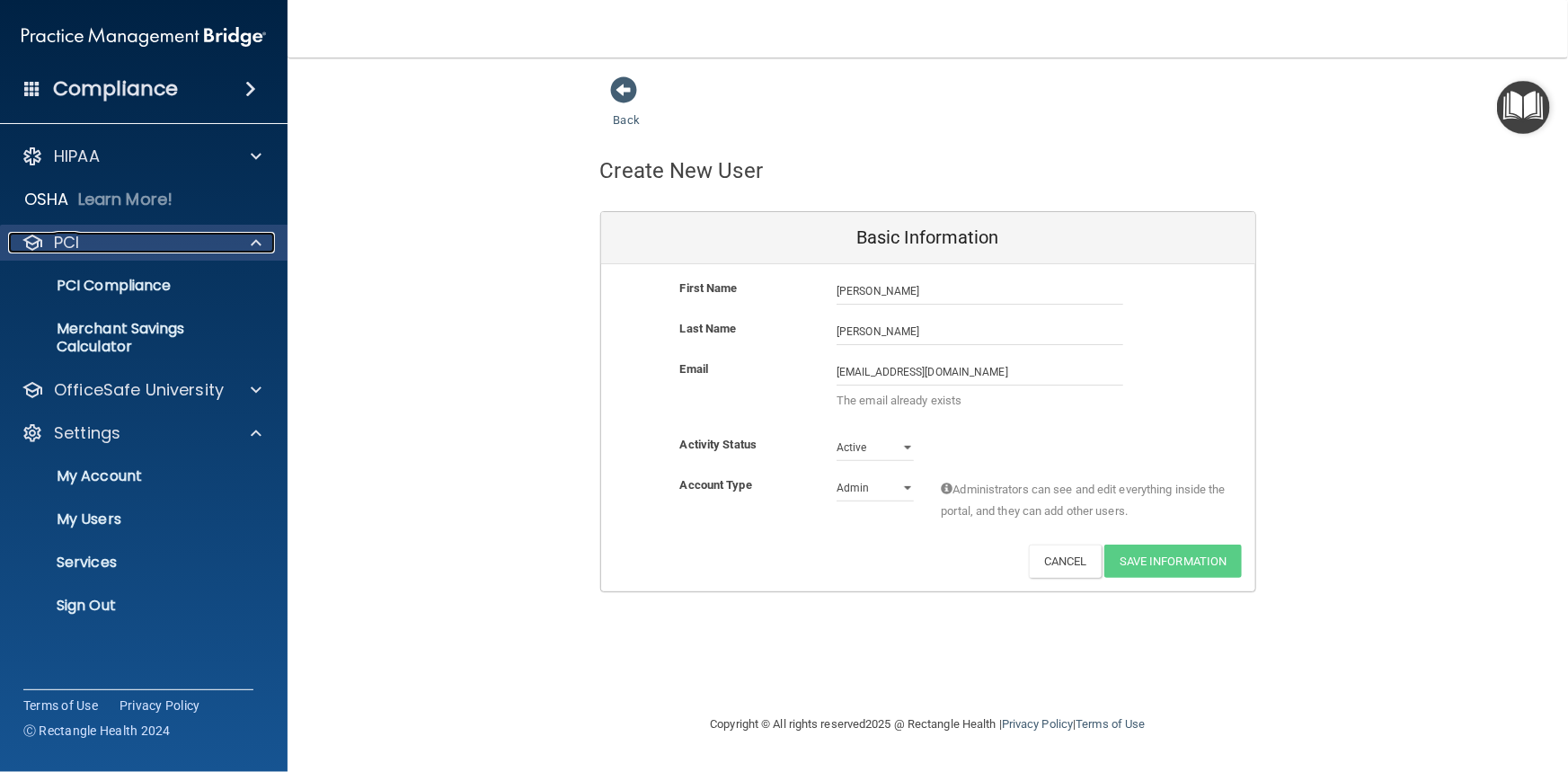
click at [252, 246] on span at bounding box center [256, 243] width 11 height 22
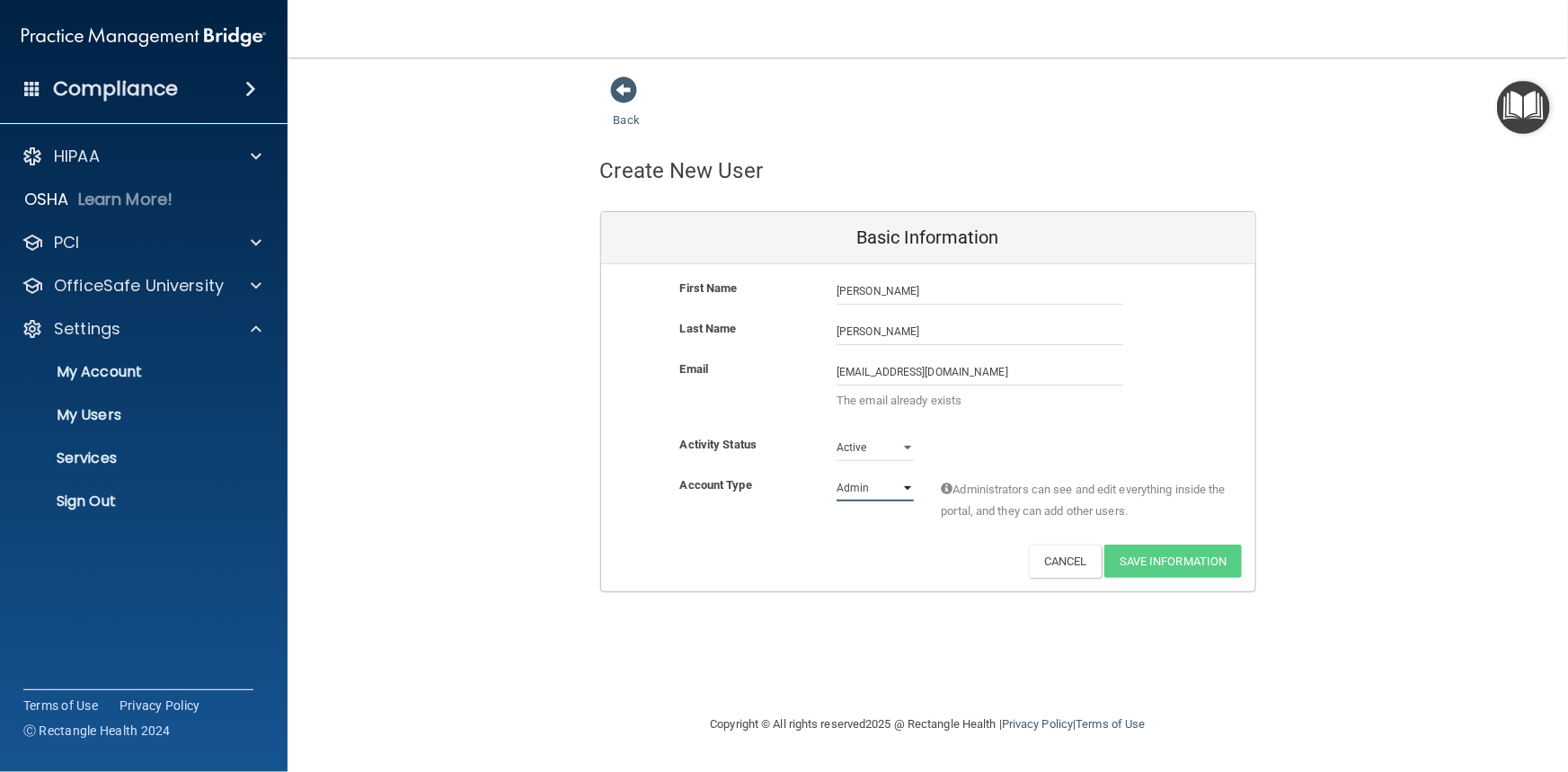
click at [901, 487] on select "Admin Member" at bounding box center [875, 488] width 77 height 27
select select "practice_member"
click at [836, 474] on select "Admin Member" at bounding box center [875, 488] width 77 height 27
drag, startPoint x: 1008, startPoint y: 375, endPoint x: 755, endPoint y: 374, distance: 253.0
click at [762, 370] on div "Email [EMAIL_ADDRESS][DOMAIN_NAME] [EMAIL_ADDRESS][DOMAIN_NAME] The email alrea…" at bounding box center [928, 389] width 654 height 62
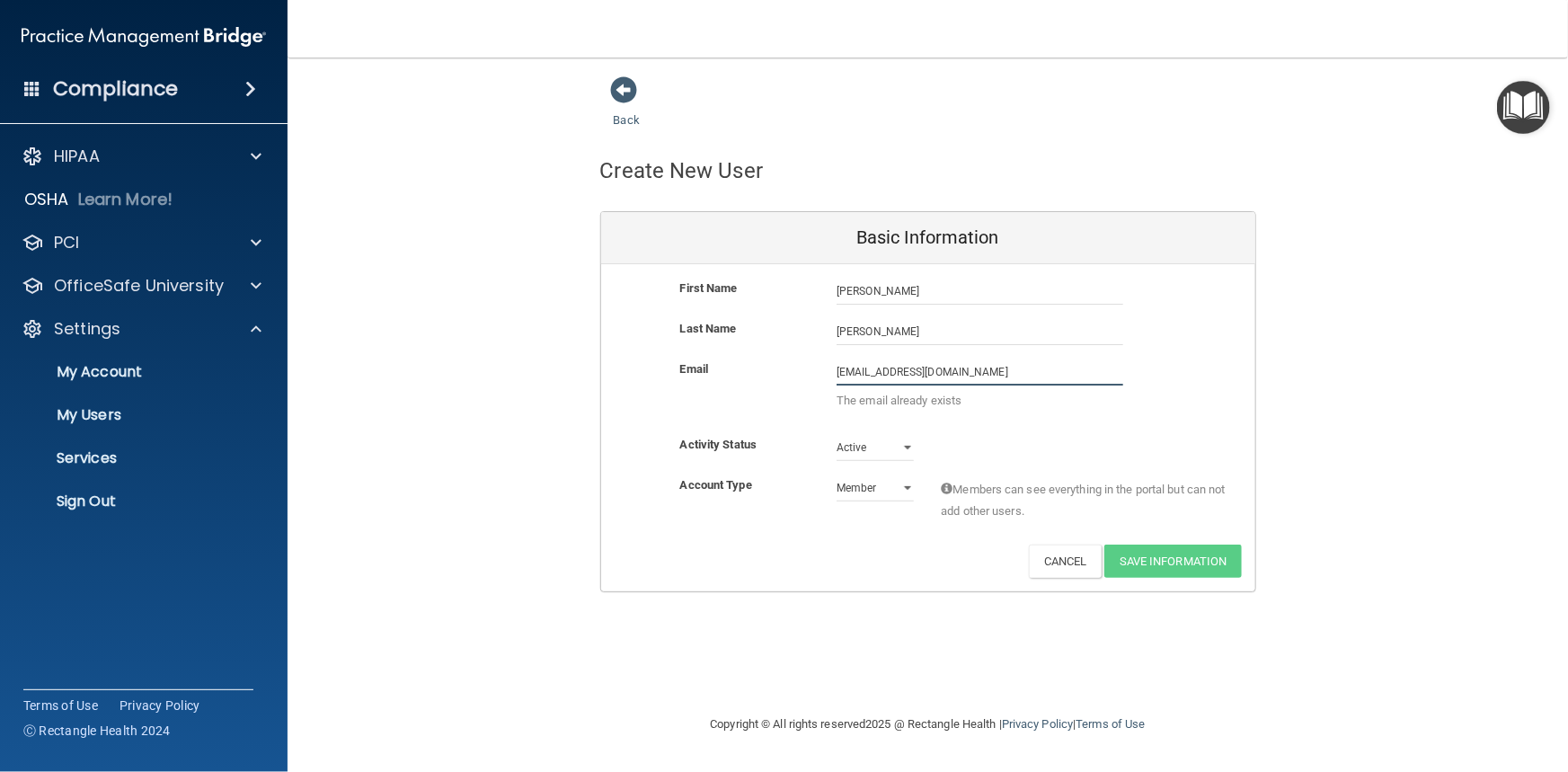
click at [1010, 372] on input "[EMAIL_ADDRESS][DOMAIN_NAME]" at bounding box center [979, 372] width 287 height 27
click at [1213, 305] on div "First Name [PERSON_NAME] [PERSON_NAME]" at bounding box center [928, 298] width 654 height 40
click at [897, 444] on select "Active Inactive" at bounding box center [875, 448] width 77 height 27
click at [836, 434] on select "Active Inactive" at bounding box center [875, 448] width 77 height 27
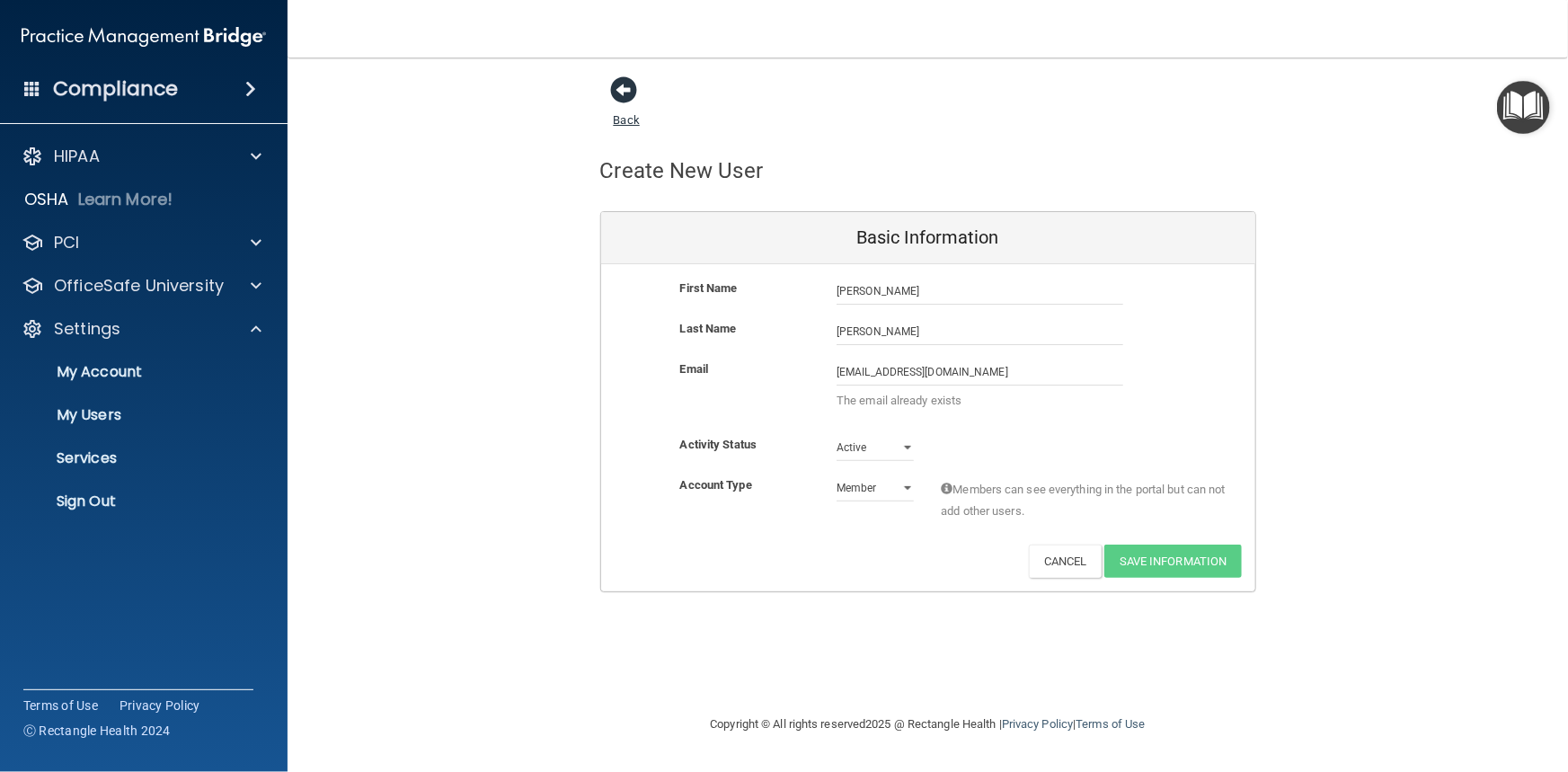
click at [624, 88] on span at bounding box center [625, 90] width 27 height 27
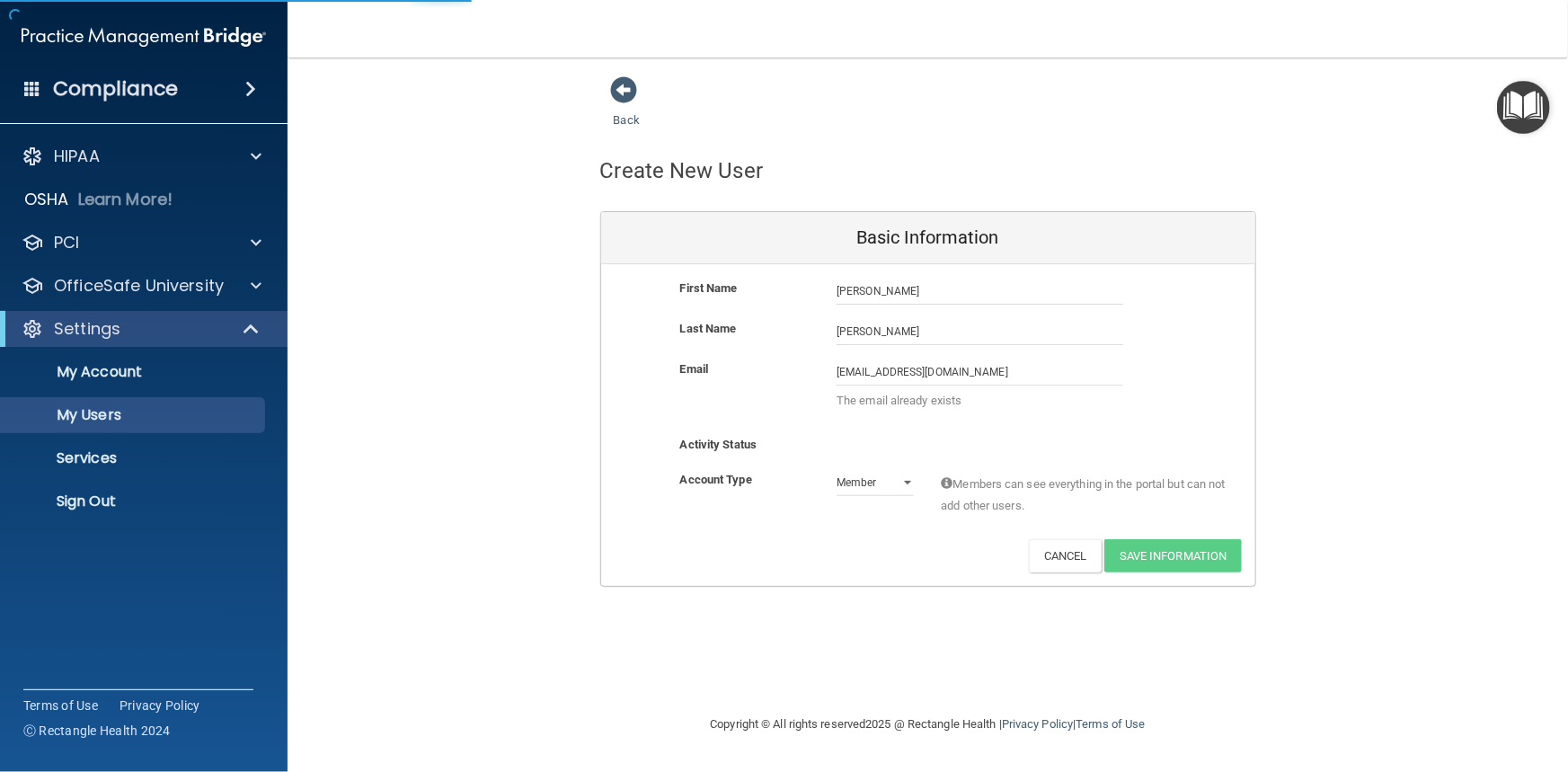
select select "20"
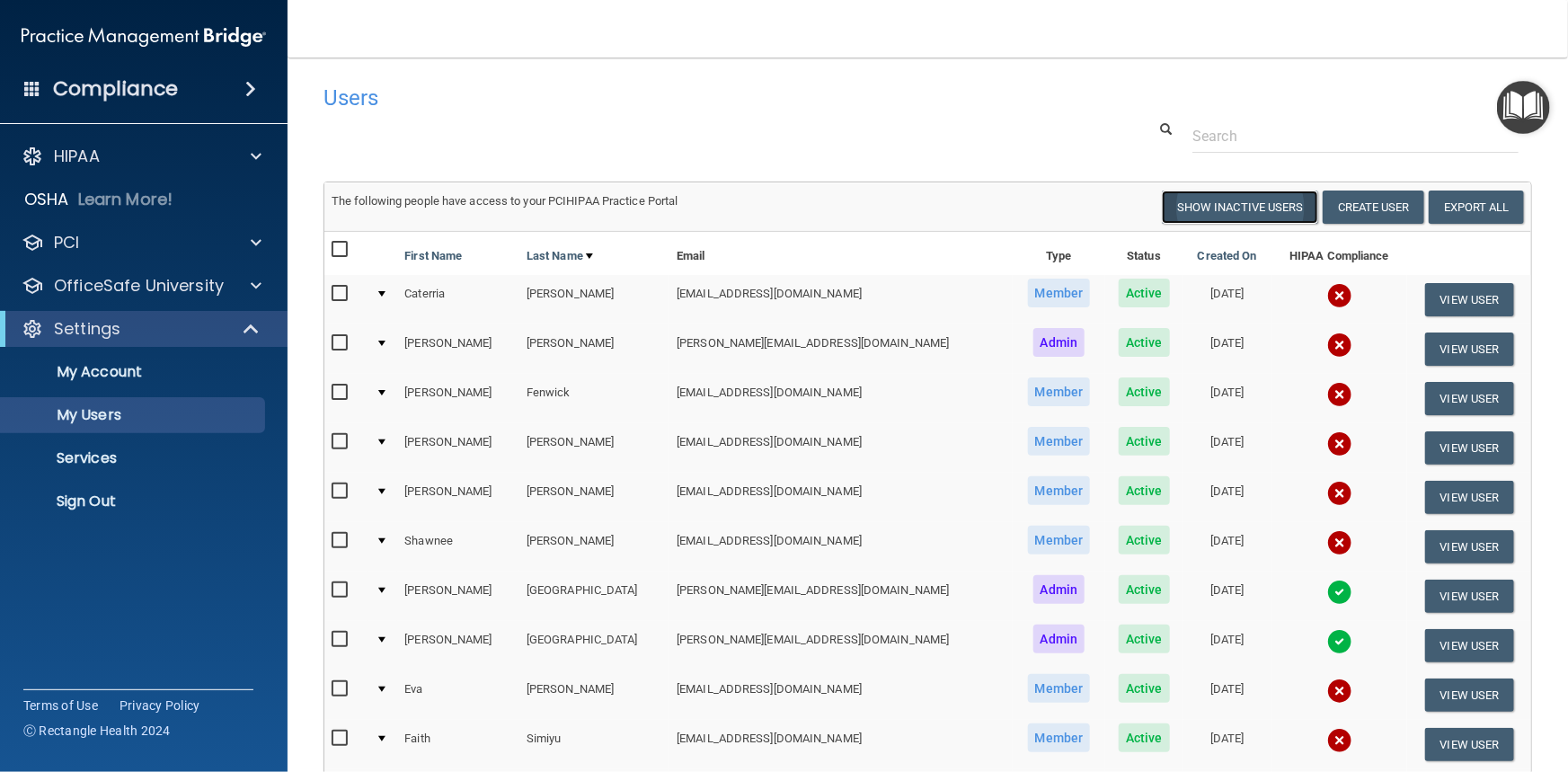
click at [1230, 207] on button "Show Inactive Users" at bounding box center [1240, 208] width 157 height 33
select select "20"
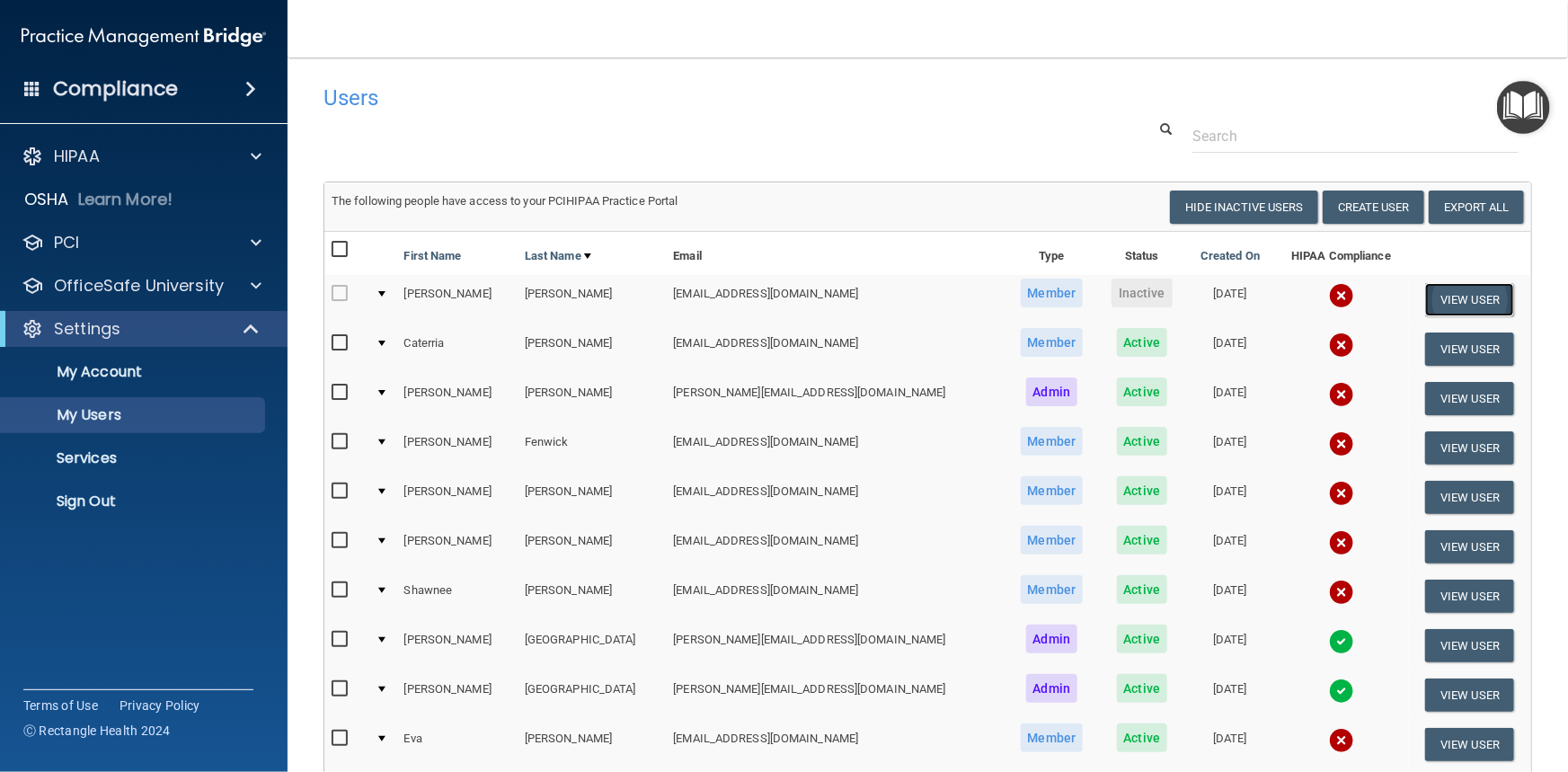
click at [1435, 301] on button "View User" at bounding box center [1469, 300] width 89 height 33
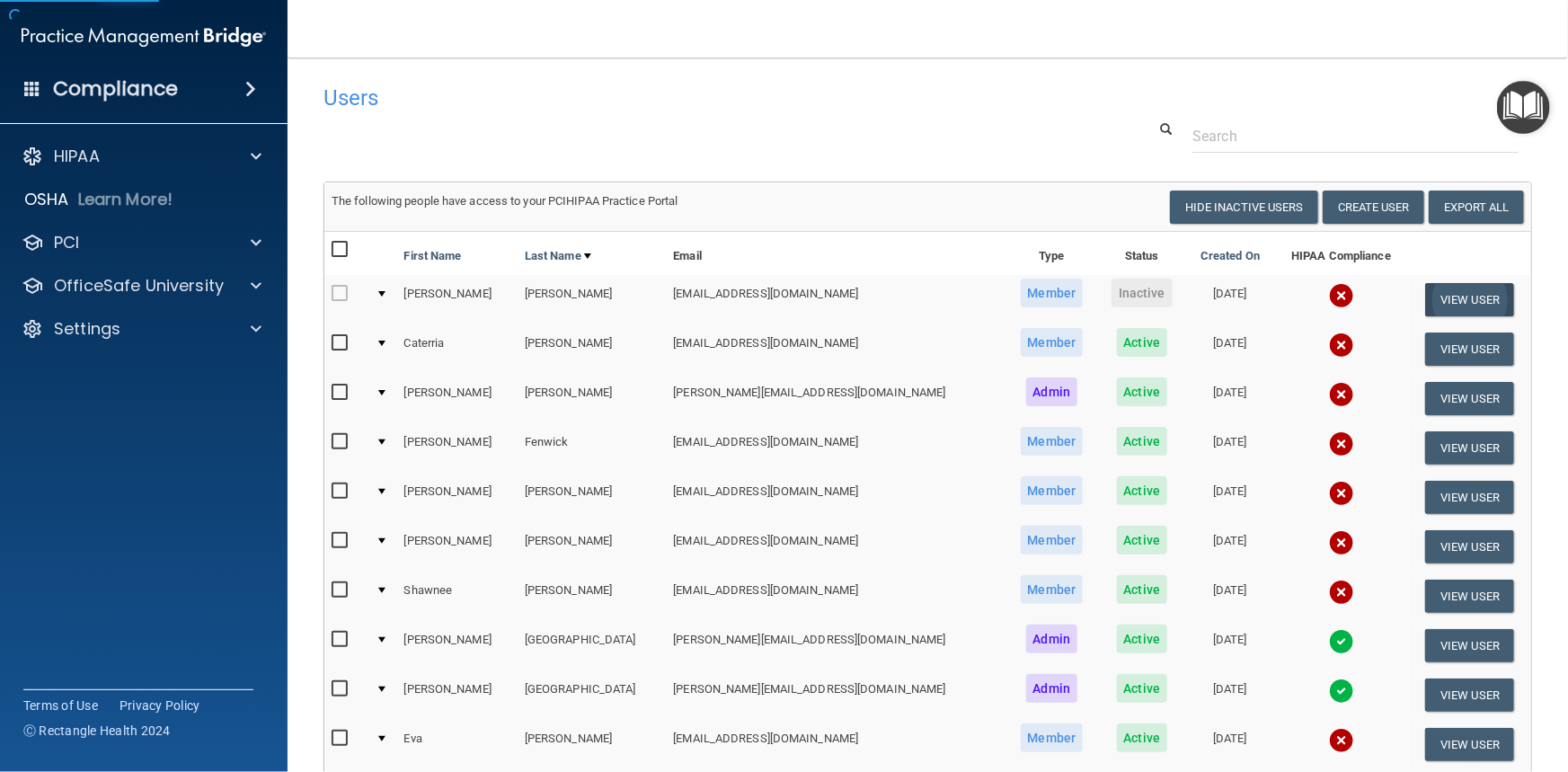
select select "practice_member"
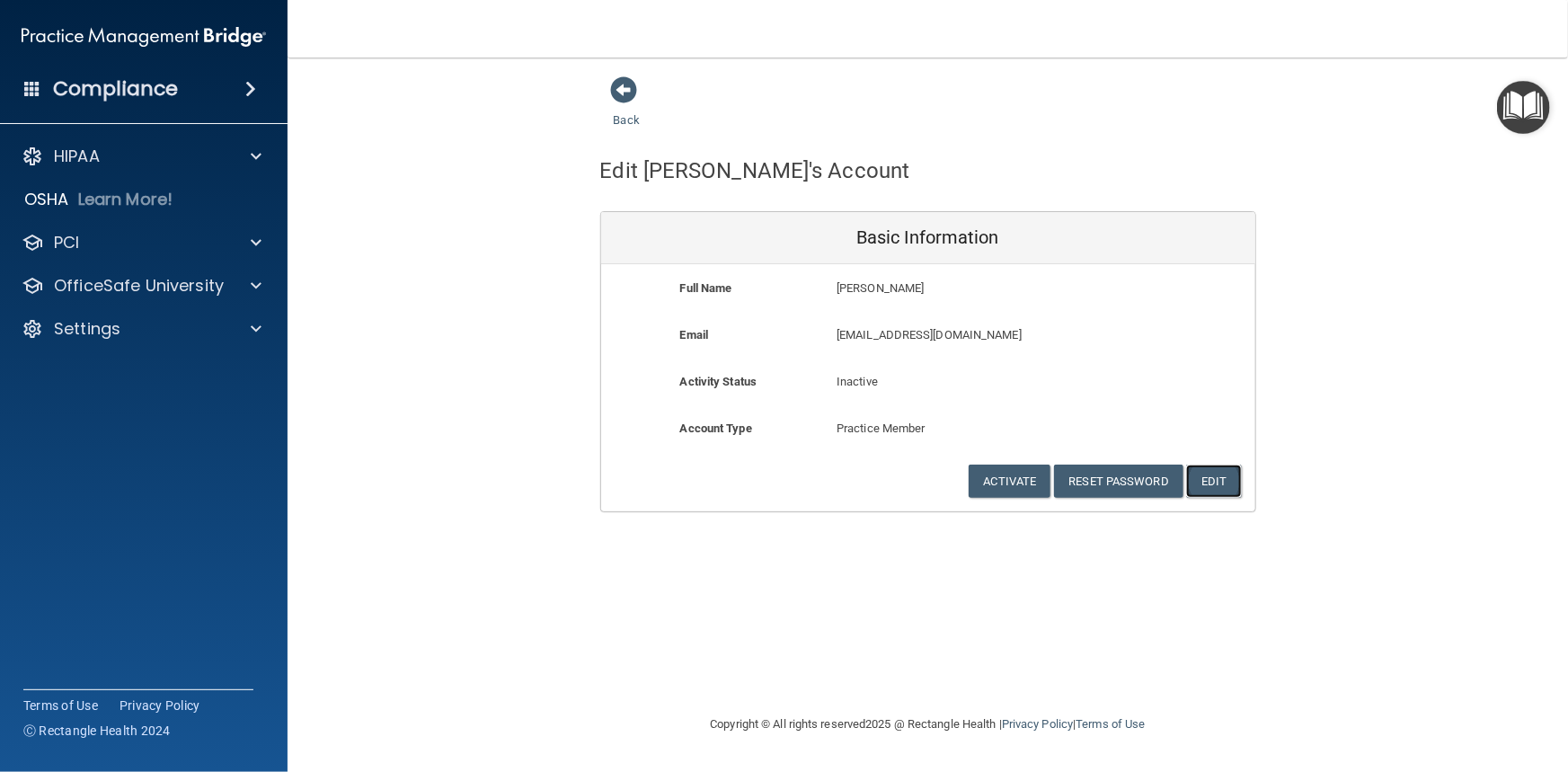
click at [1212, 480] on button "Edit" at bounding box center [1213, 481] width 55 height 33
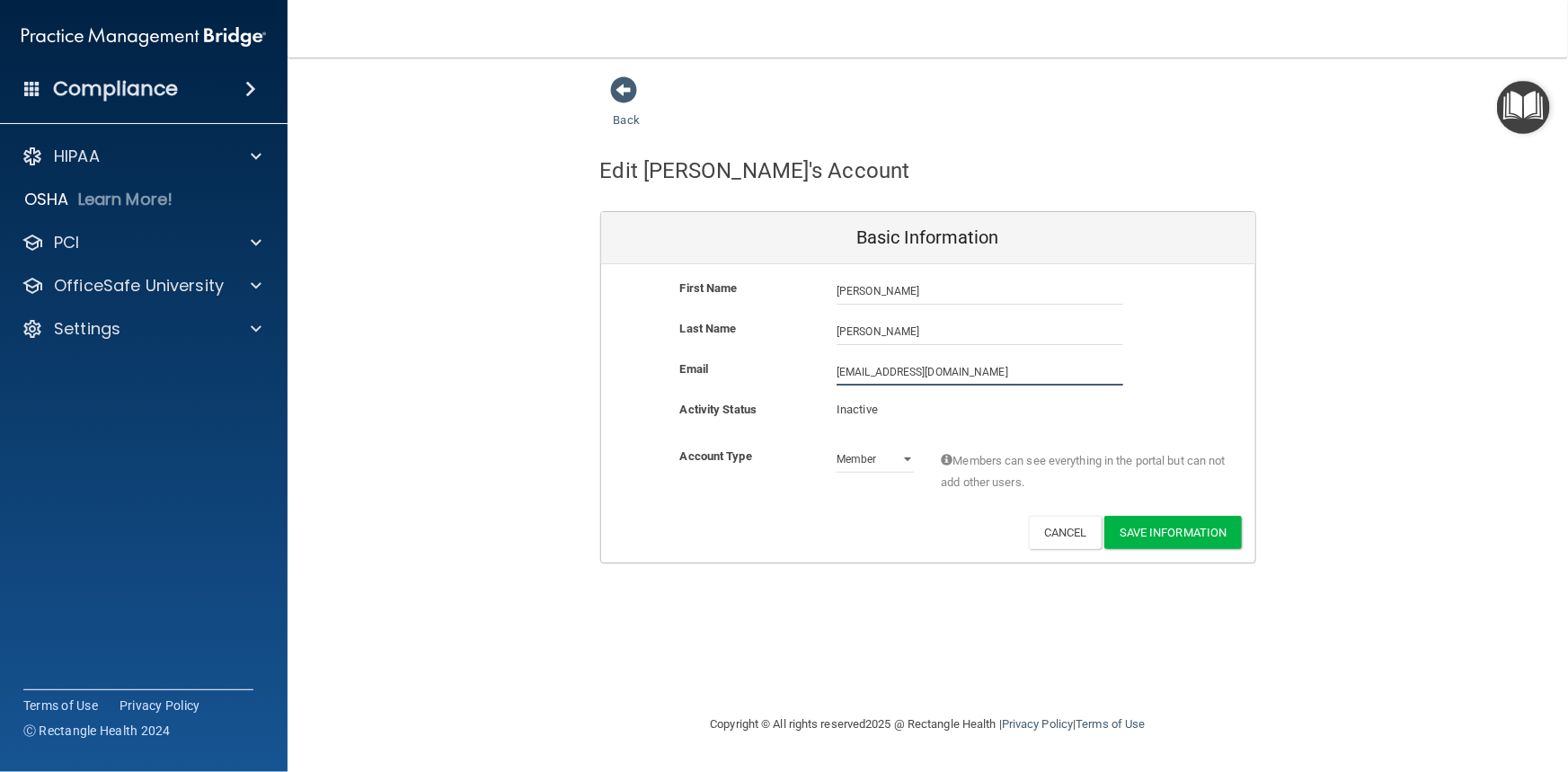
drag, startPoint x: 849, startPoint y: 375, endPoint x: 856, endPoint y: 387, distance: 13.9
click at [849, 375] on input "[EMAIL_ADDRESS][DOMAIN_NAME]" at bounding box center [979, 372] width 287 height 27
type input "[EMAIL_ADDRESS][DOMAIN_NAME]"
click at [851, 289] on input "[PERSON_NAME]" at bounding box center [979, 292] width 287 height 27
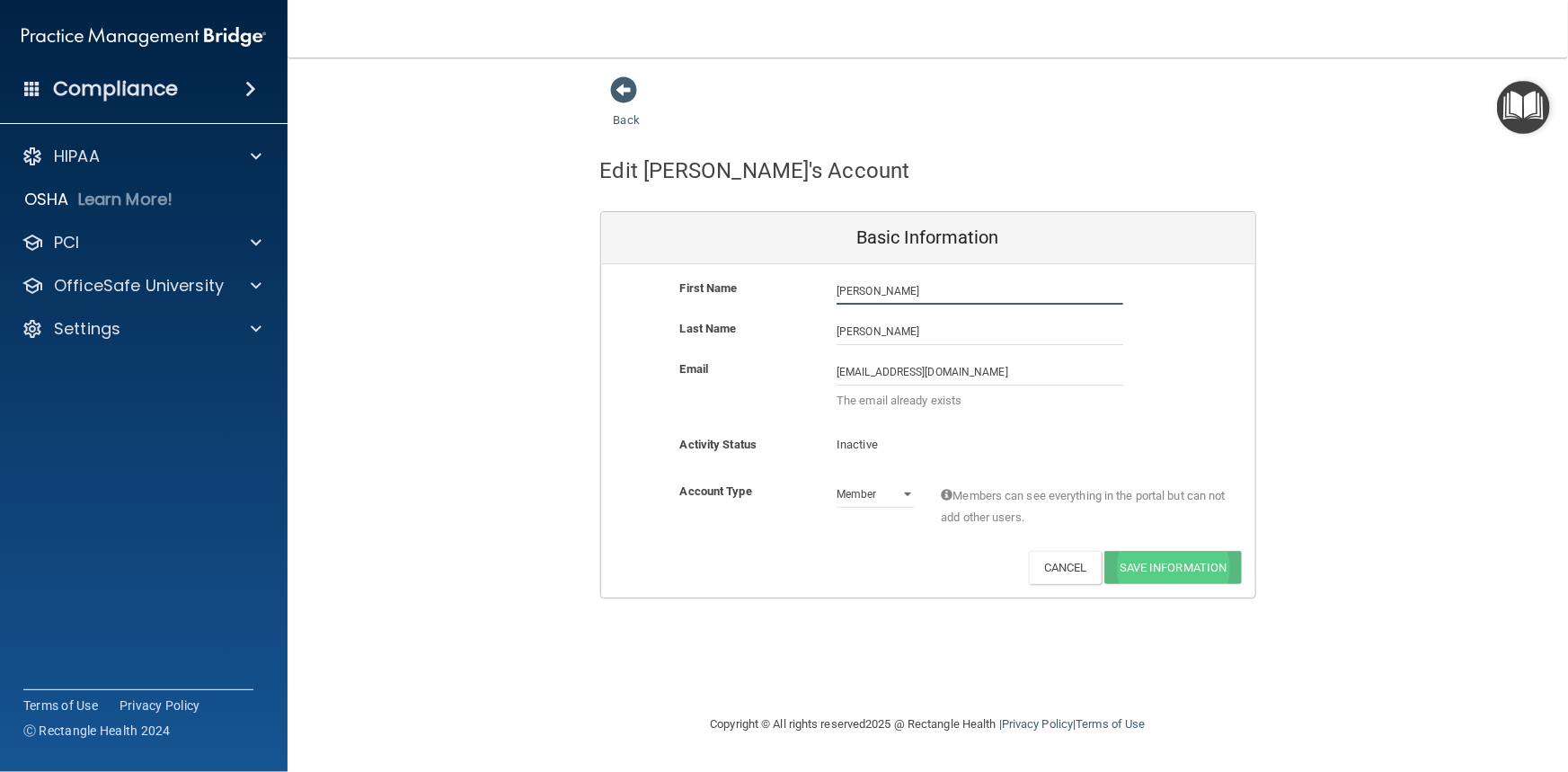
type input "[PERSON_NAME]"
click at [1152, 549] on div "First Name Migdalia Adams Migdalia Last Name Adams Email migdaliaadams1@gmail.c…" at bounding box center [928, 431] width 654 height 333
click at [884, 430] on div "Email migdaliaadams1@gmail.com migdaliaadams1@gmail.com The email already exists" at bounding box center [928, 396] width 654 height 75
click at [883, 431] on div "Email migdaliaadams1@gmail.com migdaliaadams1@gmail.com The email already exists" at bounding box center [928, 396] width 654 height 75
click at [885, 451] on p "Inactive" at bounding box center [875, 445] width 77 height 22
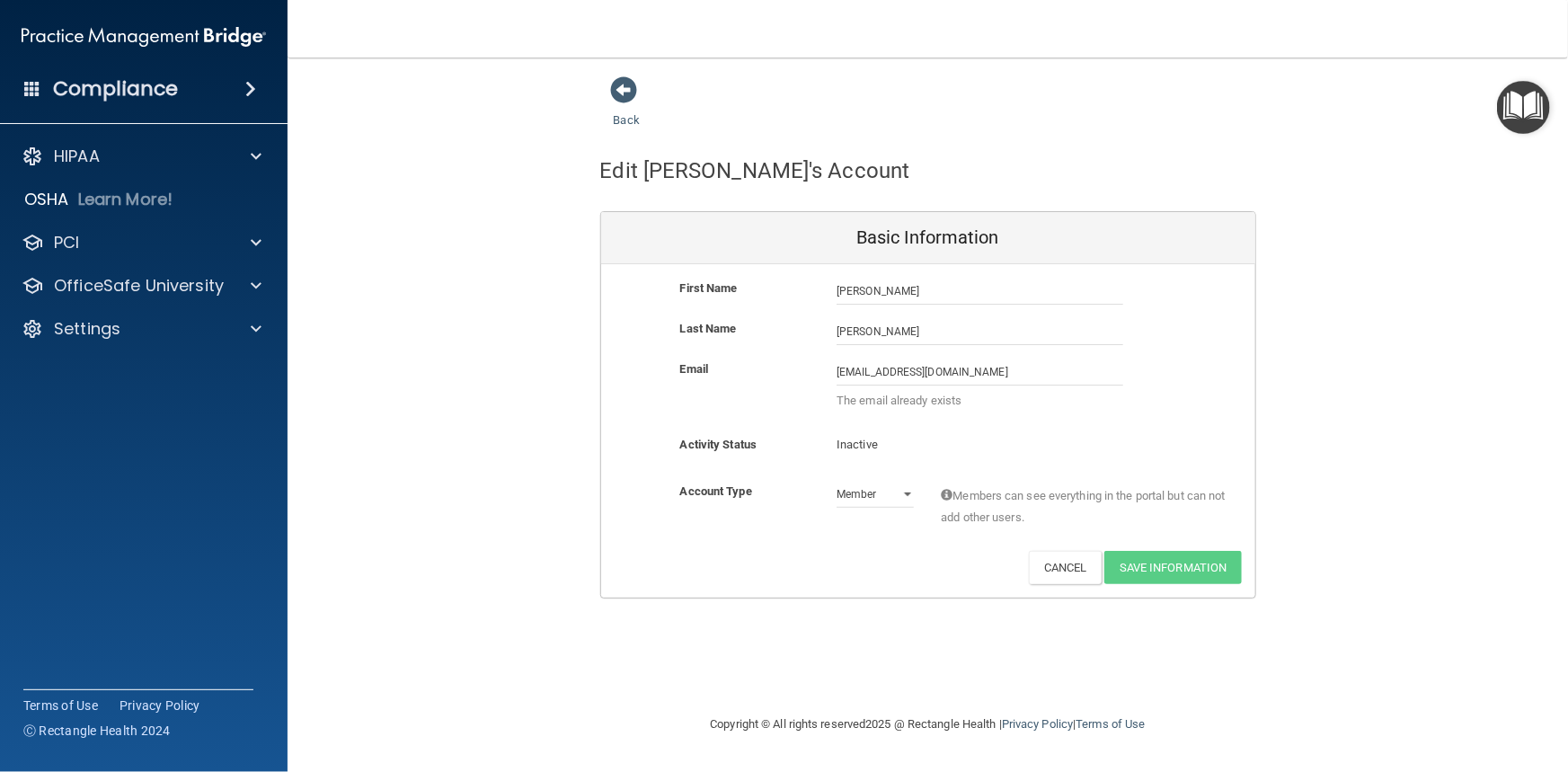
drag, startPoint x: 886, startPoint y: 451, endPoint x: 886, endPoint y: 438, distance: 13.0
click at [886, 440] on p "Inactive" at bounding box center [875, 445] width 77 height 22
click at [886, 438] on p "Inactive" at bounding box center [875, 445] width 77 height 22
click at [1053, 573] on button "Cancel" at bounding box center [1066, 567] width 72 height 33
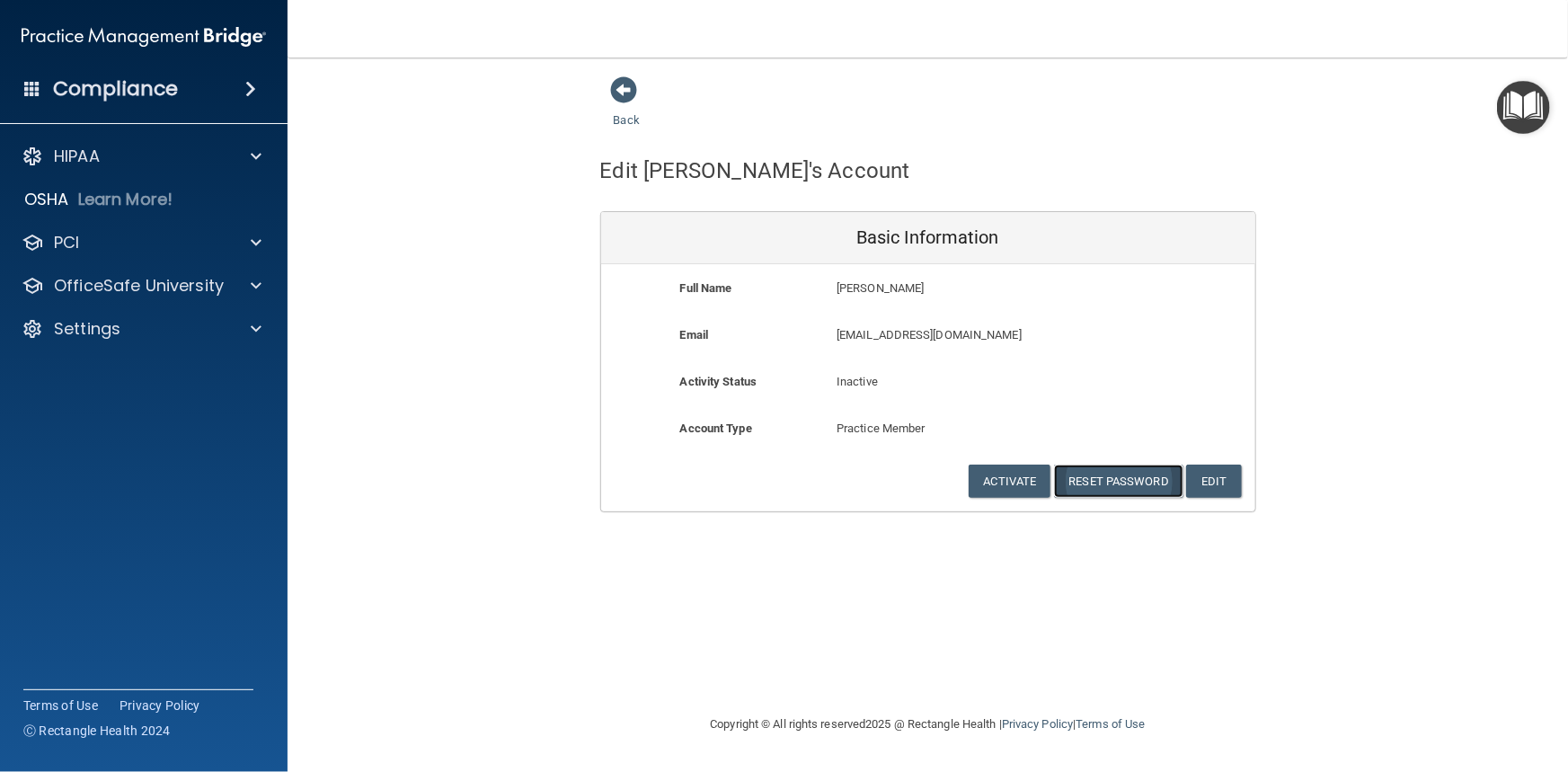
click at [1133, 486] on button "Reset Password" at bounding box center [1118, 481] width 129 height 33
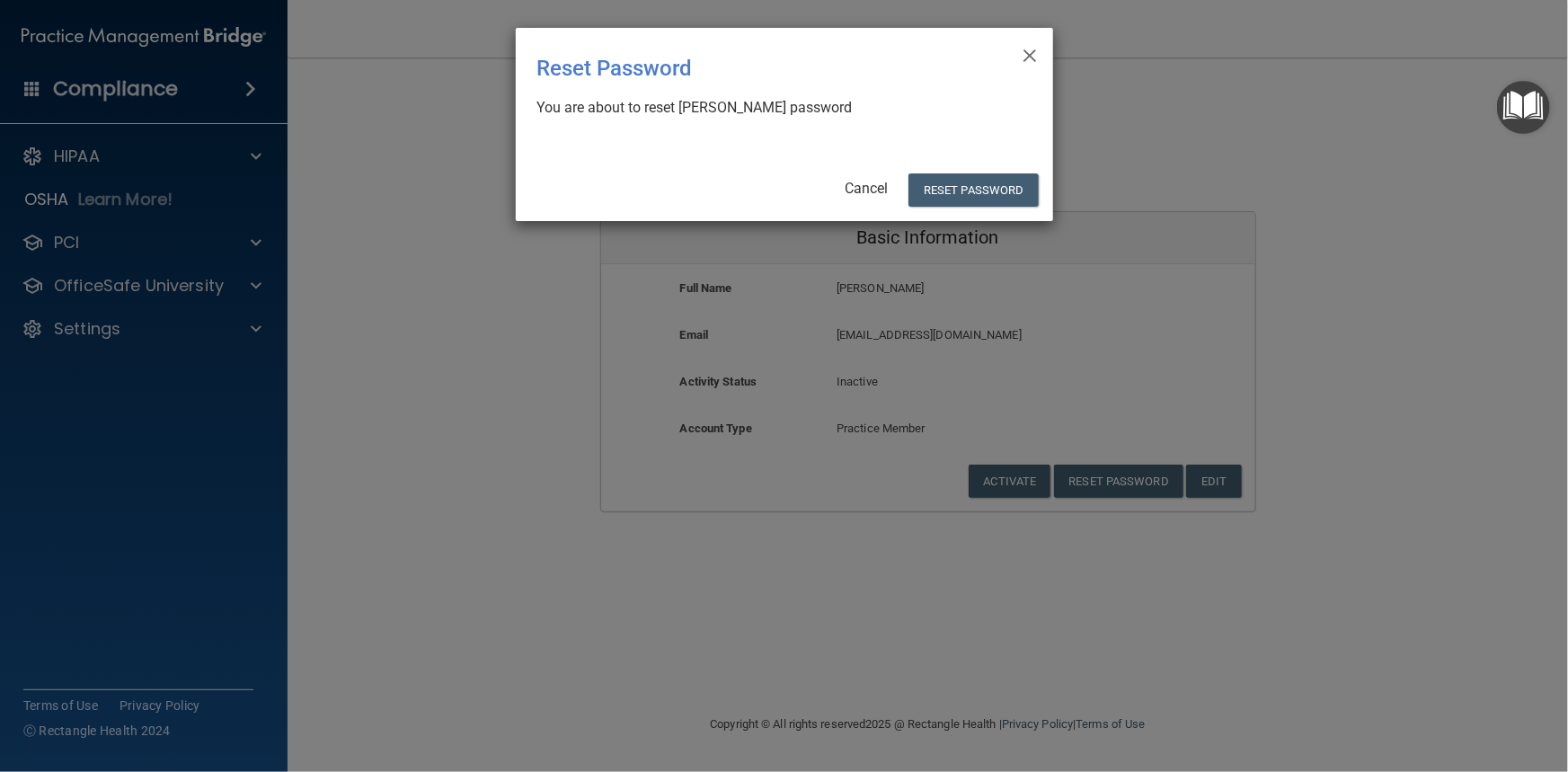
click at [843, 182] on div "Cancel Reset Password" at bounding box center [782, 190] width 515 height 33
click at [856, 189] on link "Cancel" at bounding box center [866, 188] width 43 height 17
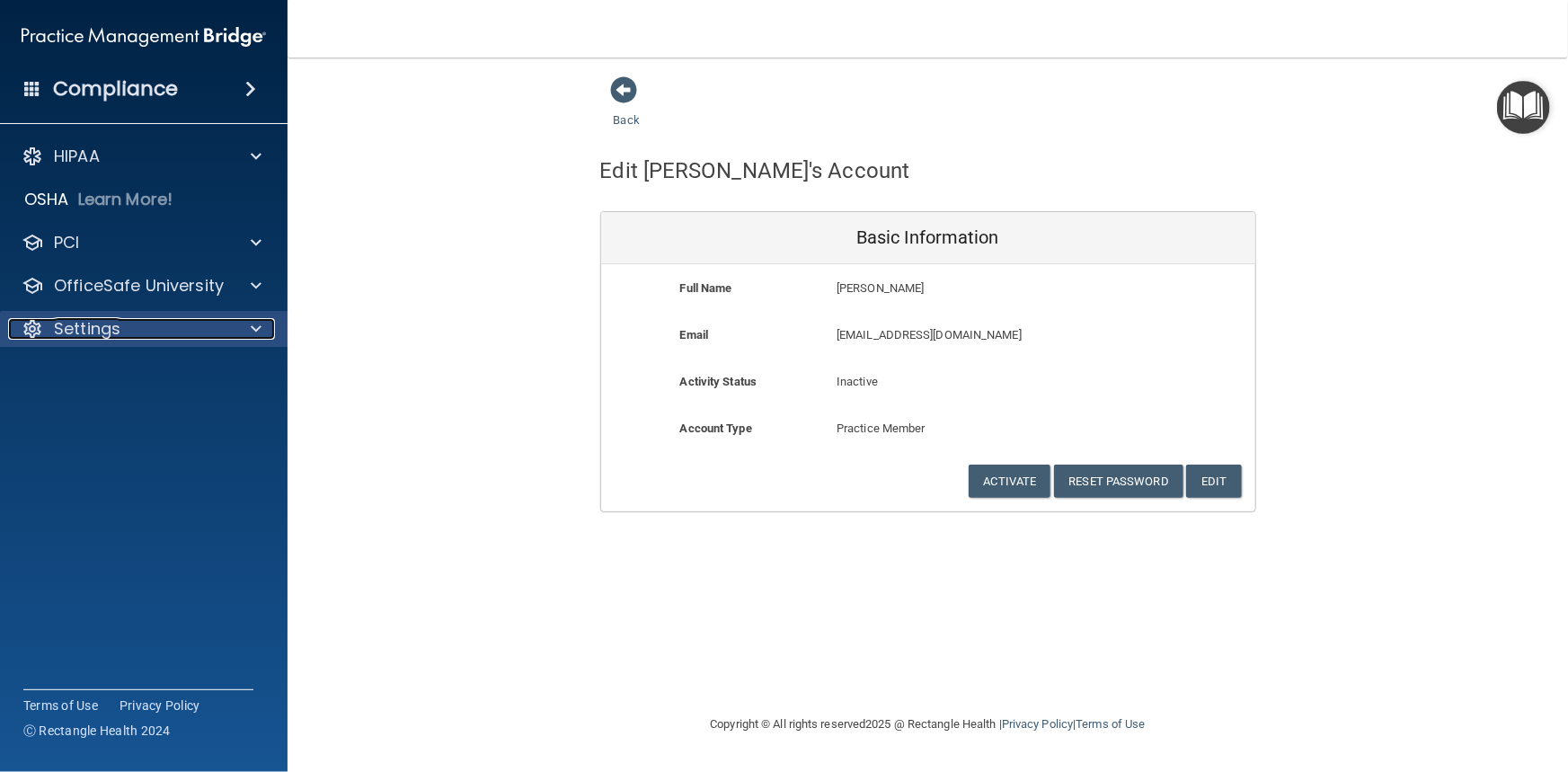
click at [118, 325] on p "Settings" at bounding box center [87, 329] width 67 height 22
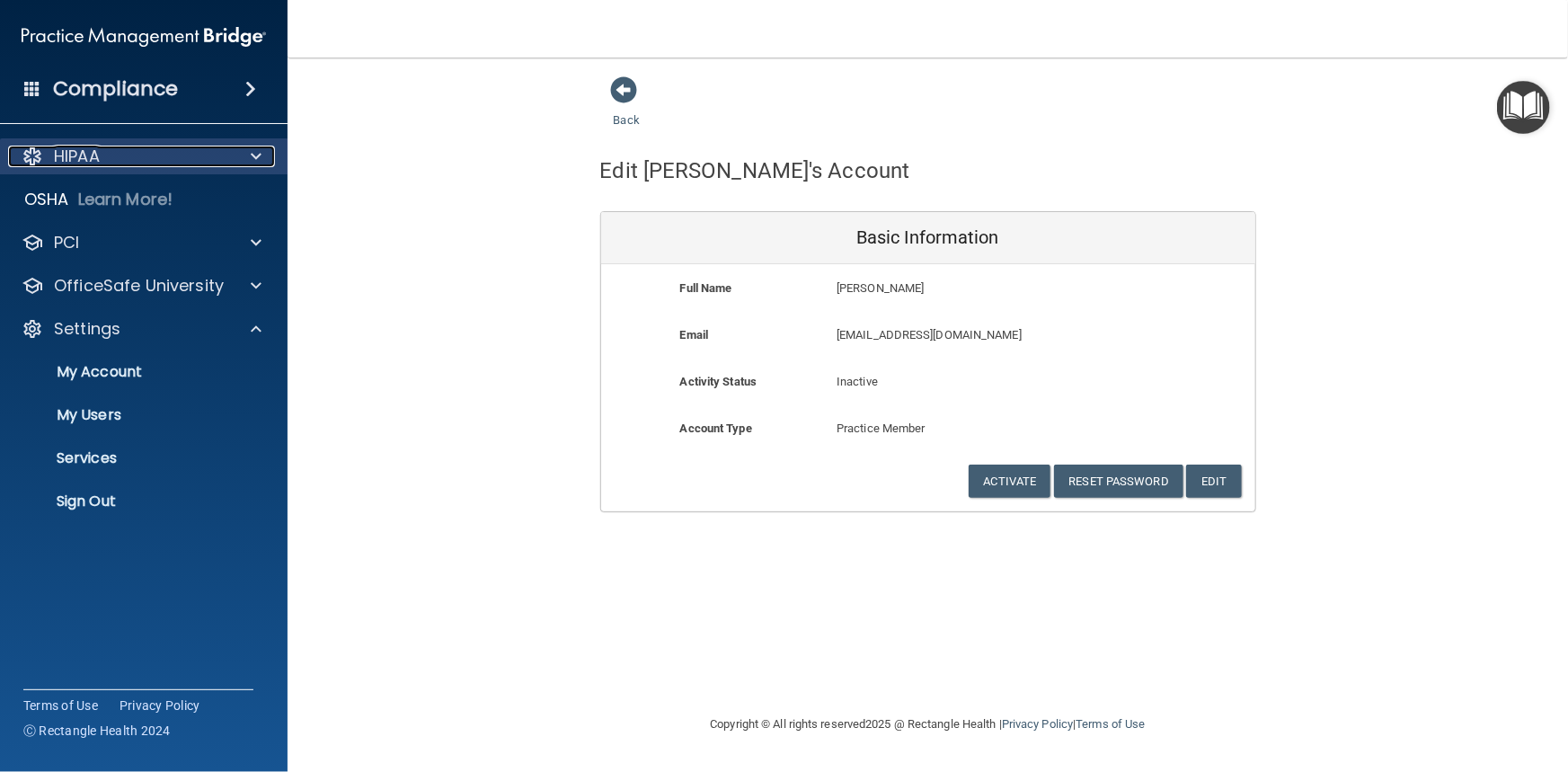
click at [231, 155] on div at bounding box center [254, 157] width 45 height 22
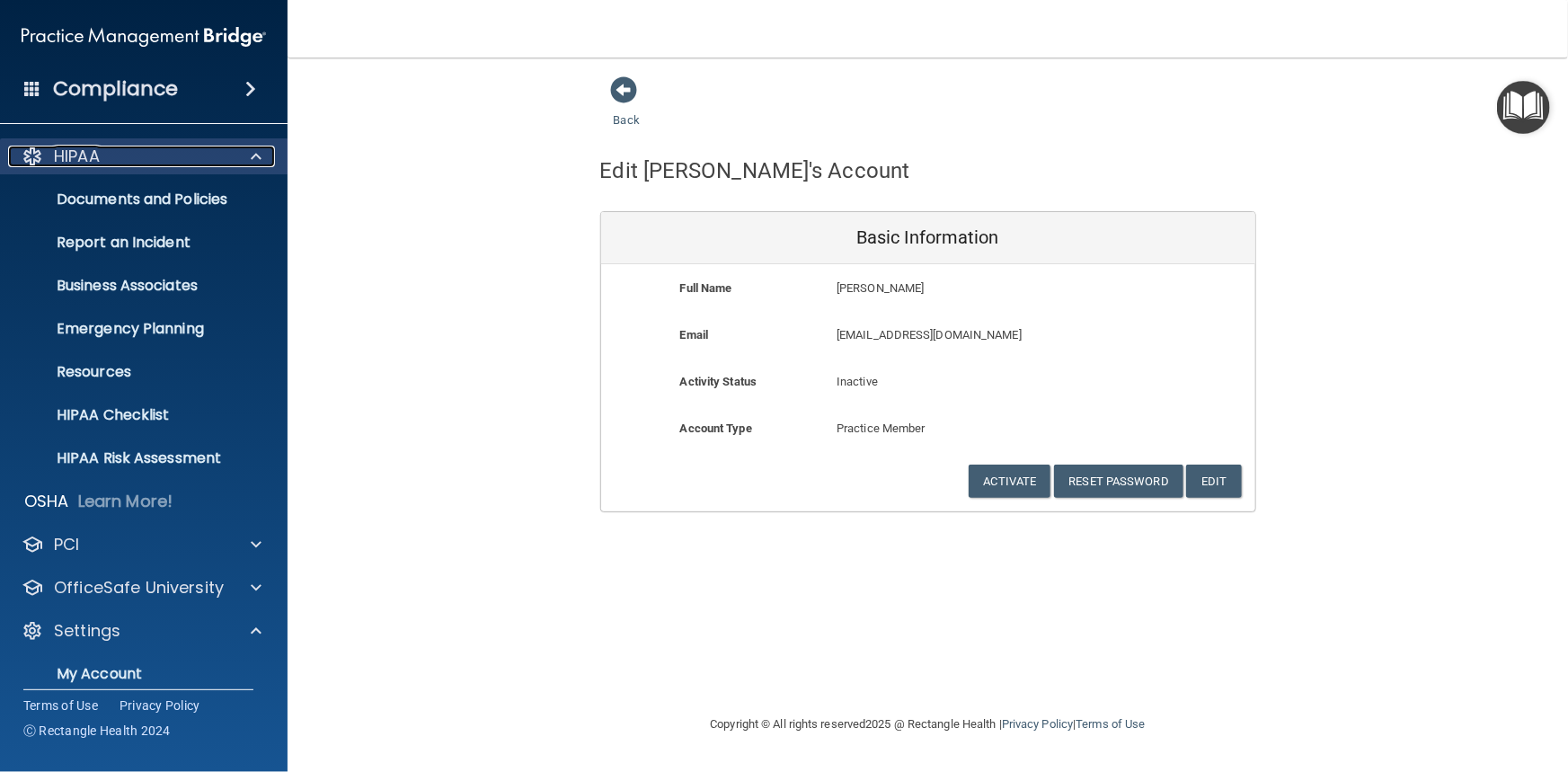
click at [231, 155] on div at bounding box center [254, 157] width 45 height 22
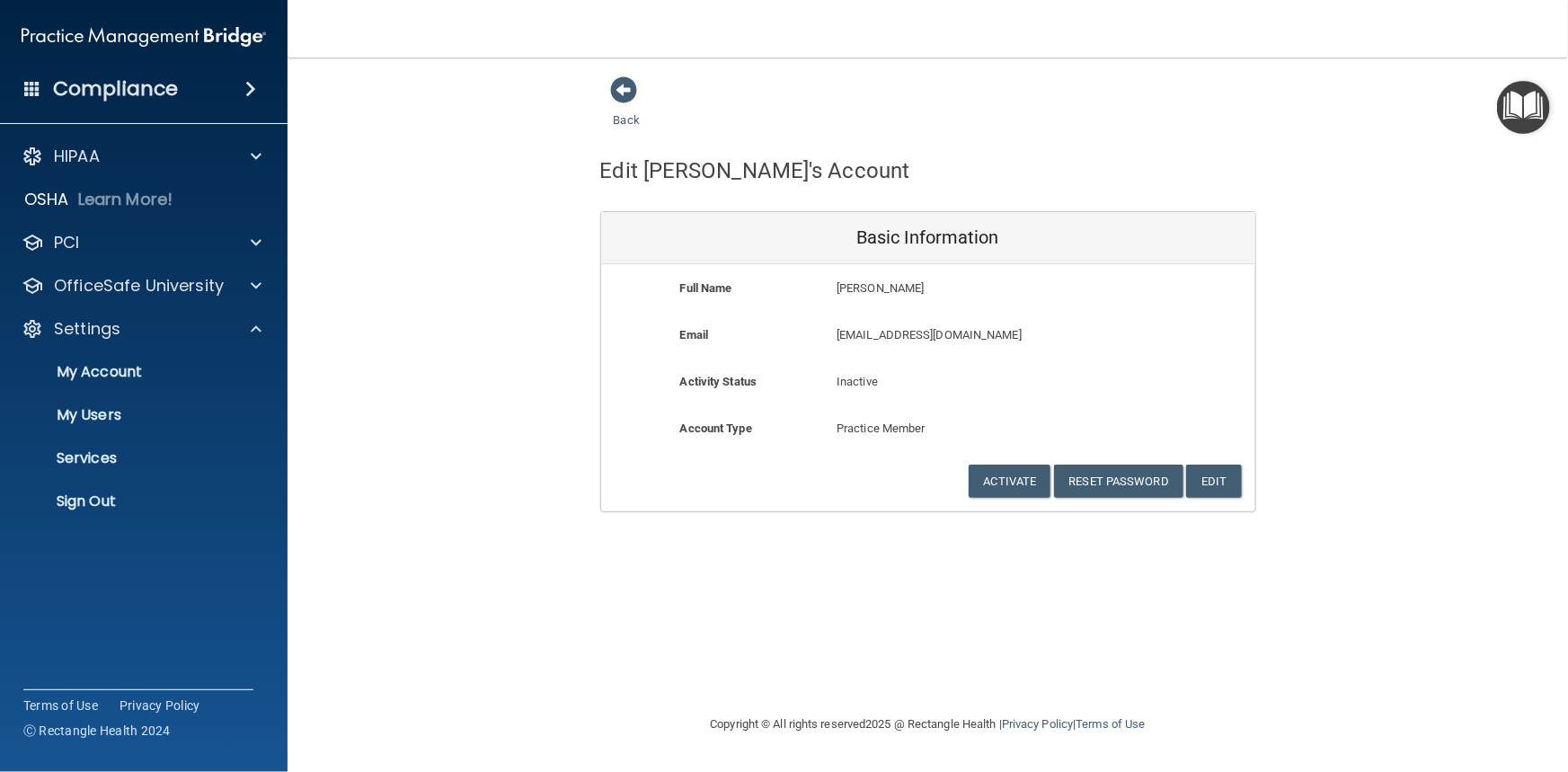
click at [254, 92] on span at bounding box center [250, 89] width 11 height 22
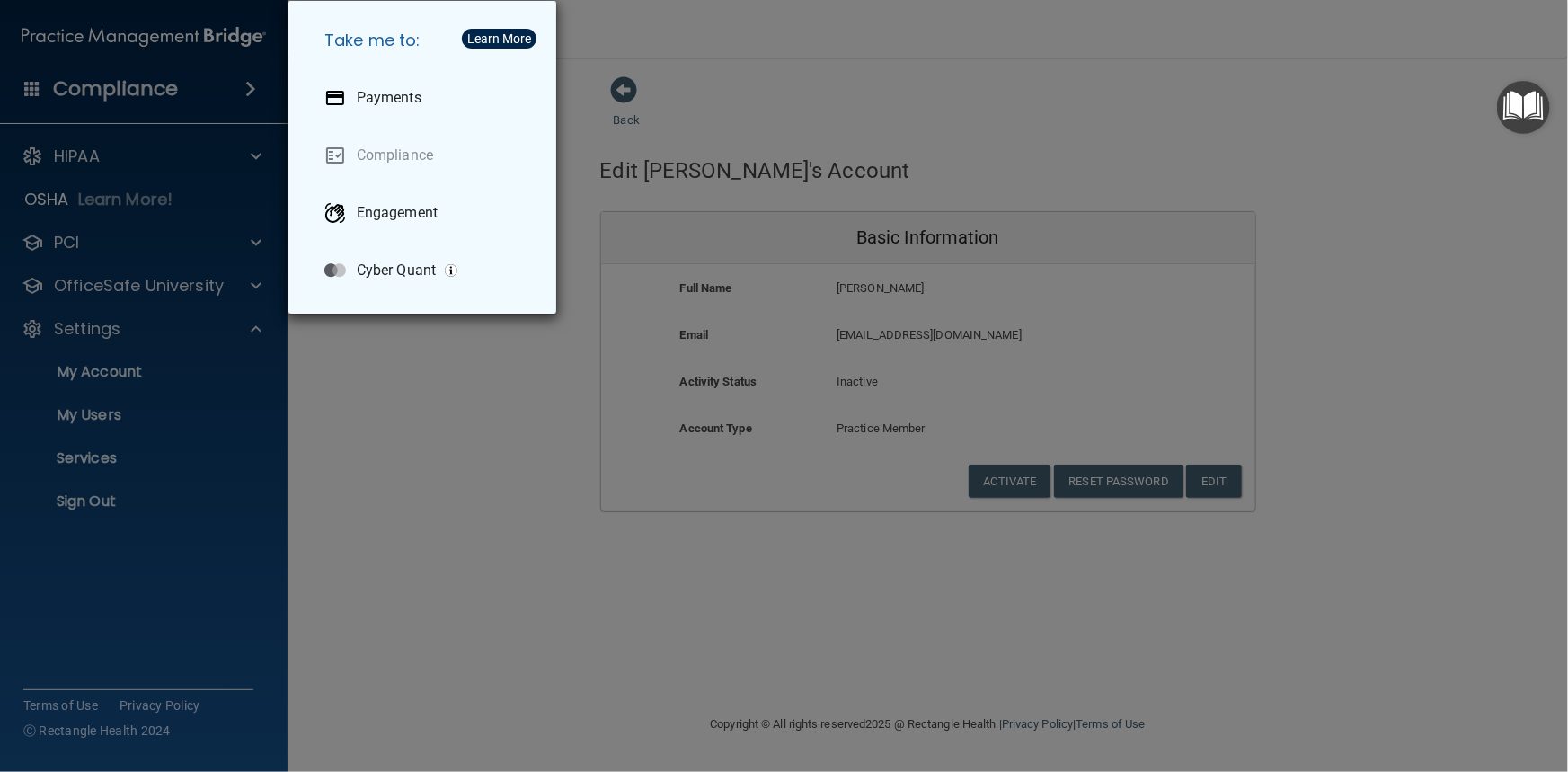
click at [494, 35] on div "Learn More" at bounding box center [499, 38] width 64 height 13
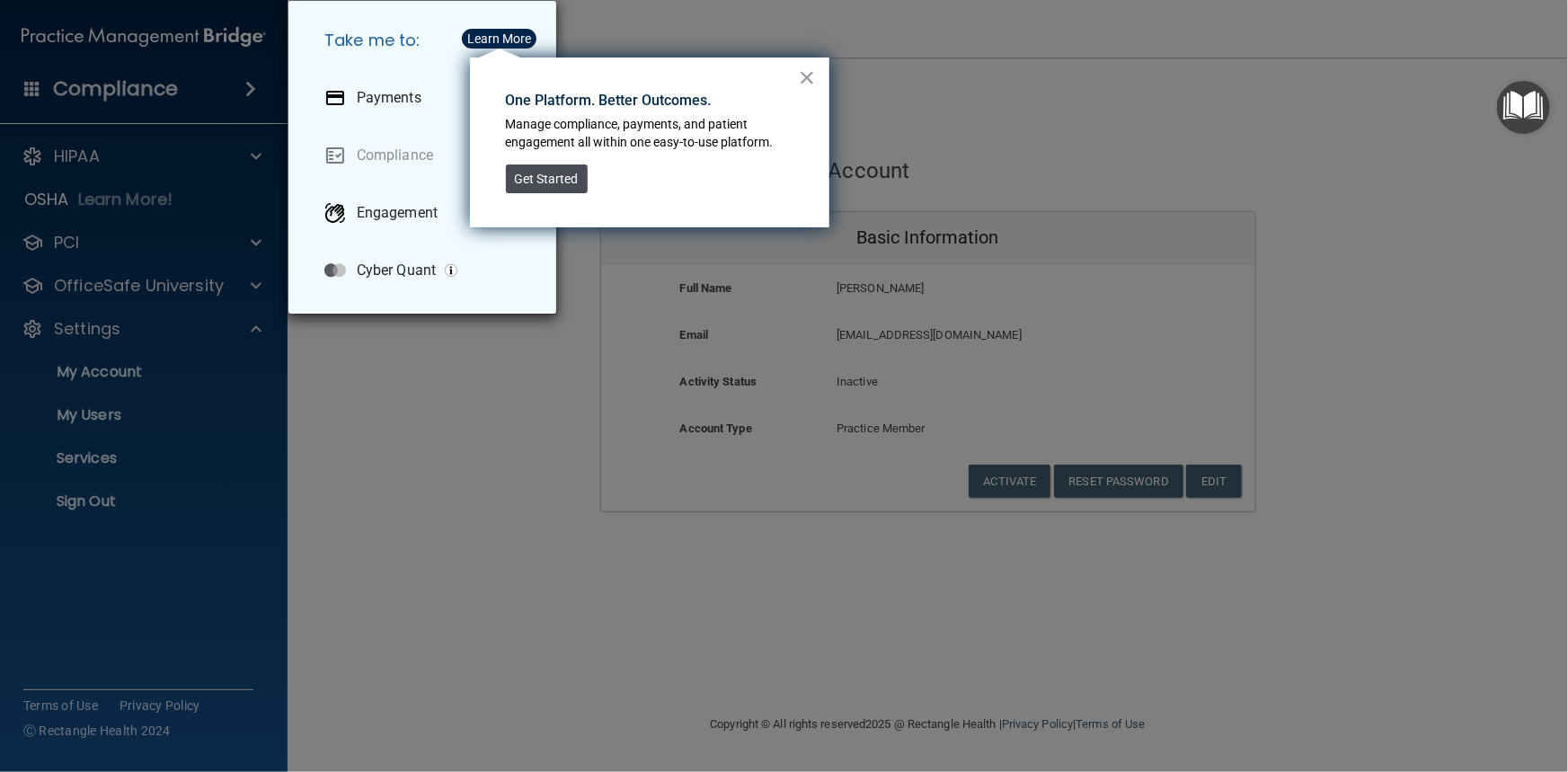
click at [527, 181] on button "Get Started" at bounding box center [546, 178] width 81 height 28
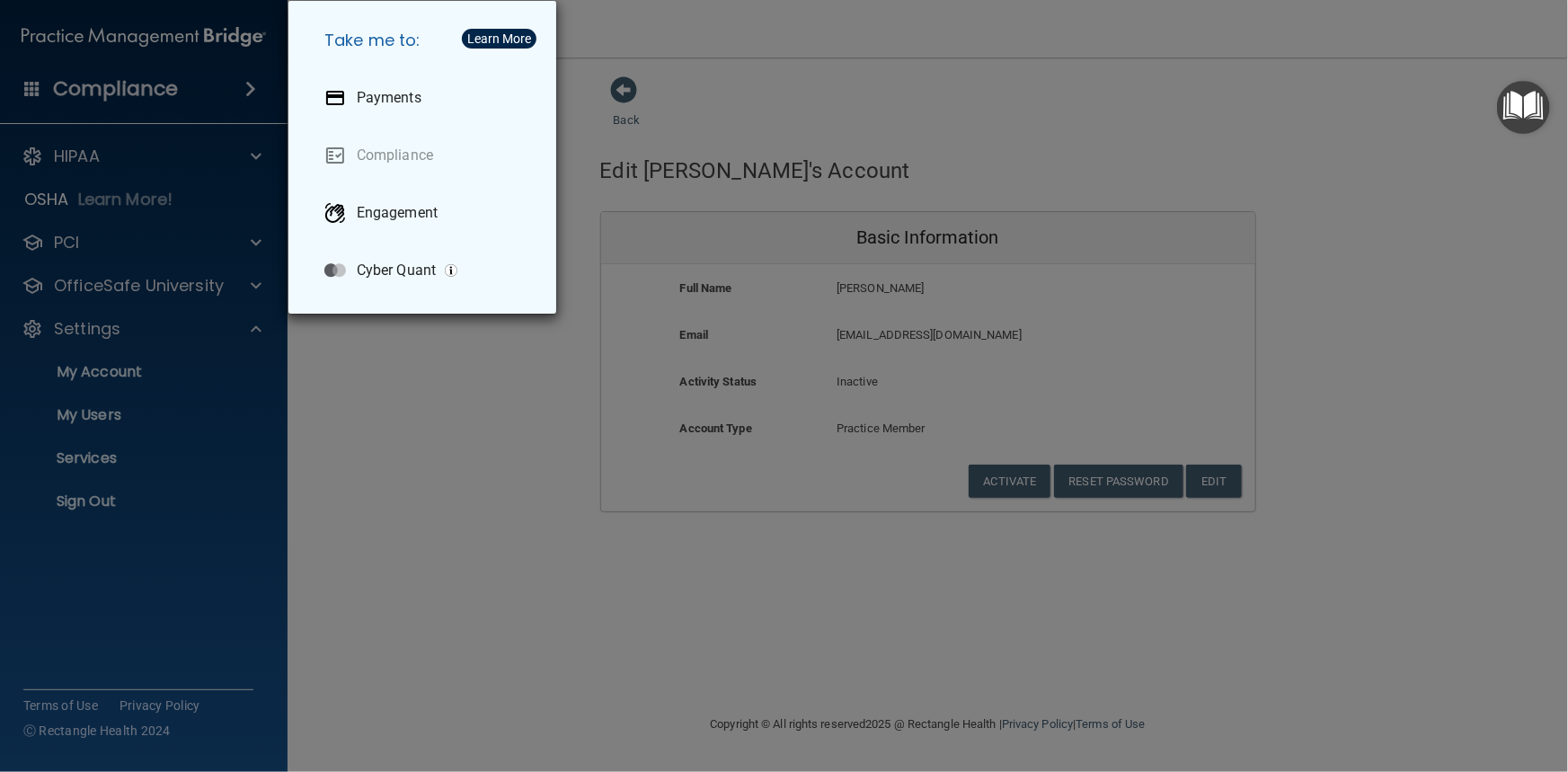
click at [895, 80] on div "Take me to: Payments Compliance Engagement Cyber Quant" at bounding box center [784, 386] width 1568 height 772
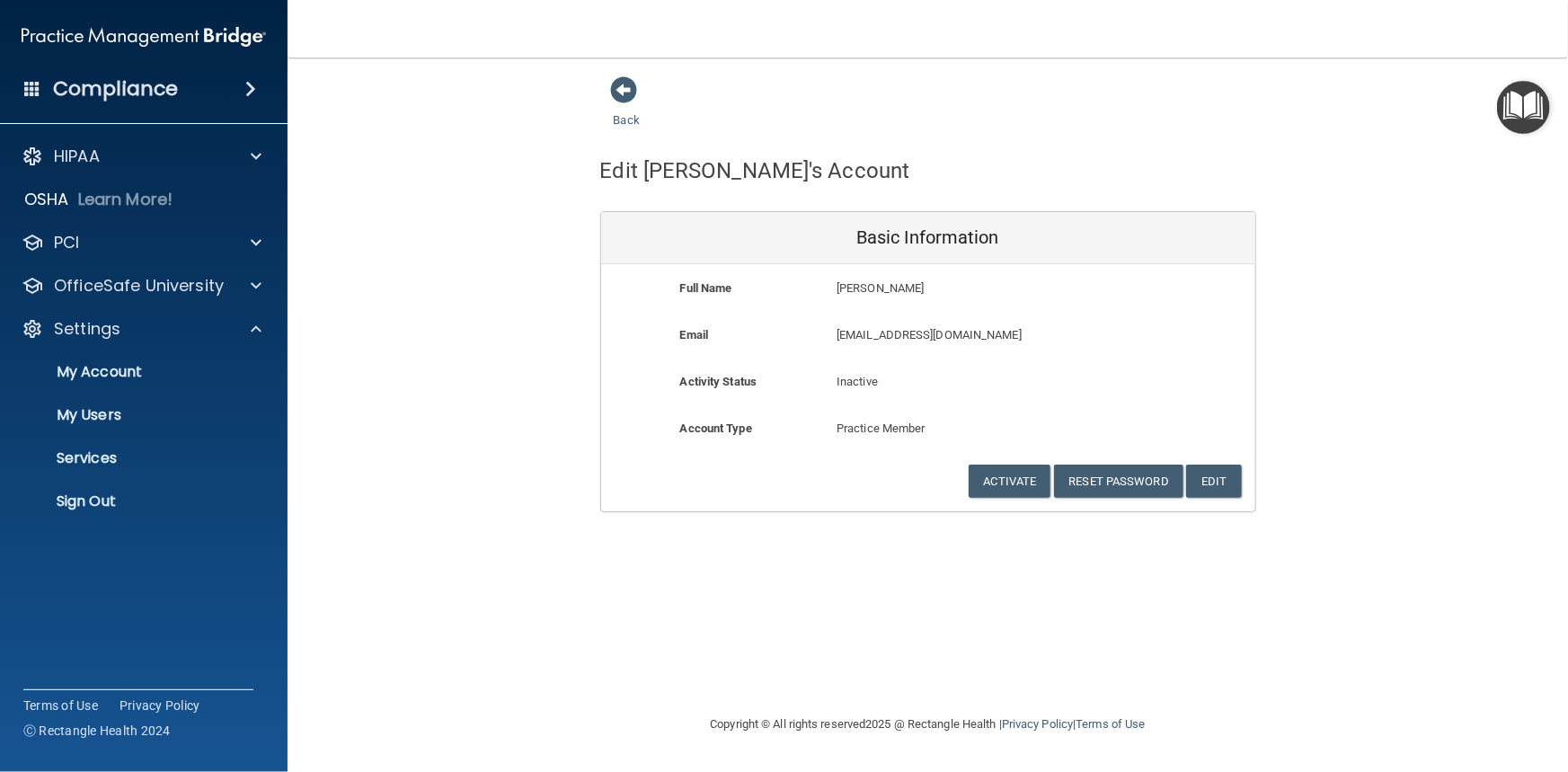
click at [1528, 113] on img "Open Resource Center" at bounding box center [1524, 108] width 53 height 53
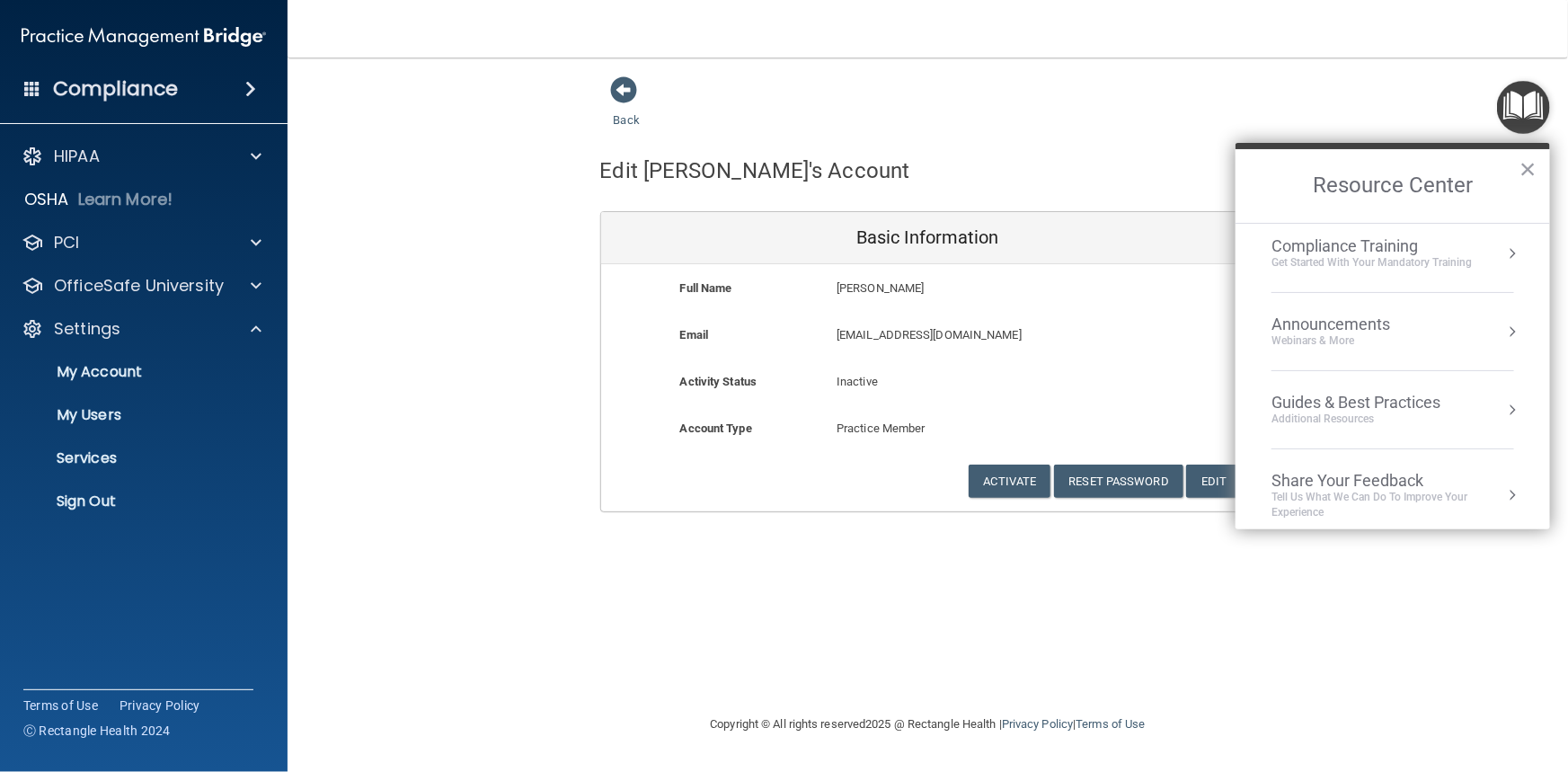
scroll to position [177, 0]
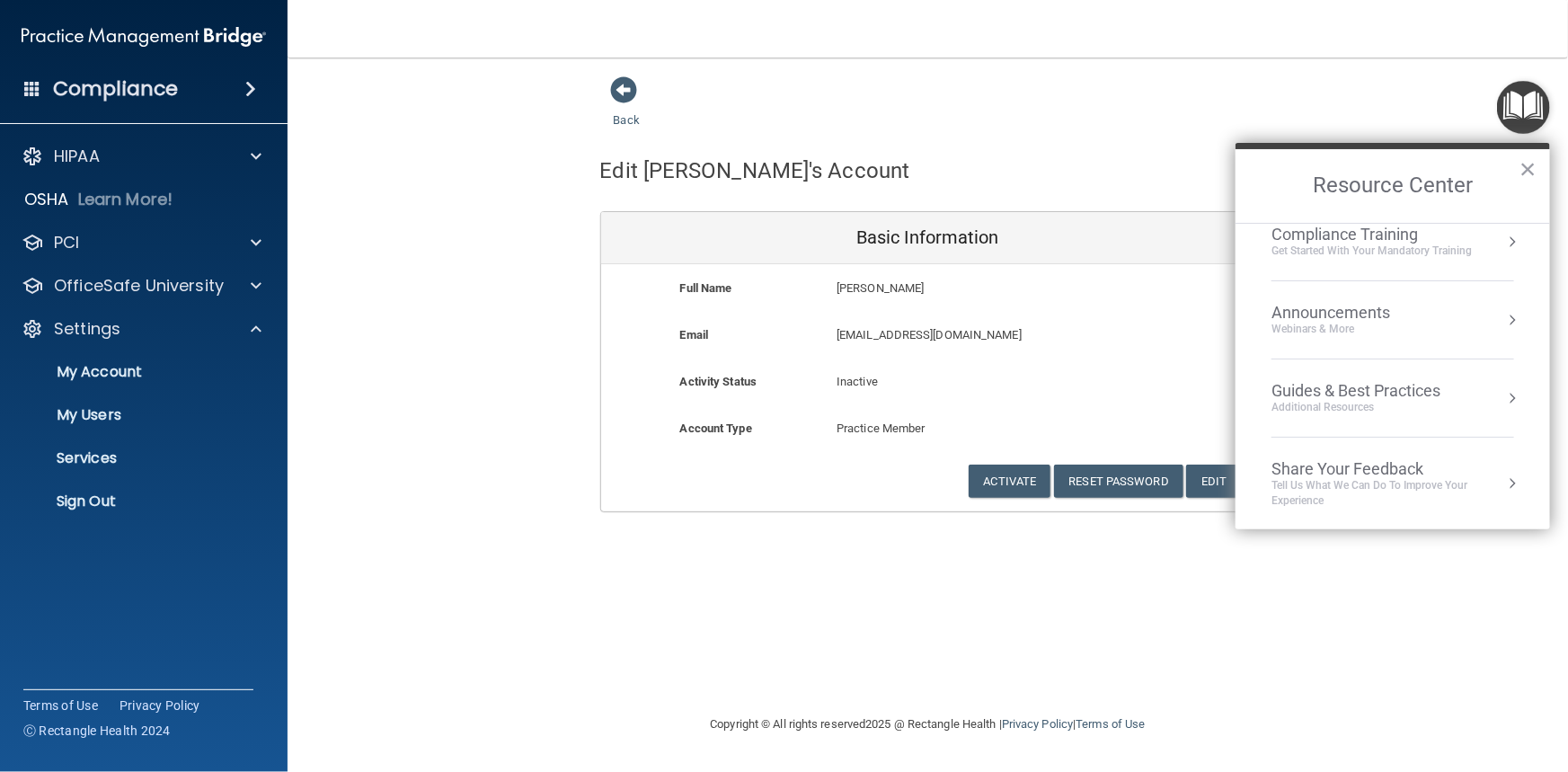
click at [517, 392] on div "Back Edit Magdalia's Account Basic Information Full Name Magdalia Adams Magdali…" at bounding box center [927, 294] width 1209 height 437
click at [1528, 166] on button "×" at bounding box center [1527, 169] width 17 height 28
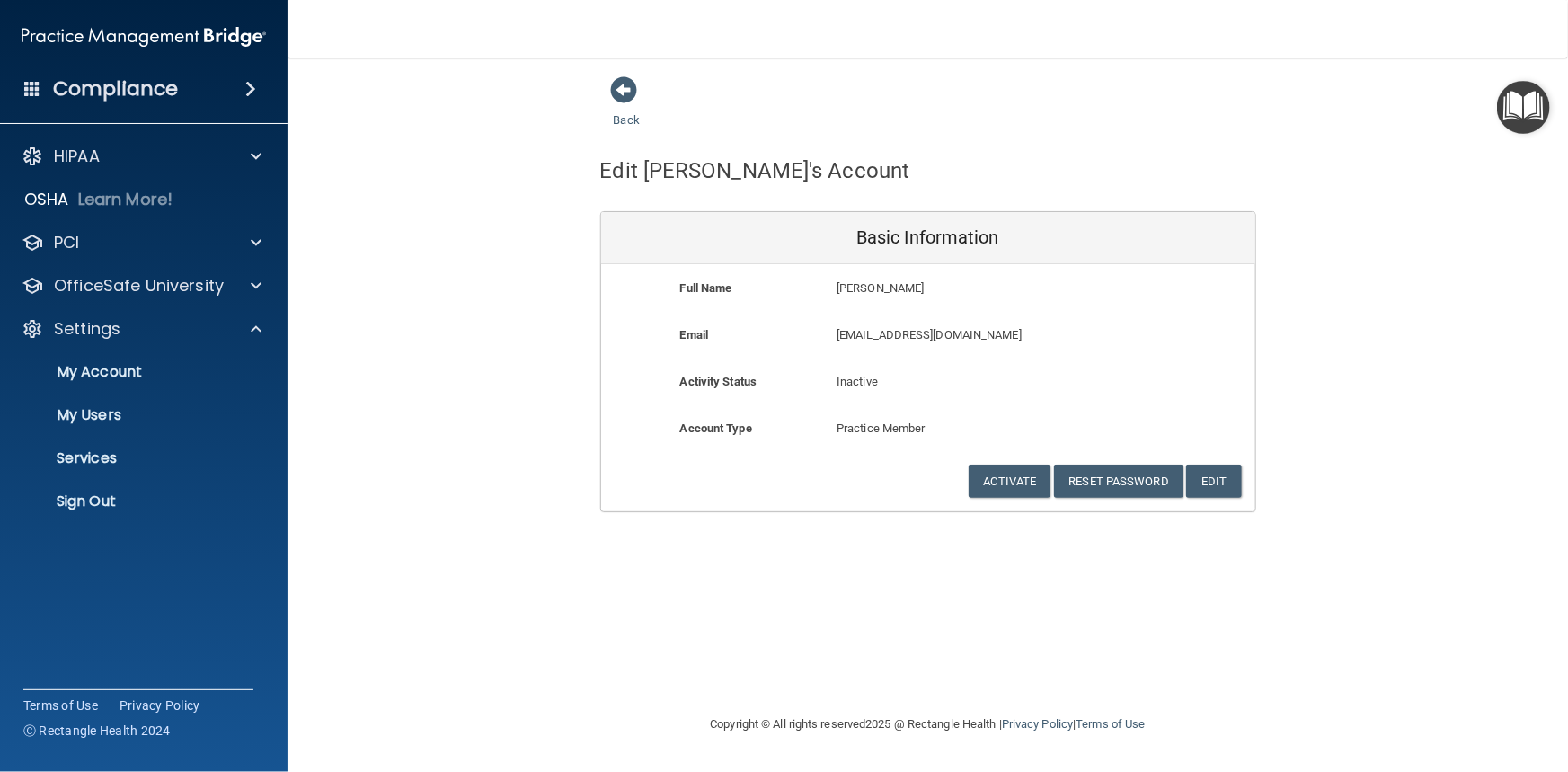
click at [863, 393] on div "Inactive" at bounding box center [927, 388] width 210 height 33
click at [1016, 474] on button "Activate" at bounding box center [1010, 481] width 82 height 33
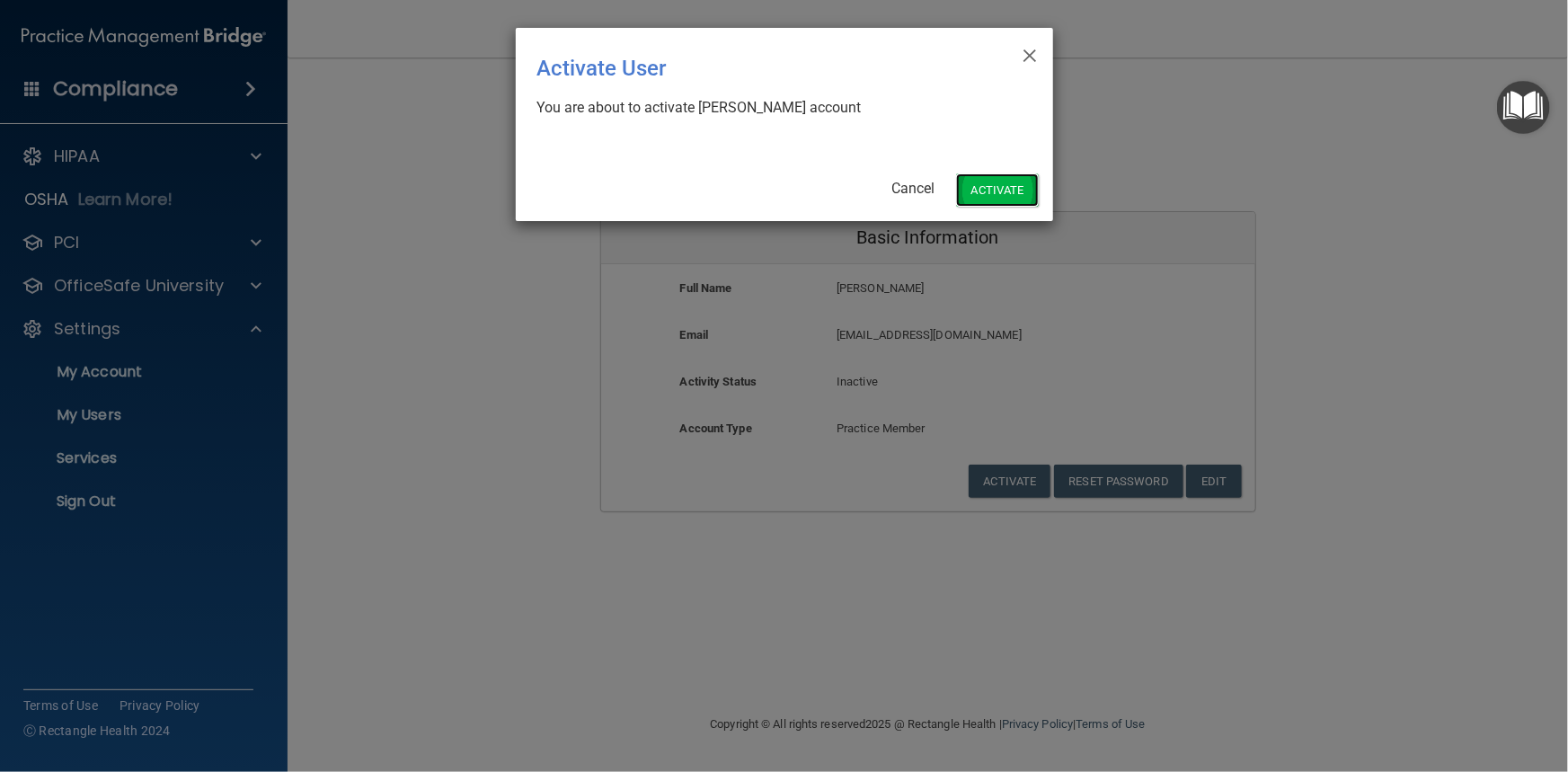
click at [1017, 189] on button "Activate" at bounding box center [997, 190] width 82 height 33
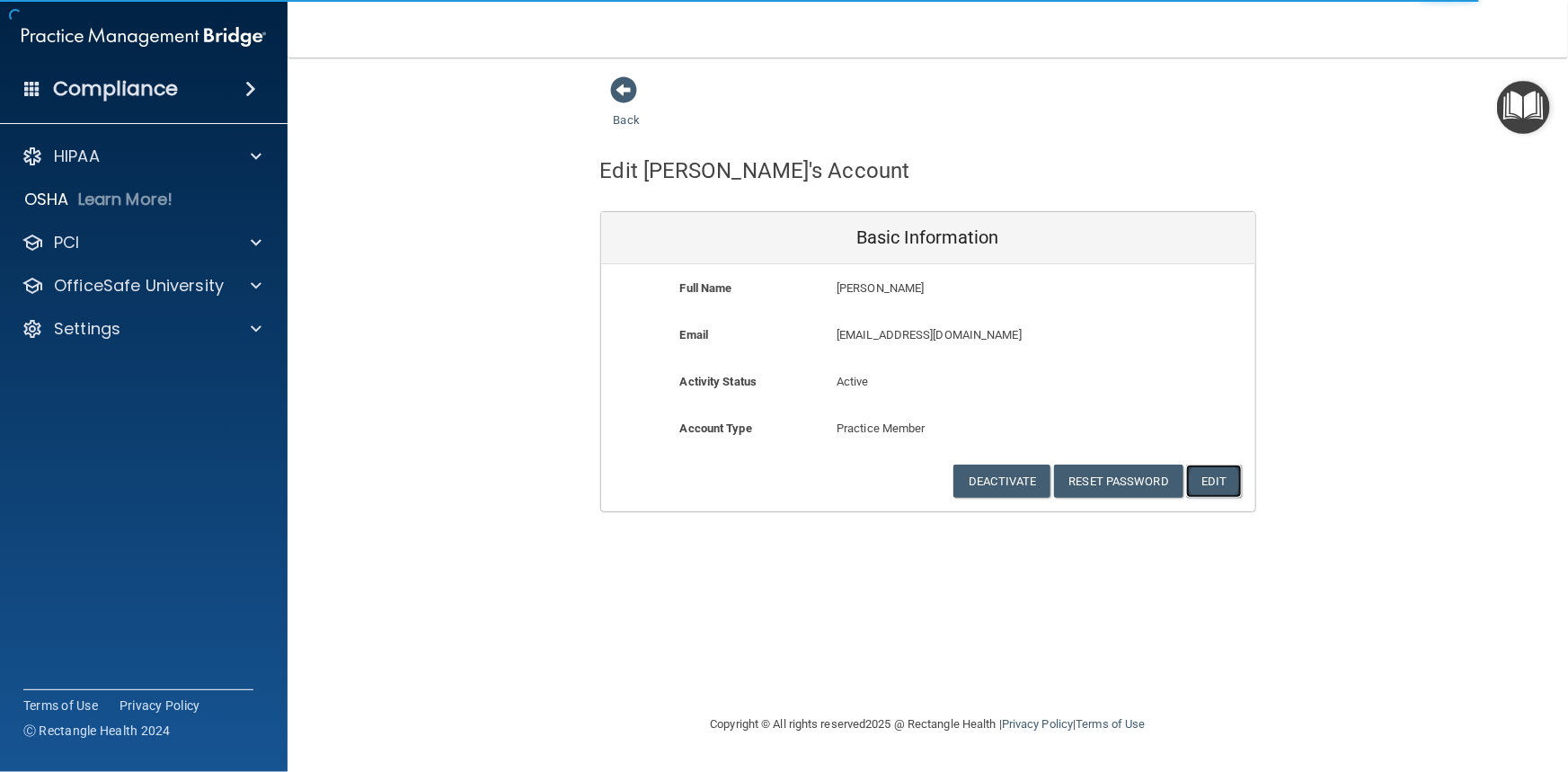
click at [1210, 481] on button "Edit" at bounding box center [1213, 481] width 55 height 33
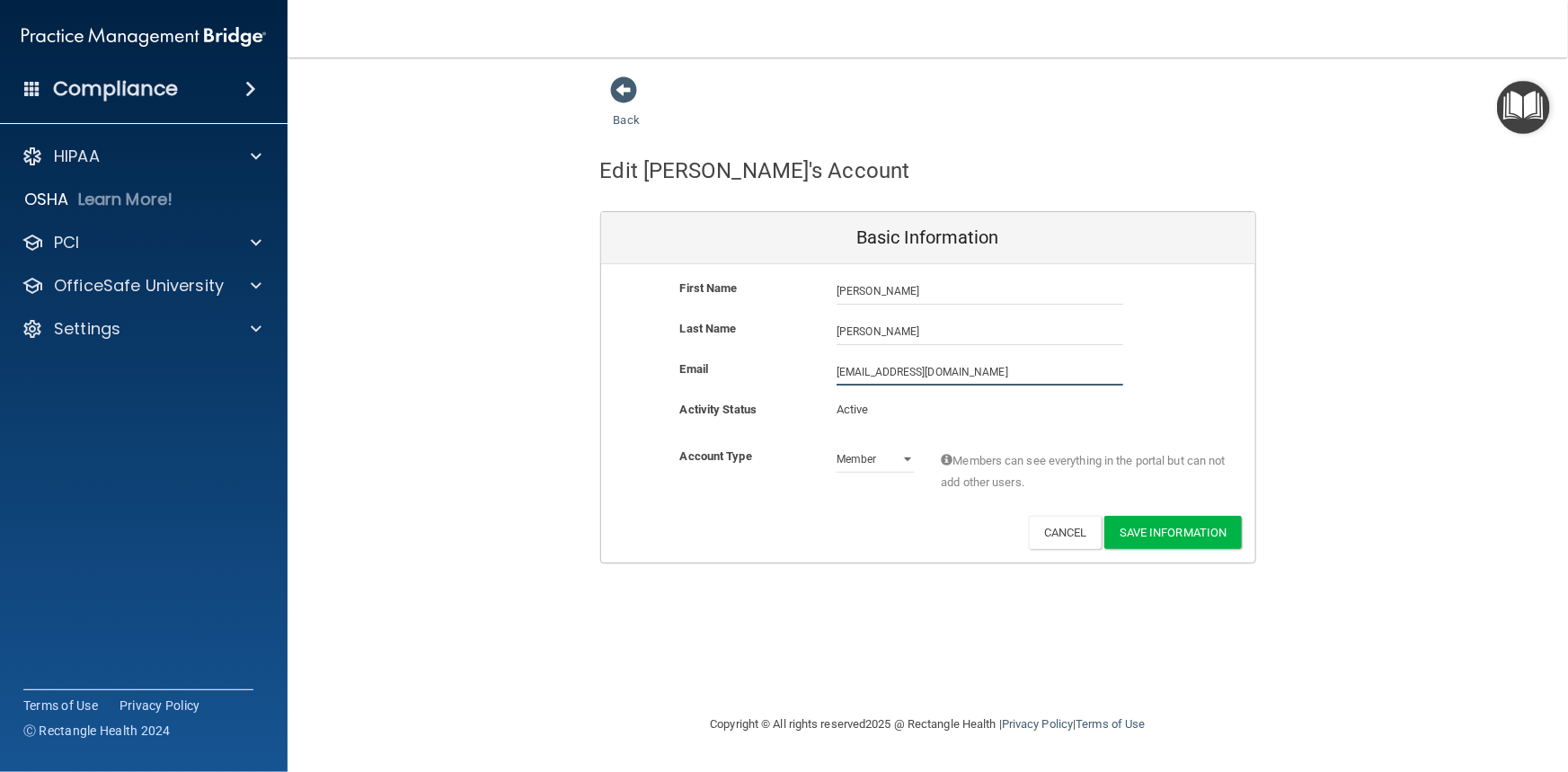
click at [849, 377] on input "[EMAIL_ADDRESS][DOMAIN_NAME]" at bounding box center [979, 372] width 287 height 27
type input "[EMAIL_ADDRESS][DOMAIN_NAME]"
click at [906, 293] on input "[PERSON_NAME]" at bounding box center [979, 292] width 287 height 27
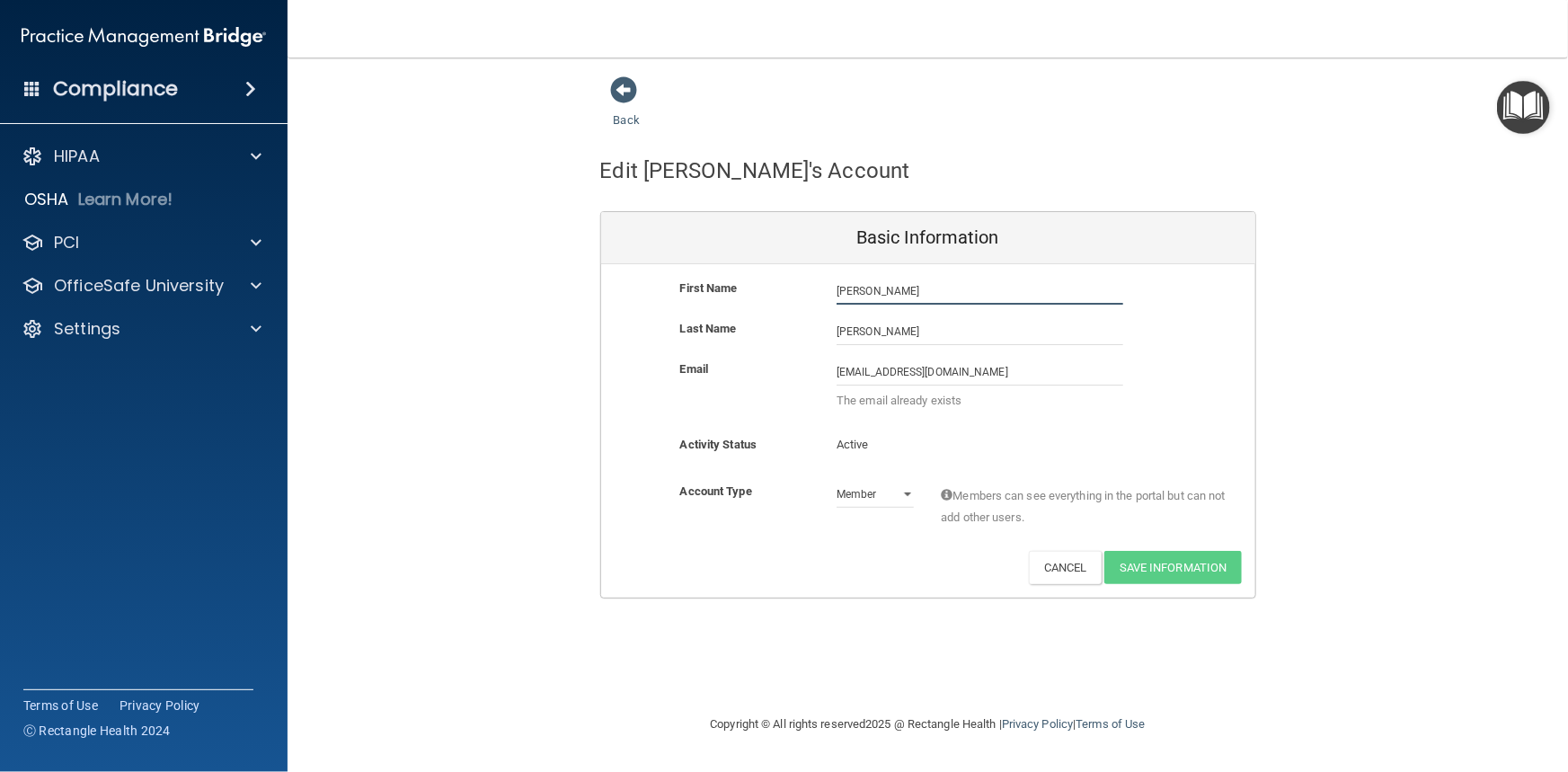
click at [855, 293] on input "[PERSON_NAME]" at bounding box center [979, 292] width 287 height 27
click at [852, 293] on input "[PERSON_NAME]" at bounding box center [979, 292] width 287 height 27
type input "[PERSON_NAME]"
click at [888, 441] on p "Active" at bounding box center [875, 445] width 77 height 22
click at [1004, 366] on input "[EMAIL_ADDRESS][DOMAIN_NAME]" at bounding box center [979, 372] width 287 height 27
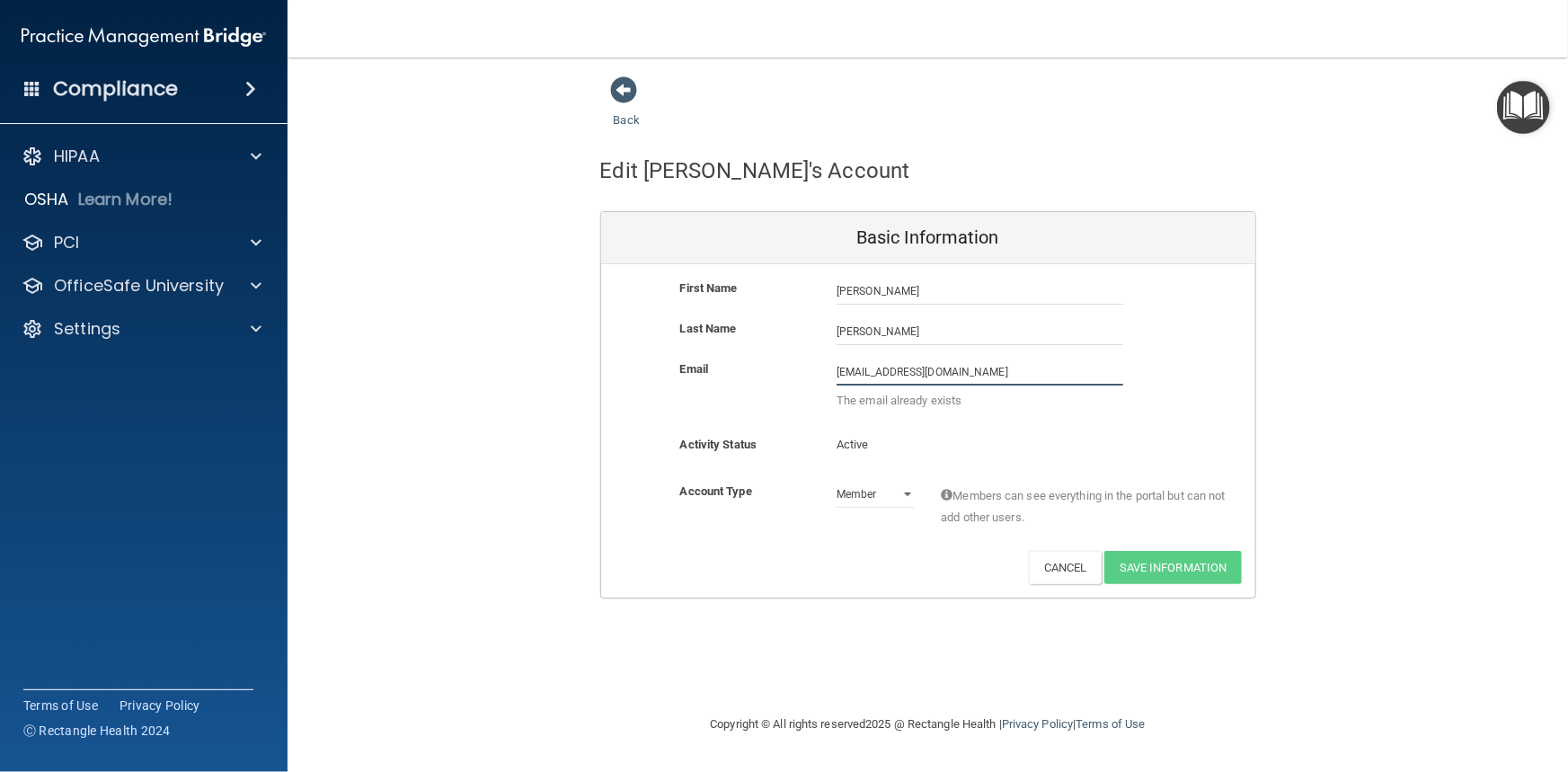
click at [1004, 366] on input "[EMAIL_ADDRESS][DOMAIN_NAME]" at bounding box center [979, 372] width 287 height 27
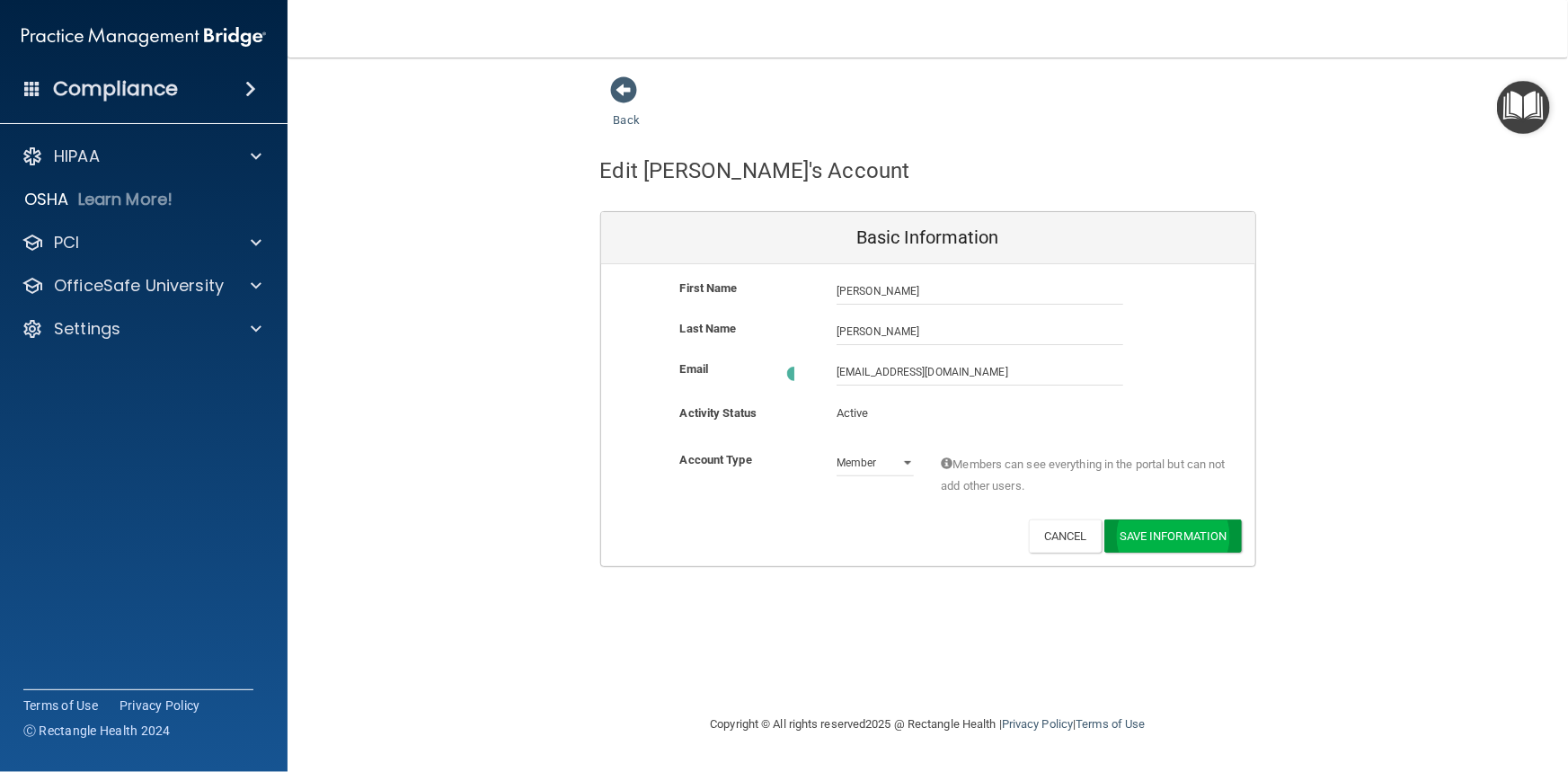
click at [1139, 582] on div "Back Edit [PERSON_NAME]'s Account Basic Information First Name [PERSON_NAME] [P…" at bounding box center [927, 385] width 1209 height 620
click at [1140, 576] on div "Back Edit [PERSON_NAME]'s Account Basic Information First Name [PERSON_NAME] [P…" at bounding box center [927, 385] width 1209 height 620
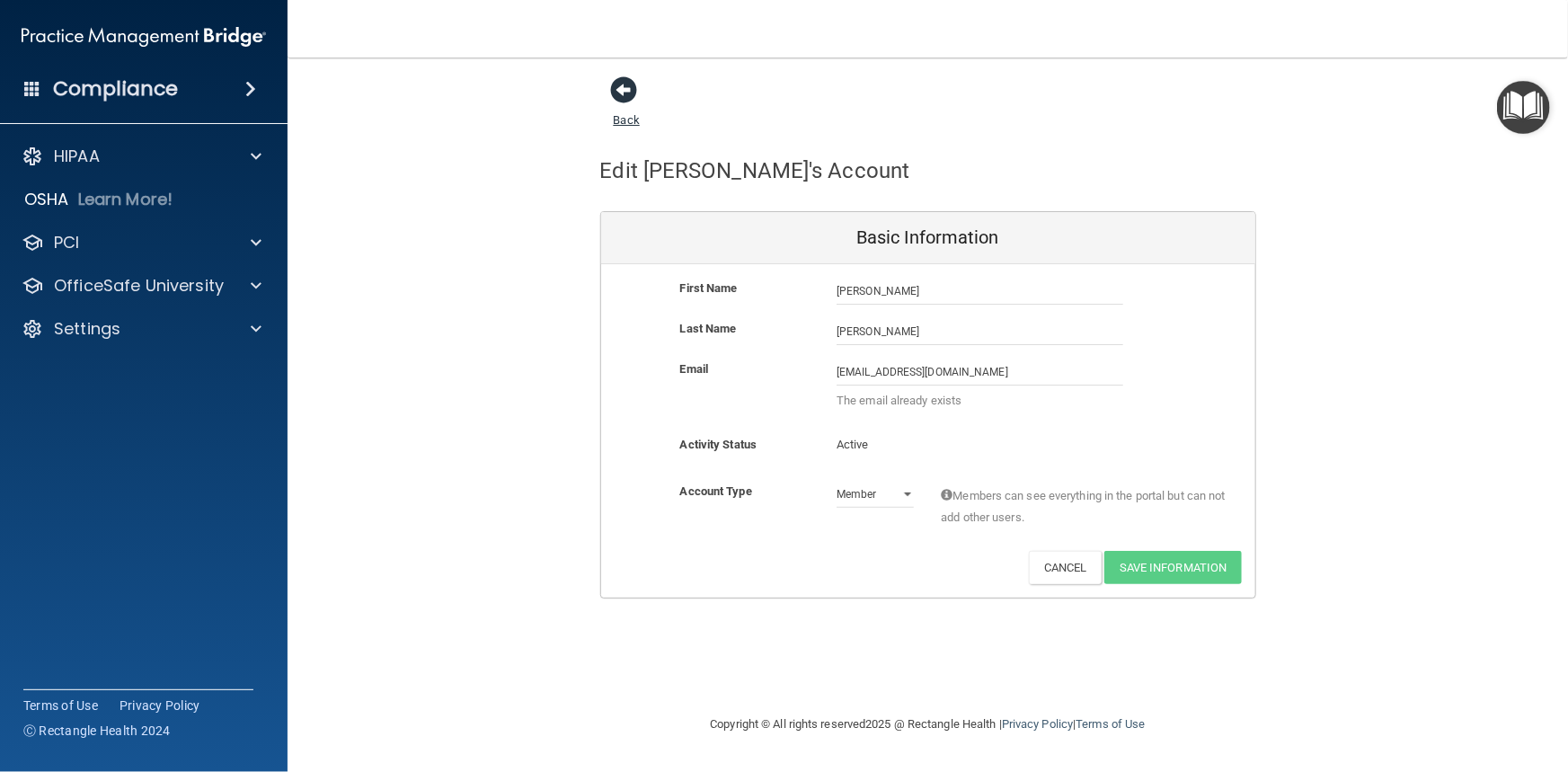
click at [629, 88] on span at bounding box center [625, 90] width 27 height 27
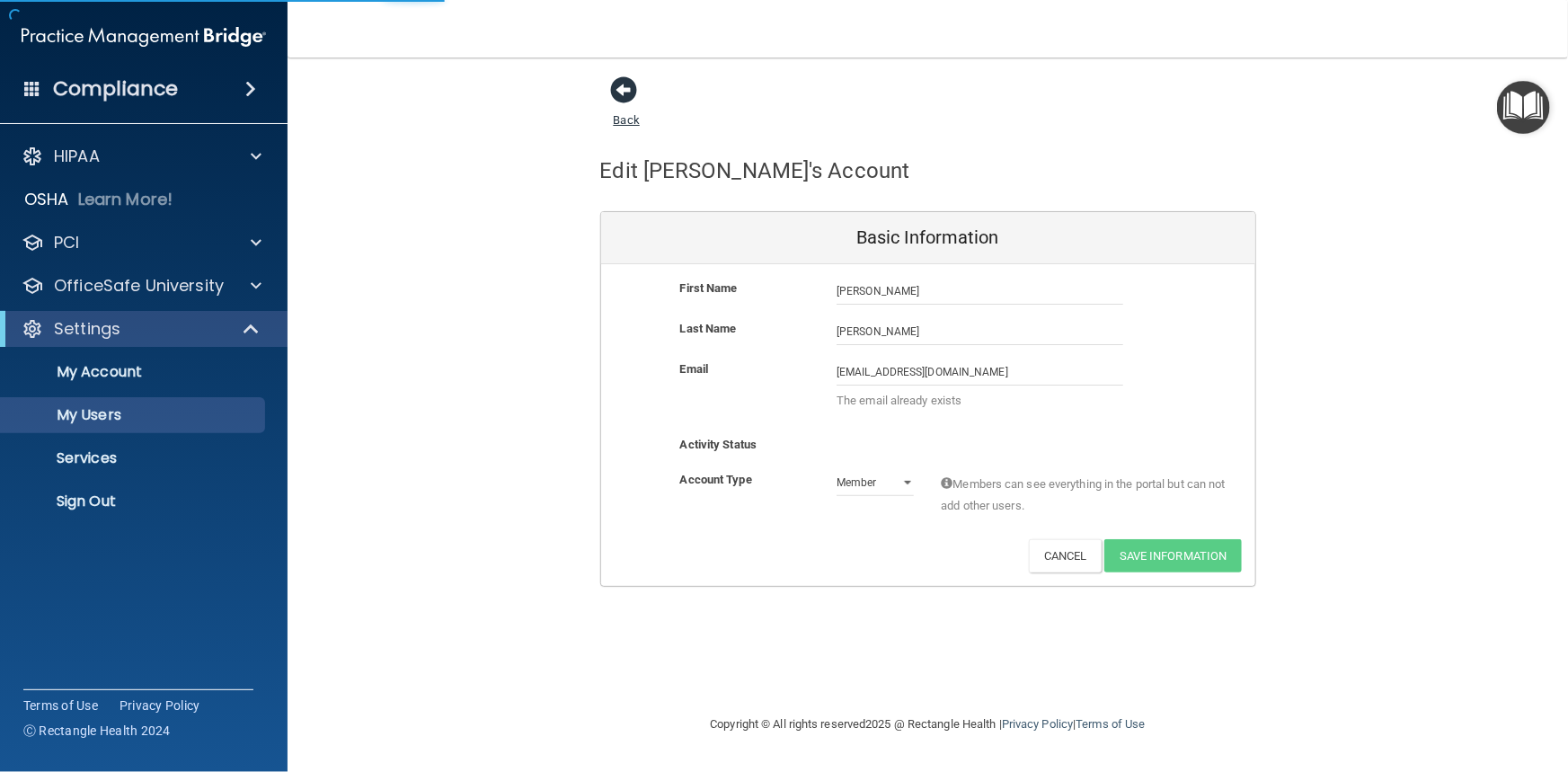
select select "20"
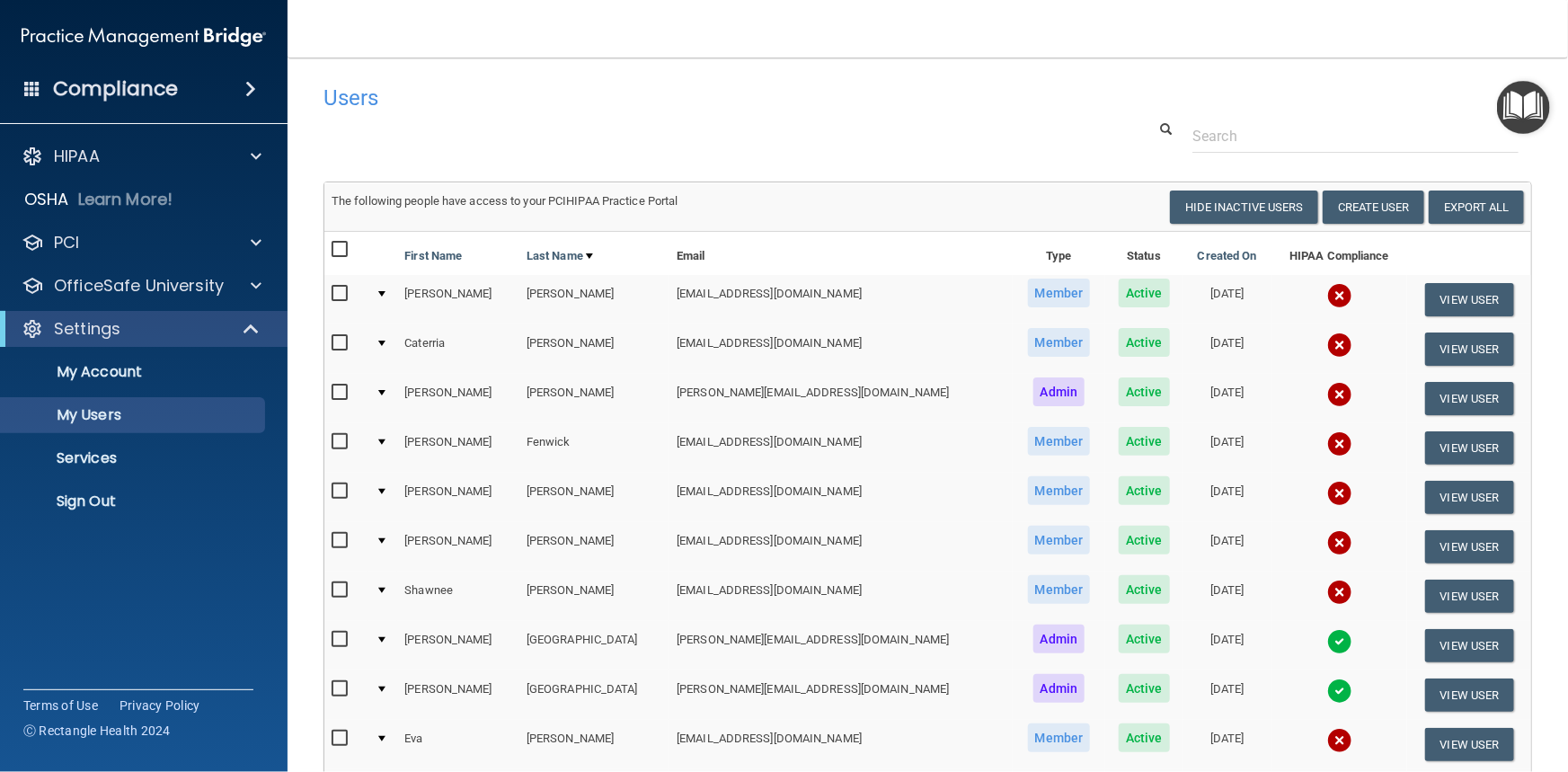
click at [389, 297] on td at bounding box center [382, 300] width 28 height 49
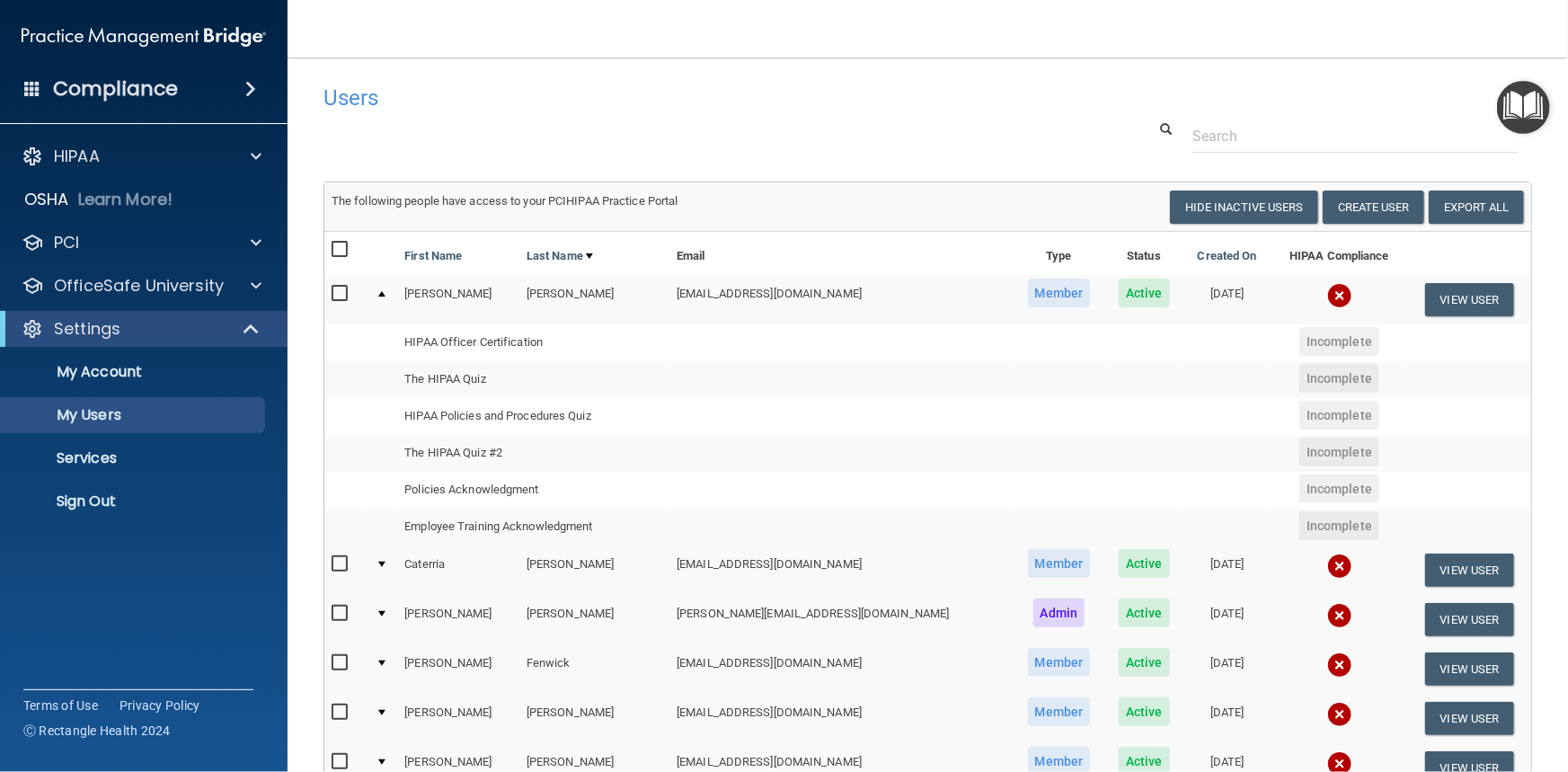
click at [384, 294] on div at bounding box center [381, 294] width 7 height 6
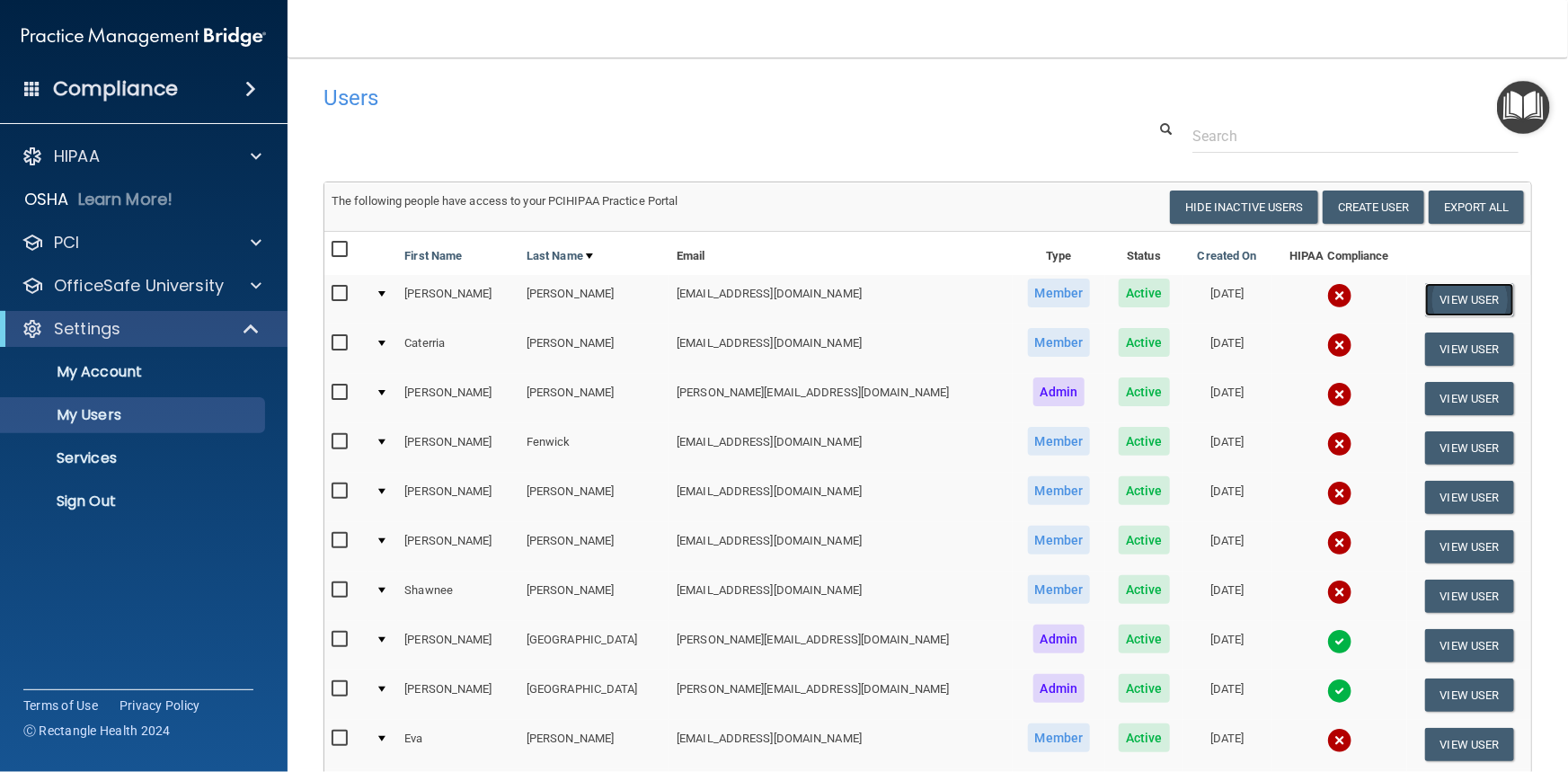
click at [1444, 305] on button "View User" at bounding box center [1469, 300] width 89 height 33
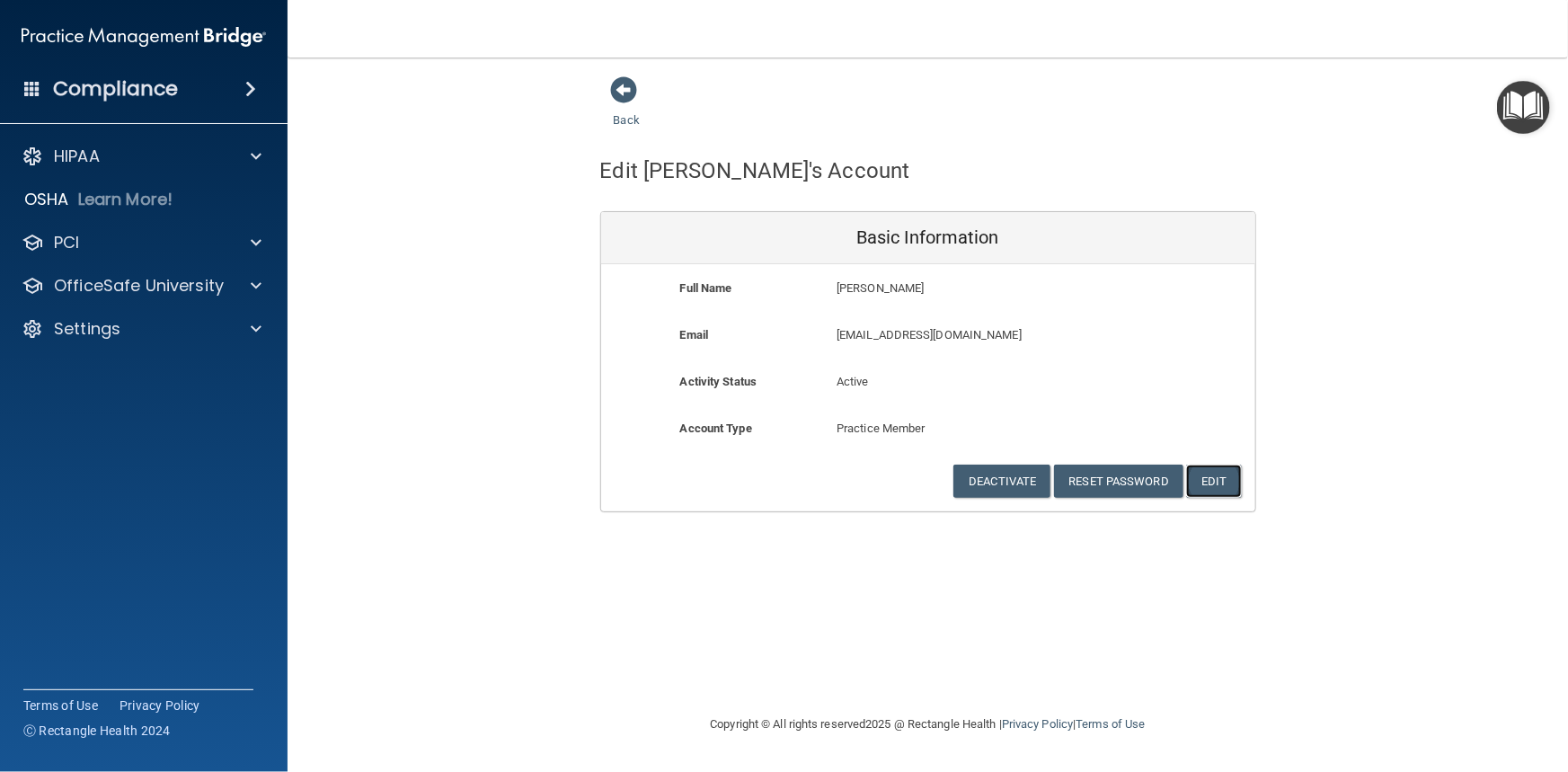
click at [1220, 480] on button "Edit" at bounding box center [1213, 481] width 55 height 33
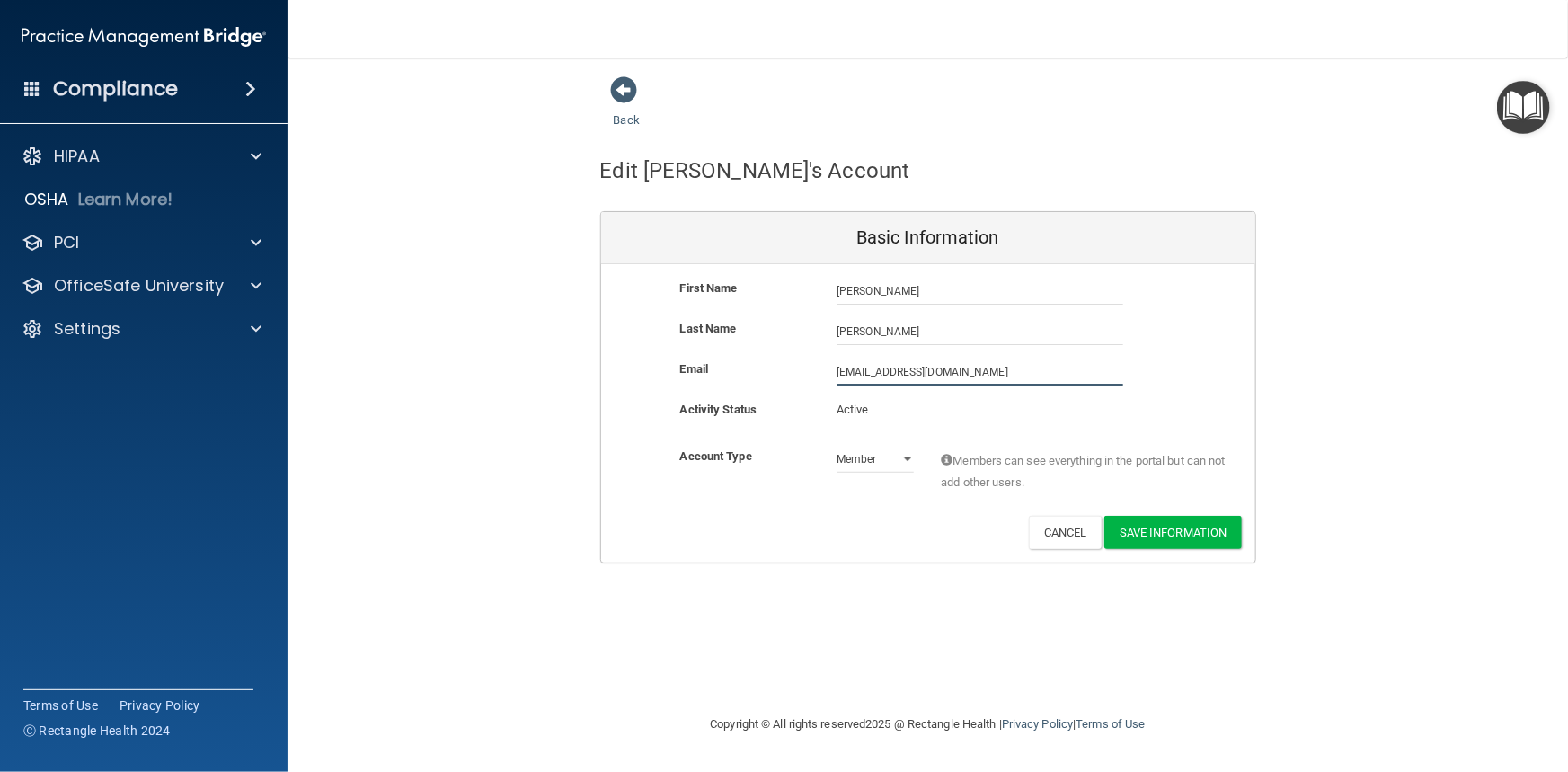
click at [853, 368] on input "[EMAIL_ADDRESS][DOMAIN_NAME]" at bounding box center [979, 372] width 287 height 27
click at [1024, 376] on input "[EMAIL_ADDRESS][DOMAIN_NAME]" at bounding box center [979, 372] width 287 height 27
type input "[EMAIL_ADDRESS][DOMAIN_NAME]"
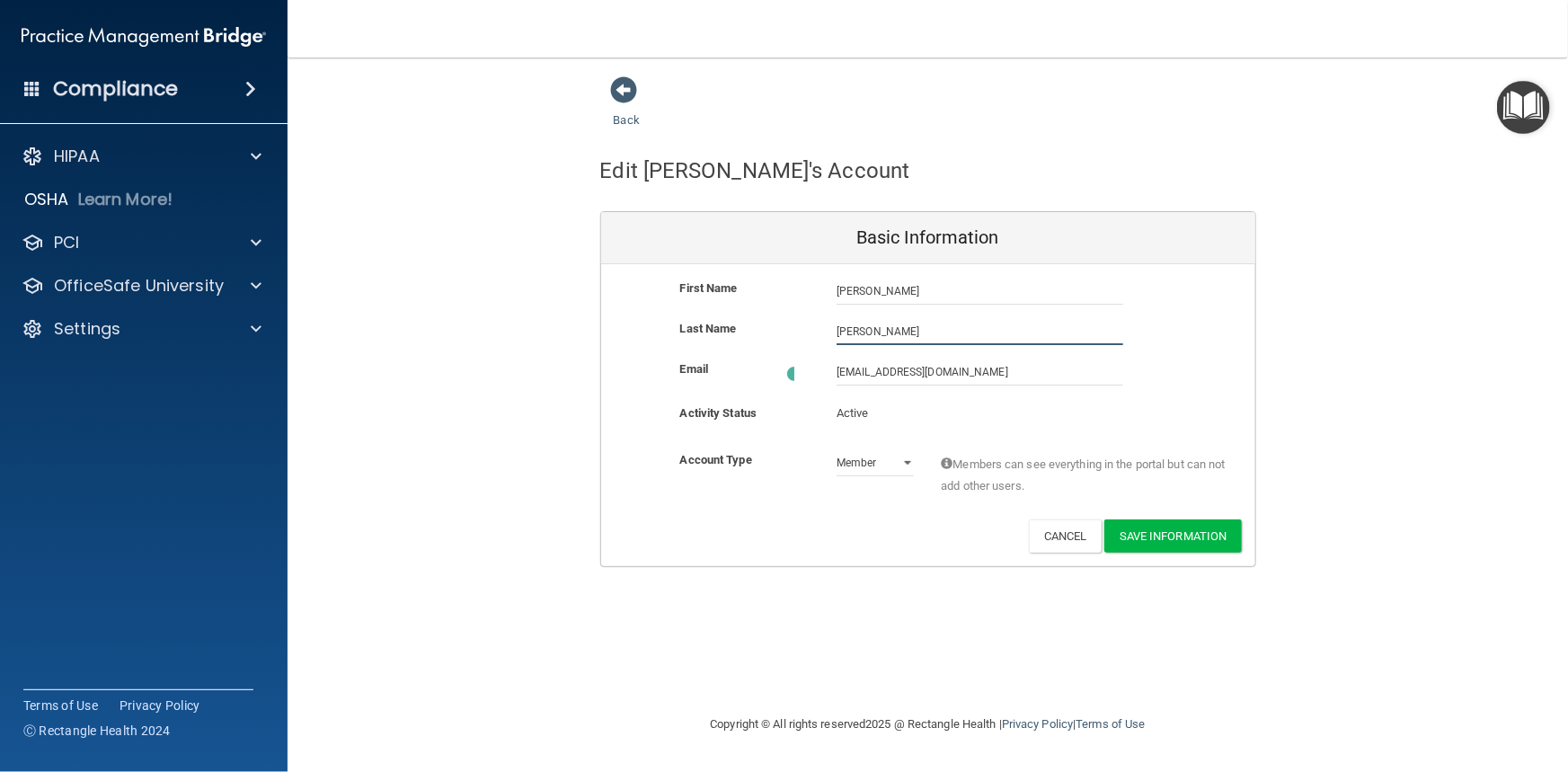
click at [927, 328] on input "[PERSON_NAME]" at bounding box center [979, 332] width 287 height 27
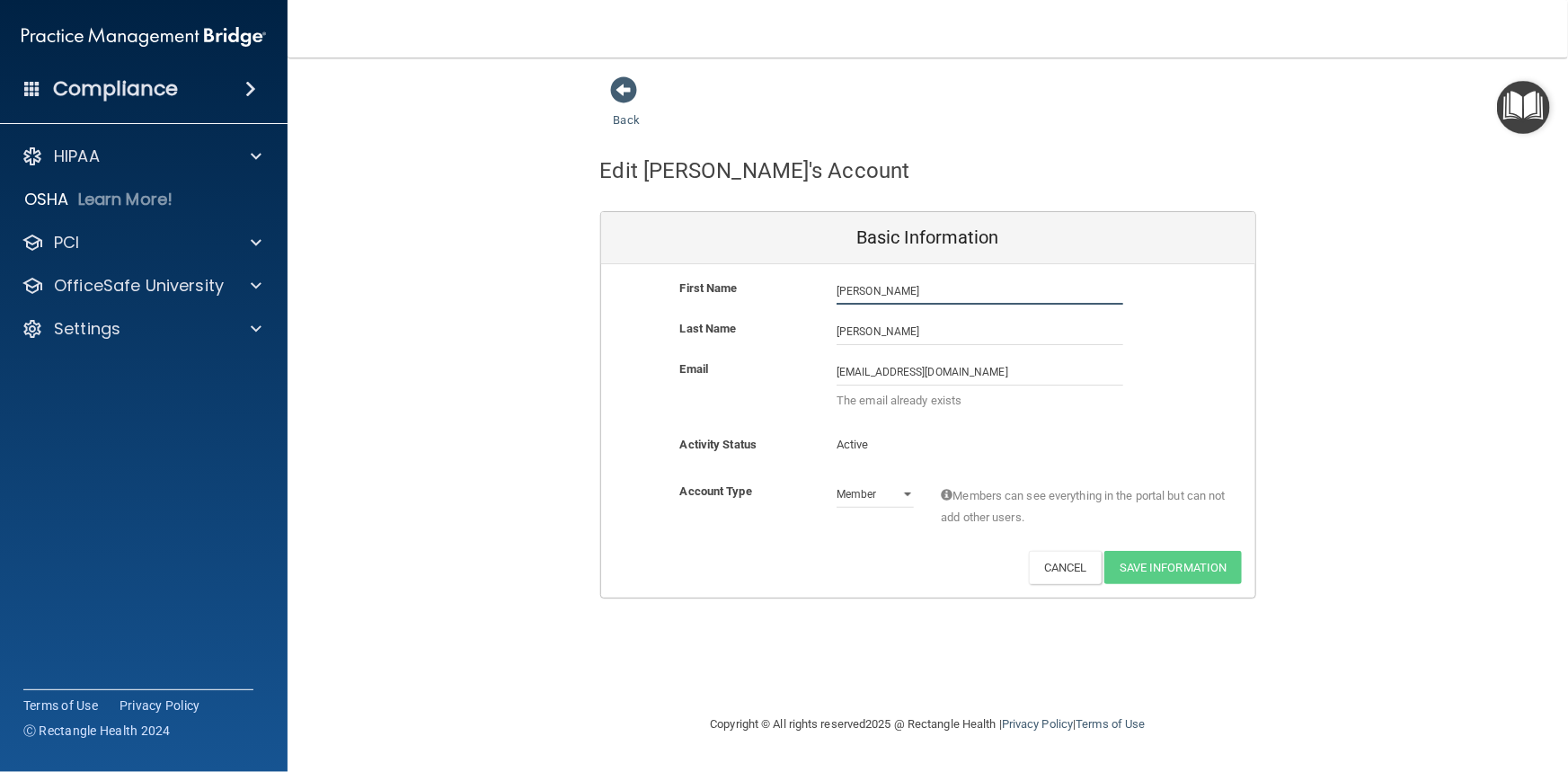
click at [847, 292] on input "[PERSON_NAME]" at bounding box center [979, 292] width 287 height 27
type input "[PERSON_NAME]"
click at [950, 314] on div "First Name [PERSON_NAME] [PERSON_NAME]" at bounding box center [928, 298] width 654 height 40
click at [1530, 110] on img "Open Resource Center" at bounding box center [1524, 108] width 53 height 53
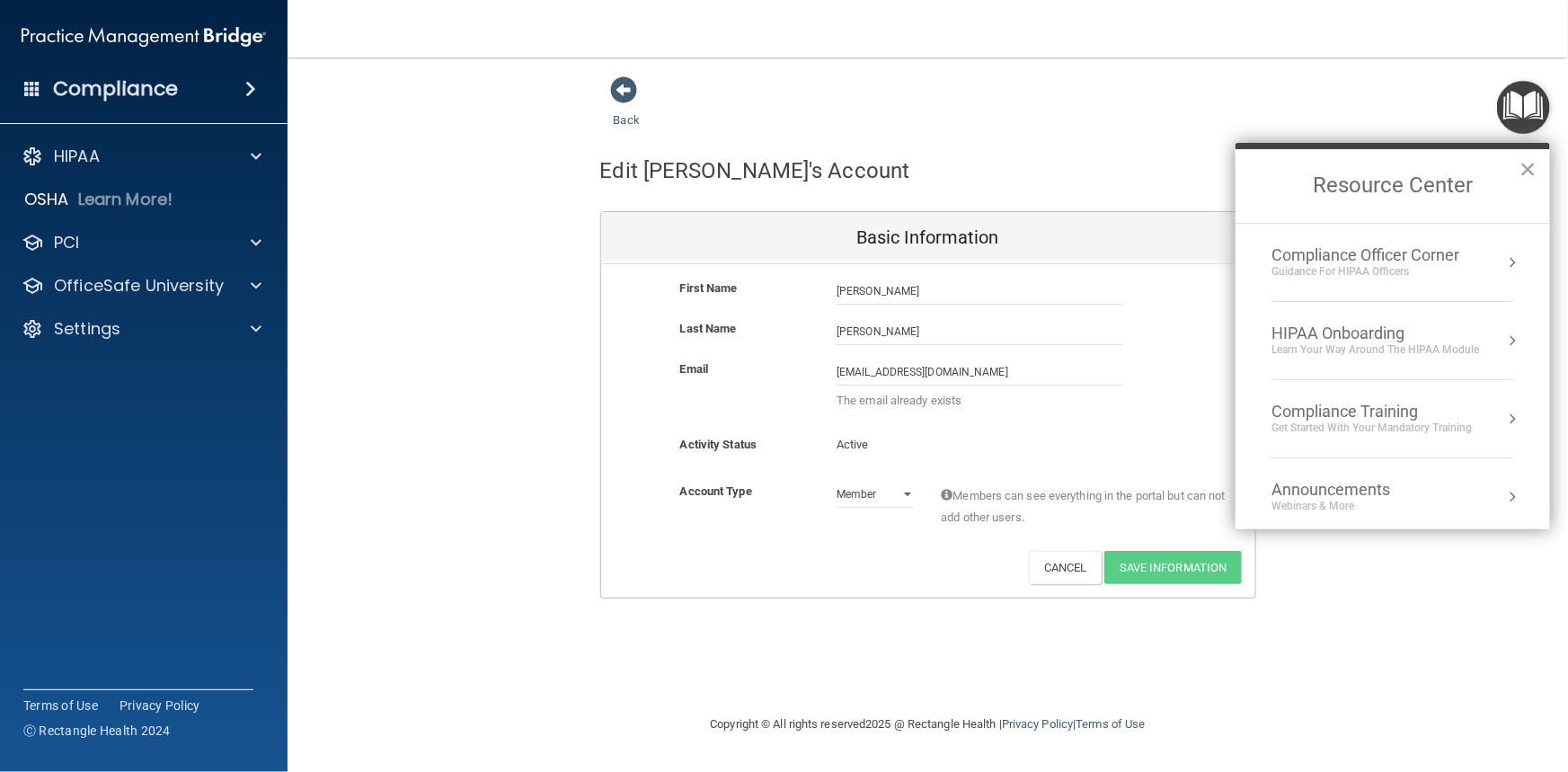
click at [1528, 169] on button "×" at bounding box center [1527, 169] width 17 height 28
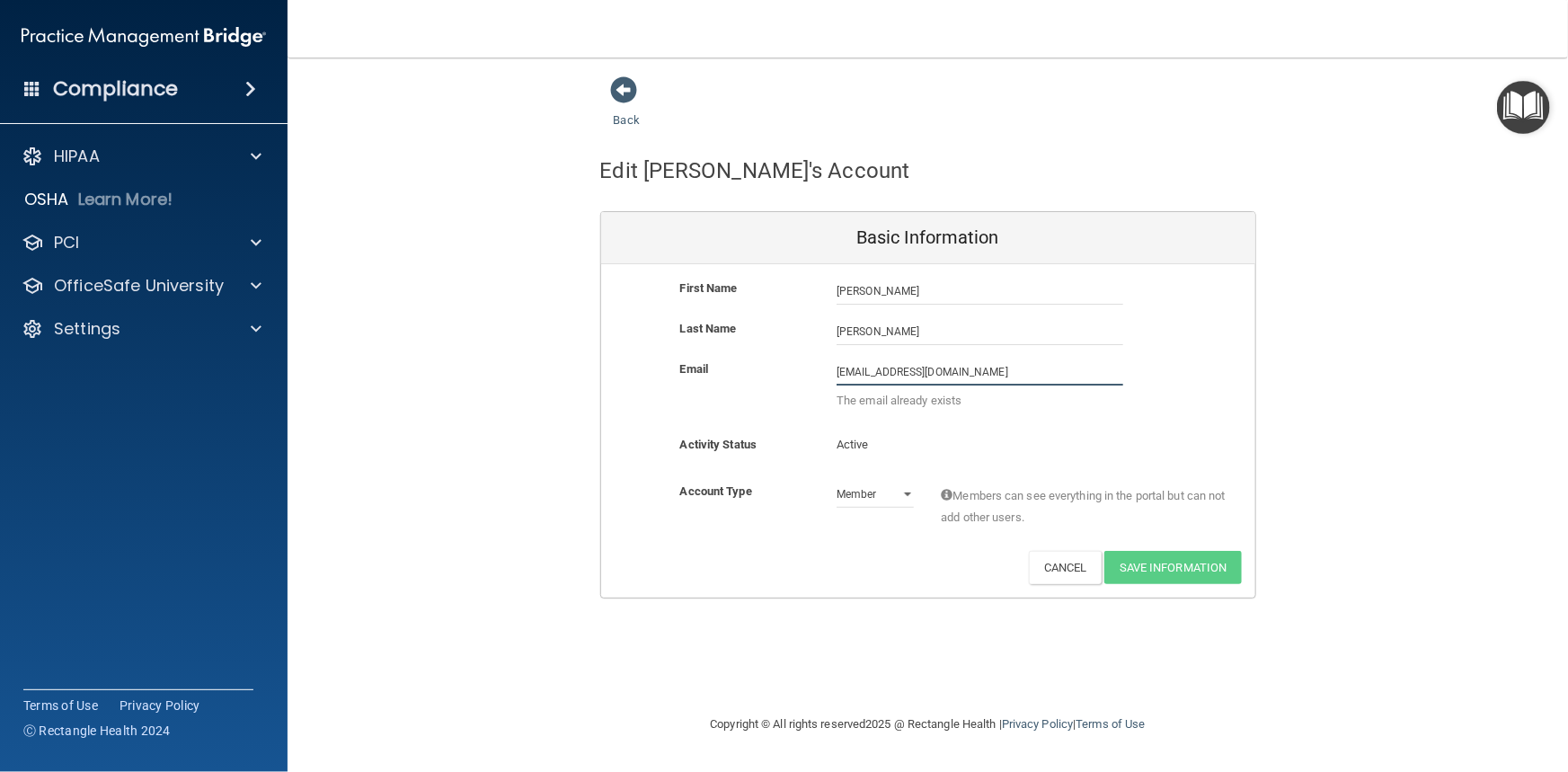
drag, startPoint x: 1023, startPoint y: 367, endPoint x: 823, endPoint y: 366, distance: 200.0
click at [823, 366] on div "Email [EMAIL_ADDRESS][DOMAIN_NAME] [EMAIL_ADDRESS][DOMAIN_NAME] The email alrea…" at bounding box center [928, 389] width 654 height 62
type input "[EMAIL_ADDRESS][DOMAIN_NAME]"
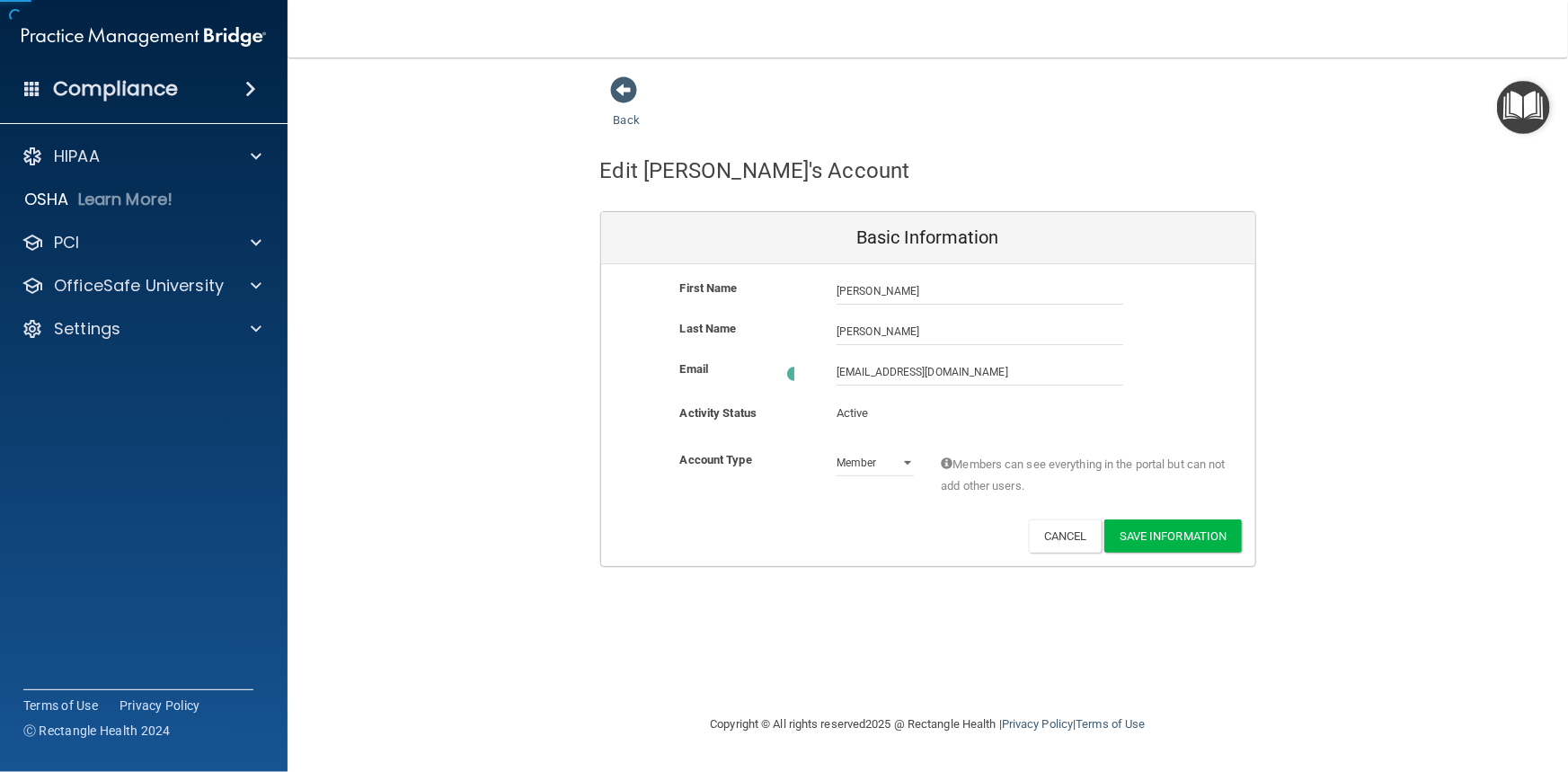
click at [908, 444] on div "Activity Status Active Active" at bounding box center [928, 426] width 654 height 47
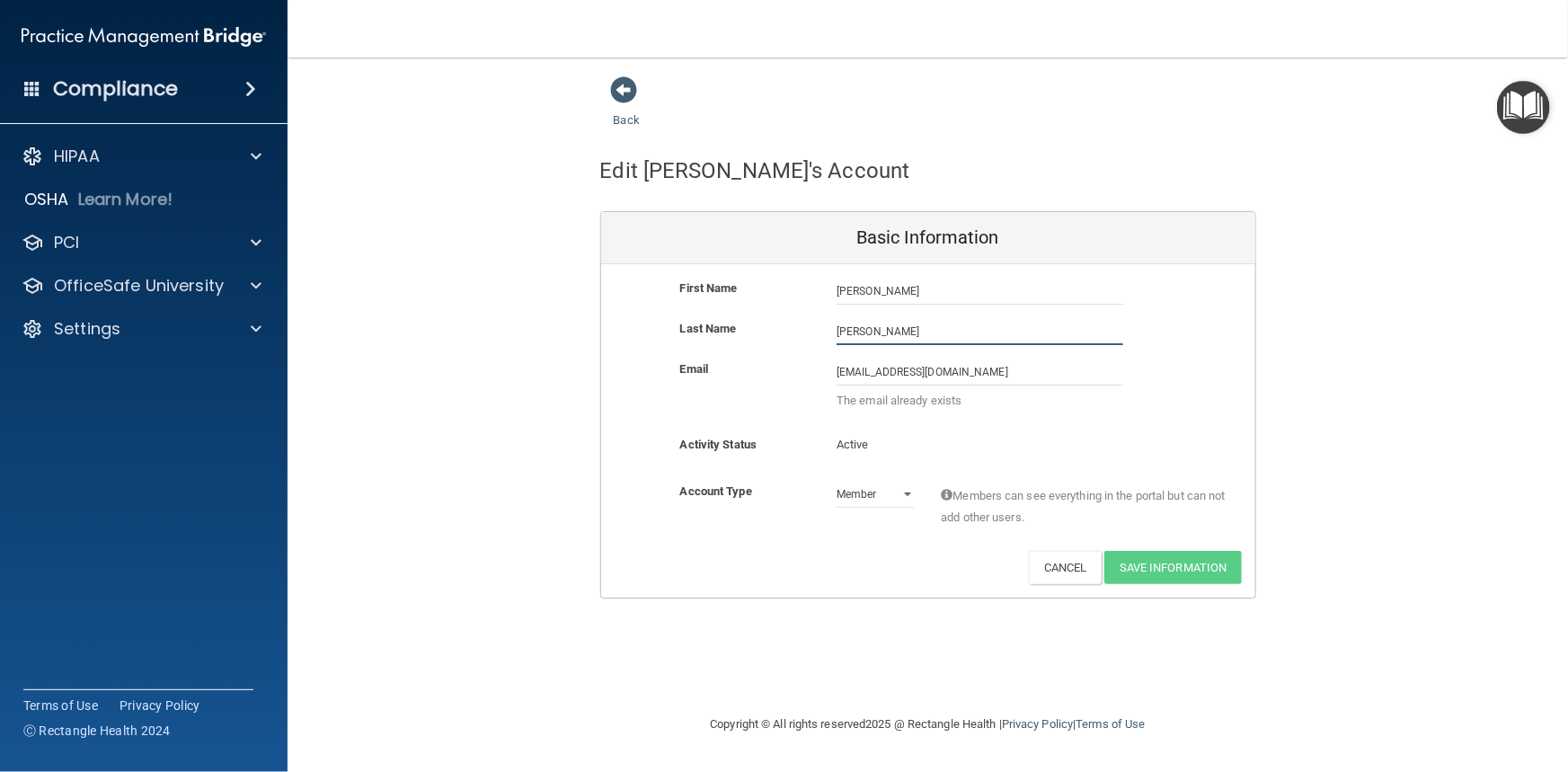
click at [878, 330] on input "[PERSON_NAME]" at bounding box center [979, 332] width 287 height 27
drag, startPoint x: 939, startPoint y: 332, endPoint x: 819, endPoint y: 334, distance: 120.0
click at [819, 334] on div "Last Name [PERSON_NAME]" at bounding box center [928, 332] width 654 height 27
click at [942, 332] on input "[PERSON_NAME]" at bounding box center [979, 332] width 287 height 27
click at [937, 282] on input "[PERSON_NAME]" at bounding box center [979, 292] width 287 height 27
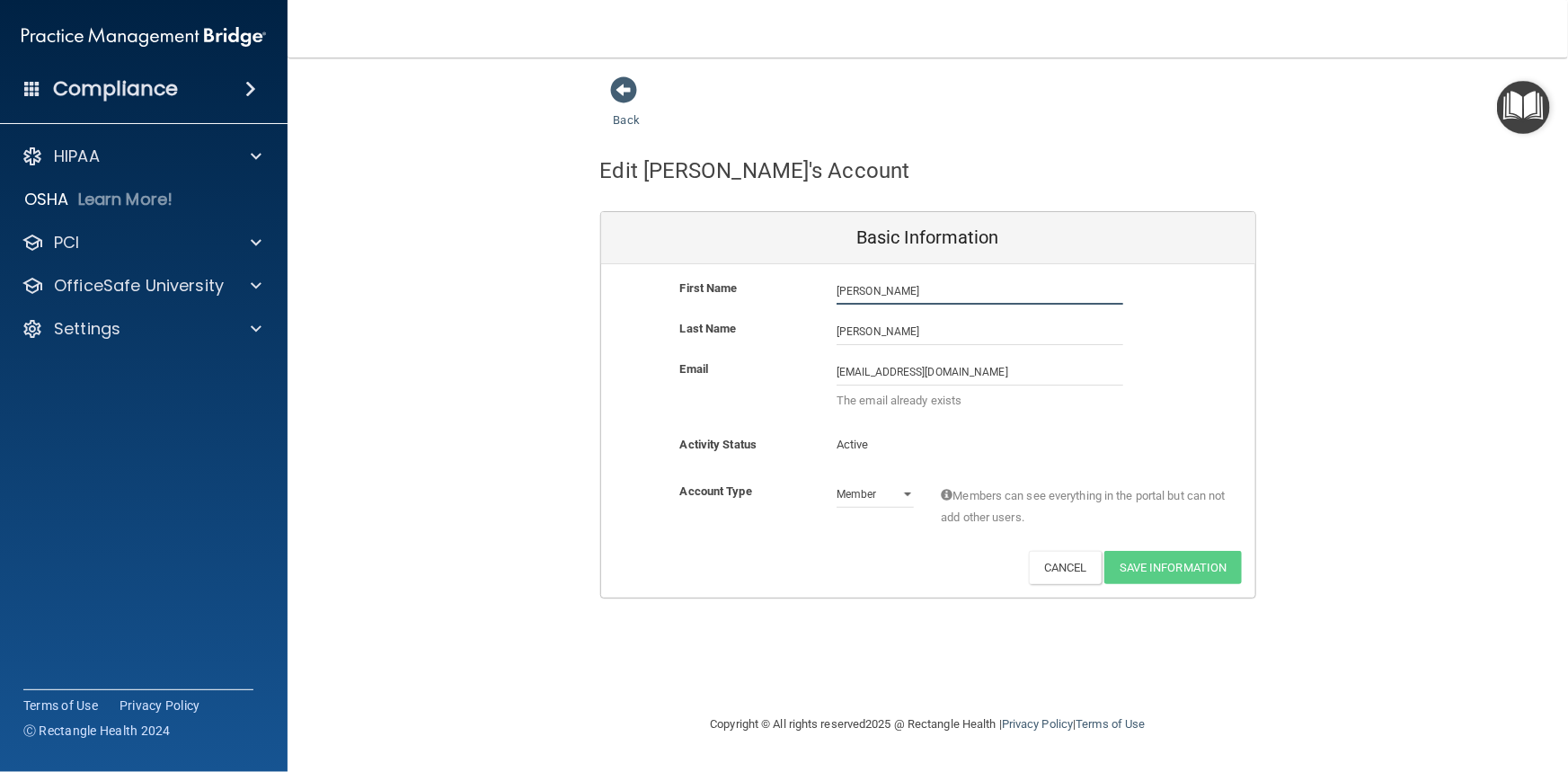
click at [974, 289] on input "[PERSON_NAME]" at bounding box center [979, 292] width 287 height 27
click at [619, 84] on span at bounding box center [625, 90] width 27 height 27
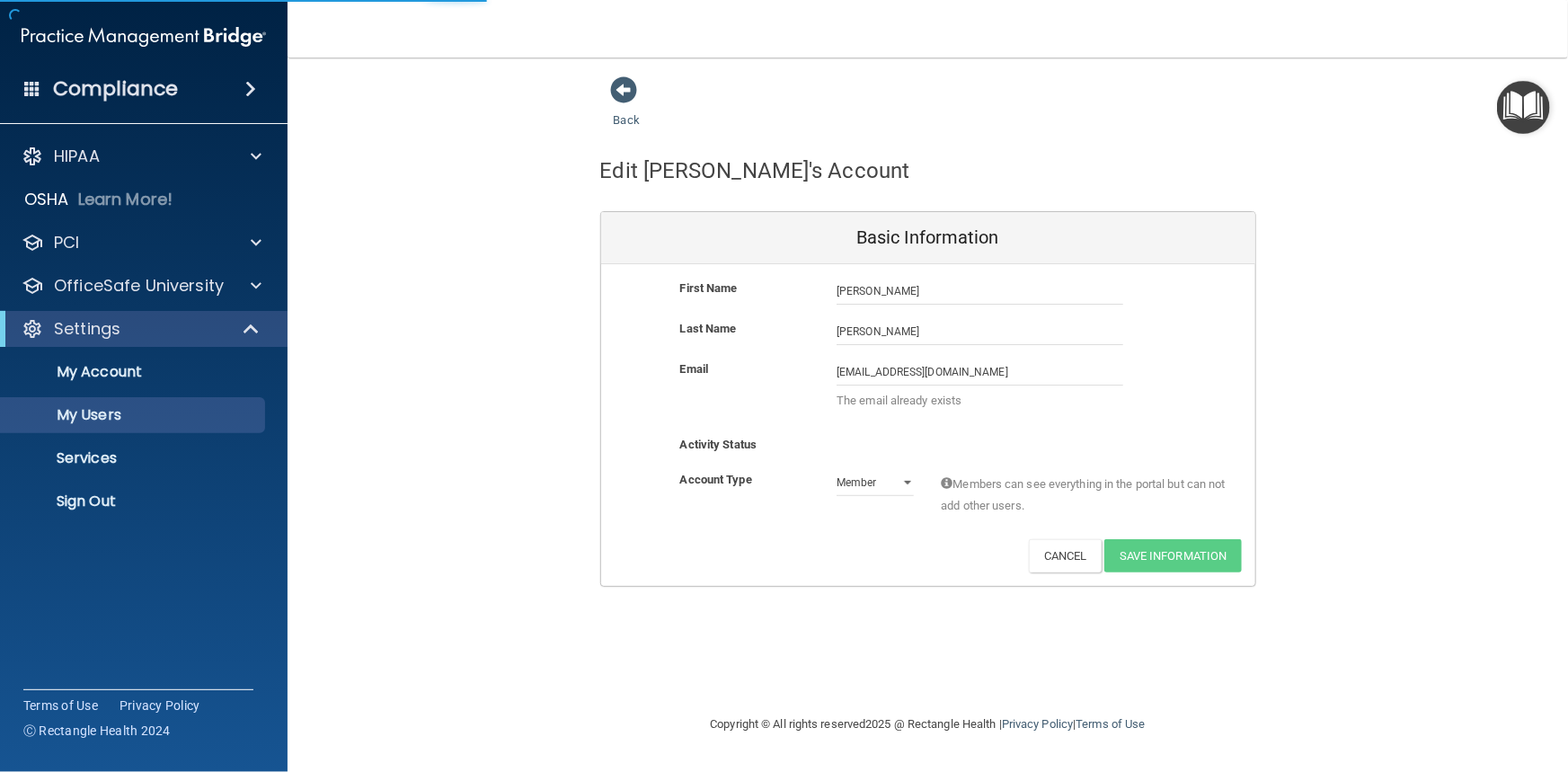
select select "20"
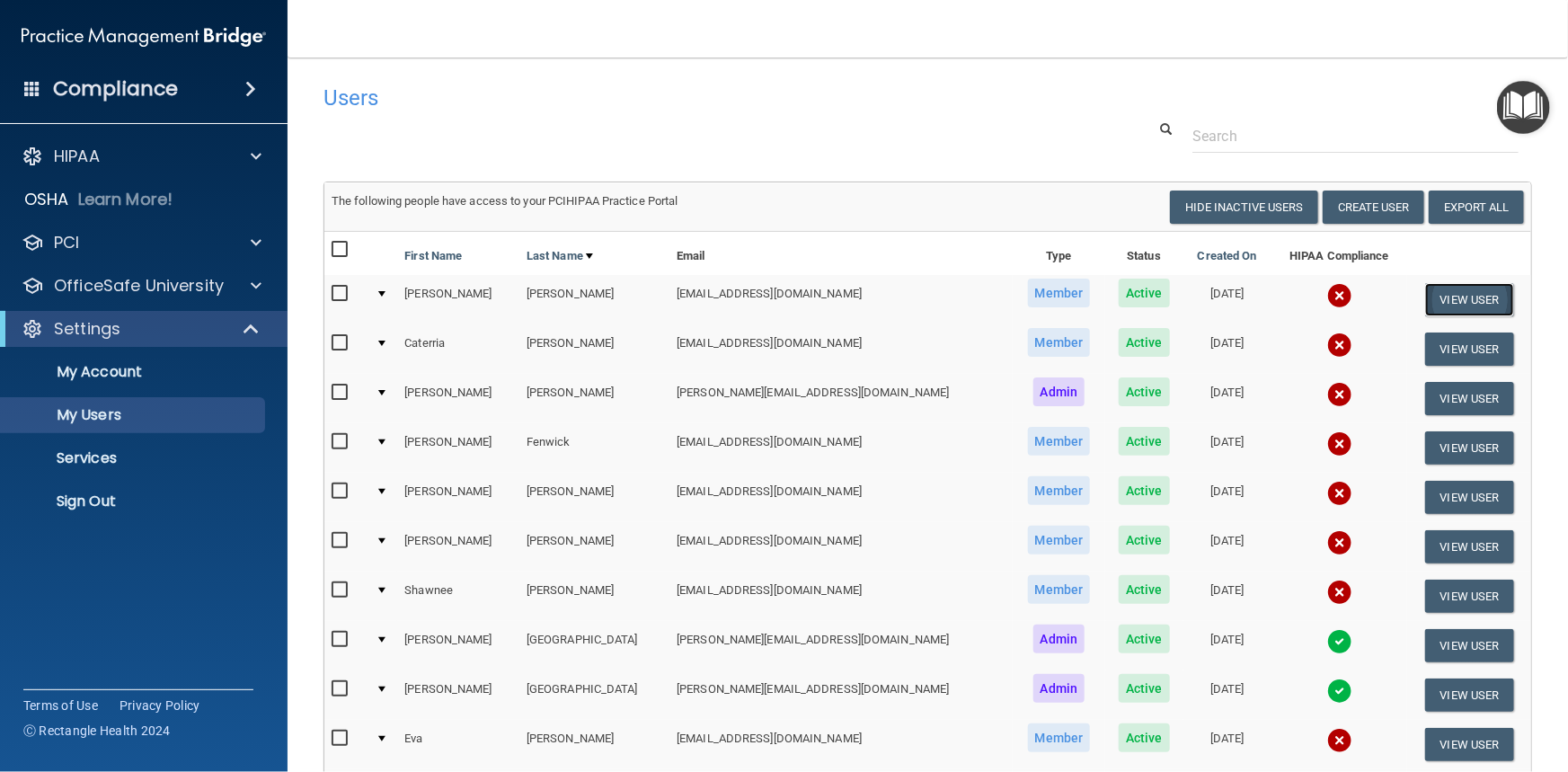
click at [1449, 304] on button "View User" at bounding box center [1469, 300] width 89 height 33
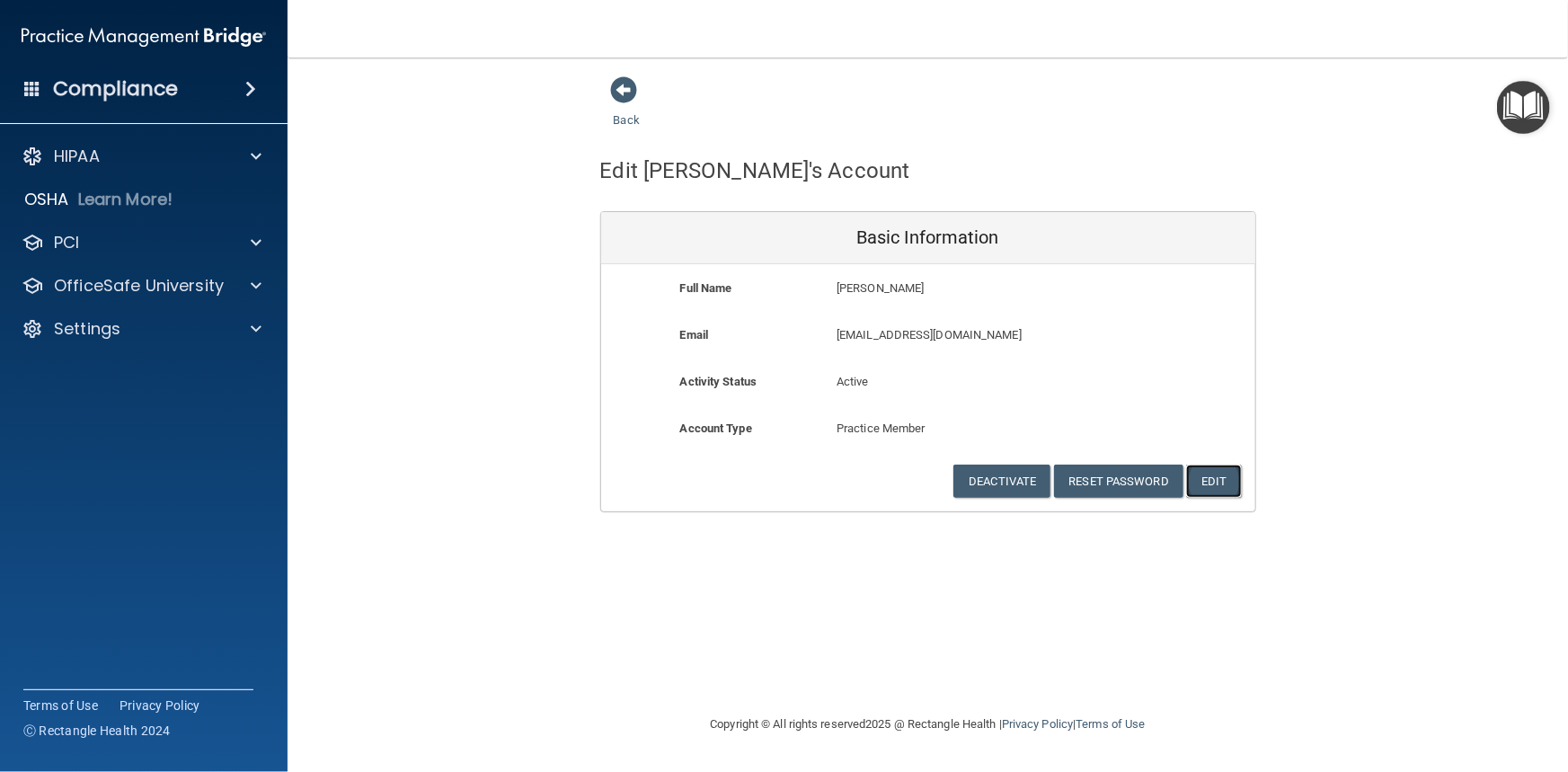
click at [1230, 478] on button "Edit" at bounding box center [1213, 481] width 55 height 33
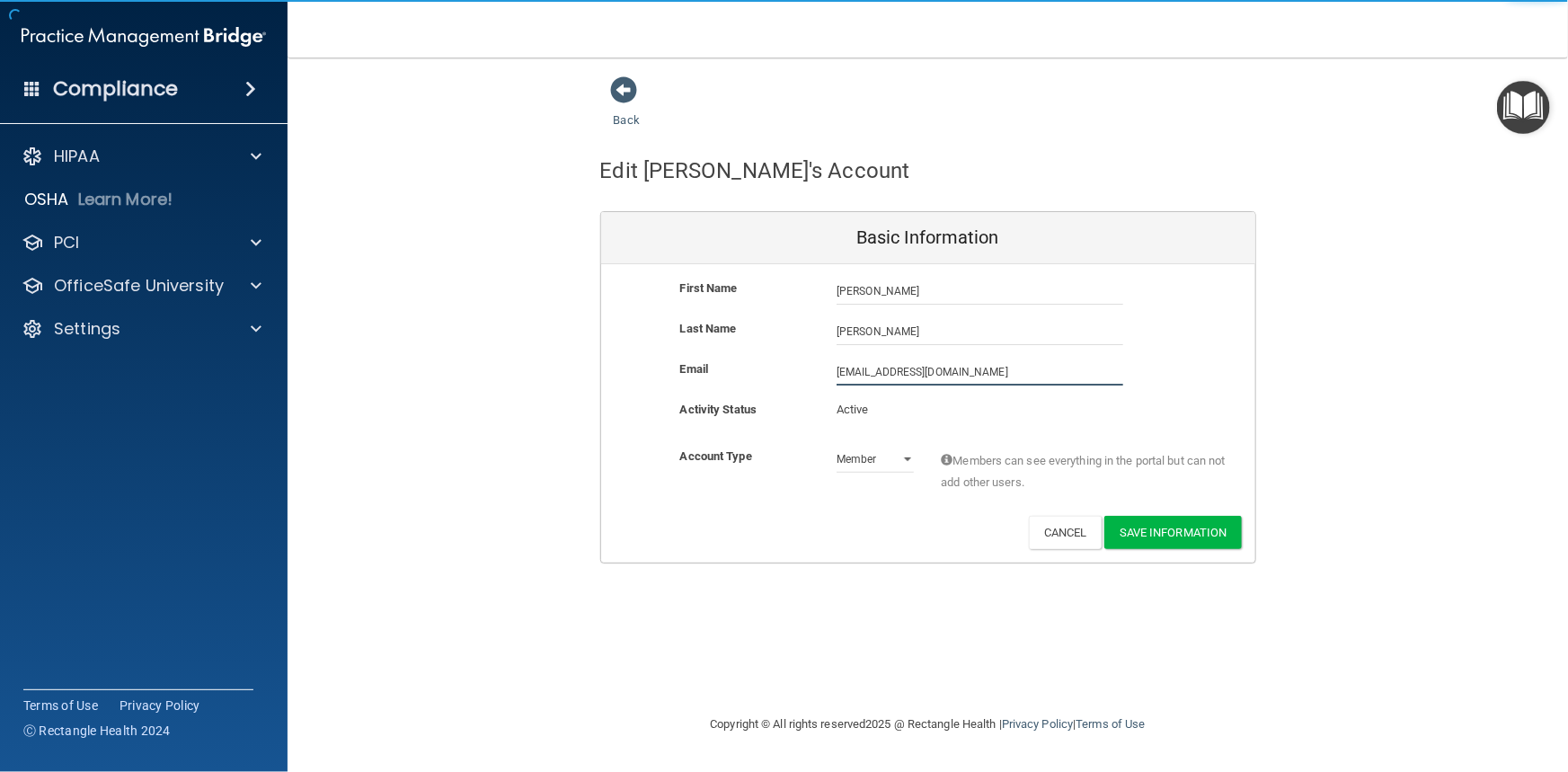
click at [848, 369] on input "[EMAIL_ADDRESS][DOMAIN_NAME]" at bounding box center [979, 372] width 287 height 27
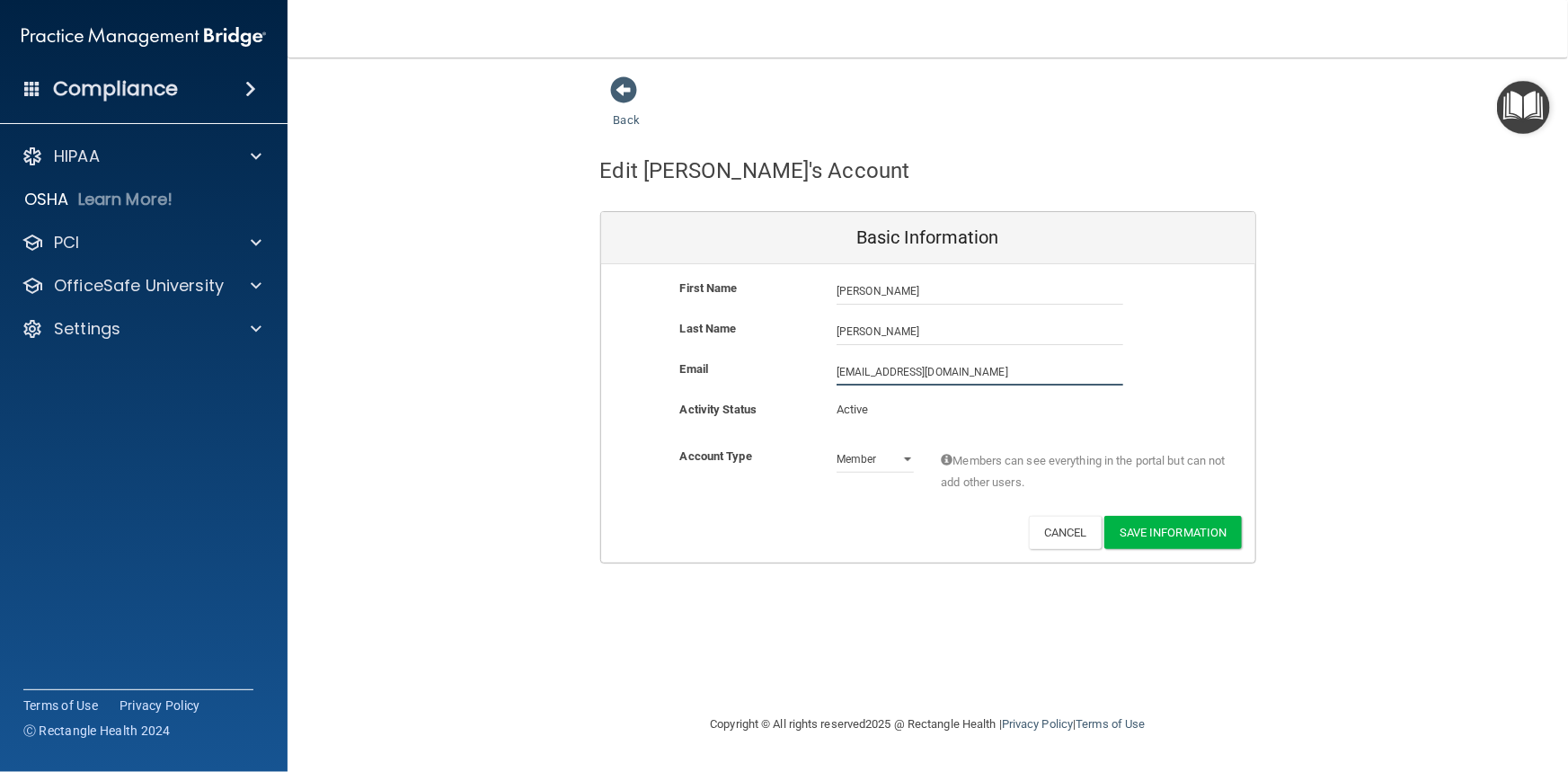
type input "[EMAIL_ADDRESS][DOMAIN_NAME]"
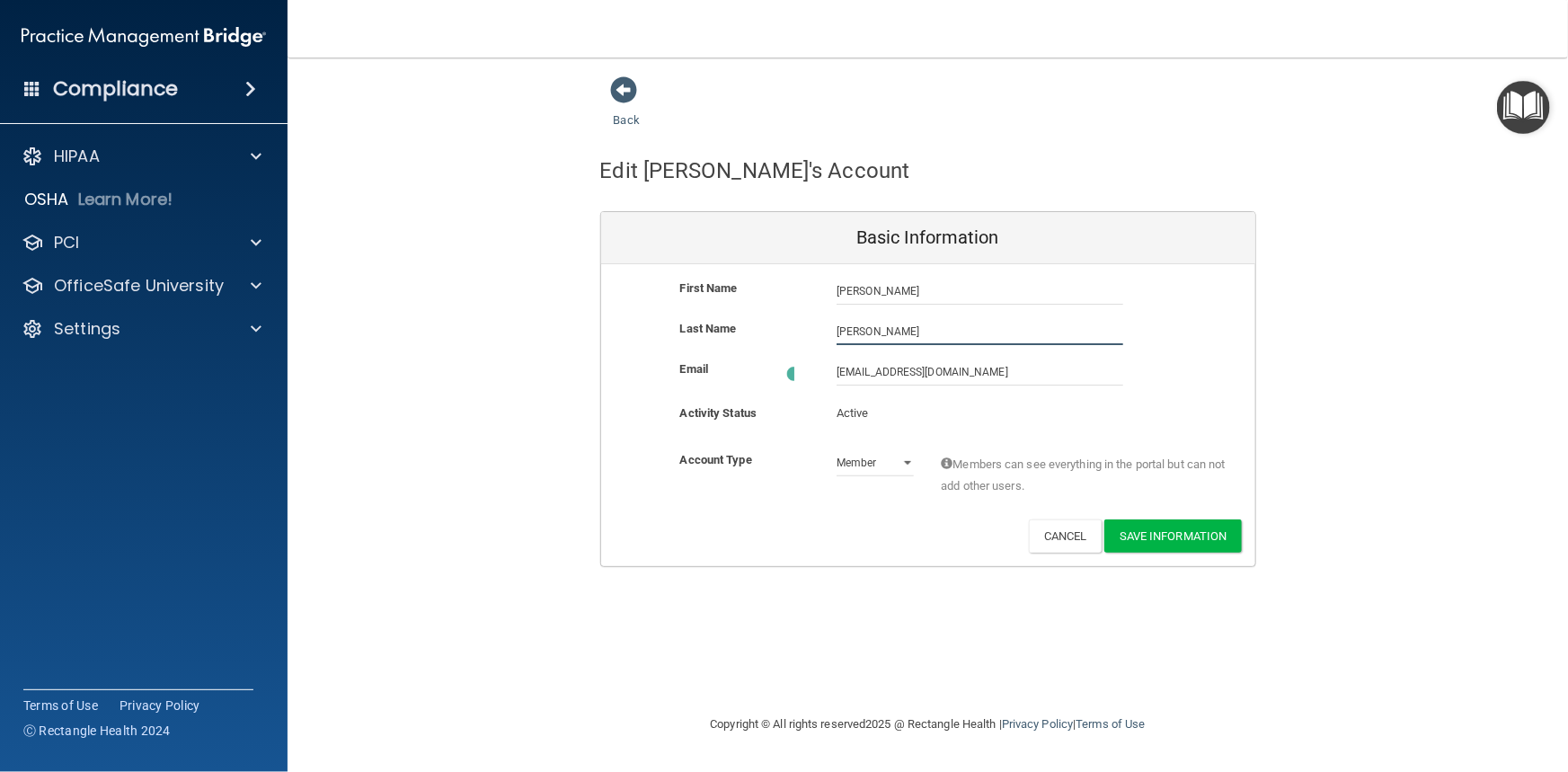
click at [1004, 334] on input "[PERSON_NAME]" at bounding box center [979, 332] width 287 height 27
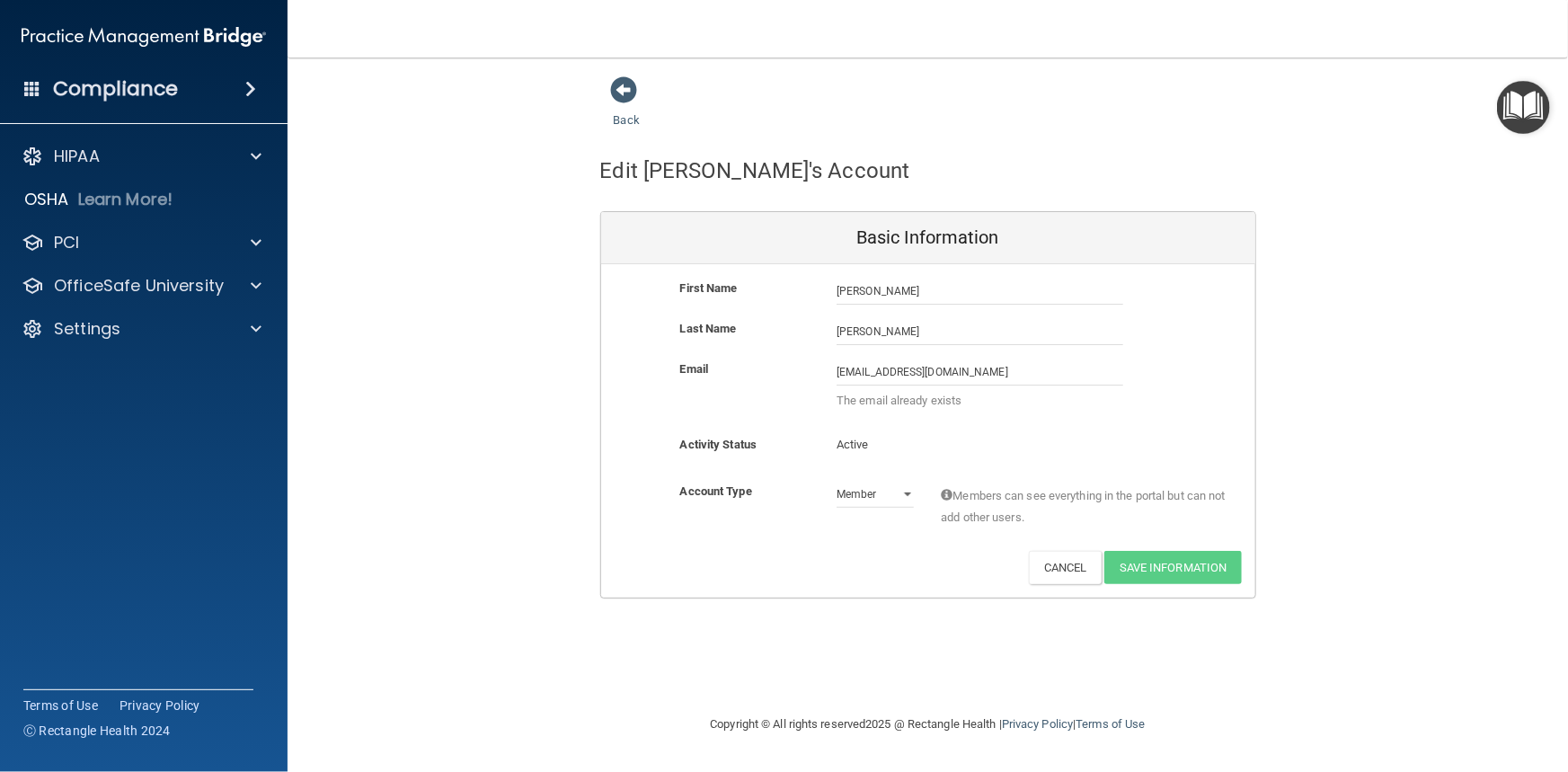
click at [96, 86] on h4 "Compliance" at bounding box center [116, 89] width 125 height 25
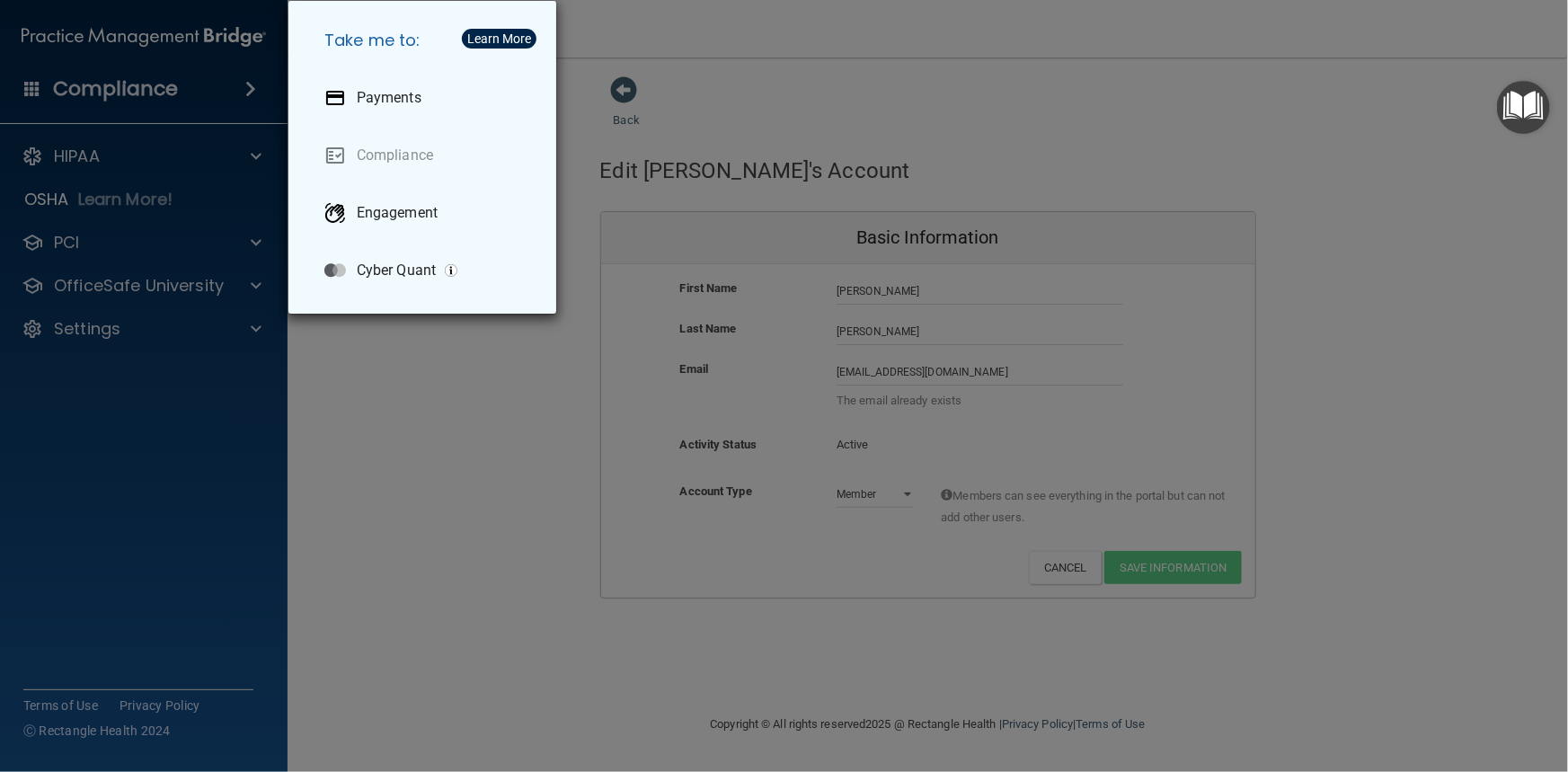
click at [96, 86] on div "Take me to: Payments Compliance Engagement Cyber Quant" at bounding box center [784, 386] width 1568 height 772
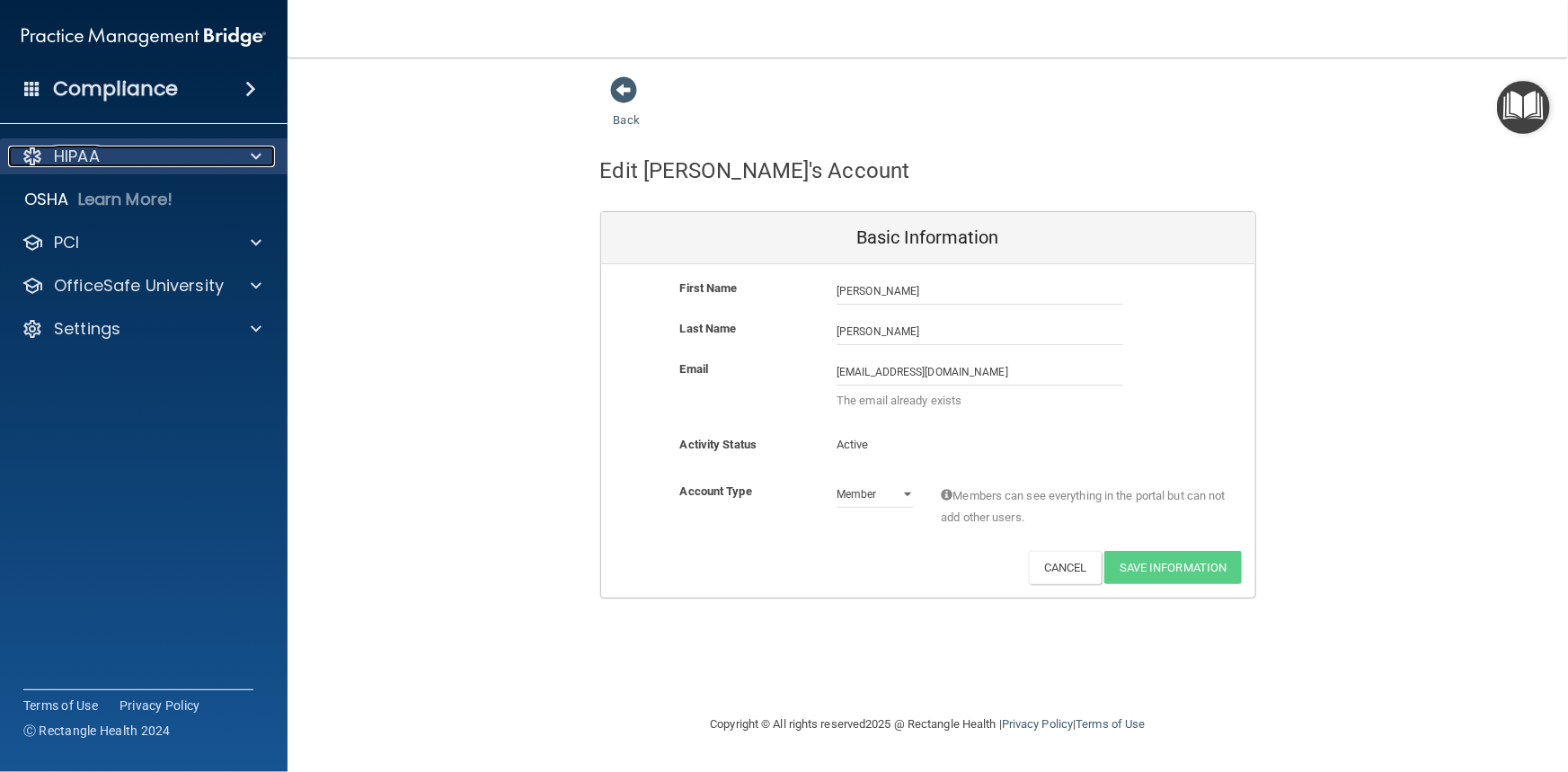
click at [254, 152] on span at bounding box center [256, 157] width 11 height 22
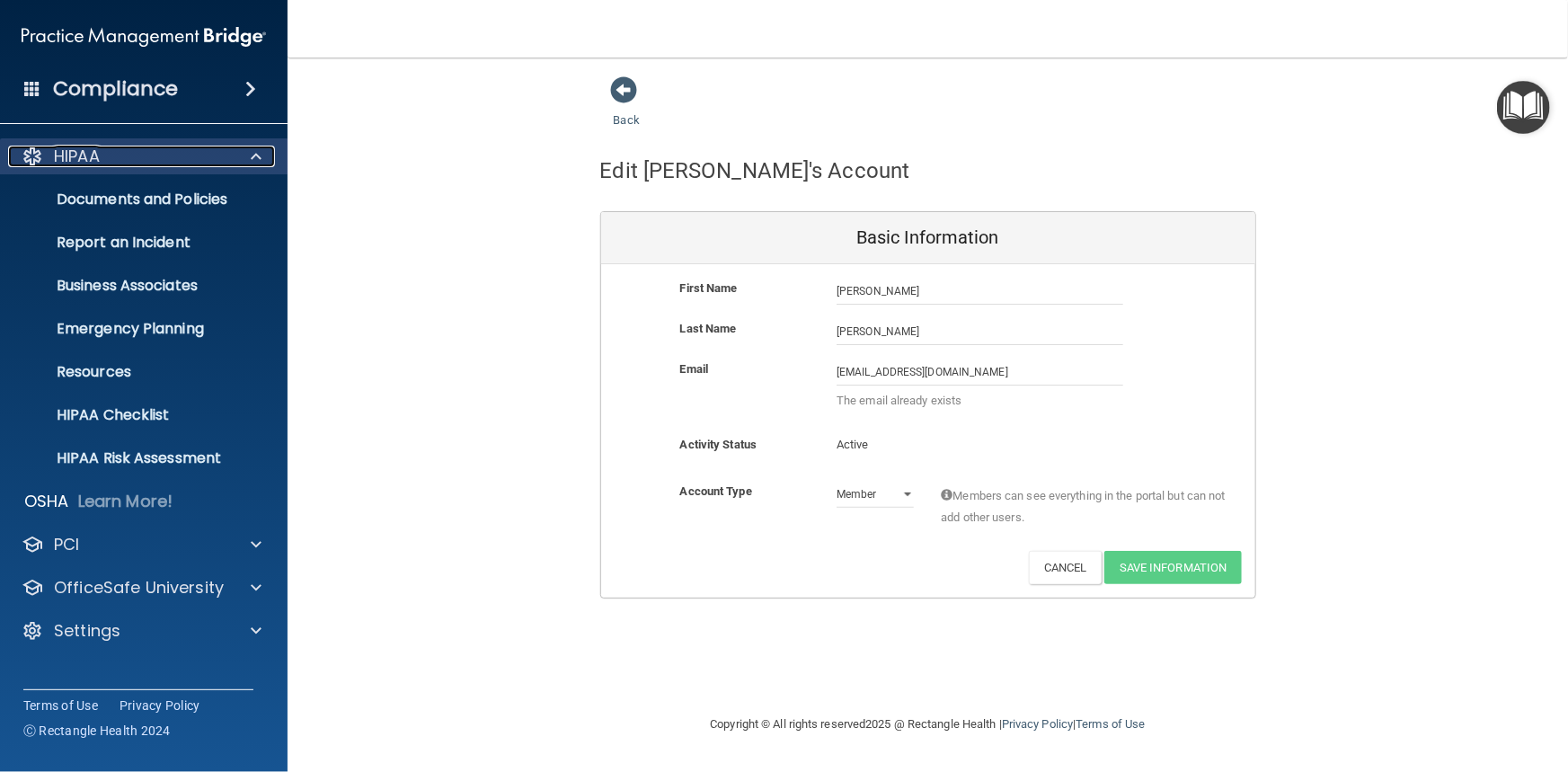
click at [254, 152] on span at bounding box center [256, 157] width 11 height 22
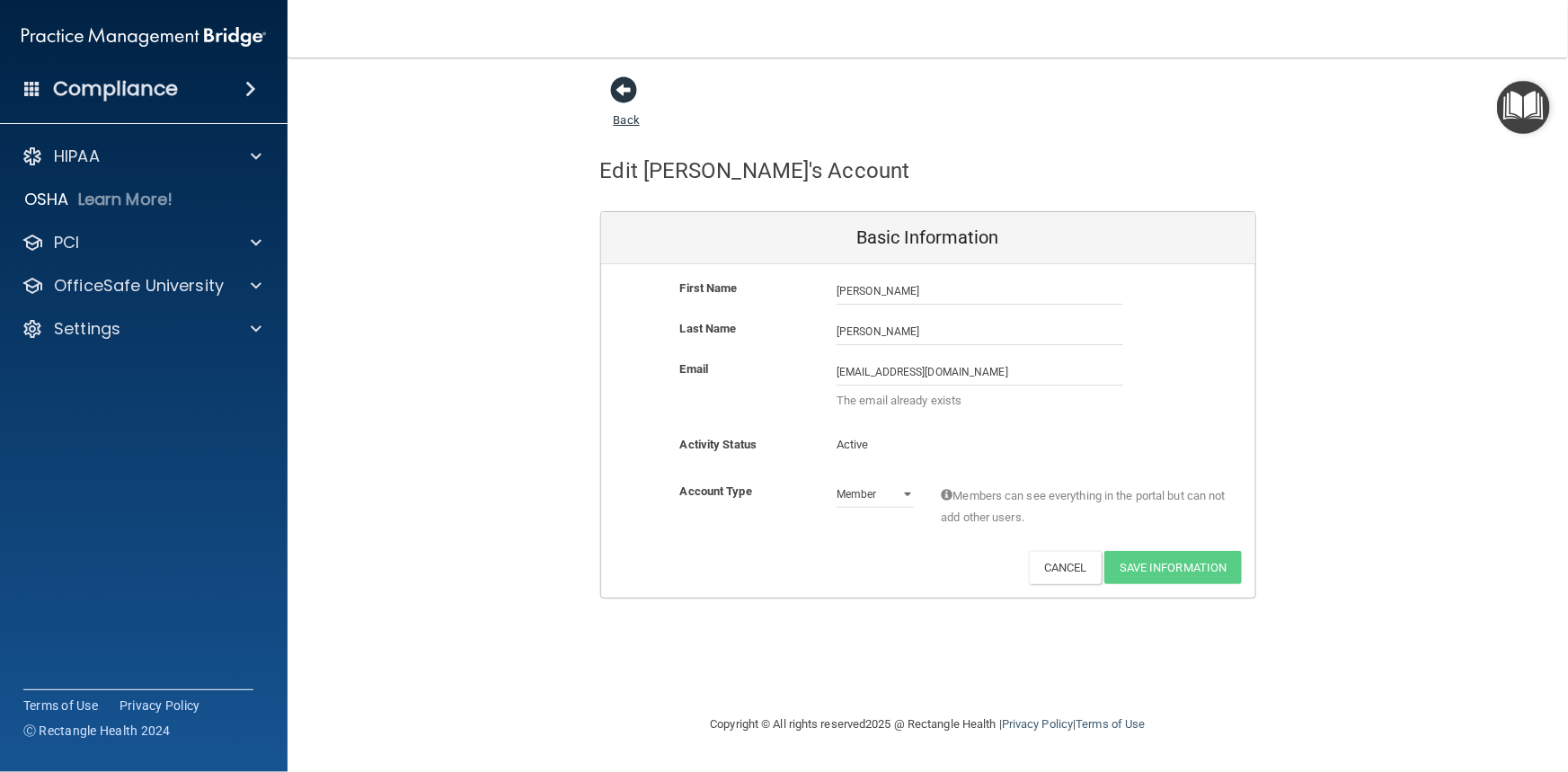
click at [622, 98] on span at bounding box center [625, 90] width 27 height 27
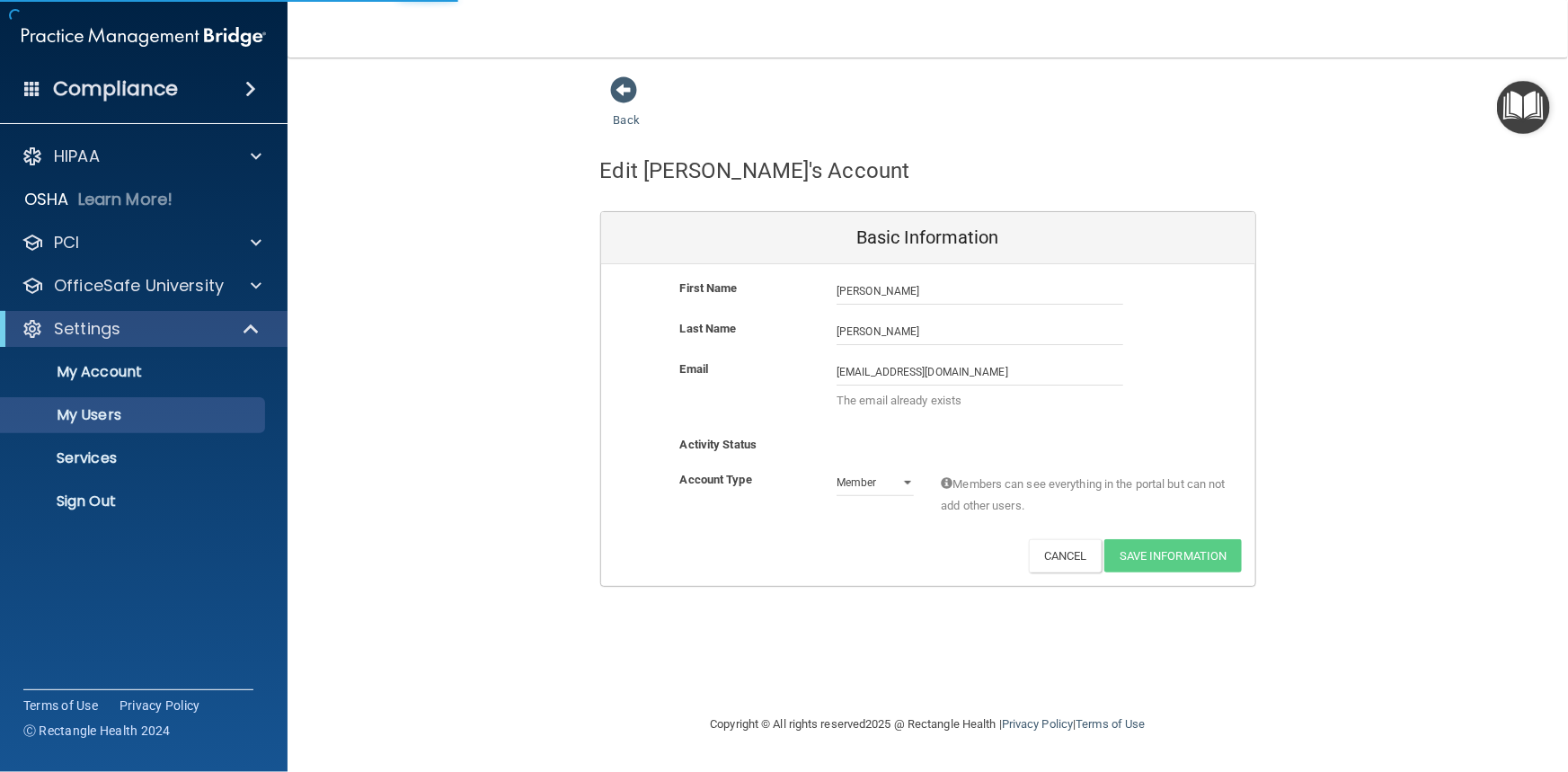
select select "20"
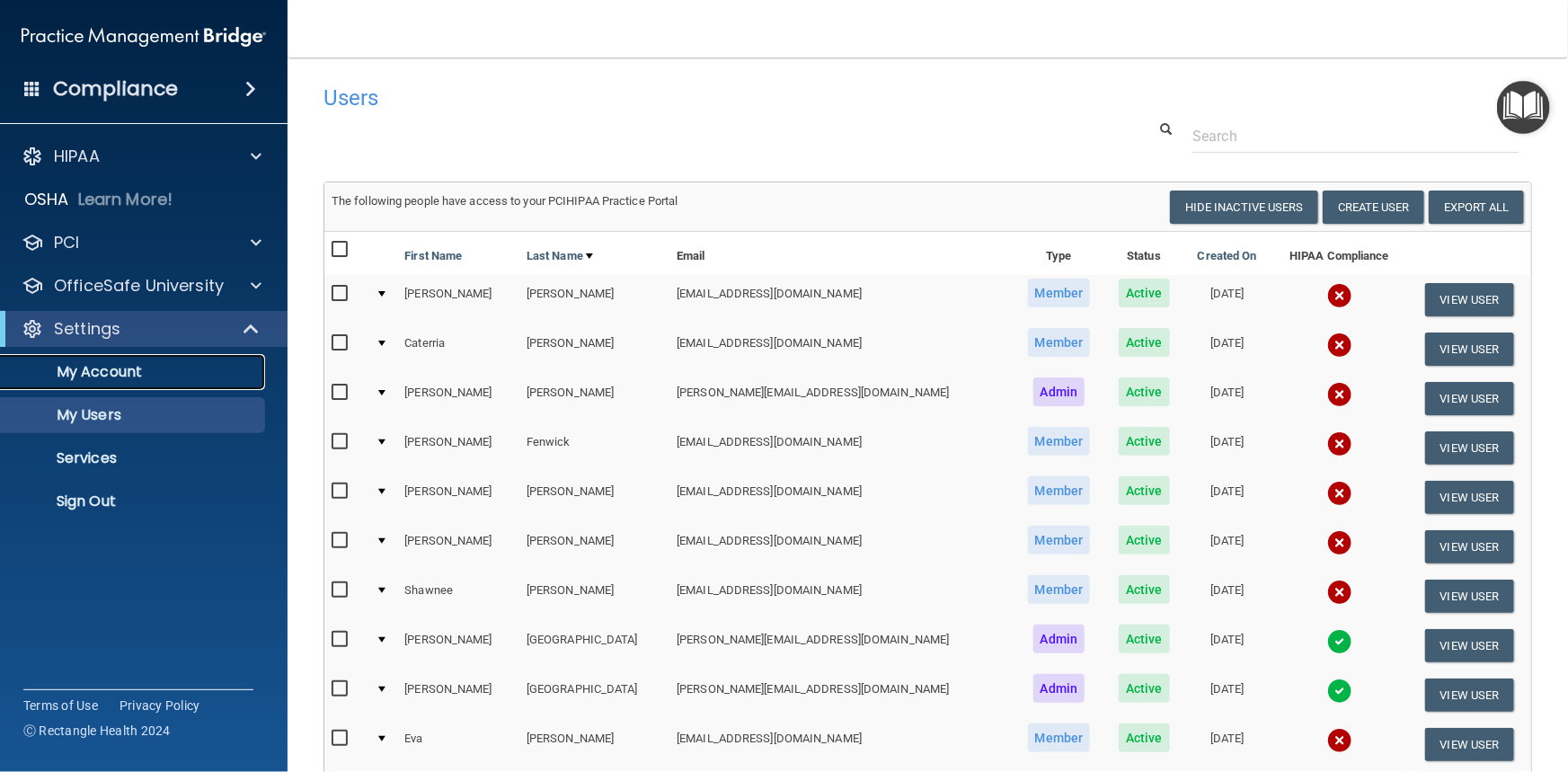
click at [76, 375] on p "My Account" at bounding box center [134, 372] width 245 height 18
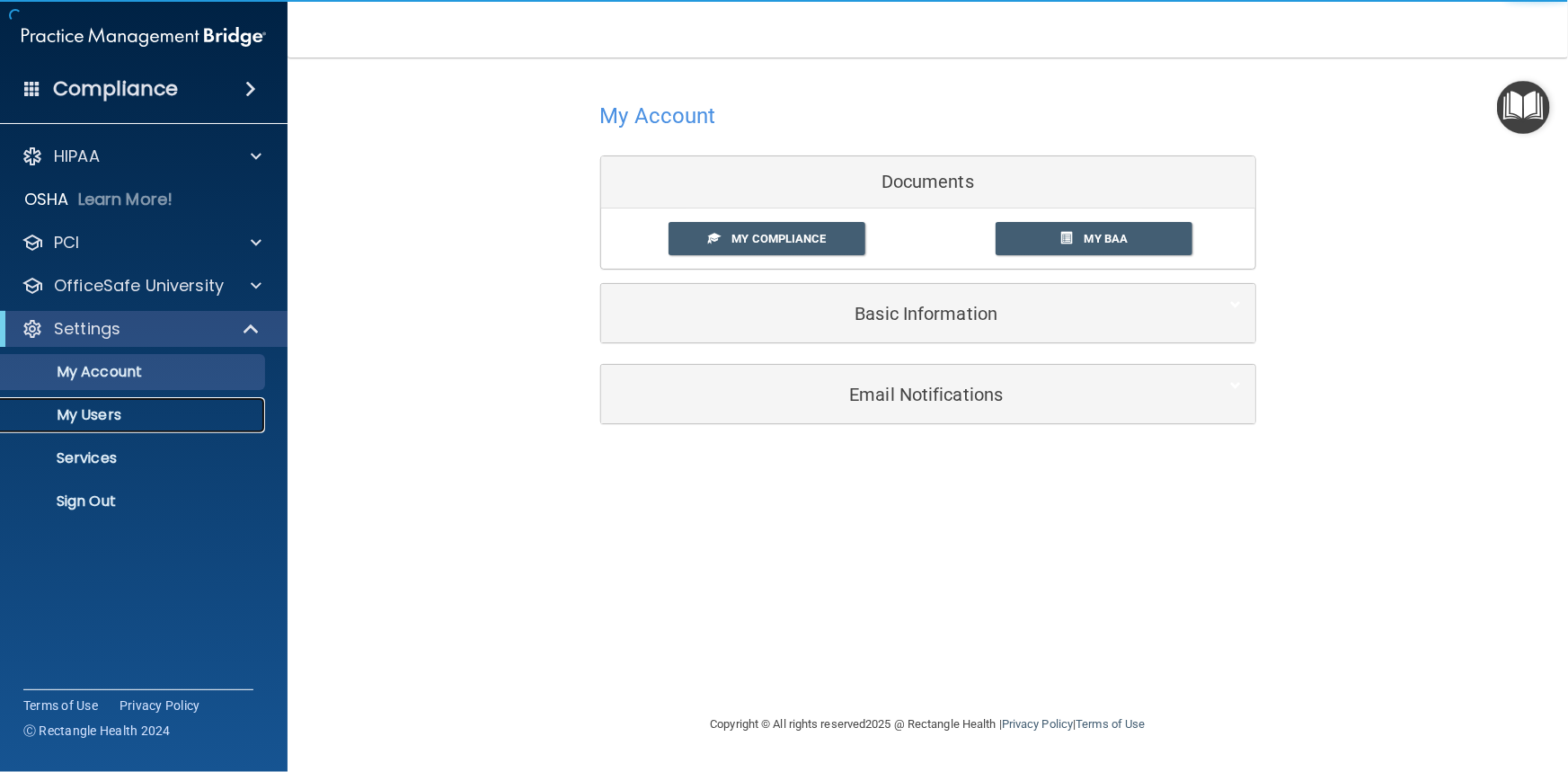
click at [81, 409] on p "My Users" at bounding box center [134, 415] width 245 height 18
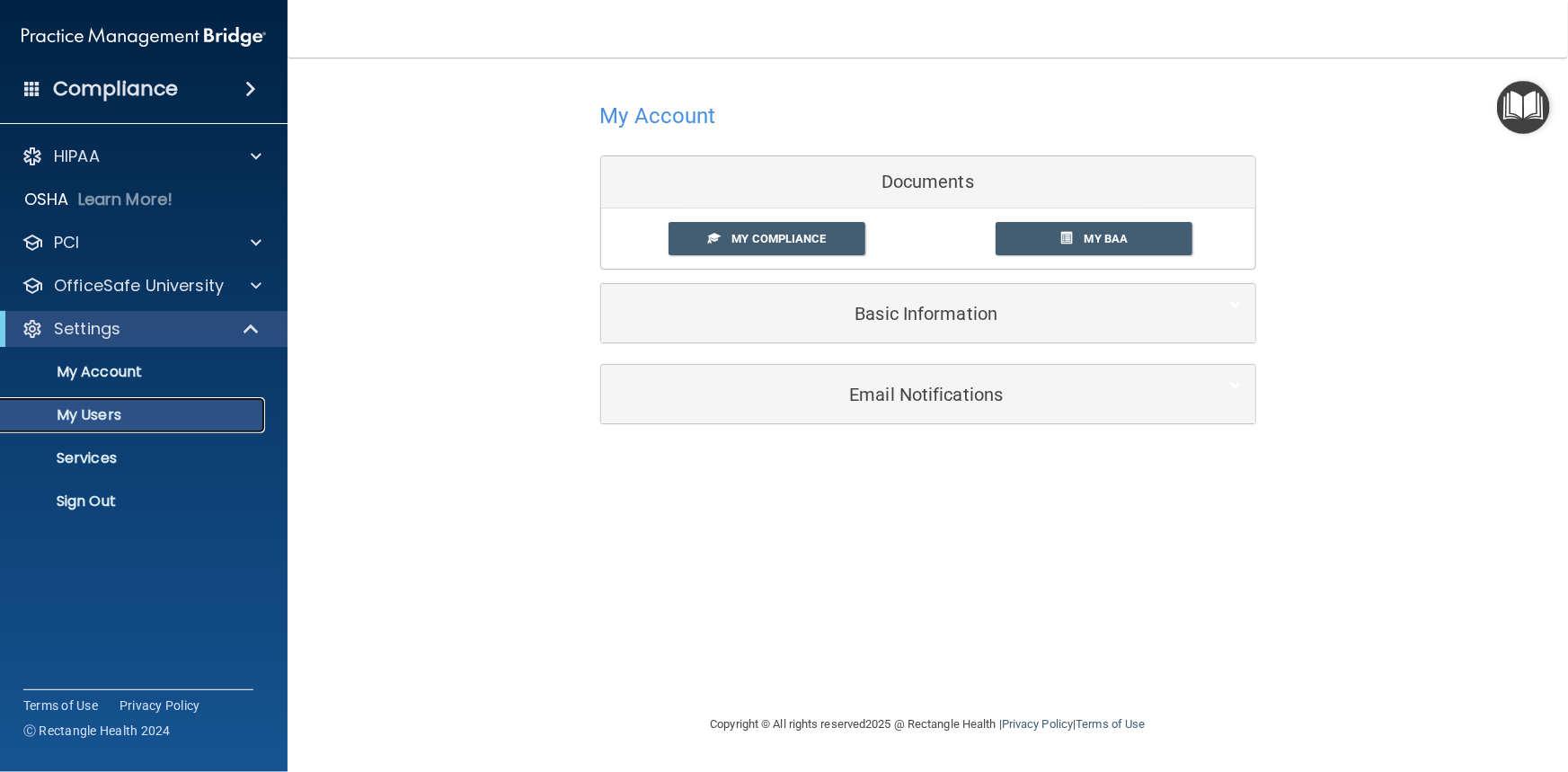
select select "20"
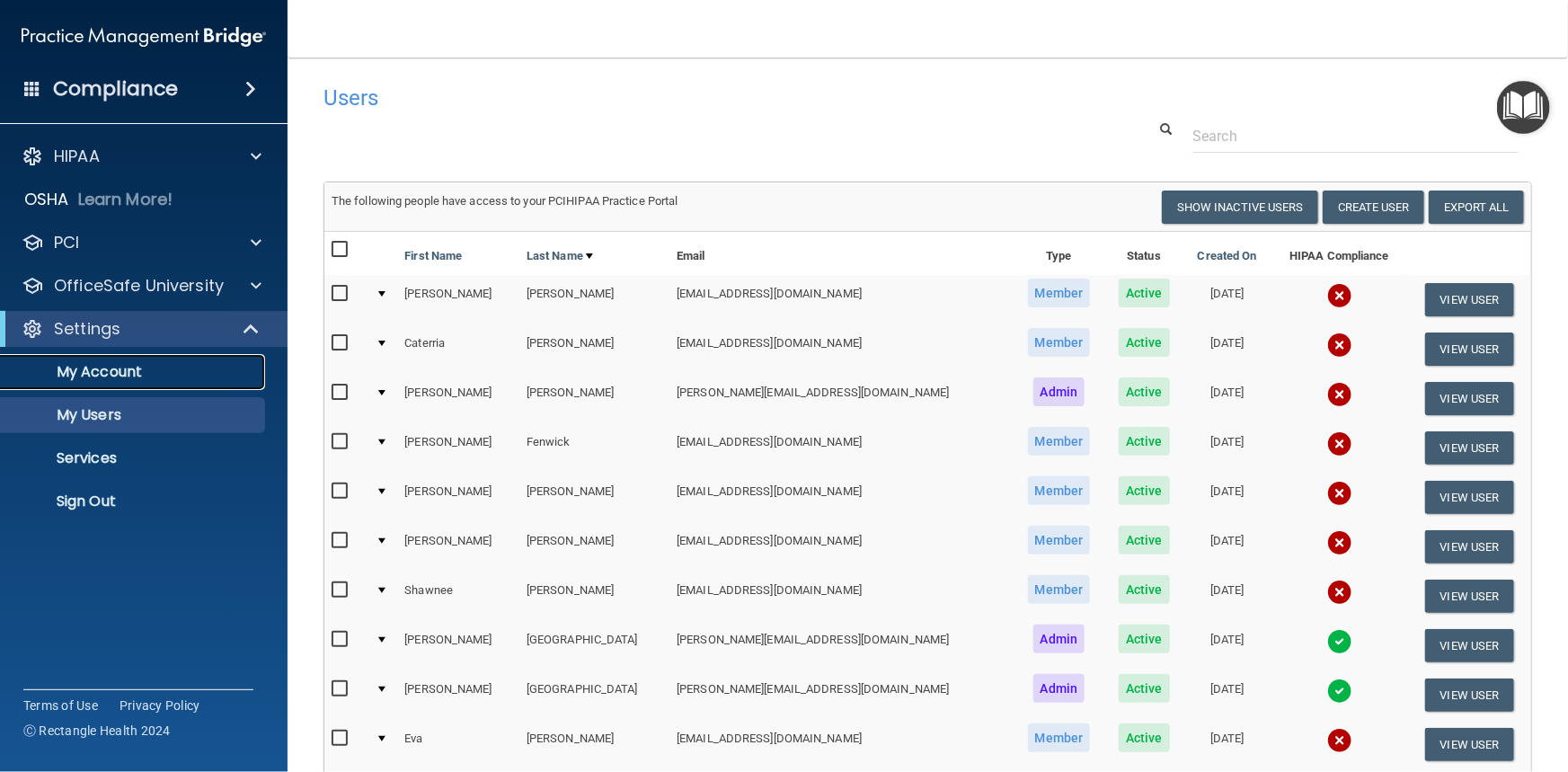
click at [87, 375] on p "My Account" at bounding box center [134, 372] width 245 height 18
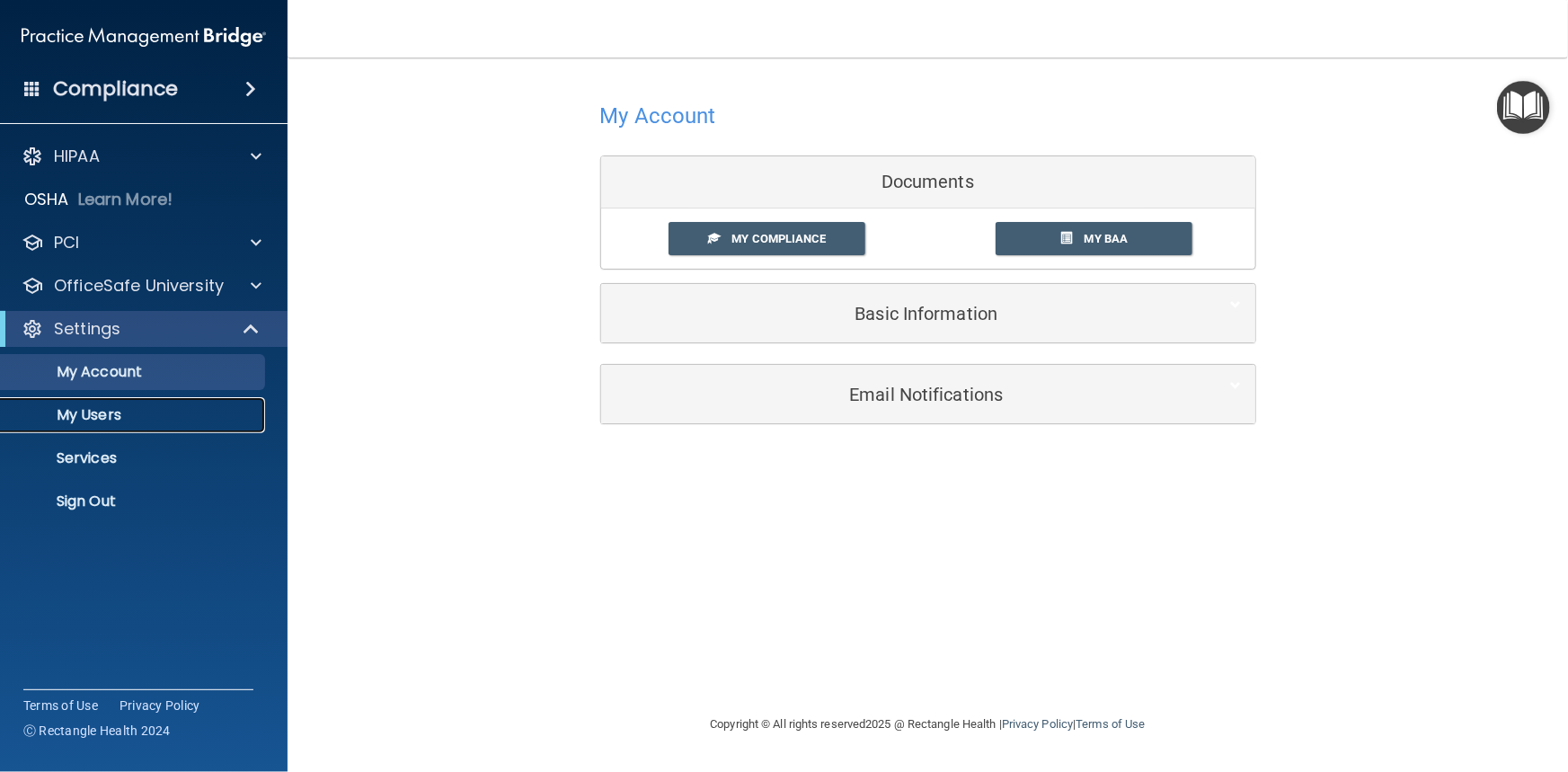
click at [91, 416] on p "My Users" at bounding box center [134, 415] width 245 height 18
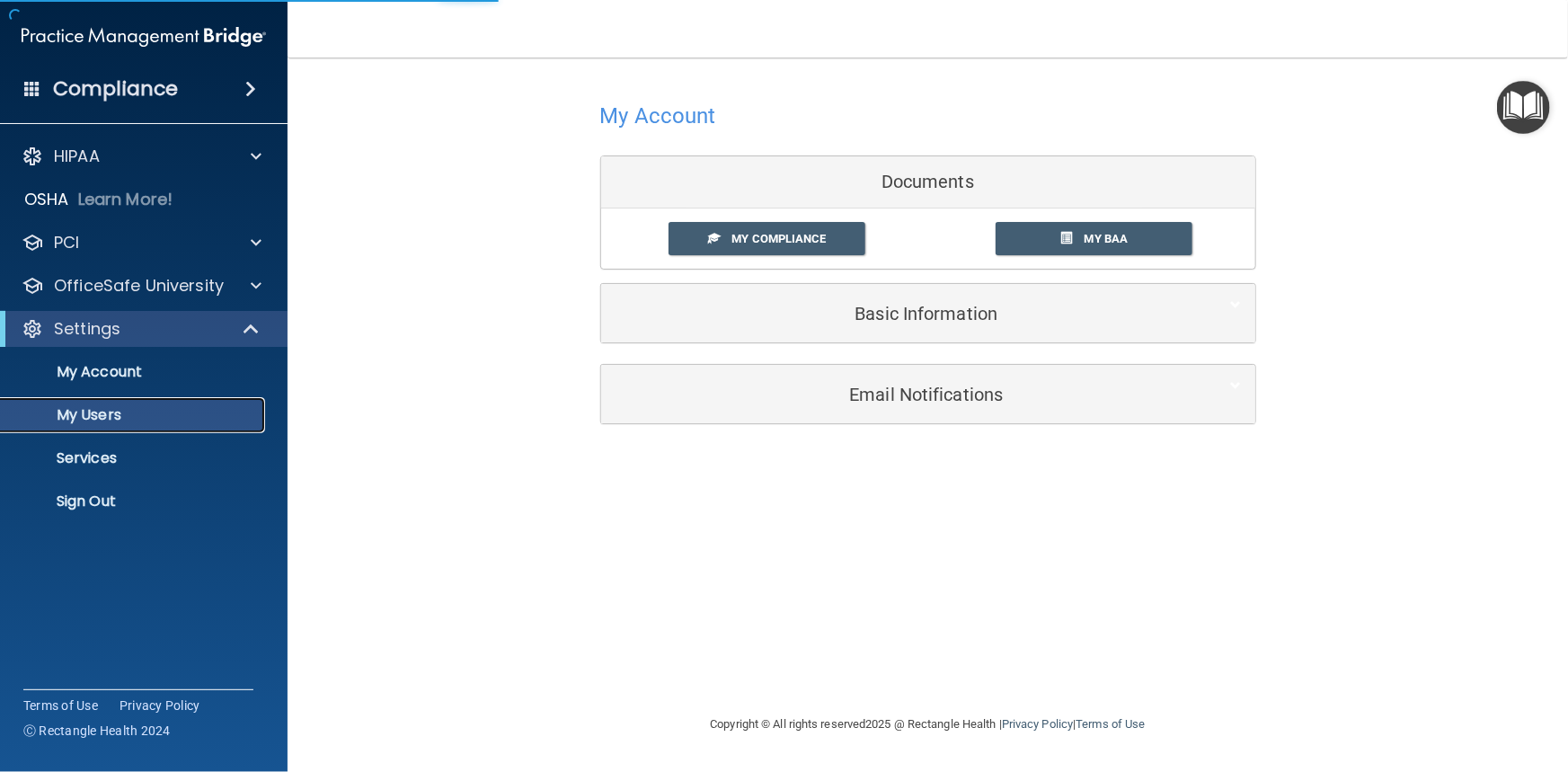
select select "20"
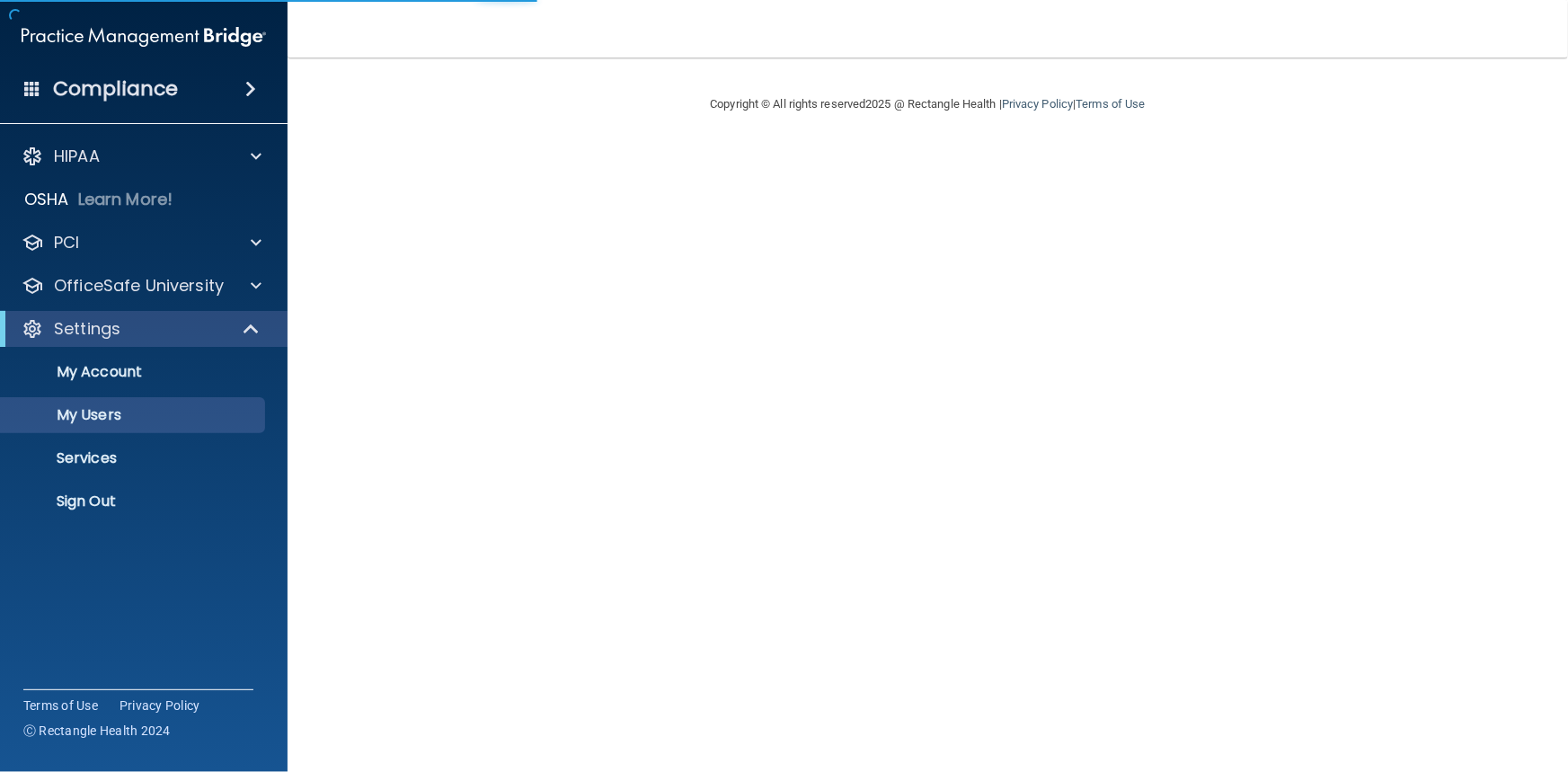
select select "20"
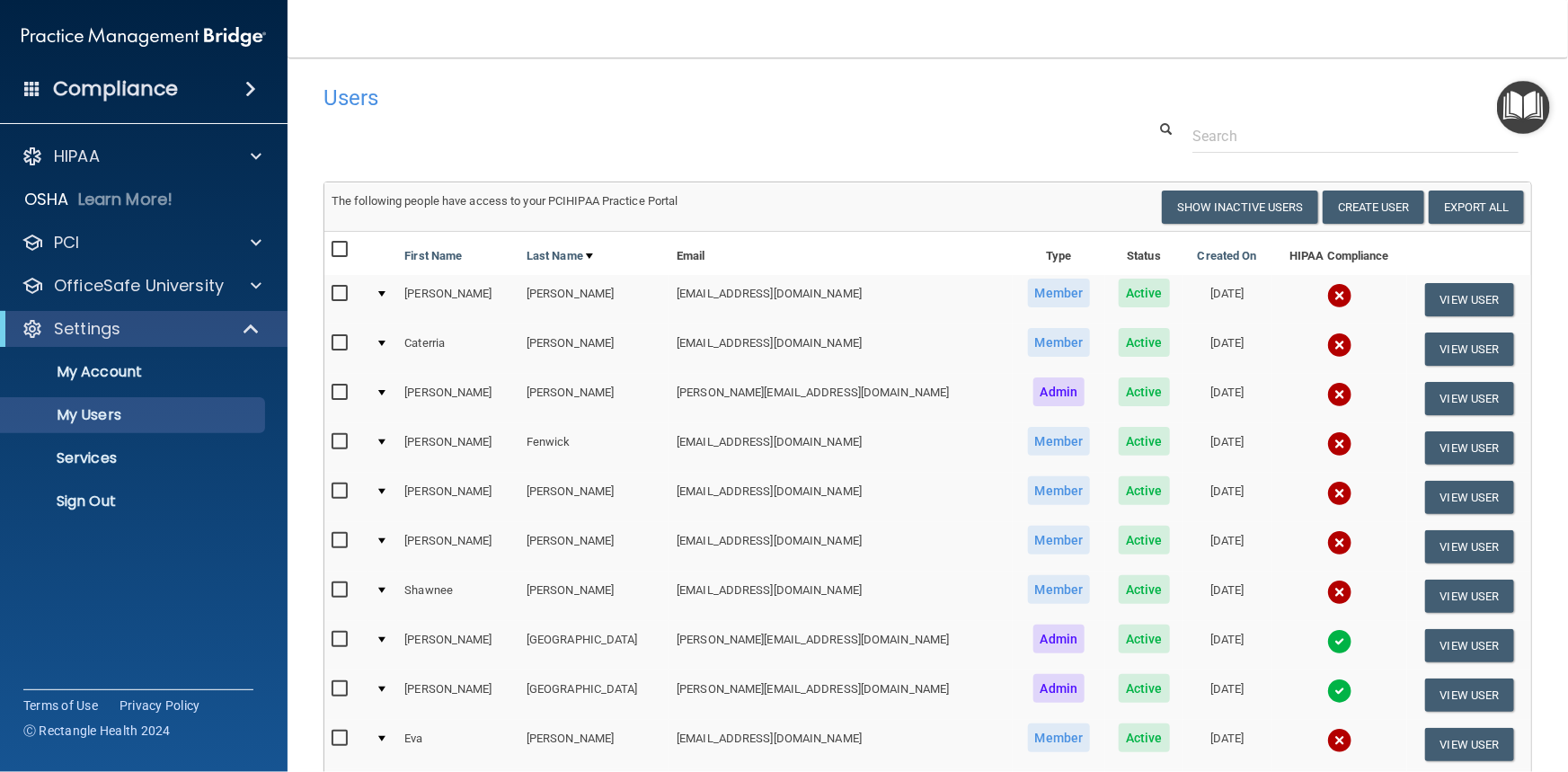
drag, startPoint x: 1123, startPoint y: 293, endPoint x: 1200, endPoint y: 291, distance: 77.0
click at [1200, 291] on td "[DATE]" at bounding box center [1227, 300] width 88 height 49
click at [932, 141] on div at bounding box center [928, 136] width 1236 height 33
click at [386, 292] on div at bounding box center [381, 294] width 7 height 6
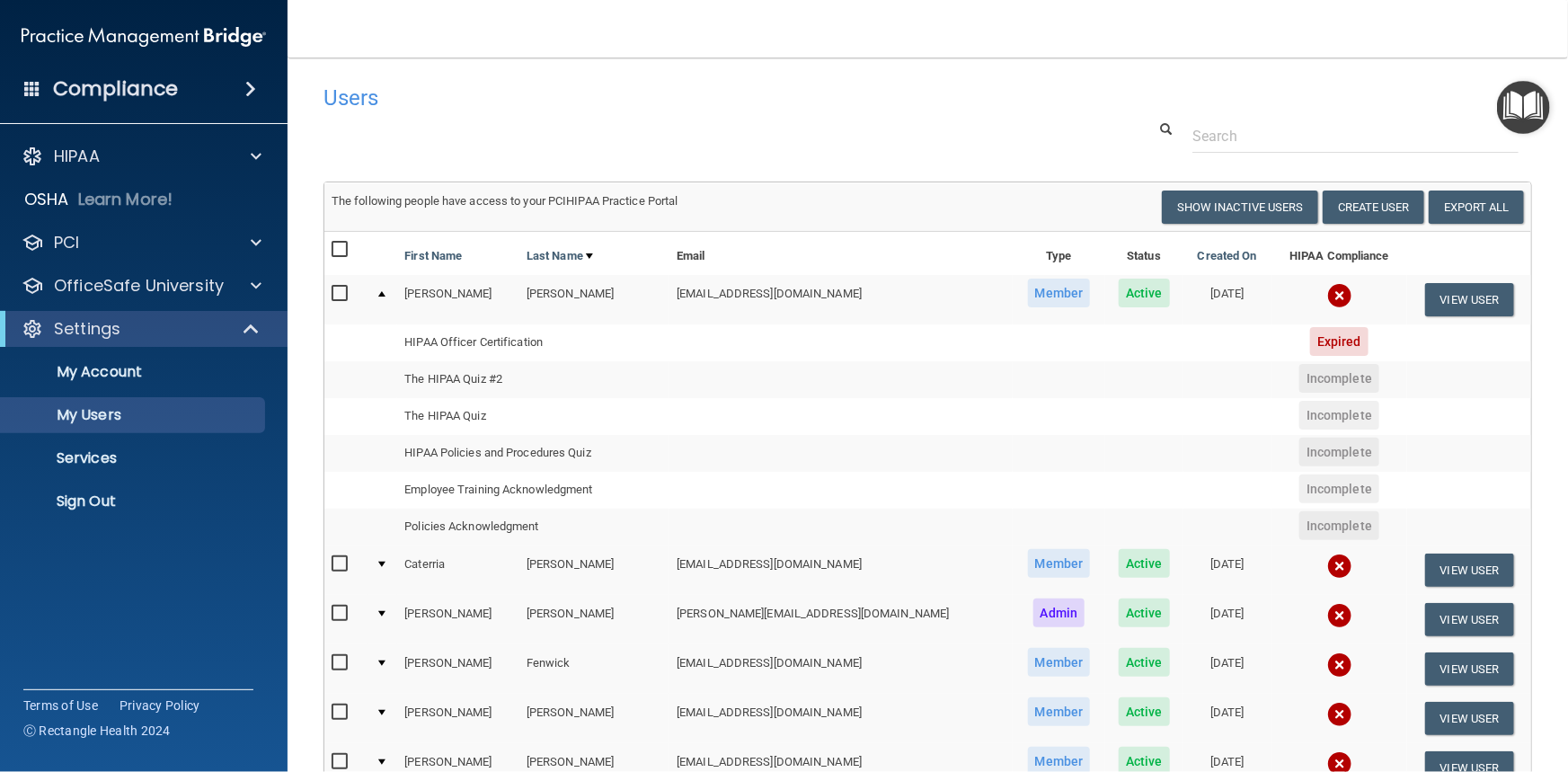
click at [387, 297] on td at bounding box center [382, 300] width 28 height 49
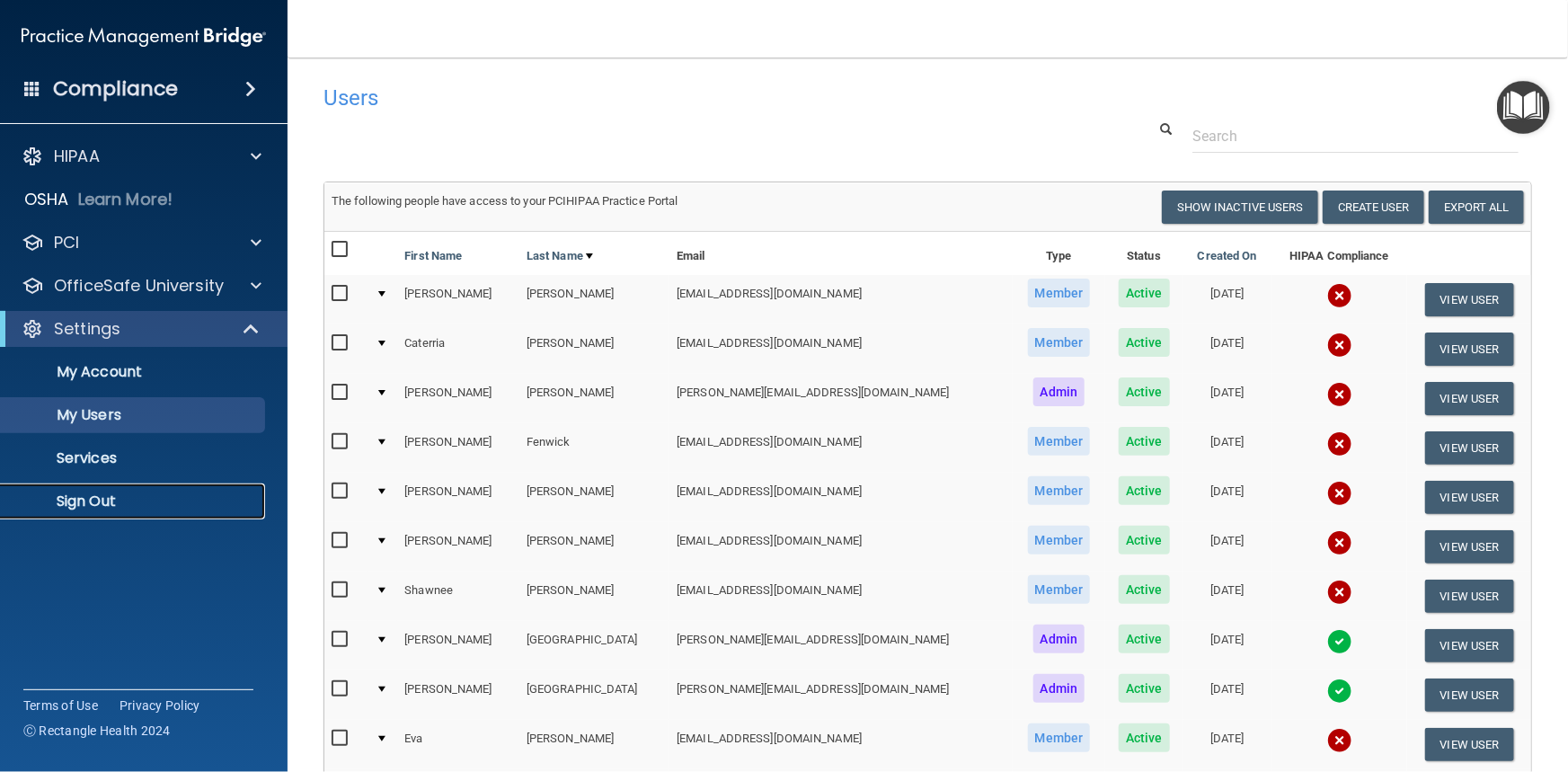
click at [98, 498] on p "Sign Out" at bounding box center [134, 502] width 245 height 18
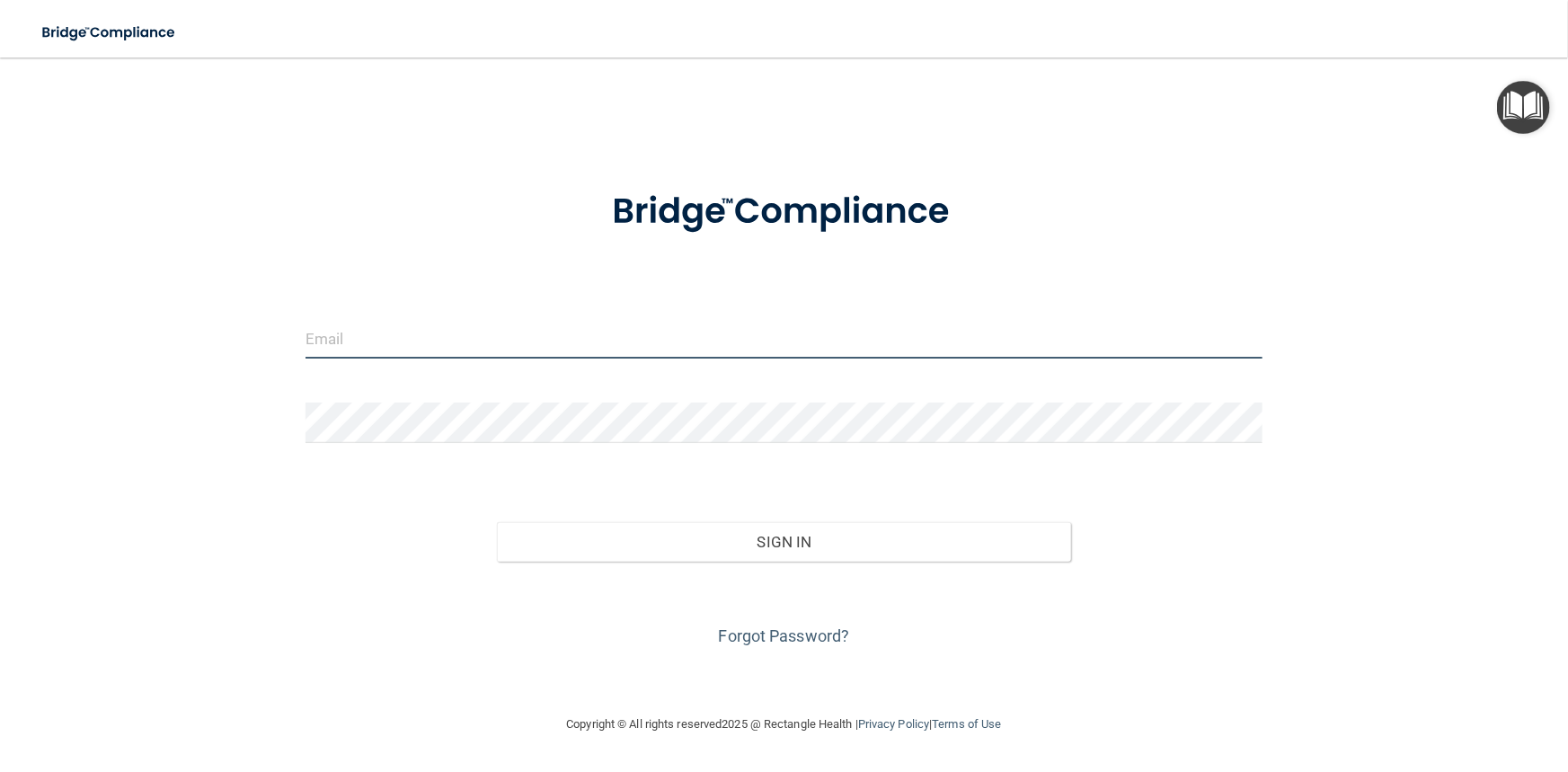
type input "[PERSON_NAME][EMAIL_ADDRESS][DOMAIN_NAME]"
